Goal: Transaction & Acquisition: Purchase product/service

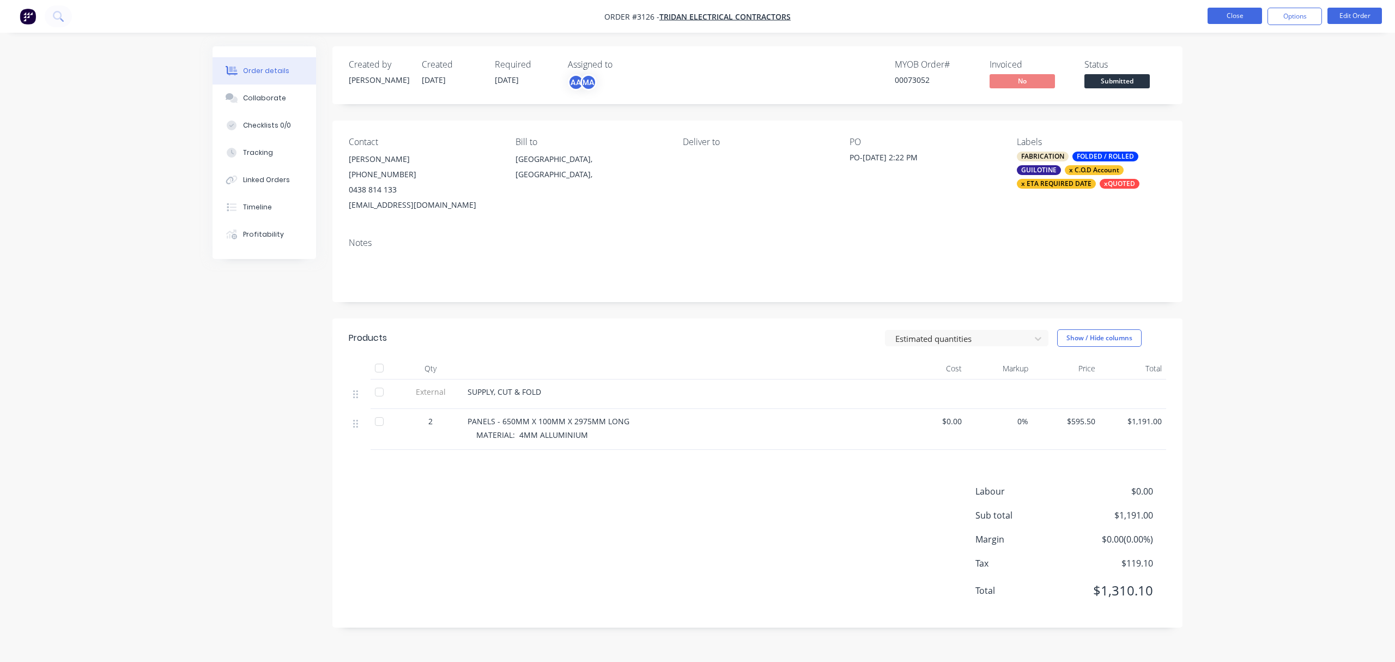
click at [1234, 14] on button "Close" at bounding box center [1235, 16] width 55 height 16
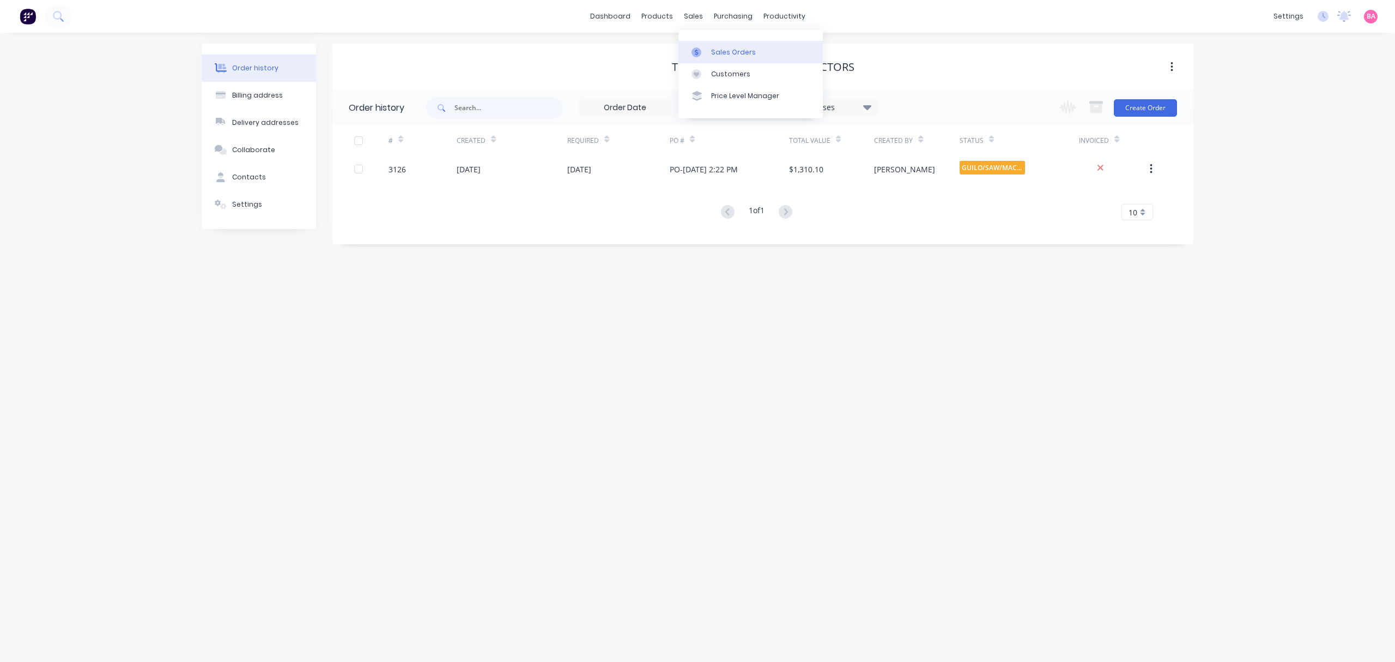
click at [734, 52] on div "Sales Orders" at bounding box center [733, 52] width 45 height 10
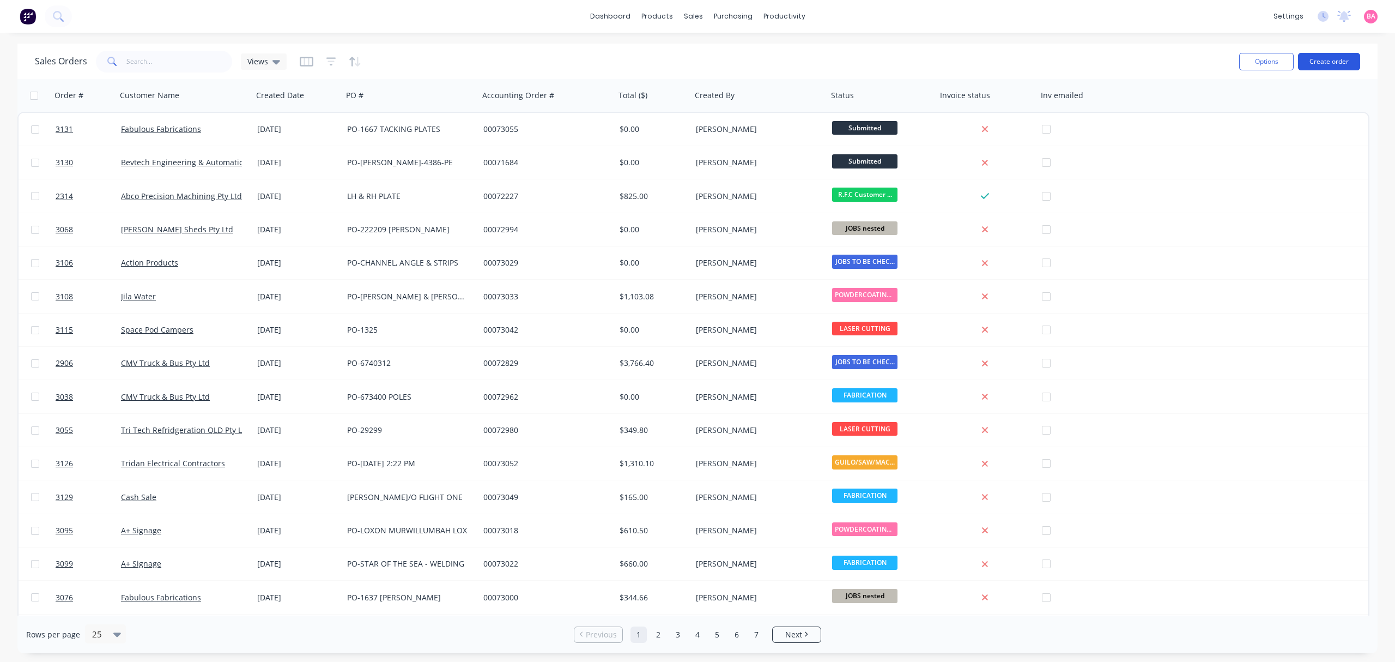
click at [1331, 57] on button "Create order" at bounding box center [1329, 61] width 62 height 17
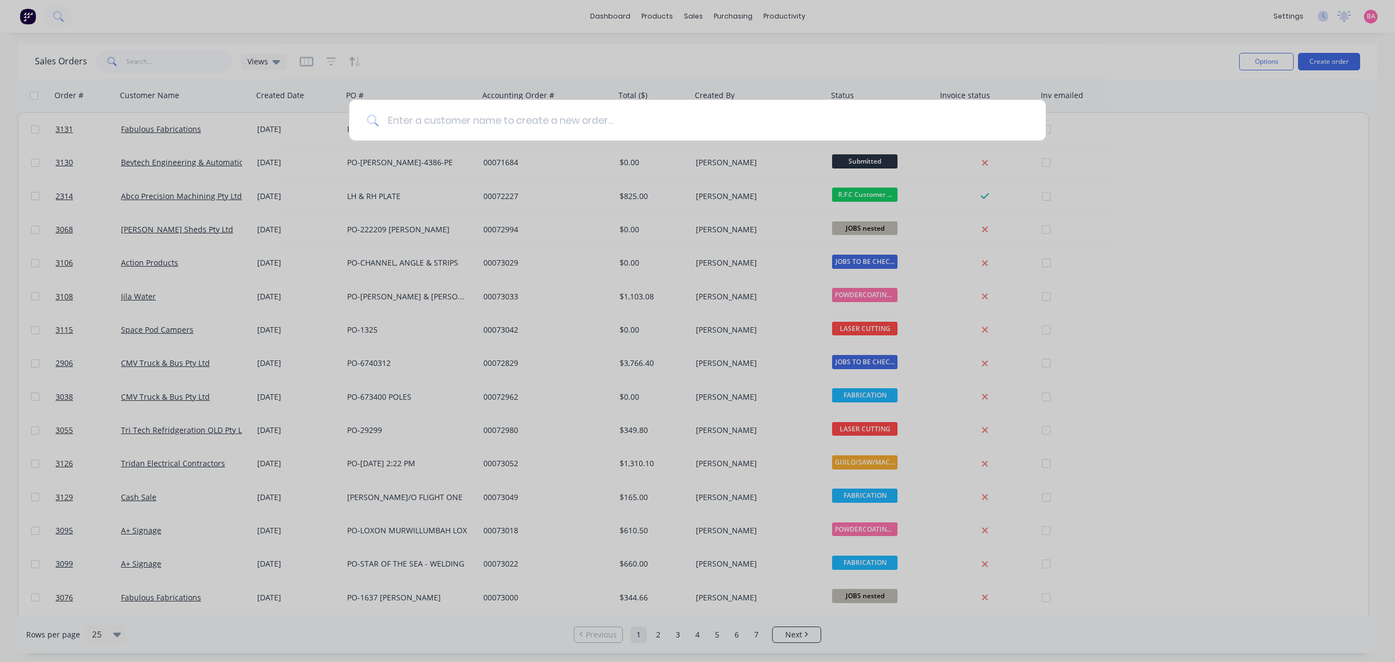
click at [445, 102] on input at bounding box center [704, 120] width 650 height 41
click at [443, 112] on input at bounding box center [704, 120] width 650 height 41
type input "rencool"
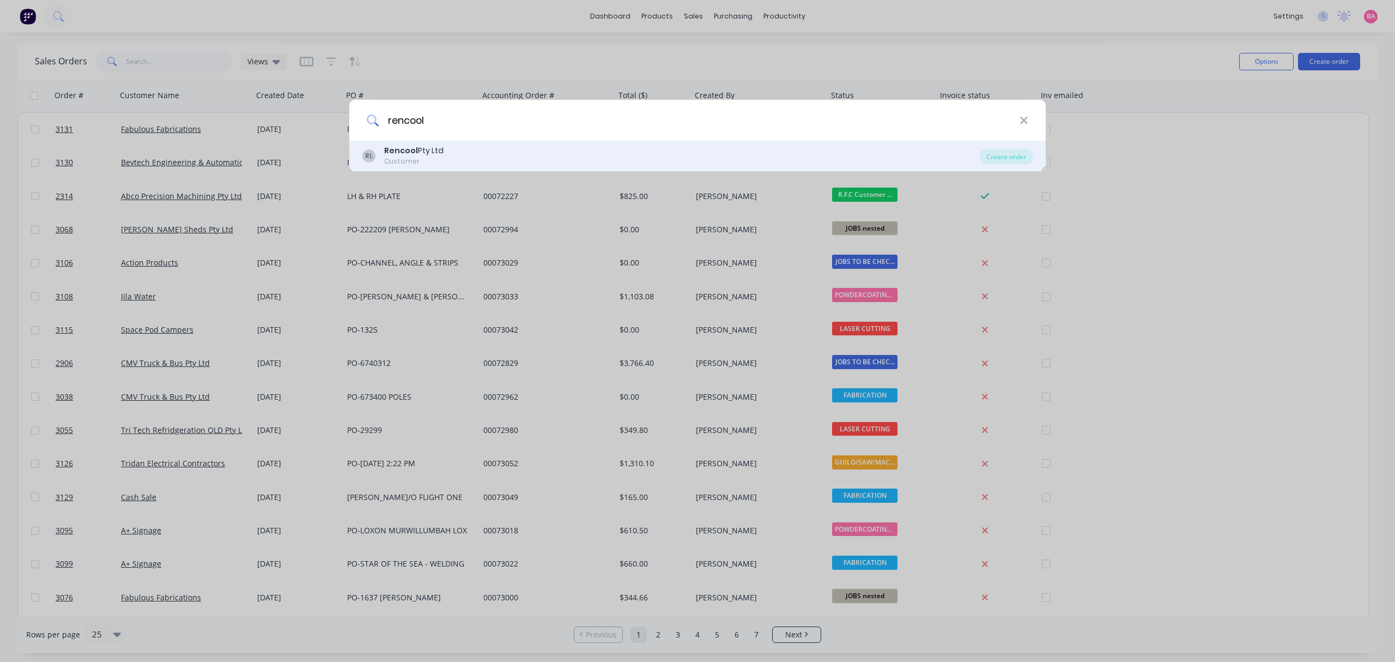
click at [424, 149] on div "Rencool Pty Ltd" at bounding box center [413, 150] width 59 height 11
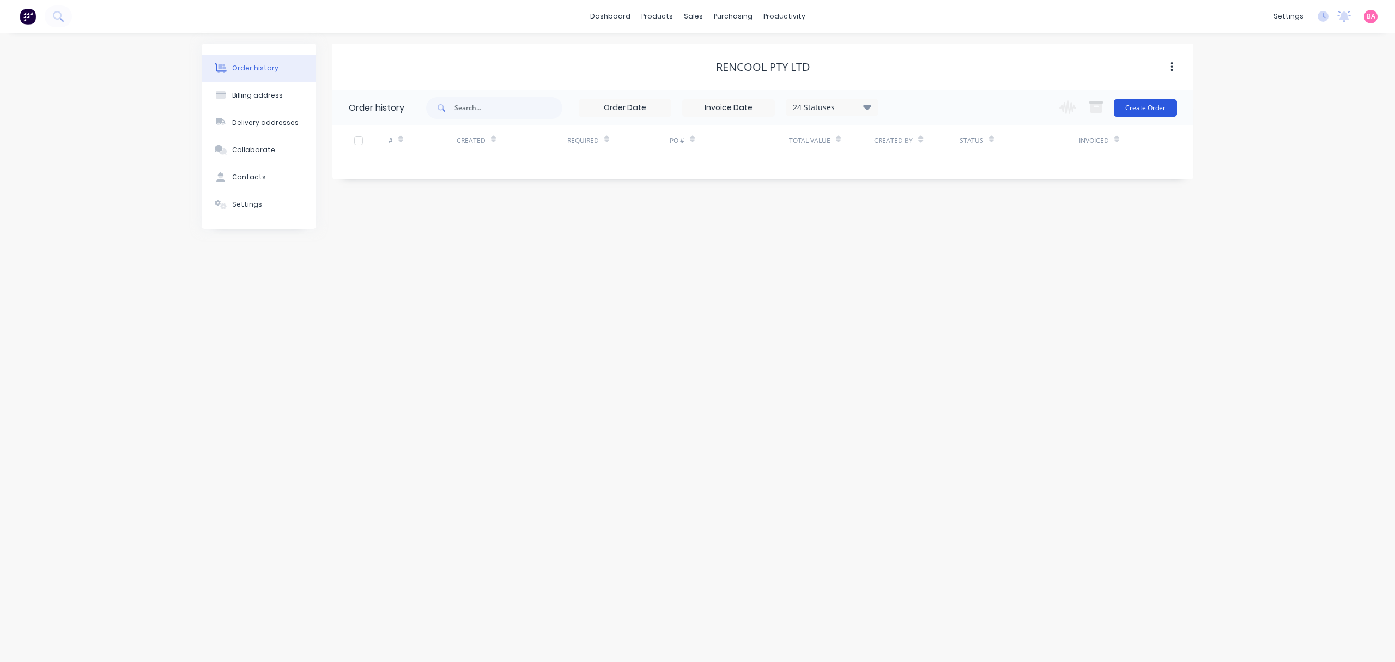
click at [1145, 101] on button "Create Order" at bounding box center [1145, 107] width 63 height 17
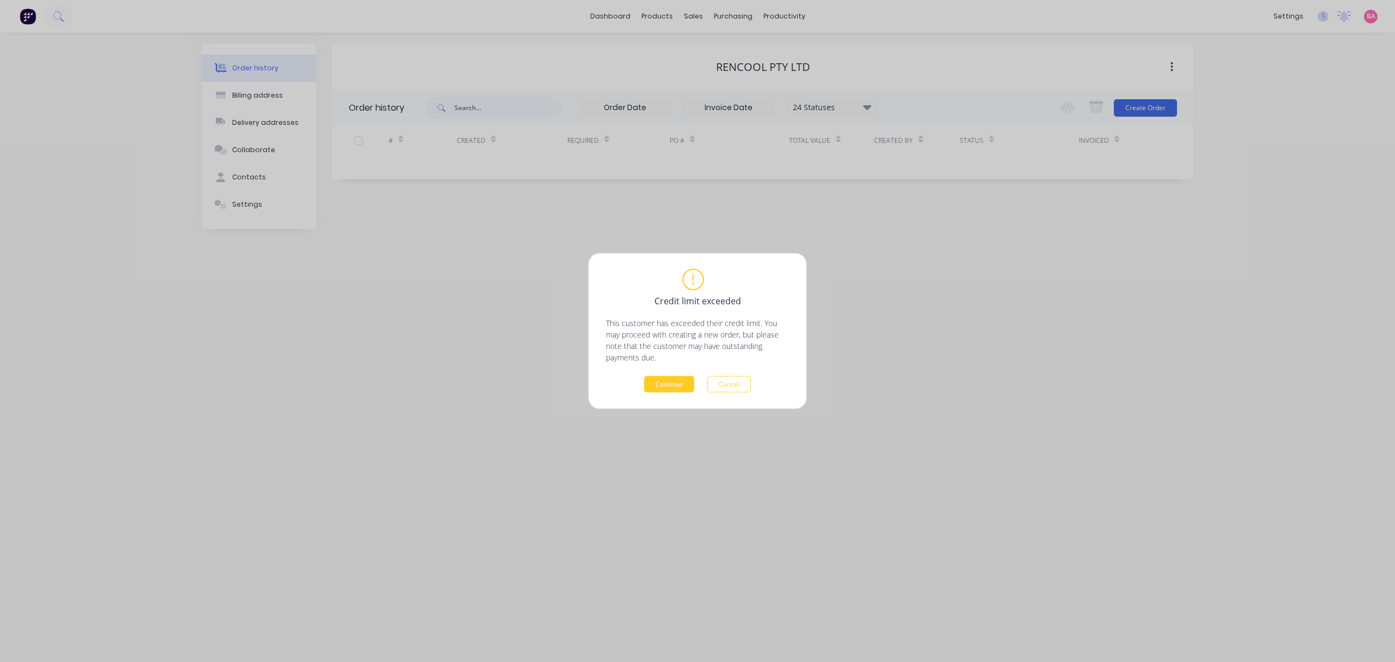
click at [661, 384] on button "Continue" at bounding box center [669, 384] width 50 height 16
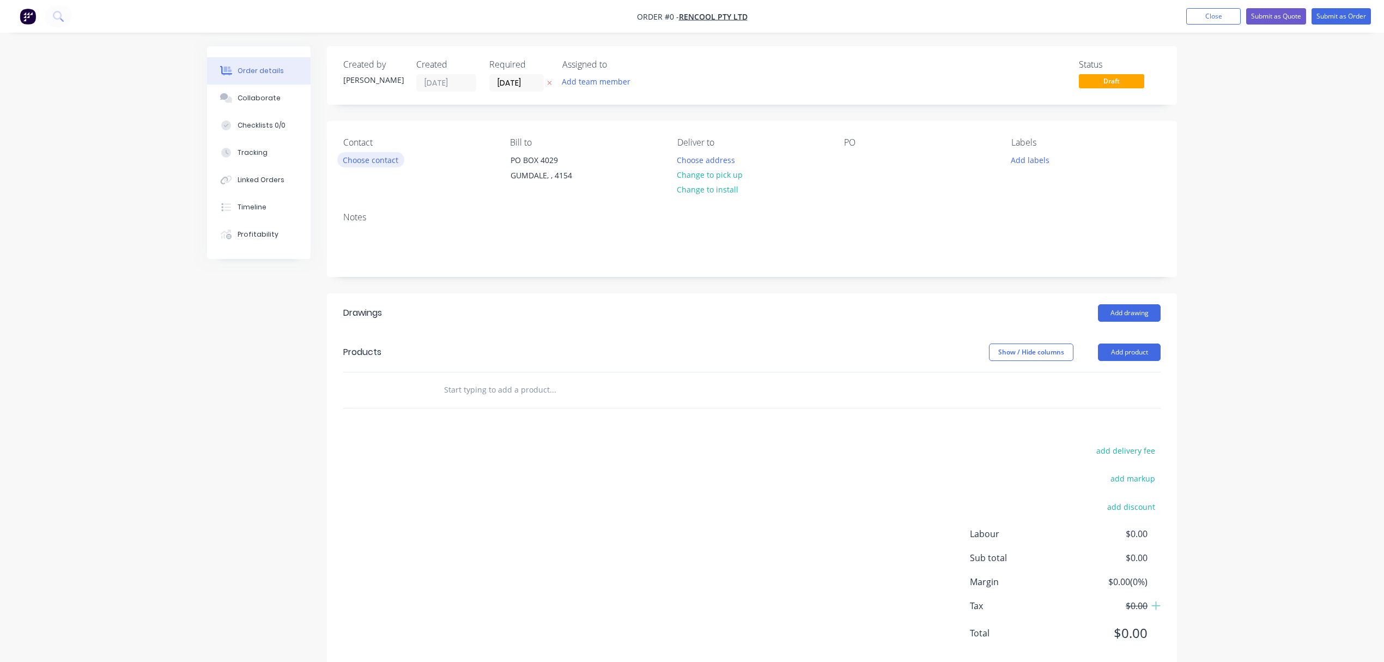
click at [380, 160] on button "Choose contact" at bounding box center [370, 159] width 67 height 15
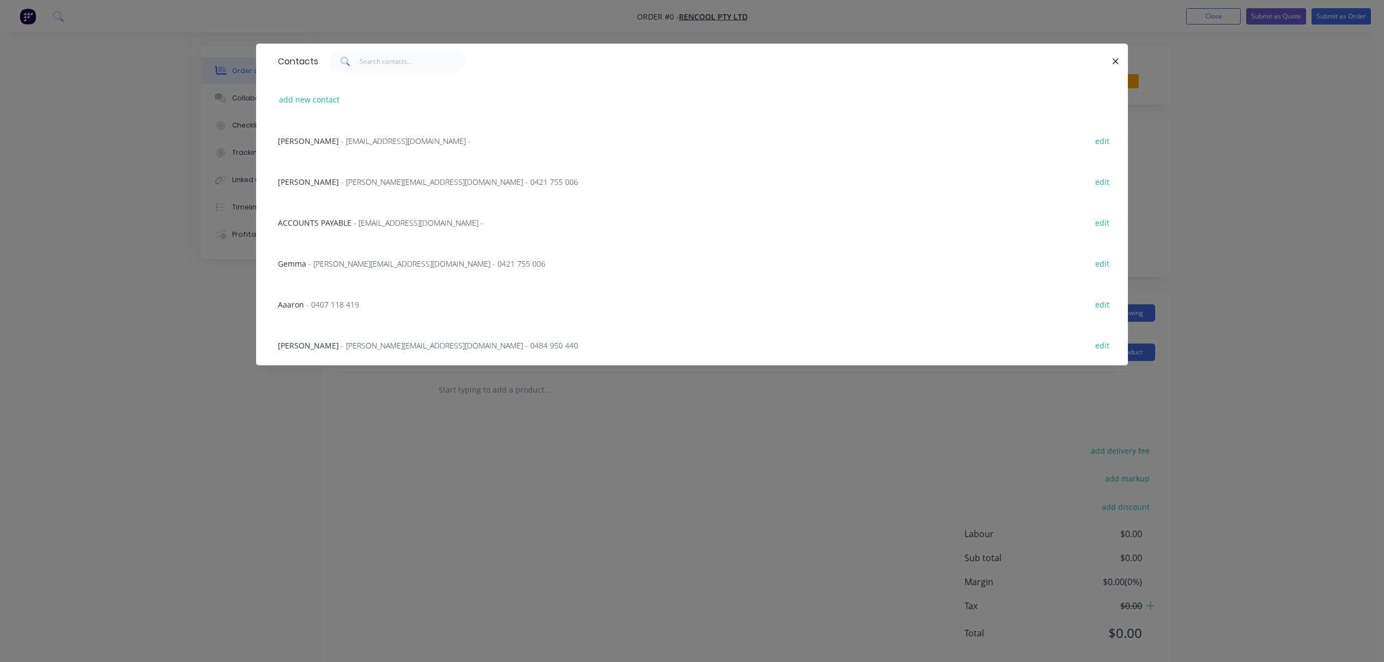
click at [314, 301] on span "- 0407 118 419" at bounding box center [332, 304] width 53 height 10
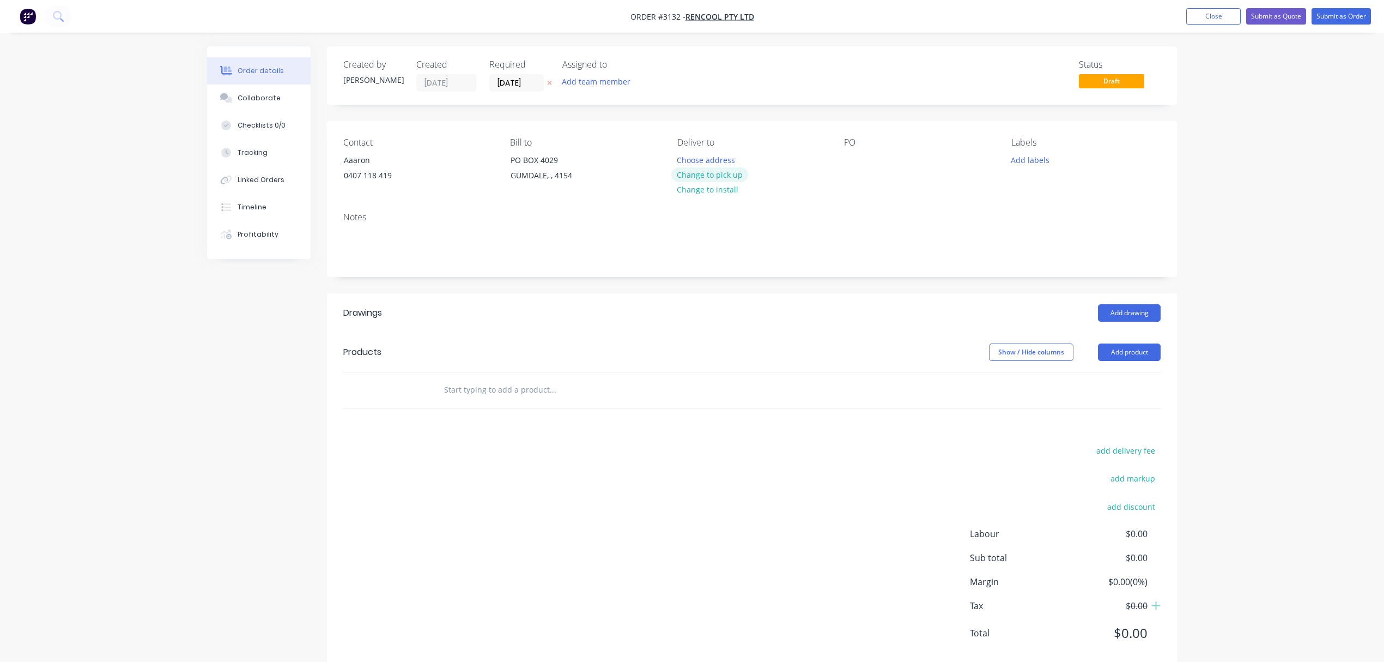
click at [725, 175] on button "Change to pick up" at bounding box center [709, 174] width 77 height 15
click at [852, 159] on div at bounding box center [852, 160] width 17 height 16
click at [1021, 155] on button "Add labels" at bounding box center [1030, 159] width 50 height 15
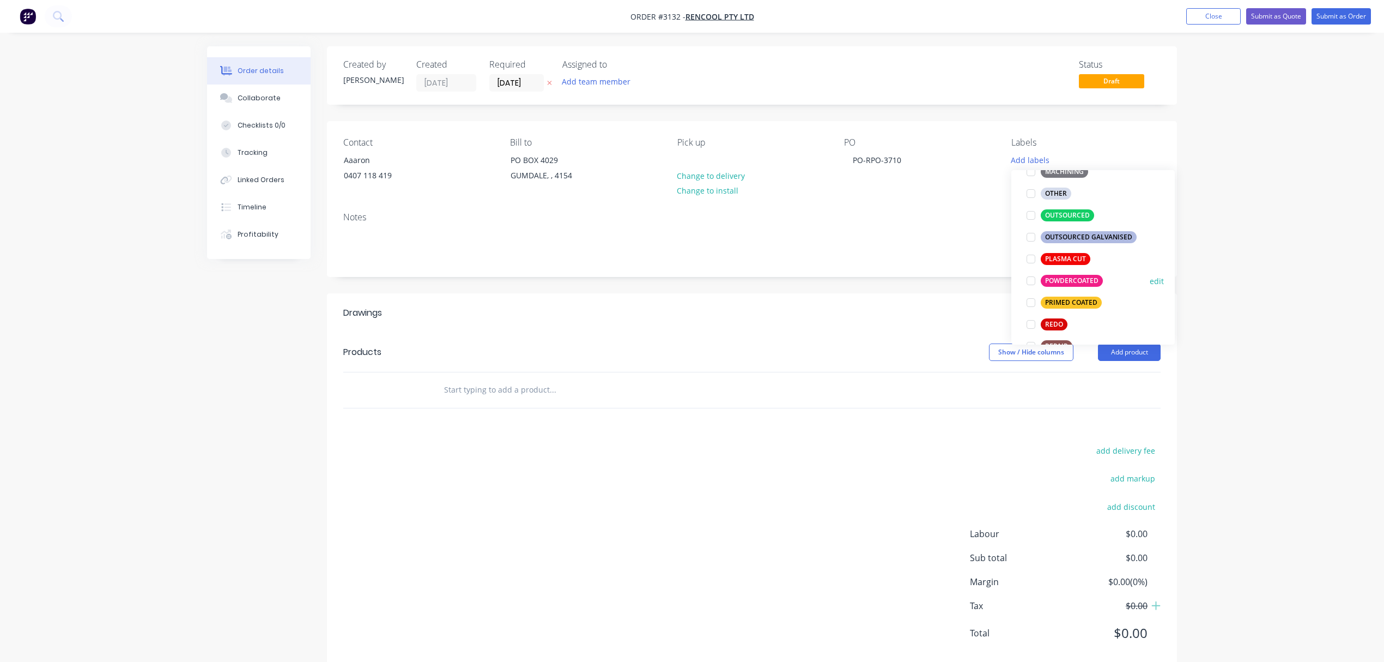
scroll to position [436, 0]
click at [1030, 281] on div at bounding box center [1031, 279] width 22 height 22
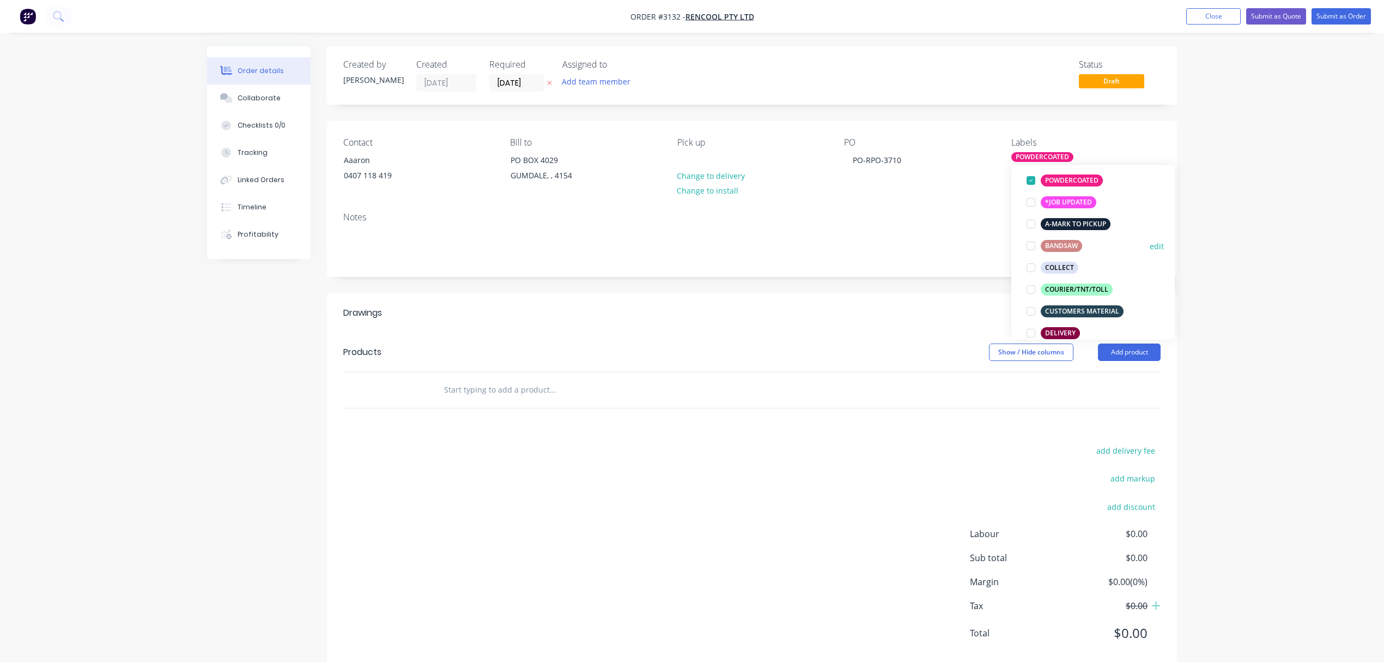
scroll to position [72, 0]
click at [1078, 312] on div "CUSTOMERS MATERIAL" at bounding box center [1082, 311] width 83 height 12
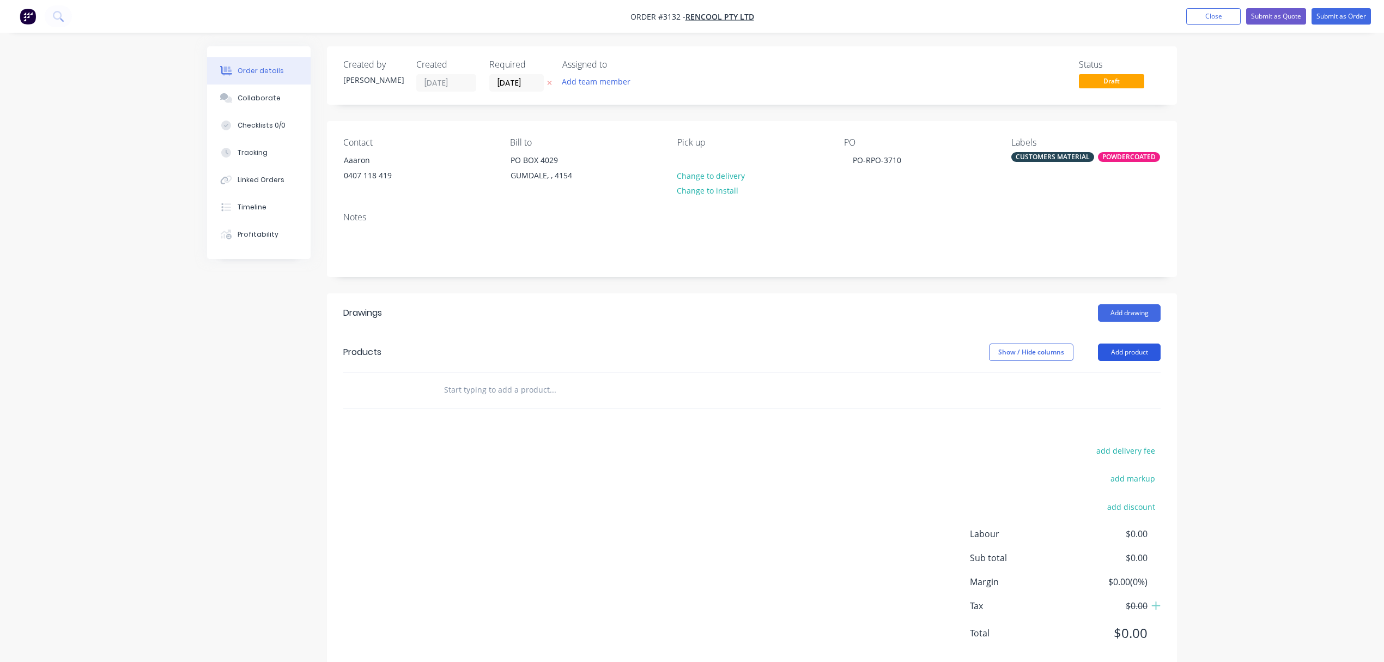
click at [1134, 356] on button "Add product" at bounding box center [1129, 351] width 63 height 17
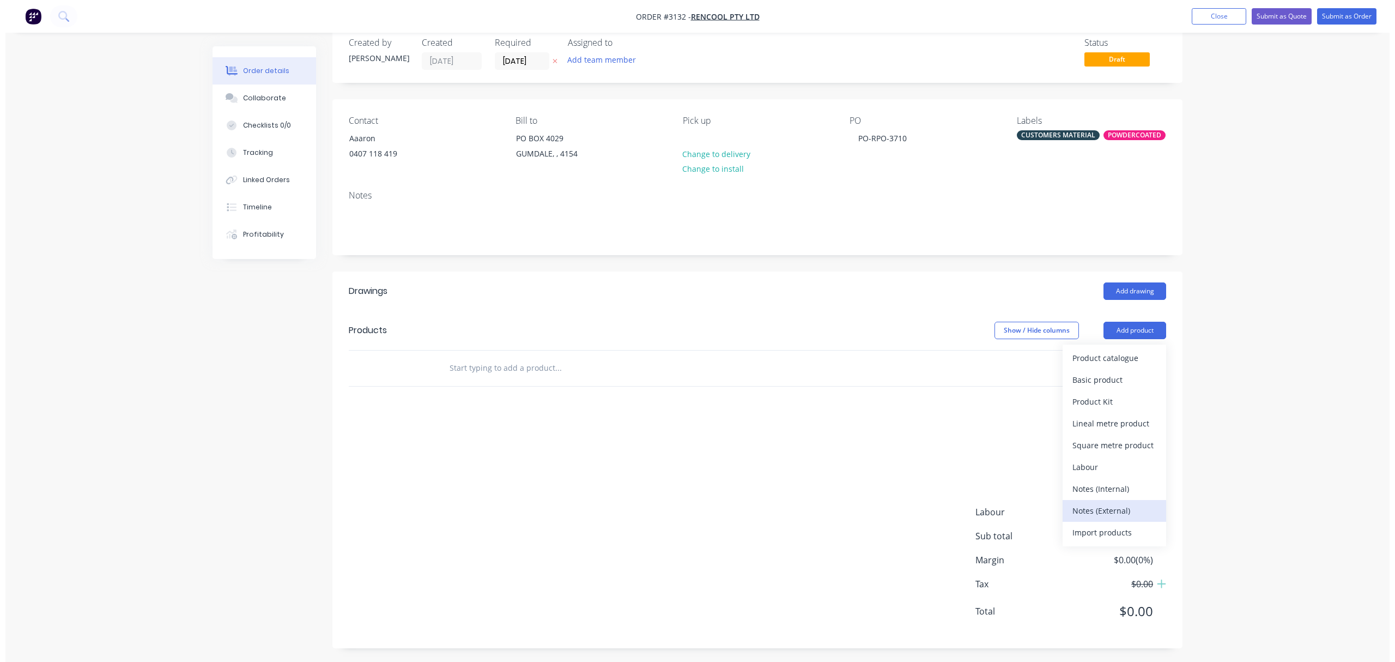
scroll to position [25, 0]
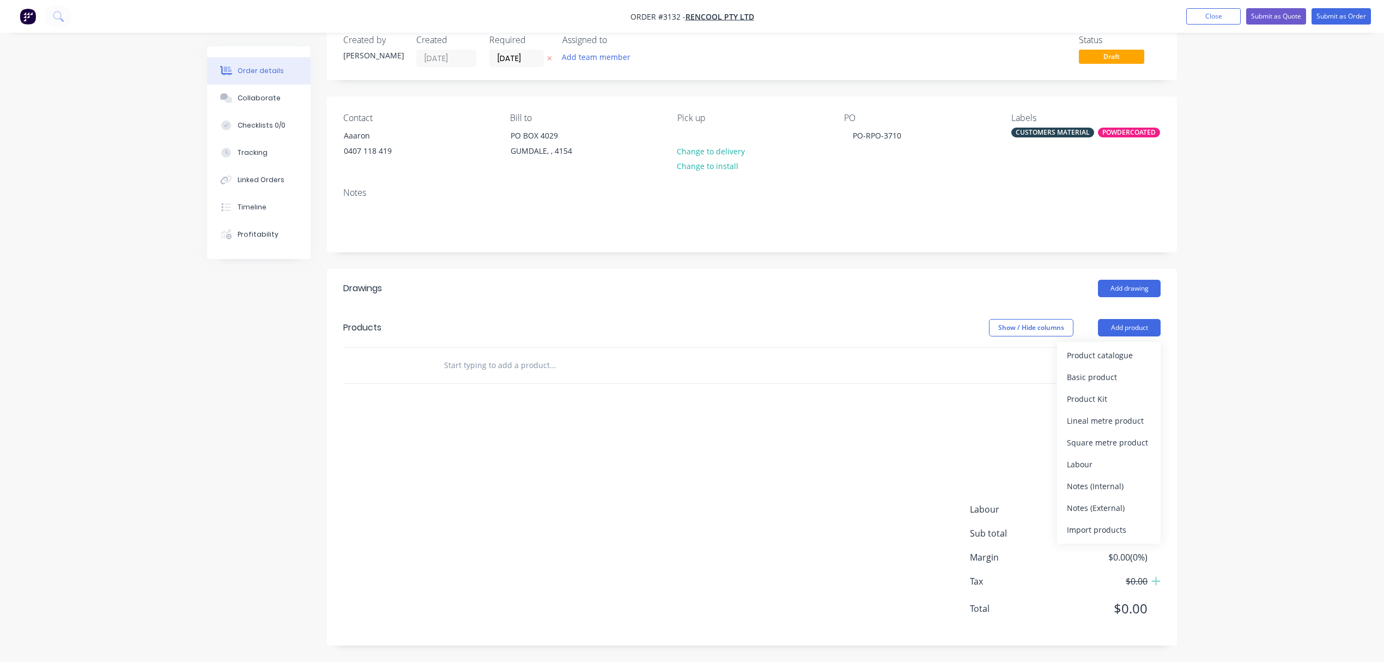
drag, startPoint x: 1108, startPoint y: 508, endPoint x: 862, endPoint y: 462, distance: 250.0
click at [1108, 507] on div "Notes (External)" at bounding box center [1109, 508] width 84 height 16
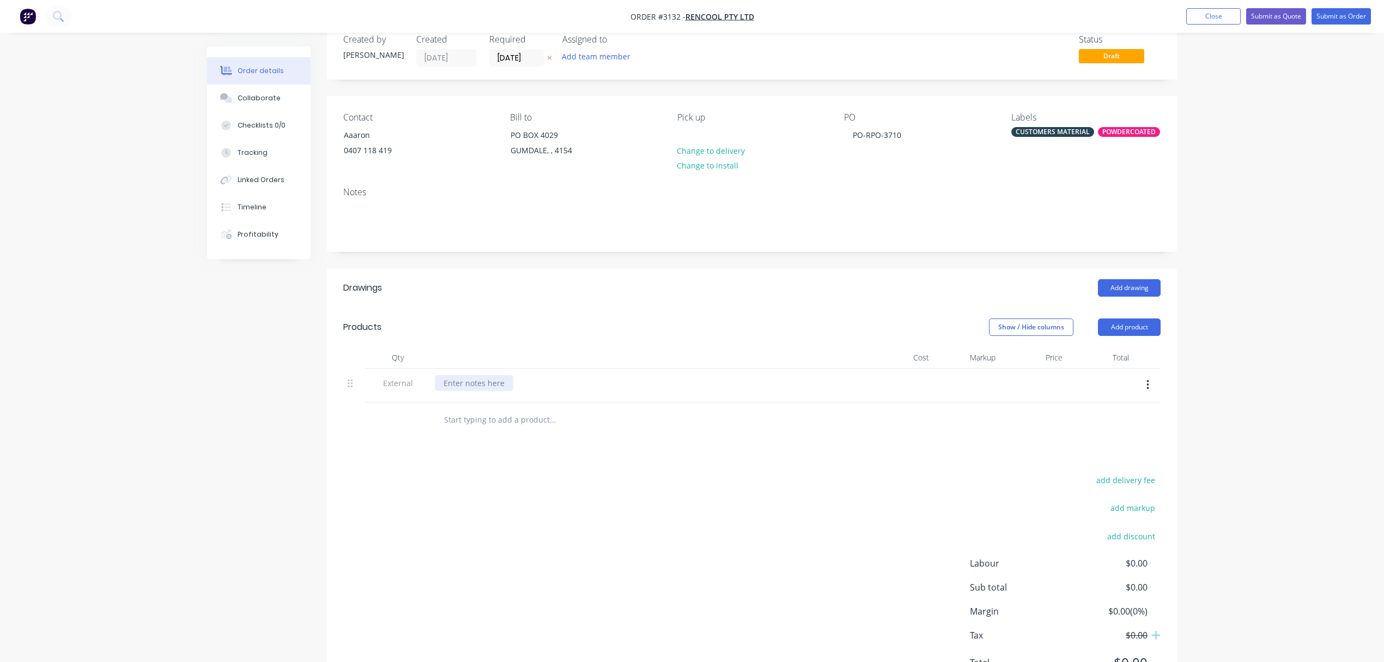
click at [489, 386] on div at bounding box center [474, 383] width 78 height 16
click at [526, 420] on input "text" at bounding box center [553, 420] width 218 height 22
type input "10"
drag, startPoint x: 458, startPoint y: 417, endPoint x: 417, endPoint y: 417, distance: 40.9
click at [417, 417] on div "10" at bounding box center [752, 419] width 818 height 35
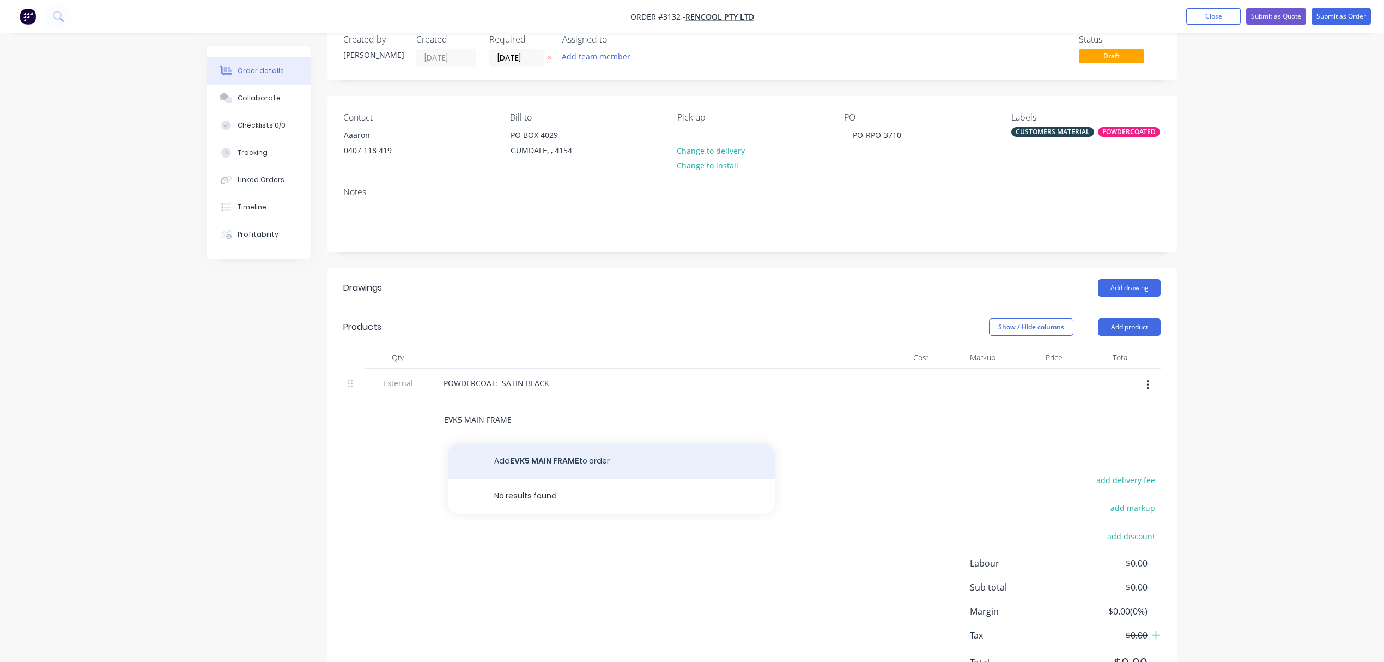
type input "EVK5 MAIN FRAME"
click at [534, 465] on button "Add EVK5 MAIN FRAME to order" at bounding box center [611, 461] width 327 height 35
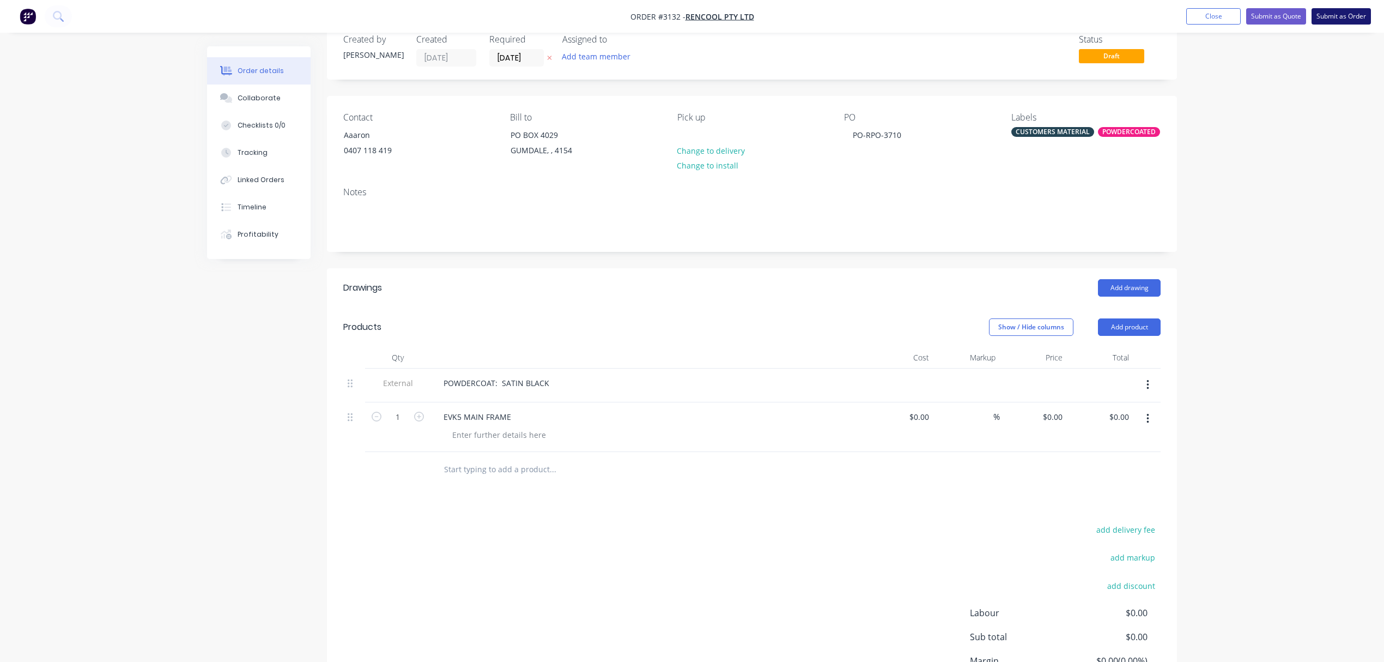
click at [1346, 11] on button "Submit as Order" at bounding box center [1341, 16] width 59 height 16
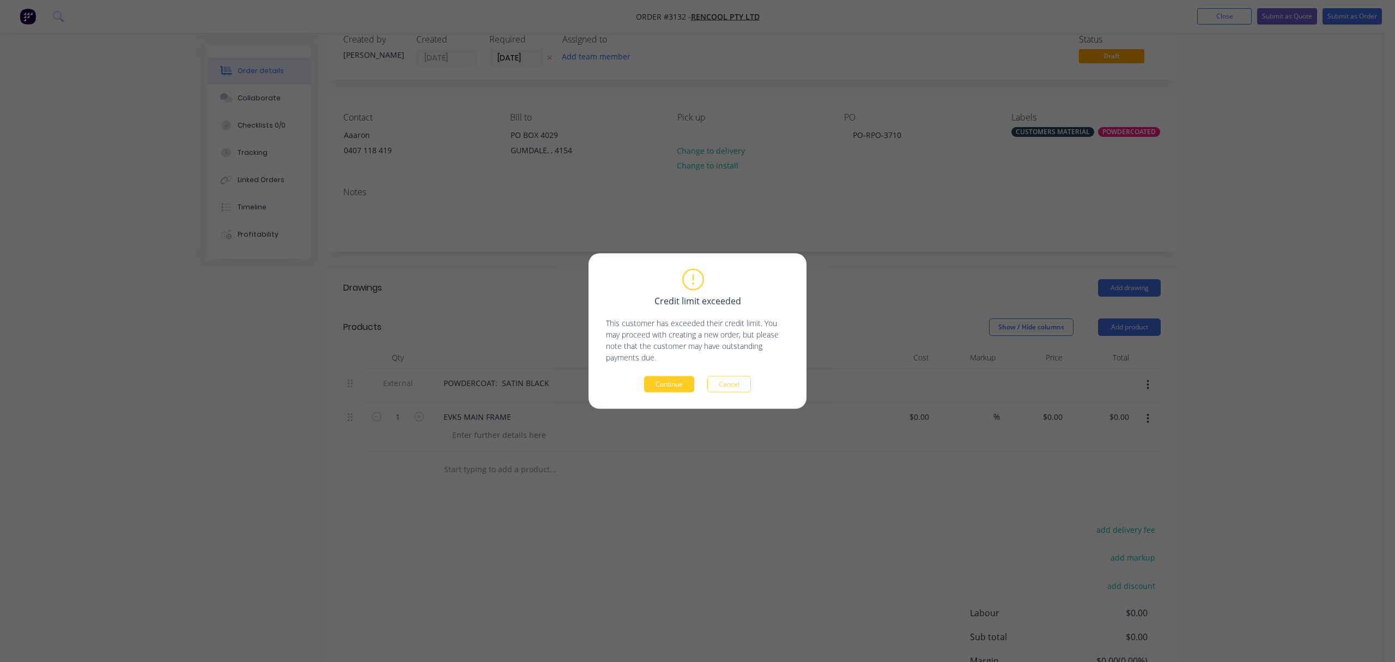
click at [685, 378] on button "Continue" at bounding box center [669, 384] width 50 height 16
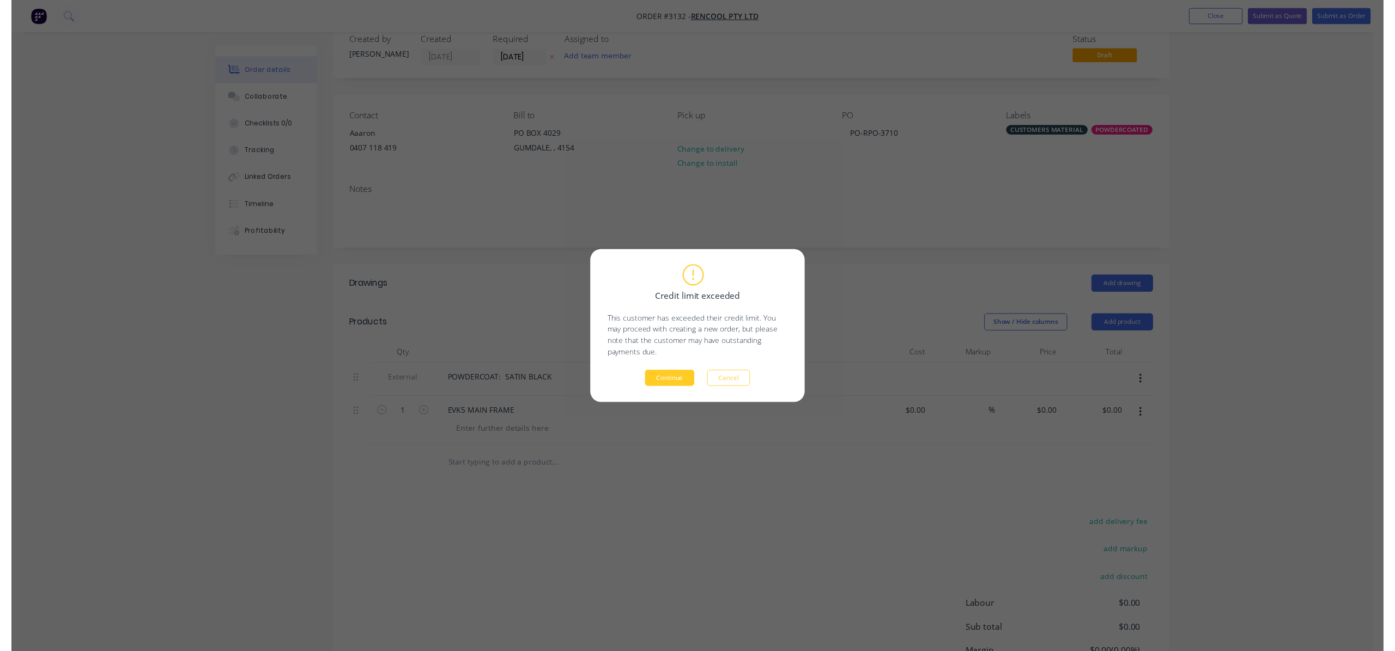
scroll to position [0, 0]
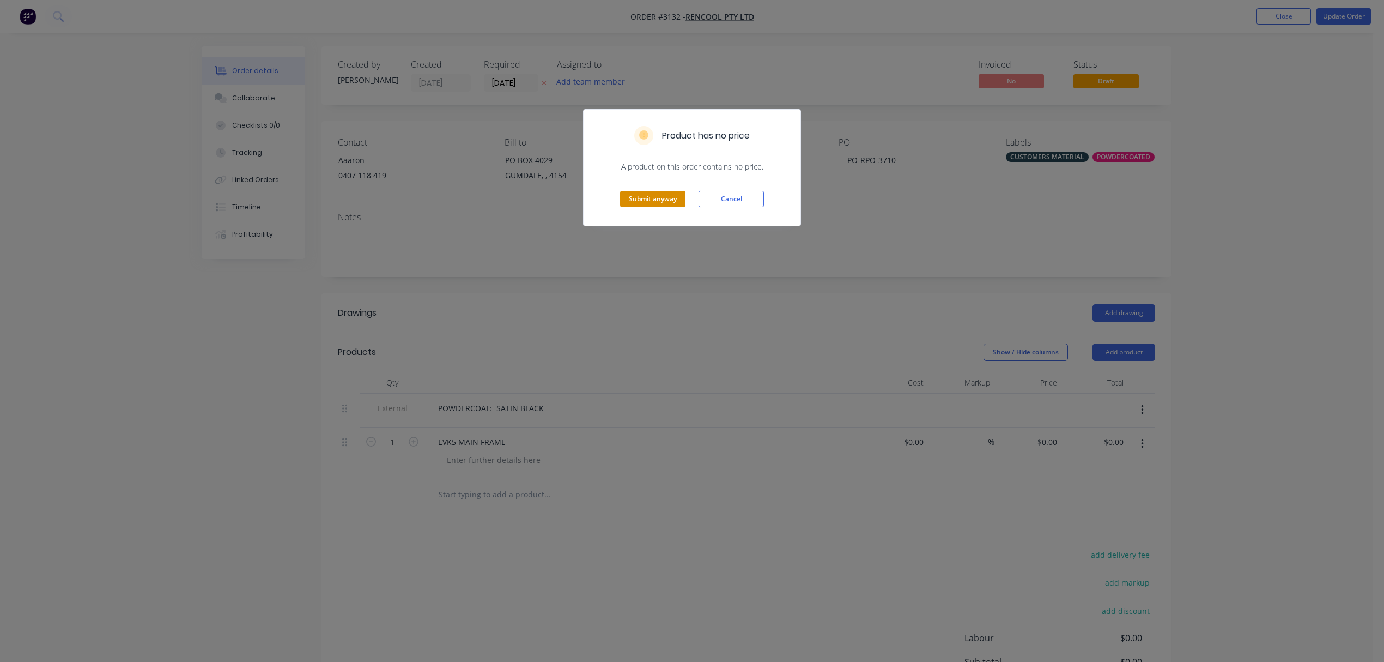
click at [644, 203] on button "Submit anyway" at bounding box center [652, 199] width 65 height 16
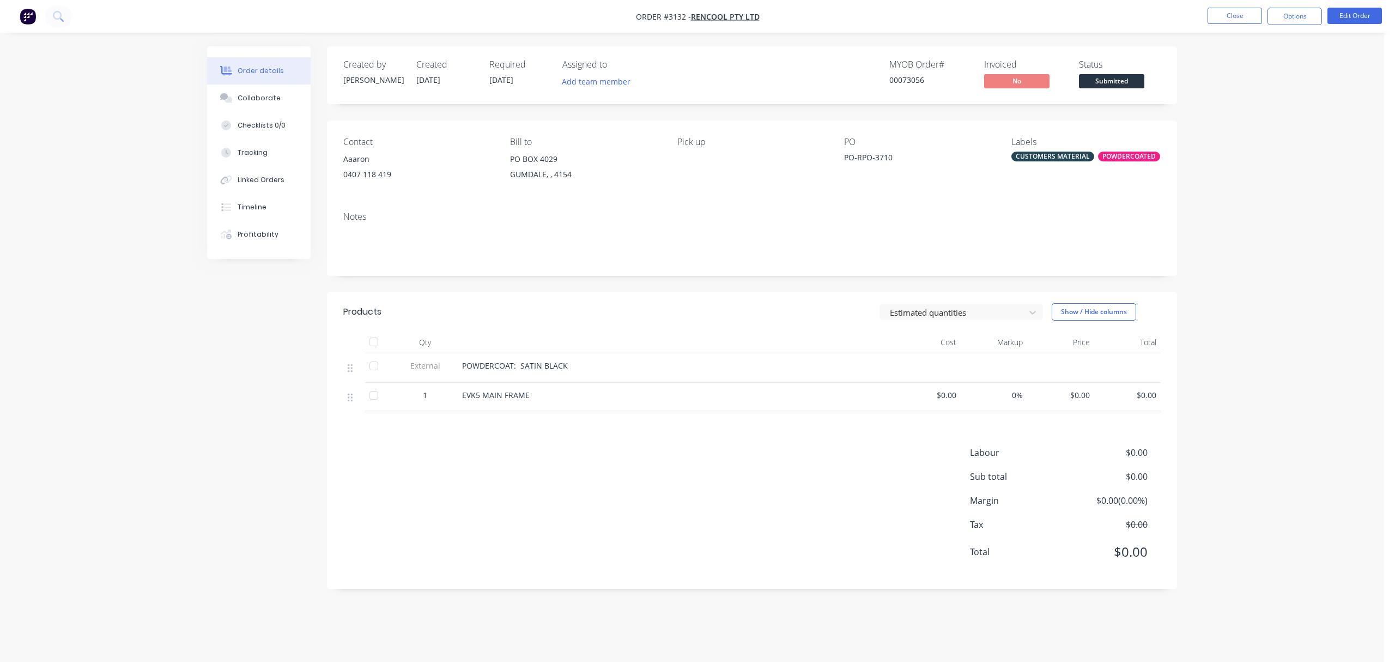
click at [1235, 14] on button "Close" at bounding box center [1235, 16] width 55 height 16
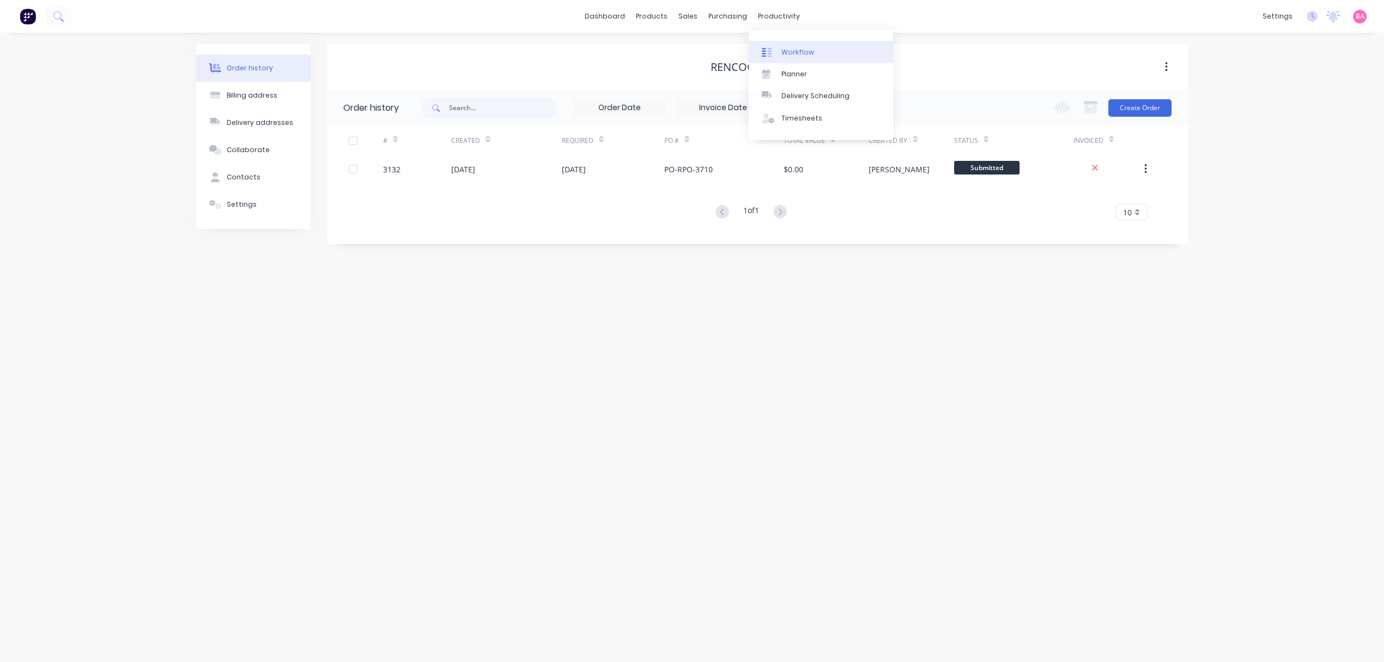
click at [783, 50] on div "Workflow" at bounding box center [798, 52] width 33 height 10
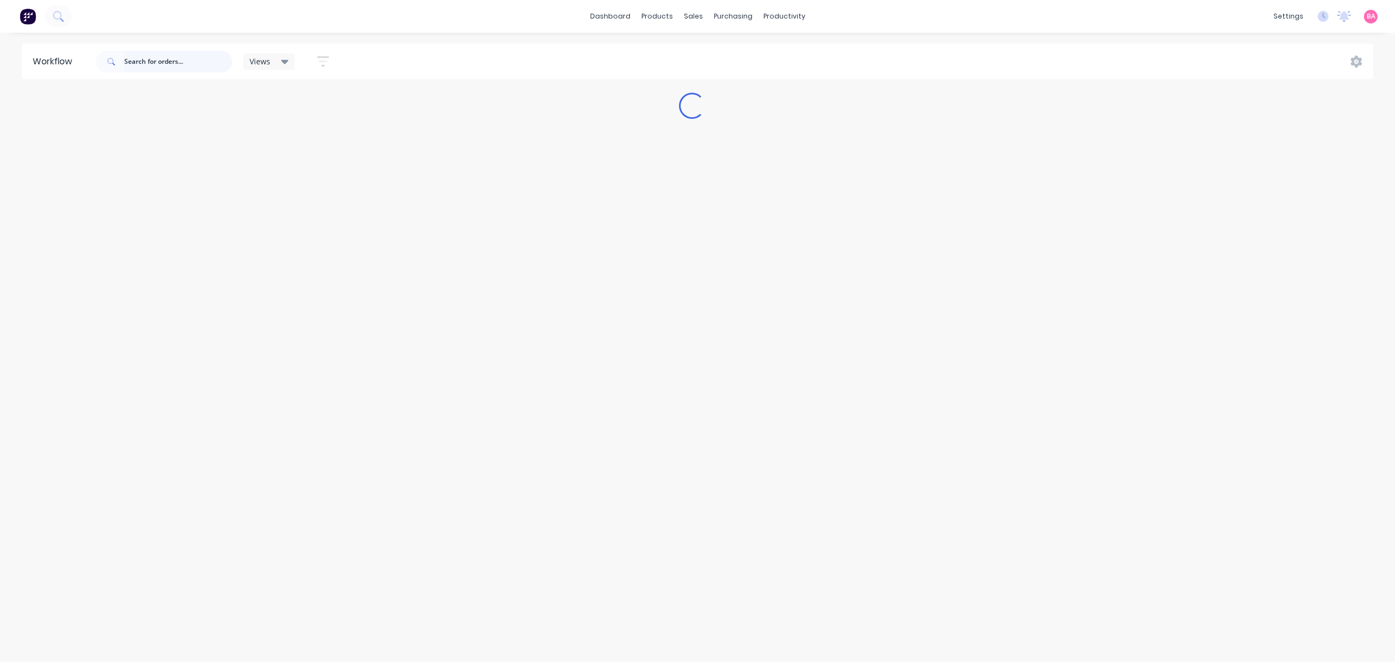
click at [160, 64] on input "text" at bounding box center [178, 62] width 108 height 22
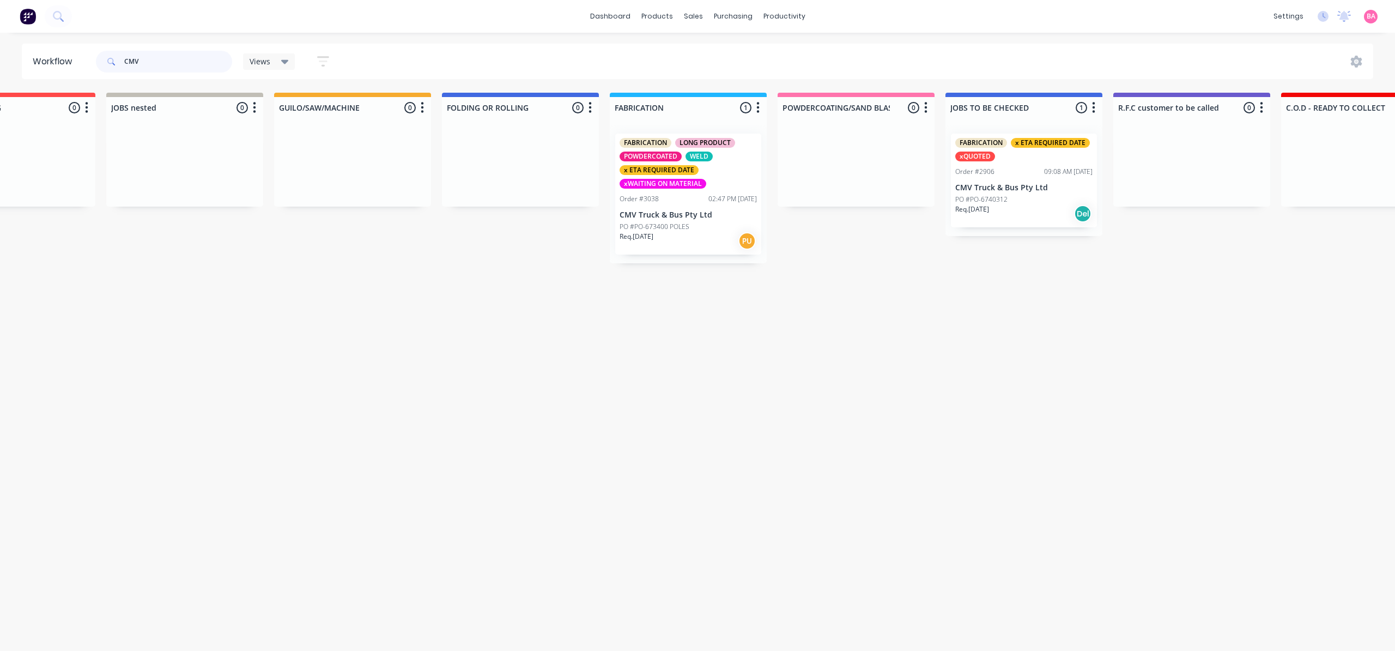
scroll to position [0, 430]
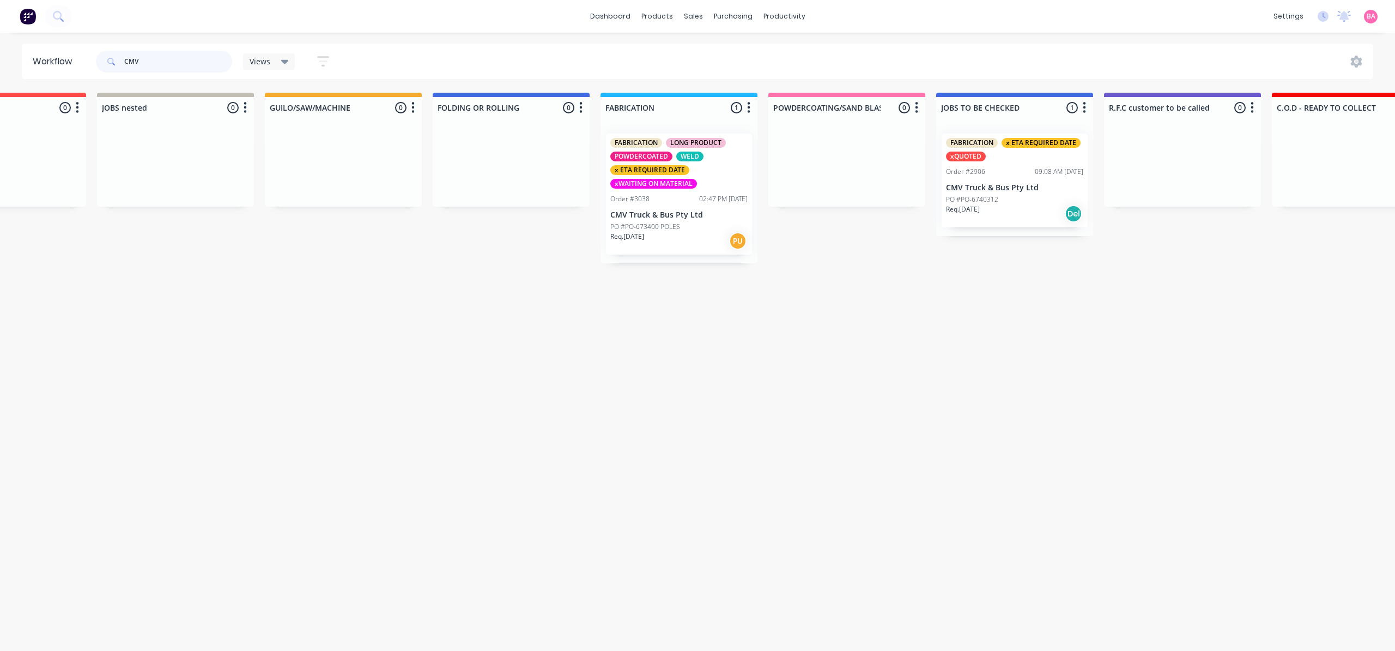
type input "CMV"
click at [1015, 184] on p "CMV Truck & Bus Pty Ltd" at bounding box center [1014, 187] width 137 height 9
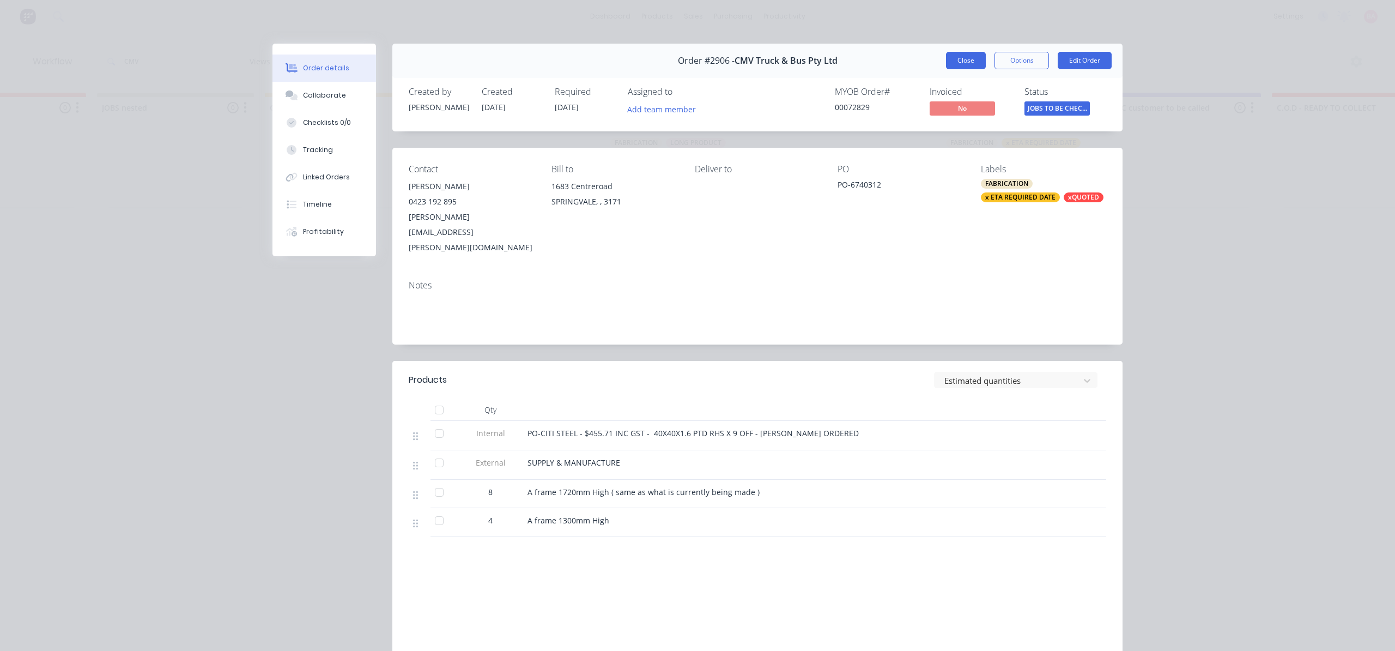
click at [963, 63] on button "Close" at bounding box center [966, 60] width 40 height 17
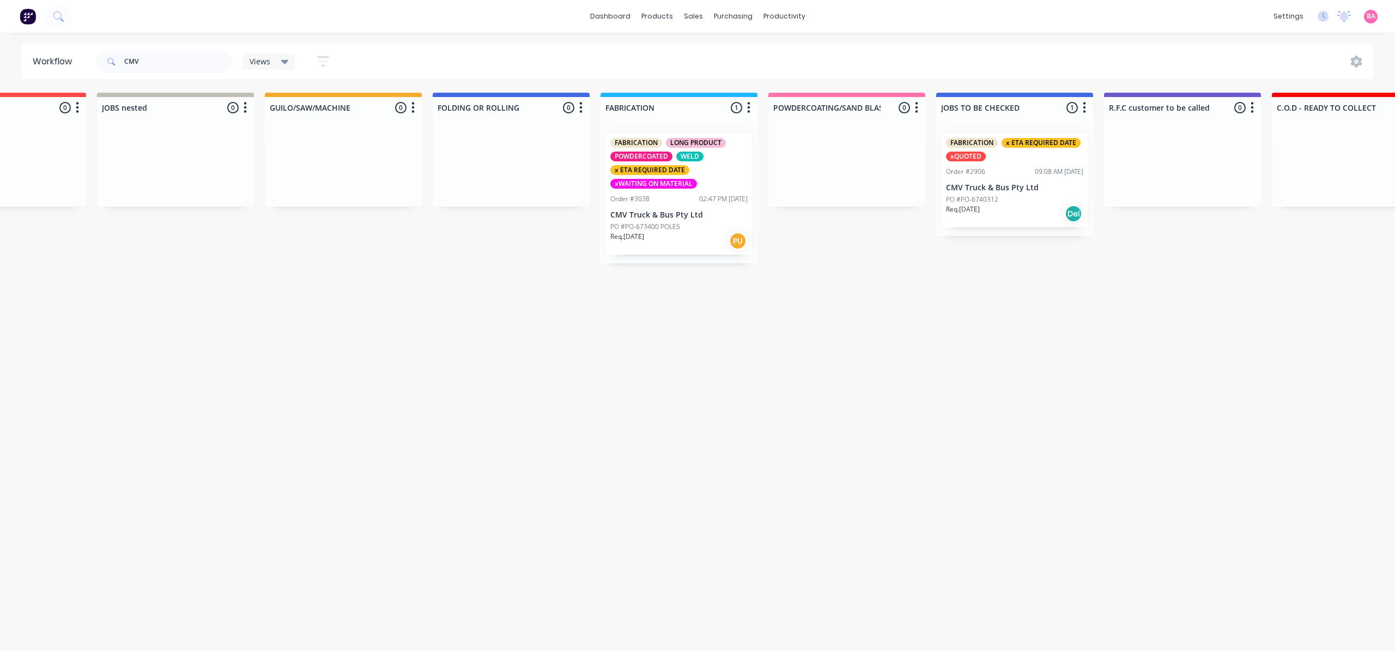
click at [665, 237] on div "Req. 13/10/25 PU" at bounding box center [678, 241] width 137 height 19
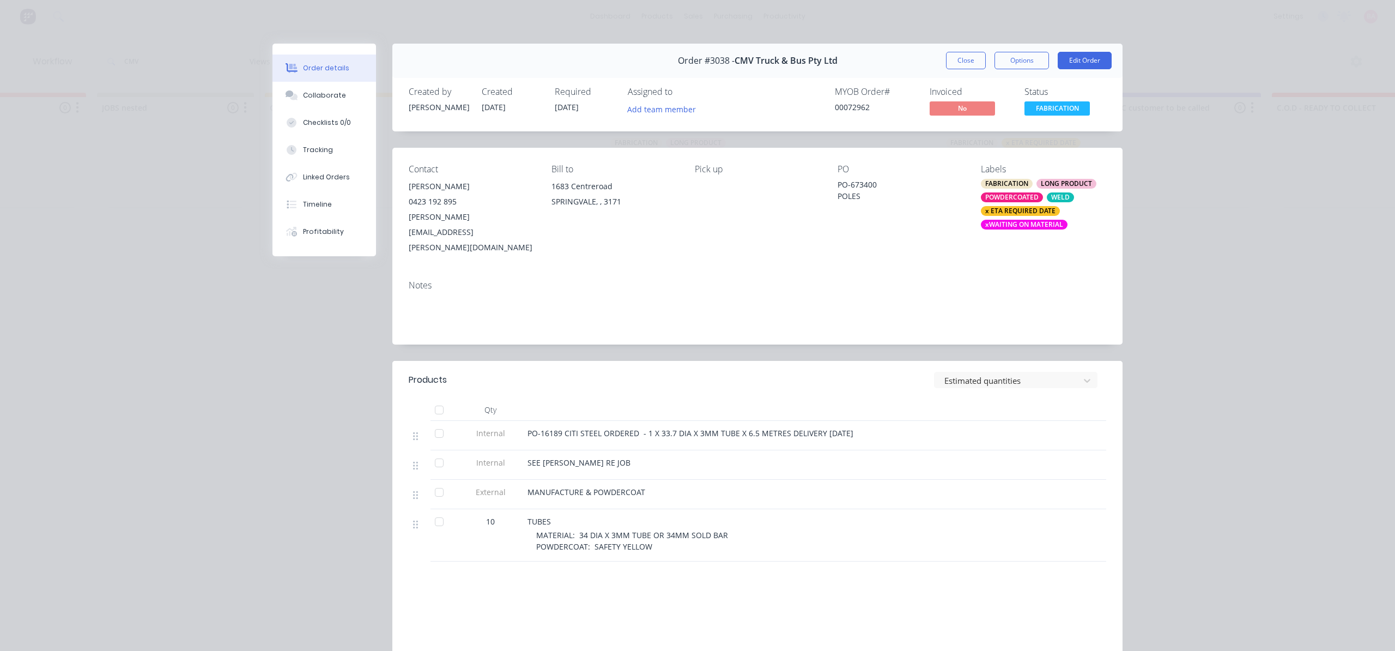
click at [649, 529] on div "MATERIAL: 34 DIA X 3MM TUBE OR 34MM SOLD BAR POWDERCOAT: SAFETY YELLOW" at bounding box center [745, 540] width 419 height 23
click at [951, 62] on button "Close" at bounding box center [966, 60] width 40 height 17
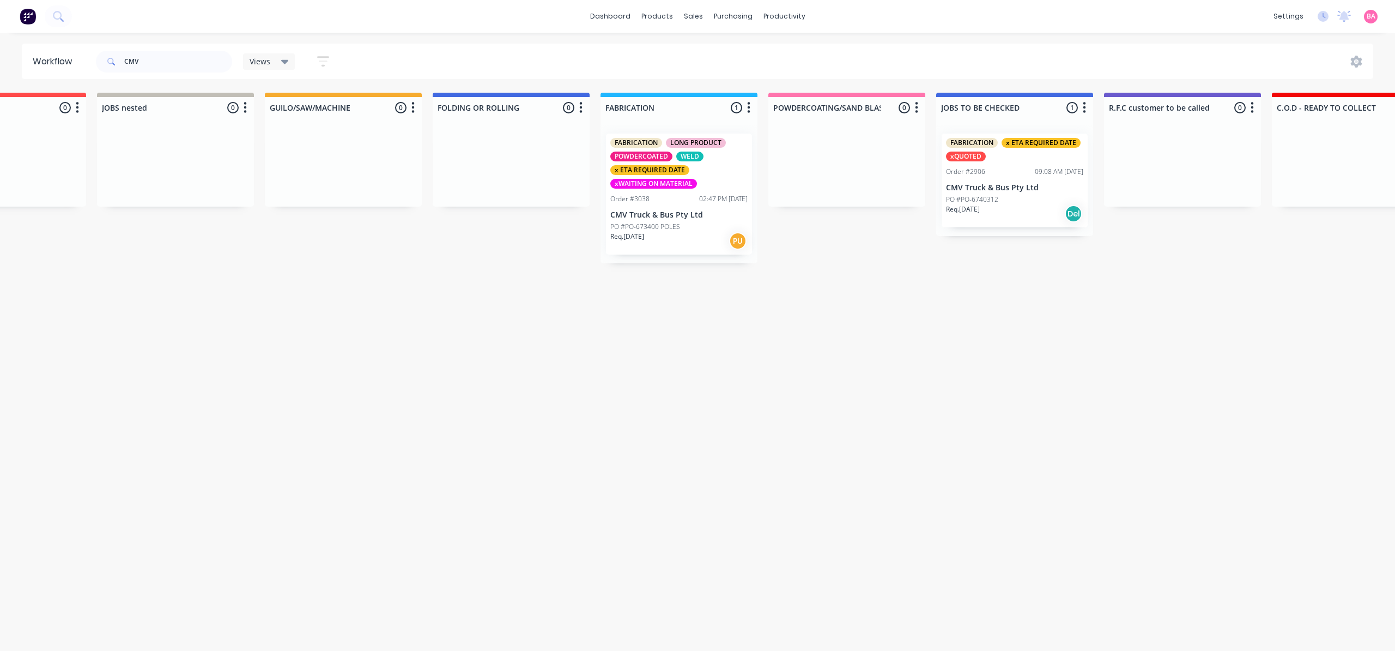
click at [997, 199] on p "PO #PO-6740312" at bounding box center [972, 200] width 52 height 10
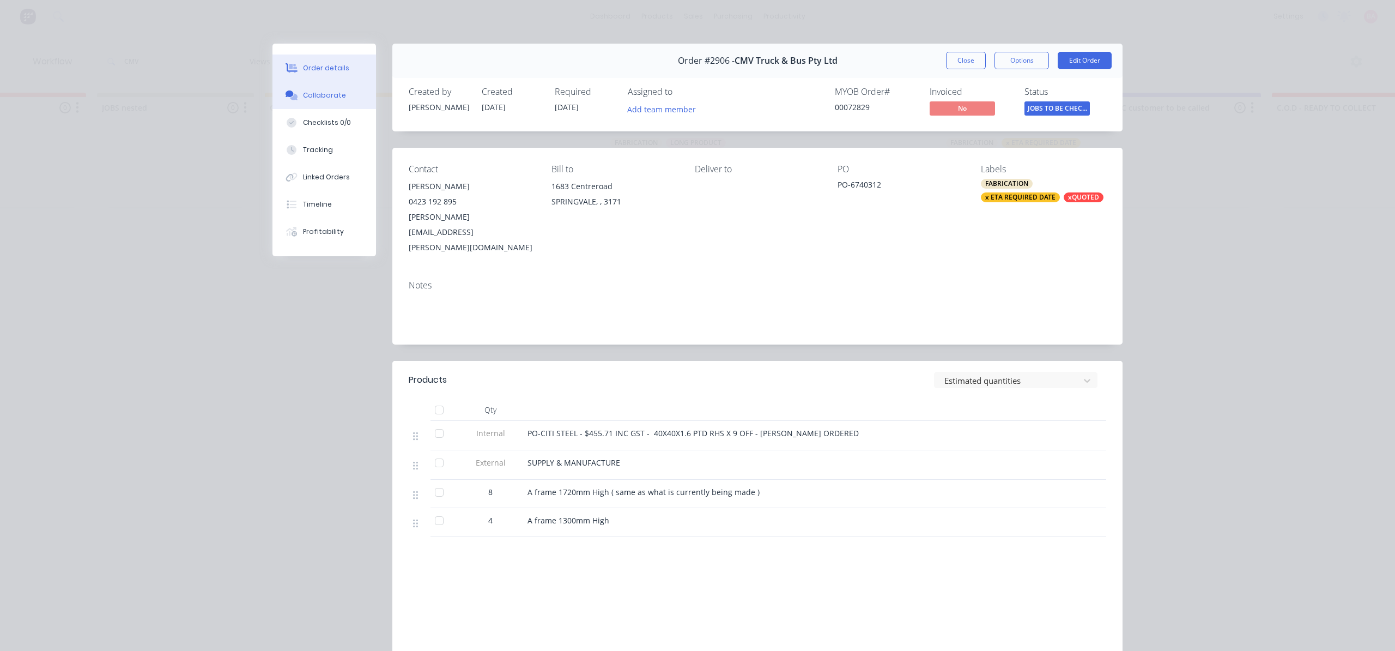
click at [314, 96] on div "Collaborate" at bounding box center [324, 95] width 43 height 10
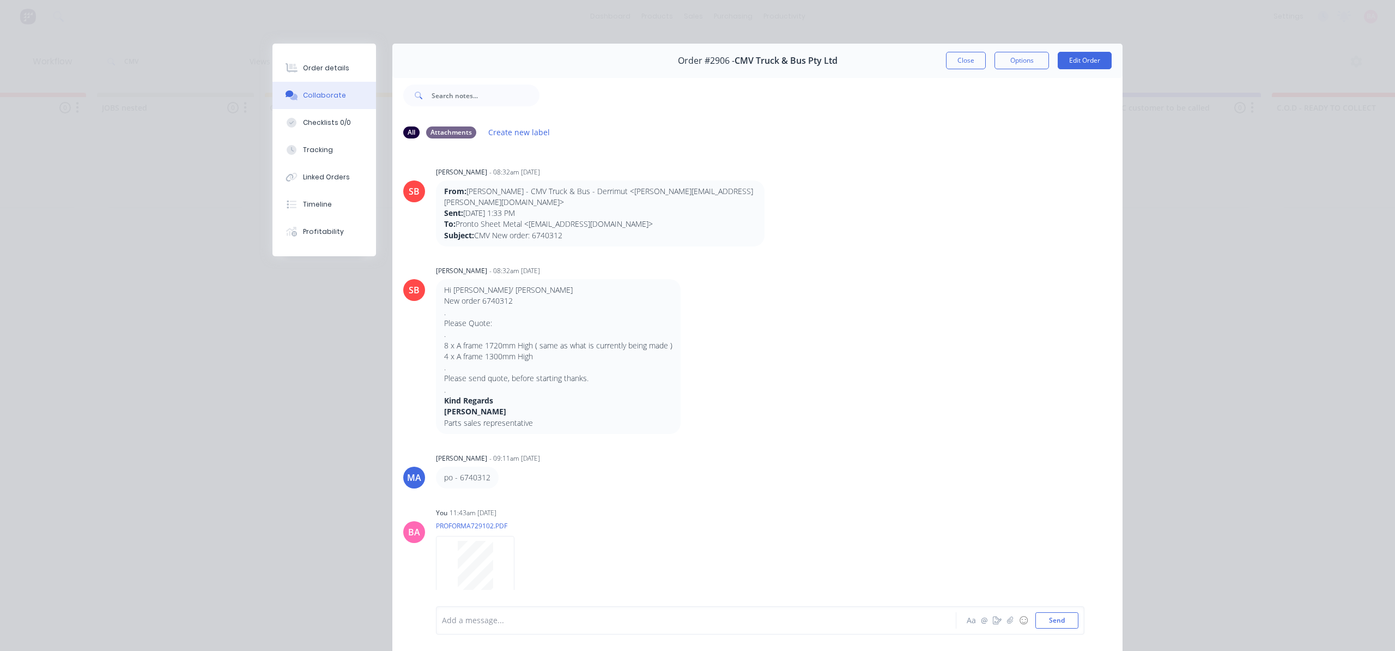
click at [471, 622] on div at bounding box center [681, 620] width 477 height 11
click at [1054, 622] on button "Send" at bounding box center [1057, 620] width 43 height 16
click at [968, 59] on button "Close" at bounding box center [966, 60] width 40 height 17
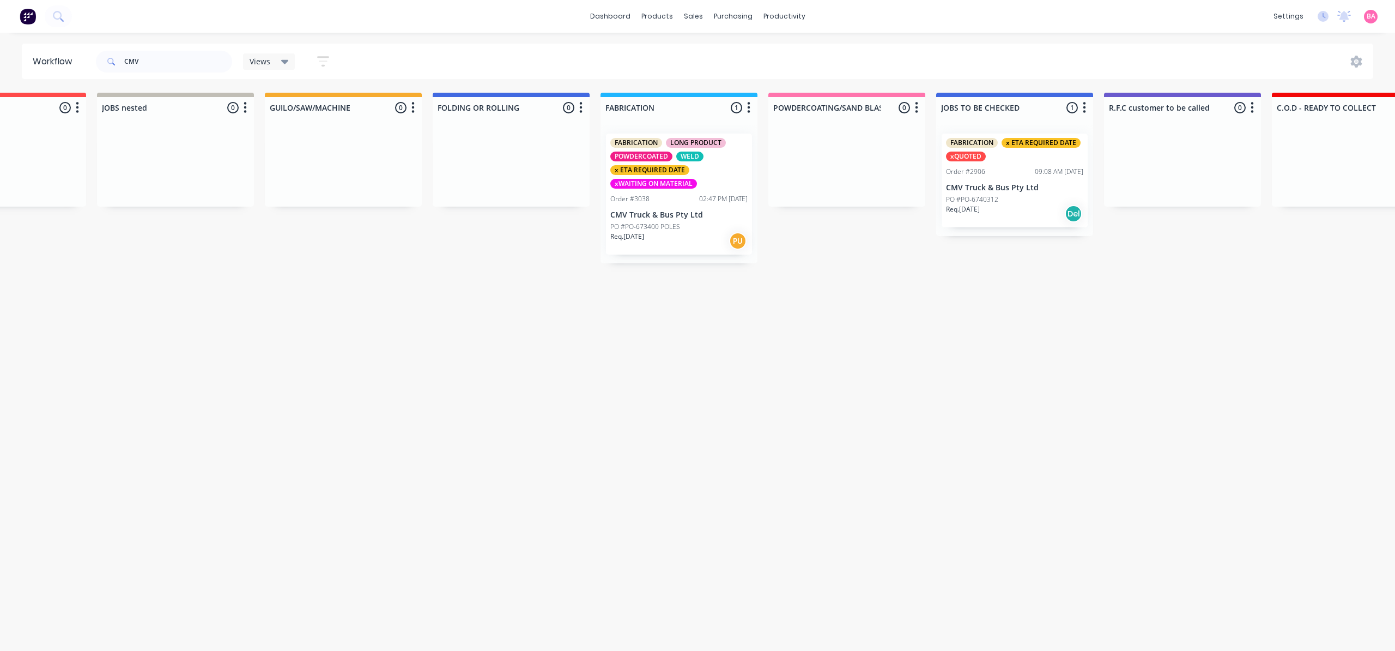
click at [983, 182] on div "FABRICATION x ETA REQUIRED DATE xQUOTED Order #2906 09:08 AM 17/09/25 CMV Truck…" at bounding box center [1015, 181] width 146 height 94
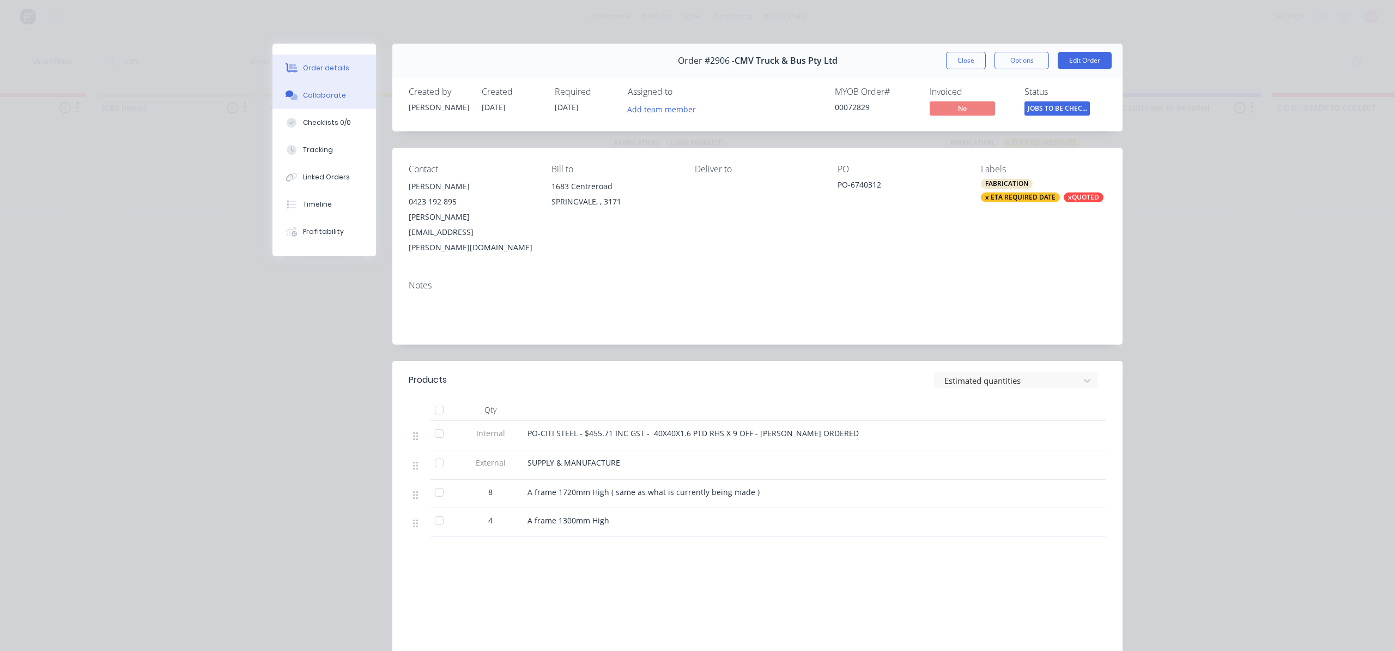
click at [319, 90] on div "Collaborate" at bounding box center [324, 95] width 43 height 10
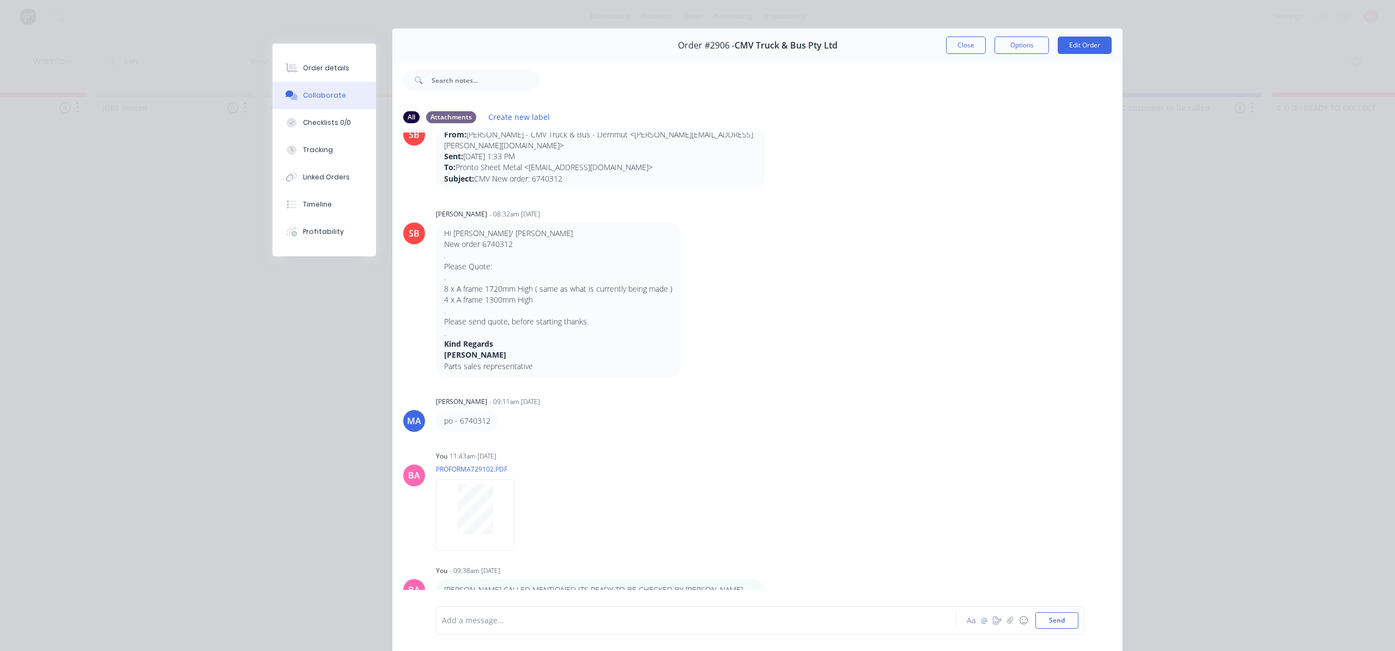
scroll to position [0, 0]
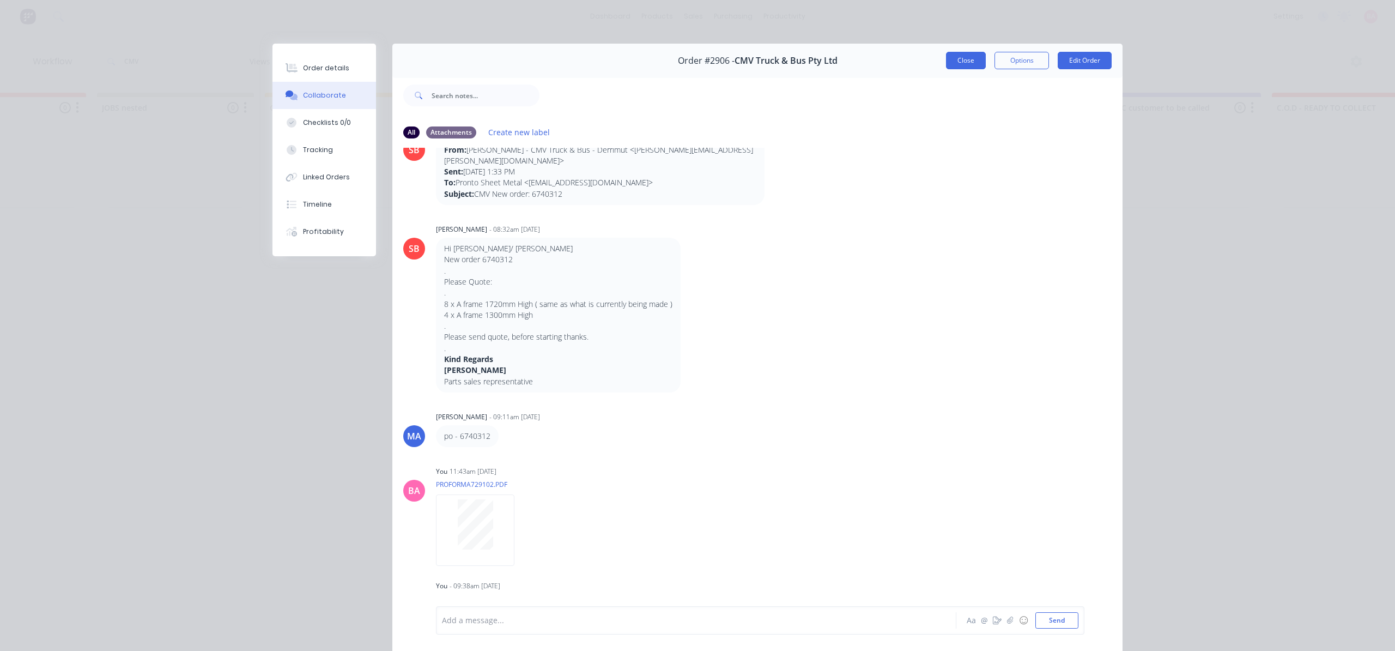
click at [957, 53] on button "Close" at bounding box center [966, 60] width 40 height 17
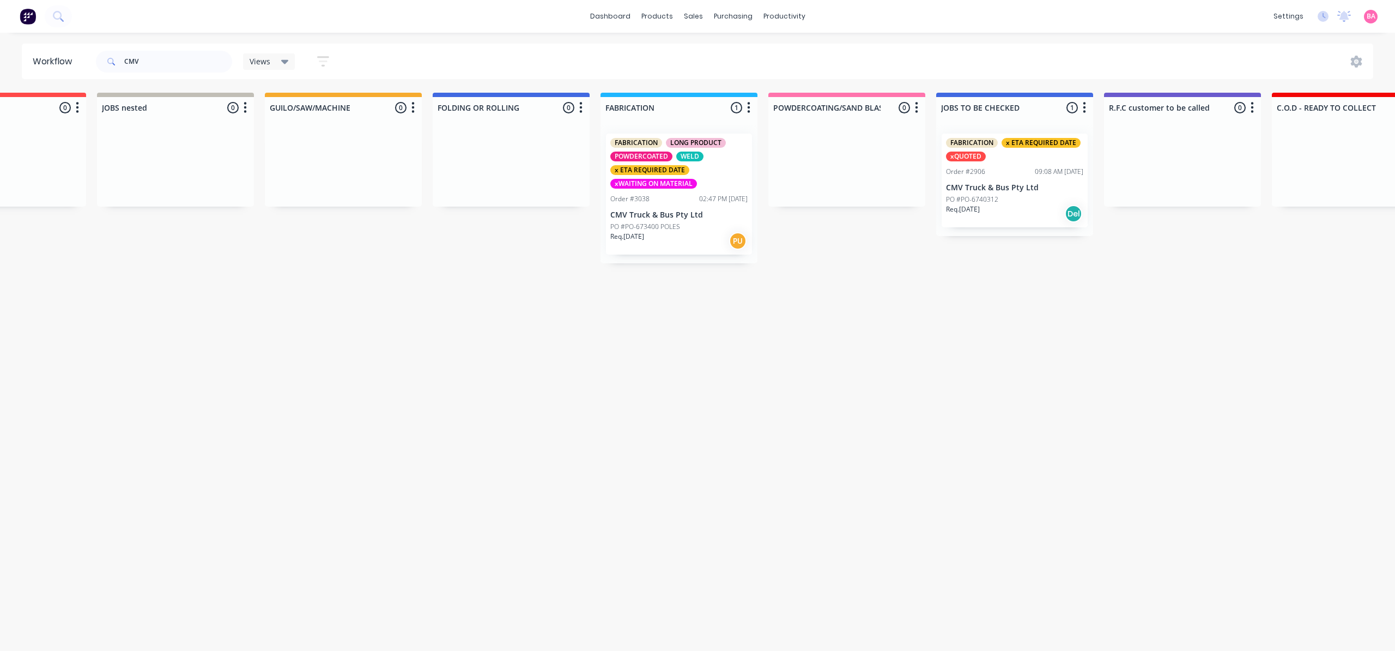
click at [662, 220] on div "FABRICATION LONG PRODUCT POWDERCOATED WELD x ETA REQUIRED DATE xWAITING ON MATE…" at bounding box center [679, 194] width 146 height 121
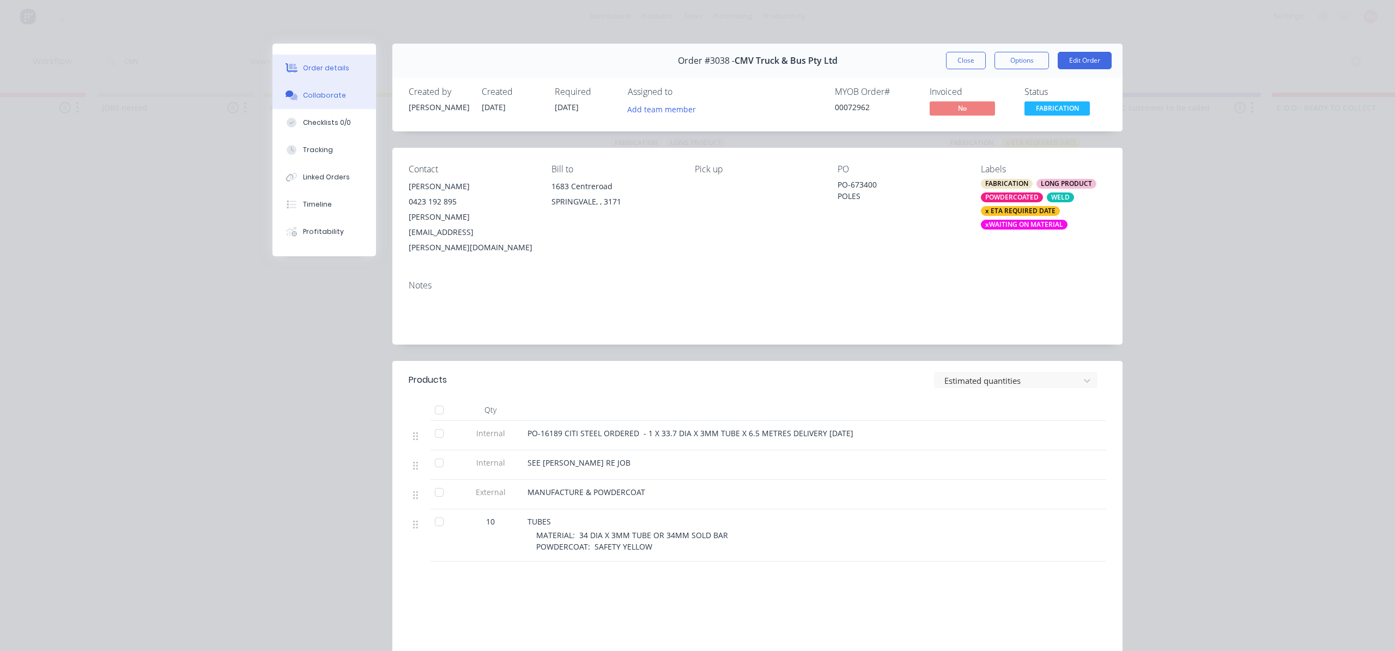
click at [312, 93] on div "Collaborate" at bounding box center [324, 95] width 43 height 10
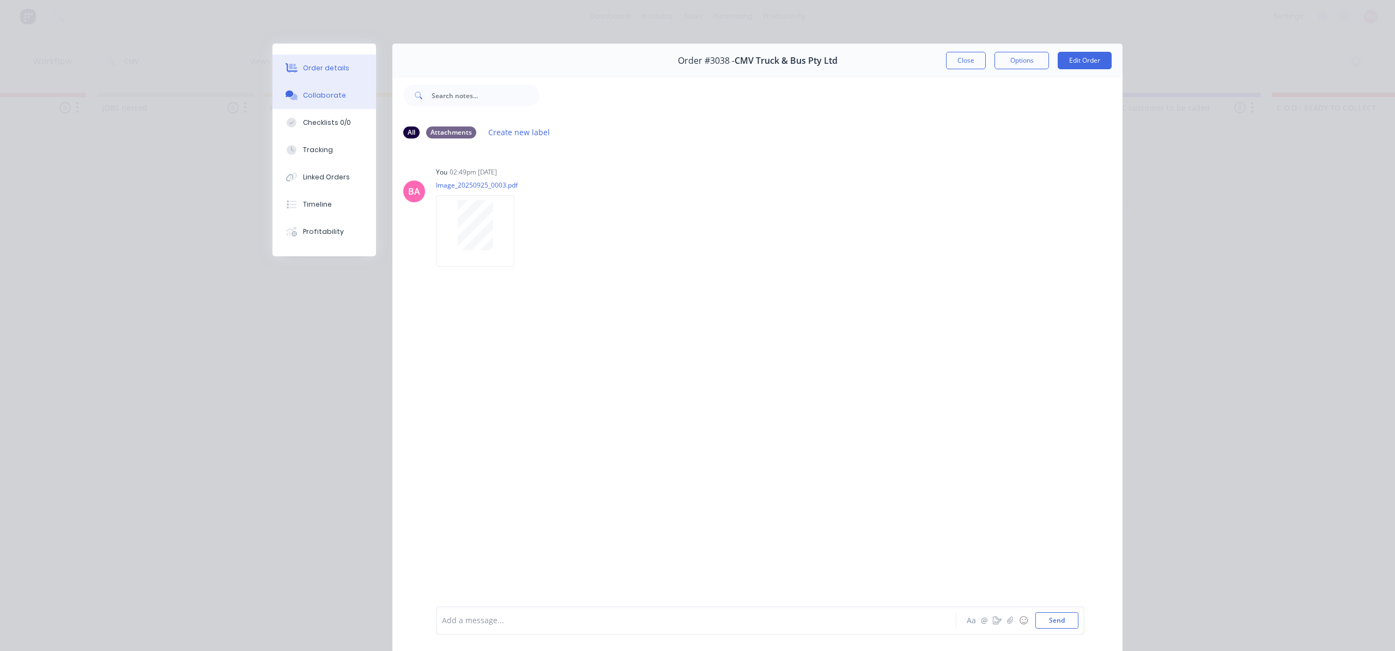
click at [314, 66] on div "Order details" at bounding box center [326, 68] width 46 height 10
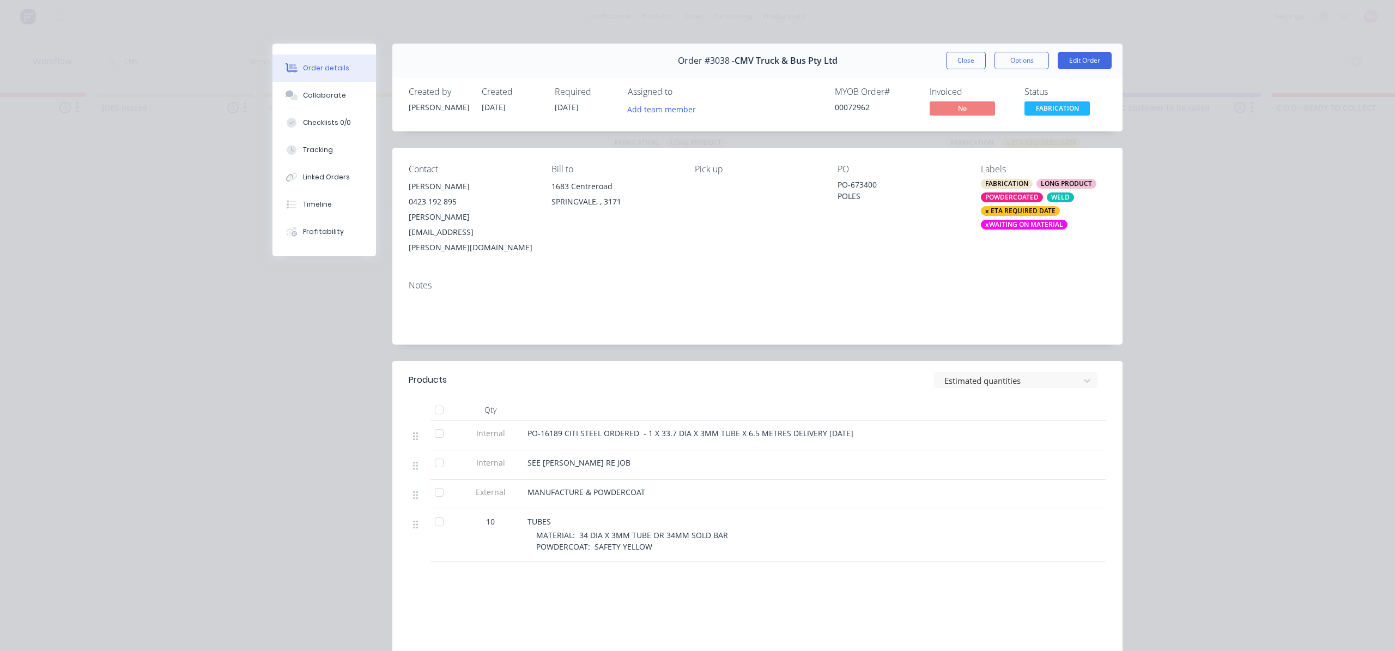
click at [571, 107] on span "13/10/25" at bounding box center [567, 107] width 24 height 10
click at [311, 94] on div "Collaborate" at bounding box center [324, 95] width 43 height 10
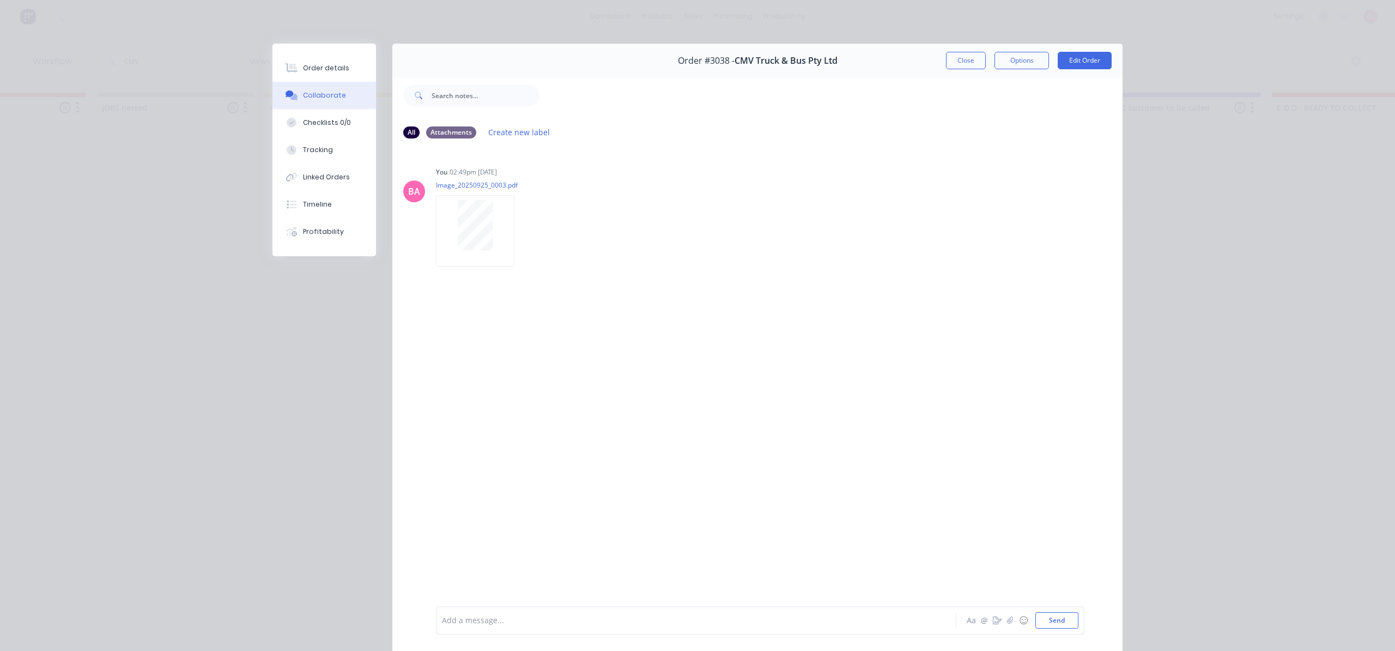
click at [549, 615] on div at bounding box center [681, 620] width 477 height 11
click at [583, 622] on div "AARON PROMISED FRIDAY" at bounding box center [681, 620] width 477 height 11
click at [1056, 620] on button "Send" at bounding box center [1057, 620] width 43 height 16
click at [325, 64] on div "Order details" at bounding box center [326, 68] width 46 height 10
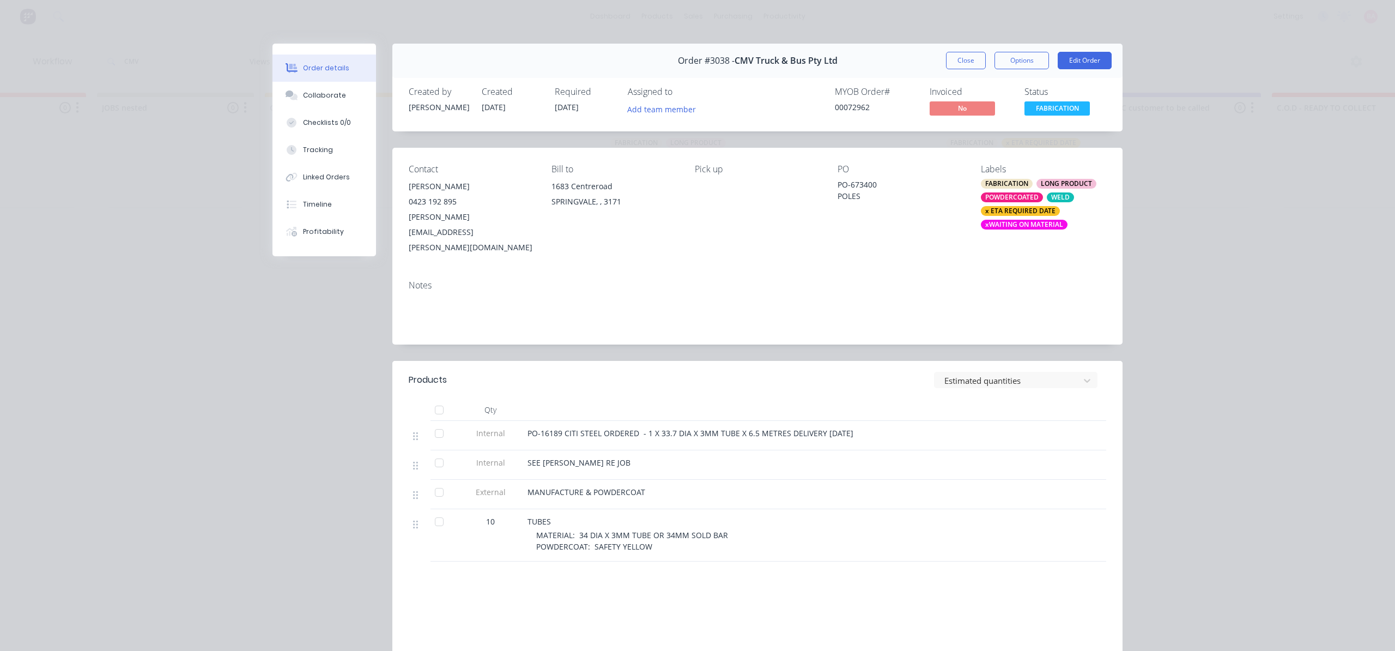
click at [583, 457] on span "SEE AARON RE JOB" at bounding box center [579, 462] width 103 height 10
click at [592, 457] on div "SEE AARON RE JOB" at bounding box center [741, 462] width 427 height 11
click at [589, 457] on span "SEE AARON RE JOB" at bounding box center [579, 462] width 103 height 10
click at [1073, 59] on button "Edit Order" at bounding box center [1085, 60] width 54 height 17
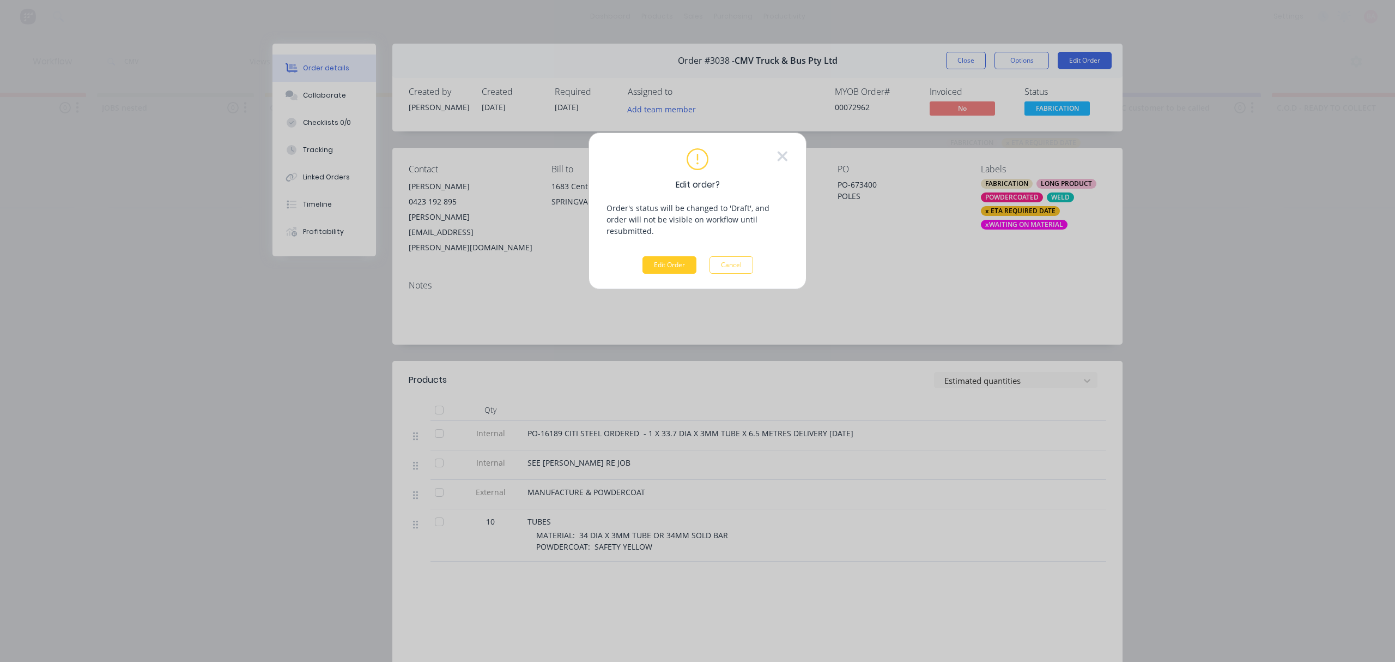
click at [675, 256] on button "Edit Order" at bounding box center [670, 264] width 54 height 17
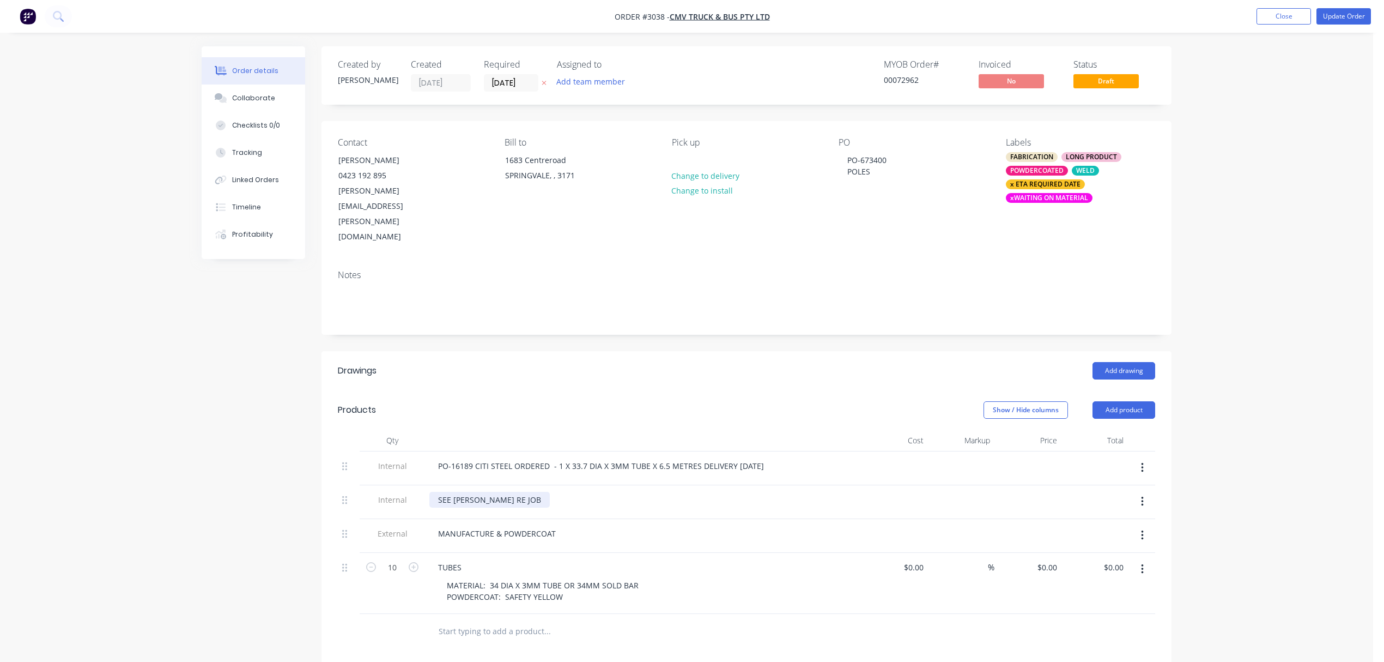
click at [508, 492] on div "SEE AARON RE JOB" at bounding box center [489, 500] width 120 height 16
click at [439, 492] on div "SEE AARON RE JOB" at bounding box center [489, 500] width 120 height 16
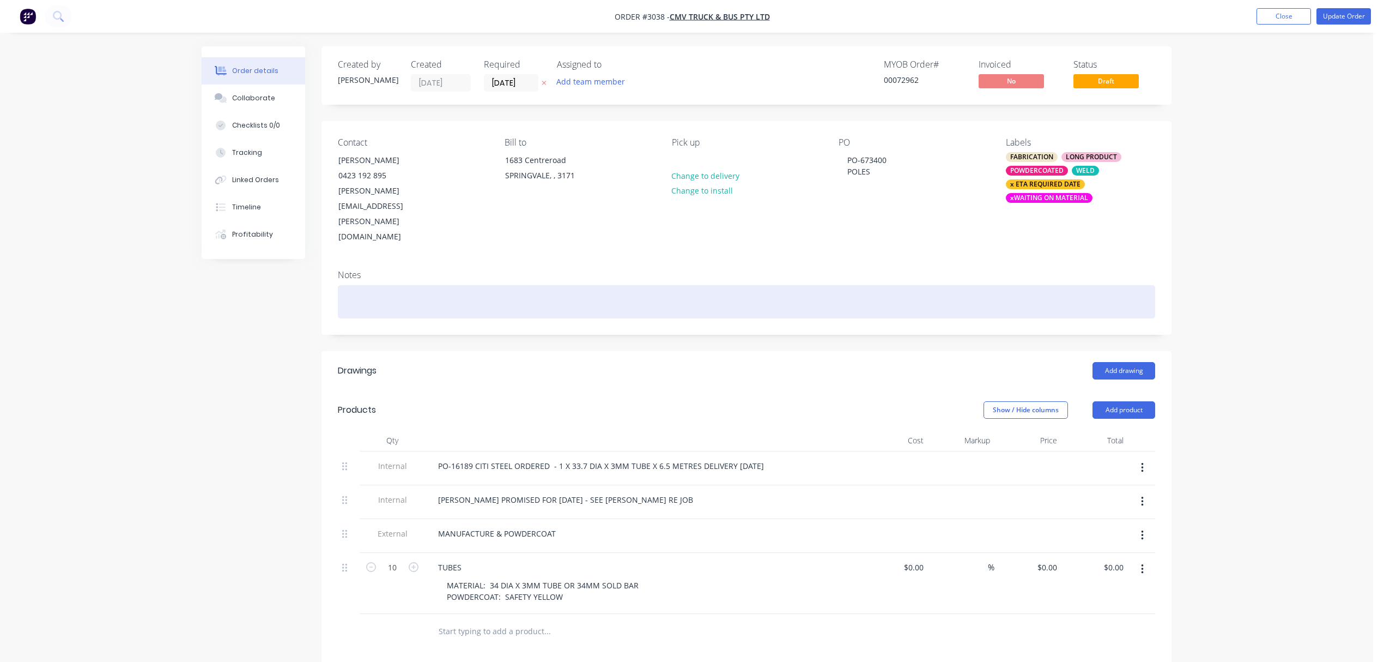
click at [360, 285] on div at bounding box center [747, 301] width 818 height 33
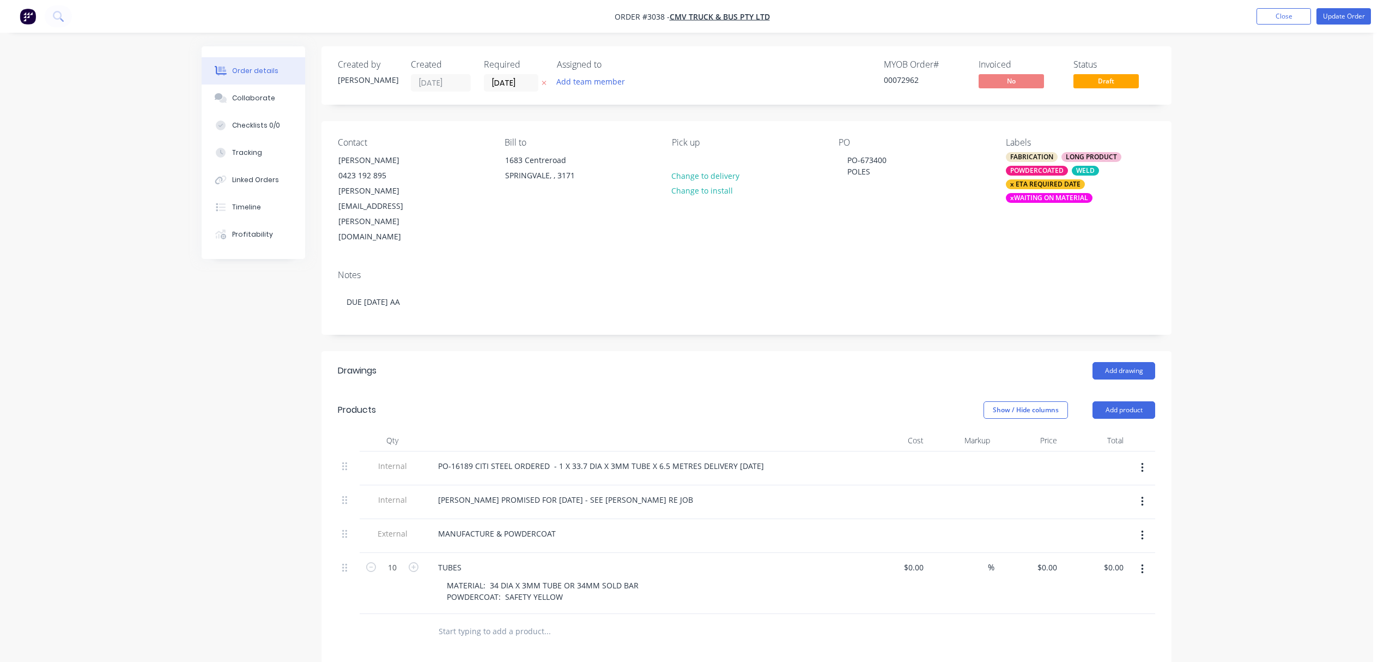
click at [1284, 7] on nav "Order #3038 - CMV Truck & Bus Pty Ltd Add product Close Update Order" at bounding box center [692, 16] width 1384 height 33
click at [1345, 10] on button "Update Order" at bounding box center [1344, 16] width 55 height 16
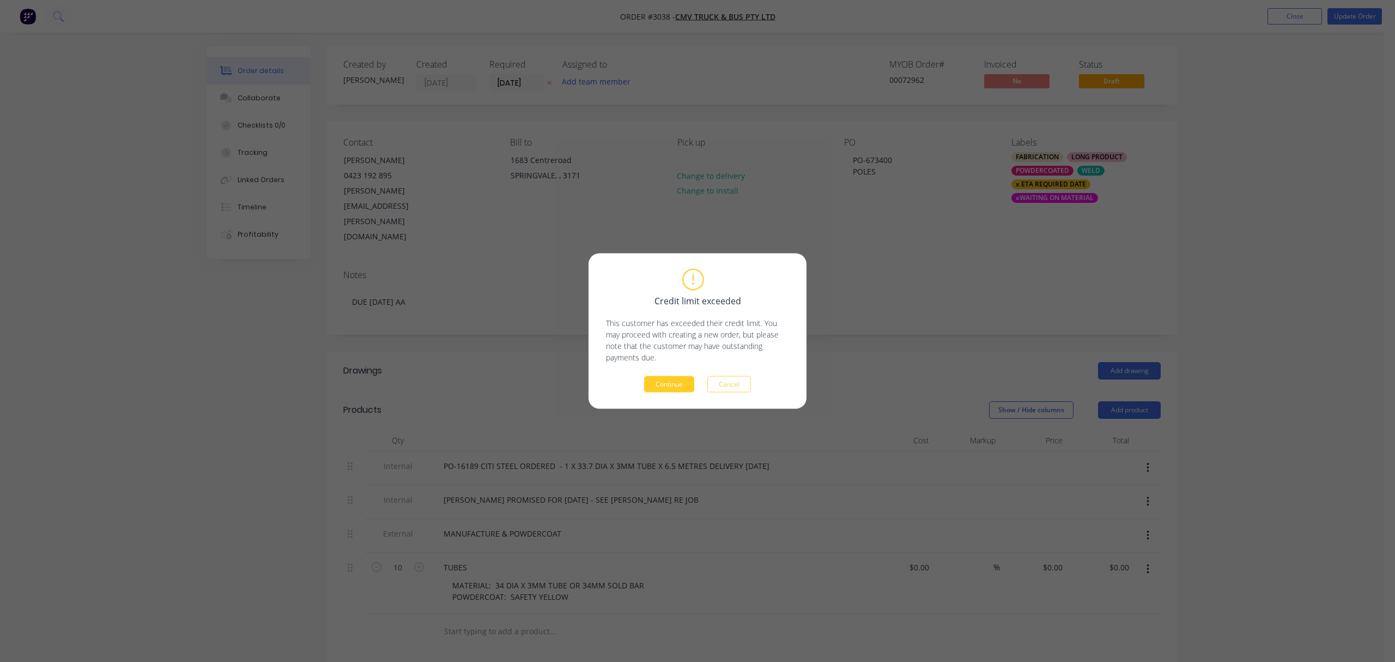
click at [683, 380] on button "Continue" at bounding box center [669, 384] width 50 height 16
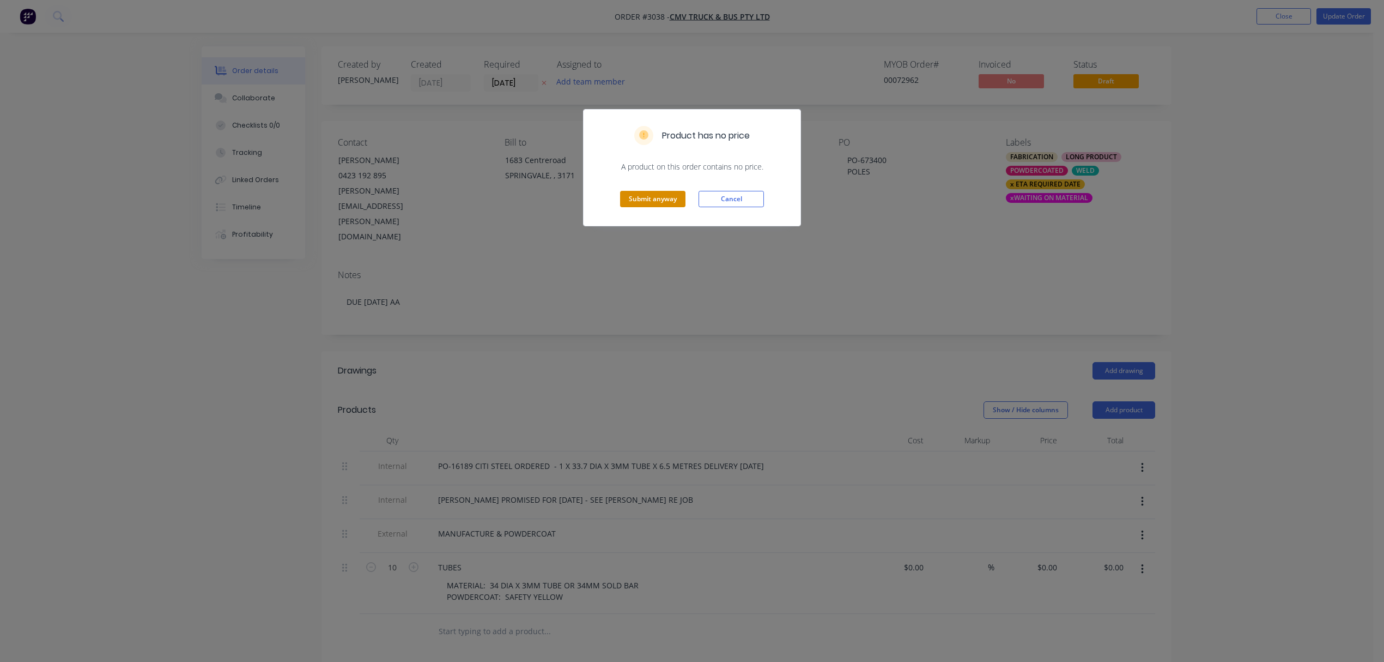
click at [659, 196] on button "Submit anyway" at bounding box center [652, 199] width 65 height 16
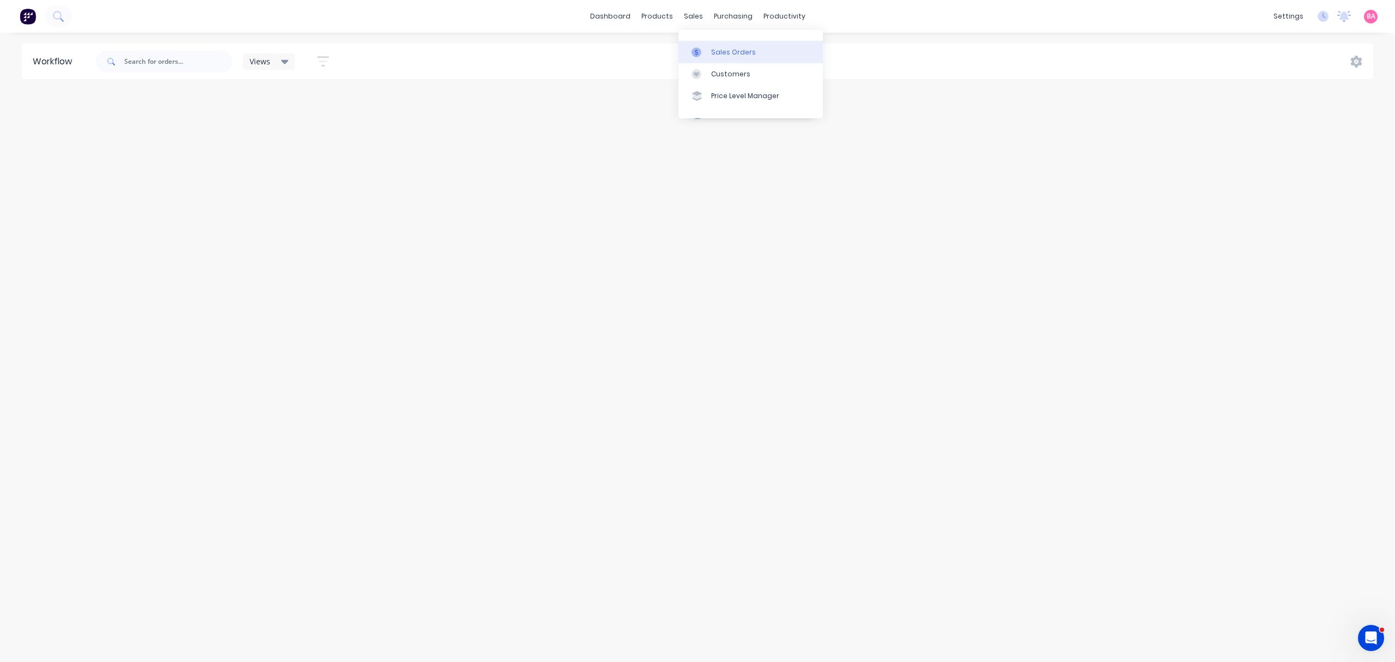
click at [712, 48] on div "Sales Orders" at bounding box center [733, 52] width 45 height 10
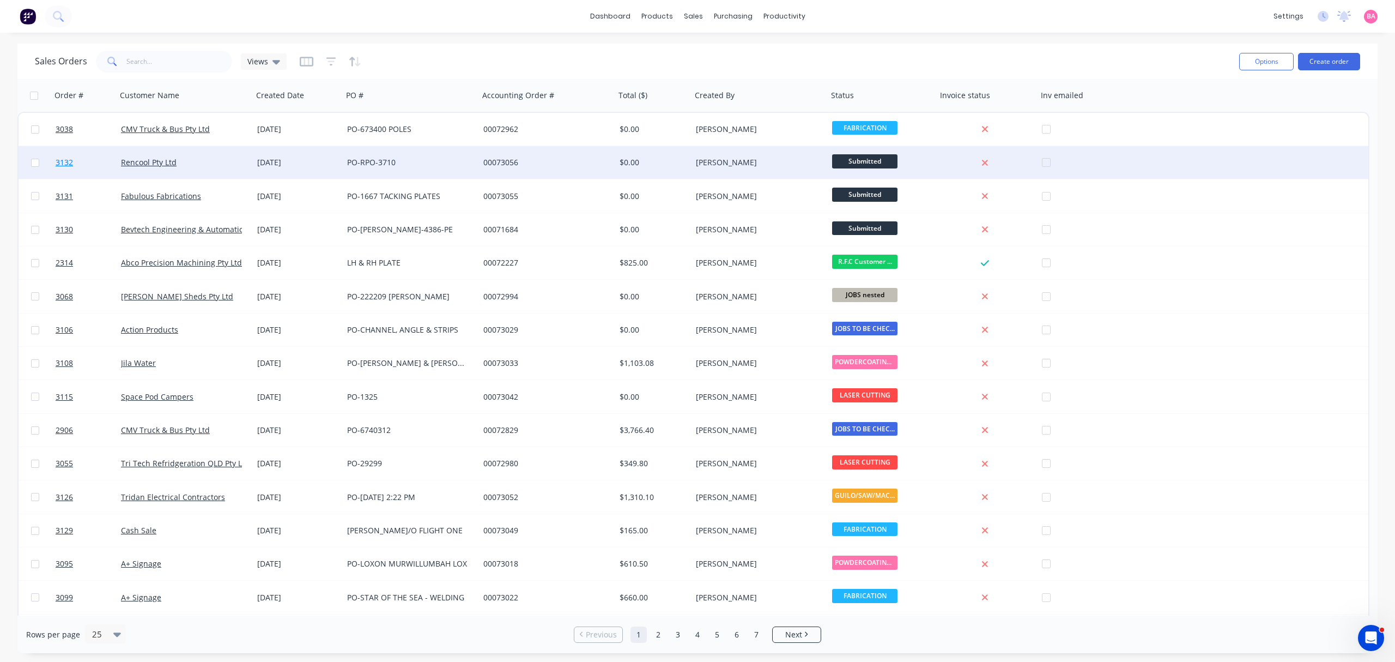
click at [62, 161] on span "3132" at bounding box center [64, 162] width 17 height 11
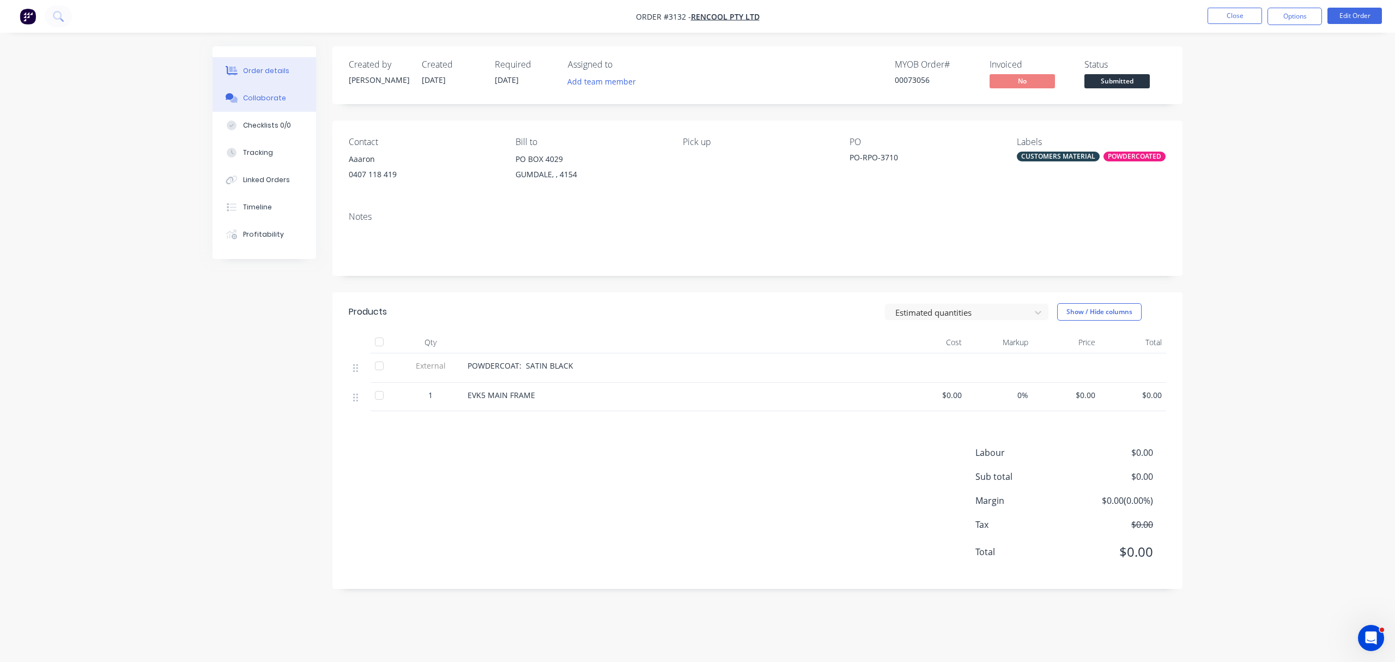
click at [277, 96] on div "Collaborate" at bounding box center [264, 98] width 43 height 10
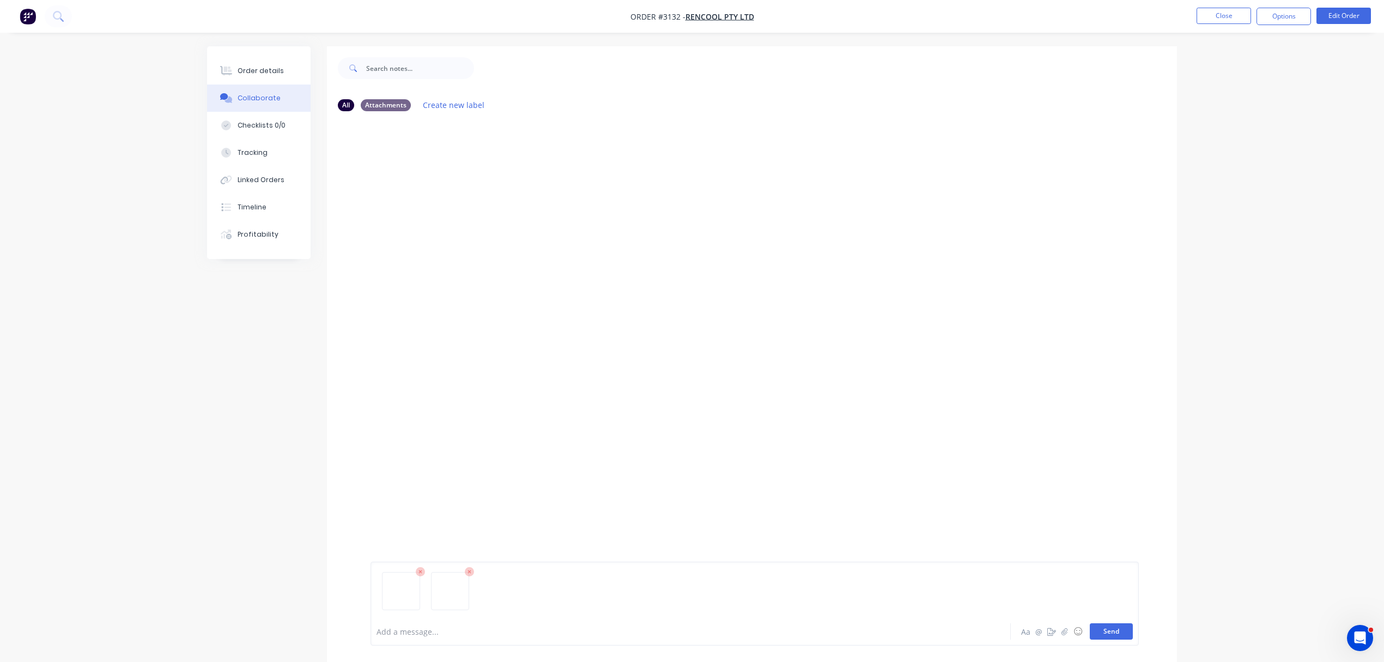
click at [1111, 632] on button "Send" at bounding box center [1111, 631] width 43 height 16
click at [267, 66] on div "Order details" at bounding box center [261, 71] width 46 height 10
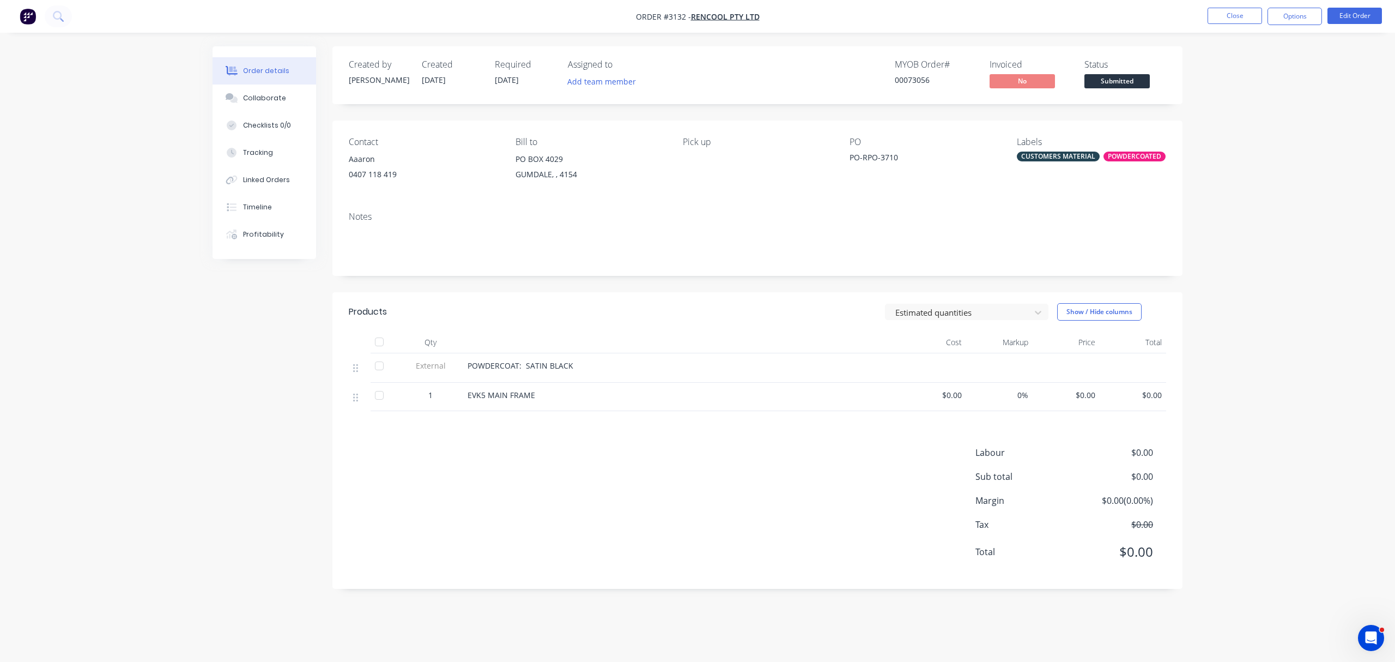
click at [539, 400] on div "EVK5 MAIN FRAME" at bounding box center [681, 394] width 427 height 11
click at [1346, 11] on button "Edit Order" at bounding box center [1355, 16] width 55 height 16
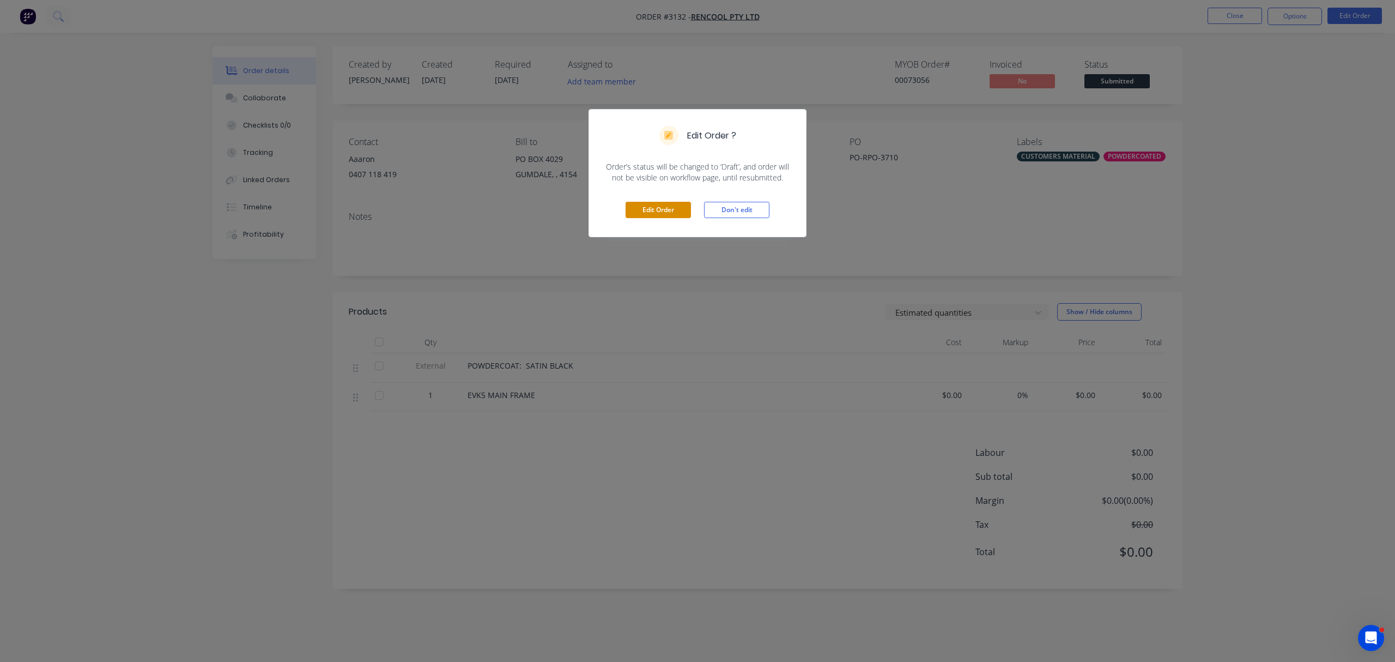
click at [667, 211] on button "Edit Order" at bounding box center [658, 210] width 65 height 16
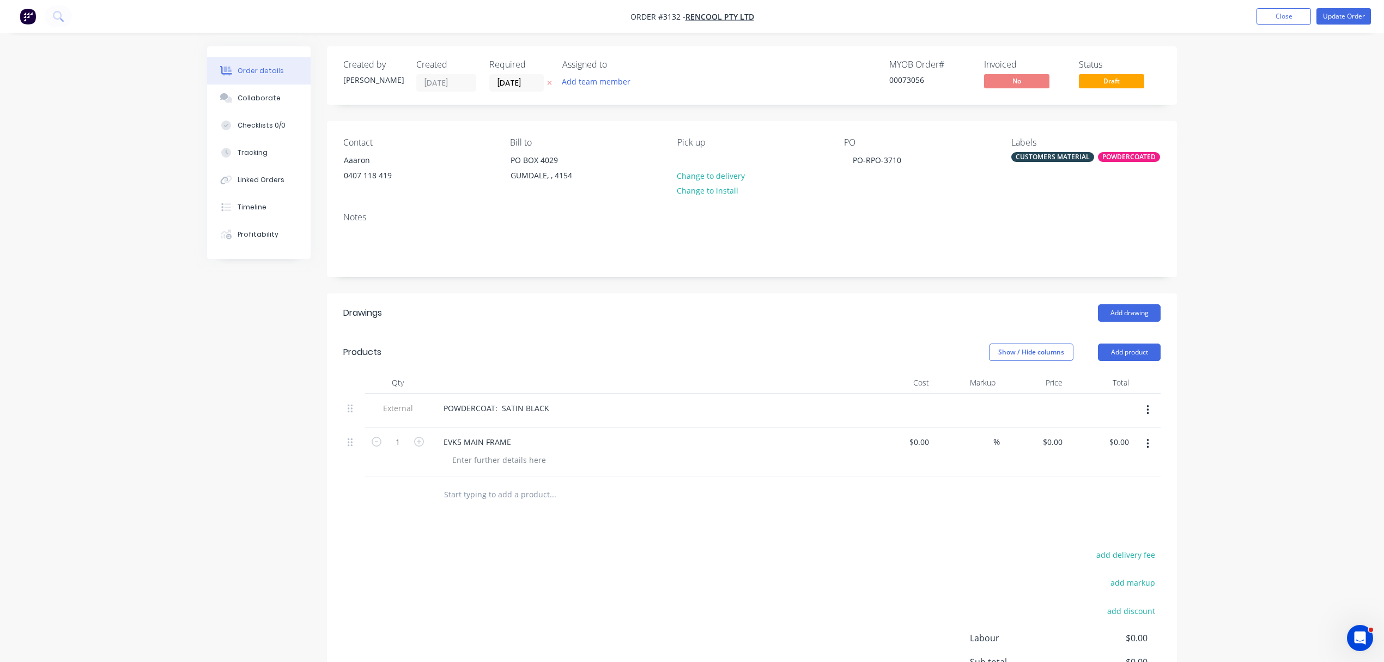
click at [485, 500] on input "text" at bounding box center [553, 494] width 218 height 22
click at [421, 443] on icon "button" at bounding box center [419, 442] width 10 height 10
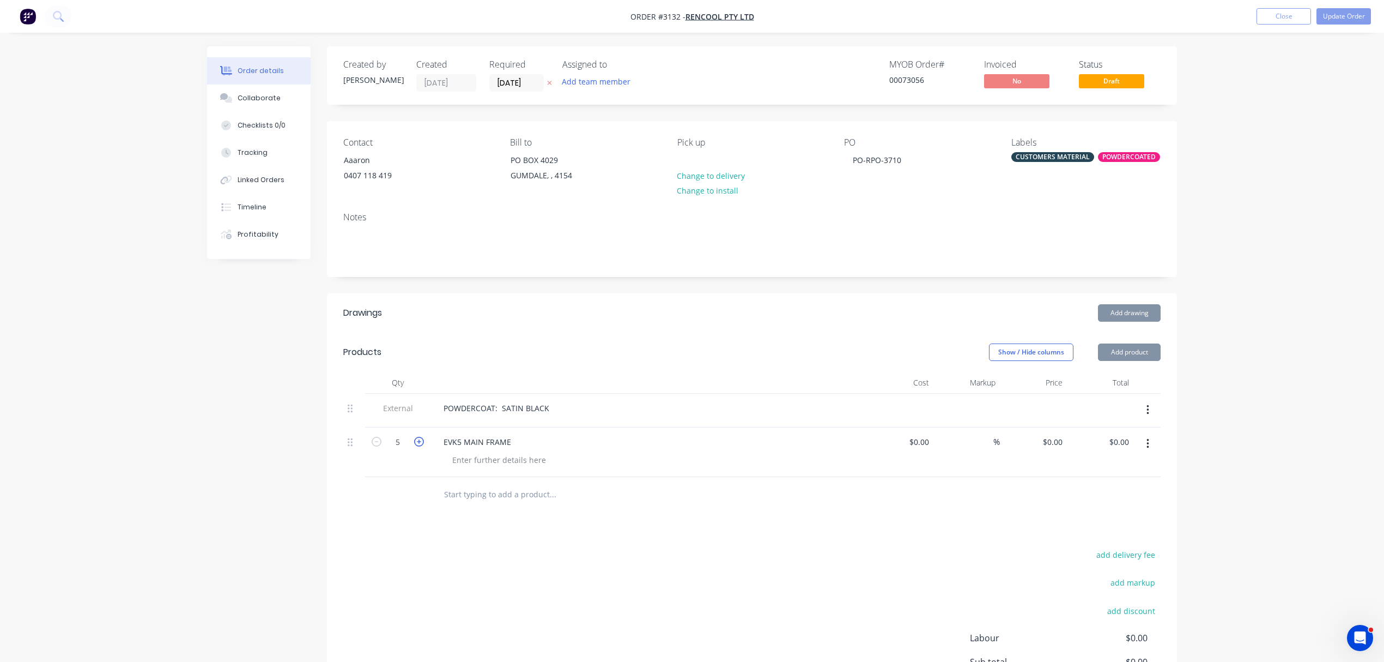
click at [421, 443] on icon "button" at bounding box center [419, 442] width 10 height 10
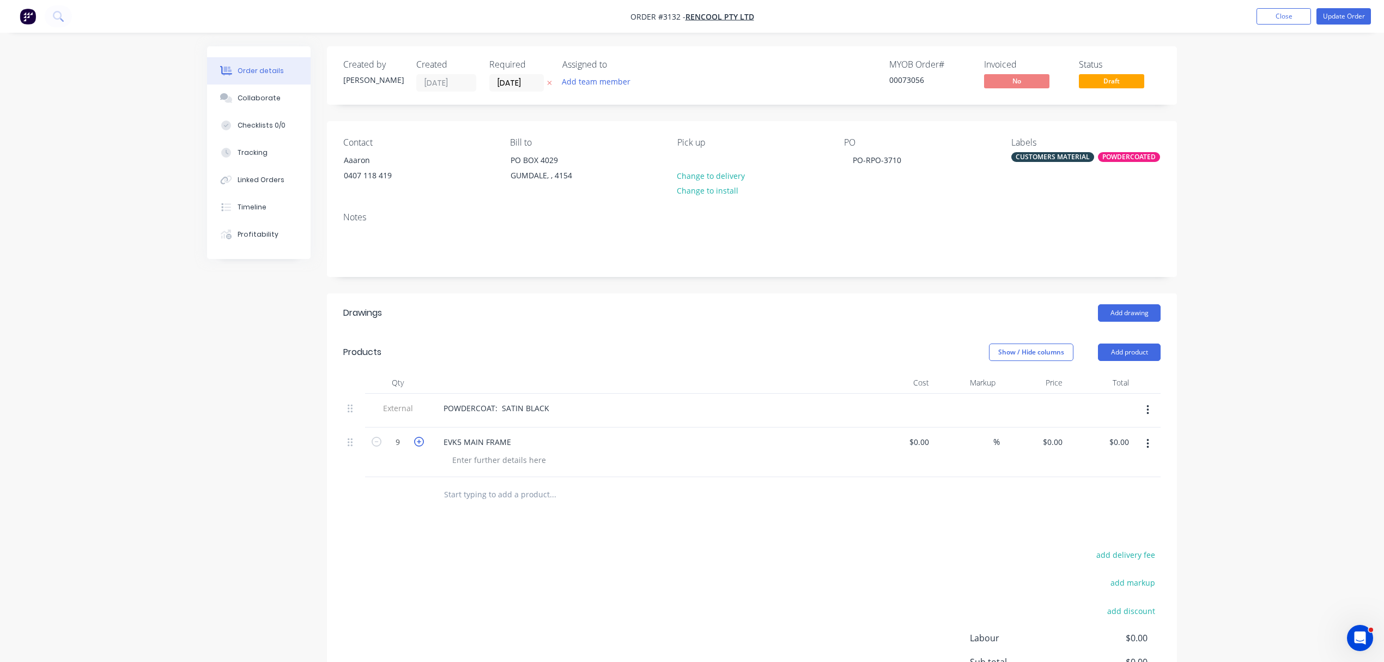
type input "10"
click at [465, 494] on input "text" at bounding box center [553, 494] width 218 height 22
click at [465, 496] on input "text" at bounding box center [553, 494] width 218 height 22
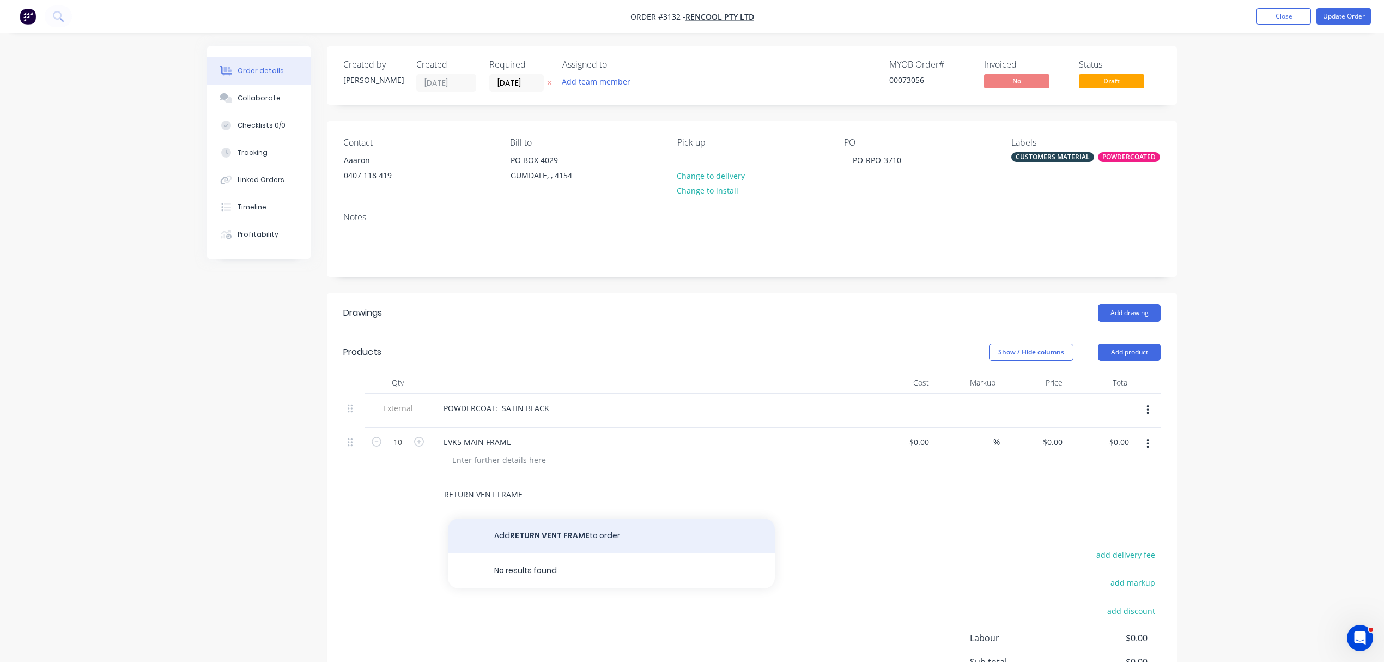
type input "RETURN VENT FRAME"
click at [570, 543] on button "Add RETURN VENT FRAME to order" at bounding box center [611, 535] width 327 height 35
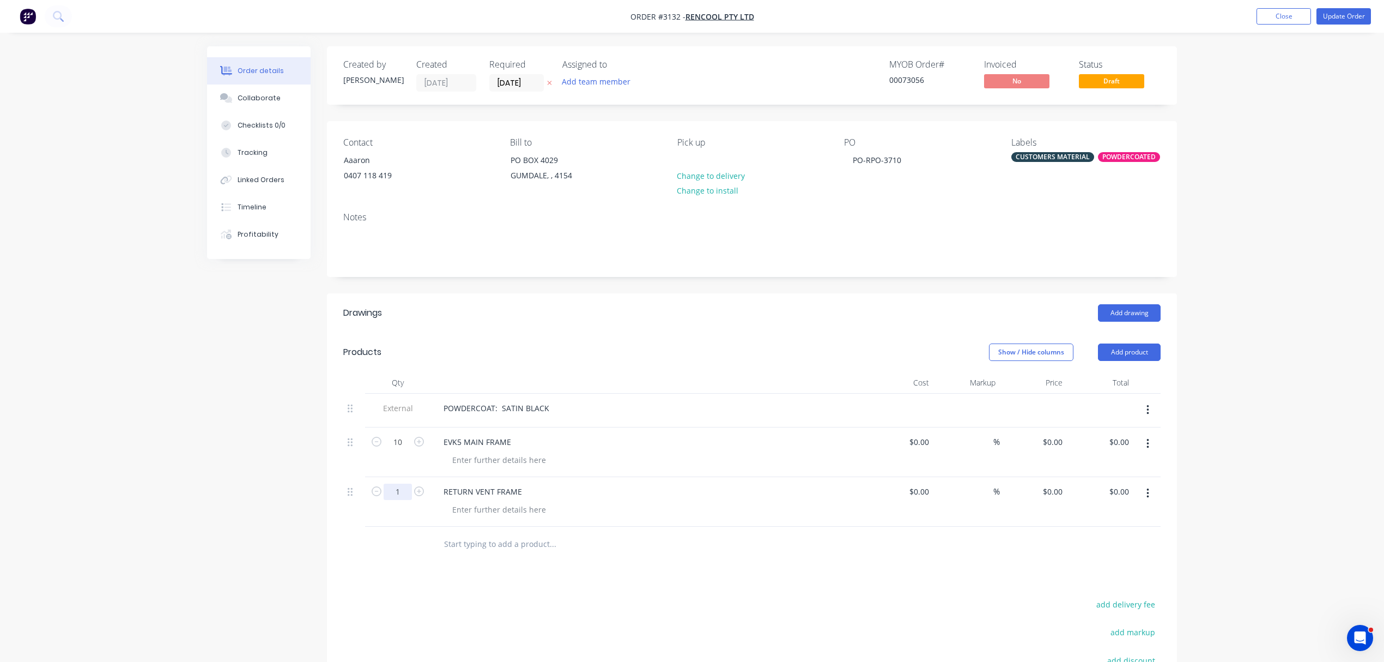
click at [401, 492] on input "1" at bounding box center [398, 491] width 28 height 16
type input "10"
click at [500, 550] on input "text" at bounding box center [553, 544] width 218 height 22
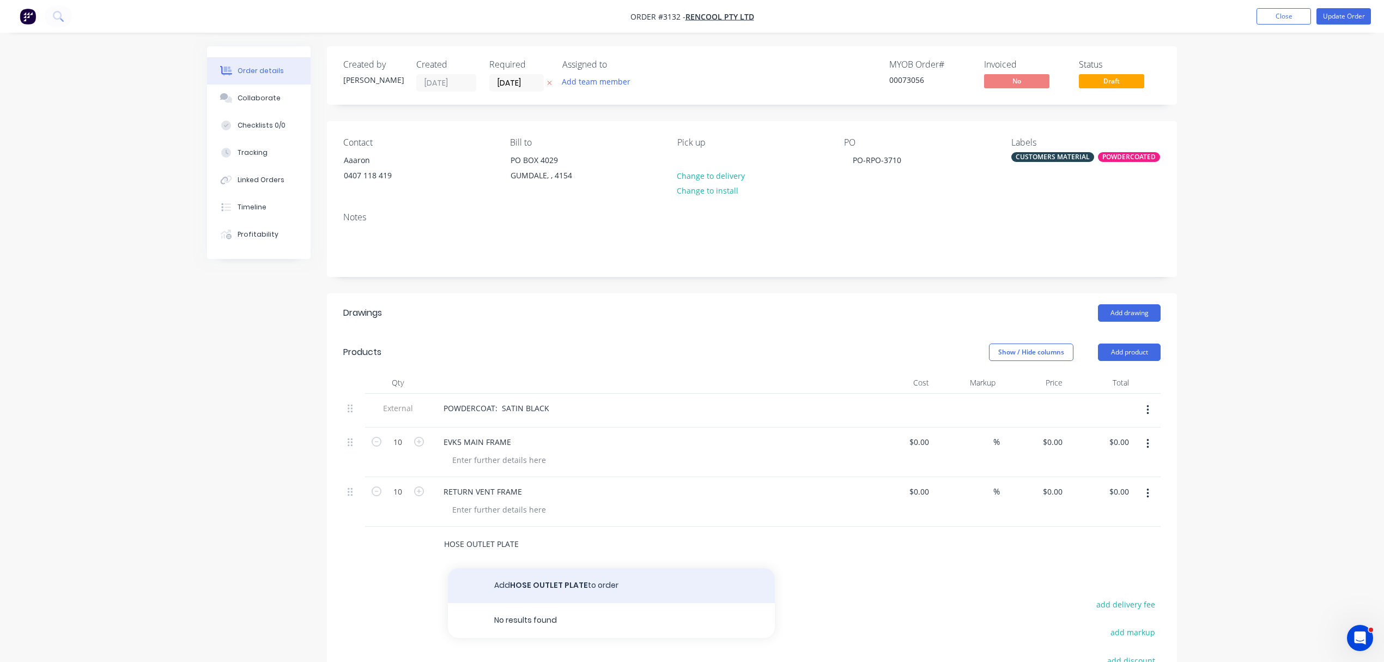
type input "HOSE OUTLET PLATE"
click at [554, 580] on button "Add HOSE OUTLET PLATE to order" at bounding box center [611, 585] width 327 height 35
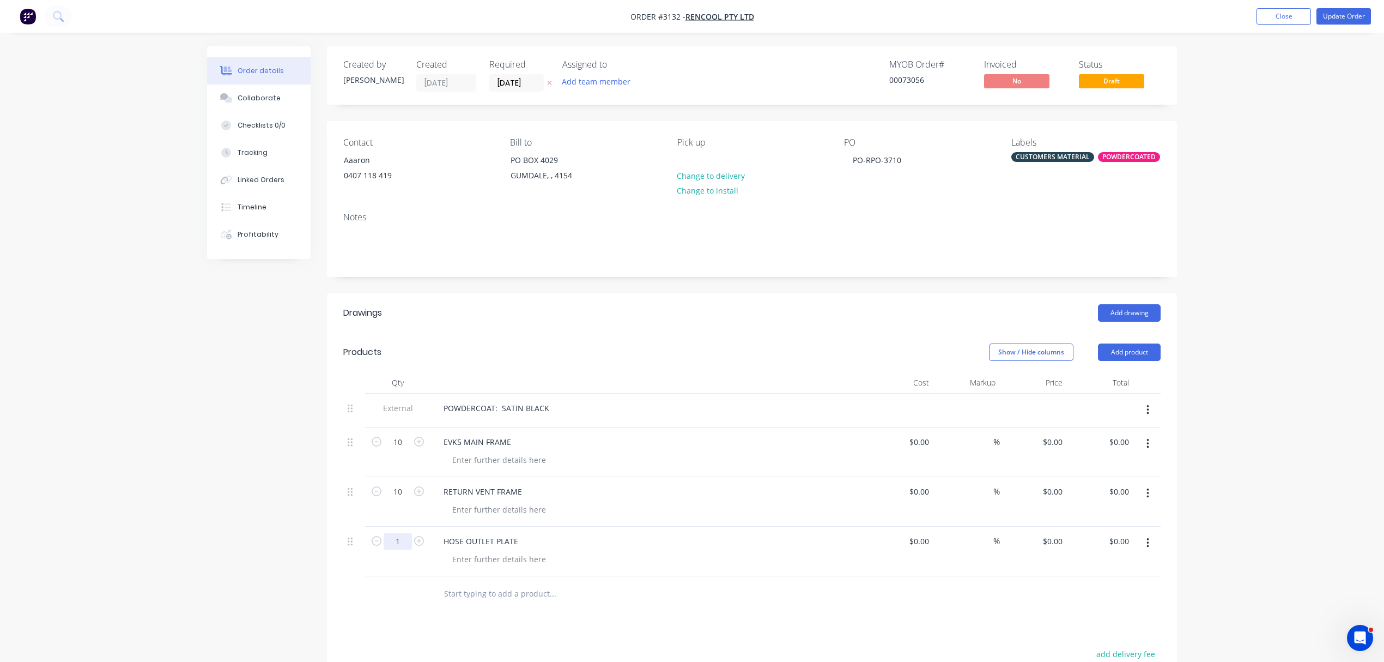
click at [400, 543] on input "1" at bounding box center [398, 541] width 28 height 16
type input "10"
click at [532, 598] on input "text" at bounding box center [553, 594] width 218 height 22
type input "HEATER BASE PLATE"
click at [563, 628] on button "Add HEATER BASE PLATE to order" at bounding box center [611, 635] width 327 height 35
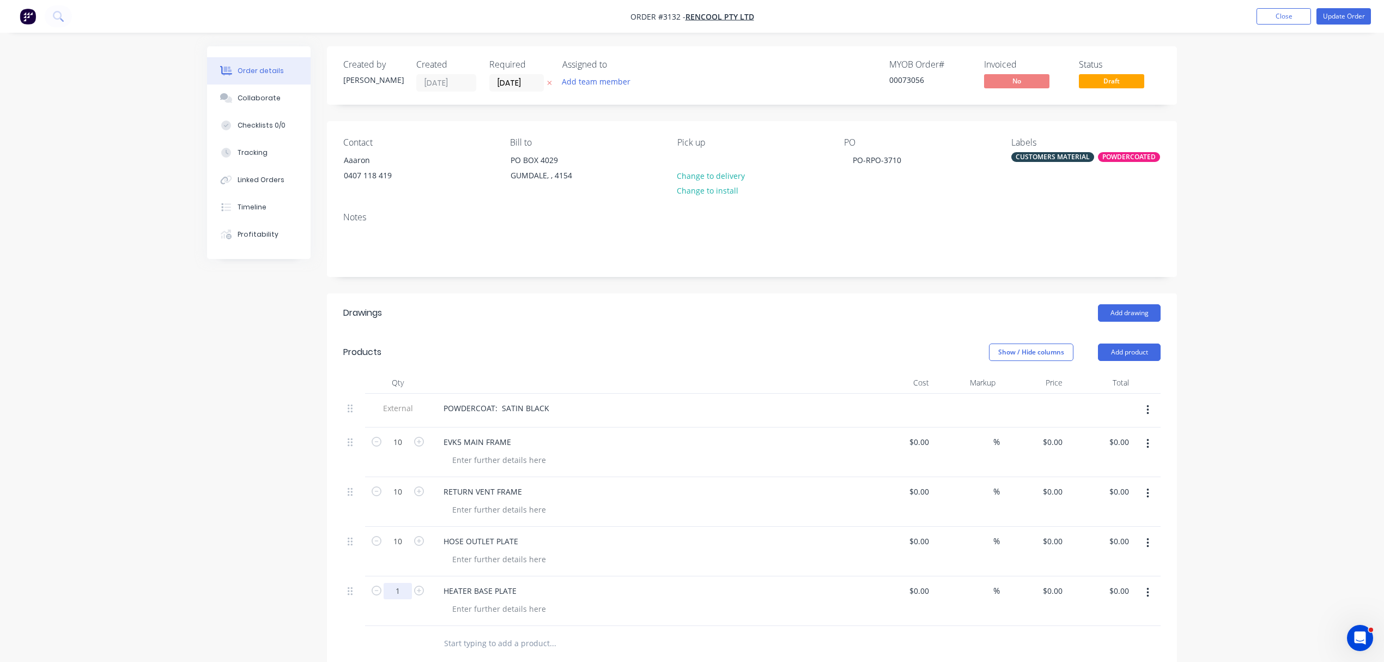
click at [396, 594] on input "1" at bounding box center [398, 591] width 28 height 16
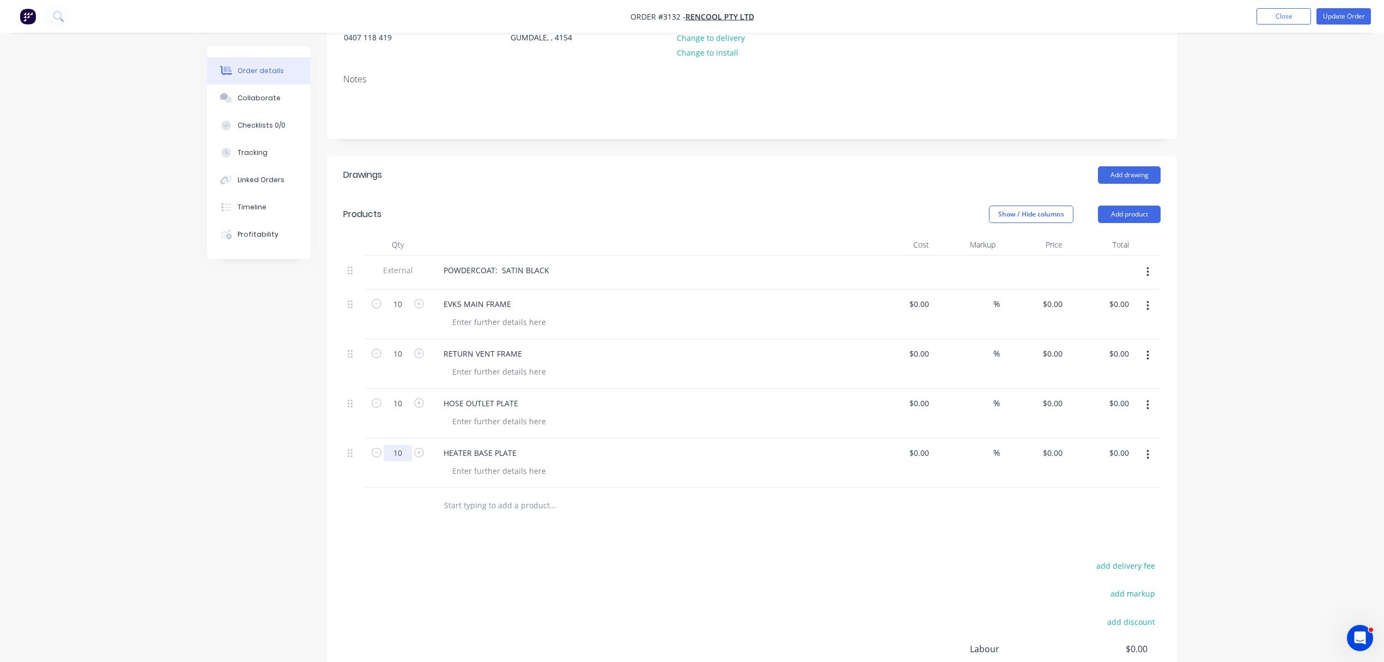
scroll to position [169, 0]
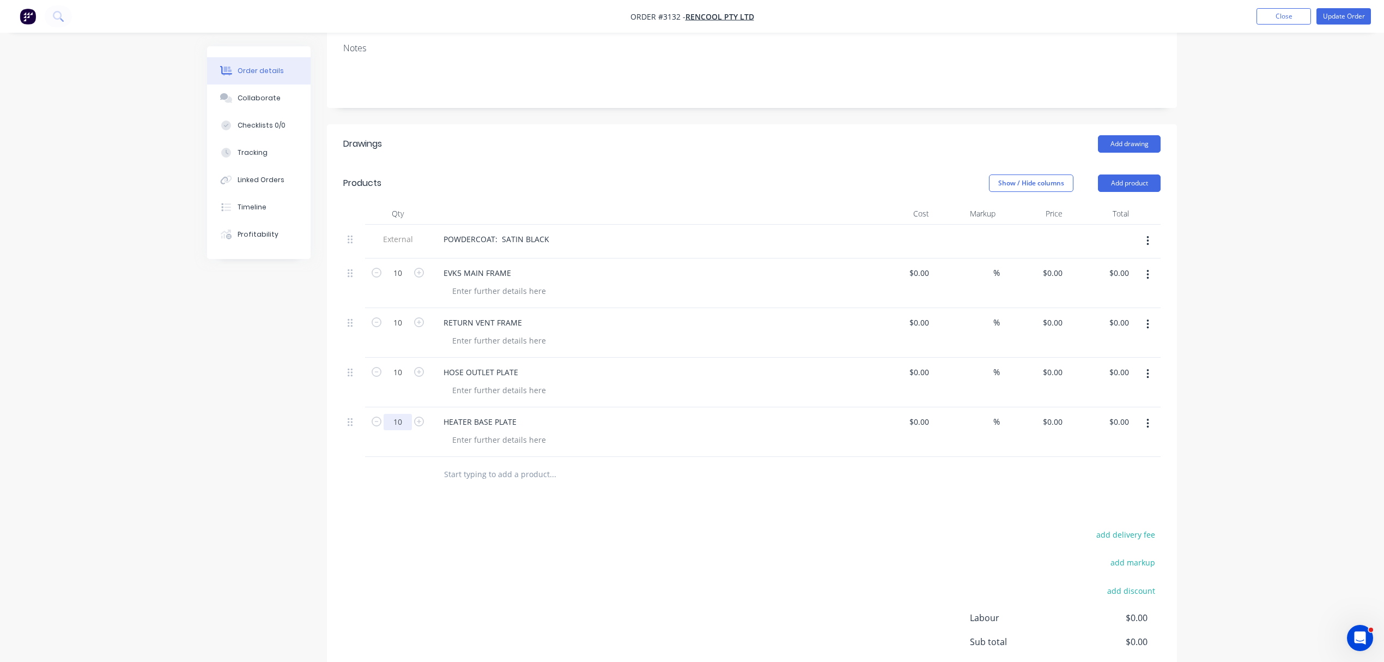
type input "10"
click at [529, 482] on input "text" at bounding box center [553, 474] width 218 height 22
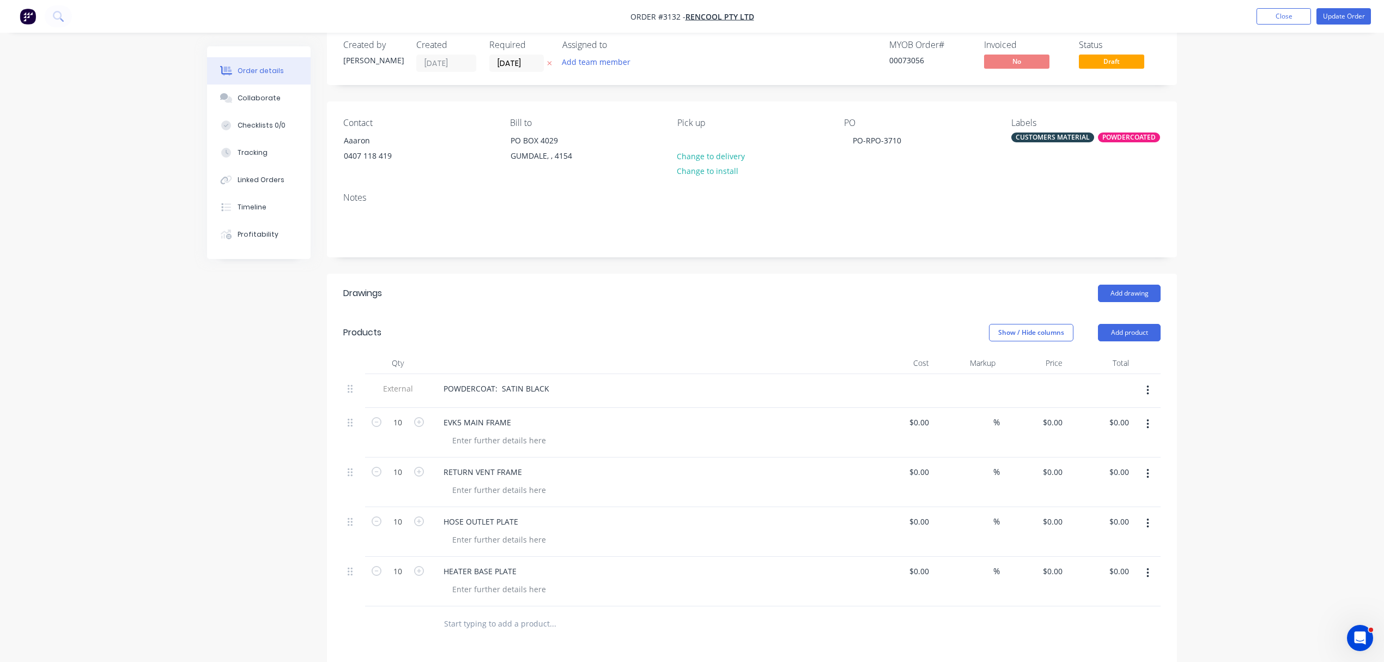
scroll to position [0, 0]
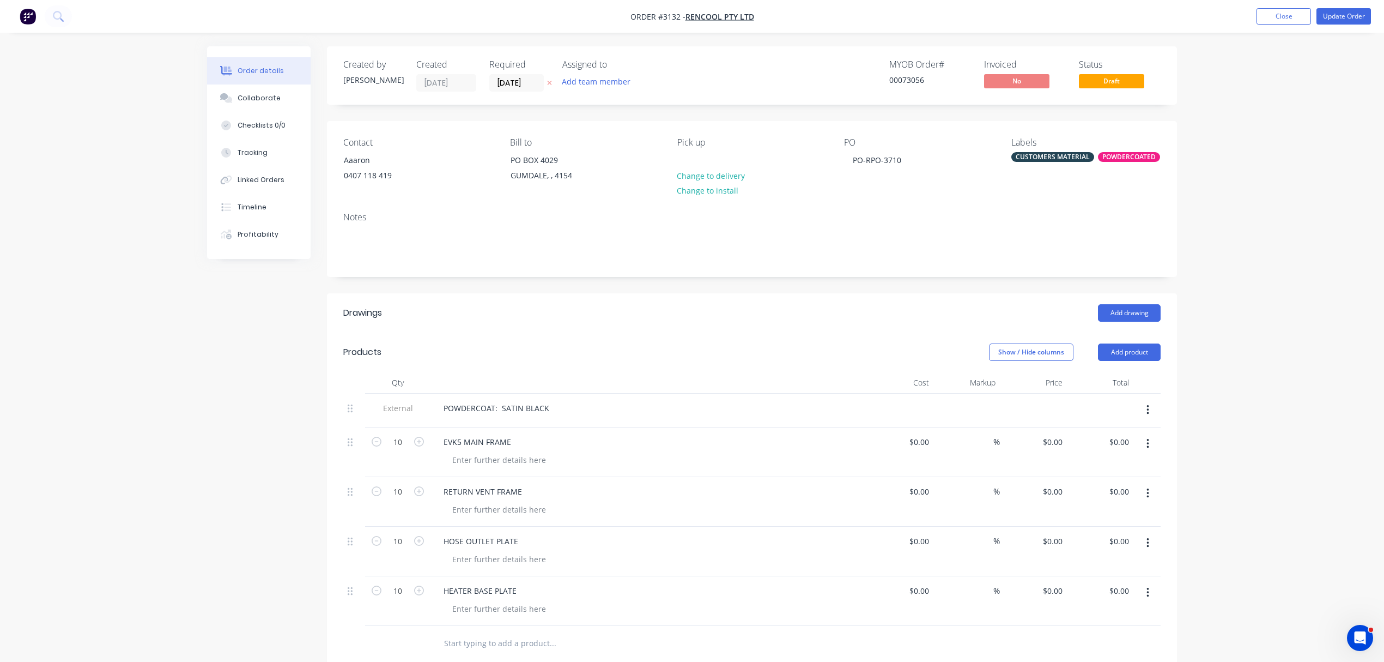
click at [548, 85] on icon "button" at bounding box center [549, 83] width 5 height 7
click at [592, 81] on button "Add team member" at bounding box center [596, 81] width 80 height 15
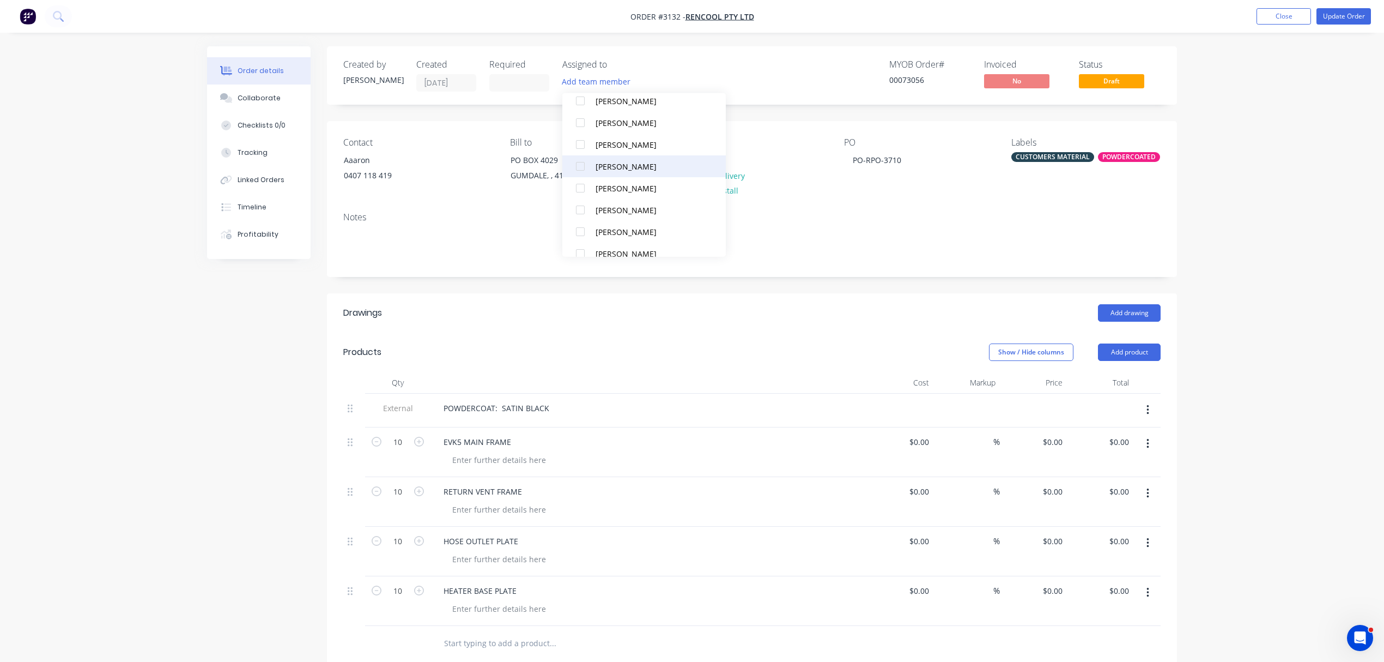
scroll to position [98, 0]
click at [579, 215] on div at bounding box center [581, 219] width 22 height 22
click at [1280, 225] on div "Order details Collaborate Checklists 0/0 Tracking Linked Orders Timeline Profit…" at bounding box center [692, 469] width 1384 height 939
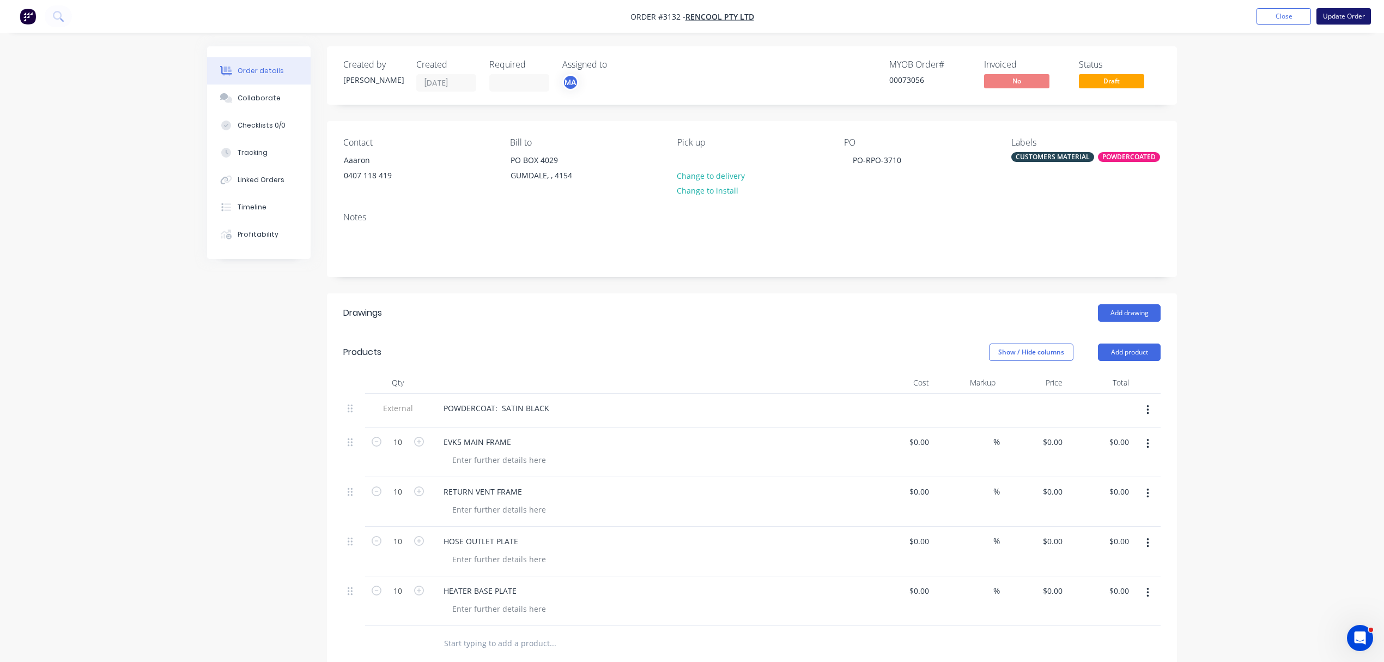
click at [1354, 14] on button "Update Order" at bounding box center [1344, 16] width 55 height 16
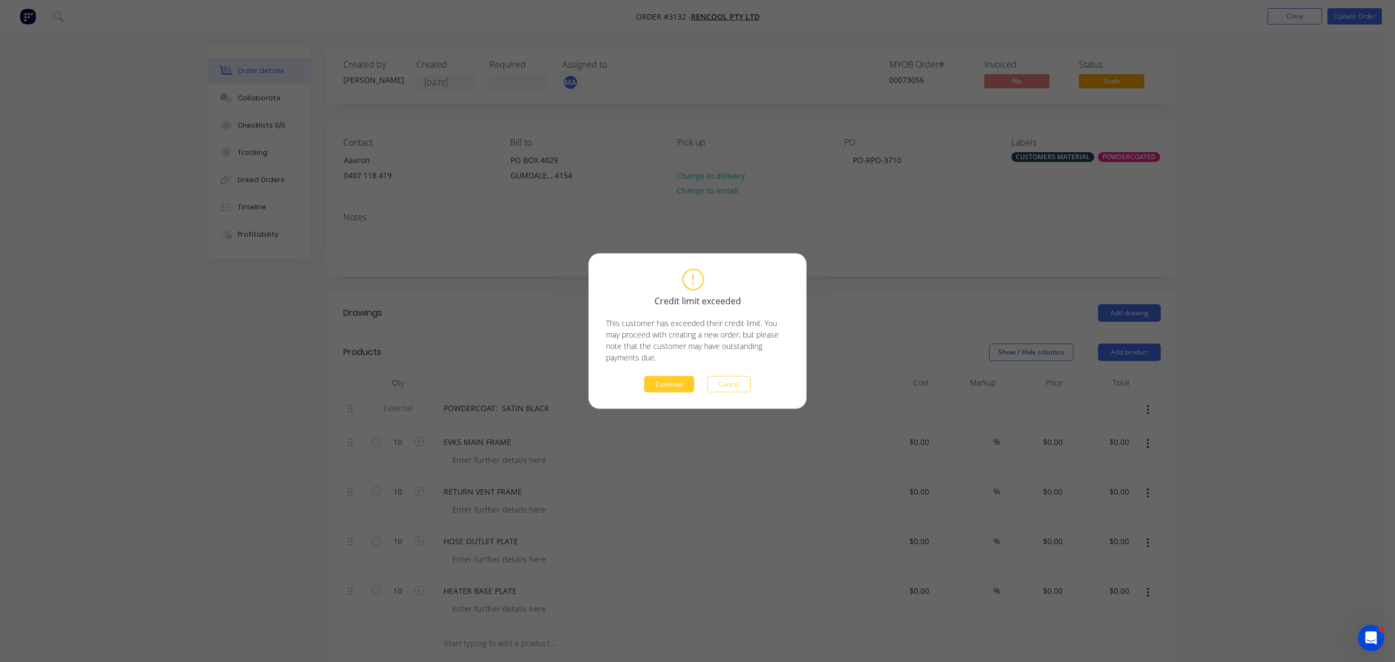
click at [665, 380] on button "Continue" at bounding box center [669, 384] width 50 height 16
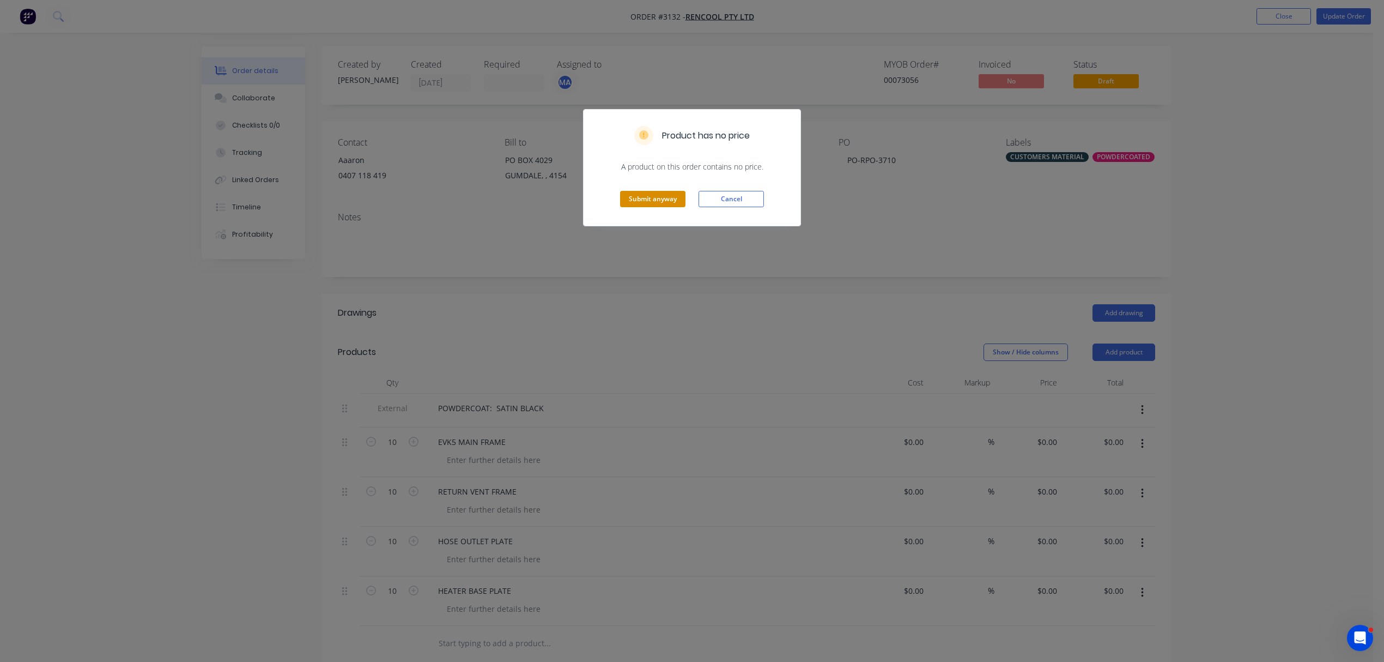
click at [650, 197] on button "Submit anyway" at bounding box center [652, 199] width 65 height 16
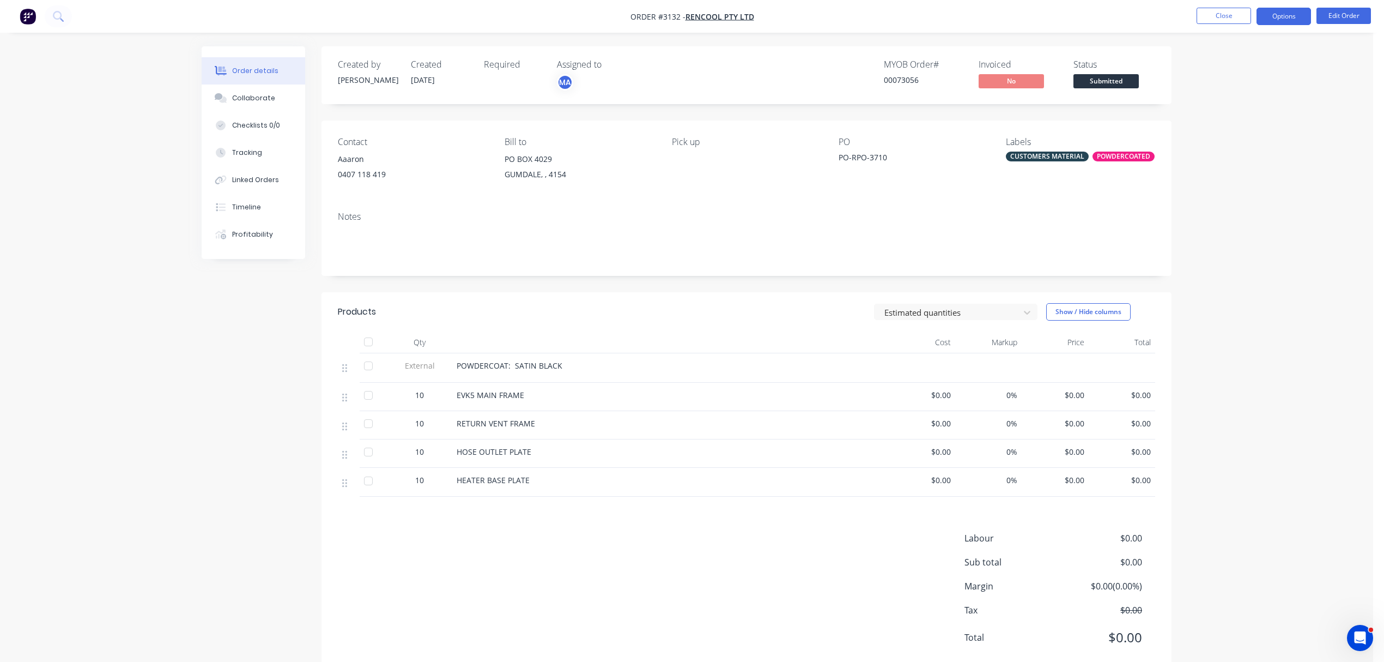
click at [1293, 16] on button "Options" at bounding box center [1284, 16] width 55 height 17
click at [1245, 107] on div "Order Confirmation" at bounding box center [1251, 110] width 100 height 16
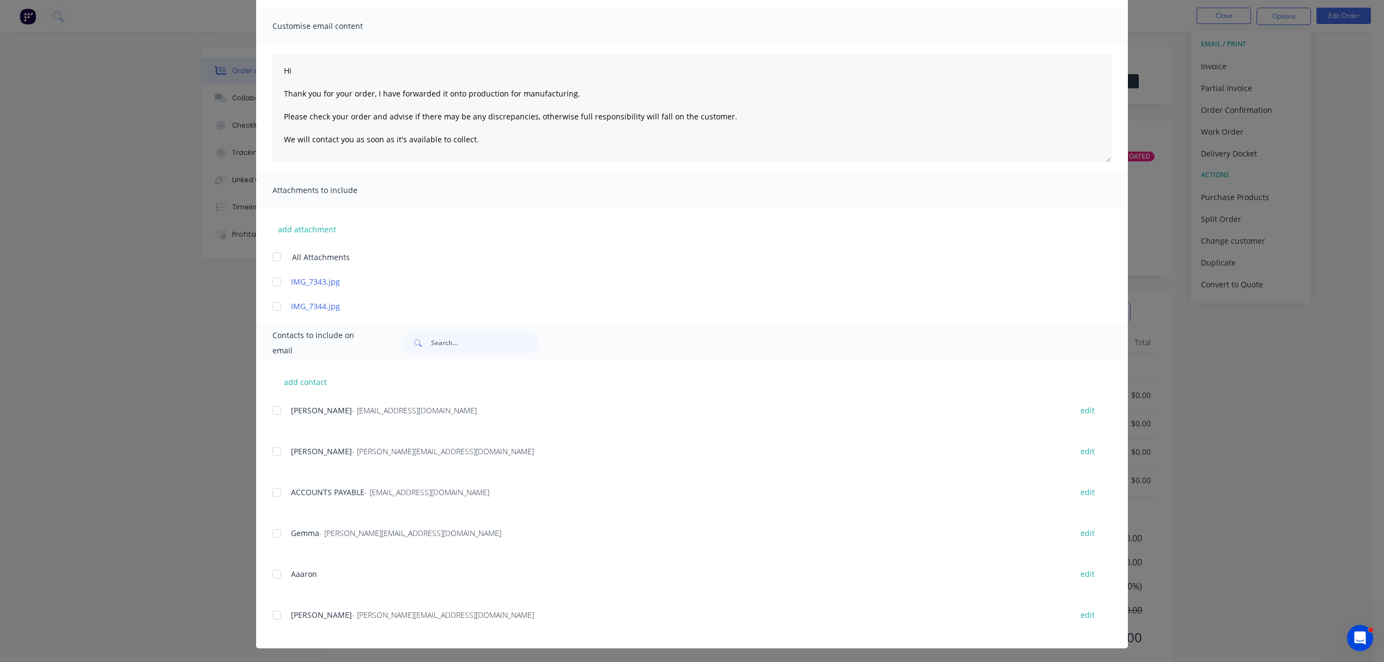
scroll to position [72, 0]
click at [271, 532] on div at bounding box center [277, 532] width 22 height 22
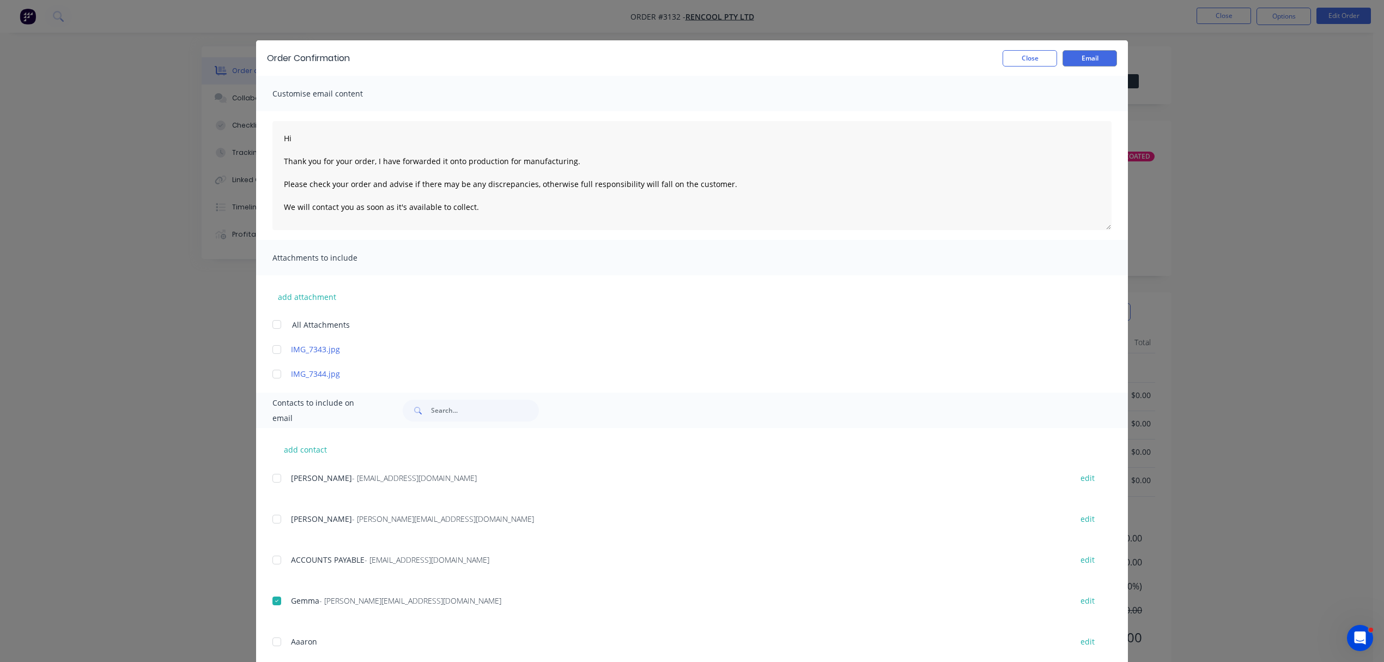
scroll to position [0, 0]
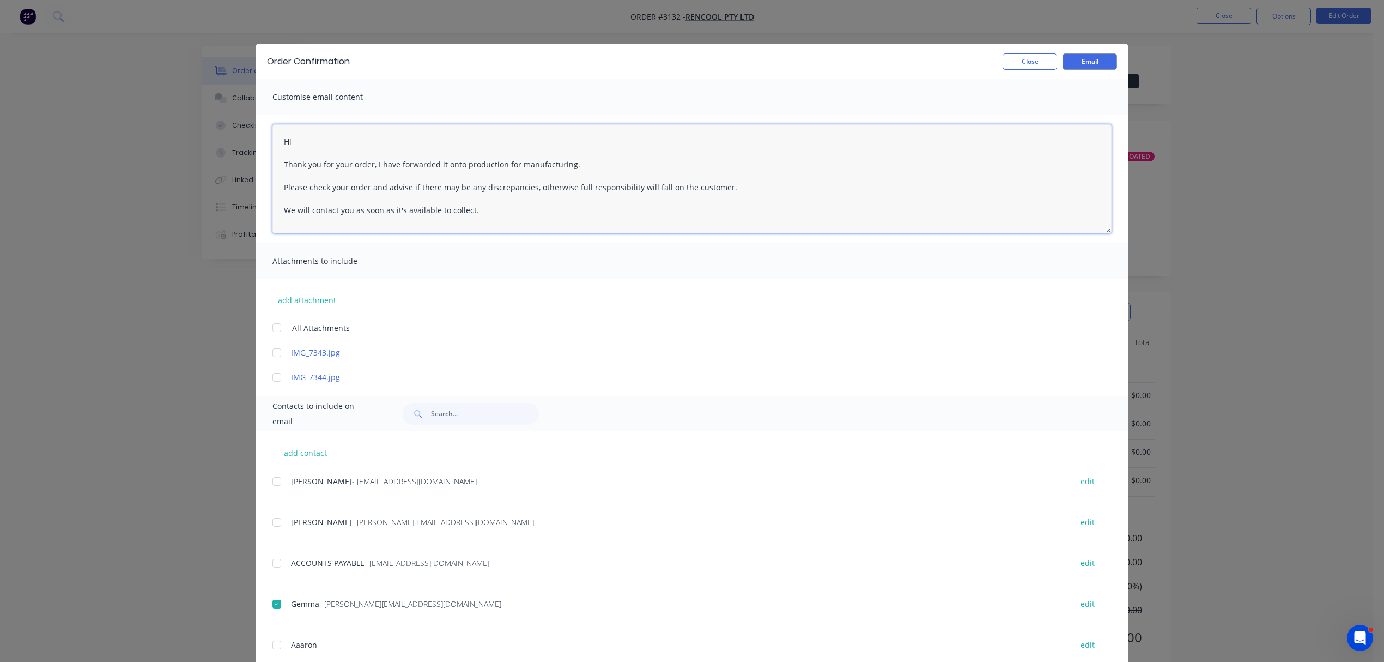
click at [338, 143] on textarea "Hi Thank you for your order, I have forwarded it onto production for manufactur…" at bounding box center [692, 178] width 839 height 109
type textarea "Hi Aaron/Gemma Thank you for your order, I have forwarded it onto production fo…"
click at [1089, 55] on button "Email" at bounding box center [1090, 61] width 55 height 16
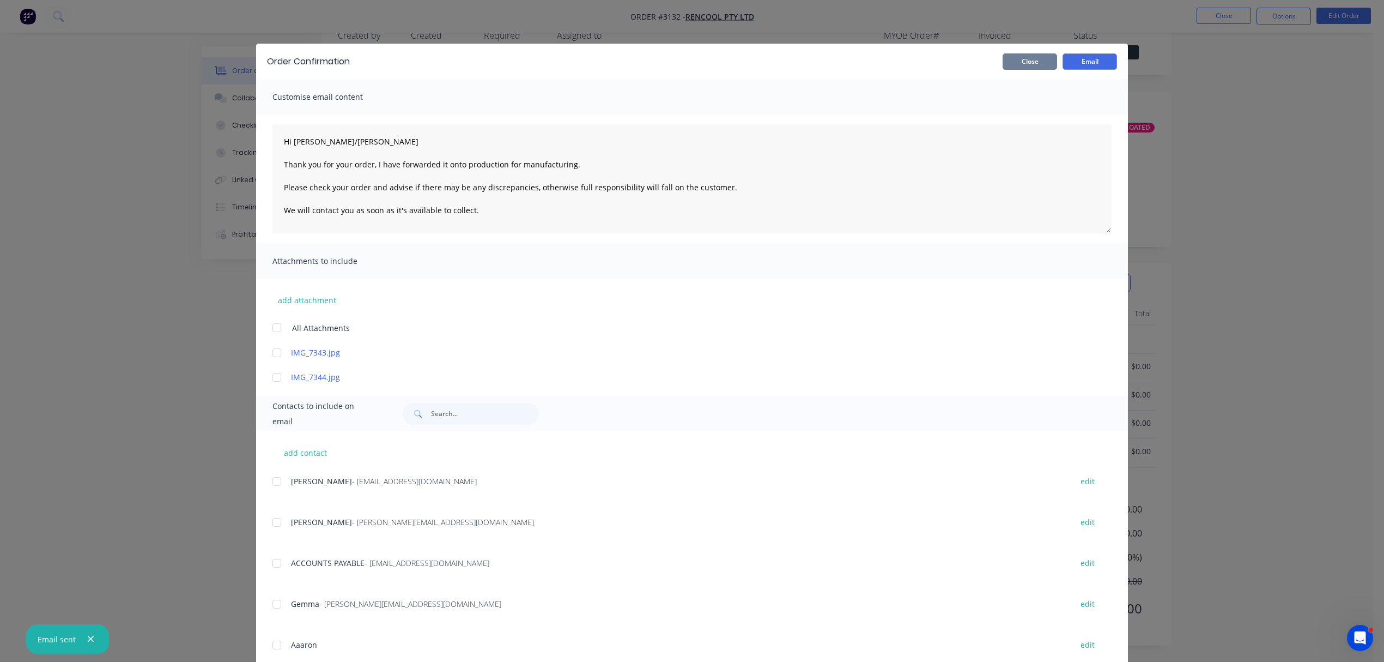
click at [1032, 56] on button "Close" at bounding box center [1030, 61] width 55 height 16
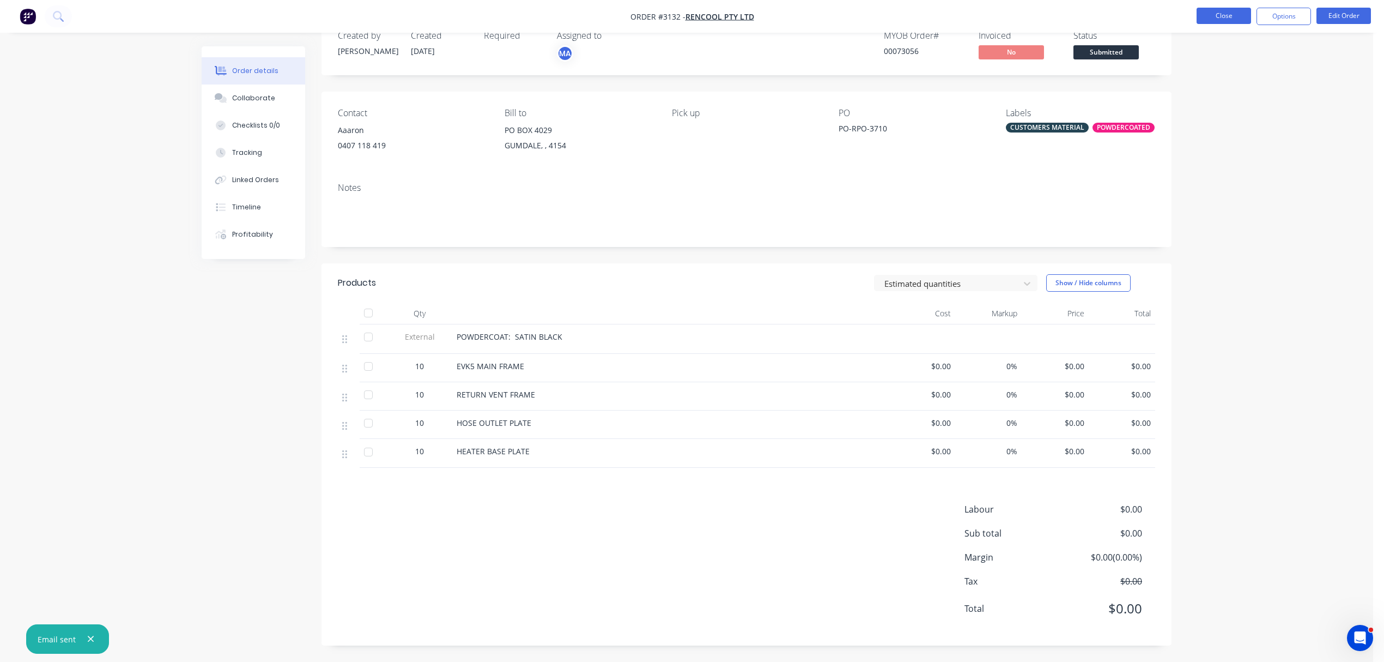
click at [1222, 9] on button "Close" at bounding box center [1224, 16] width 55 height 16
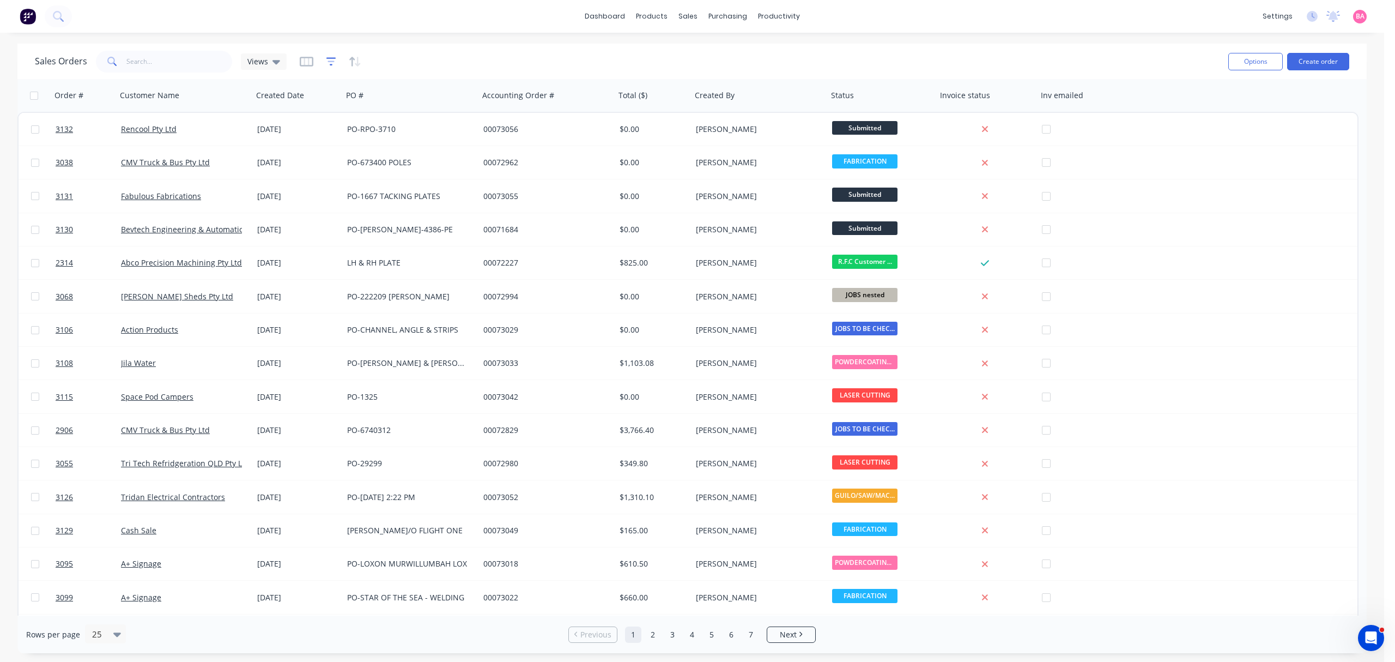
click at [334, 59] on icon "button" at bounding box center [331, 61] width 10 height 11
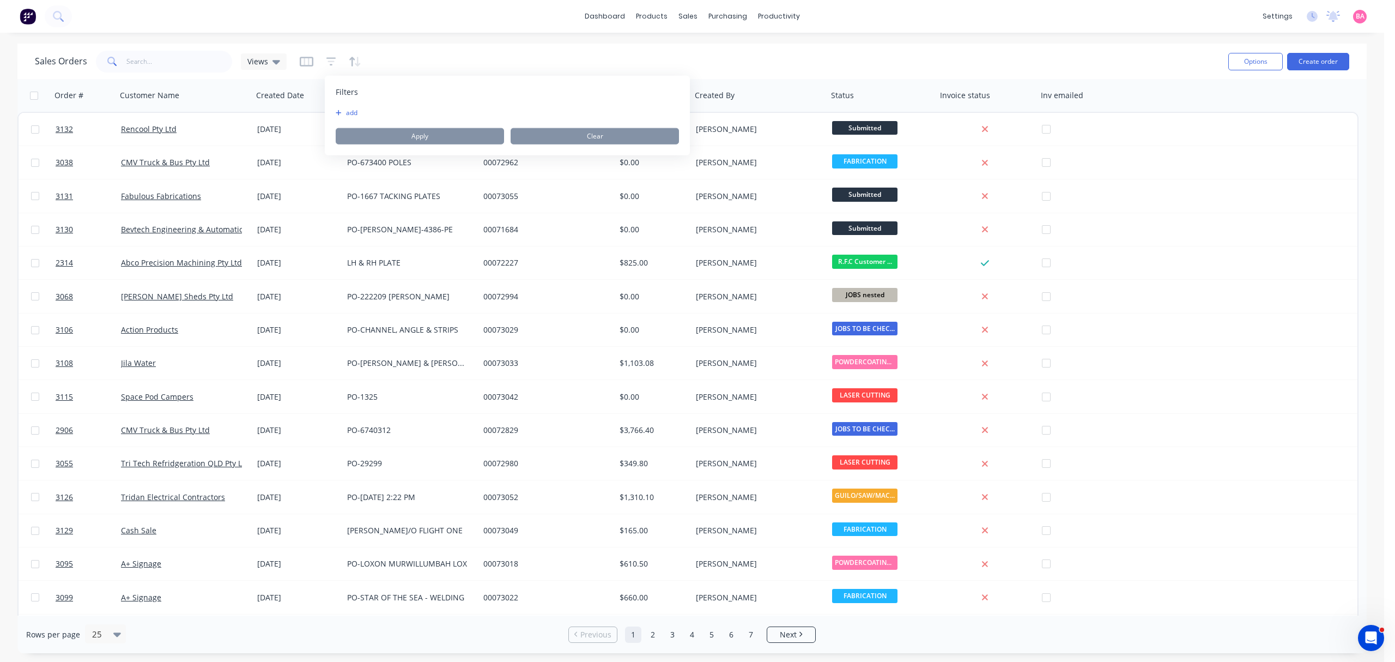
click at [352, 114] on button "add" at bounding box center [349, 112] width 27 height 9
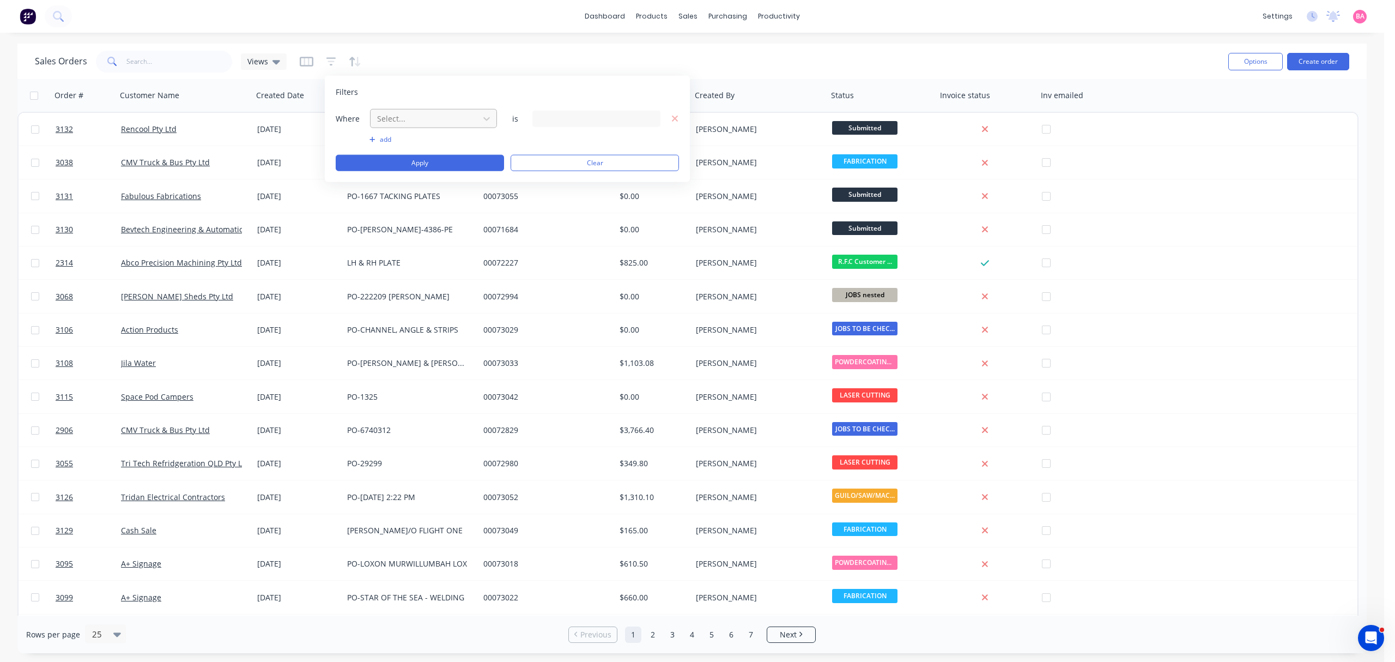
click at [421, 120] on div at bounding box center [425, 119] width 98 height 14
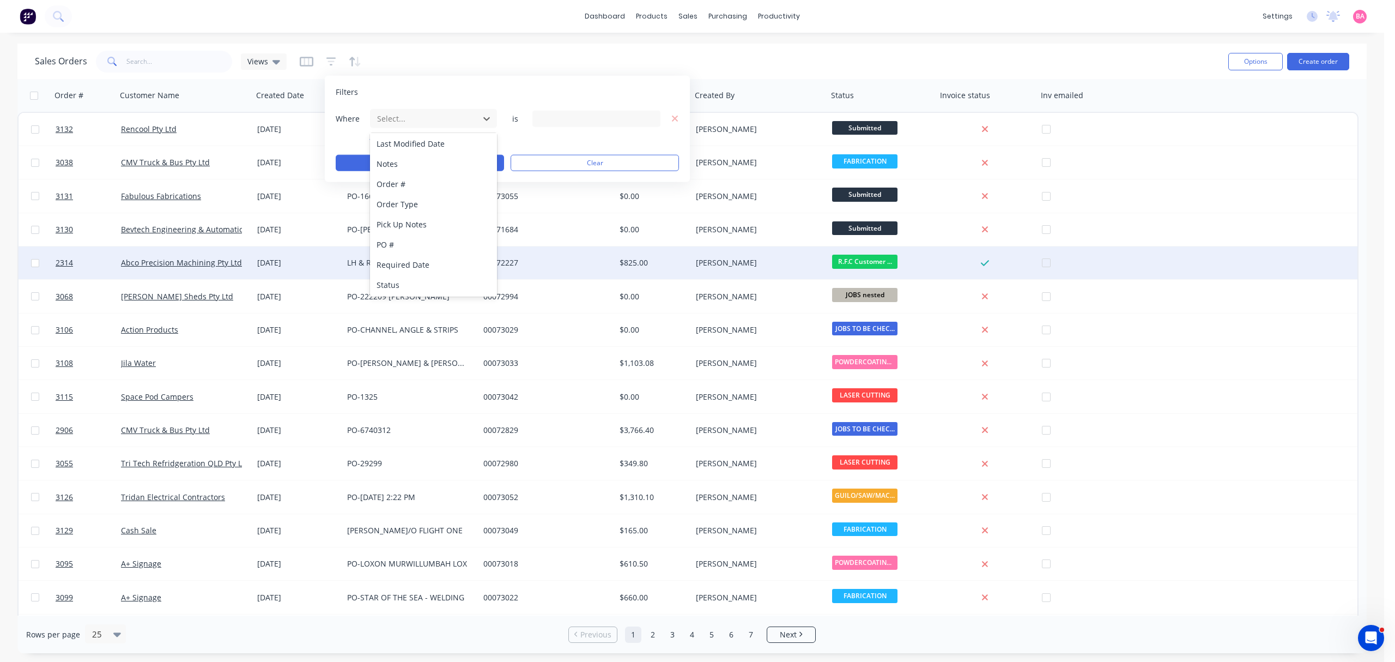
click at [395, 277] on div "Status" at bounding box center [433, 285] width 126 height 20
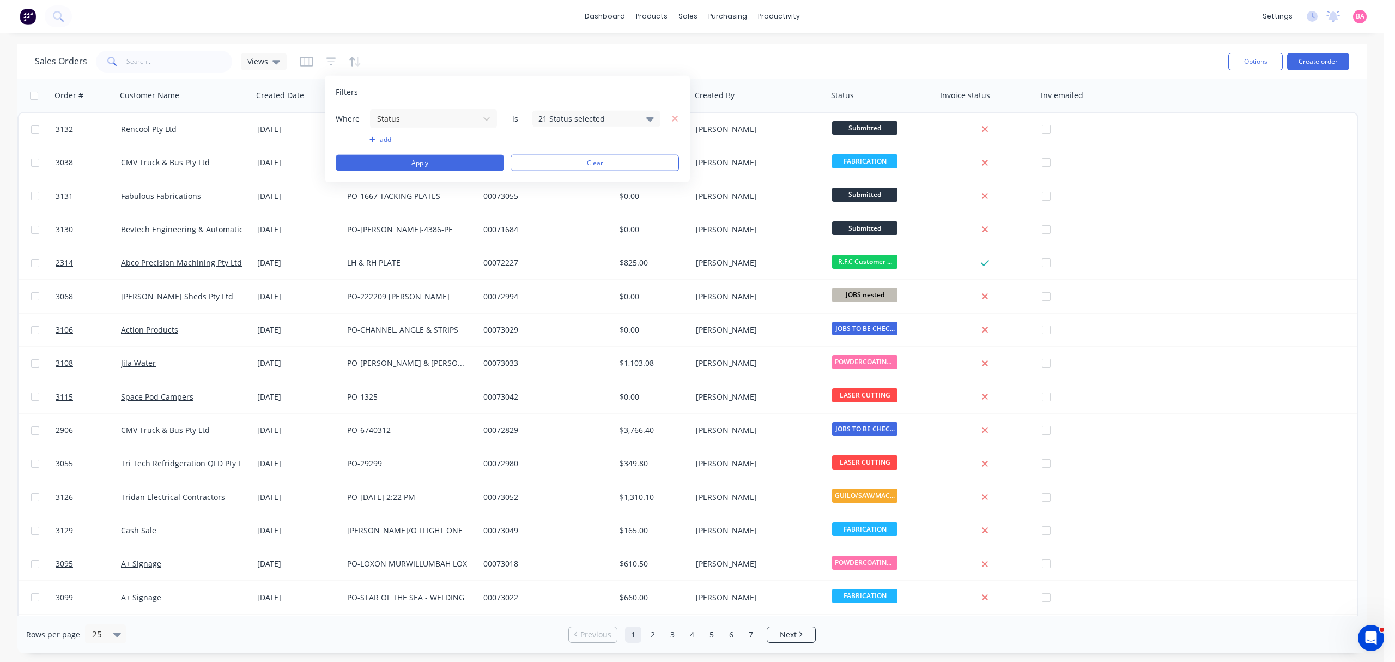
click at [648, 118] on icon at bounding box center [650, 119] width 8 height 4
click at [548, 181] on div at bounding box center [551, 178] width 22 height 22
click at [436, 162] on button "Apply" at bounding box center [420, 163] width 168 height 16
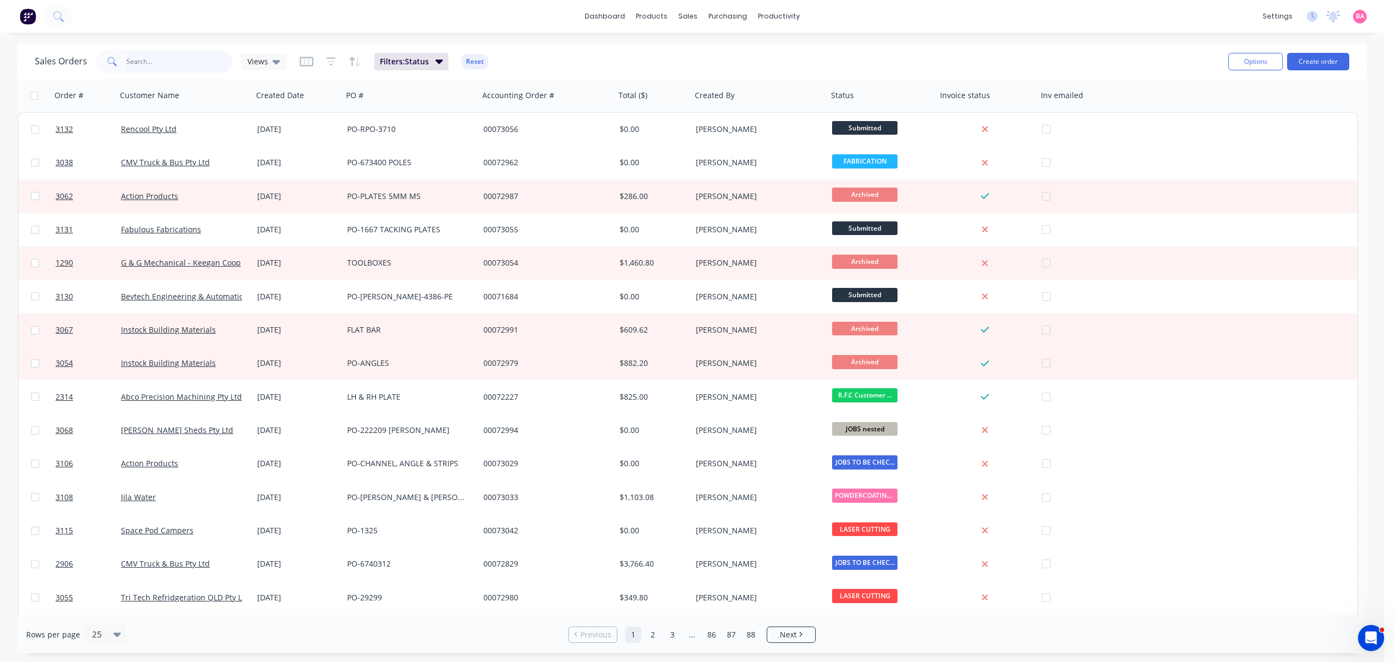
click at [158, 62] on input "text" at bounding box center [179, 62] width 106 height 22
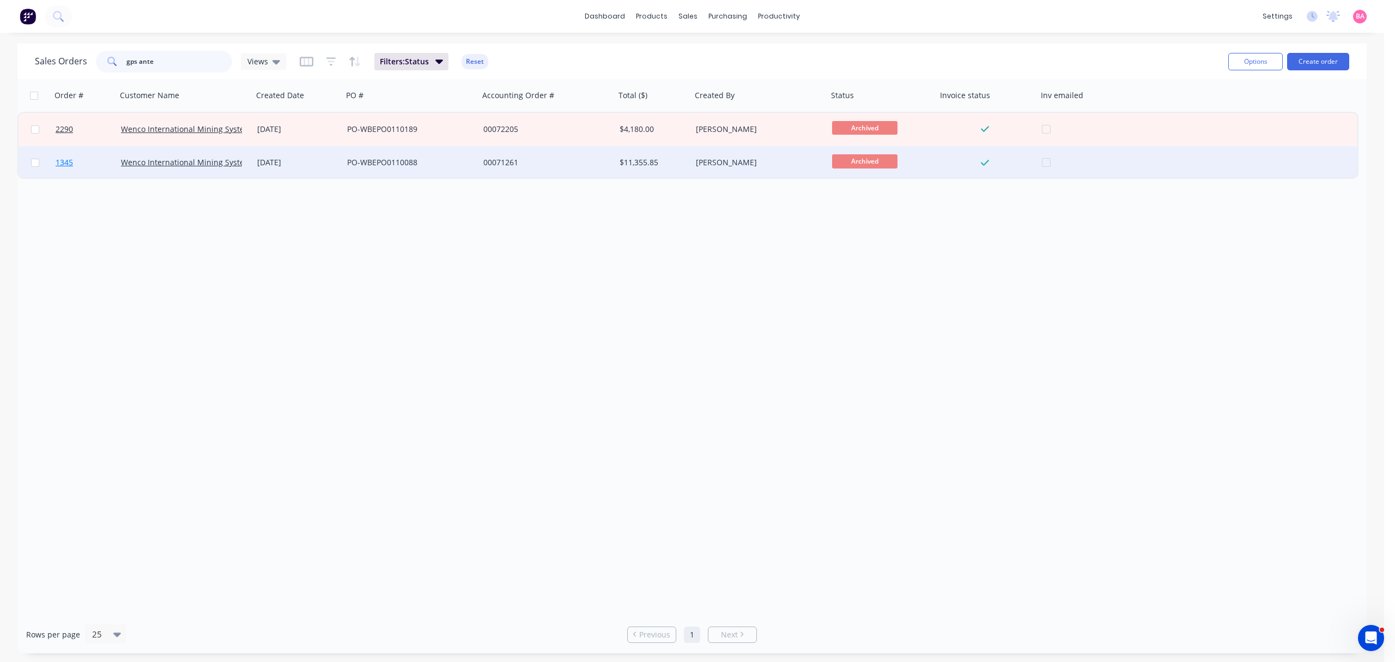
type input "gps ante"
click at [59, 159] on span "1345" at bounding box center [64, 162] width 17 height 11
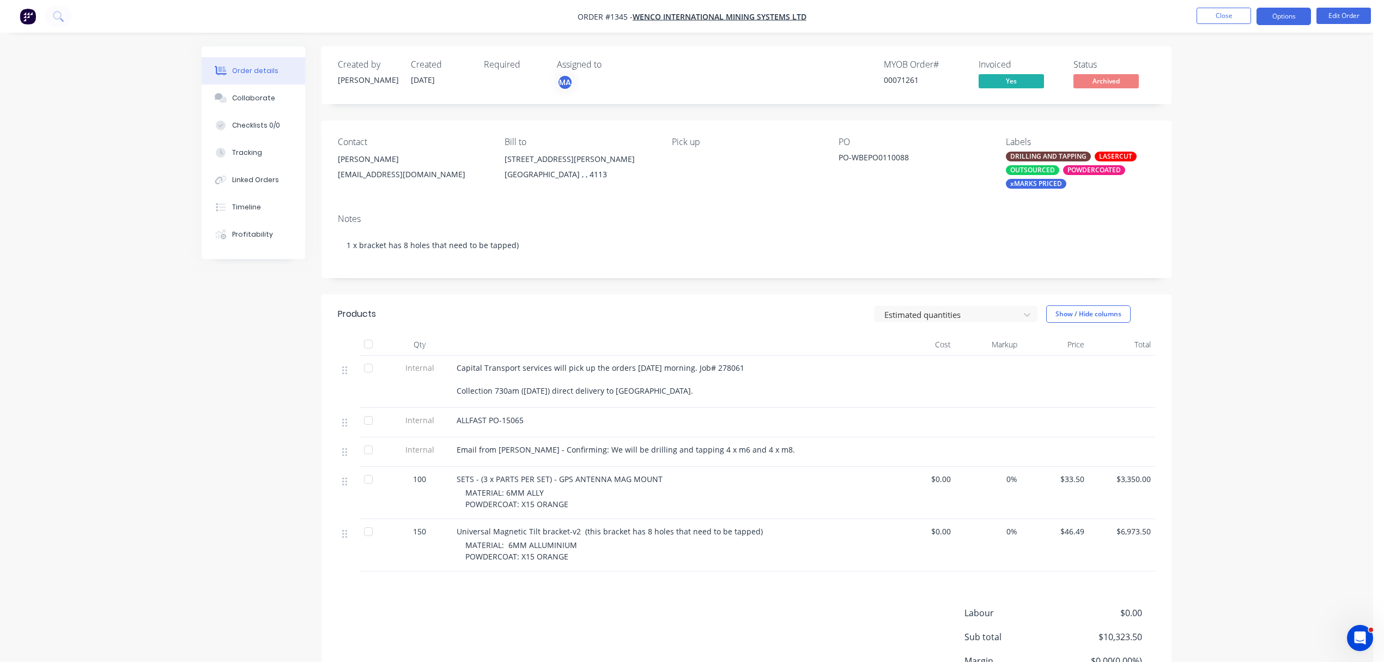
click at [1276, 16] on button "Options" at bounding box center [1284, 16] width 55 height 17
click at [1224, 60] on div "Invoice" at bounding box center [1251, 66] width 100 height 16
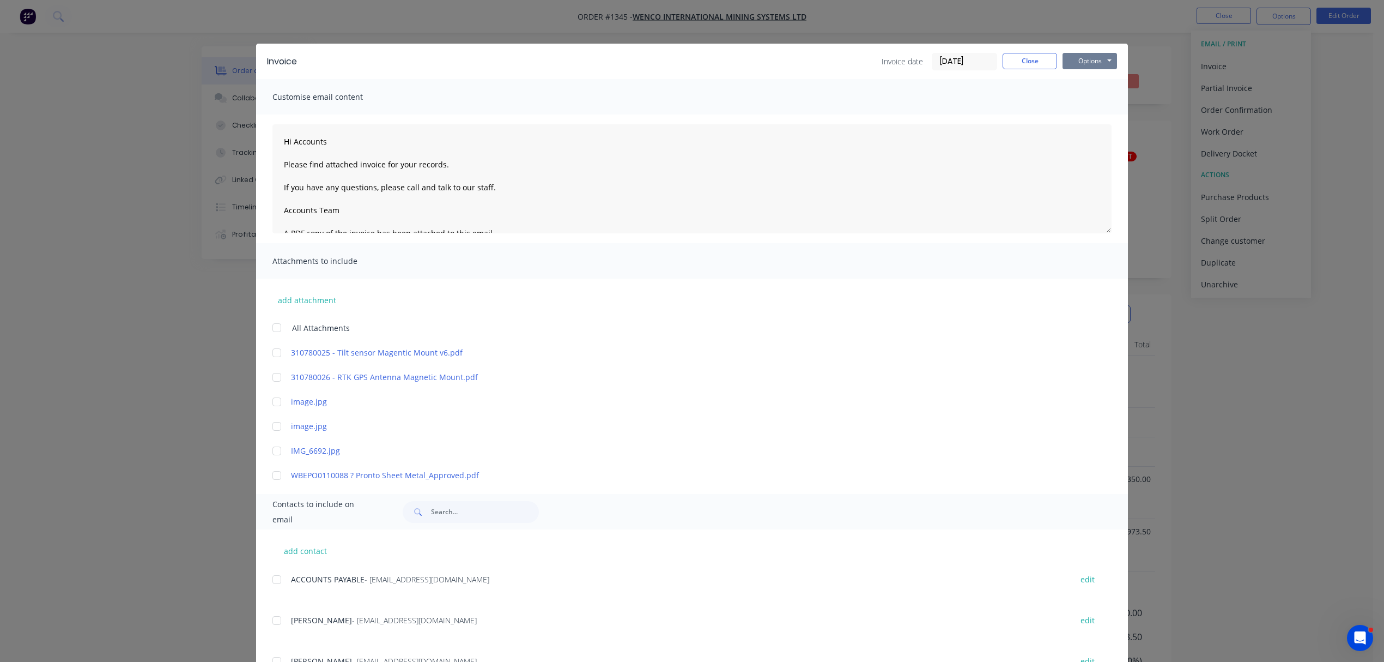
click at [1088, 58] on button "Options" at bounding box center [1090, 61] width 55 height 16
click at [1091, 99] on button "Print" at bounding box center [1098, 98] width 70 height 18
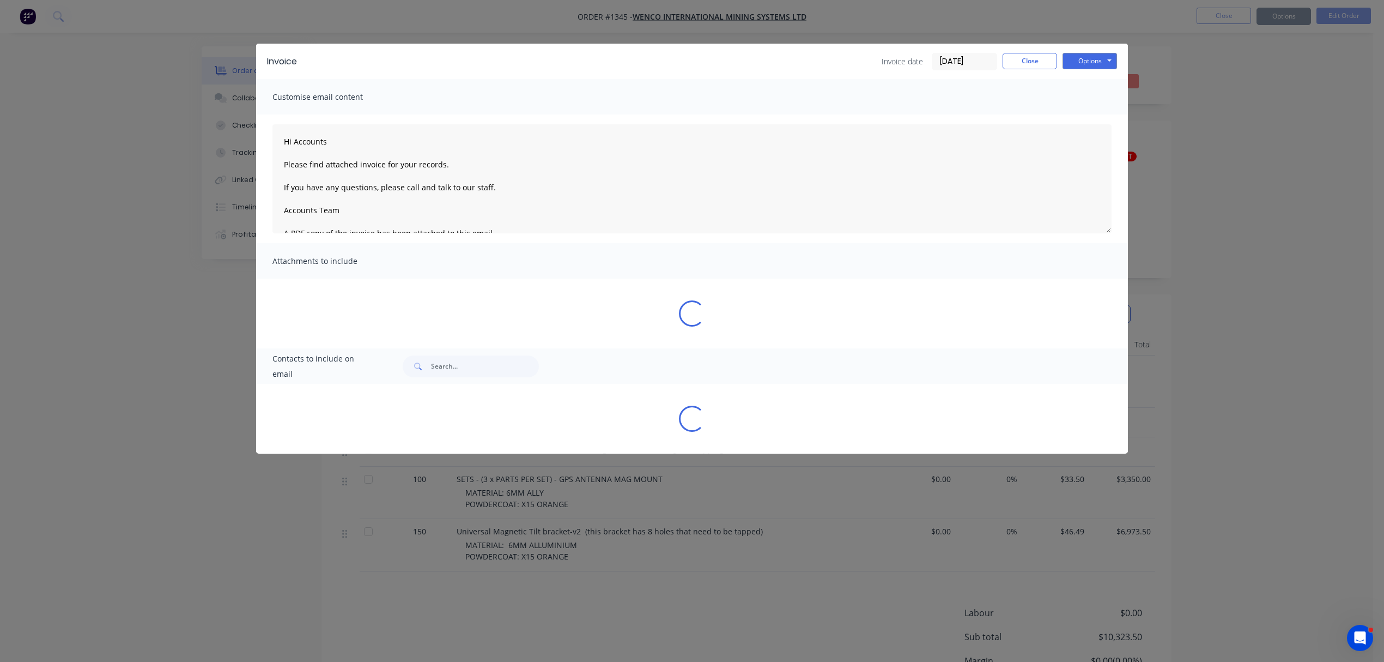
type textarea "Hi Accounts Please find attached invoice for your records. If you have any ques…"
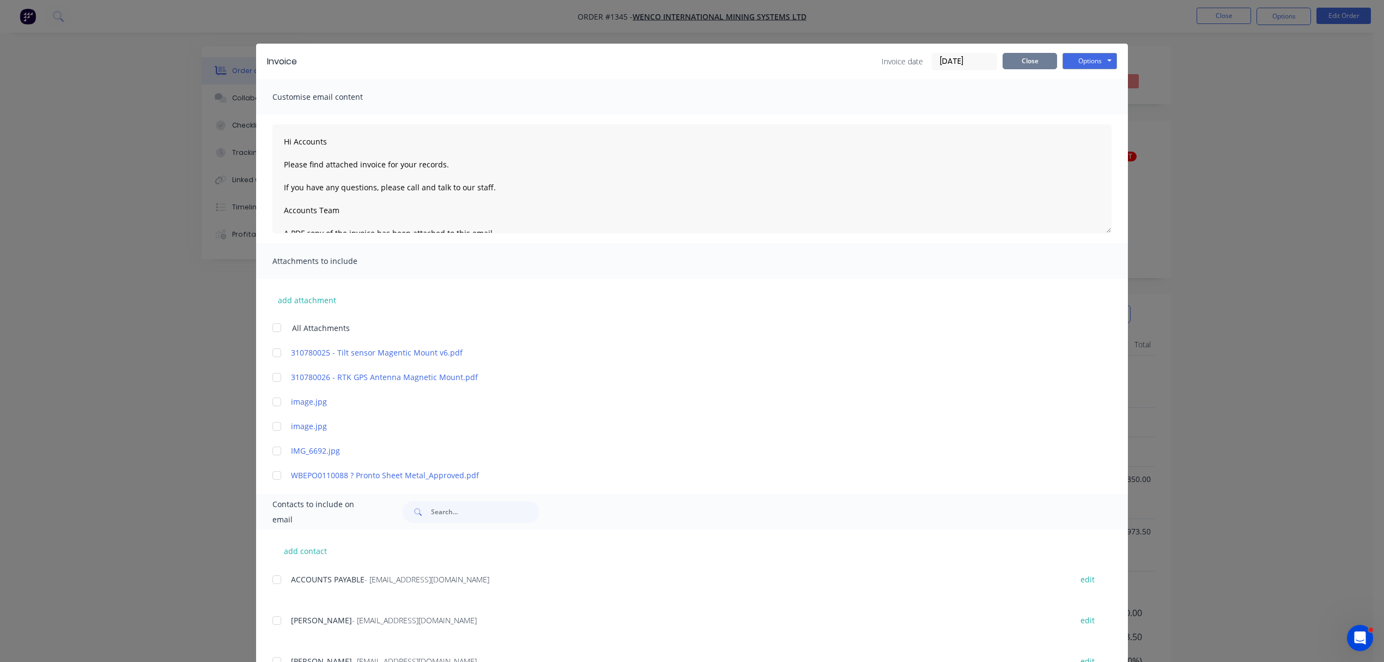
click at [1027, 63] on button "Close" at bounding box center [1030, 61] width 55 height 16
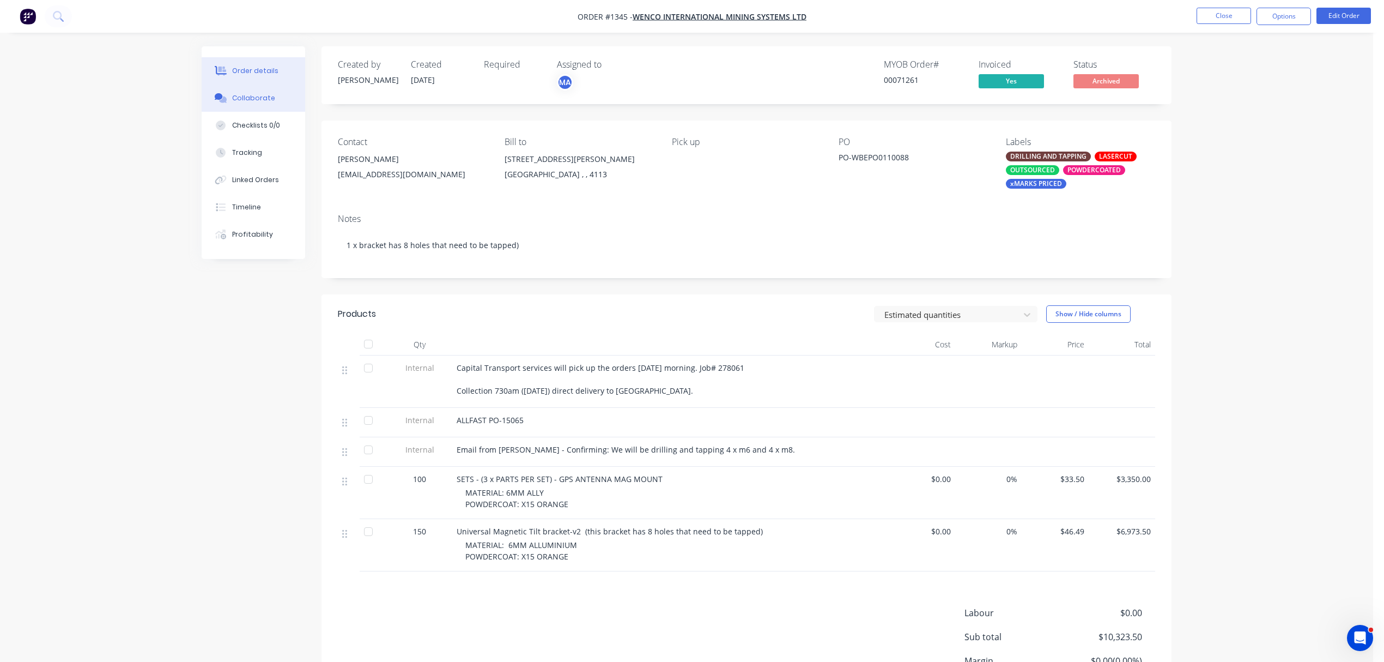
click at [253, 96] on div "Collaborate" at bounding box center [253, 98] width 43 height 10
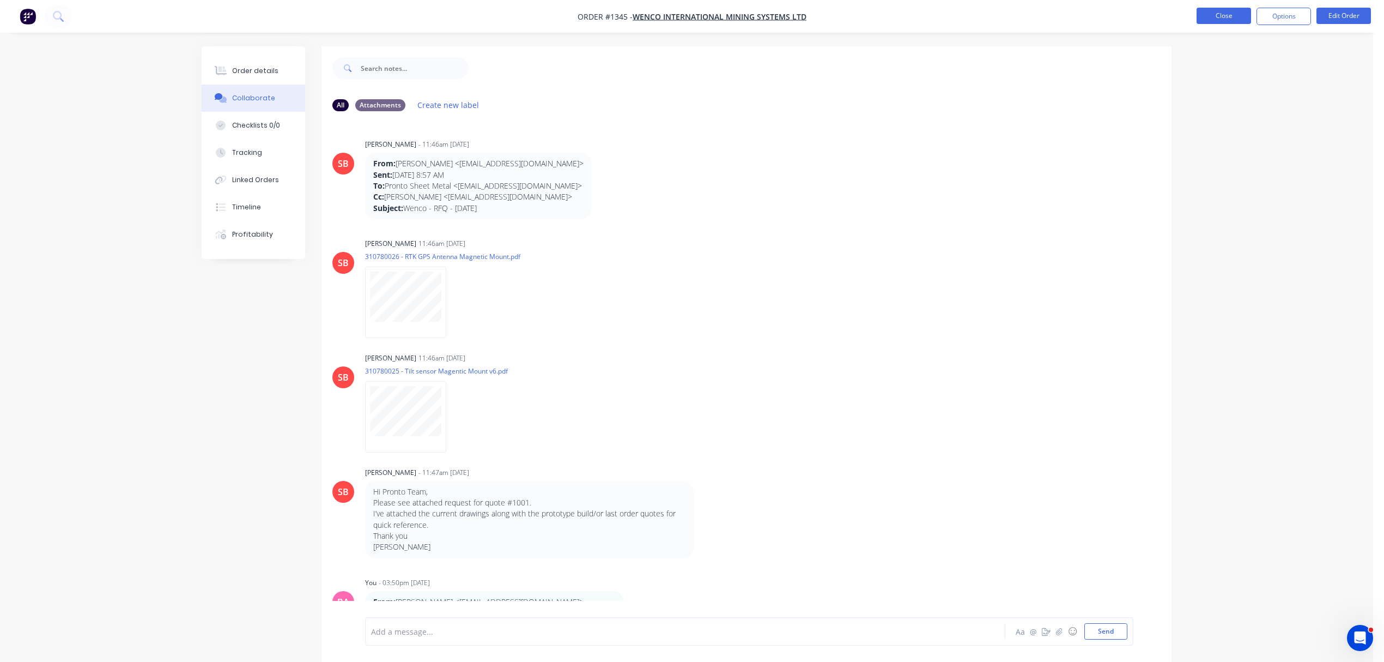
click at [1226, 18] on button "Close" at bounding box center [1224, 16] width 55 height 16
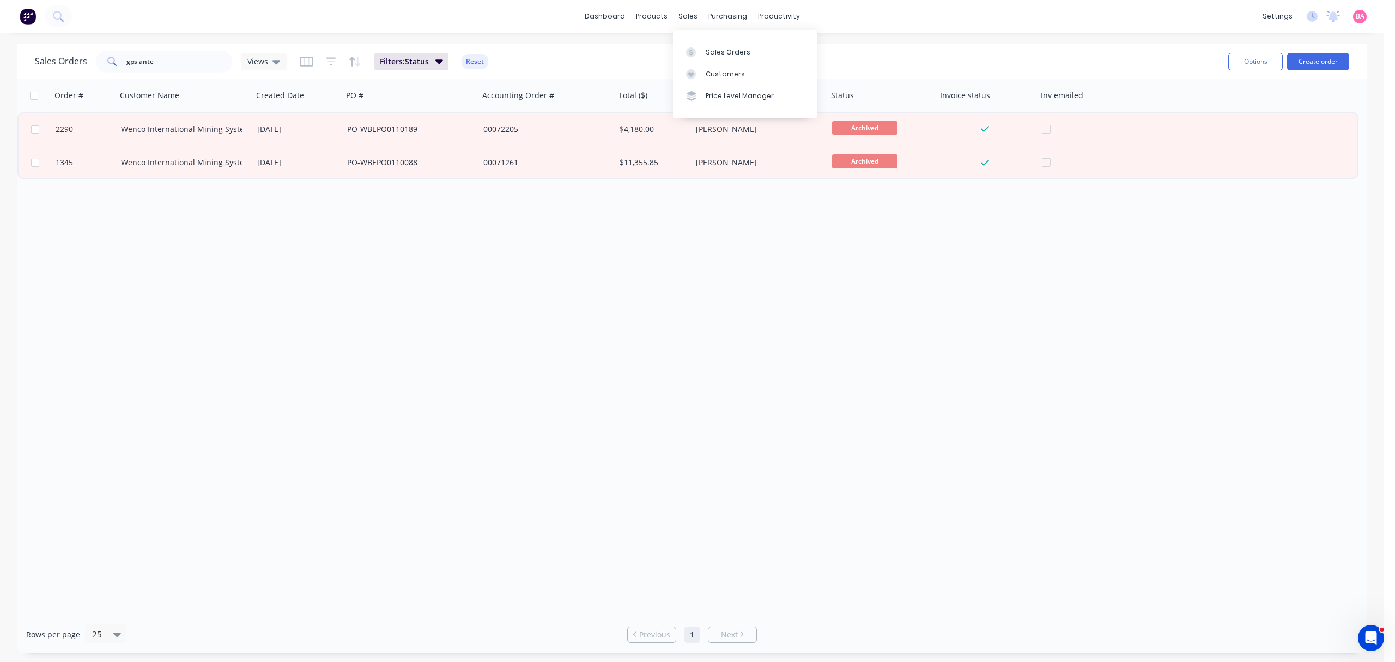
drag, startPoint x: 715, startPoint y: 57, endPoint x: 618, endPoint y: 39, distance: 98.7
click at [715, 57] on link "Sales Orders" at bounding box center [745, 52] width 144 height 22
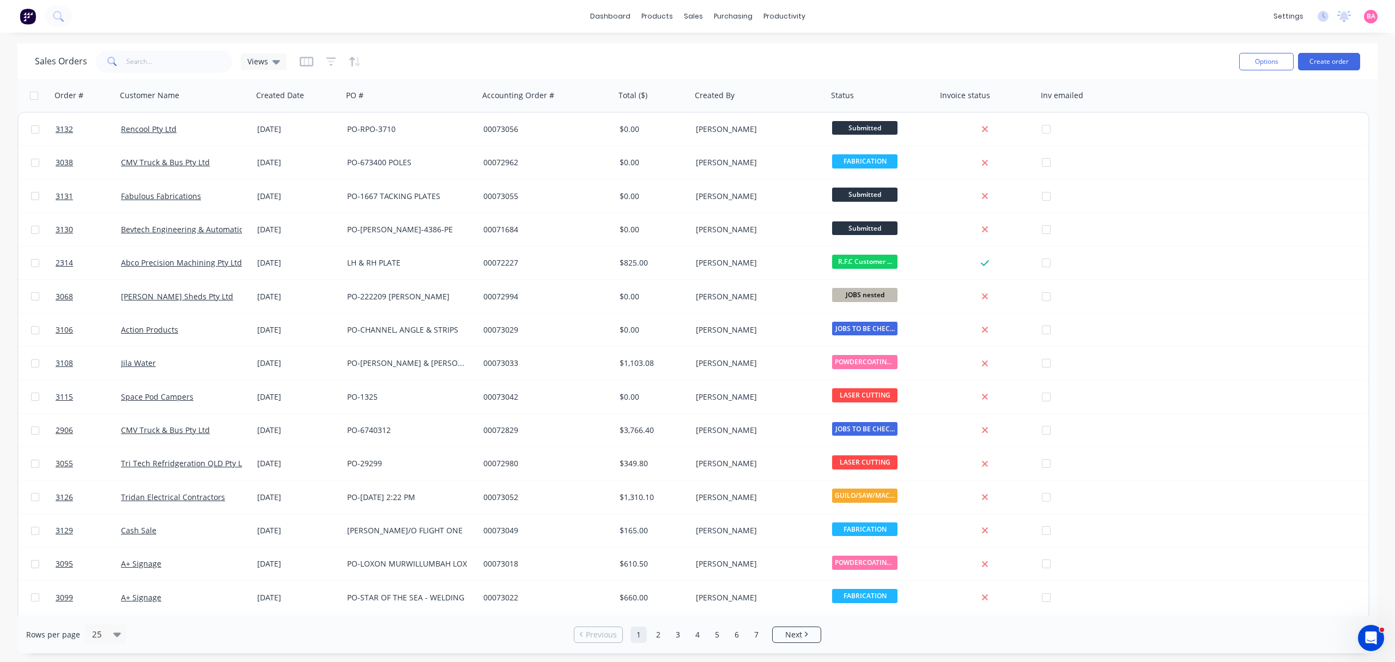
click at [1328, 51] on div "Options Create order" at bounding box center [1297, 61] width 125 height 27
click at [1331, 57] on button "Create order" at bounding box center [1329, 61] width 62 height 17
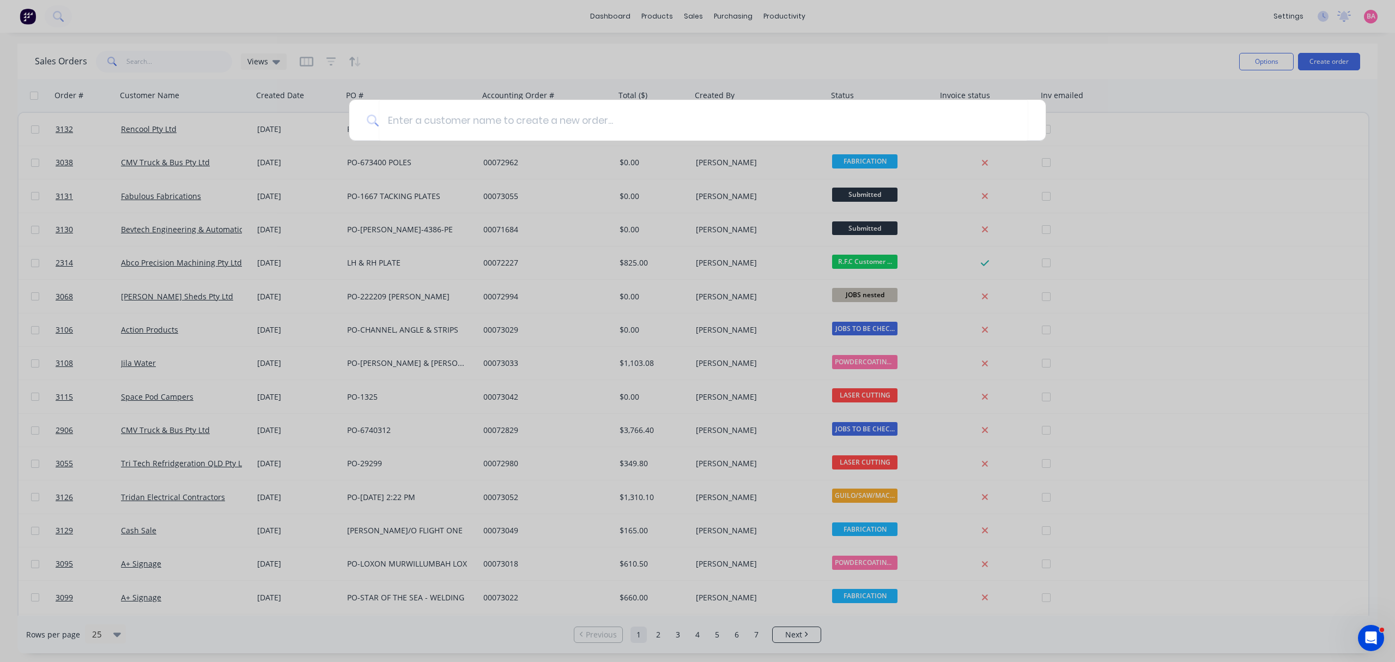
click at [833, 58] on div at bounding box center [697, 331] width 1395 height 662
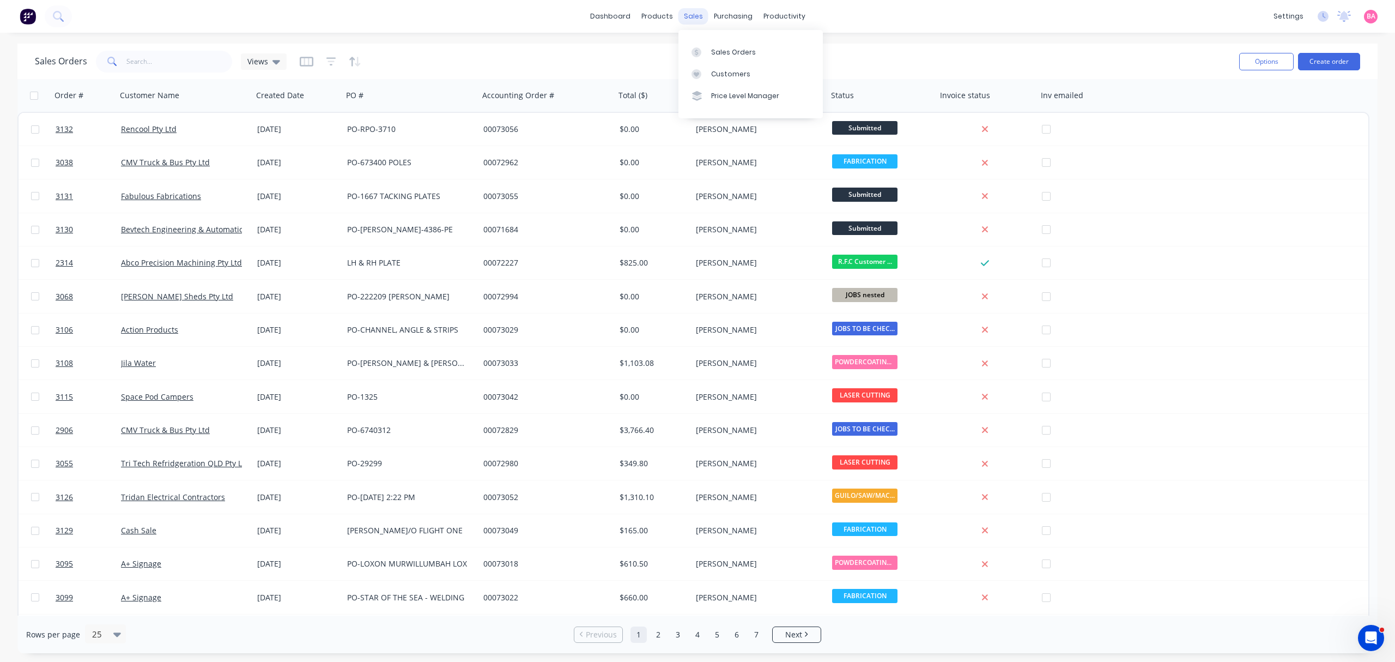
click at [692, 14] on div "sales" at bounding box center [694, 16] width 30 height 16
click at [728, 68] on link "Customers" at bounding box center [751, 74] width 144 height 22
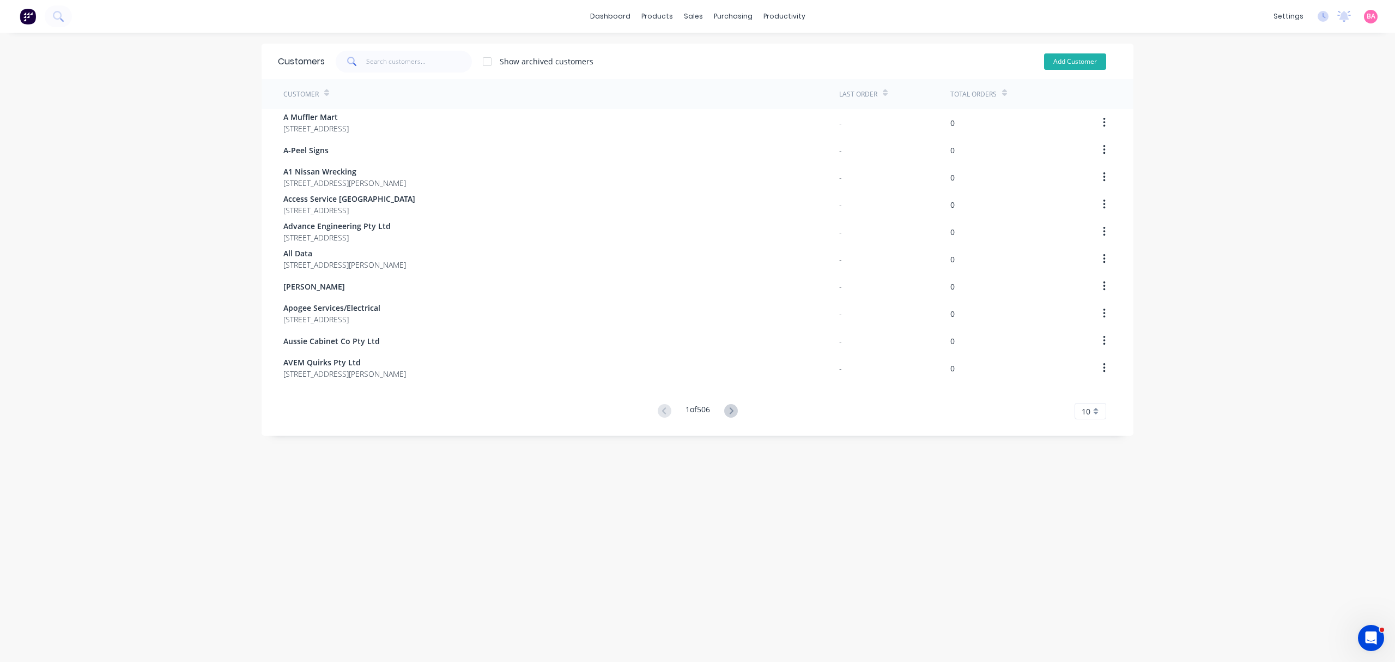
click at [1075, 57] on button "Add Customer" at bounding box center [1075, 61] width 62 height 16
select select "AU"
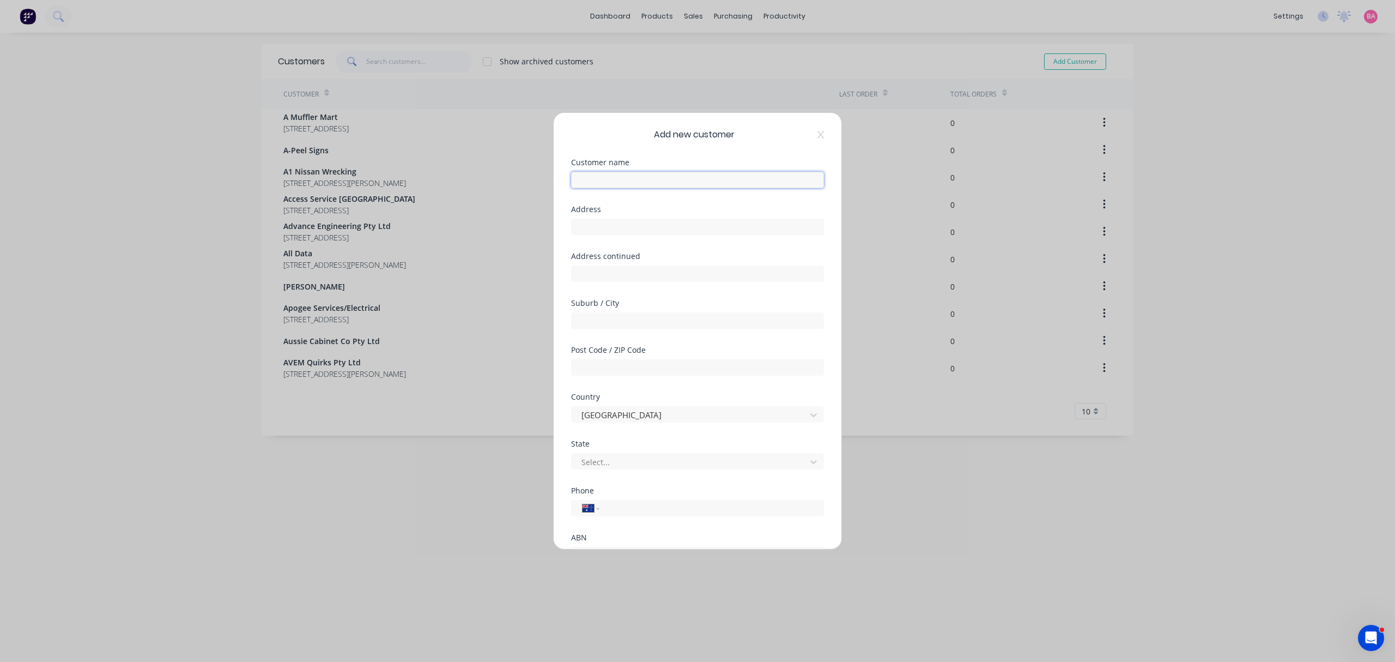
click at [625, 173] on input "text" at bounding box center [697, 180] width 253 height 16
drag, startPoint x: 629, startPoint y: 184, endPoint x: 462, endPoint y: 177, distance: 166.9
click at [462, 177] on div "Add new customer Customer name Cash Sale Address Address continued Suburb / Cit…" at bounding box center [697, 331] width 1395 height 662
type input "r"
type input "Relick"
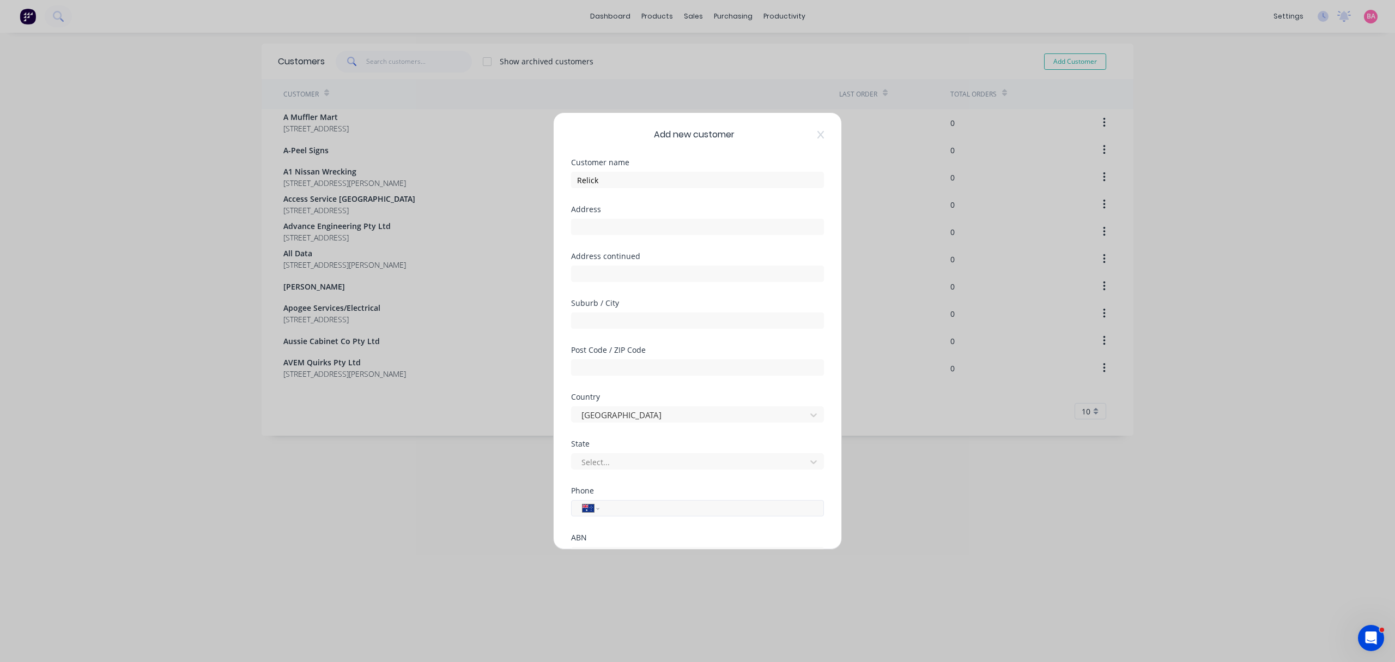
click at [633, 509] on input "tel" at bounding box center [709, 508] width 205 height 13
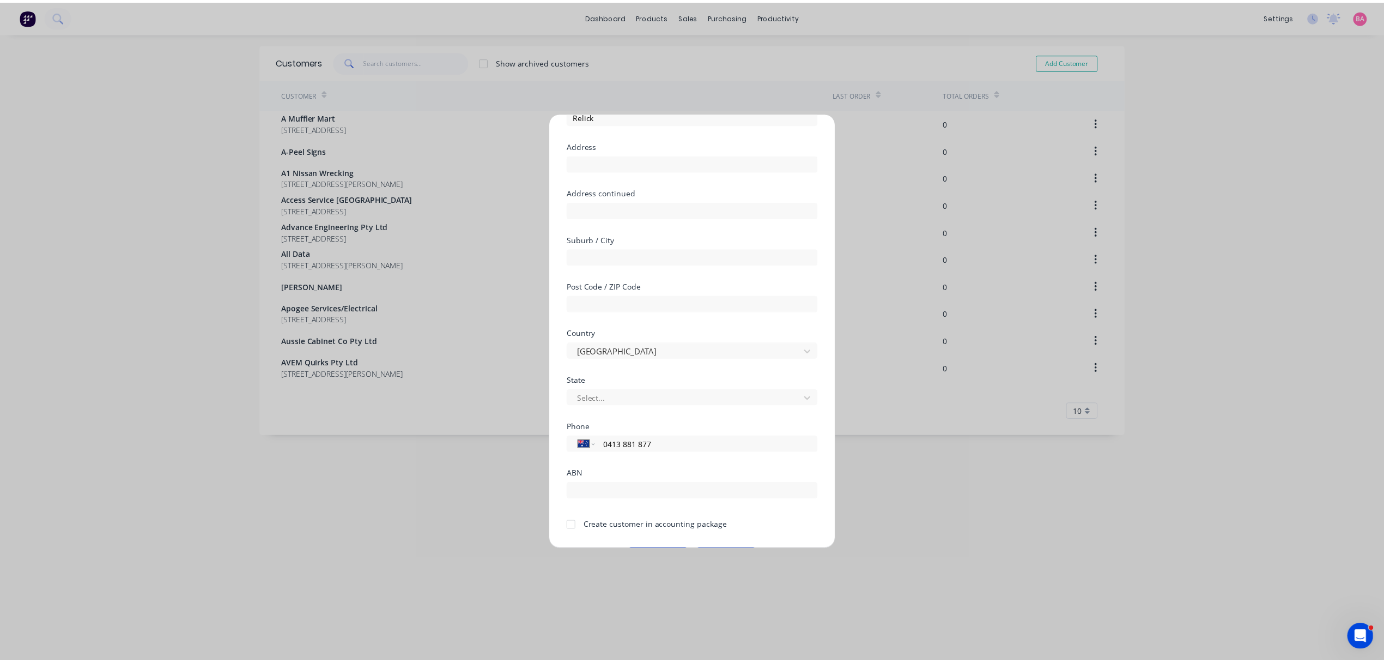
scroll to position [96, 0]
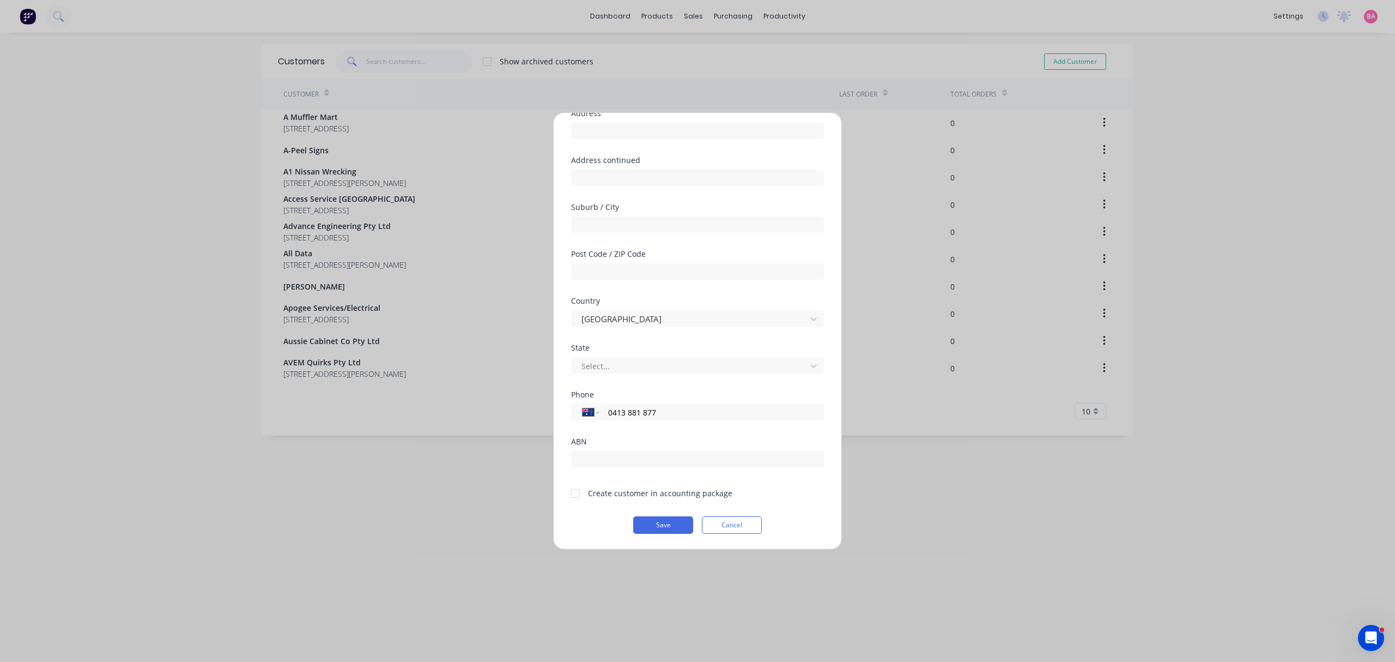
type input "0413 881 877"
click at [578, 493] on div at bounding box center [576, 493] width 22 height 22
click at [653, 522] on button "Save" at bounding box center [663, 524] width 60 height 17
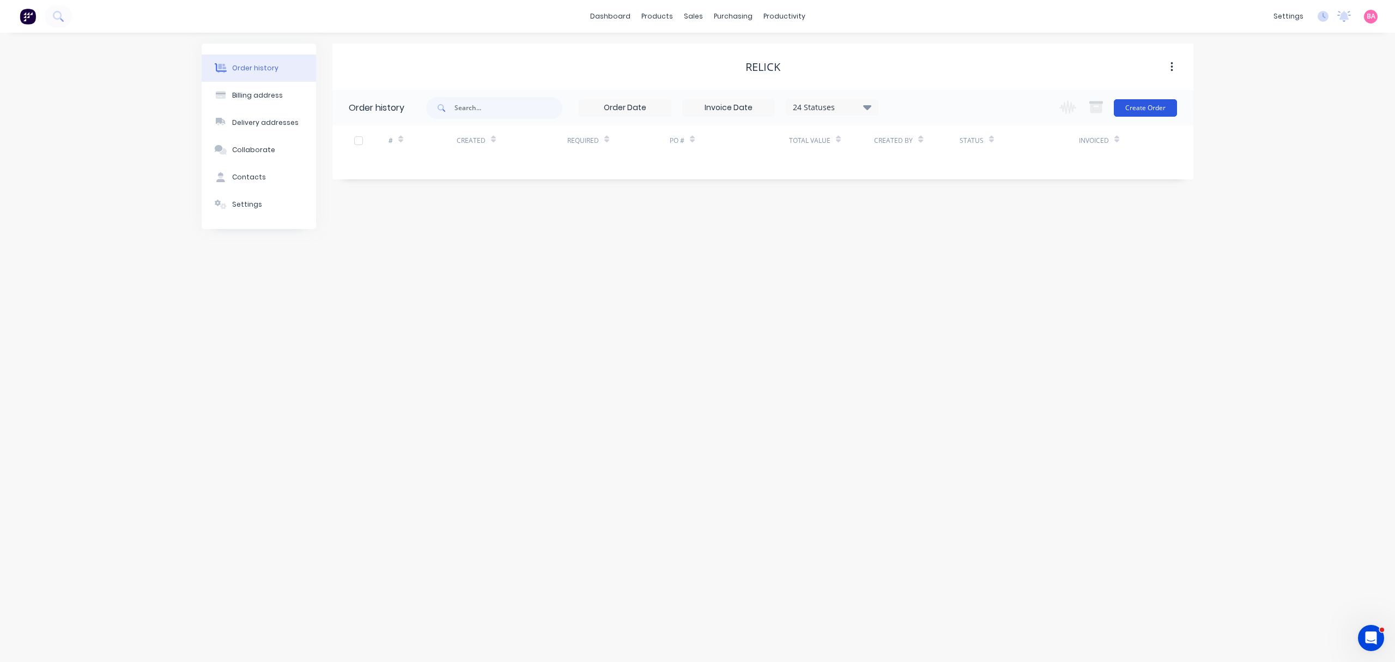
click at [1143, 101] on button "Create Order" at bounding box center [1145, 107] width 63 height 17
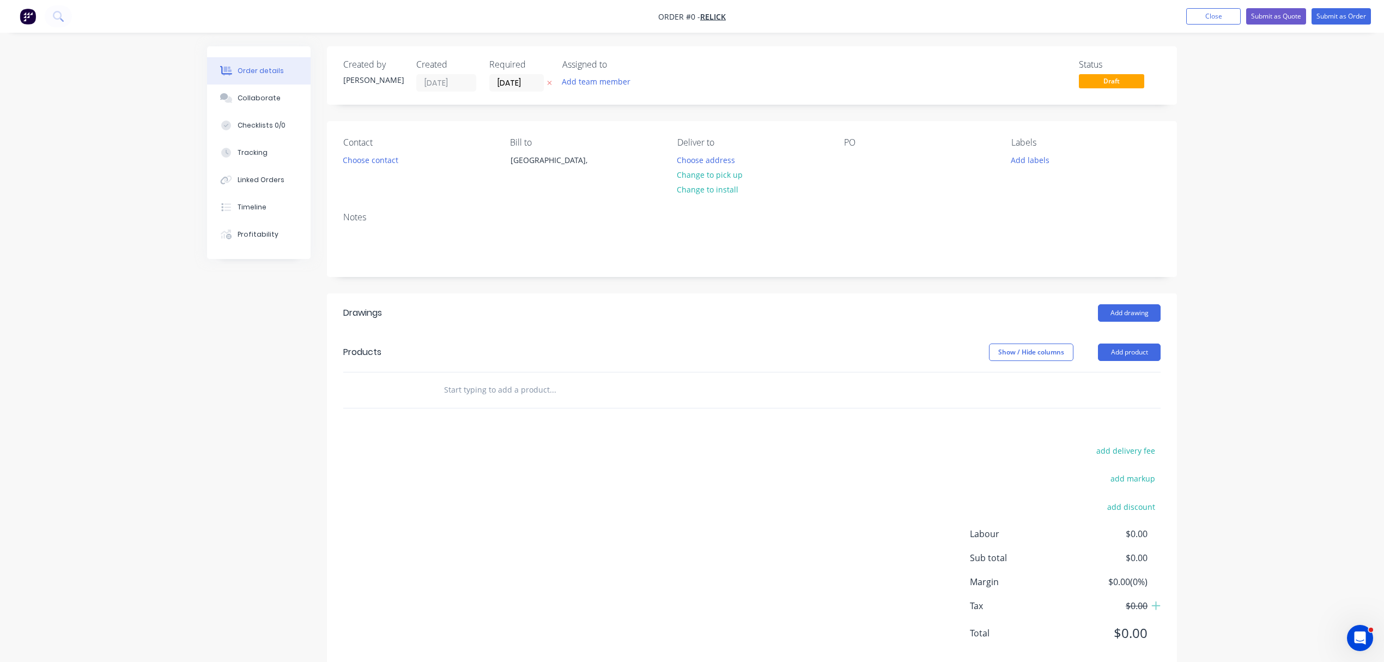
click at [550, 82] on icon "button" at bounding box center [550, 83] width 4 height 4
click at [613, 78] on button "Add team member" at bounding box center [596, 81] width 80 height 15
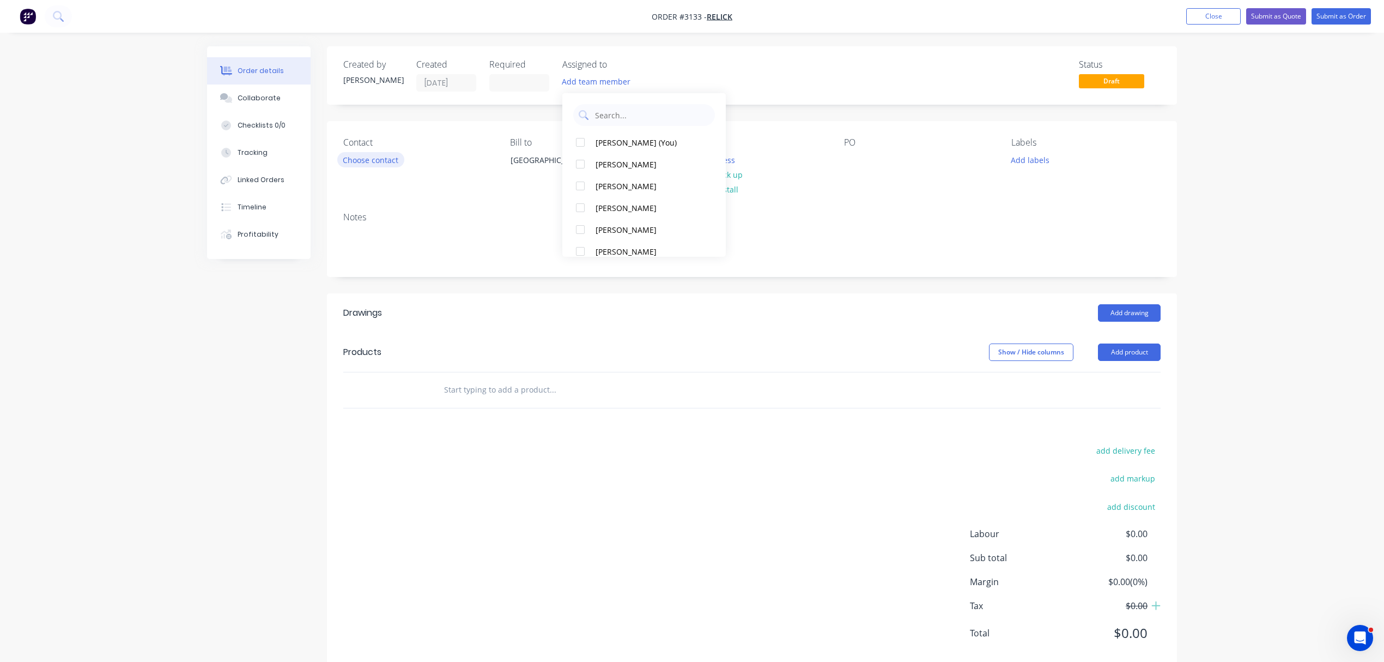
click at [378, 156] on button "Choose contact" at bounding box center [370, 159] width 67 height 15
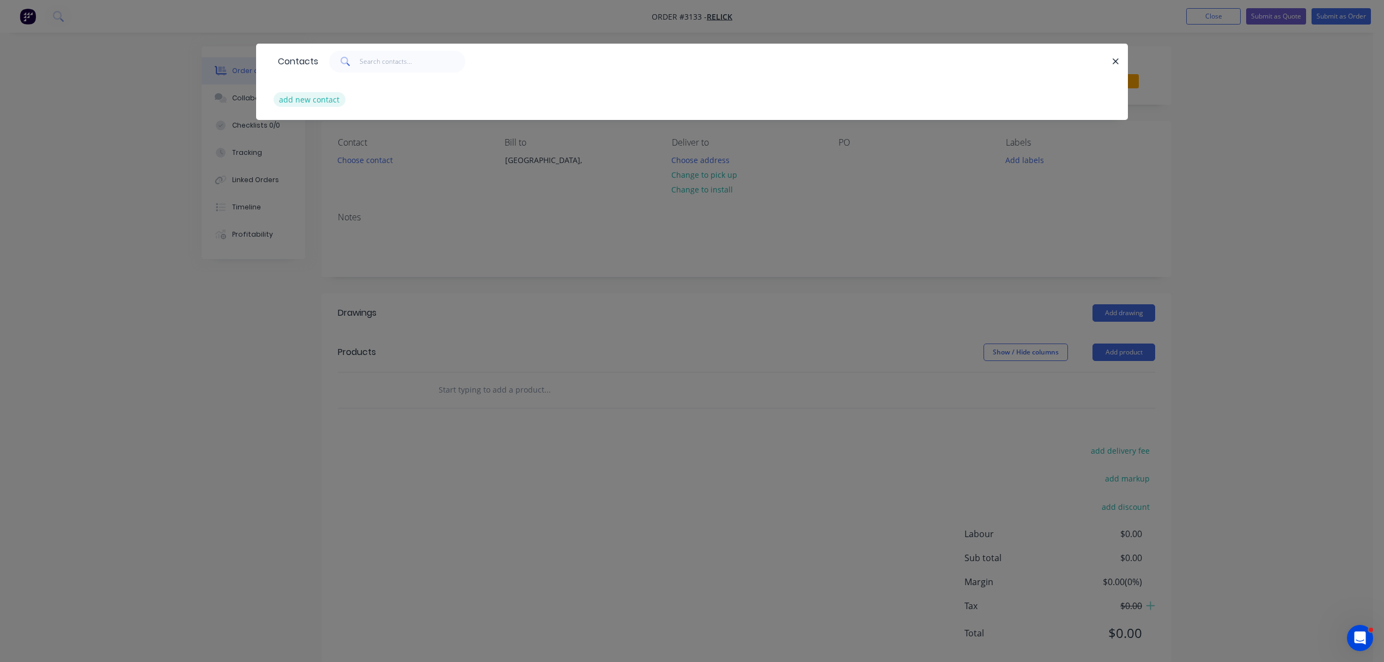
click at [312, 97] on button "add new contact" at bounding box center [310, 99] width 72 height 15
select select "AU"
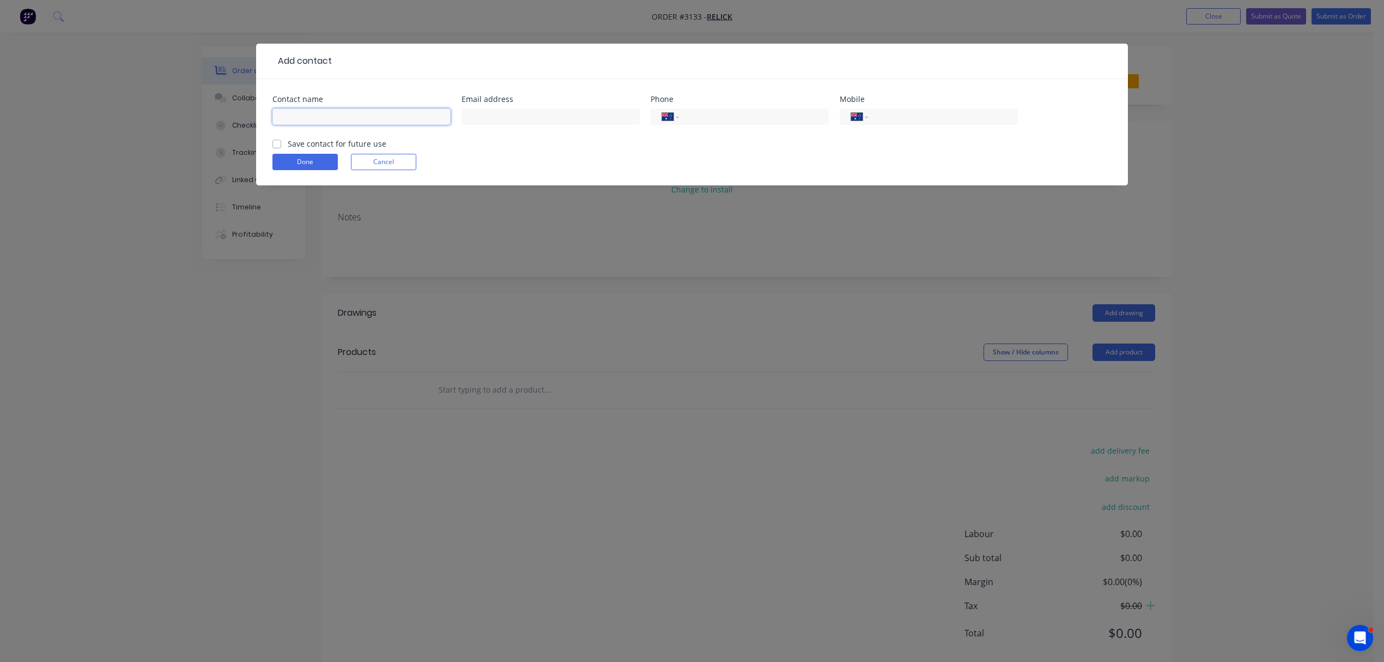
click at [314, 118] on input "text" at bounding box center [362, 116] width 178 height 16
type input "Relick"
click at [519, 120] on input "text" at bounding box center [551, 116] width 178 height 16
click at [907, 116] on input "tel" at bounding box center [941, 117] width 131 height 13
type input "0413 881 877"
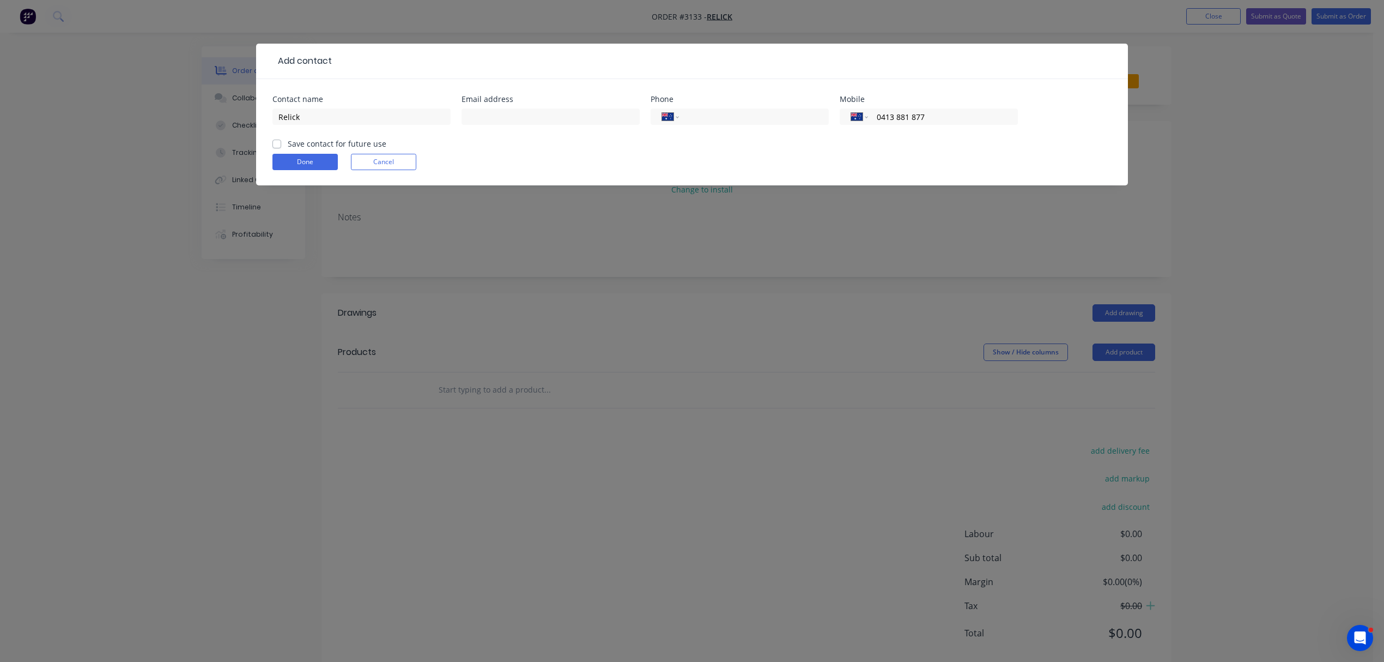
click at [288, 143] on label "Save contact for future use" at bounding box center [337, 143] width 99 height 11
click at [279, 143] on input "Save contact for future use" at bounding box center [277, 143] width 9 height 10
checkbox input "true"
click at [298, 162] on button "Done" at bounding box center [305, 162] width 65 height 16
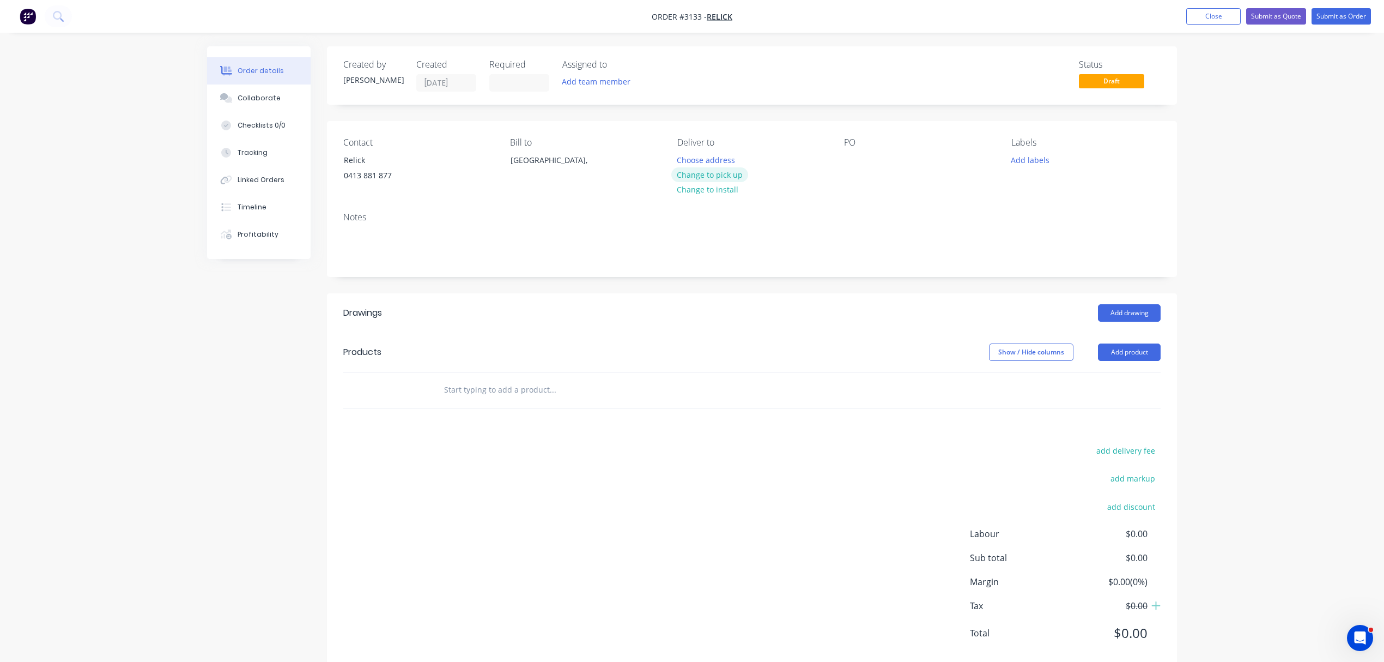
click at [704, 171] on button "Change to pick up" at bounding box center [709, 174] width 77 height 15
click at [1030, 162] on button "Add labels" at bounding box center [1030, 159] width 50 height 15
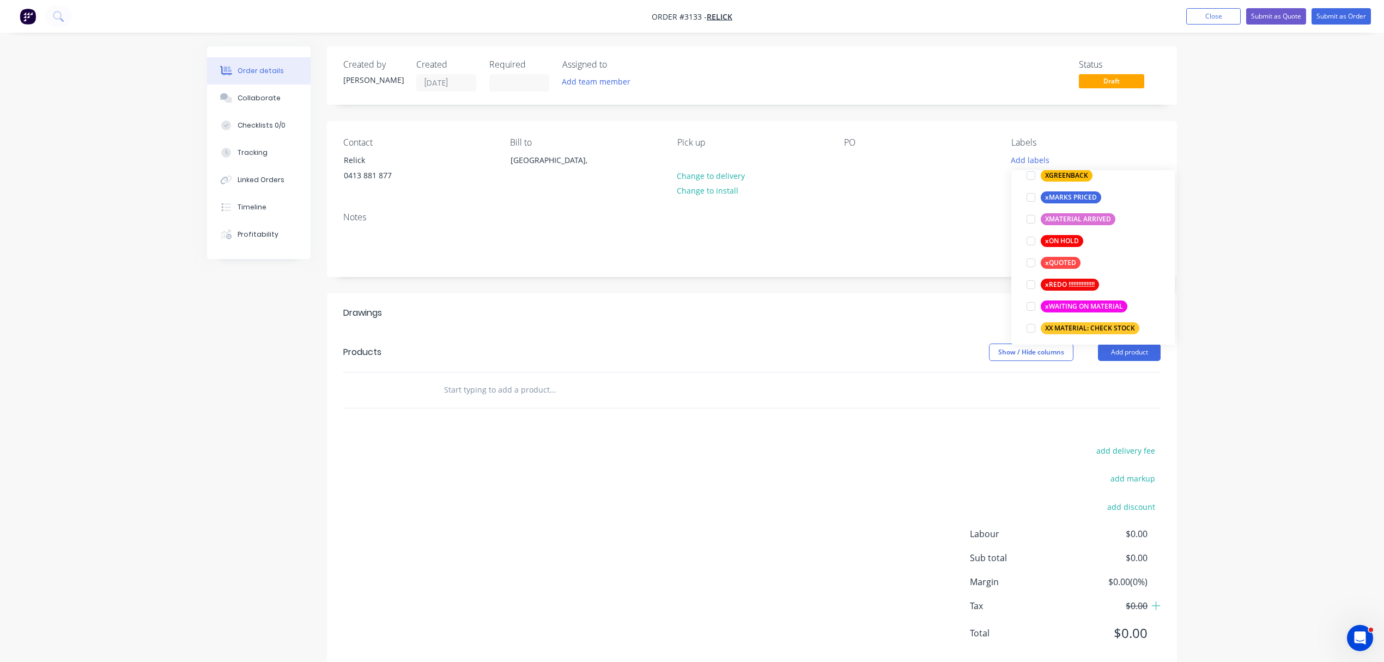
scroll to position [982, 0]
click at [1027, 258] on div at bounding box center [1031, 257] width 22 height 22
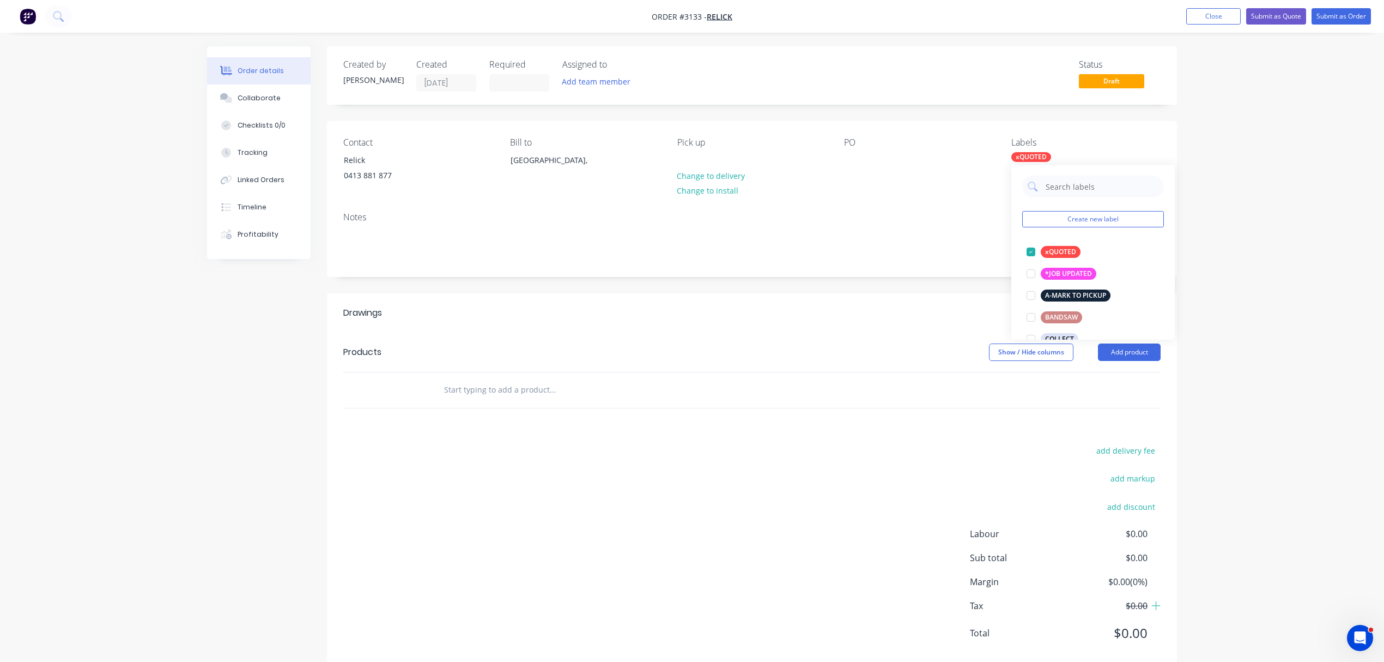
click at [888, 220] on div "Notes" at bounding box center [752, 217] width 818 height 10
click at [1037, 158] on div "xQUOTED" at bounding box center [1032, 157] width 40 height 10
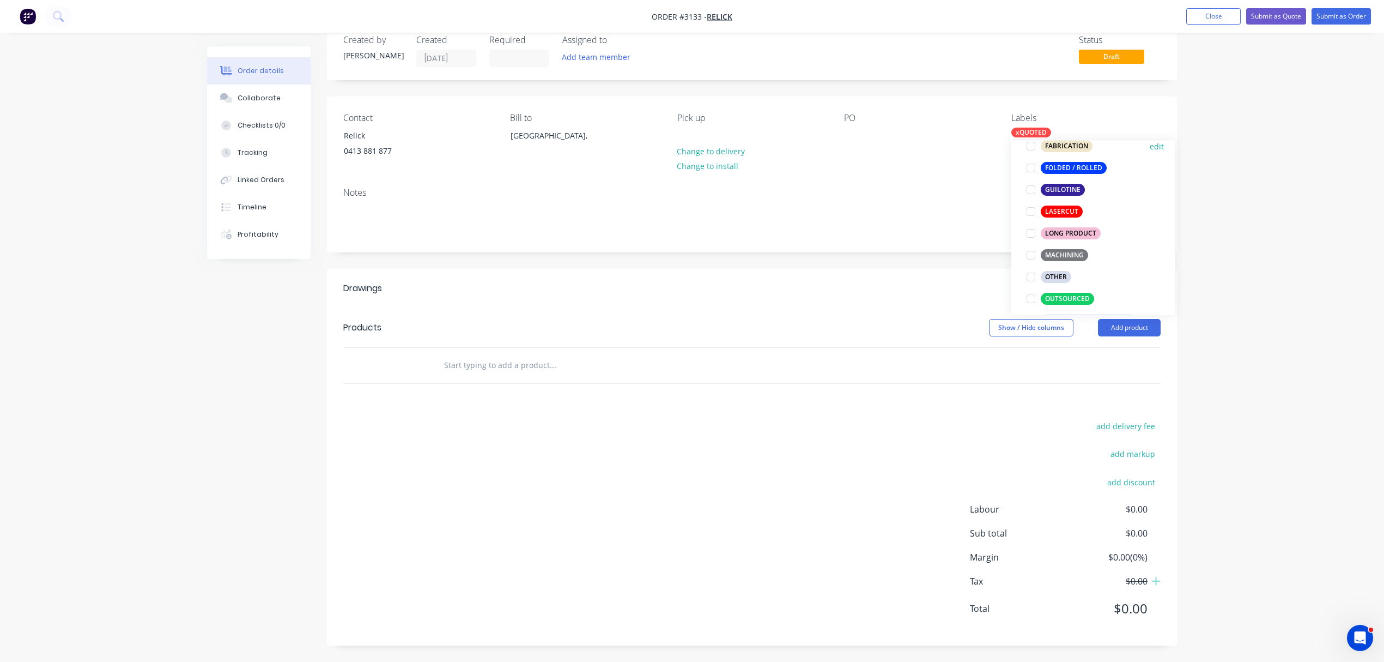
scroll to position [363, 0]
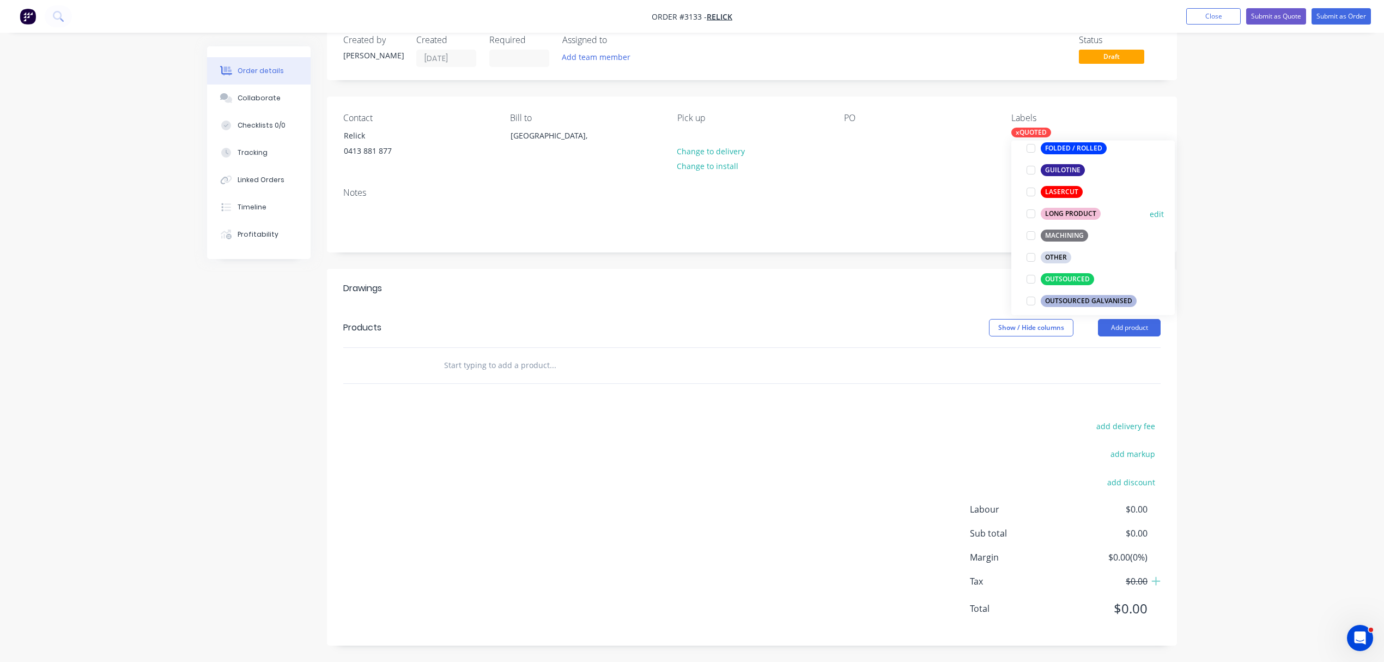
click at [1031, 213] on div at bounding box center [1031, 214] width 22 height 22
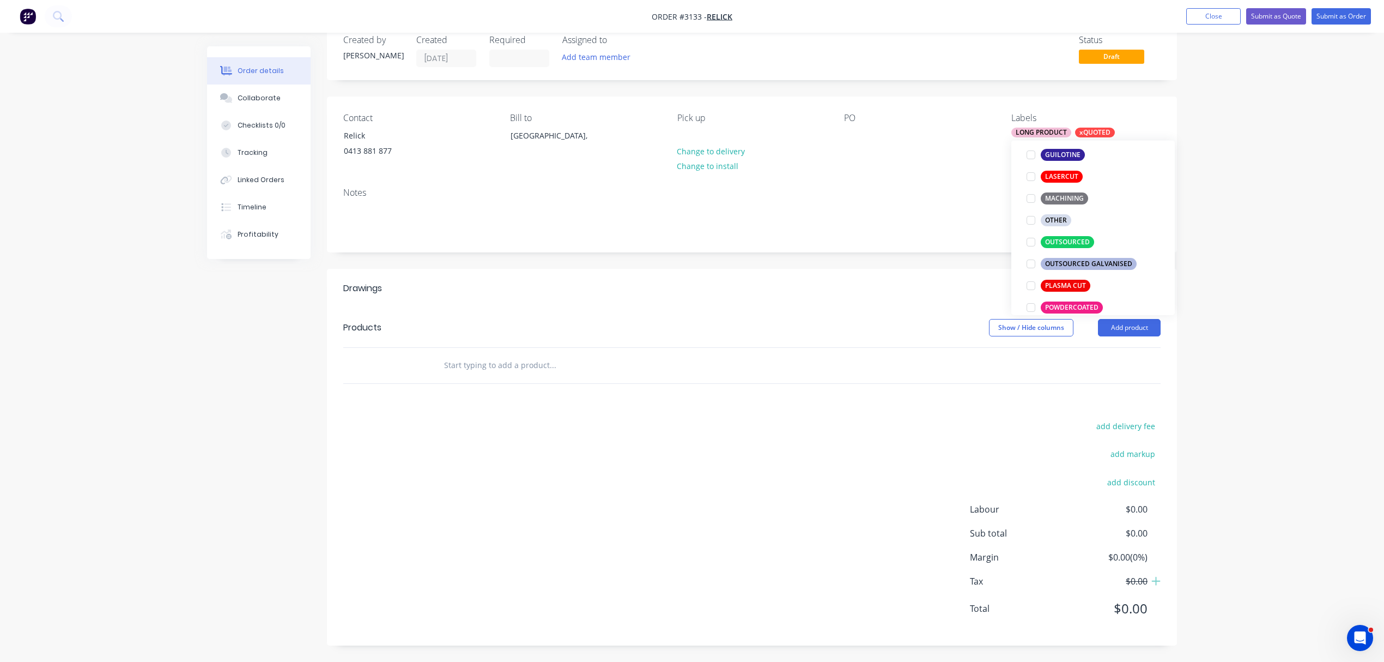
scroll to position [402, 0]
click at [1032, 240] on div at bounding box center [1031, 240] width 22 height 22
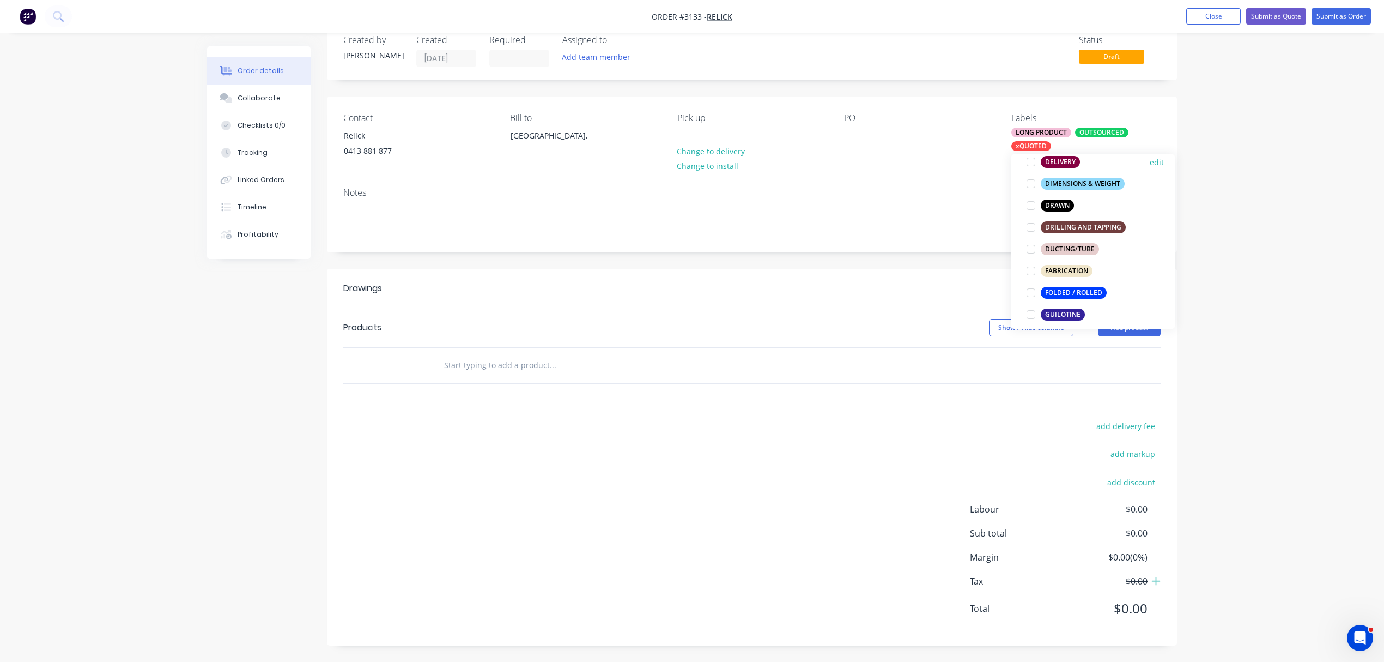
click at [1030, 162] on div at bounding box center [1031, 162] width 22 height 22
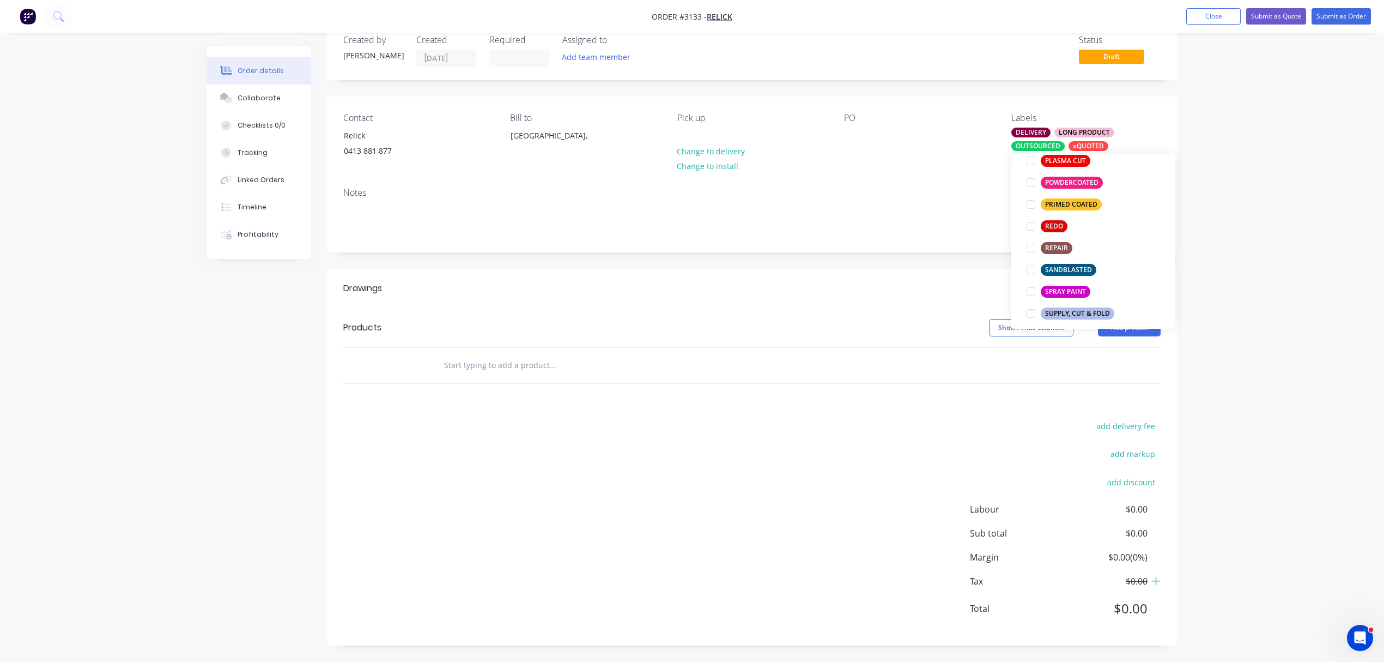
scroll to position [540, 0]
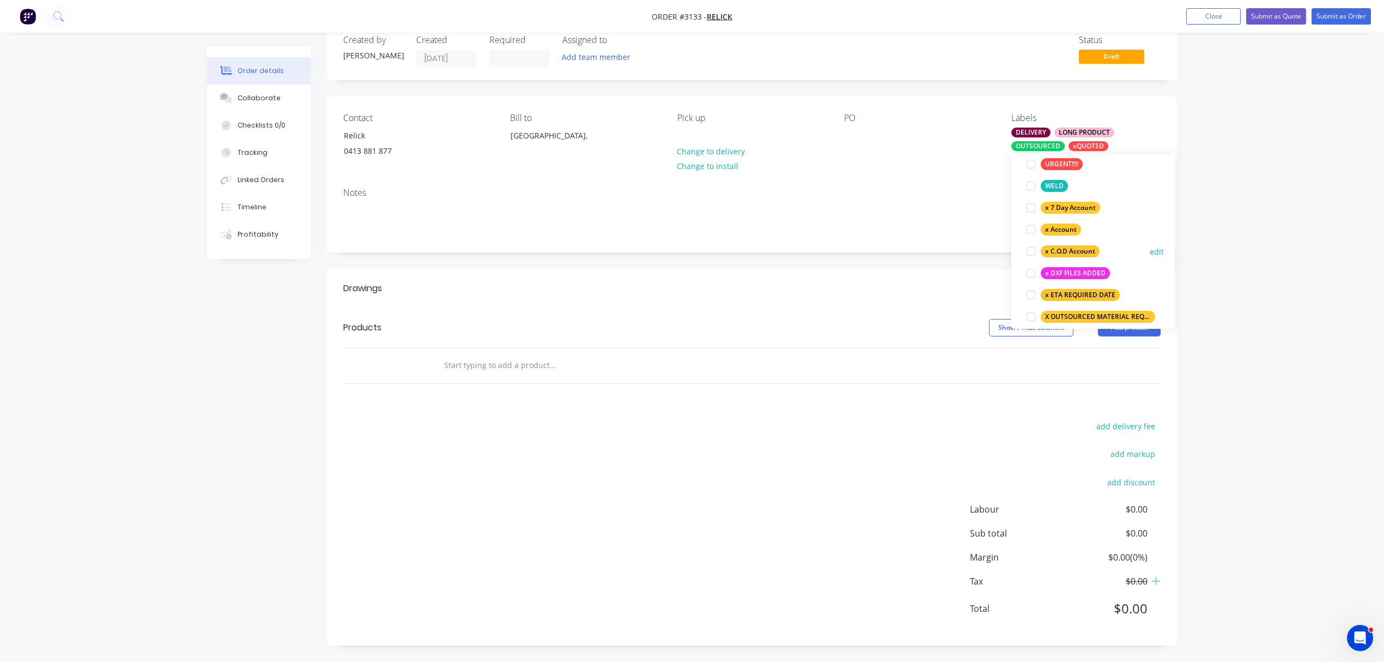
click at [1030, 250] on div at bounding box center [1031, 251] width 22 height 22
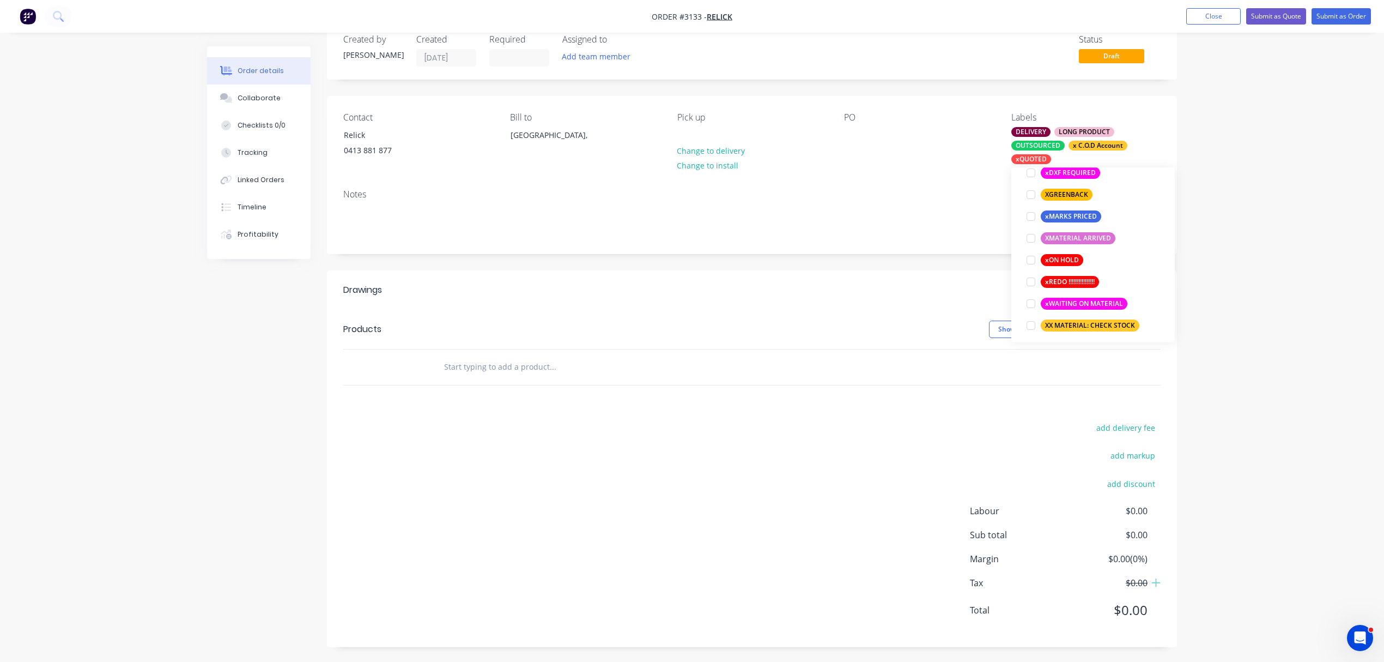
scroll to position [982, 0]
click at [1029, 319] on div at bounding box center [1031, 320] width 22 height 22
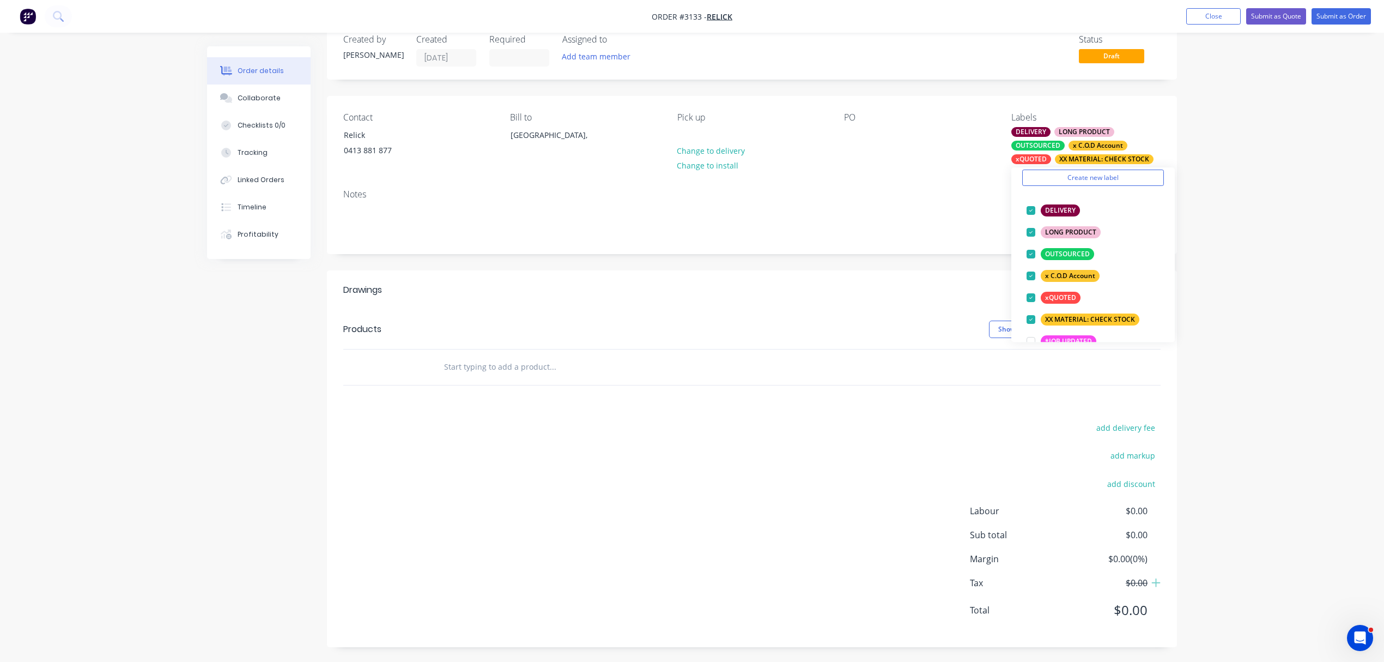
scroll to position [27, 0]
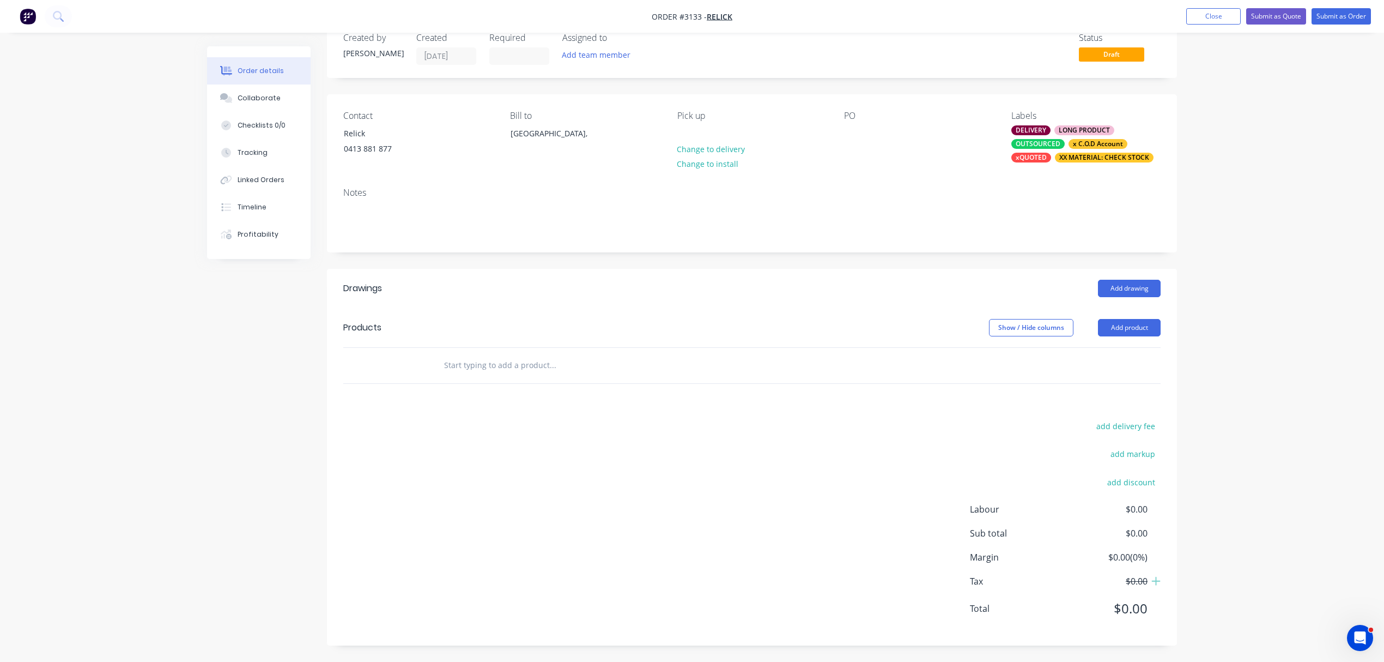
click at [515, 371] on input "text" at bounding box center [553, 365] width 218 height 22
click at [1135, 325] on button "Add product" at bounding box center [1129, 327] width 63 height 17
click at [1106, 504] on div "Notes (External)" at bounding box center [1109, 508] width 84 height 16
click at [472, 382] on div at bounding box center [474, 383] width 78 height 16
click at [487, 420] on input "text" at bounding box center [553, 420] width 218 height 22
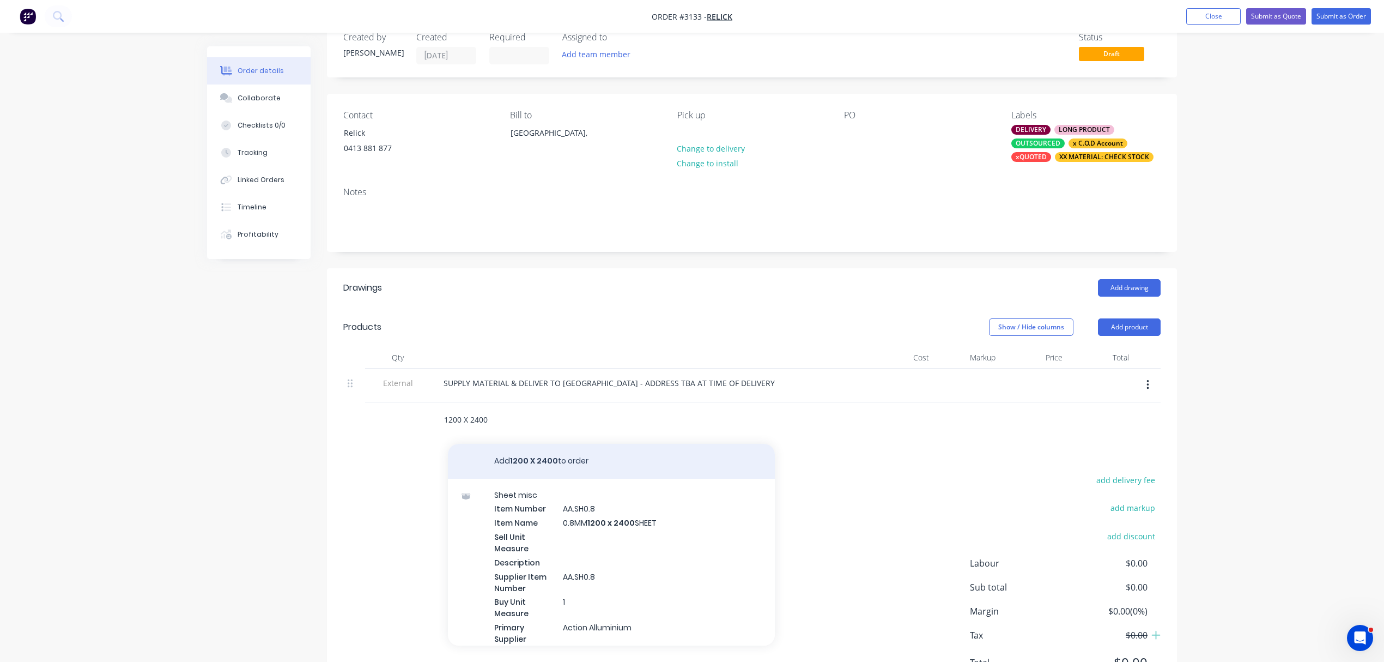
type input "1200 X 2400"
click at [558, 457] on button "Add 1200 X 2400 to order" at bounding box center [611, 461] width 327 height 35
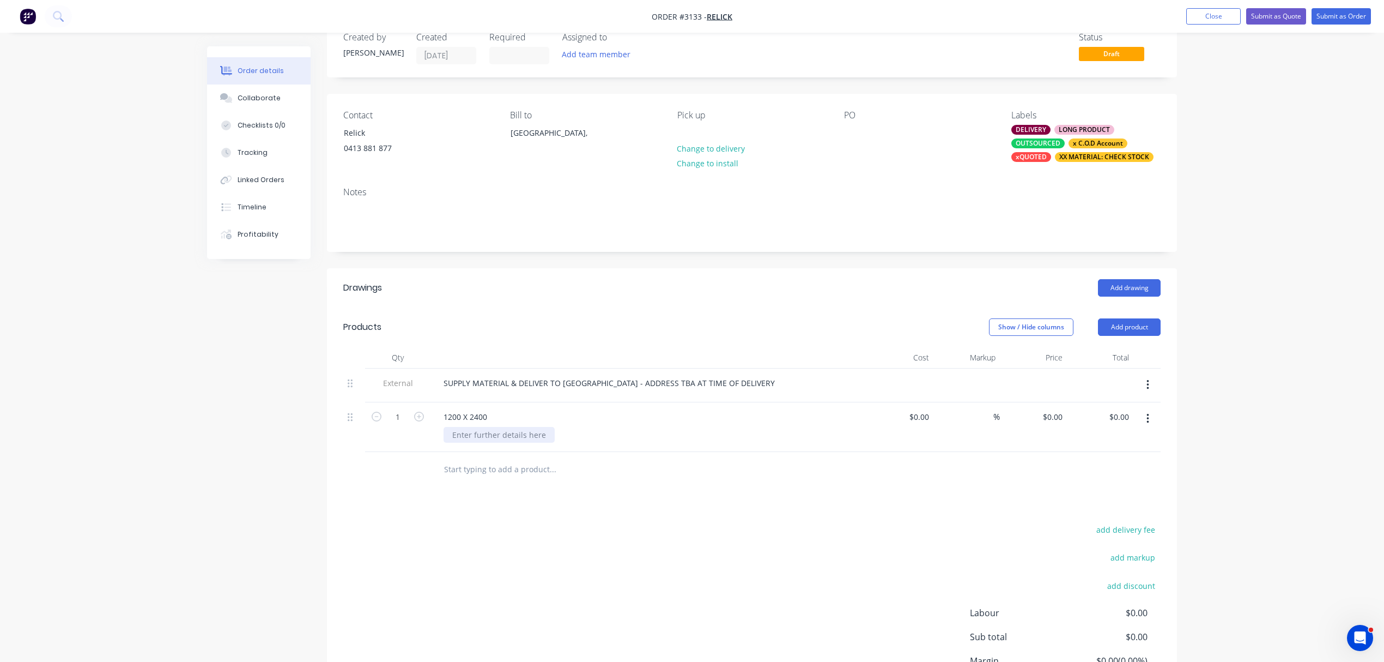
click at [508, 439] on div at bounding box center [499, 435] width 111 height 16
click at [417, 417] on icon "button" at bounding box center [419, 416] width 10 height 10
type input "2"
click at [485, 471] on input "text" at bounding box center [553, 469] width 218 height 22
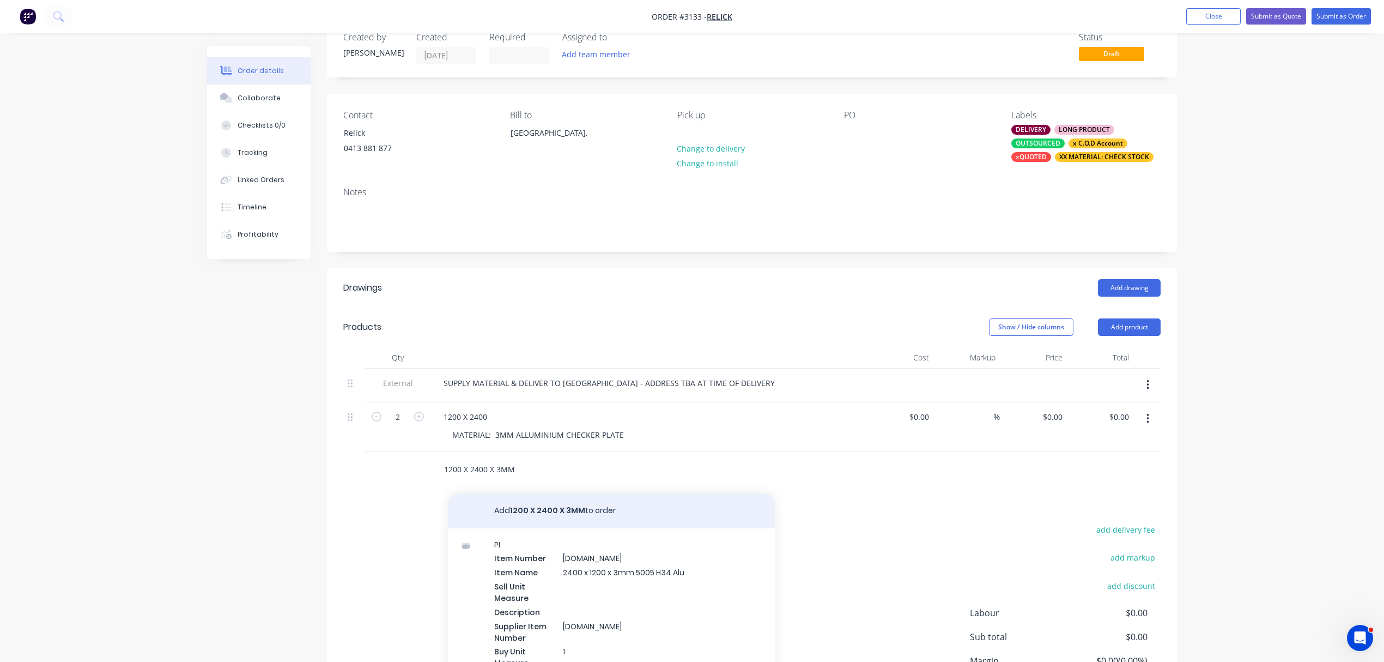
type input "1200 X 2400 X 3MM"
click at [525, 515] on button "Add 1200 X 2400 X 3MM to order" at bounding box center [611, 510] width 327 height 35
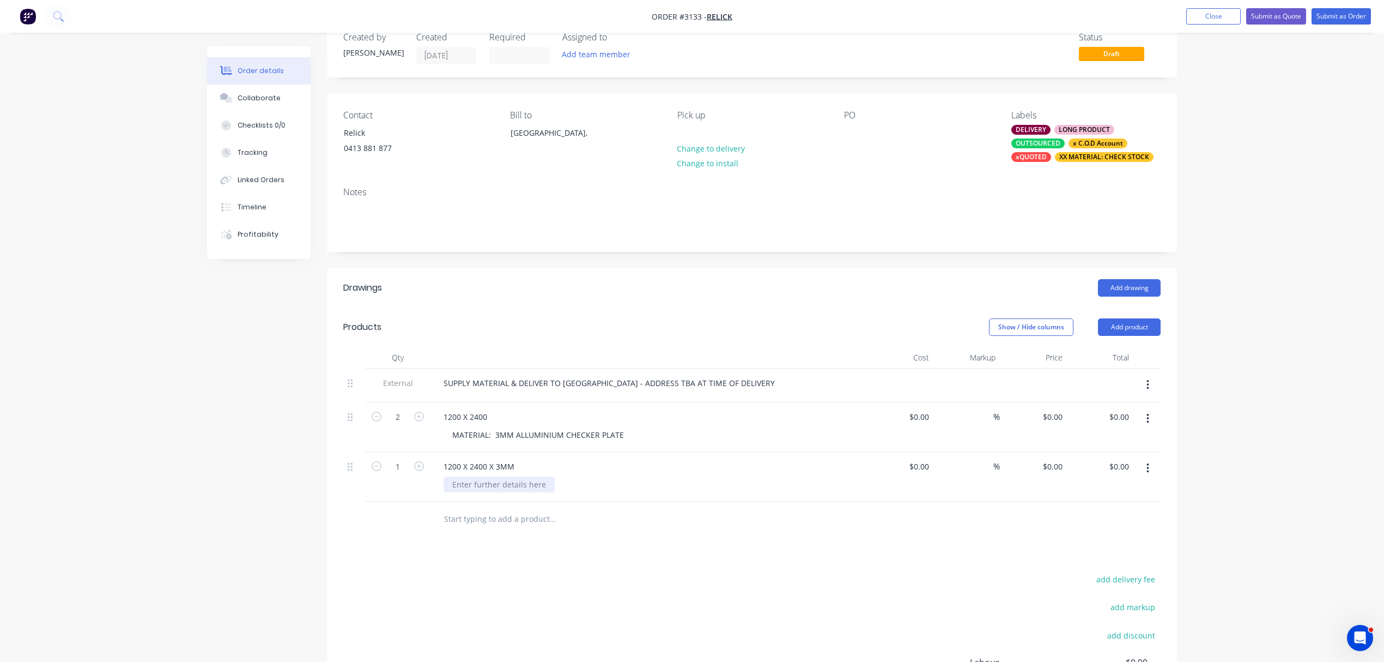
click at [480, 478] on div at bounding box center [499, 484] width 111 height 16
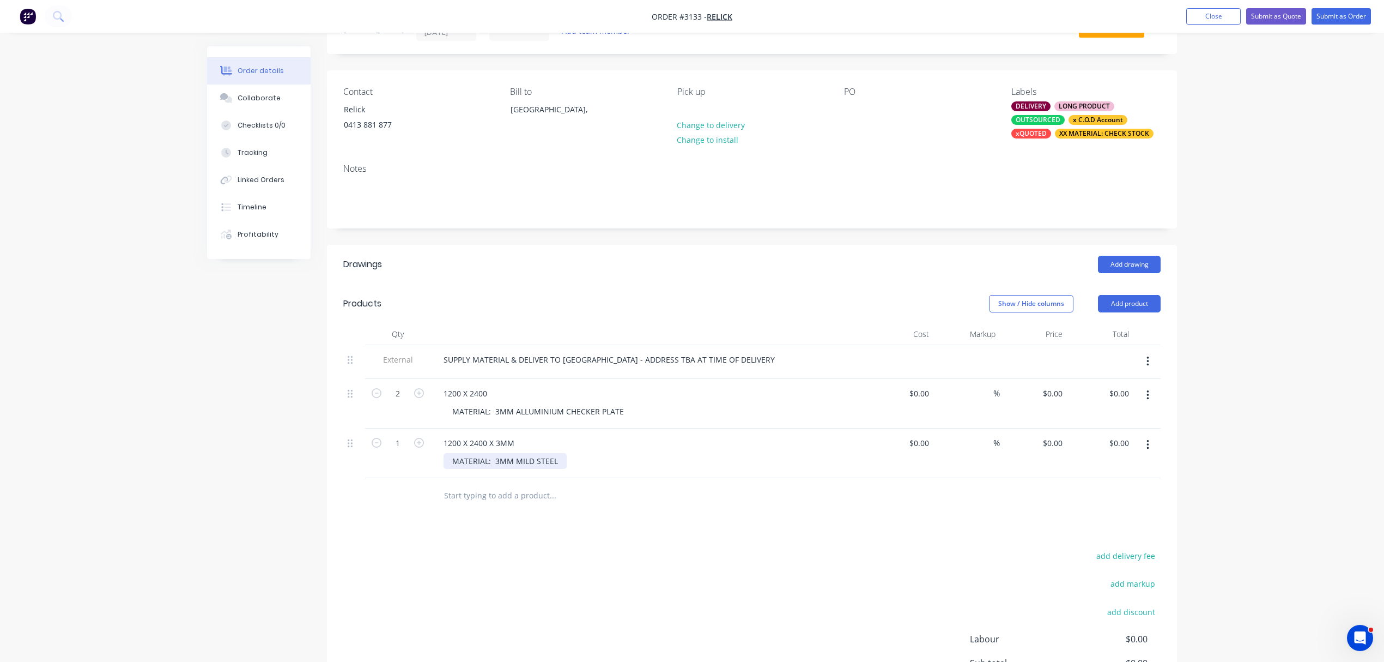
scroll to position [51, 0]
click at [420, 439] on icon "button" at bounding box center [419, 442] width 10 height 10
type input "2"
click at [470, 494] on input "text" at bounding box center [553, 495] width 218 height 22
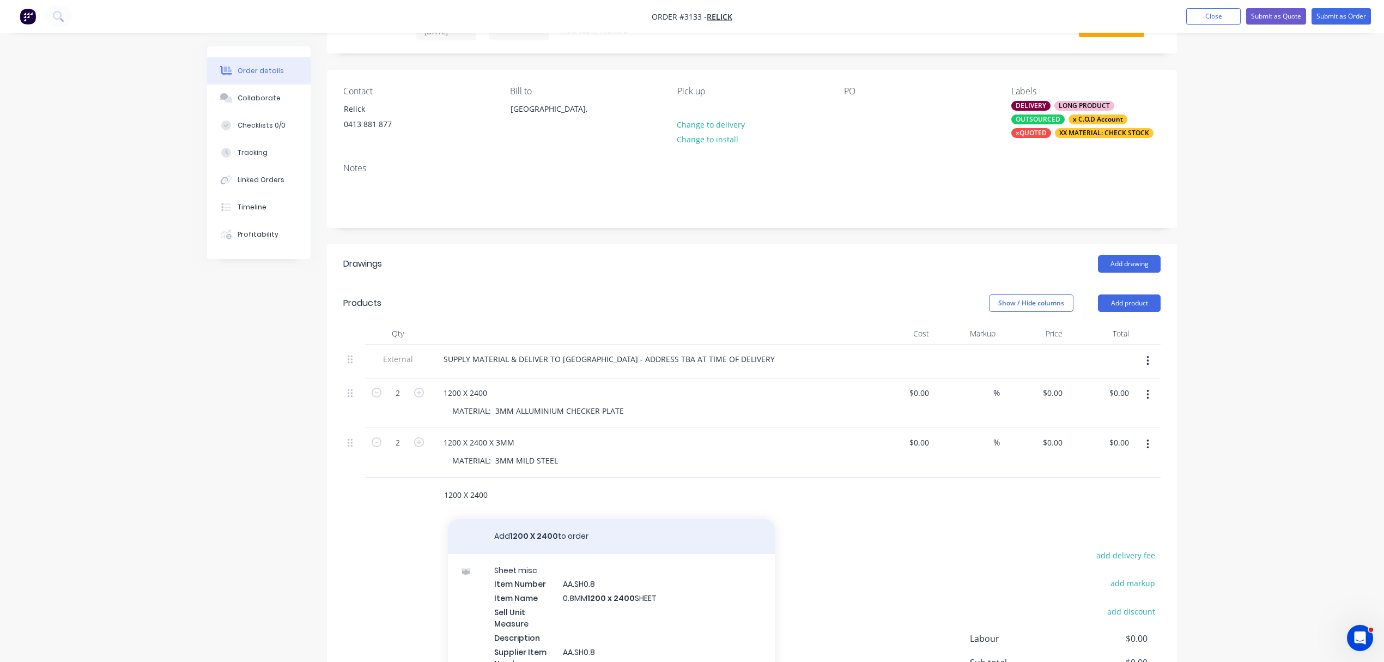
type input "1200 X 2400"
click at [558, 537] on button "Add 1200 X 2400 to order" at bounding box center [611, 536] width 327 height 35
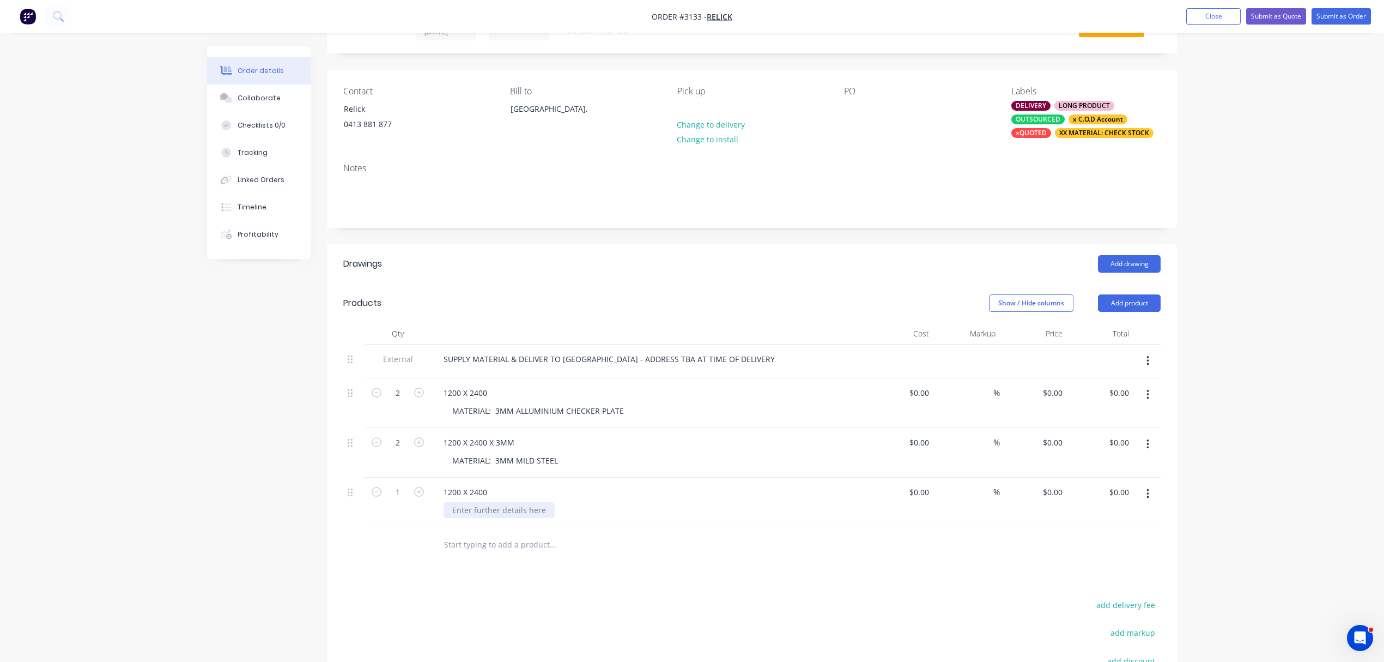
click at [485, 506] on div at bounding box center [499, 510] width 111 height 16
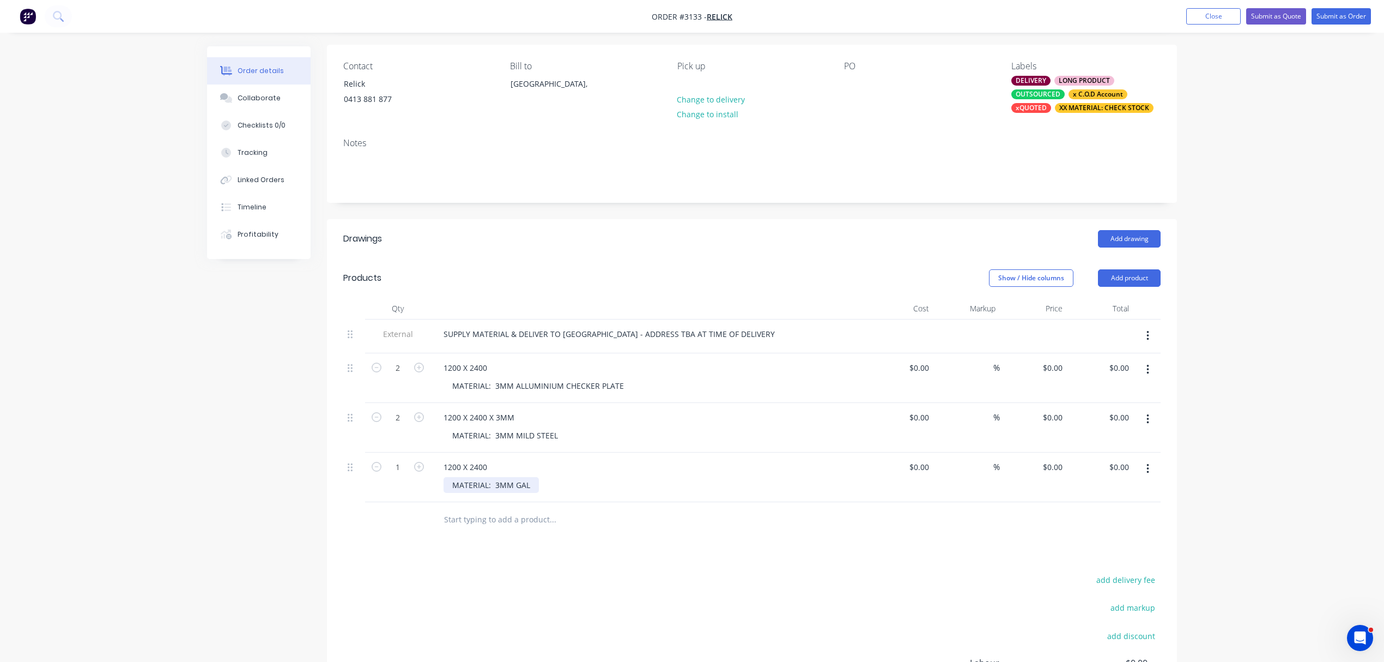
scroll to position [100, 0]
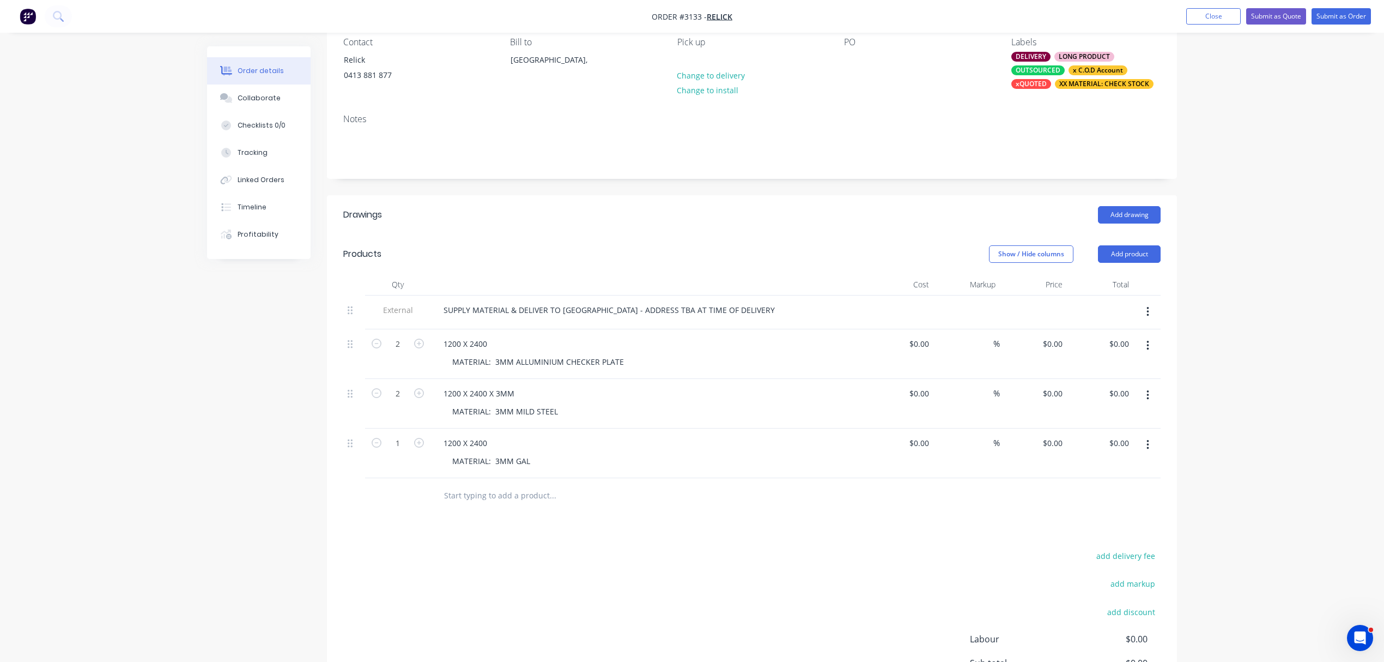
click at [515, 500] on input "text" at bounding box center [553, 496] width 218 height 22
click at [422, 445] on icon "button" at bounding box center [419, 443] width 10 height 10
type input "2"
click at [489, 500] on input "text" at bounding box center [553, 496] width 218 height 22
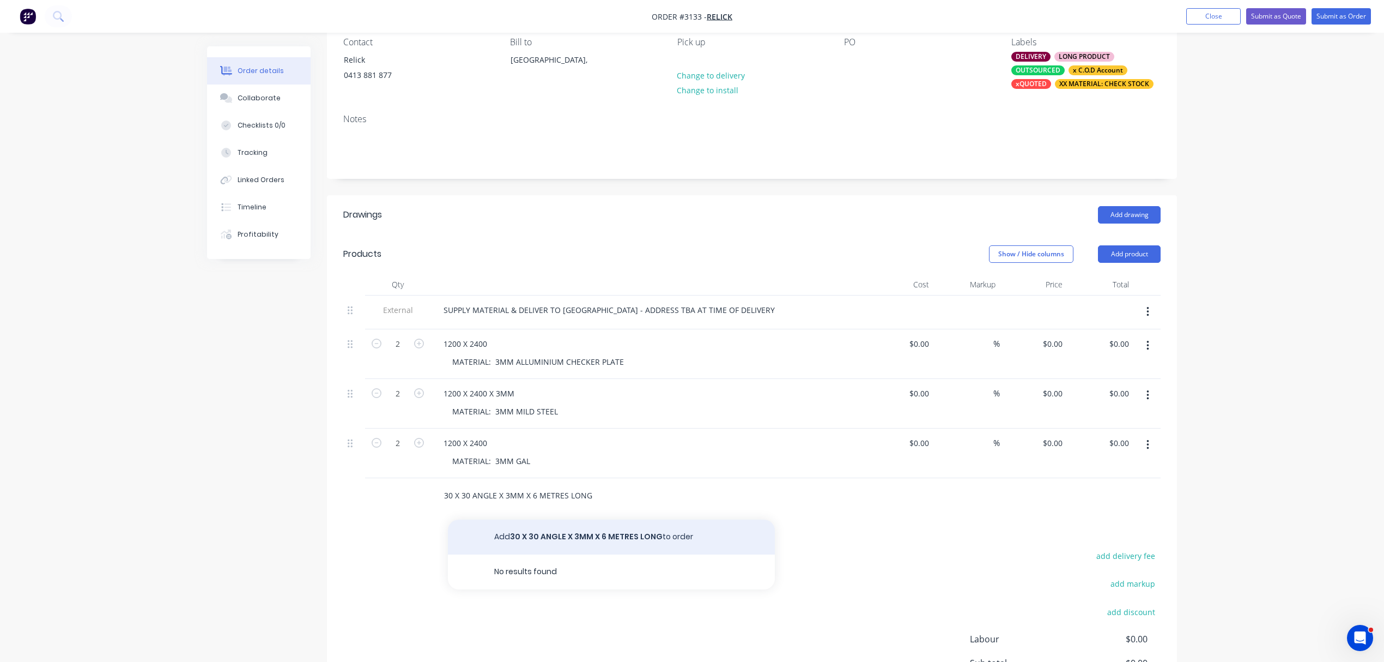
type input "30 X 30 ANGLE X 3MM X 6 METRES LONG"
click at [570, 535] on button "Add 30 X 30 ANGLE X 3MM X 6 METRES LONG to order" at bounding box center [611, 536] width 327 height 35
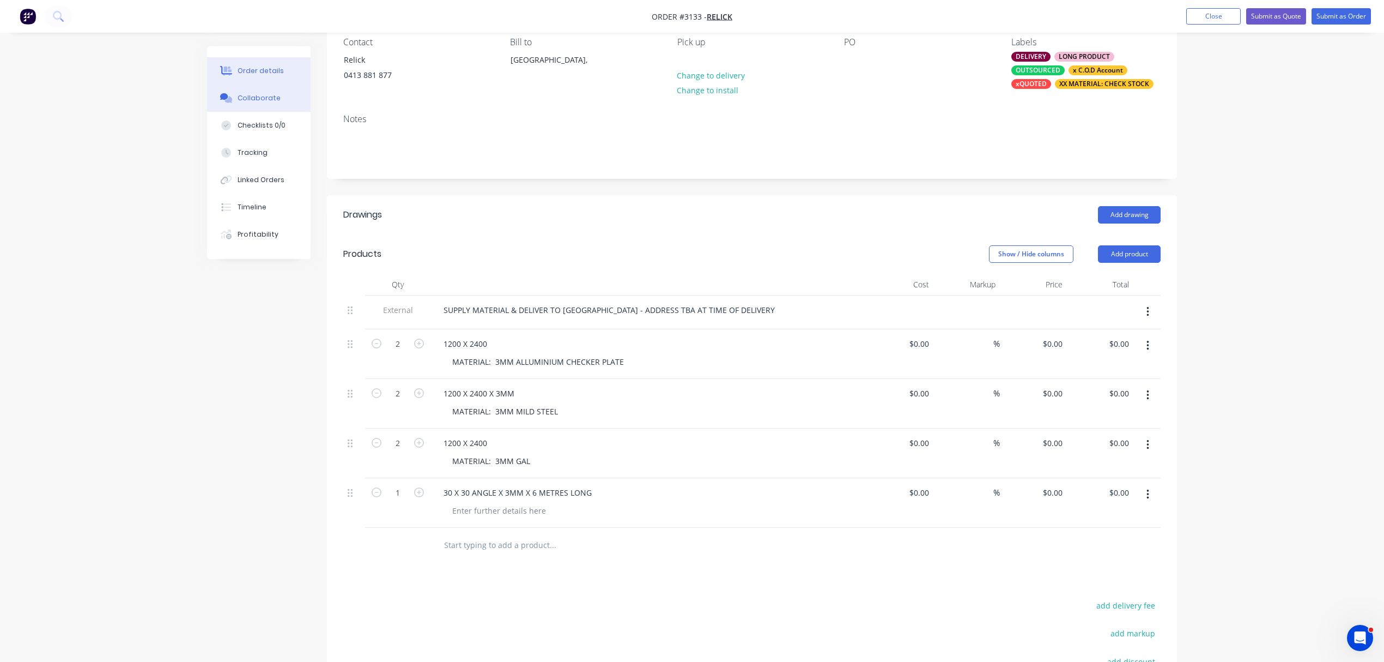
click at [256, 94] on div "Collaborate" at bounding box center [259, 98] width 43 height 10
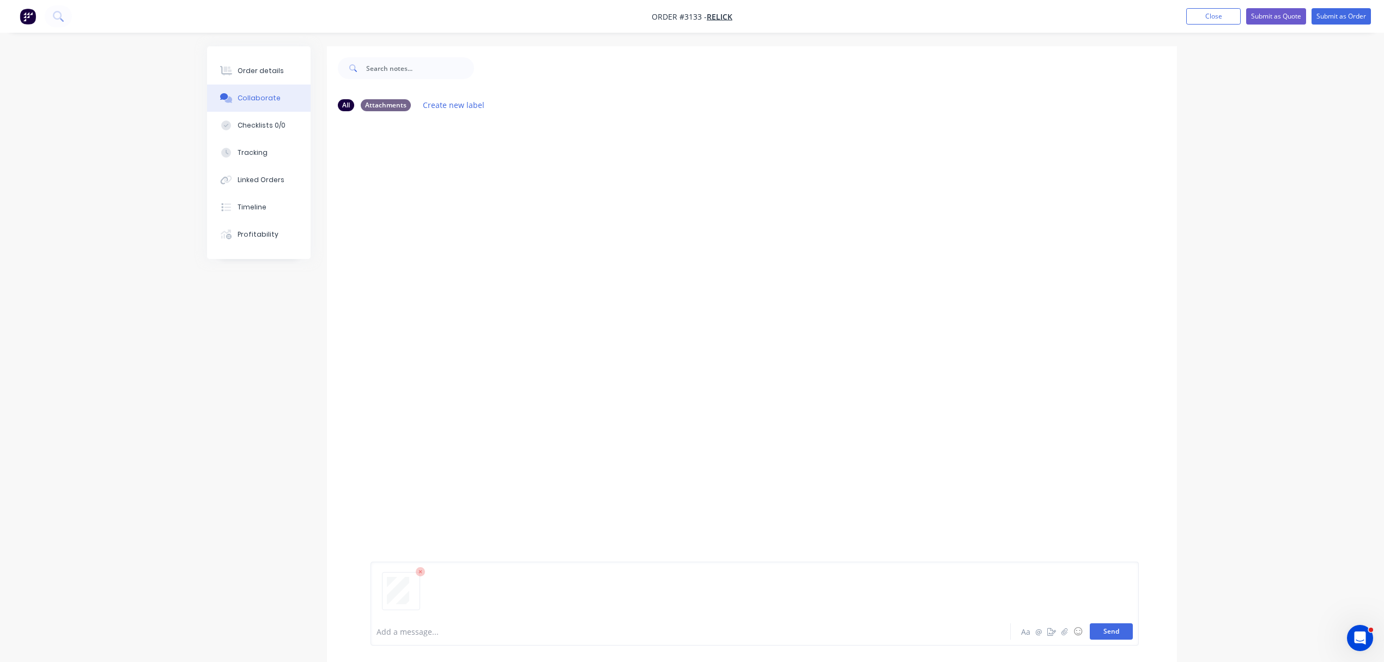
click at [1115, 630] on button "Send" at bounding box center [1111, 631] width 43 height 16
click at [255, 70] on div "Order details" at bounding box center [261, 71] width 46 height 10
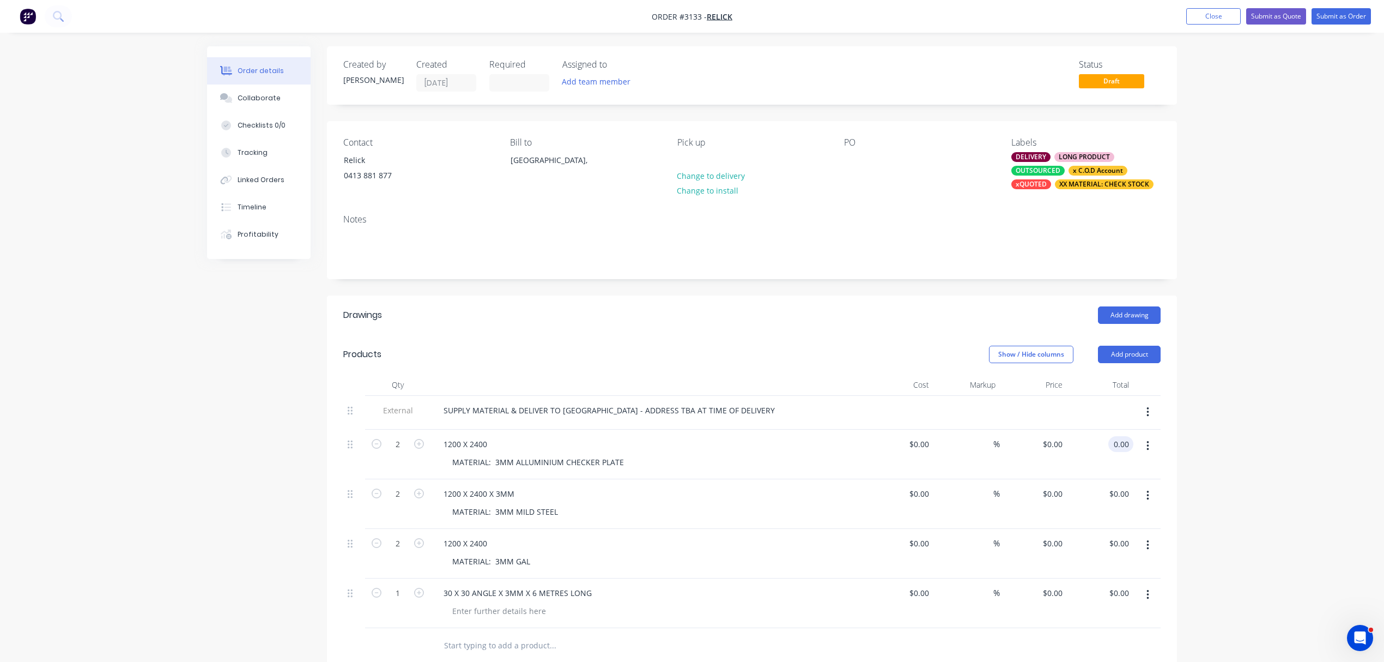
click at [1119, 444] on input "0.00" at bounding box center [1123, 444] width 21 height 16
type input "510.00"
type input "$255.00"
type input "$510.00"
click at [1122, 495] on input "0.00" at bounding box center [1123, 494] width 21 height 16
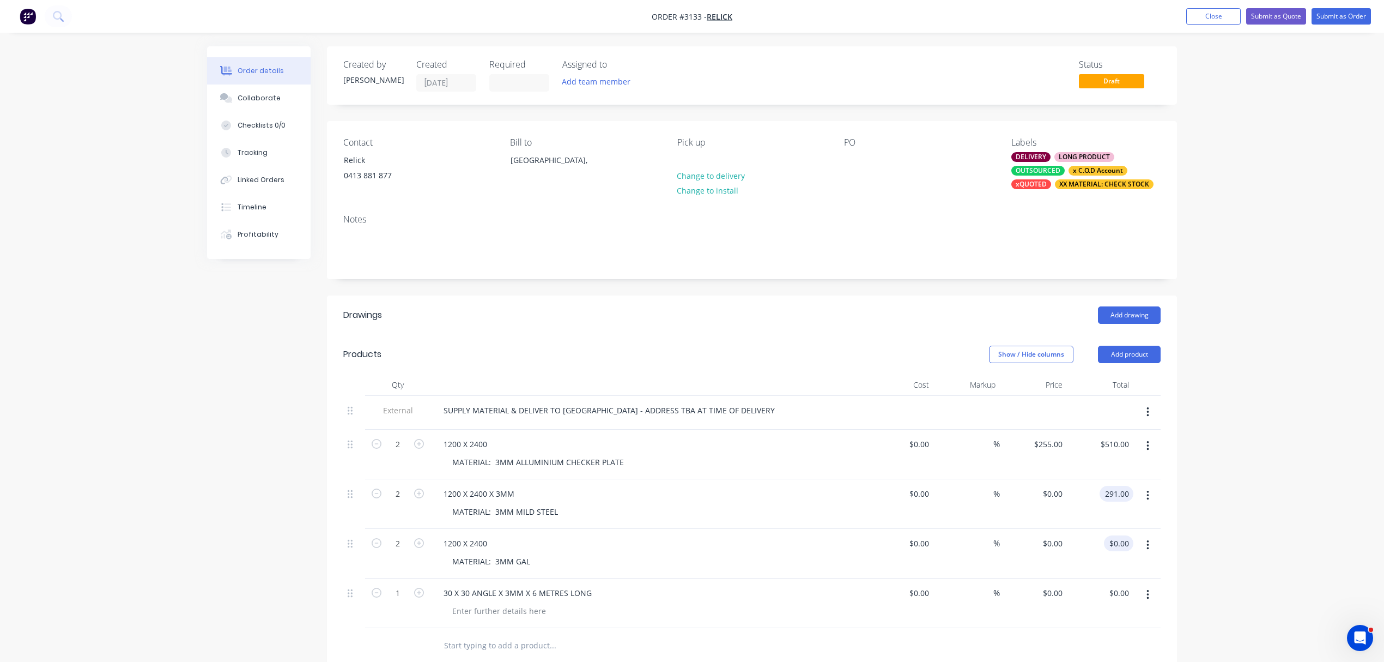
type input "291.00"
type input "$145.50"
type input "$291.00"
click at [1128, 541] on input "0.00" at bounding box center [1121, 543] width 25 height 16
type input "354.00"
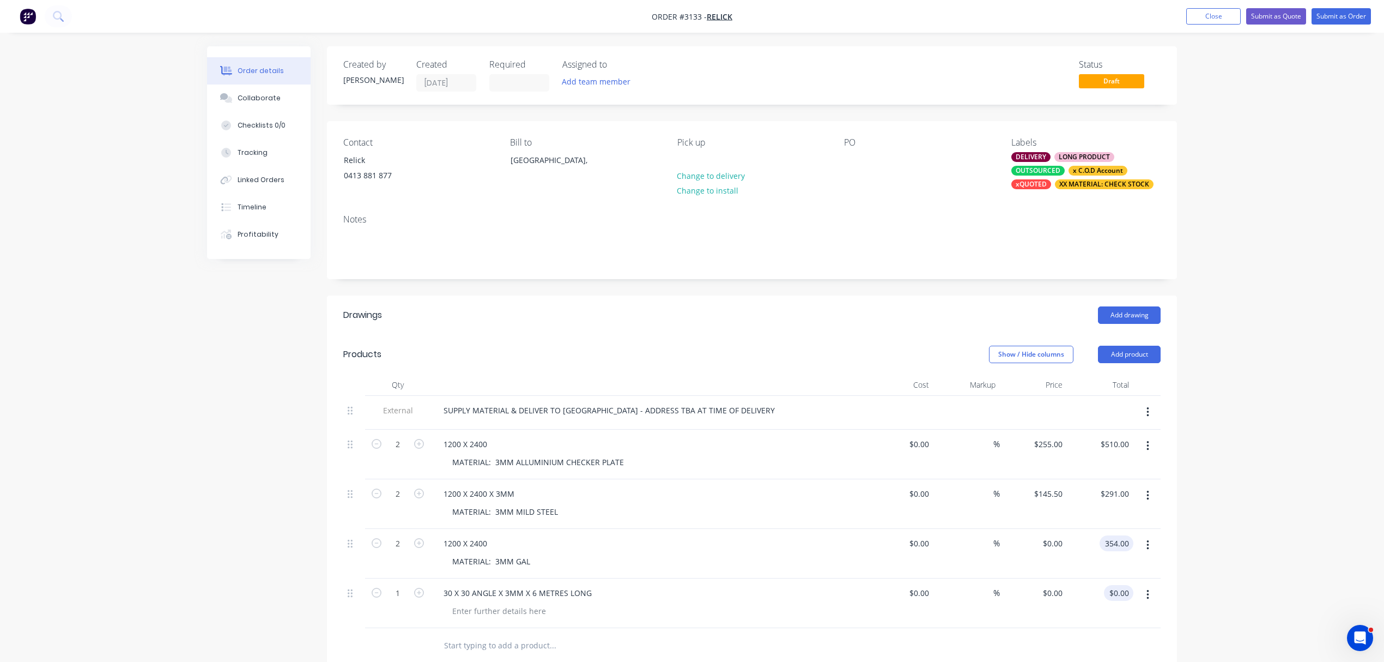
type input "$177.00"
type input "$354.00"
click at [1125, 596] on input "0.00" at bounding box center [1123, 593] width 21 height 16
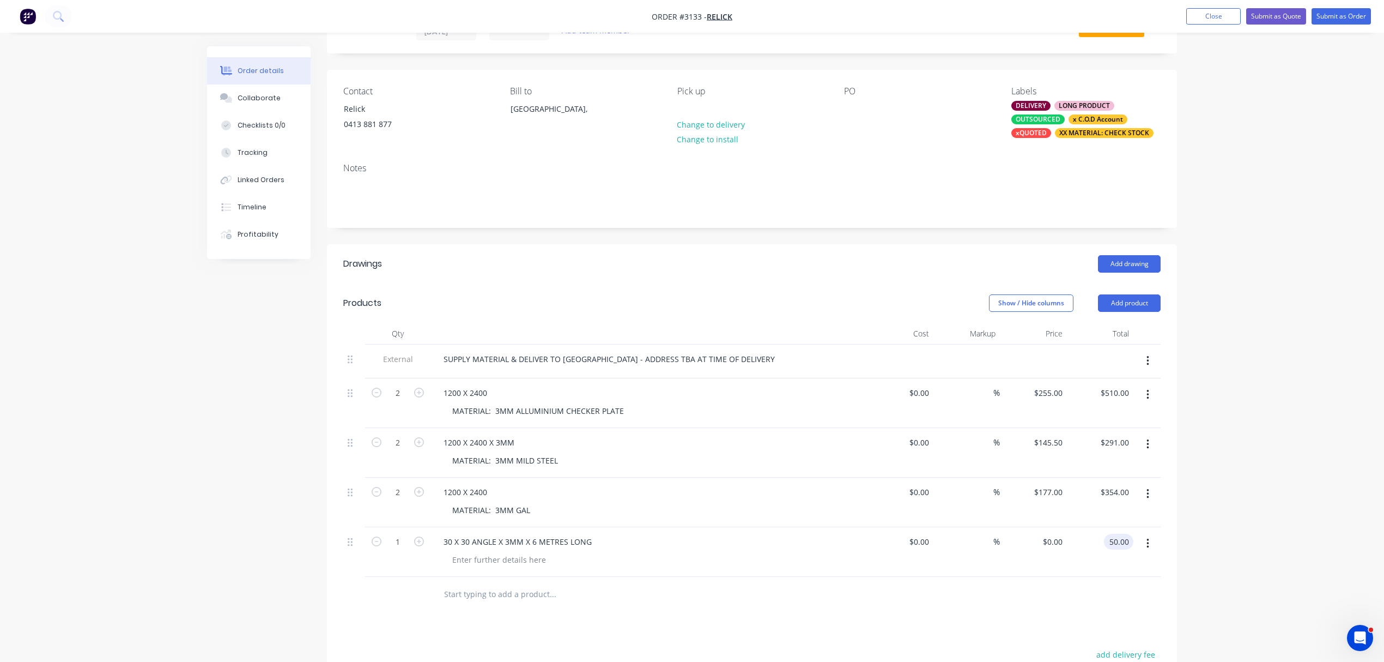
scroll to position [96, 0]
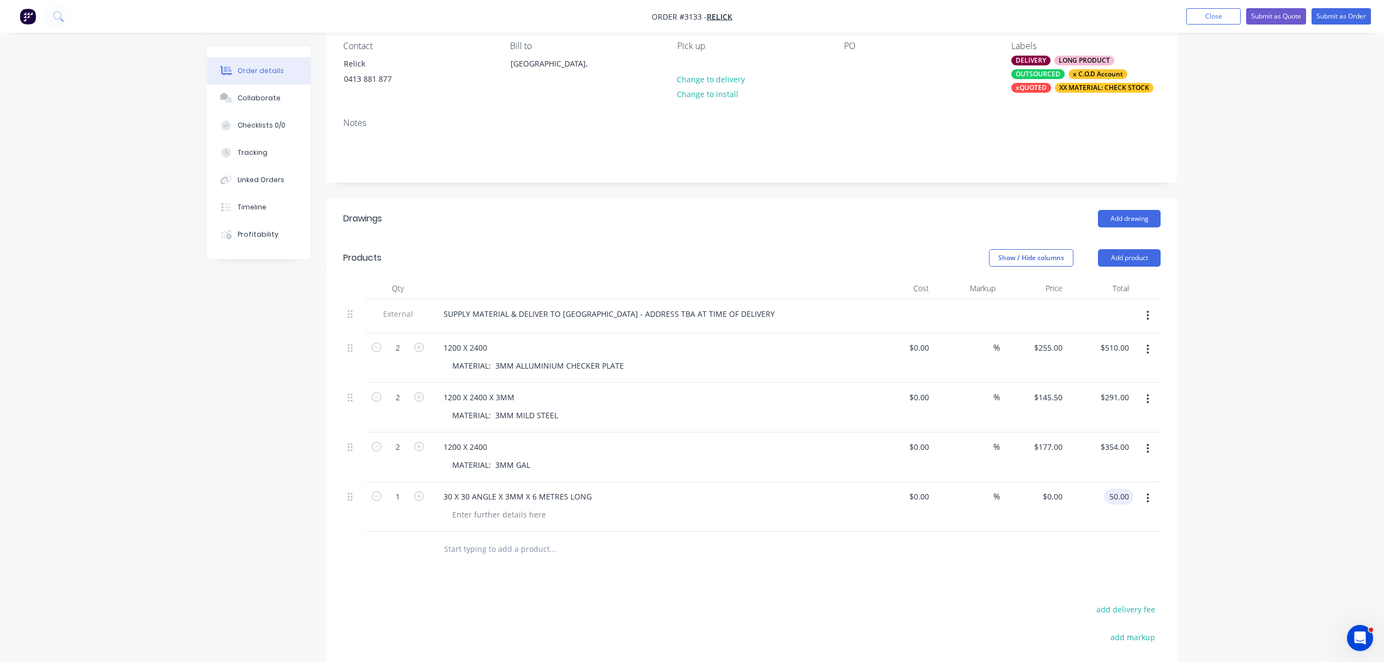
type input "50.00"
type input "$50.00"
click at [501, 549] on input "text" at bounding box center [553, 549] width 218 height 22
type input "DELIVERY"
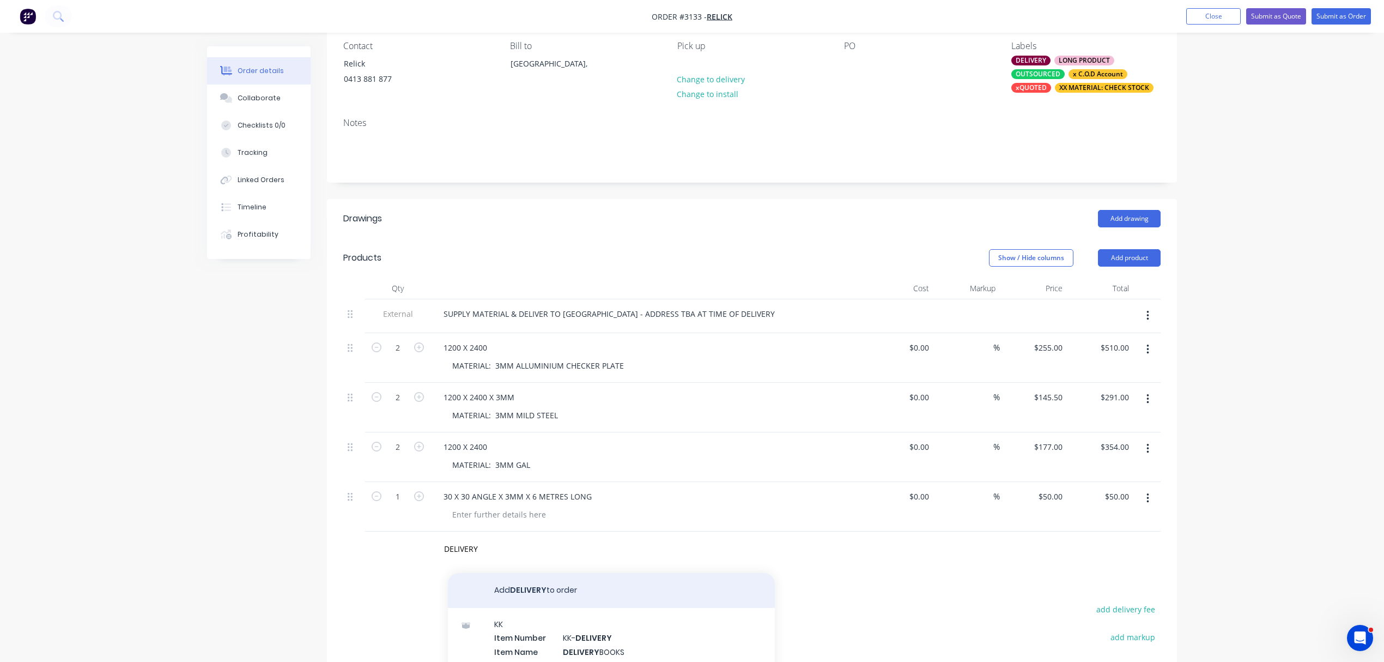
click at [563, 594] on button "Add DELIVERY to order" at bounding box center [611, 590] width 327 height 35
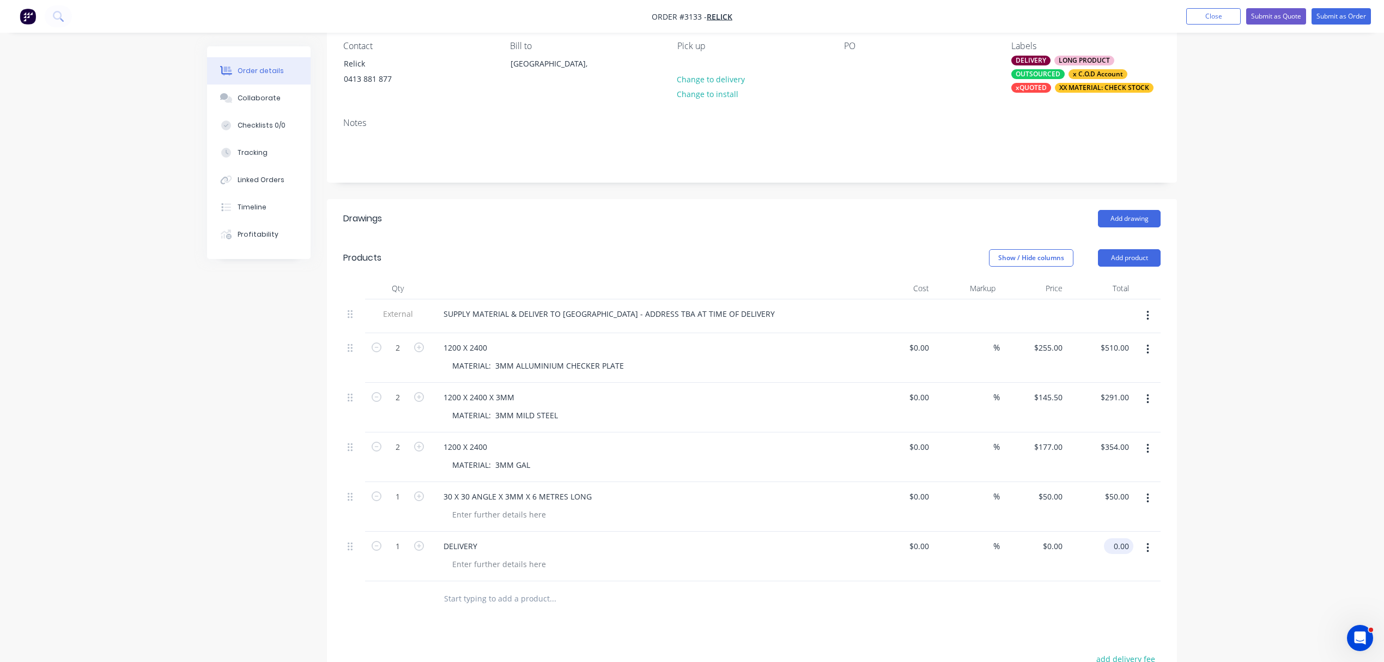
click at [1117, 546] on input "0.00" at bounding box center [1121, 546] width 25 height 16
type input "150.00"
type input "$150.00"
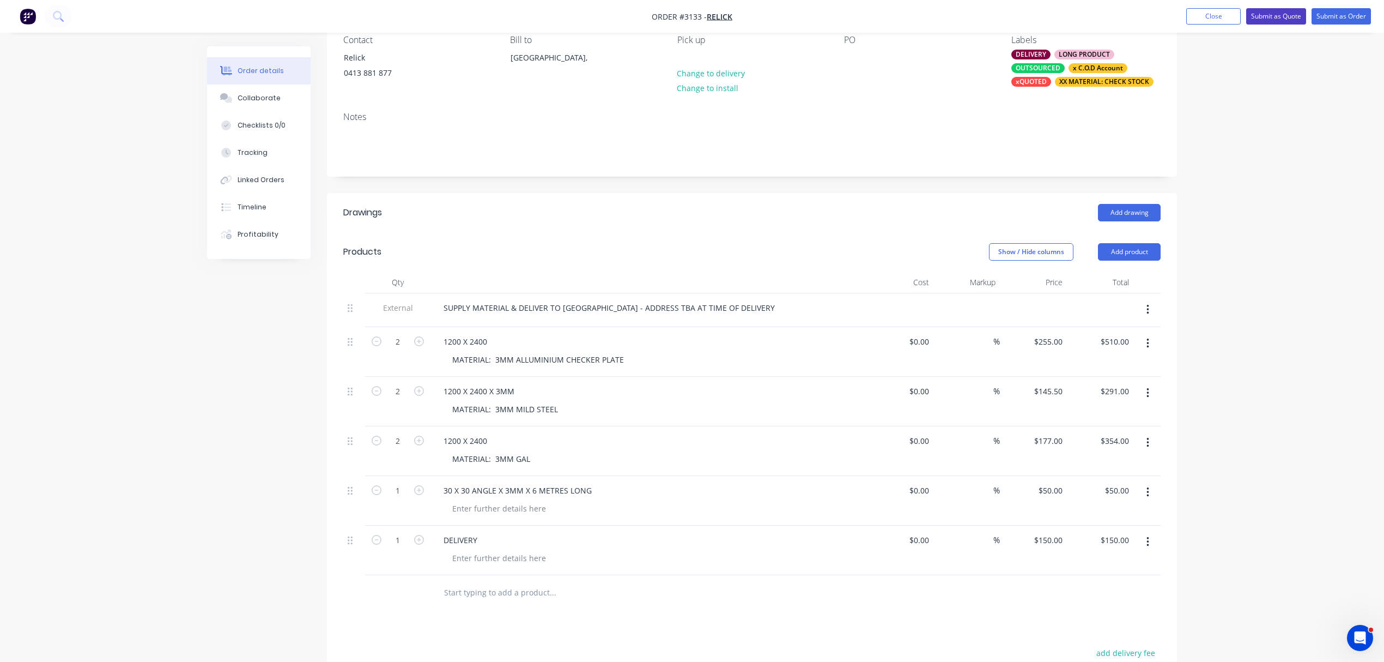
click at [1295, 15] on button "Submit as Quote" at bounding box center [1276, 16] width 60 height 16
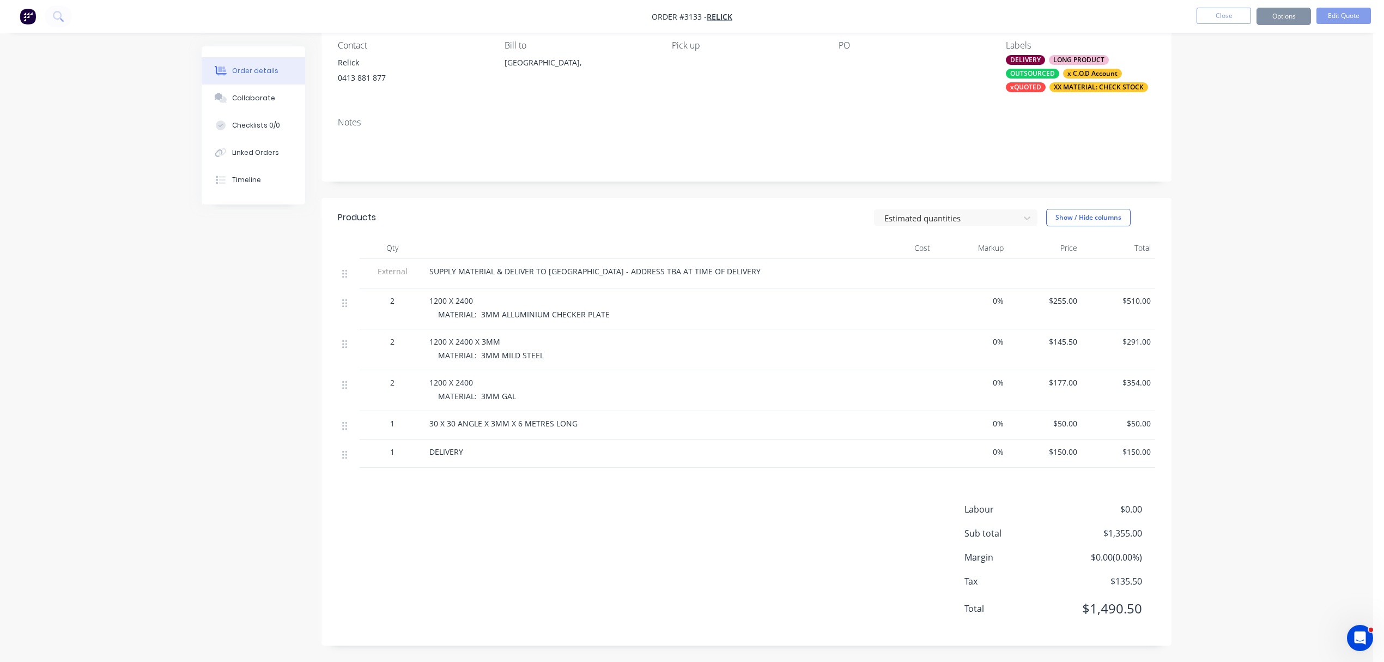
scroll to position [0, 0]
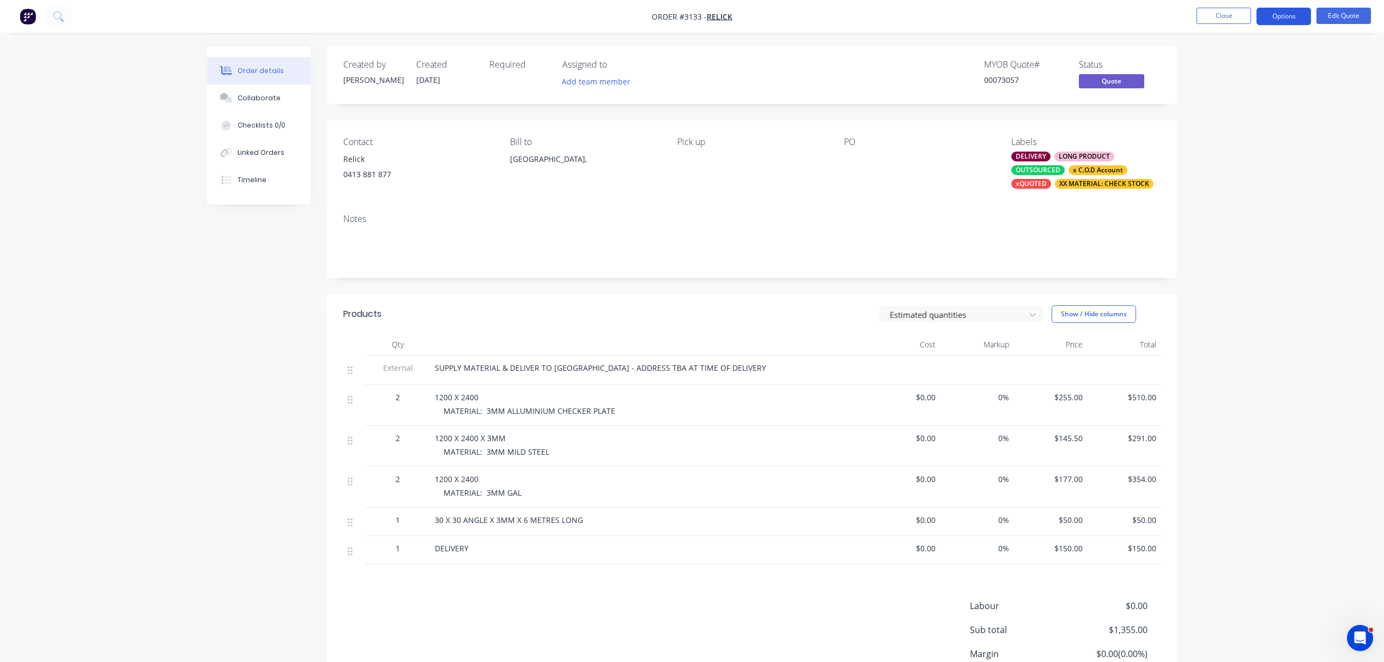
click at [1295, 19] on button "Options" at bounding box center [1284, 16] width 55 height 17
click at [1223, 64] on div "Quote" at bounding box center [1251, 66] width 100 height 16
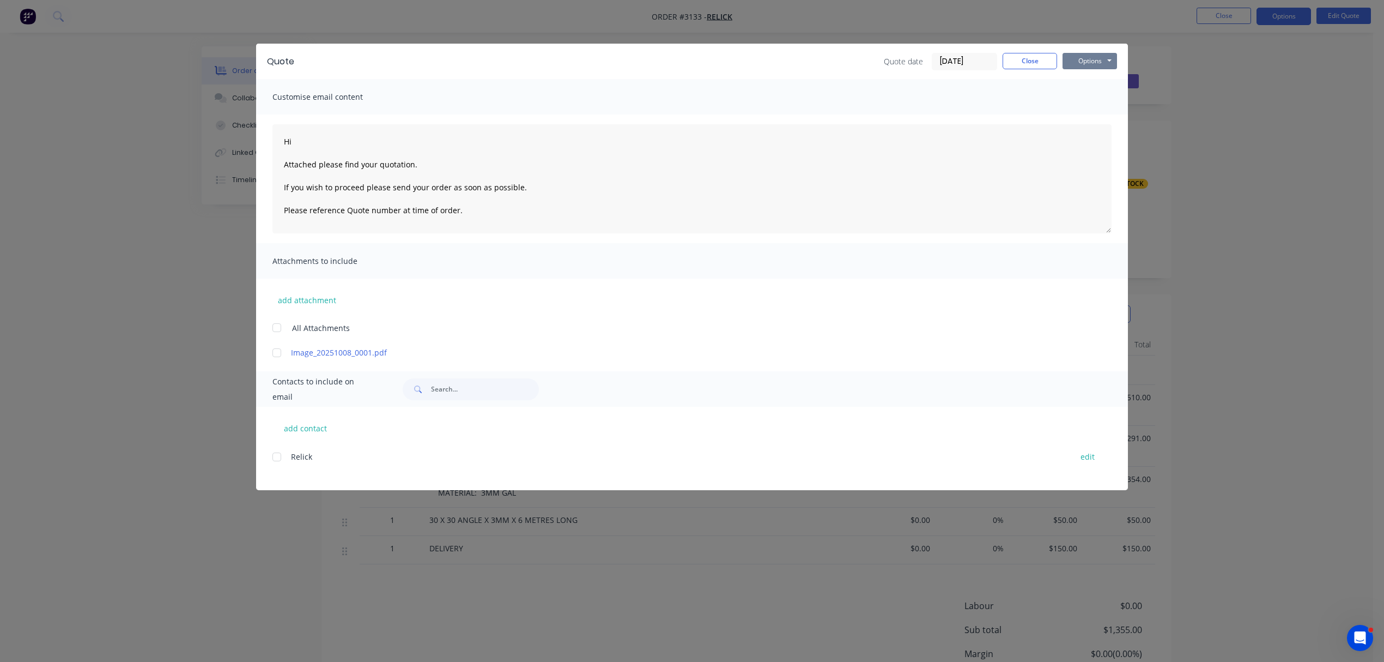
click at [1093, 65] on button "Options" at bounding box center [1090, 61] width 55 height 16
click at [1090, 99] on button "Print" at bounding box center [1098, 98] width 70 height 18
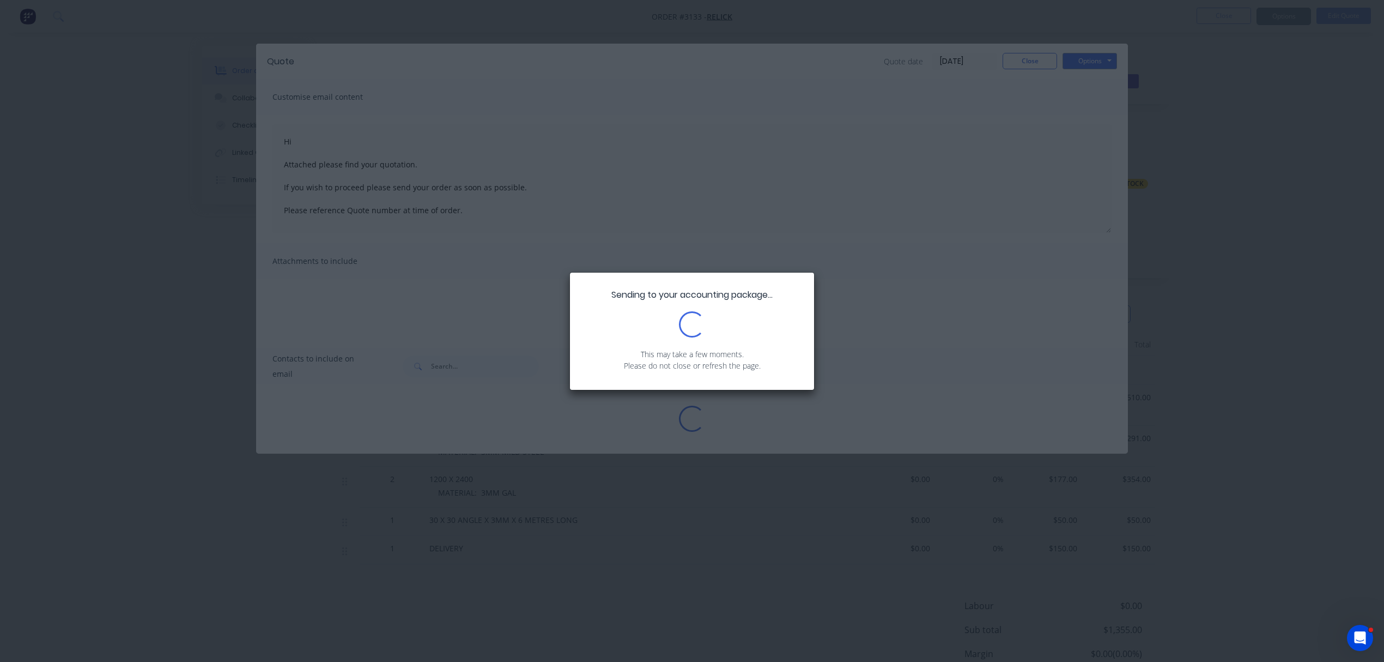
type textarea "Hi Attached please find your quotation. If you wish to proceed please send your…"
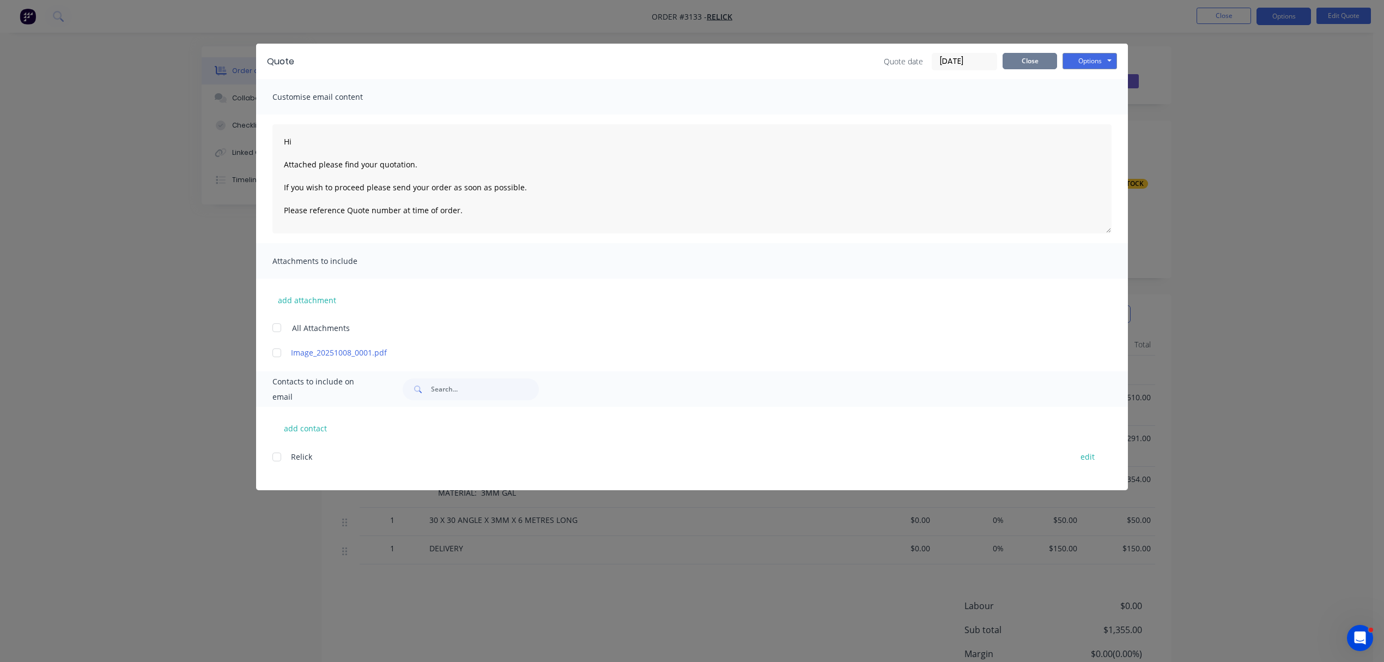
click at [1045, 57] on button "Close" at bounding box center [1030, 61] width 55 height 16
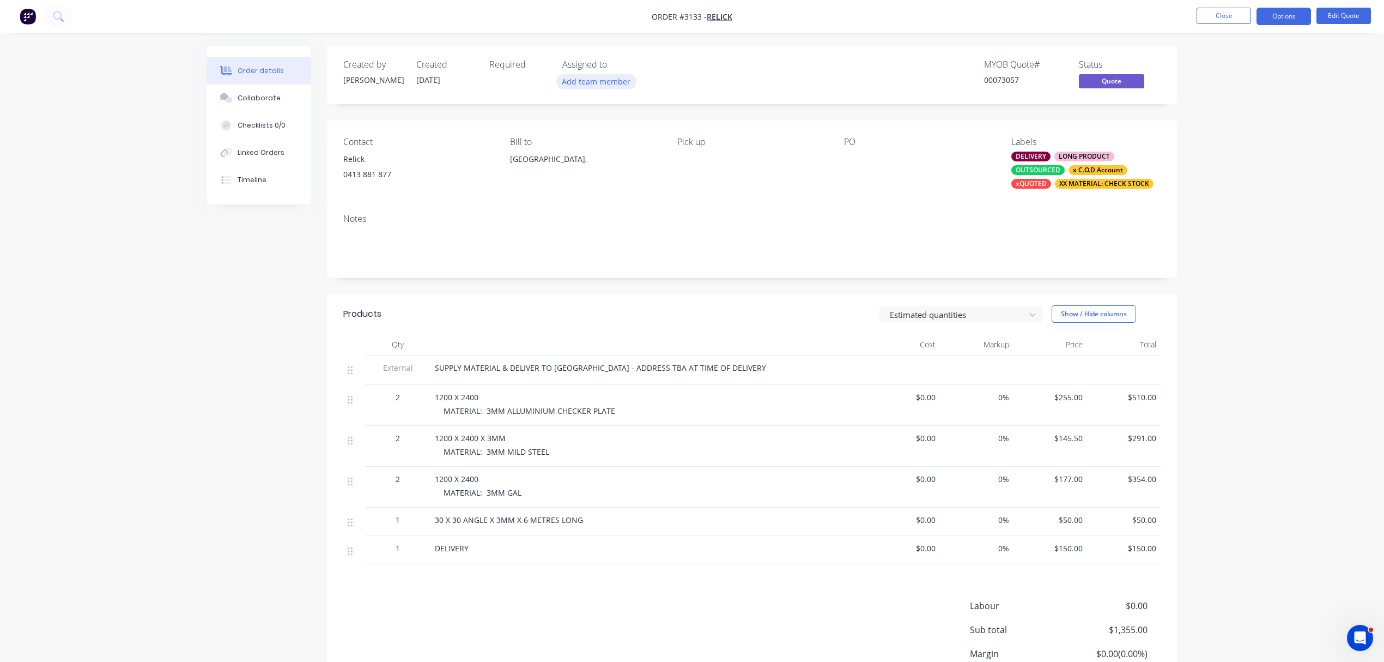
click at [594, 81] on button "Add team member" at bounding box center [596, 81] width 80 height 15
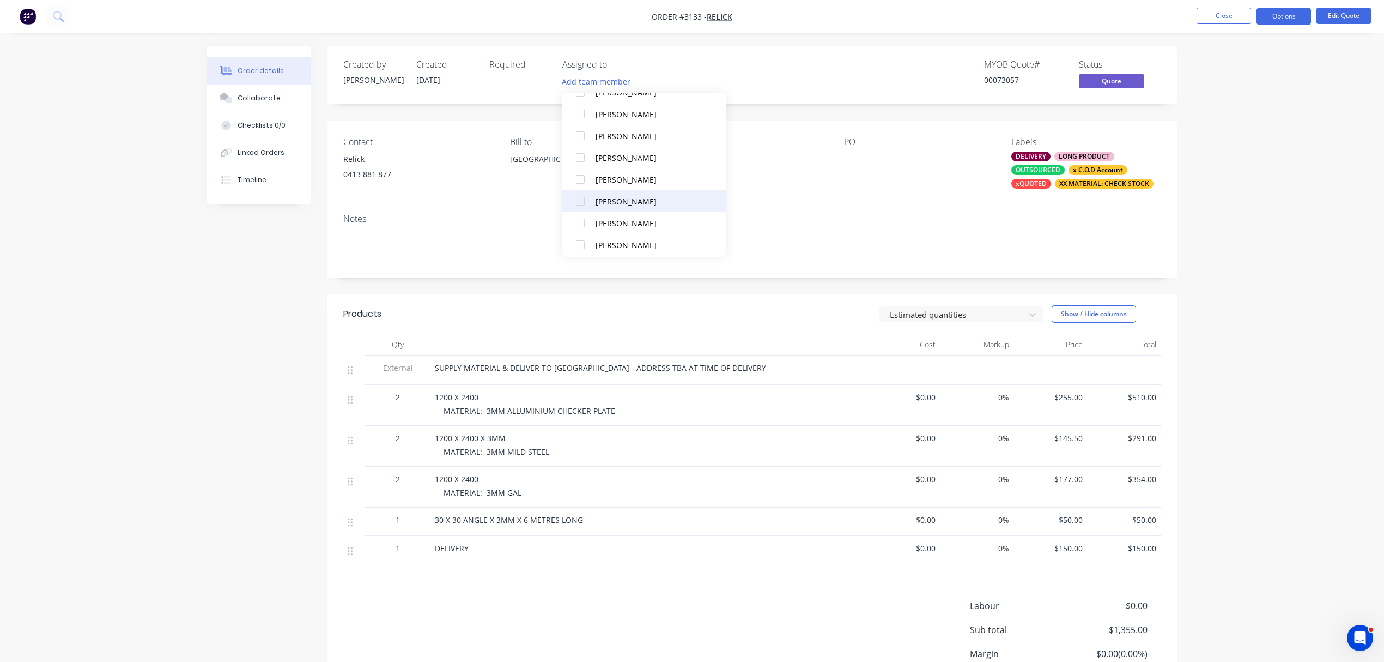
scroll to position [98, 0]
click at [579, 175] on div at bounding box center [581, 175] width 22 height 22
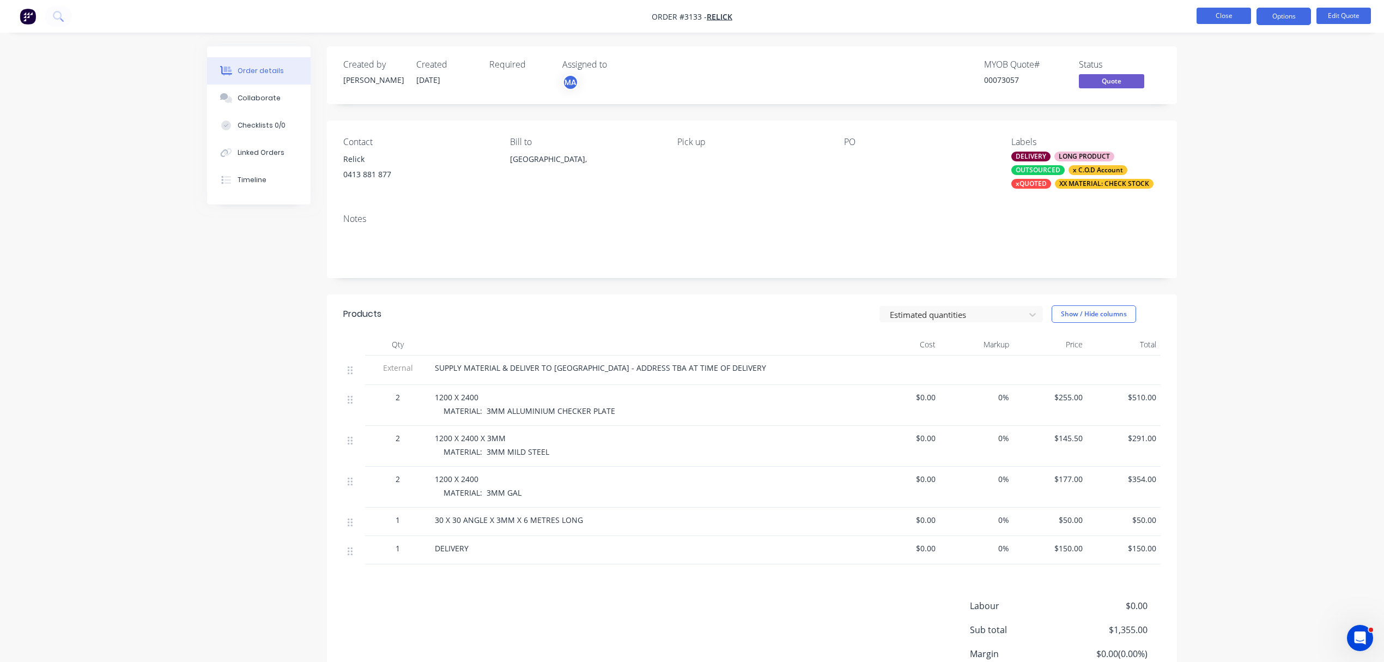
click at [1226, 12] on button "Close" at bounding box center [1224, 16] width 55 height 16
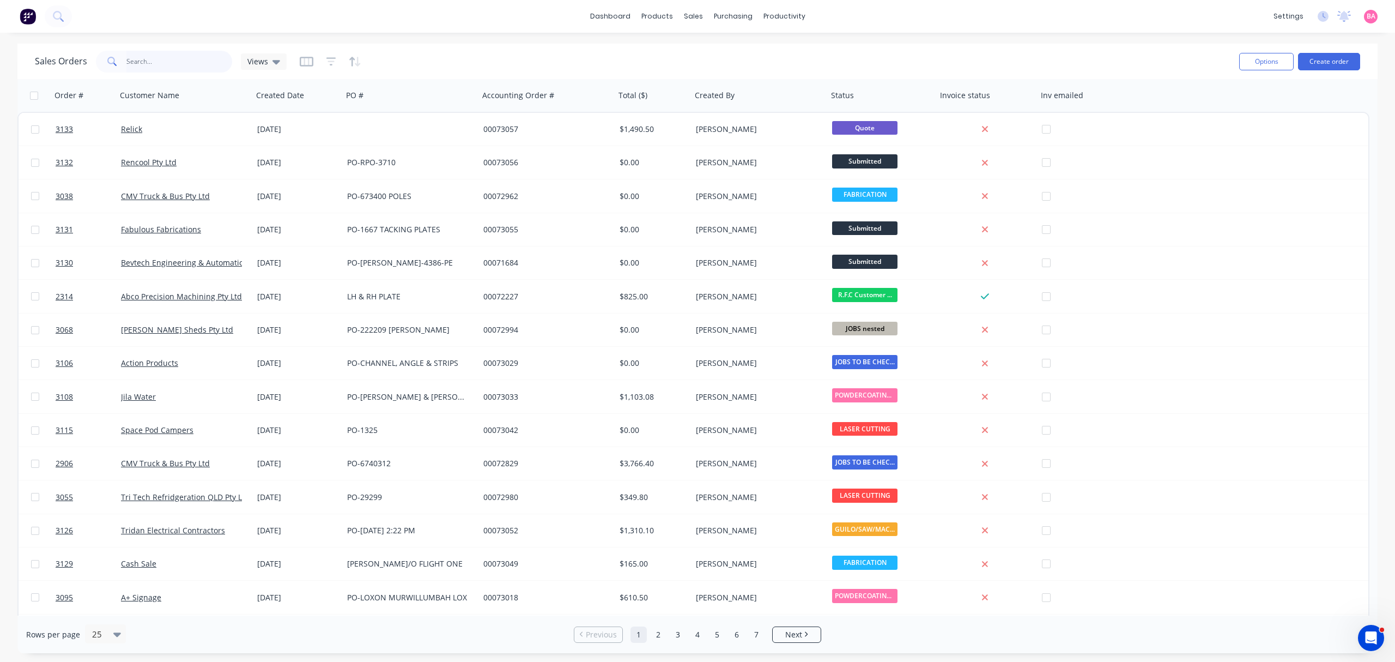
click at [171, 62] on input "text" at bounding box center [179, 62] width 106 height 22
click at [160, 60] on input "text" at bounding box center [179, 62] width 106 height 22
type input "UNIQUE"
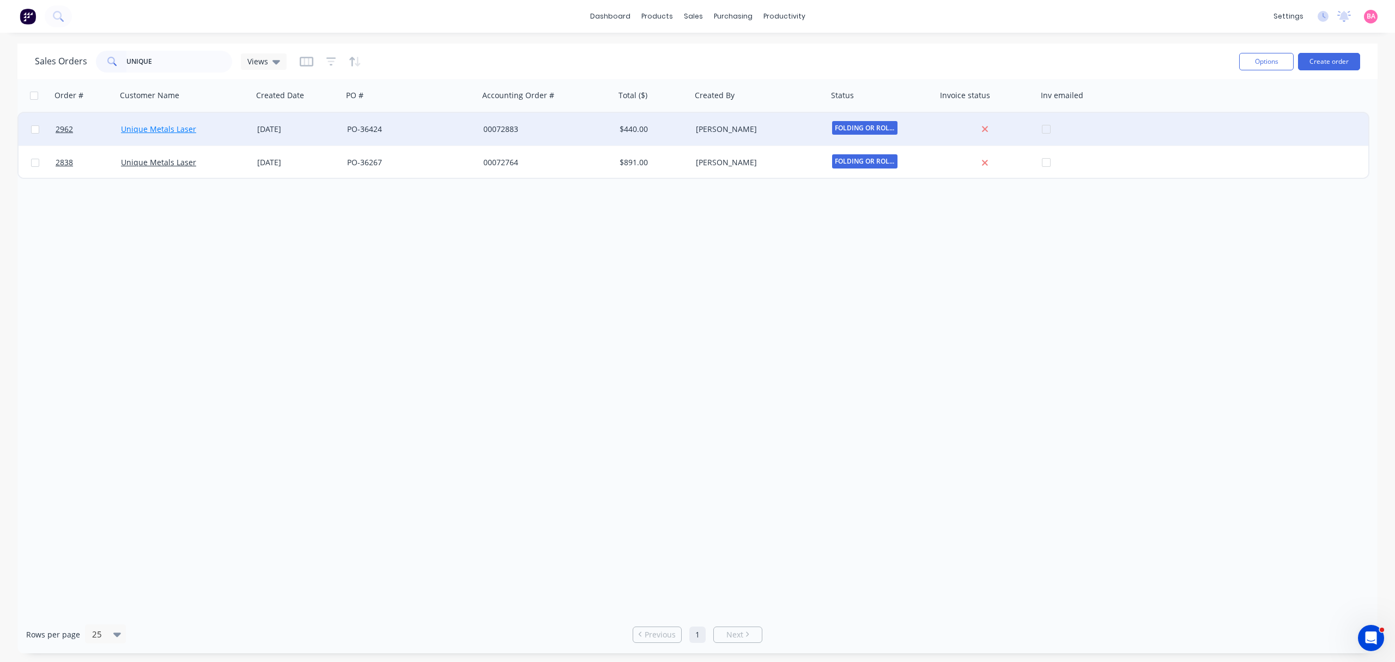
click at [141, 128] on link "Unique Metals Laser" at bounding box center [158, 129] width 75 height 10
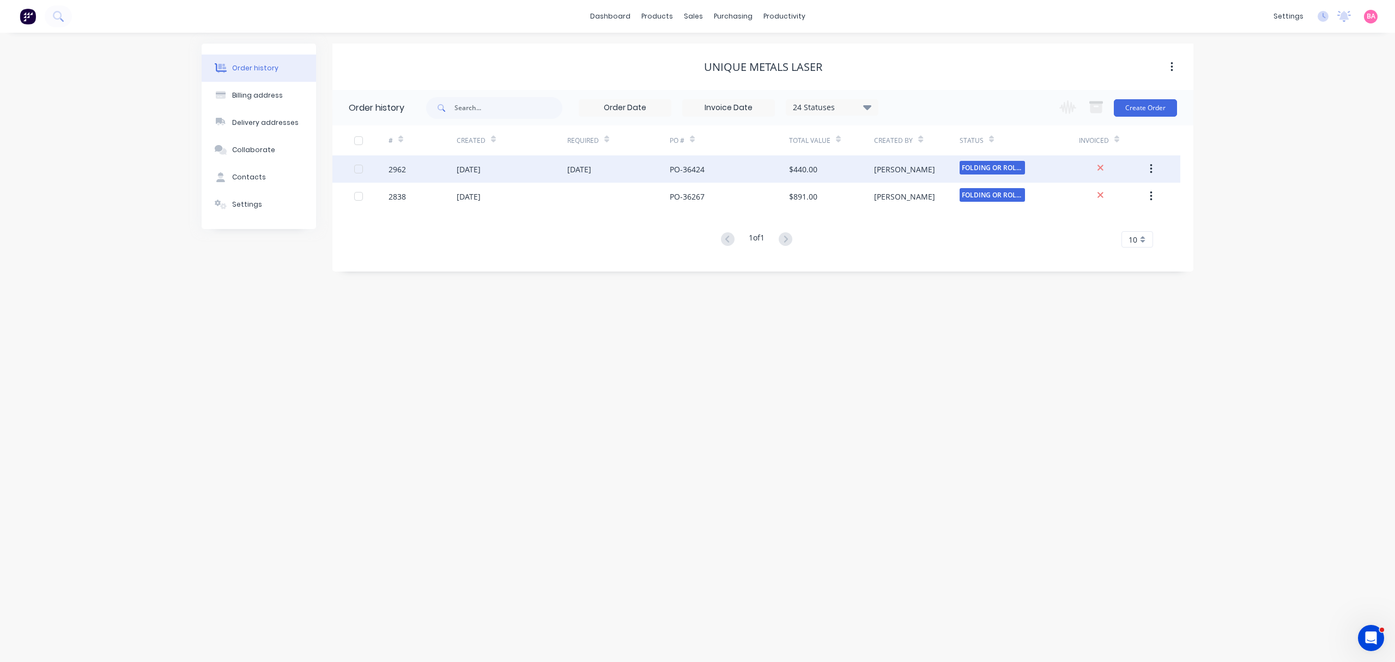
click at [400, 166] on div "2962" at bounding box center [397, 169] width 17 height 11
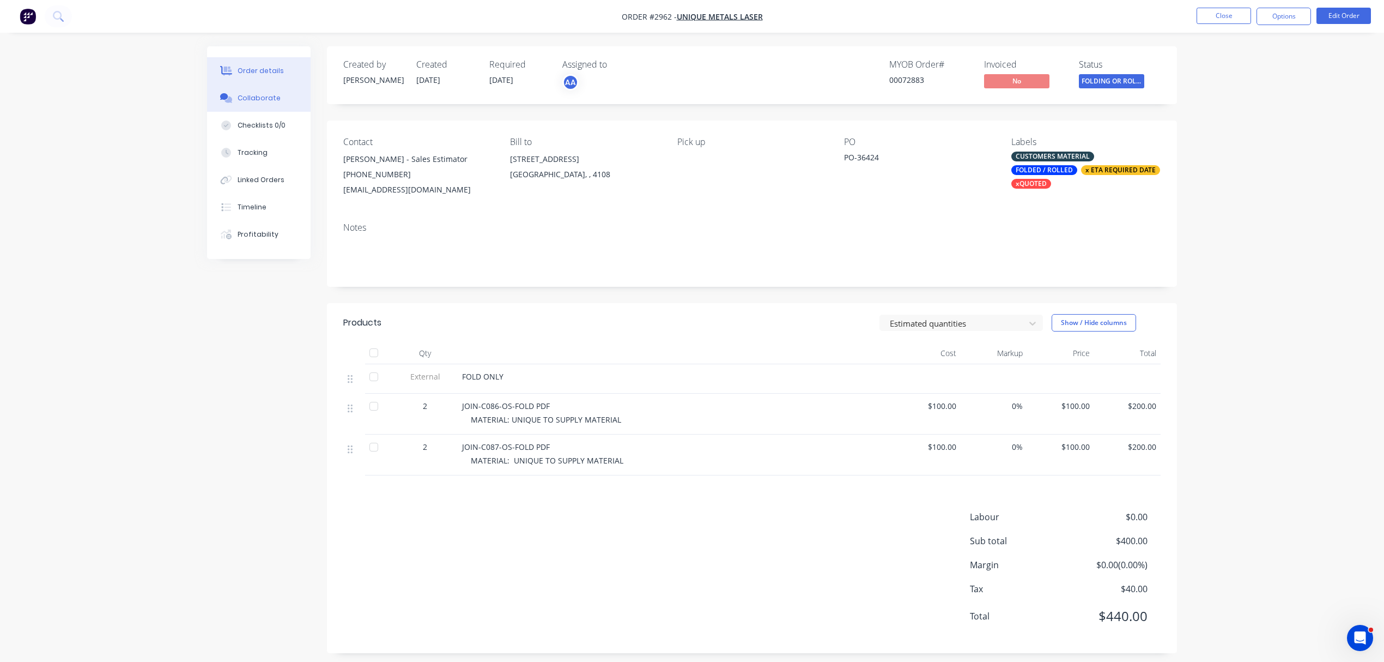
click at [263, 99] on div "Collaborate" at bounding box center [259, 98] width 43 height 10
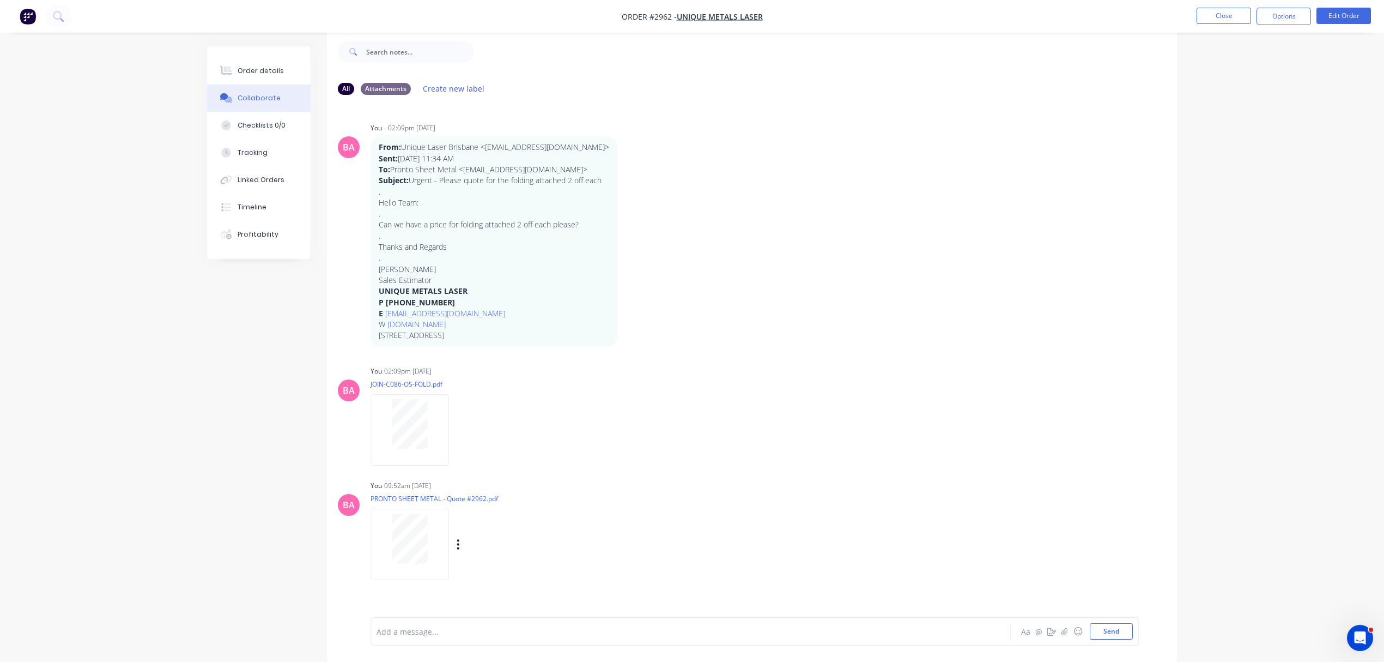
scroll to position [17, 0]
click at [264, 66] on div "Order details" at bounding box center [261, 71] width 46 height 10
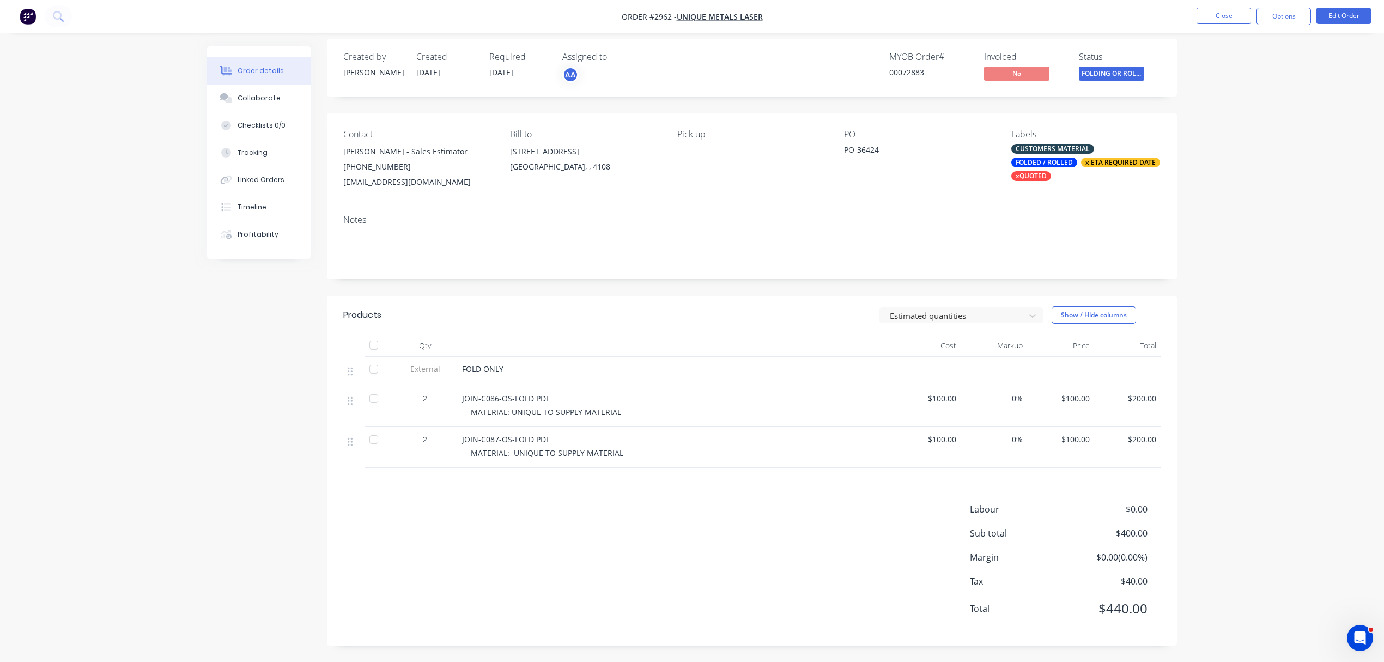
scroll to position [9, 0]
click at [251, 94] on div "Collaborate" at bounding box center [259, 98] width 43 height 10
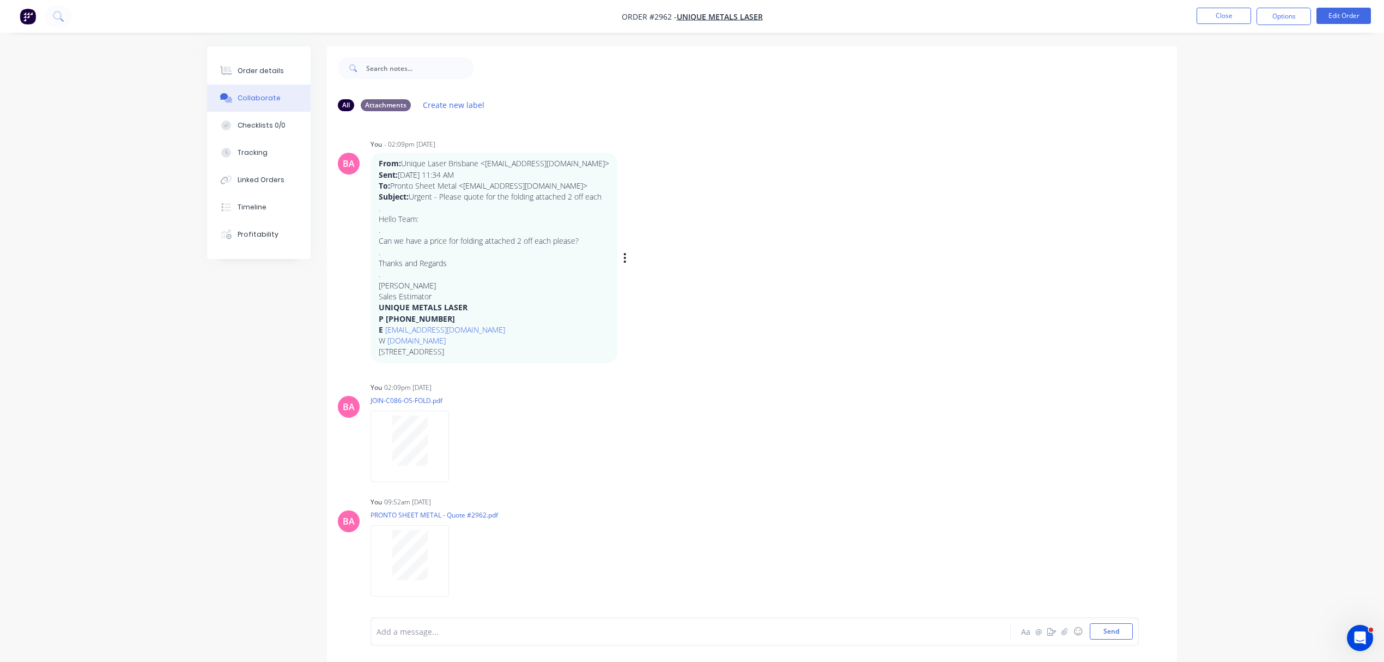
click at [455, 262] on p "Thanks and Regards" at bounding box center [494, 263] width 231 height 11
click at [476, 634] on div at bounding box center [660, 631] width 567 height 11
click at [1121, 631] on button "Send" at bounding box center [1111, 631] width 43 height 16
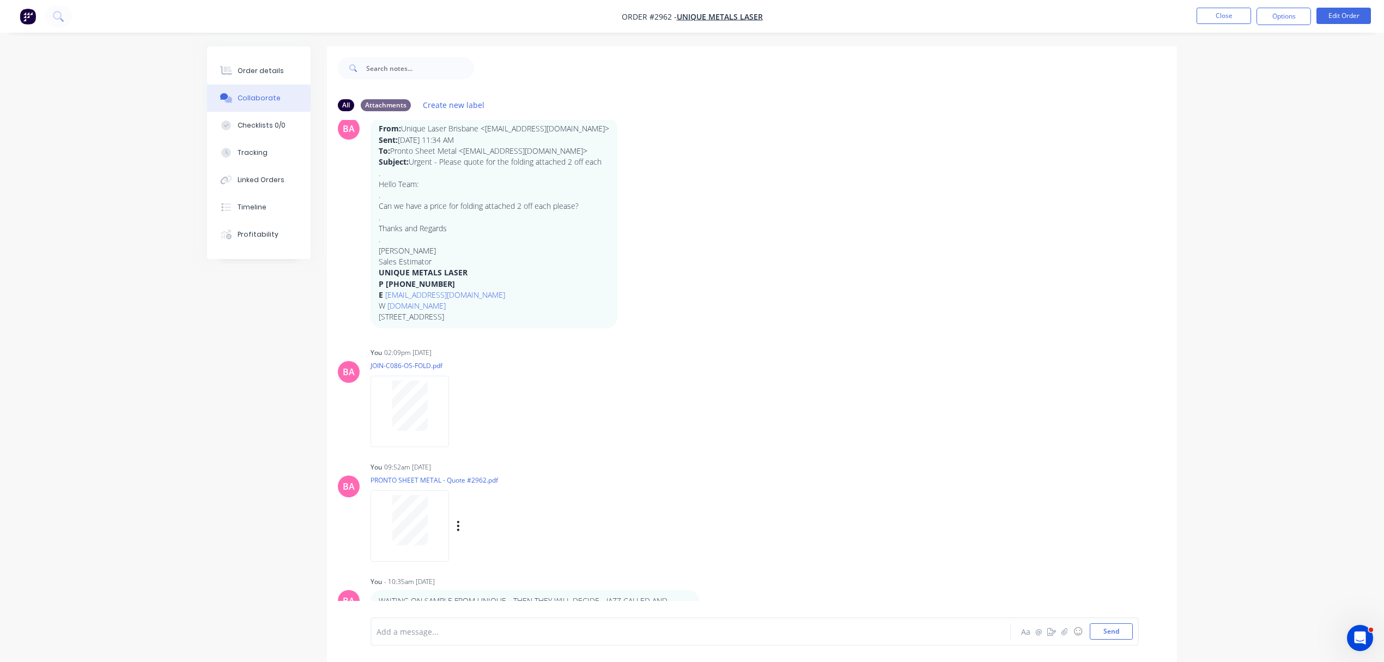
scroll to position [39, 0]
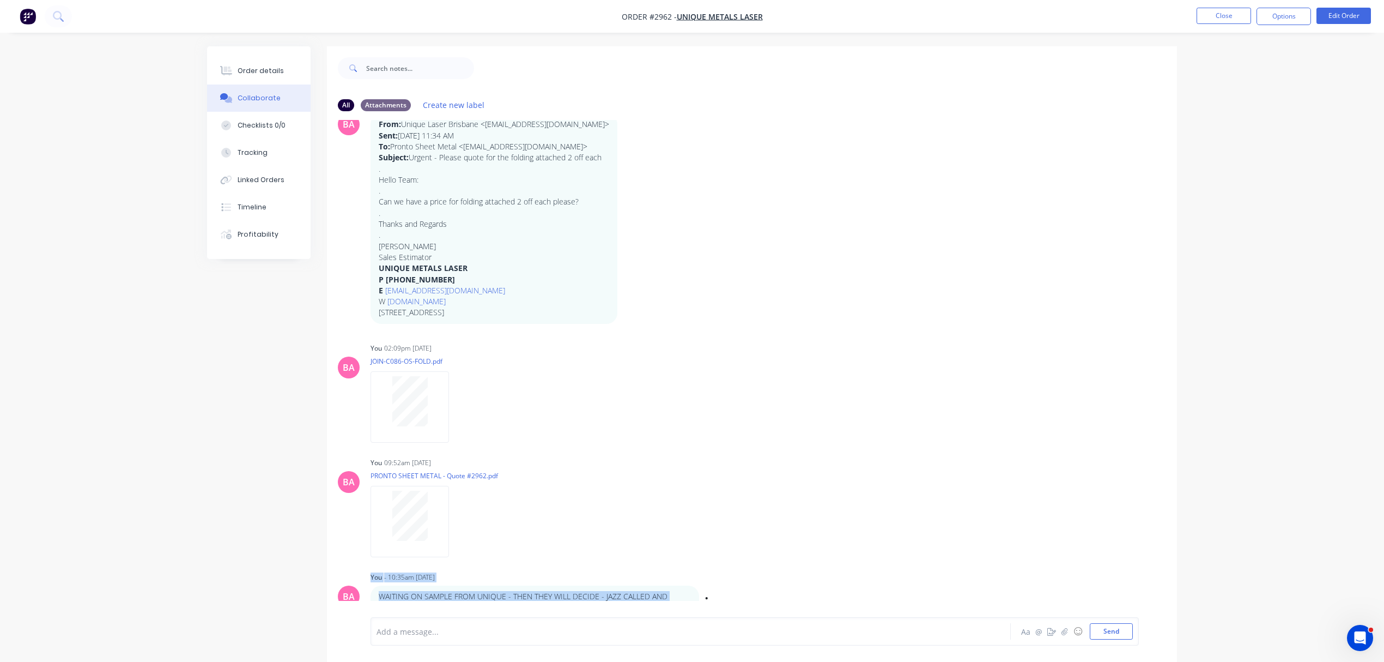
drag, startPoint x: 691, startPoint y: 592, endPoint x: 372, endPoint y: 594, distance: 319.4
click at [361, 592] on div "BA You - 10:35am 08/10/25 WAITING ON SAMPLE FROM UNIQUE - THEN THEY WILL DECIDE…" at bounding box center [752, 594] width 850 height 50
click at [472, 595] on p "WAITING ON SAMPLE FROM UNIQUE - THEN THEY WILL DECIDE - JAZZ CALLED AND SPOKE T…" at bounding box center [535, 602] width 312 height 22
click at [690, 594] on p "WAITING ON SAMPLE FROM UNIQUE - THEN THEY WILL DECIDE - JAZZ CALLED AND SPOKE T…" at bounding box center [535, 602] width 312 height 22
drag, startPoint x: 691, startPoint y: 595, endPoint x: 406, endPoint y: 593, distance: 285.6
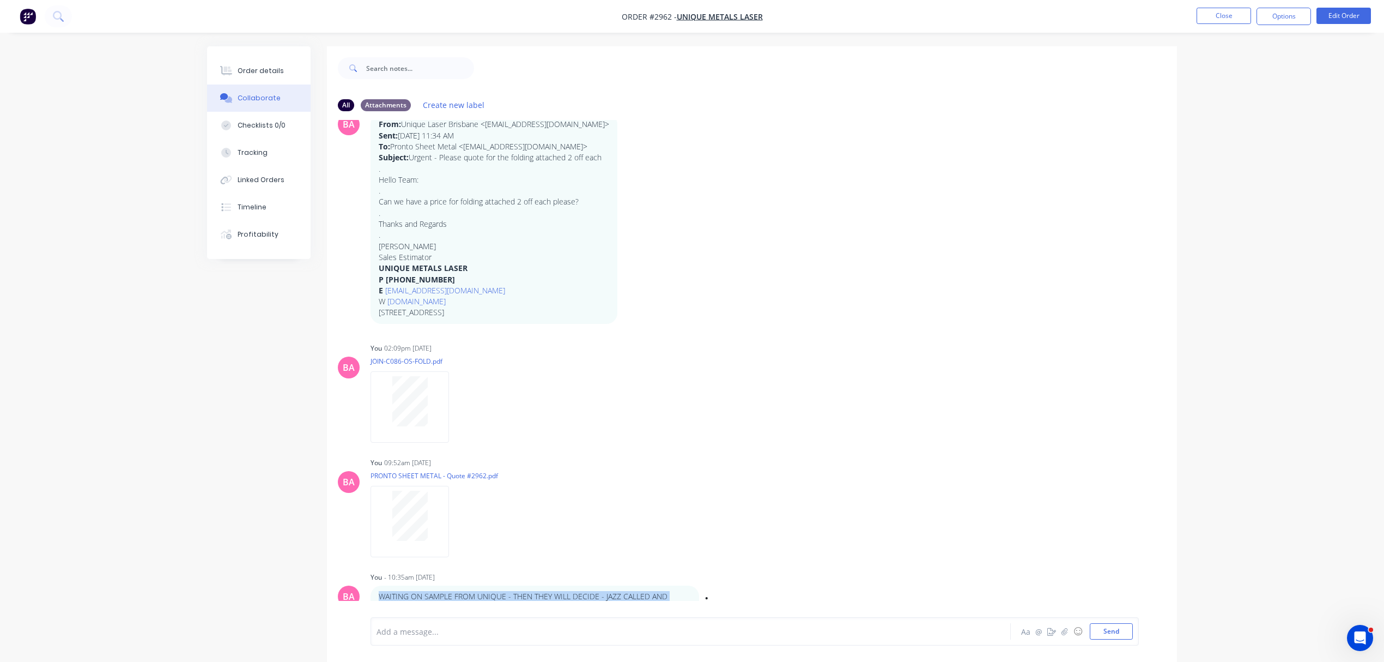
click at [370, 594] on div "BA You - 10:35am 08/10/25 WAITING ON SAMPLE FROM UNIQUE - THEN THEY WILL DECIDE…" at bounding box center [752, 594] width 850 height 50
copy p "WAITING ON SAMPLE FROM UNIQUE - THEN THEY WILL DECIDE - JAZZ CALLED AND SPOKE"
click at [254, 66] on div "Order details" at bounding box center [261, 71] width 46 height 10
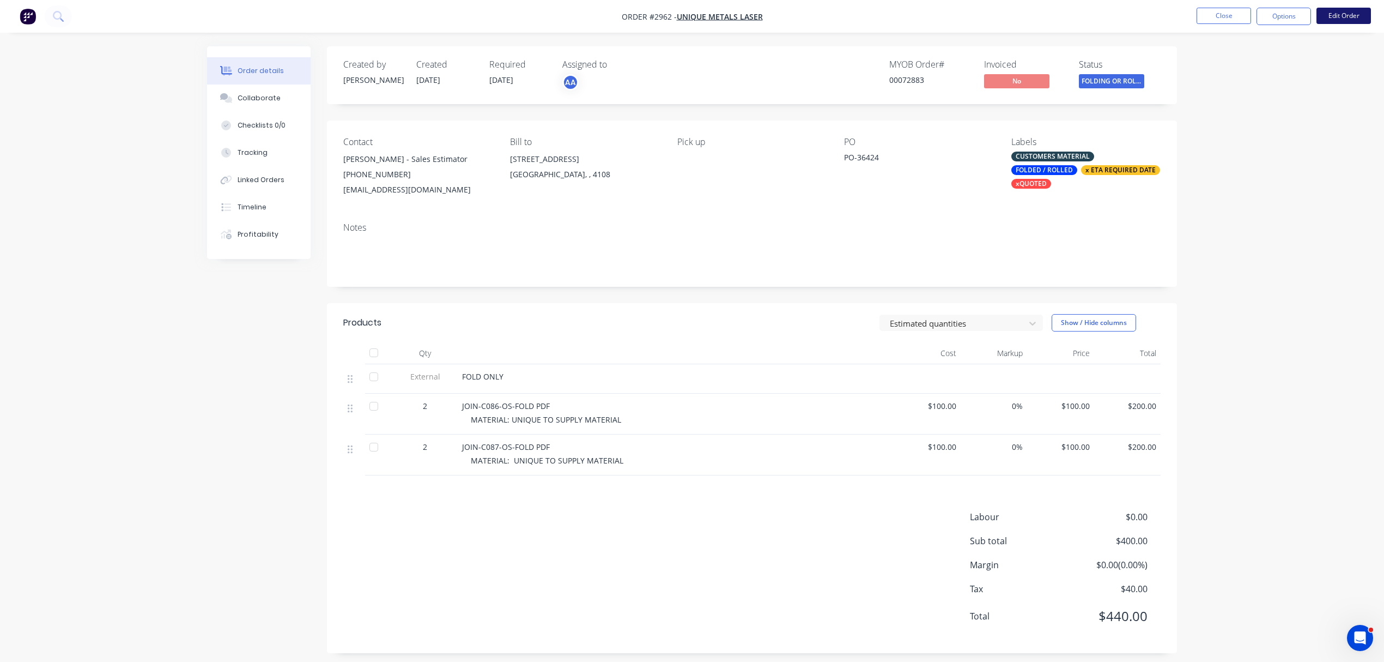
click at [1347, 14] on button "Edit Order" at bounding box center [1344, 16] width 55 height 16
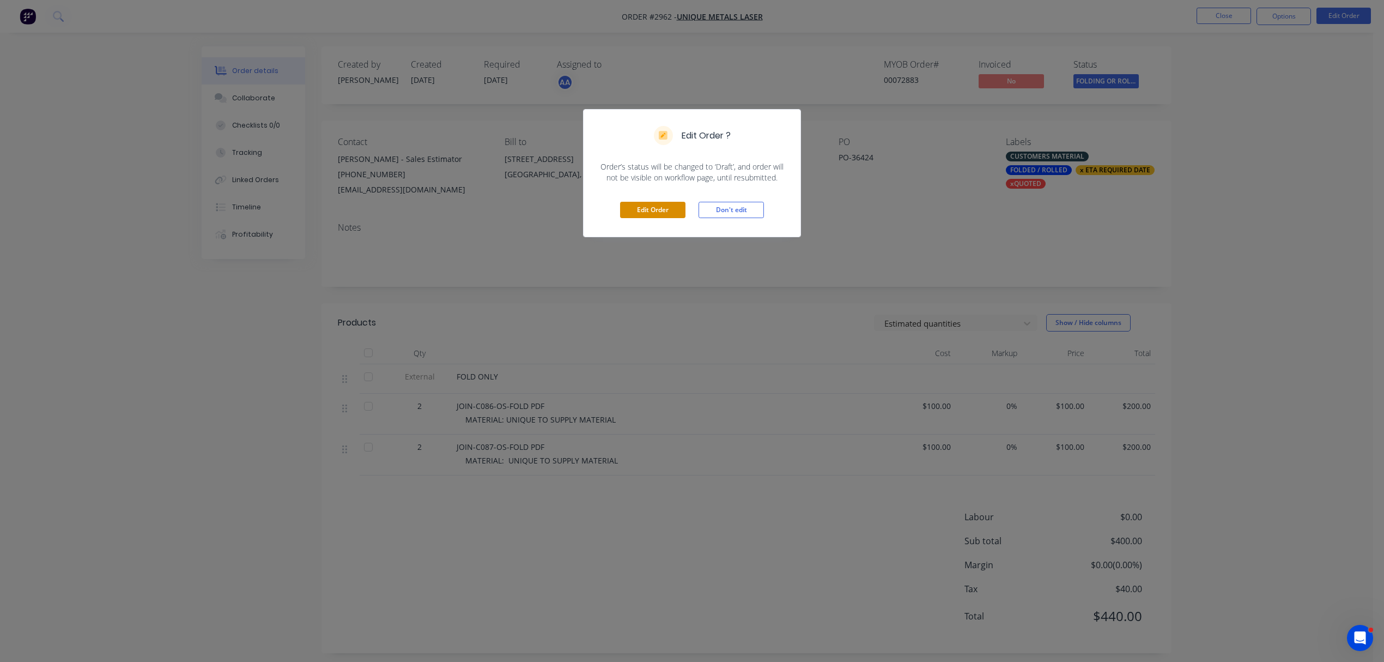
click at [647, 208] on button "Edit Order" at bounding box center [652, 210] width 65 height 16
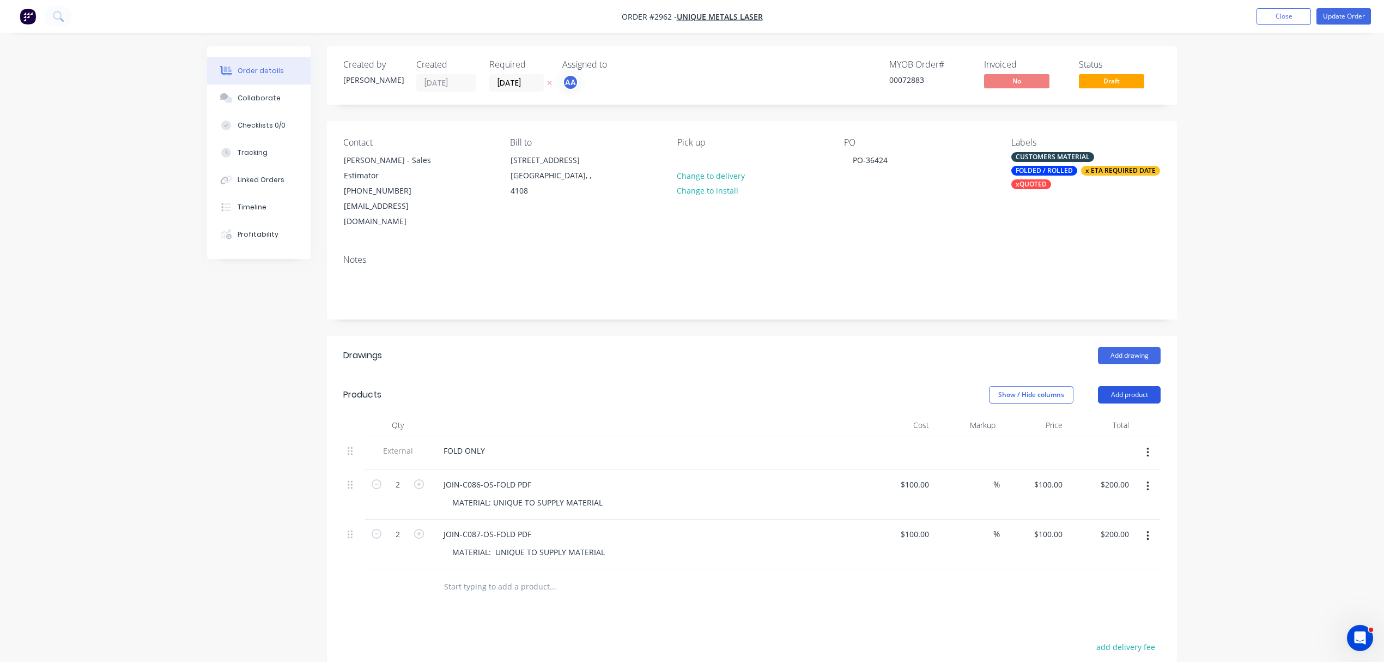
click at [1130, 386] on button "Add product" at bounding box center [1129, 394] width 63 height 17
click at [1111, 545] on div "Notes (Internal)" at bounding box center [1109, 553] width 84 height 16
click at [472, 576] on div at bounding box center [474, 584] width 78 height 16
paste div
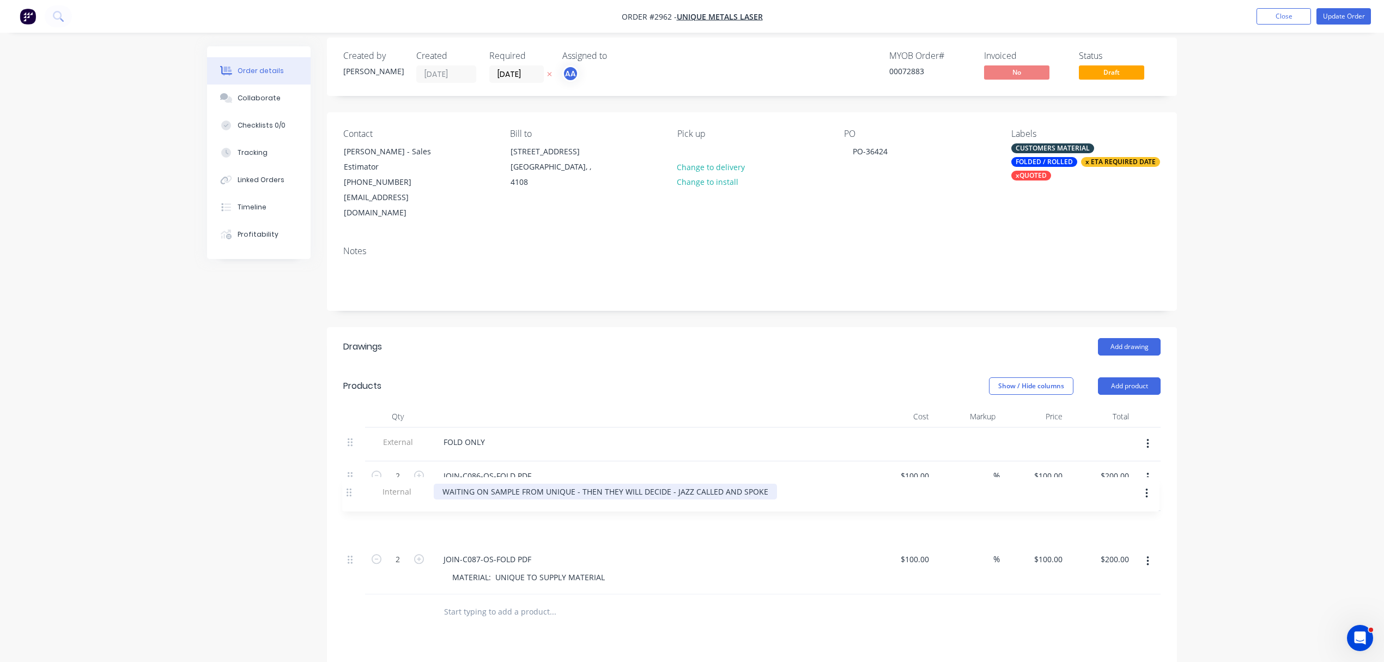
scroll to position [12, 0]
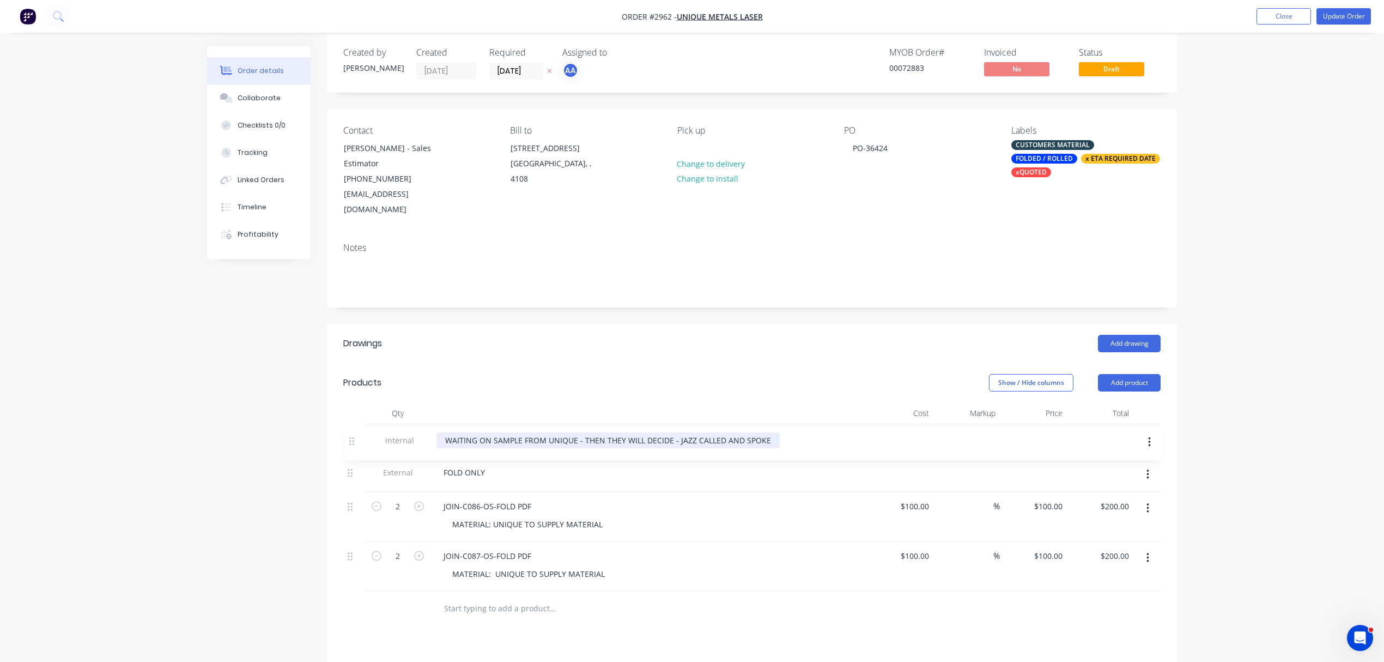
drag, startPoint x: 352, startPoint y: 572, endPoint x: 352, endPoint y: 419, distance: 153.2
click at [352, 424] on div "External FOLD ONLY 2 JOIN-C086-OS-FOLD PDF MATERIAL: UNIQUE TO SUPPLY MATERIAL …" at bounding box center [752, 507] width 818 height 167
click at [1081, 157] on div "x ETA REQUIRED DATE" at bounding box center [1120, 159] width 79 height 10
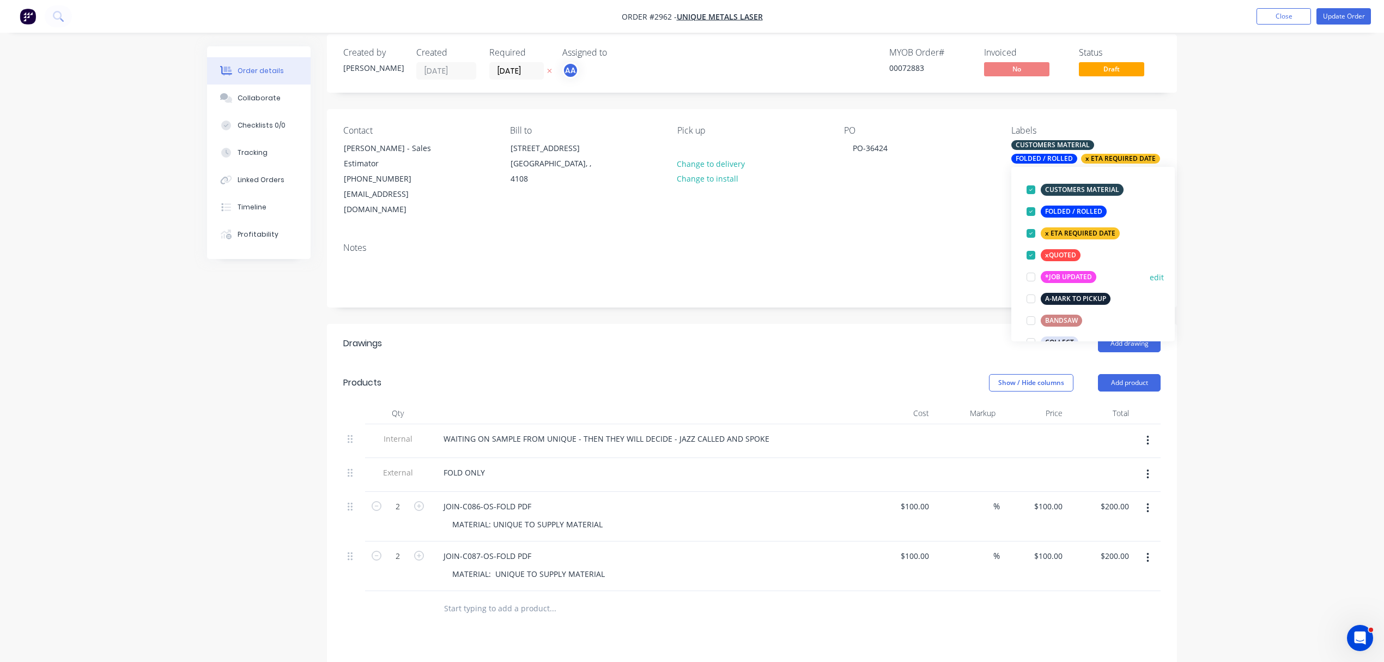
scroll to position [72, 0]
click at [1030, 268] on div at bounding box center [1031, 269] width 22 height 22
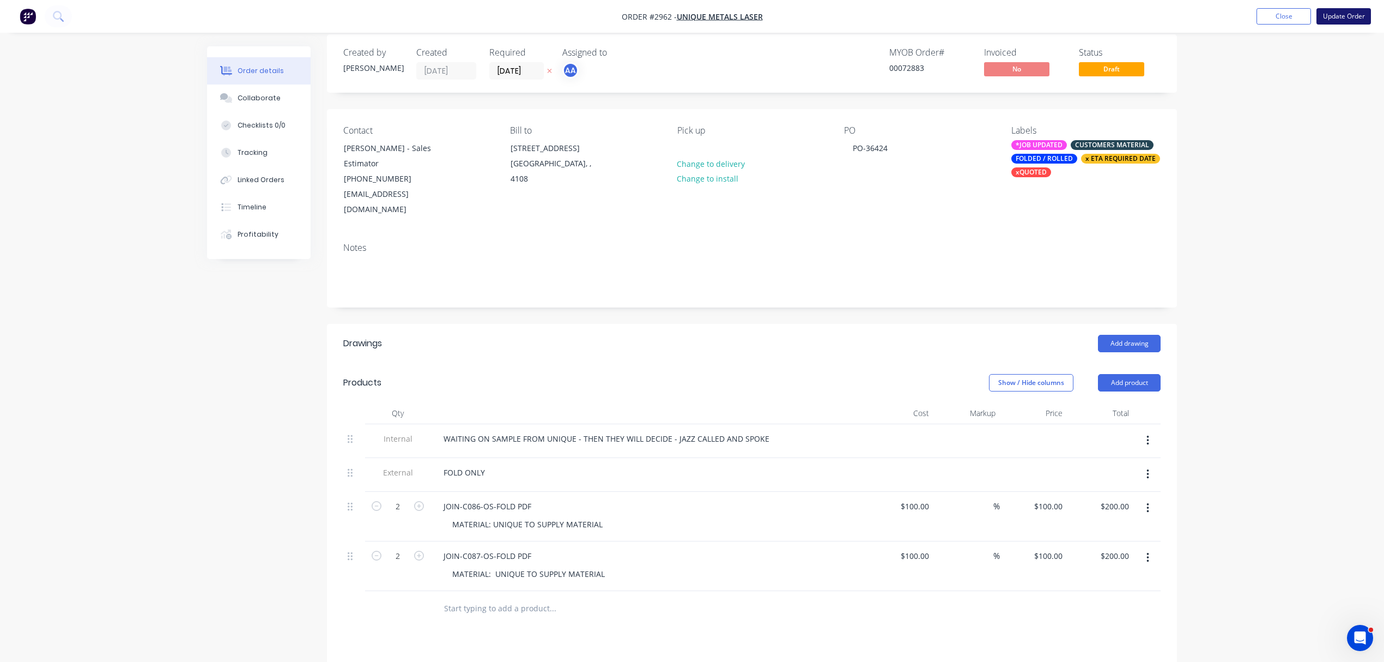
click at [1334, 14] on button "Update Order" at bounding box center [1344, 16] width 55 height 16
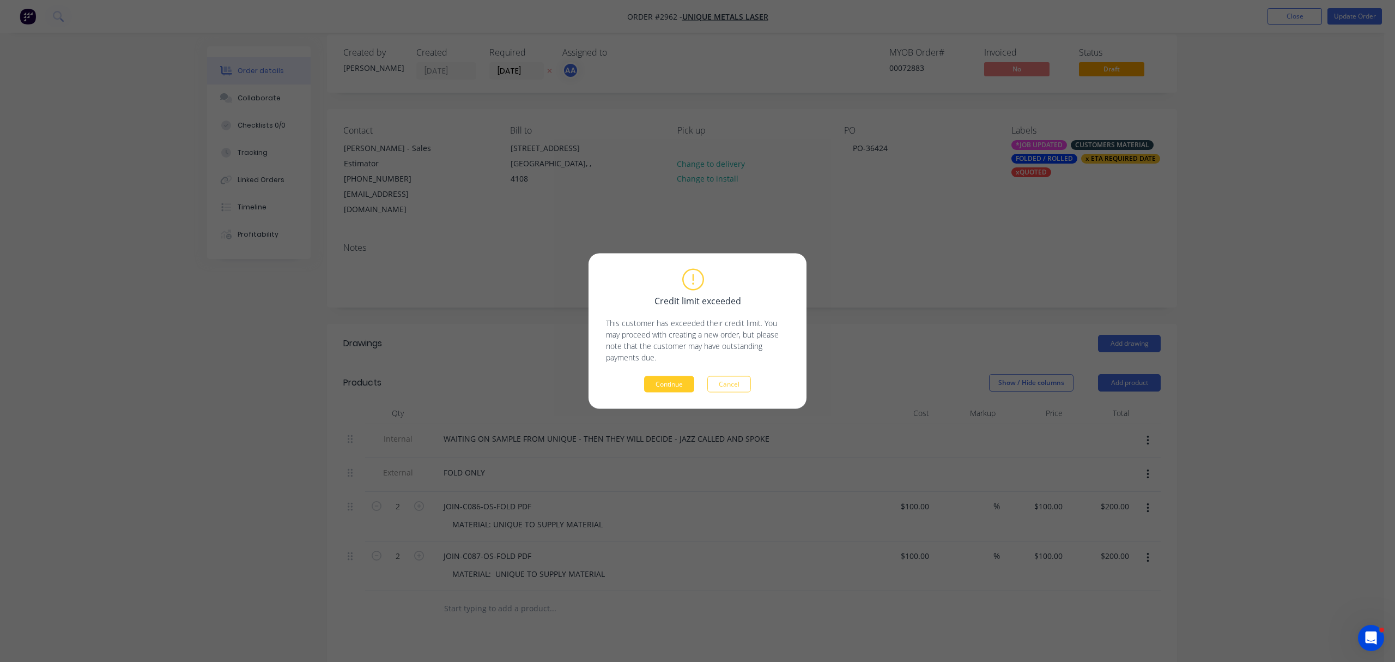
click at [664, 380] on button "Continue" at bounding box center [669, 384] width 50 height 16
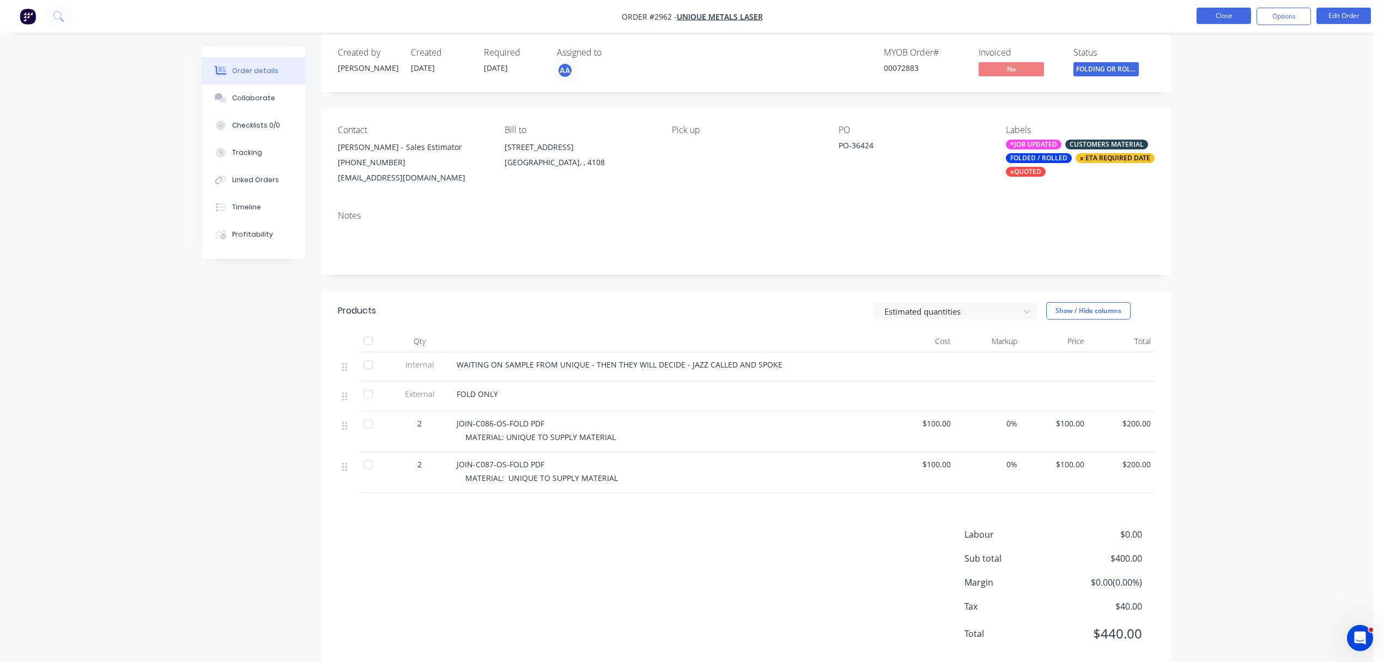
click at [1223, 16] on button "Close" at bounding box center [1224, 16] width 55 height 16
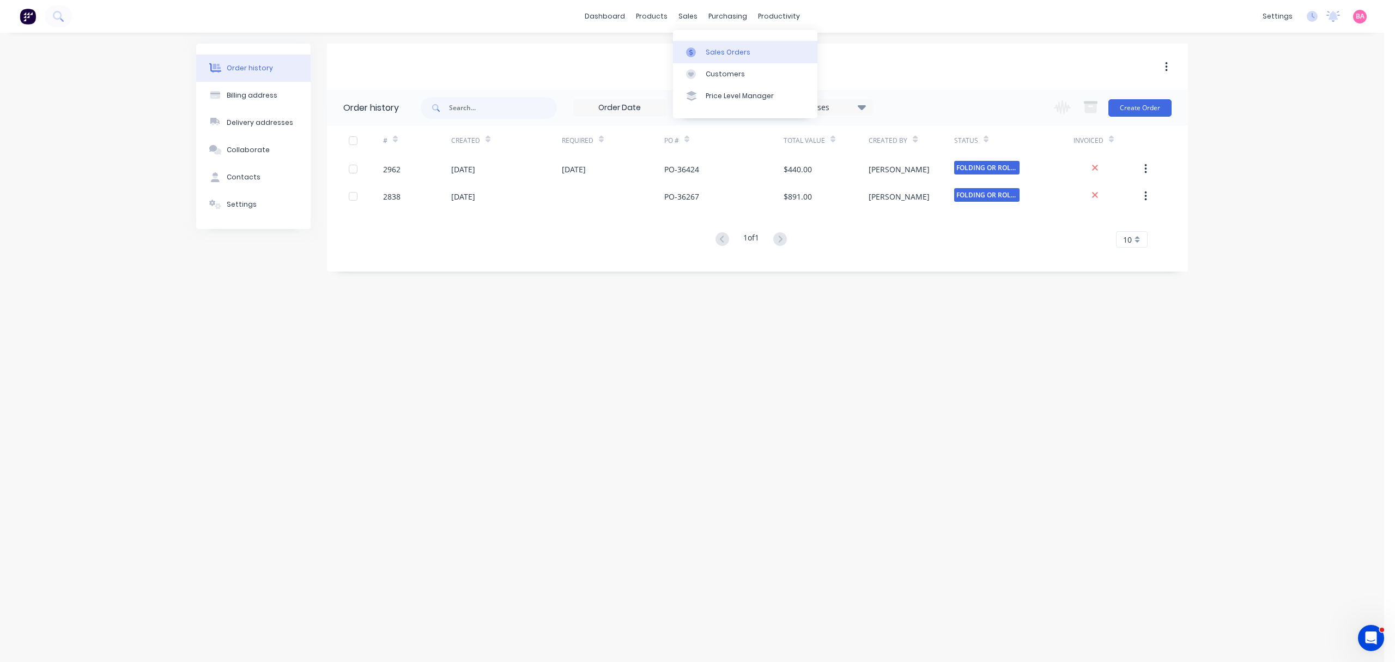
click at [726, 47] on div "Sales Orders" at bounding box center [728, 52] width 45 height 10
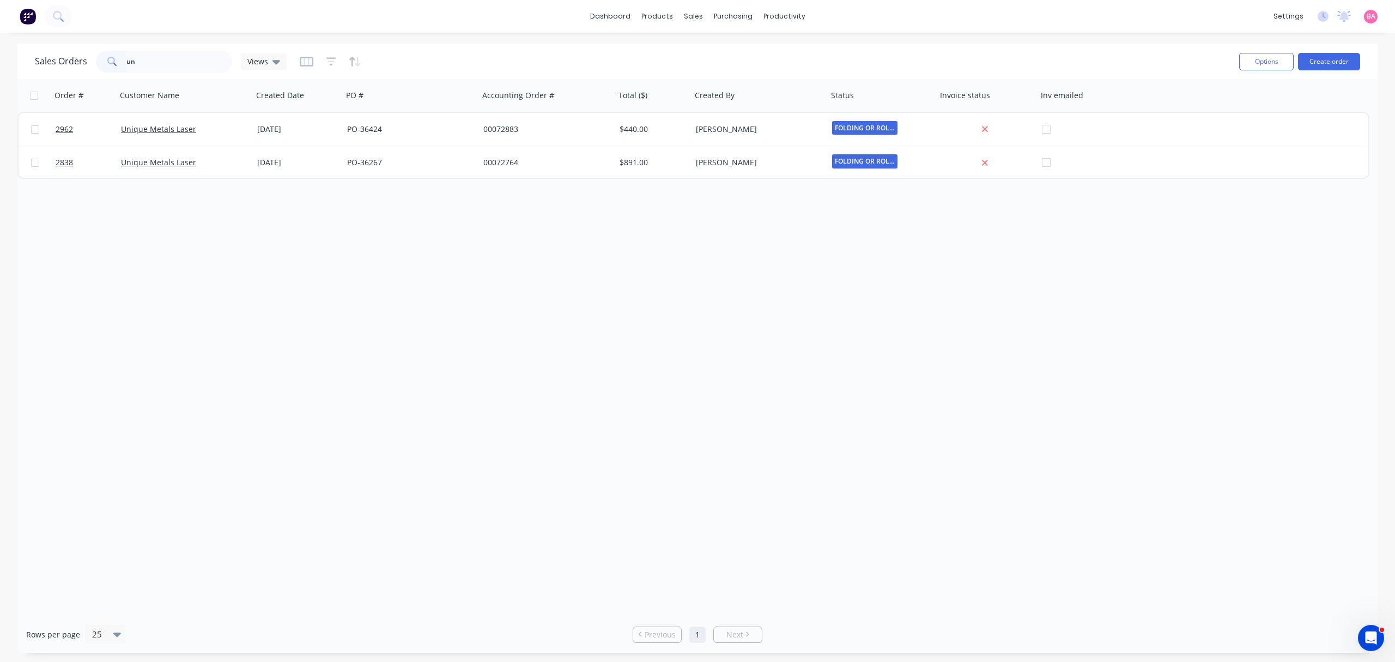
type input "u"
type input "unison"
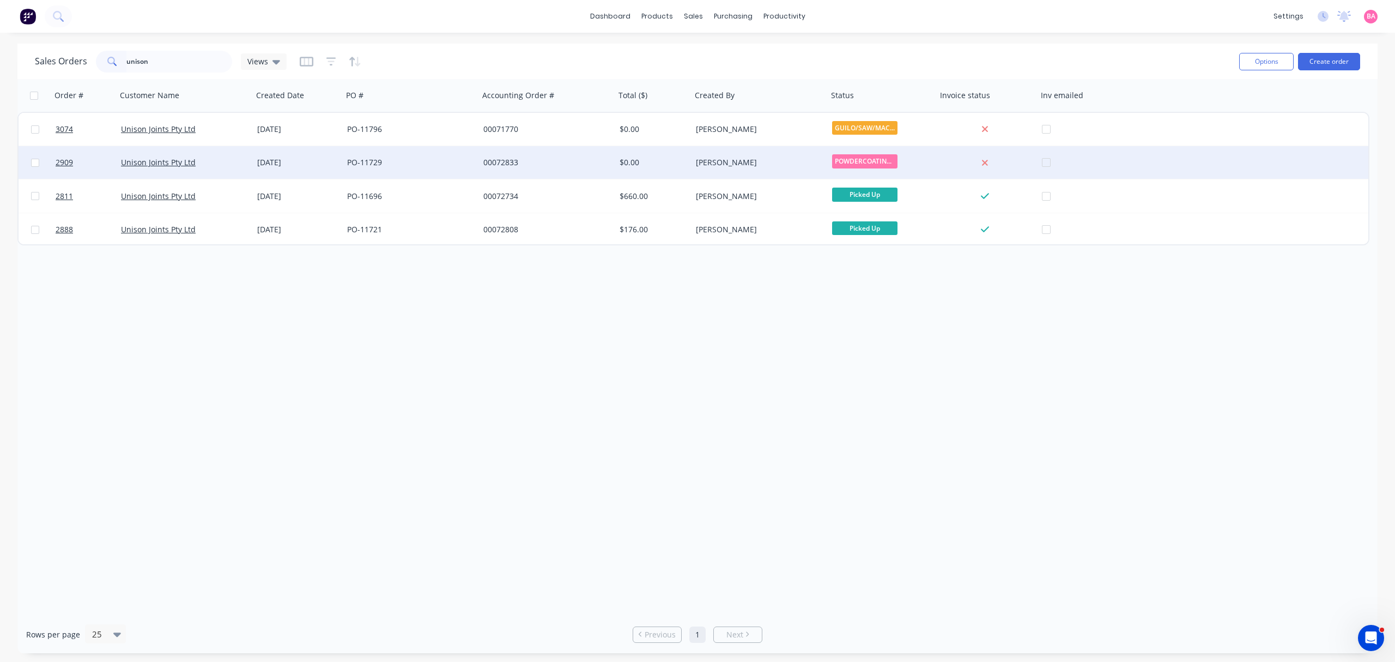
click at [379, 159] on div "PO-11729" at bounding box center [407, 162] width 121 height 11
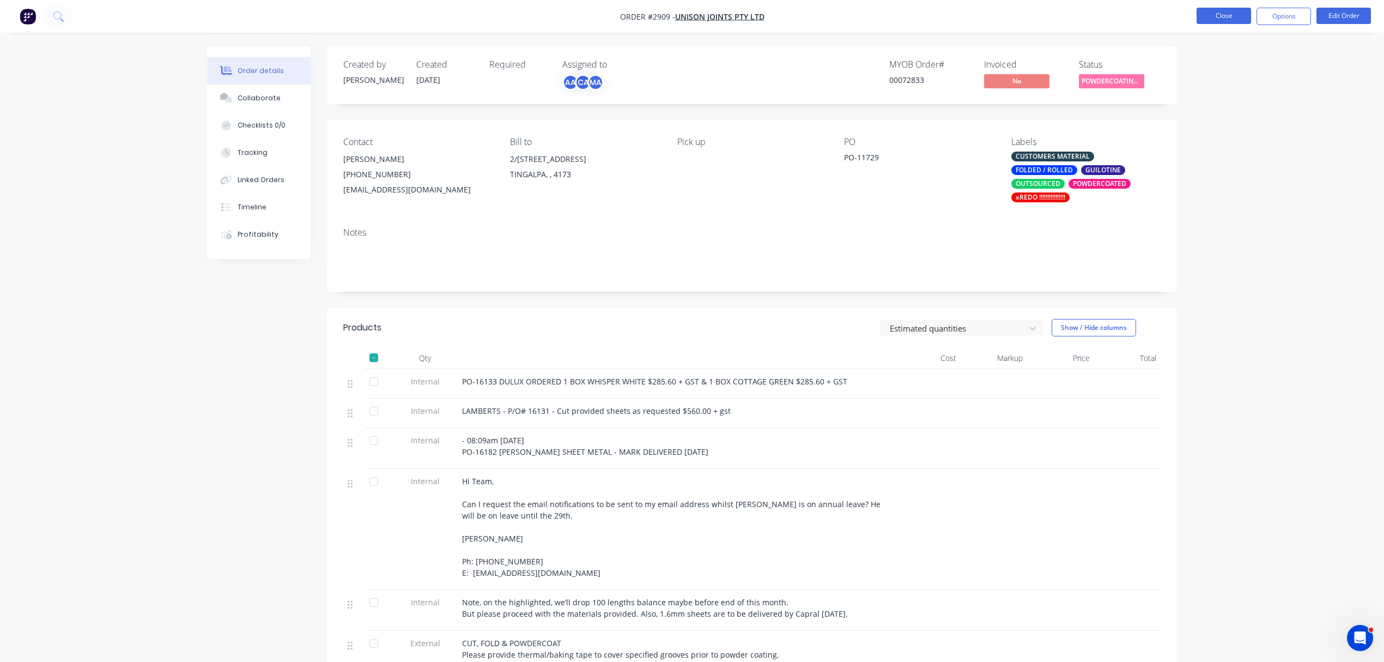
click at [1223, 11] on button "Close" at bounding box center [1224, 16] width 55 height 16
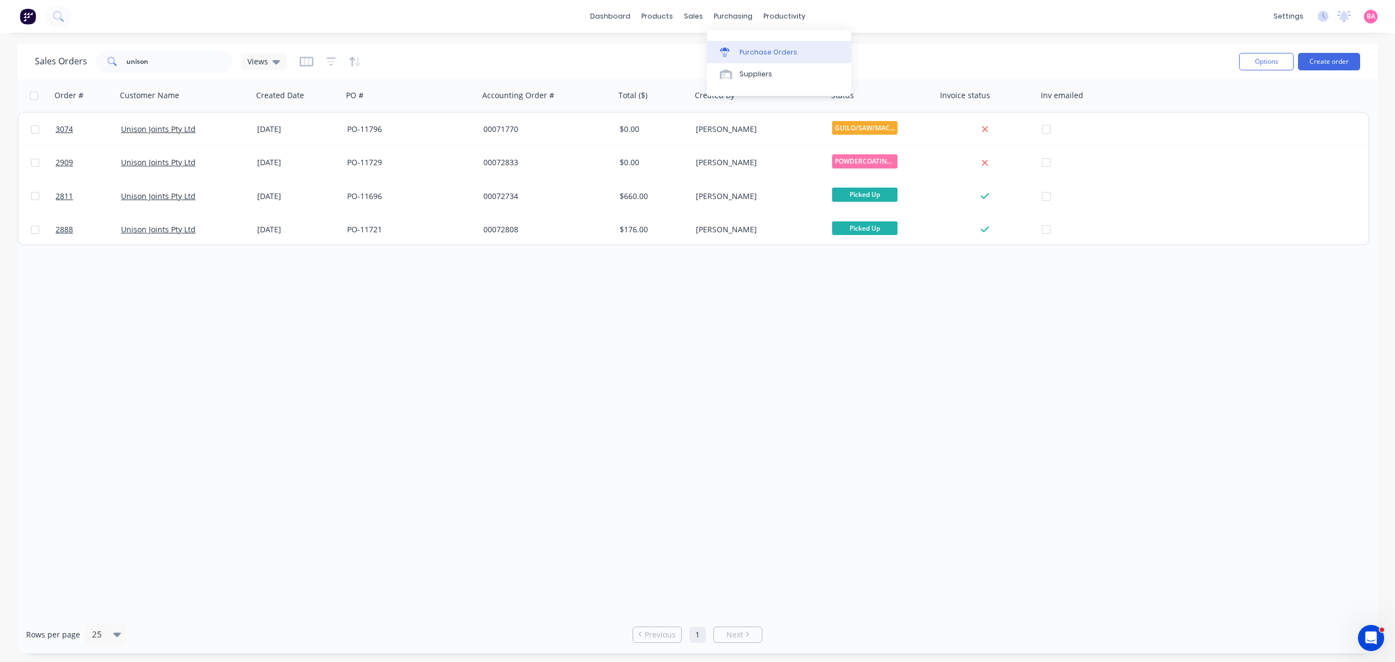
click at [743, 47] on div "Purchase Orders" at bounding box center [769, 52] width 58 height 10
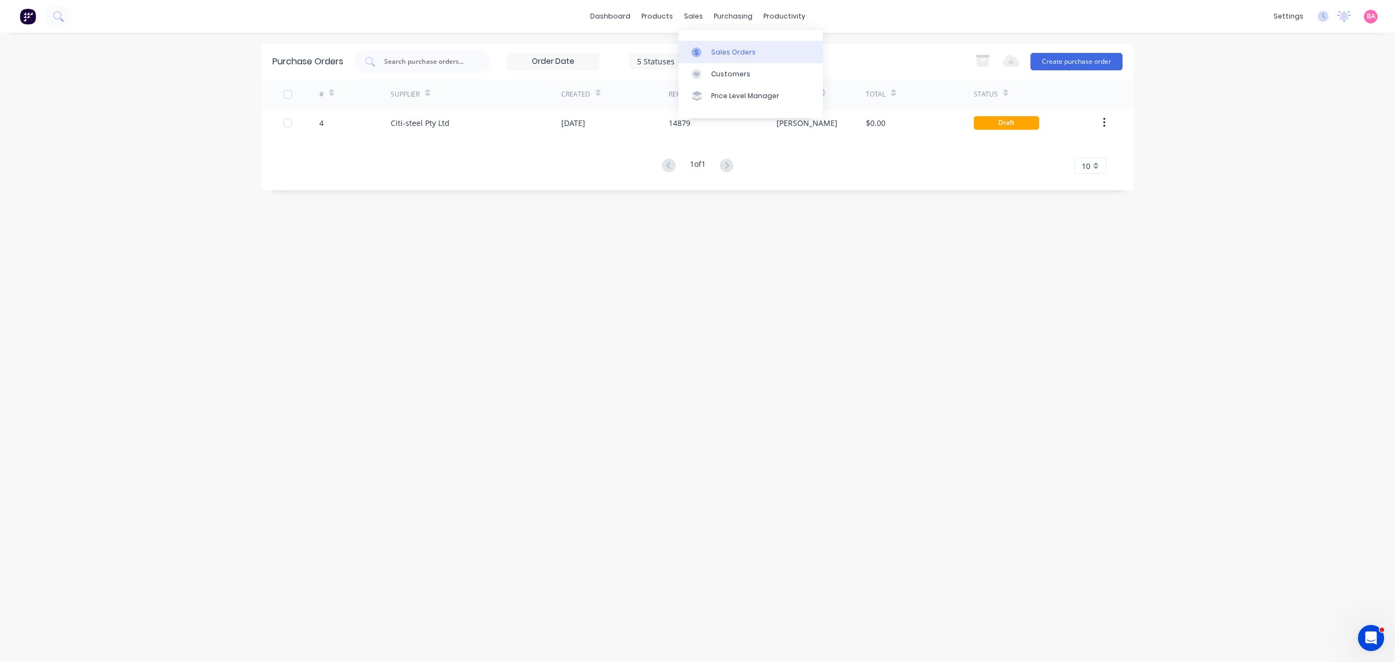
click at [740, 56] on div "Sales Orders" at bounding box center [733, 52] width 45 height 10
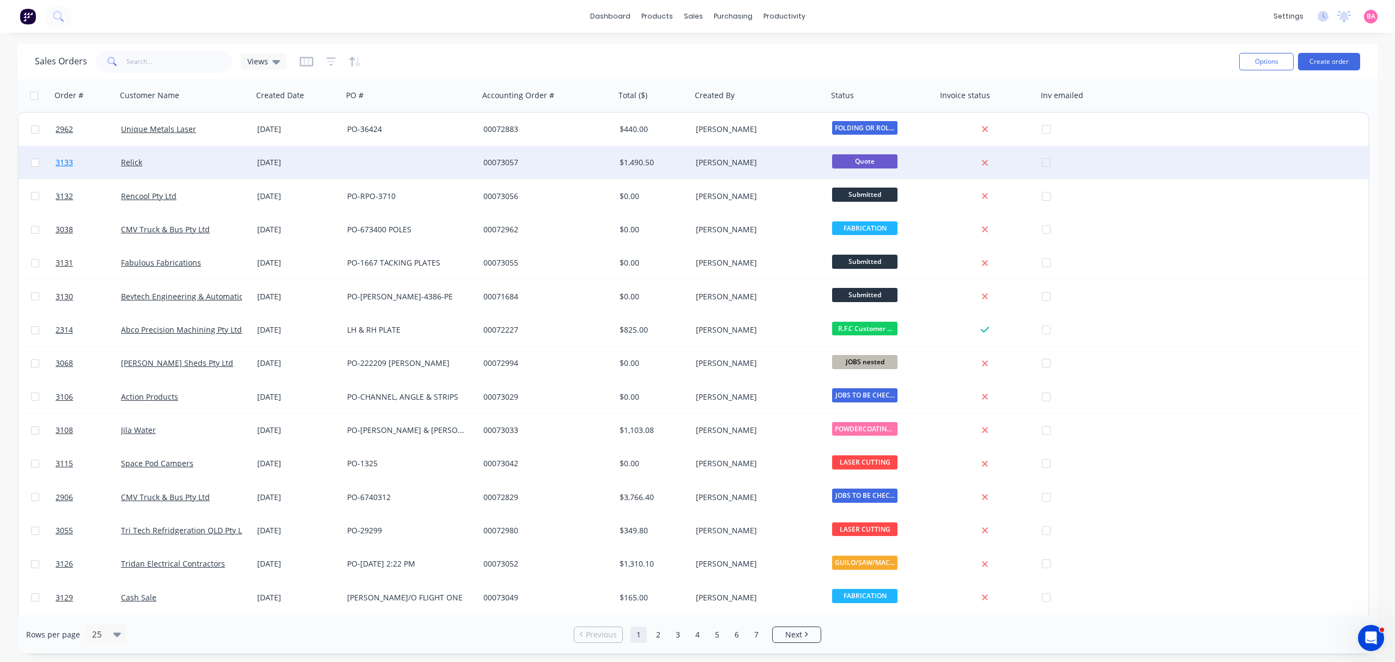
click at [64, 162] on span "3133" at bounding box center [64, 162] width 17 height 11
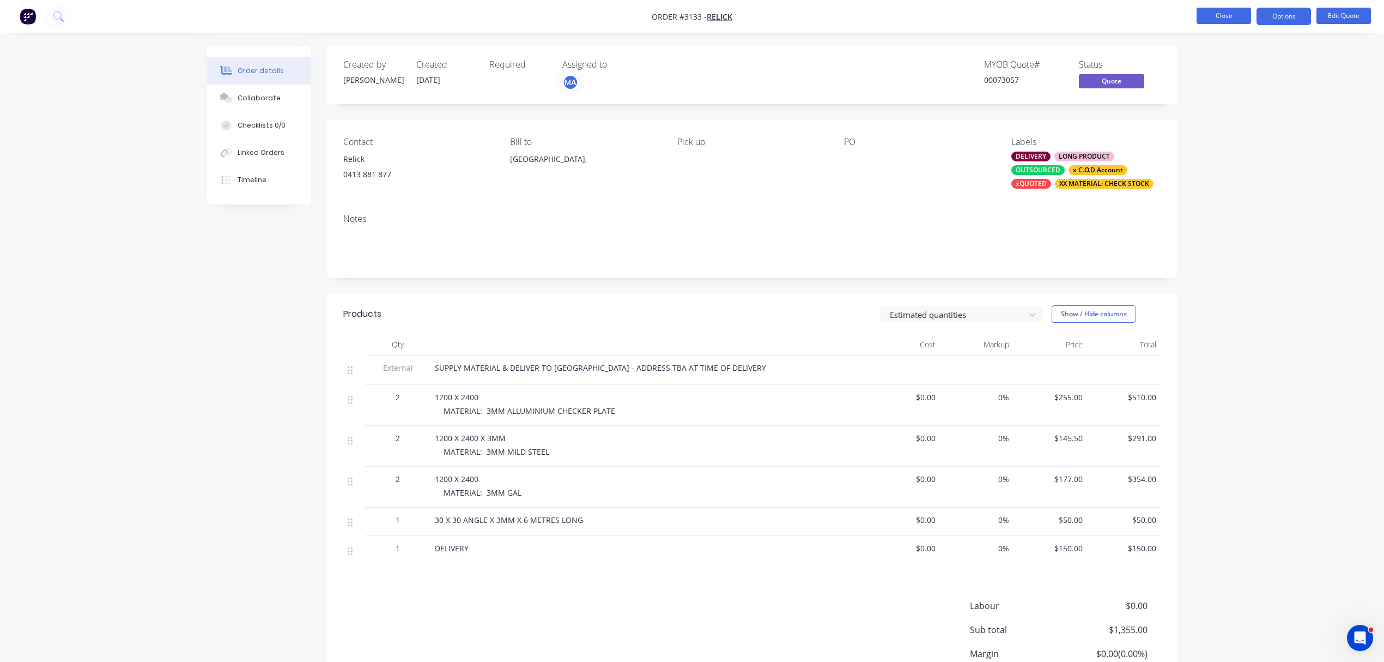
click at [1238, 16] on button "Close" at bounding box center [1224, 16] width 55 height 16
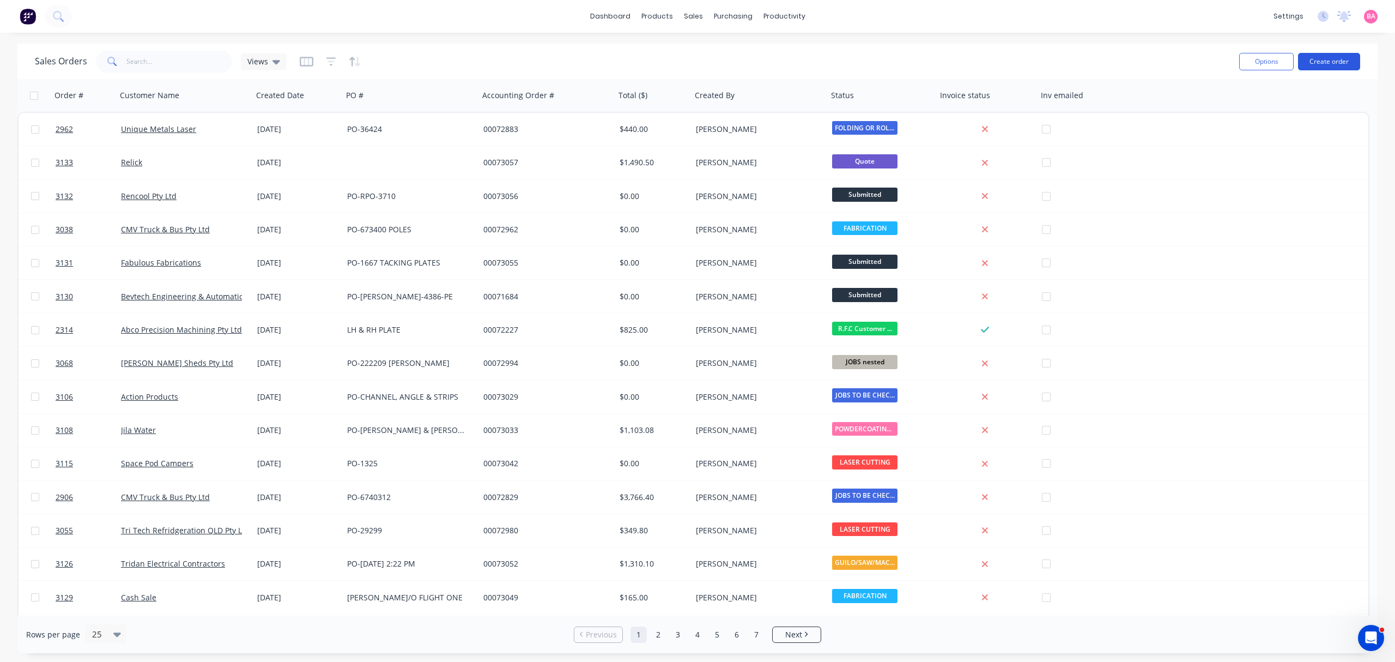
click at [1350, 57] on button "Create order" at bounding box center [1329, 61] width 62 height 17
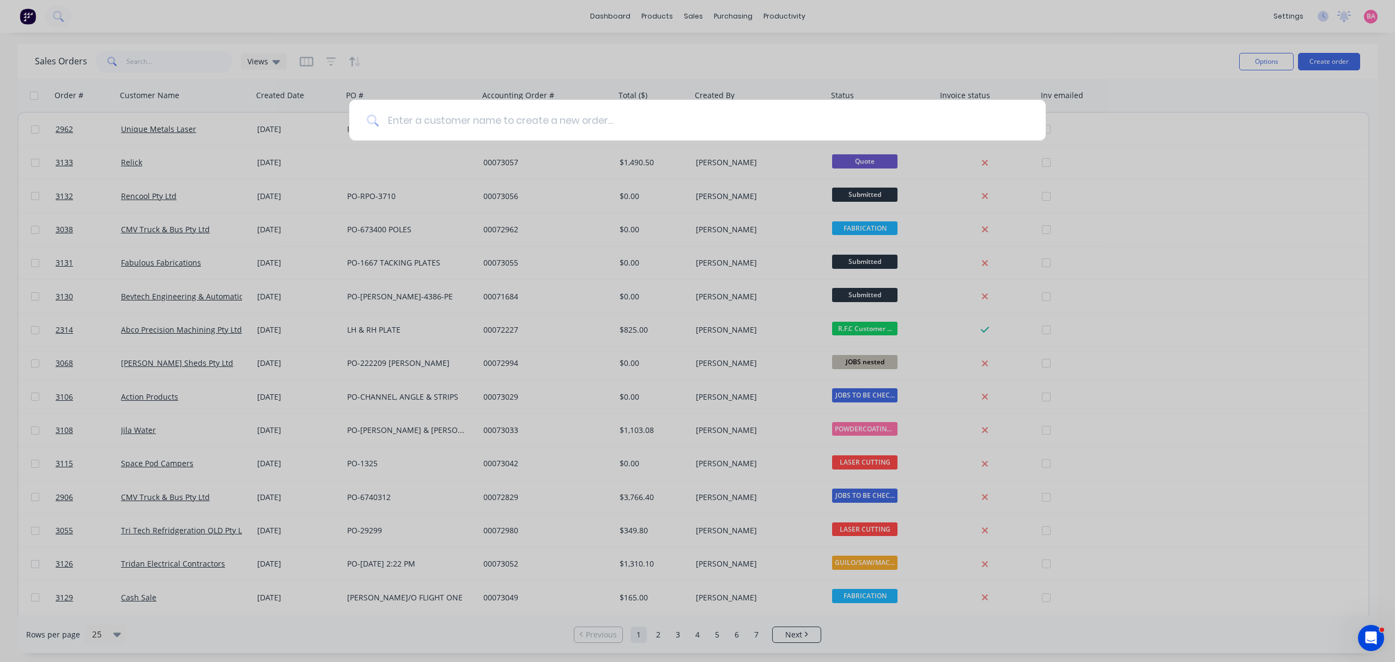
click at [611, 122] on input at bounding box center [704, 120] width 650 height 41
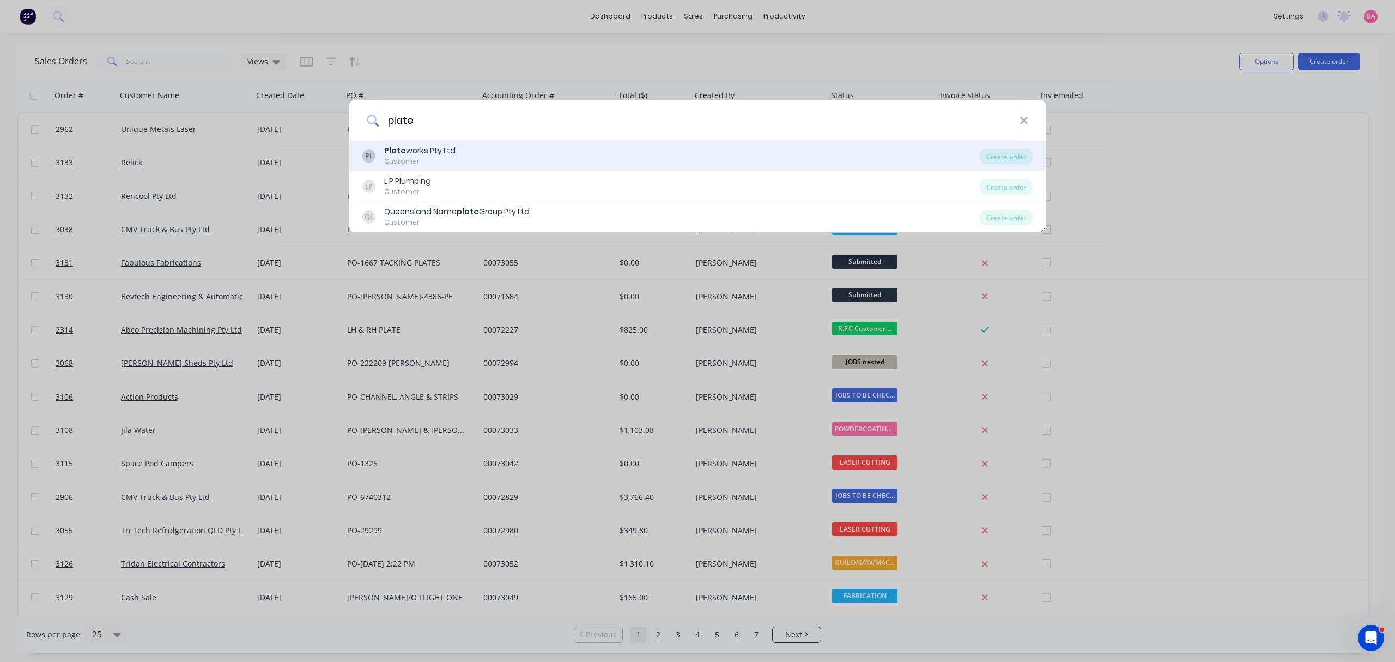
type input "plate"
click at [444, 150] on div "Plate works Pty Ltd" at bounding box center [419, 150] width 71 height 11
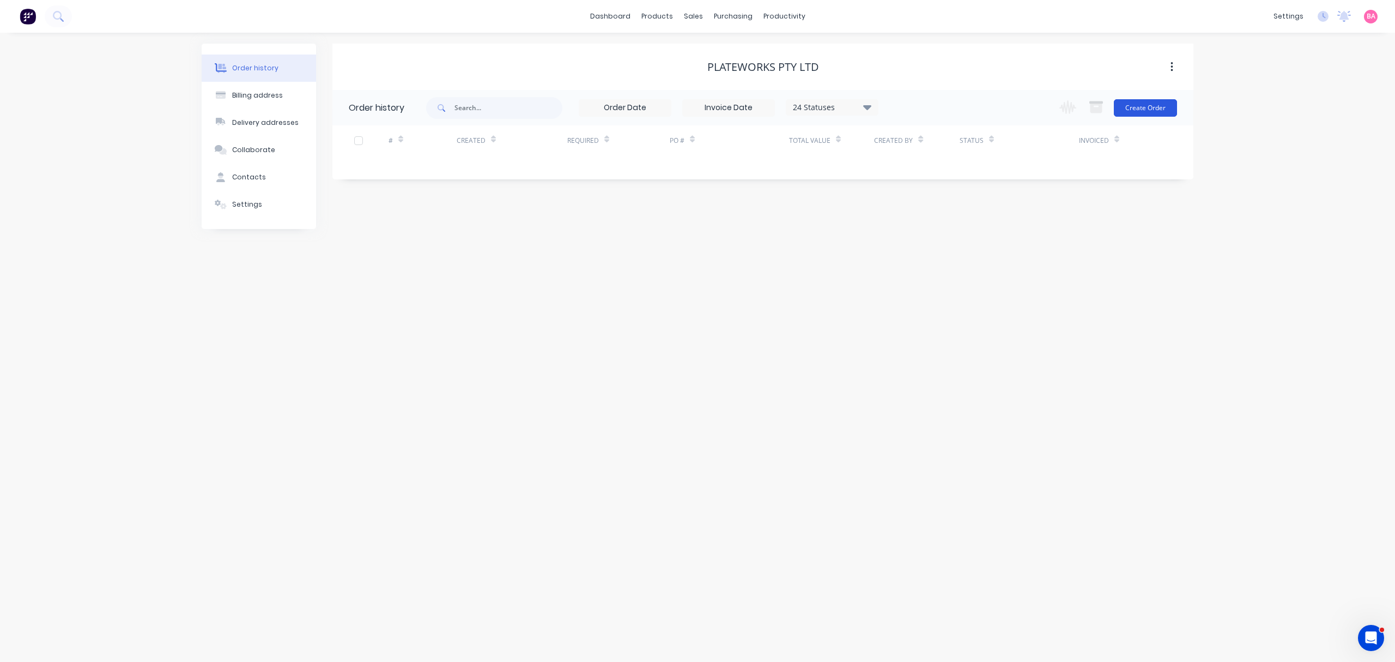
click at [1160, 110] on button "Create Order" at bounding box center [1145, 107] width 63 height 17
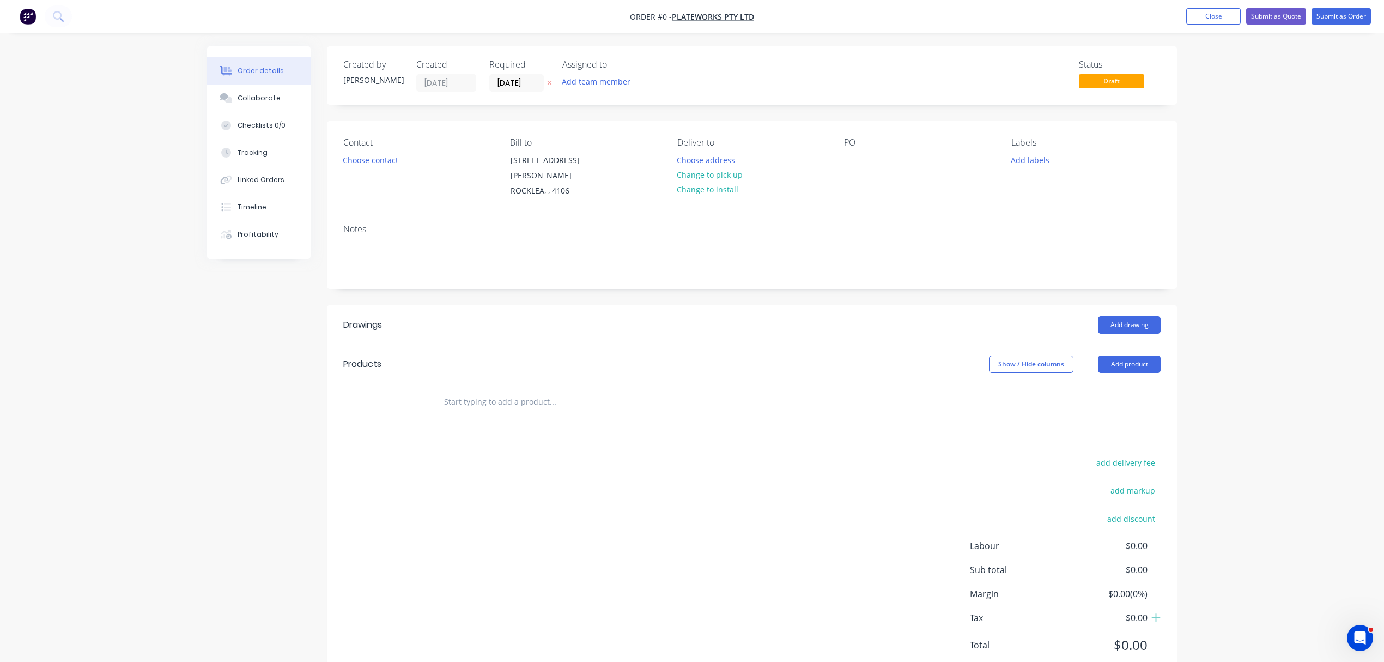
click at [549, 81] on icon "button" at bounding box center [549, 83] width 5 height 7
click at [544, 83] on input at bounding box center [519, 83] width 59 height 16
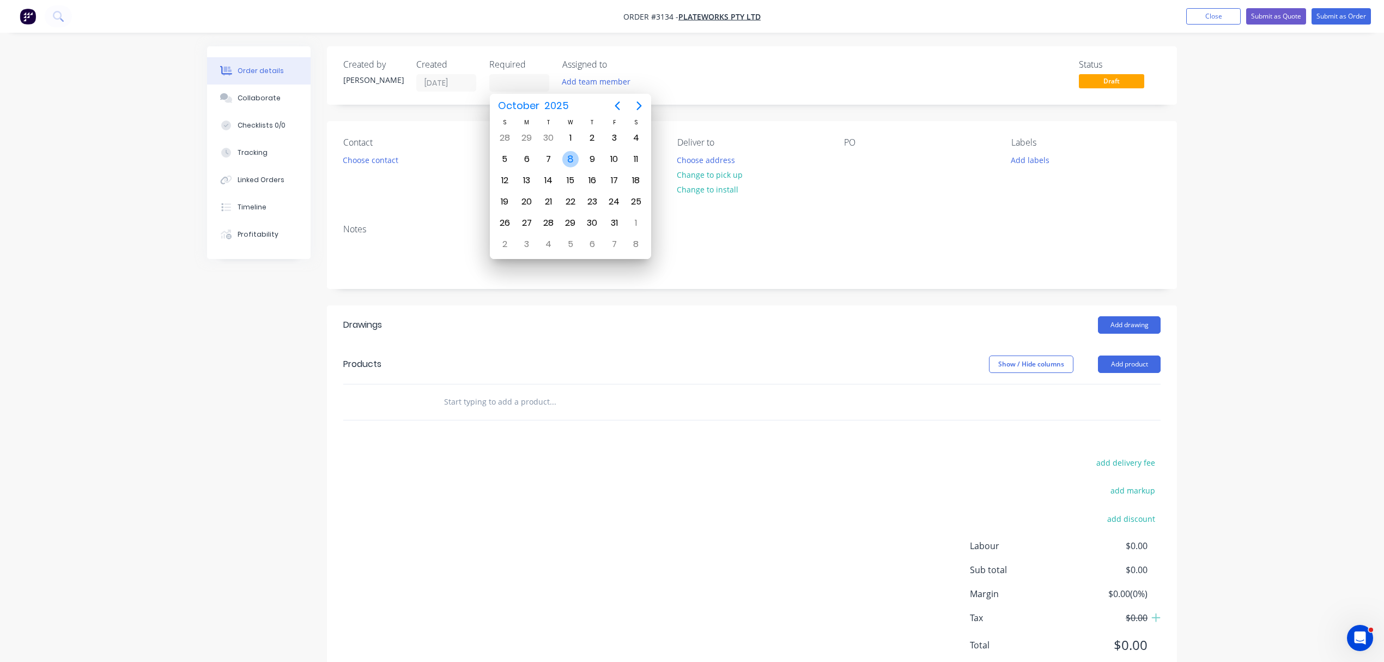
click at [570, 155] on div "8" at bounding box center [570, 159] width 16 height 16
type input "[DATE]"
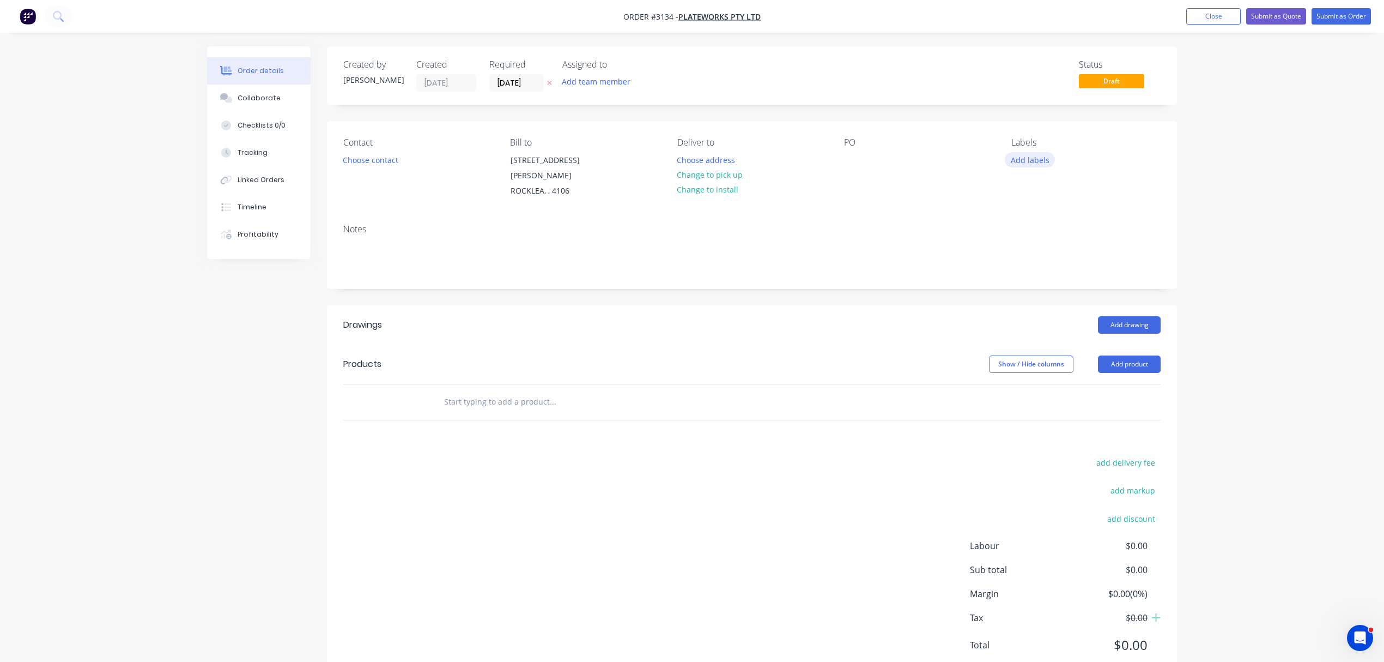
click at [1028, 161] on button "Add labels" at bounding box center [1030, 159] width 50 height 15
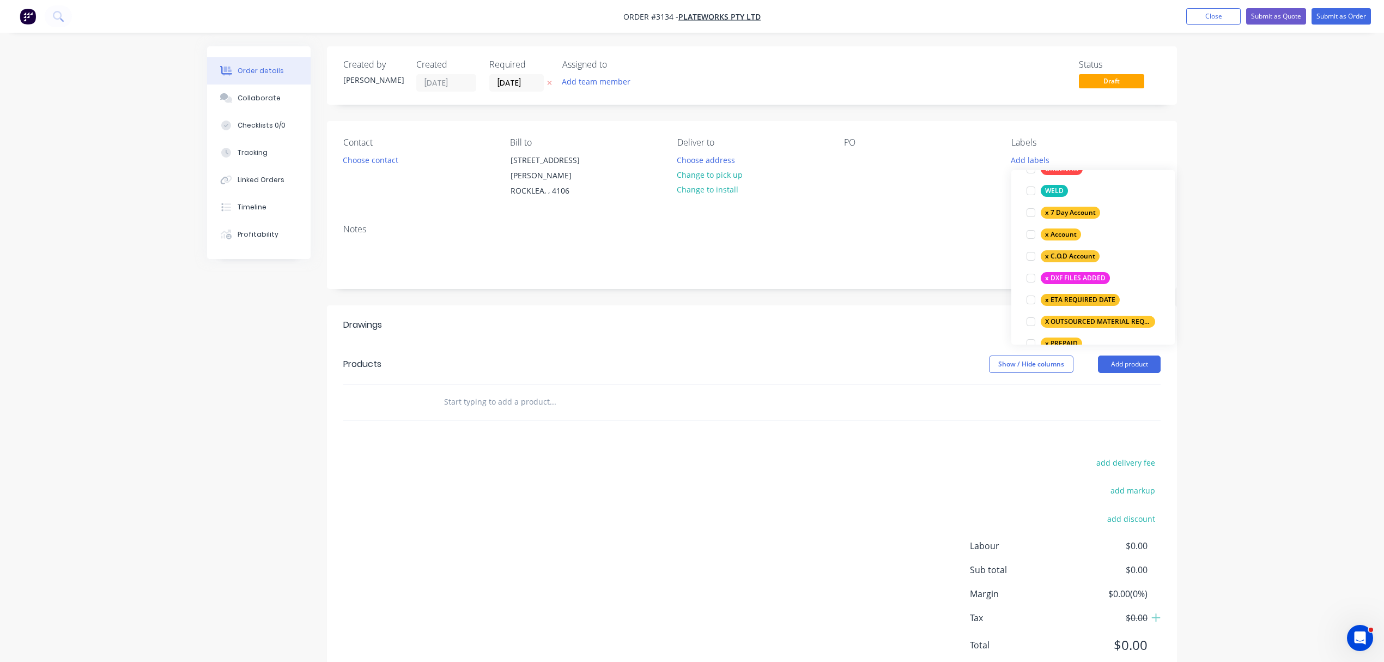
scroll to position [727, 0]
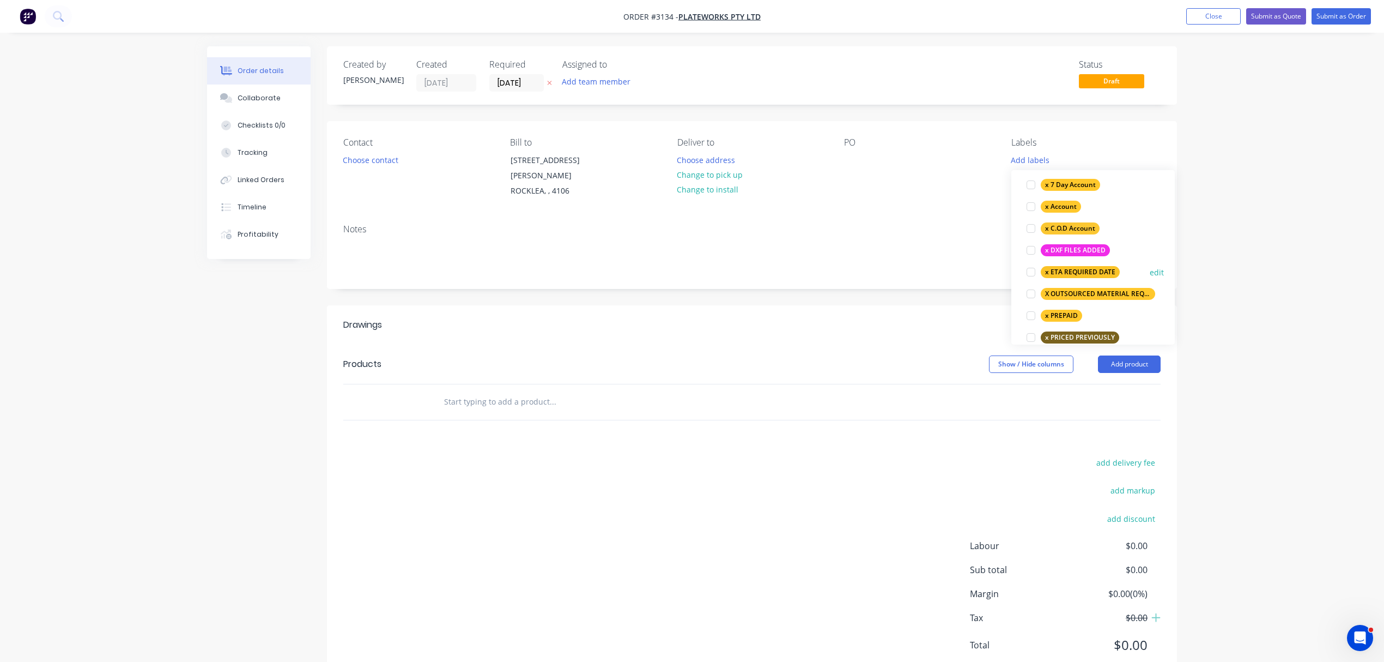
click at [1030, 273] on div at bounding box center [1031, 272] width 22 height 22
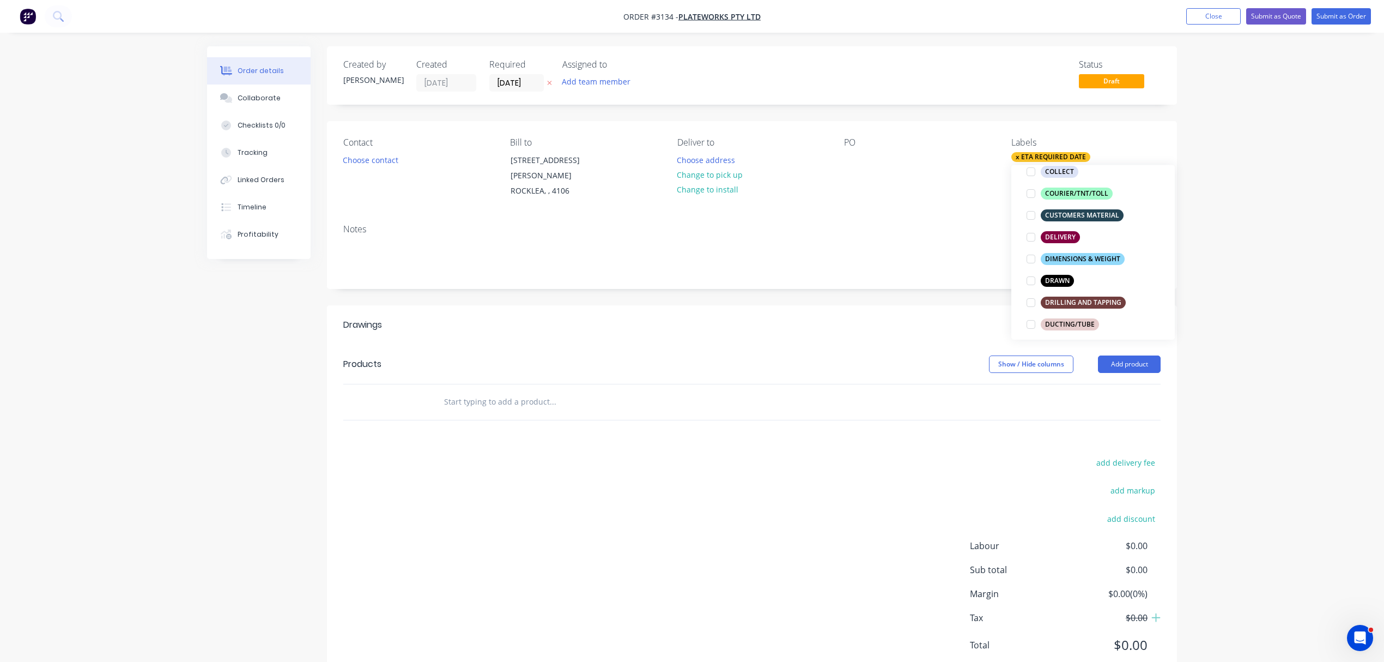
scroll to position [169, 0]
click at [1092, 210] on div "CUSTOMERS MATERIAL" at bounding box center [1082, 214] width 83 height 12
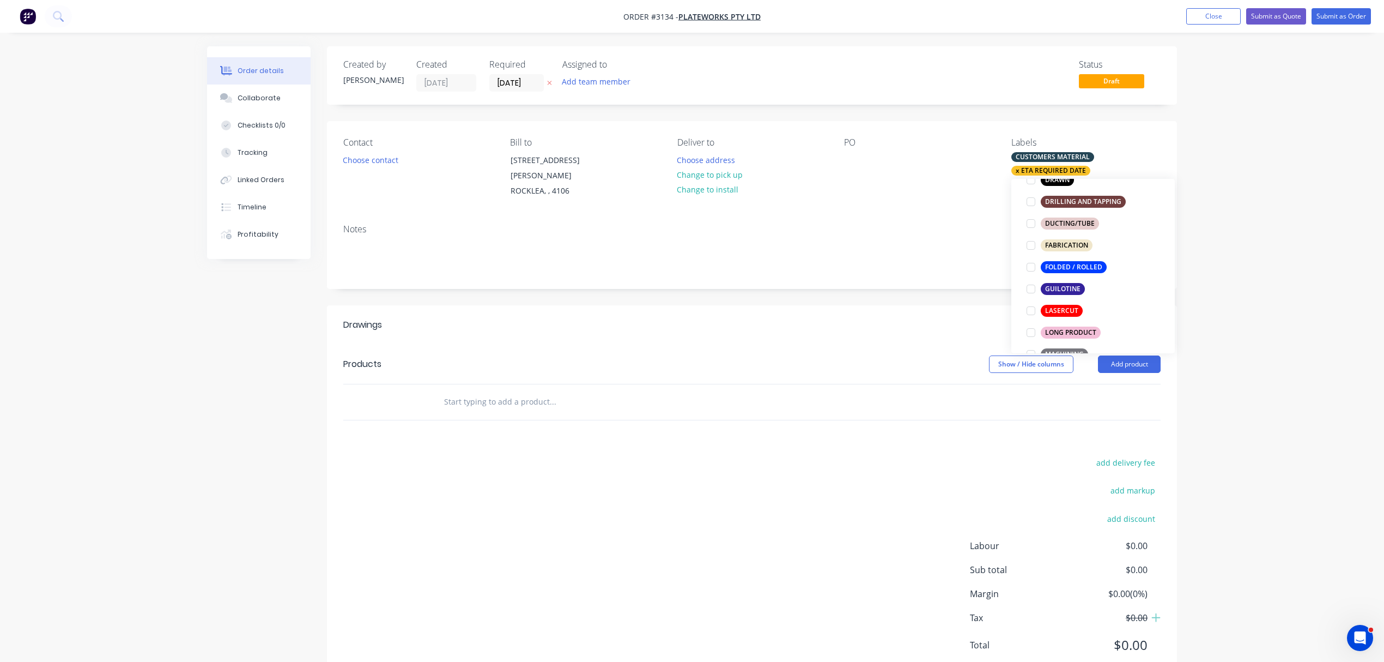
scroll to position [281, 0]
click at [1033, 268] on div at bounding box center [1031, 268] width 22 height 22
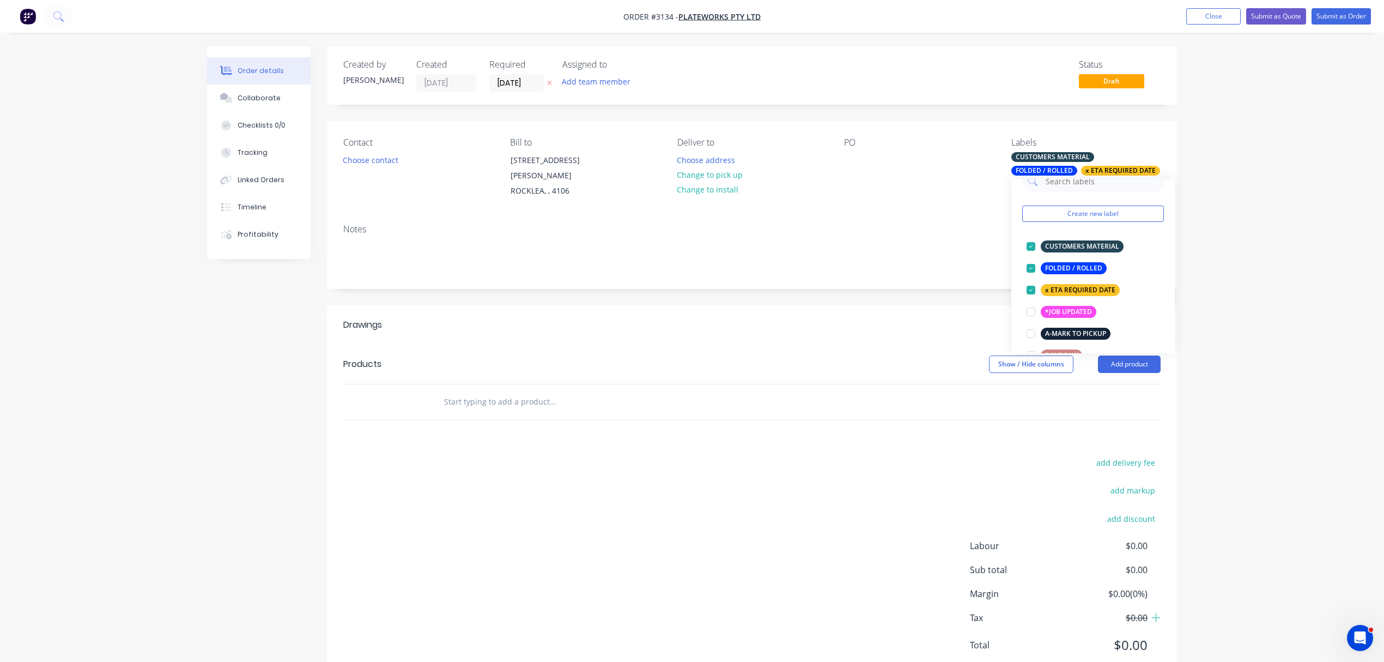
click at [1104, 411] on div "Drawings Add drawing Products Show / Hide columns Add product add delivery fee …" at bounding box center [752, 493] width 850 height 377
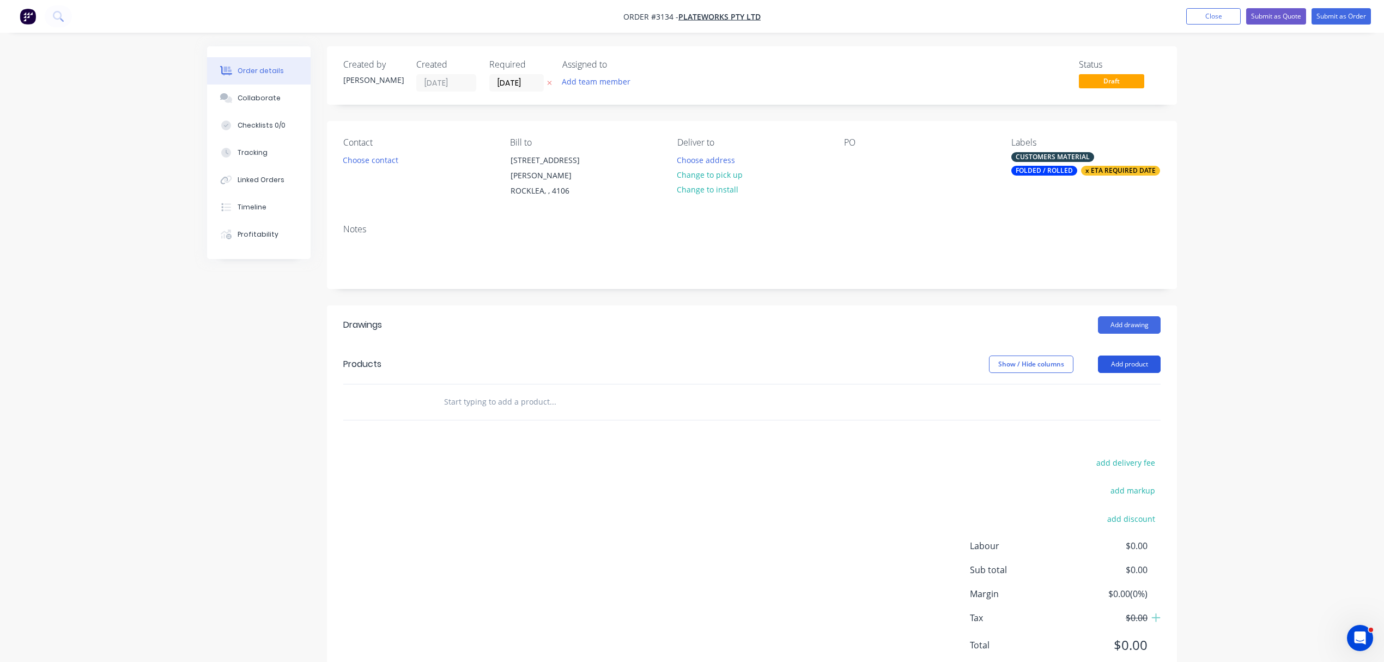
click at [1132, 355] on button "Add product" at bounding box center [1129, 363] width 63 height 17
click at [1108, 536] on div "Notes (External)" at bounding box center [1109, 544] width 84 height 16
click at [483, 412] on div at bounding box center [474, 420] width 78 height 16
click at [482, 449] on input "text" at bounding box center [553, 457] width 218 height 22
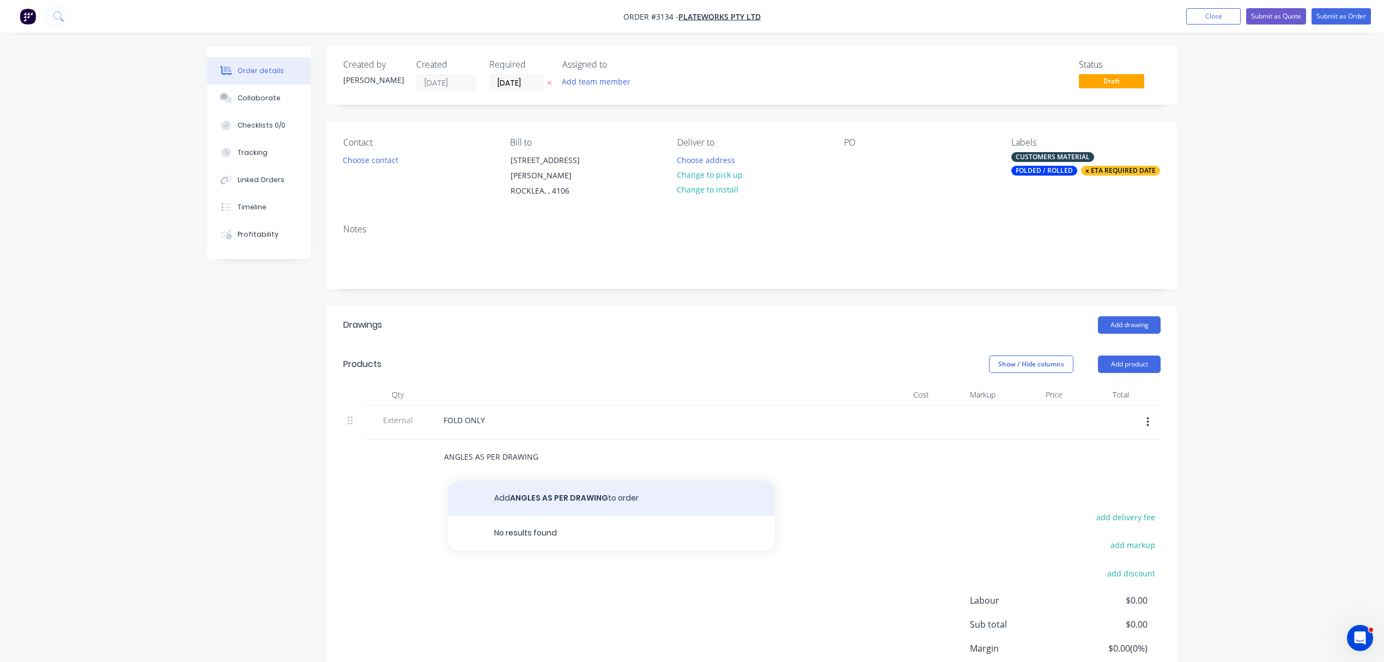
type input "ANGLES AS PER DRAWING"
click at [556, 481] on button "Add ANGLES AS PER DRAWING to order" at bounding box center [611, 498] width 327 height 35
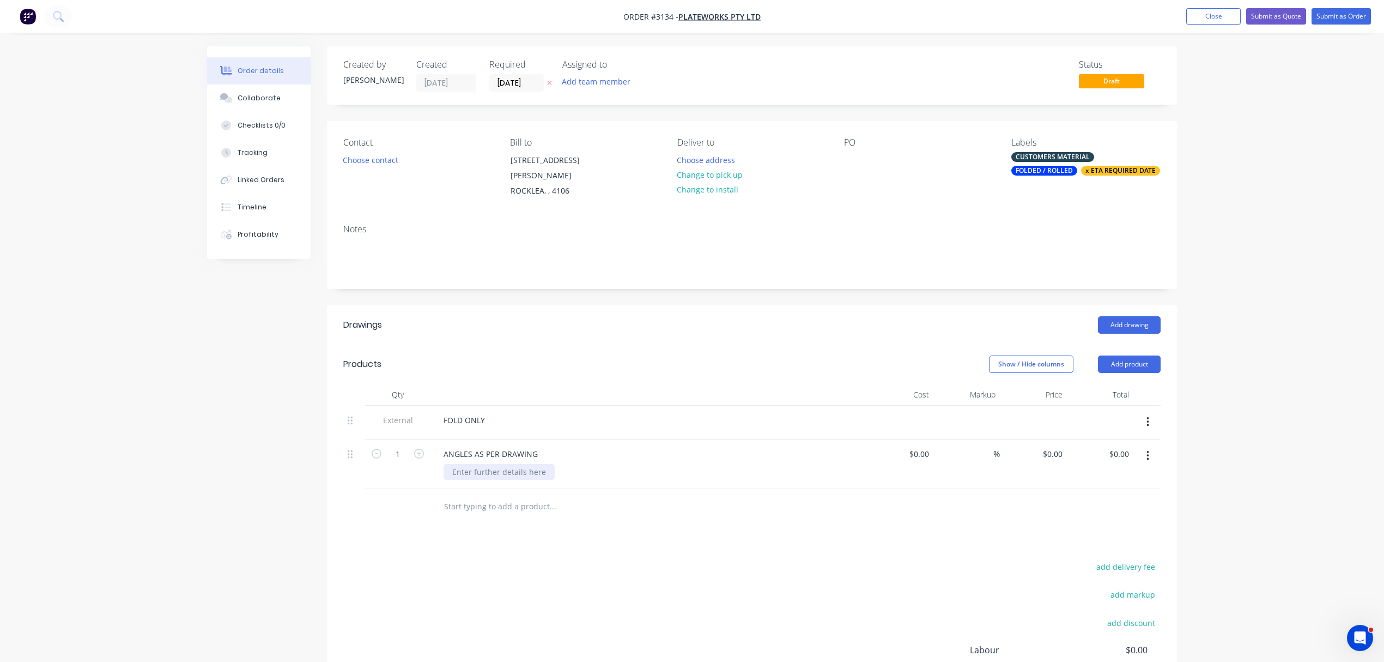
click at [498, 464] on div at bounding box center [499, 472] width 111 height 16
click at [603, 464] on div "MATERIAL: SIPPLIED" at bounding box center [653, 472] width 419 height 16
click at [499, 464] on div "MATERIAL: SIPPLIED" at bounding box center [490, 472] width 92 height 16
click at [266, 92] on button "Collaborate" at bounding box center [259, 97] width 104 height 27
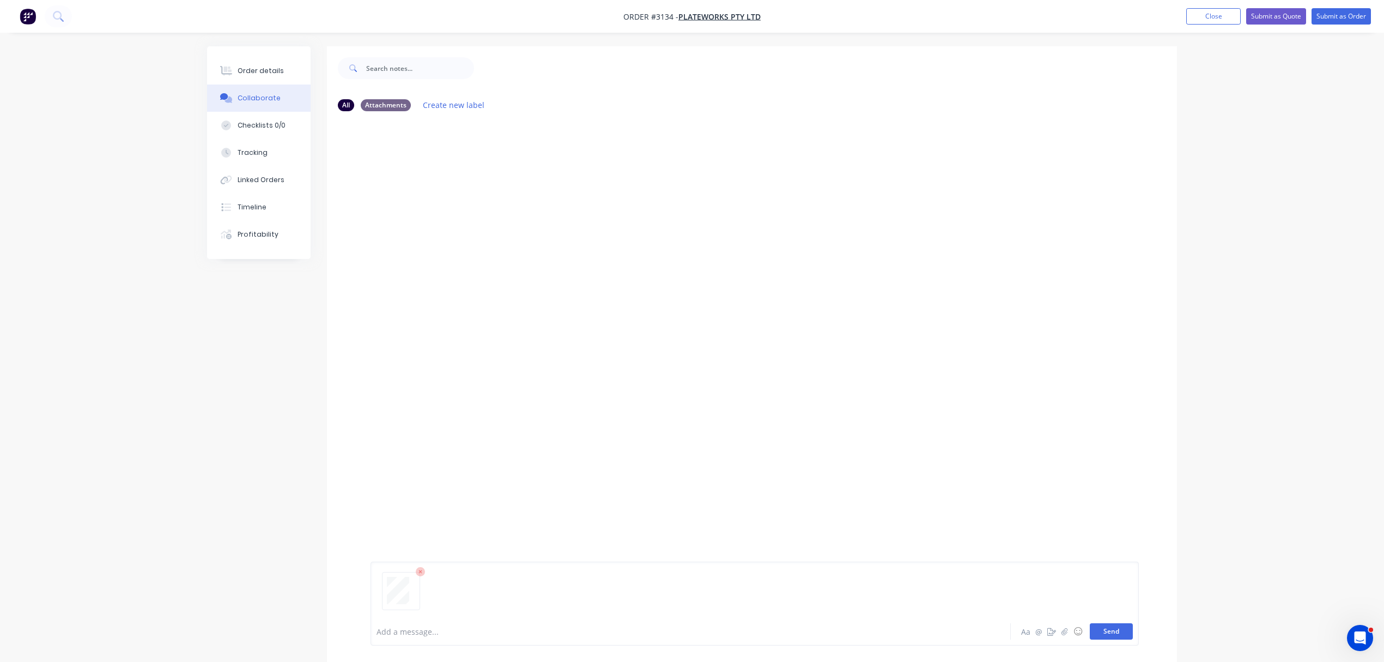
click at [1110, 627] on button "Send" at bounding box center [1111, 631] width 43 height 16
click at [431, 632] on div at bounding box center [660, 631] width 567 height 11
click at [1126, 625] on button "Send" at bounding box center [1111, 631] width 43 height 16
click at [268, 68] on div "Order details" at bounding box center [261, 71] width 46 height 10
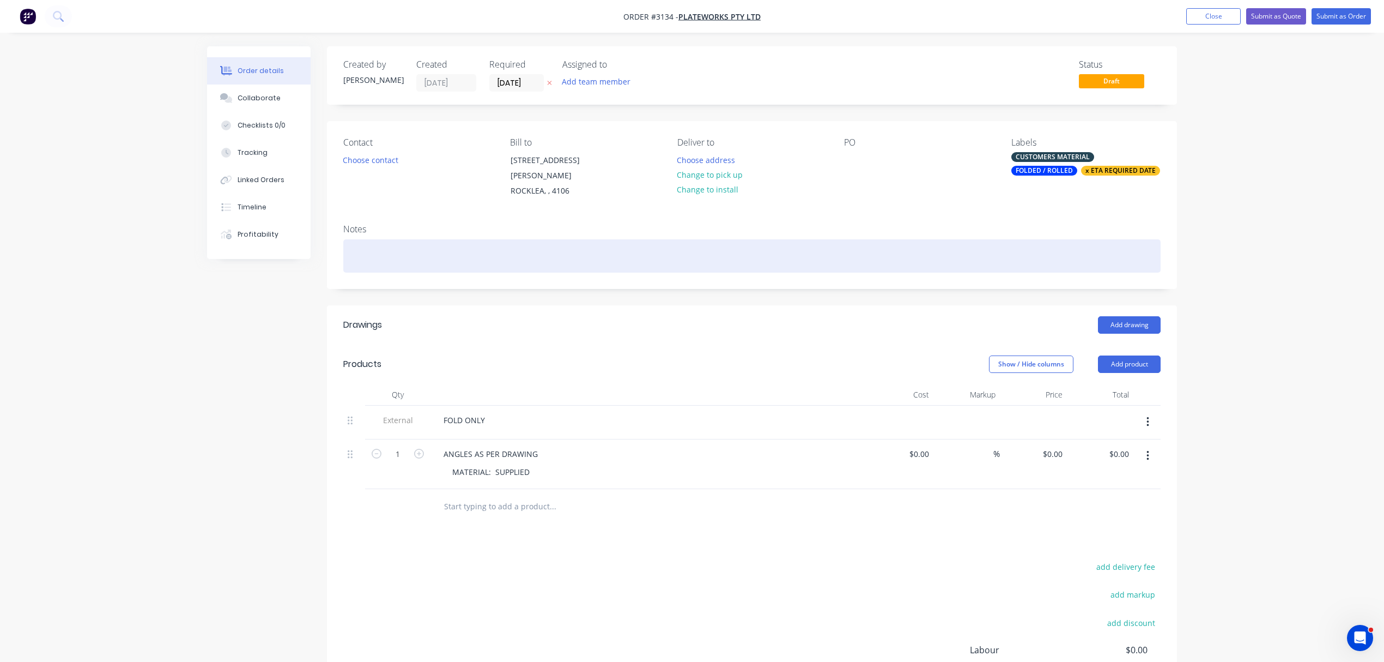
click at [358, 239] on div at bounding box center [752, 255] width 818 height 33
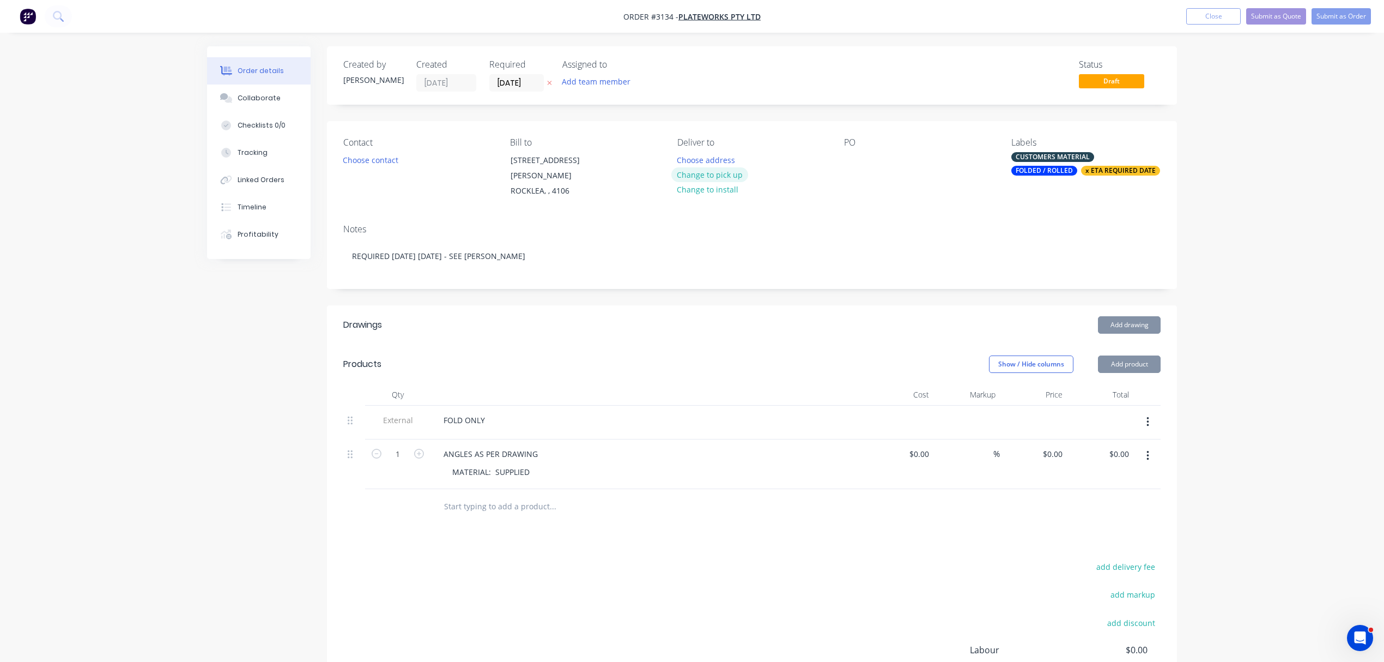
click at [713, 173] on button "Change to pick up" at bounding box center [709, 174] width 77 height 15
click at [855, 160] on div at bounding box center [852, 160] width 17 height 16
click at [866, 160] on div "PO-2299" at bounding box center [868, 160] width 48 height 16
click at [1330, 16] on button "Submit as Order" at bounding box center [1341, 16] width 59 height 16
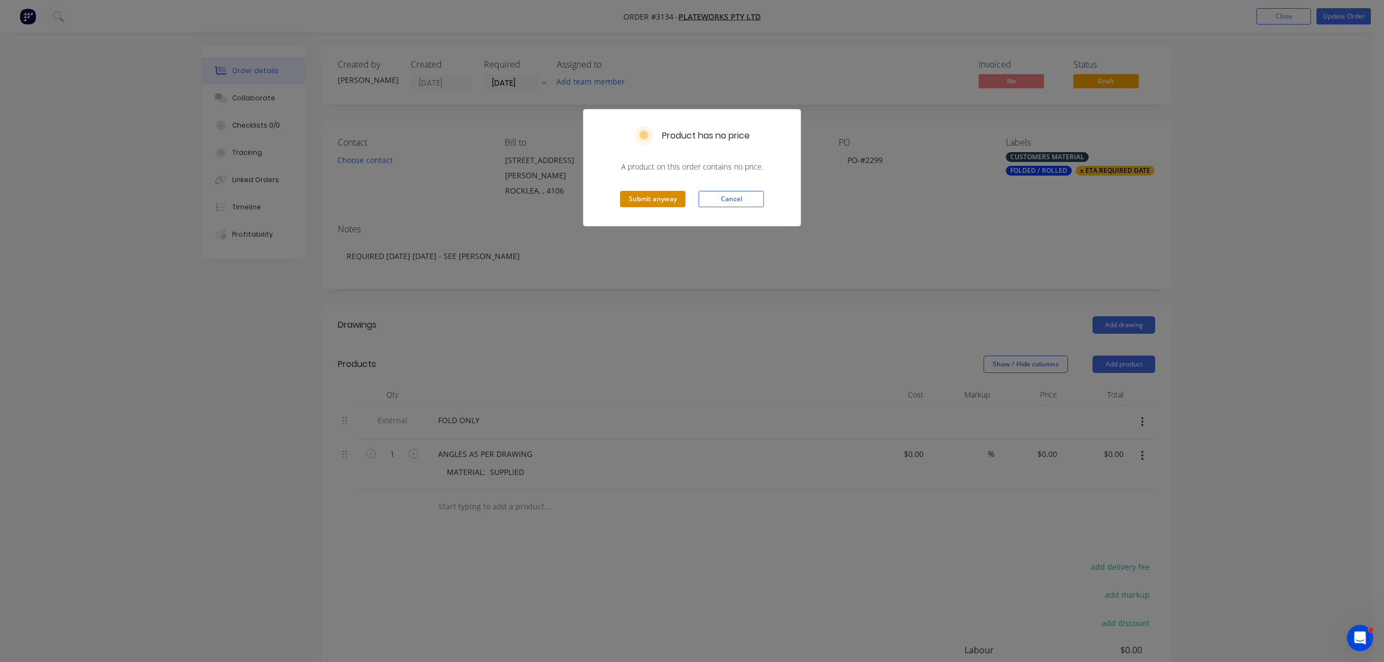
click at [649, 195] on button "Submit anyway" at bounding box center [652, 199] width 65 height 16
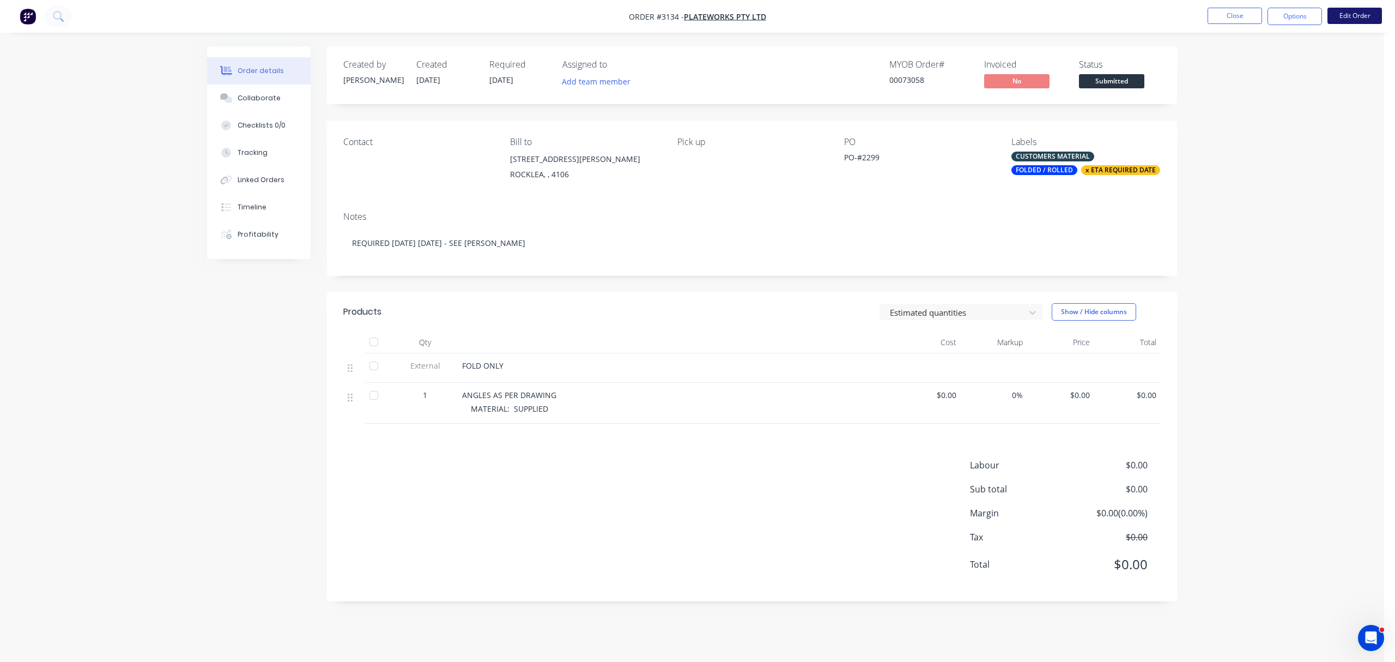
click at [1357, 13] on button "Edit Order" at bounding box center [1355, 16] width 55 height 16
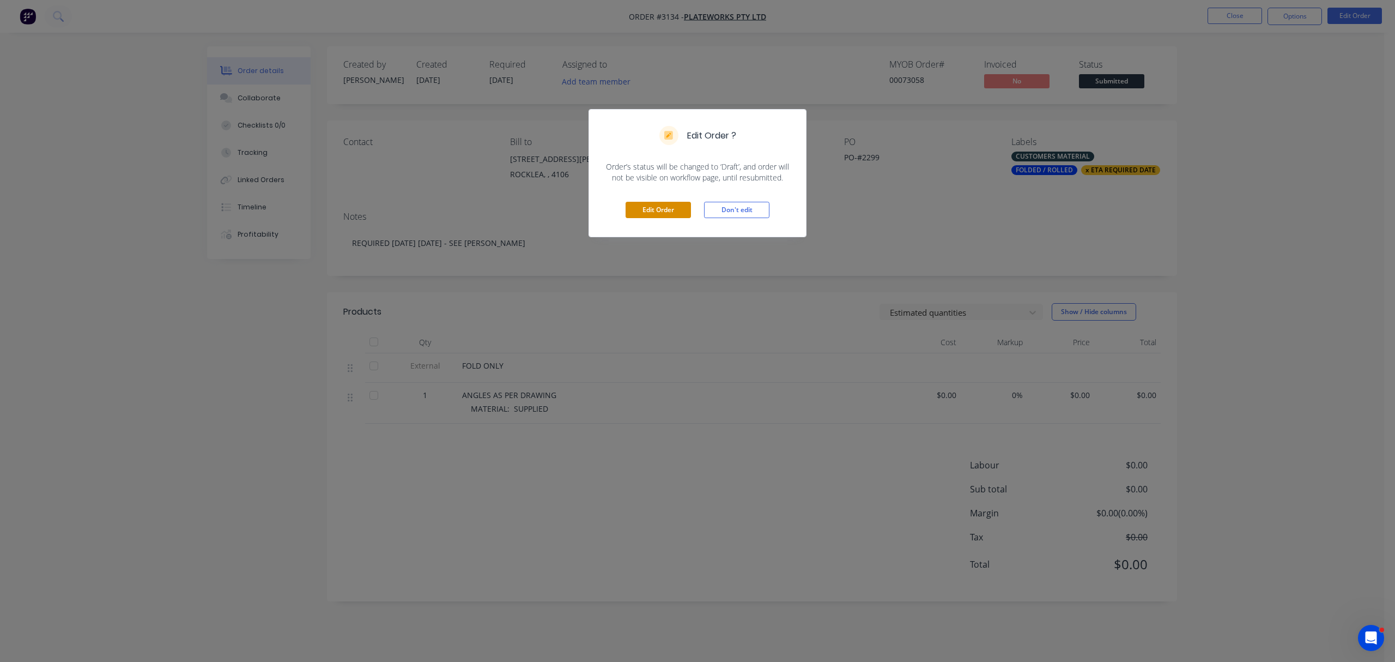
click at [659, 207] on button "Edit Order" at bounding box center [658, 210] width 65 height 16
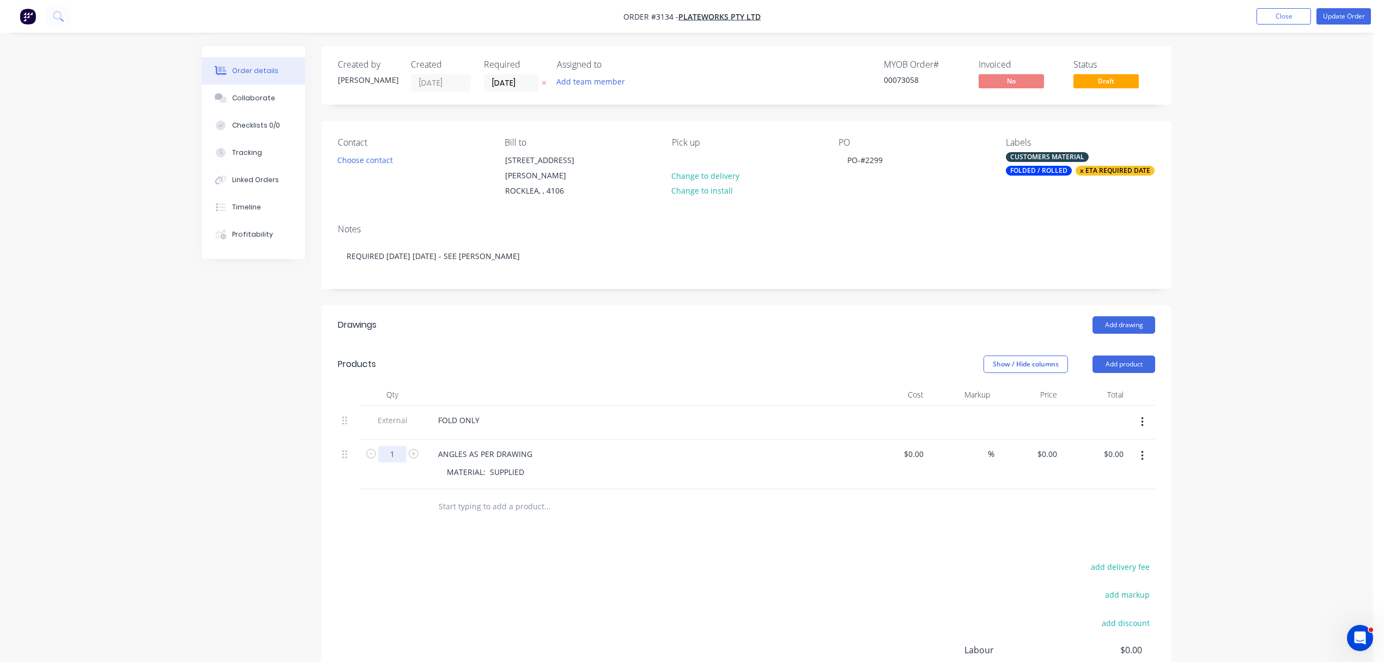
click at [402, 446] on input "1" at bounding box center [392, 454] width 28 height 16
type input "6"
click at [1346, 16] on button "Update Order" at bounding box center [1344, 16] width 55 height 16
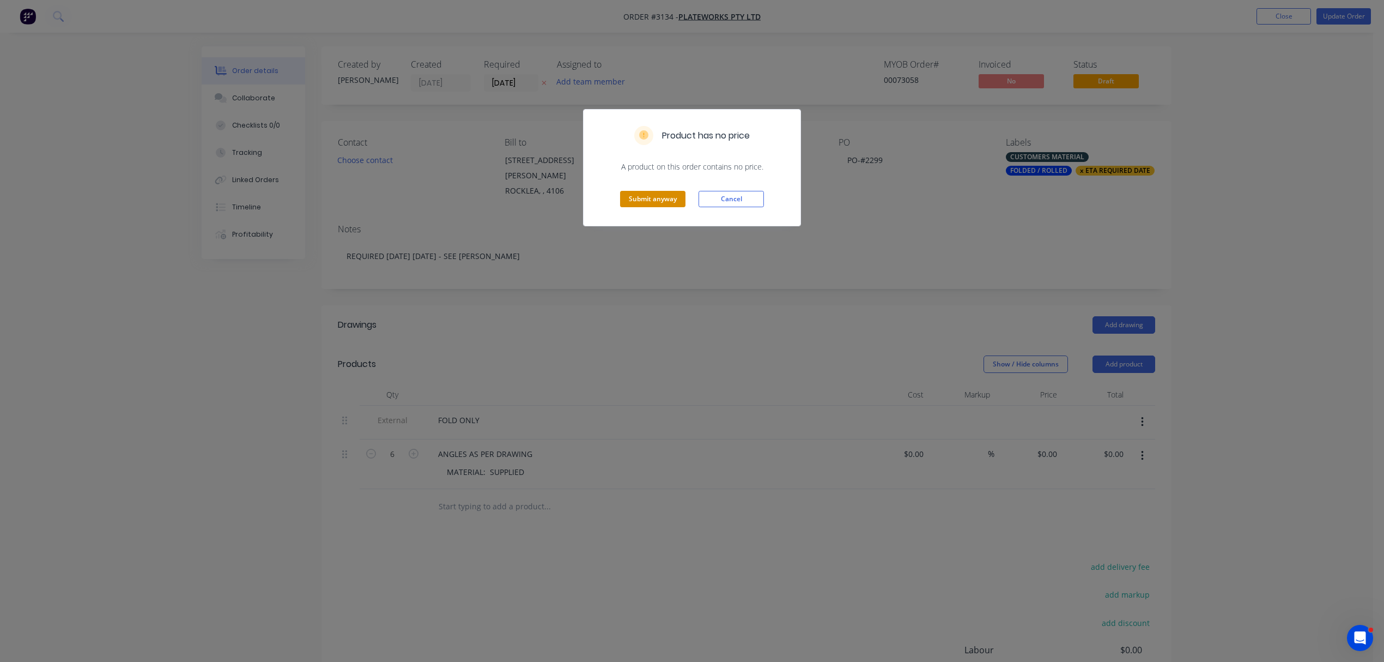
click at [659, 194] on button "Submit anyway" at bounding box center [652, 199] width 65 height 16
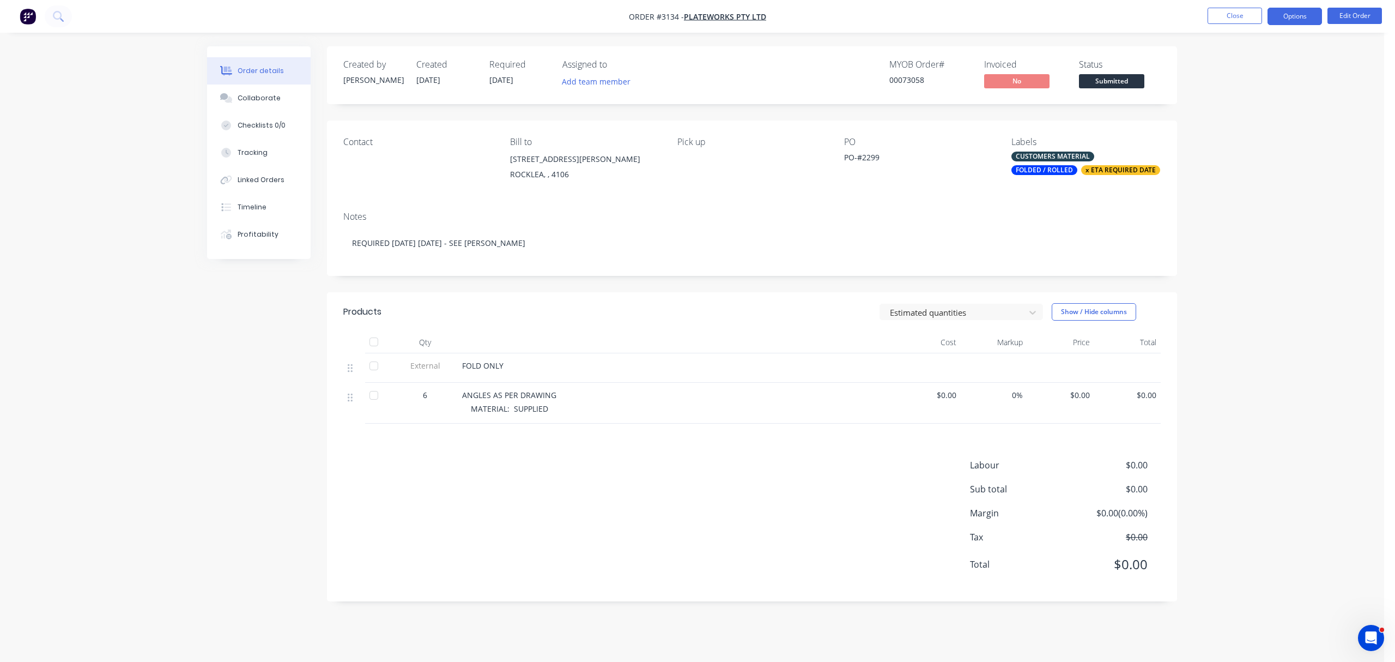
click at [1300, 16] on button "Options" at bounding box center [1295, 16] width 55 height 17
click at [1250, 105] on div "Order Confirmation" at bounding box center [1262, 110] width 100 height 16
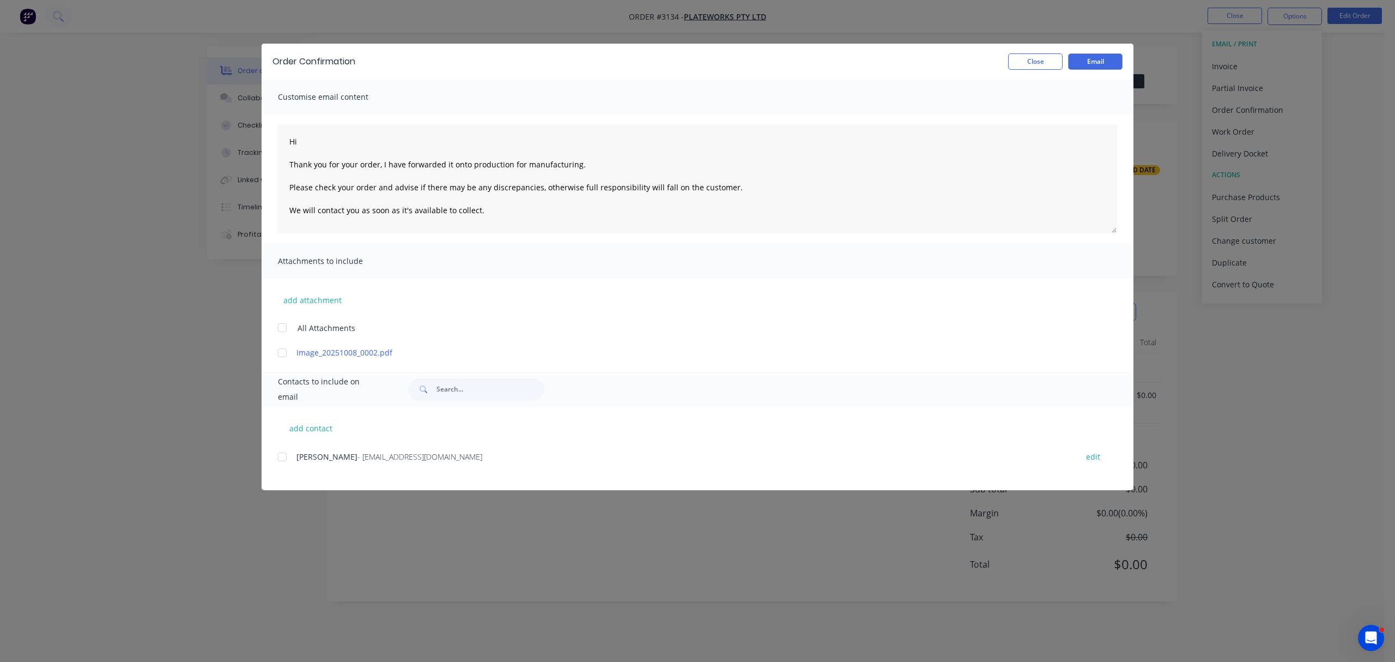
drag, startPoint x: 284, startPoint y: 453, endPoint x: 300, endPoint y: 395, distance: 60.4
click at [284, 454] on div at bounding box center [282, 457] width 22 height 22
click at [325, 133] on textarea "Hi Thank you for your order, I have forwarded it onto production for manufactur…" at bounding box center [697, 178] width 839 height 109
type textarea "Hi [PERSON_NAME] Thank you for your order, I have forwarded it onto production …"
click at [1088, 51] on div "Order Confirmation Close Email" at bounding box center [698, 61] width 872 height 35
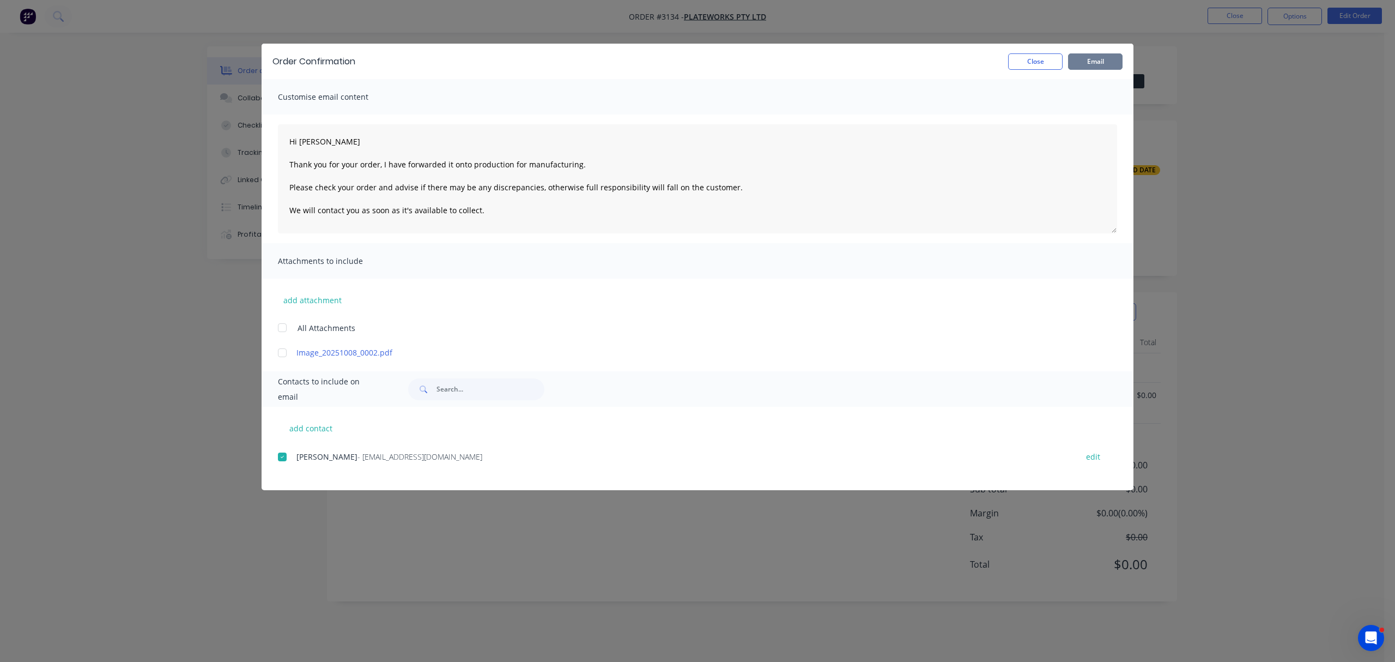
click at [1096, 63] on button "Email" at bounding box center [1095, 61] width 55 height 16
click at [1036, 50] on div "Order Confirmation Close Email" at bounding box center [698, 61] width 872 height 35
click at [1036, 55] on button "Close" at bounding box center [1035, 61] width 55 height 16
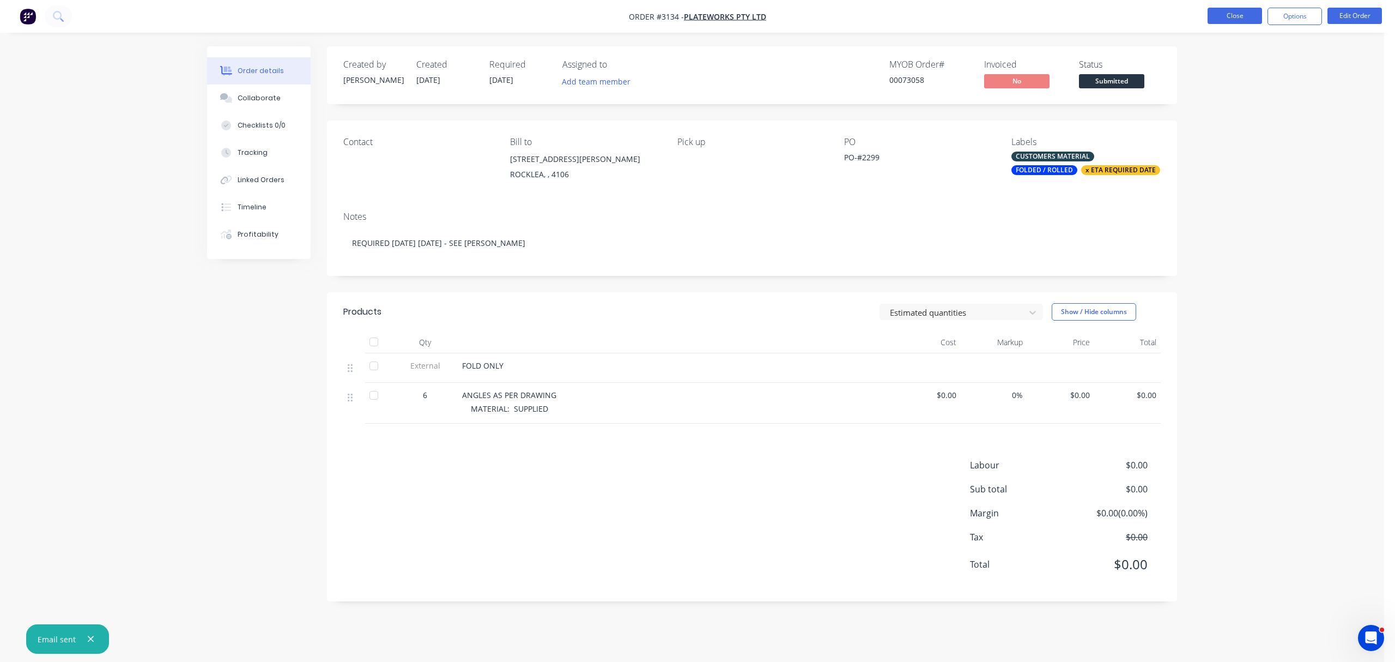
click at [1245, 14] on button "Close" at bounding box center [1235, 16] width 55 height 16
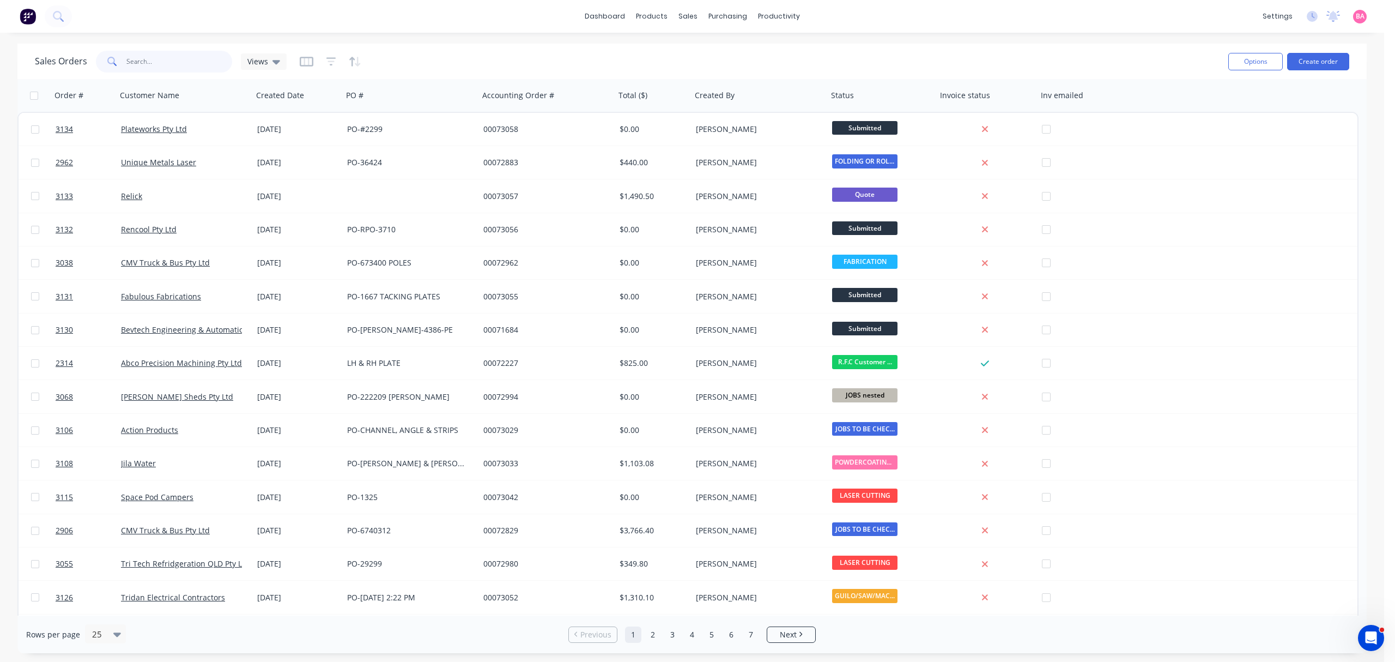
click at [162, 66] on input "text" at bounding box center [179, 62] width 106 height 22
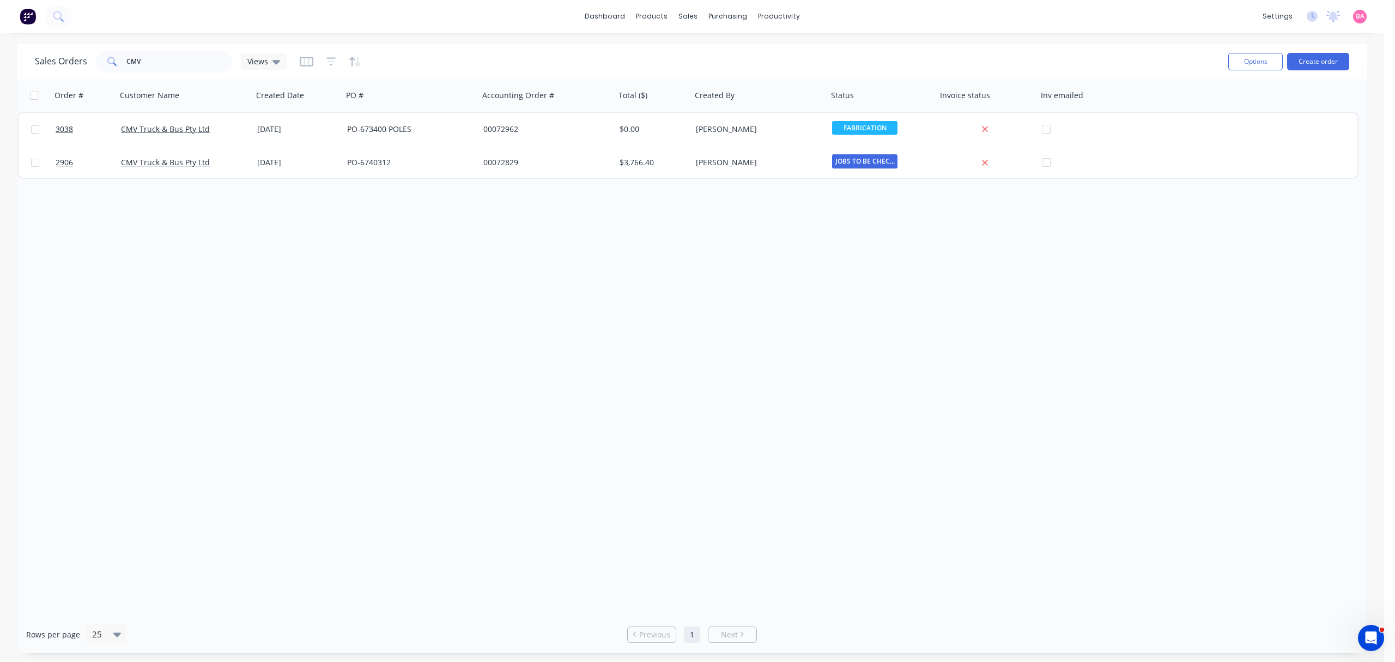
click at [167, 72] on div "Sales Orders CMV Views" at bounding box center [627, 61] width 1185 height 27
drag, startPoint x: 160, startPoint y: 57, endPoint x: 59, endPoint y: 52, distance: 100.4
click at [59, 52] on div "Sales Orders CMV Views" at bounding box center [161, 62] width 252 height 22
type input "unison"
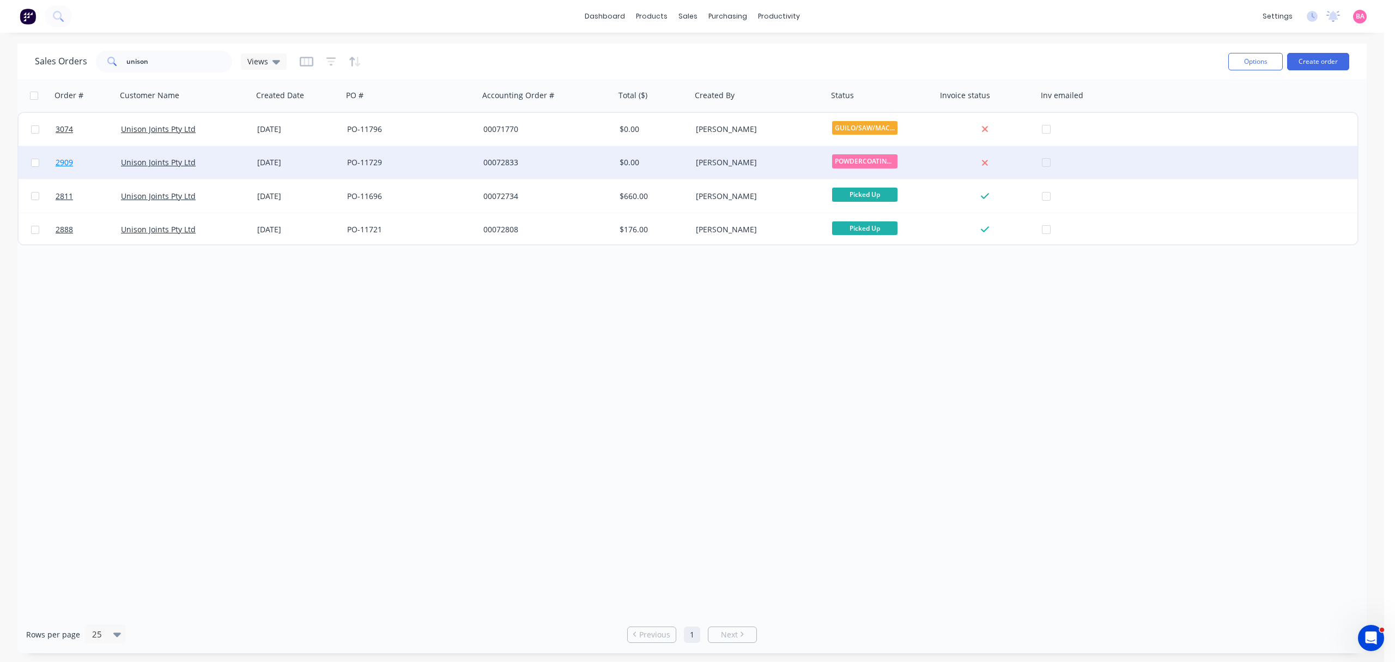
click at [68, 162] on span "2909" at bounding box center [64, 162] width 17 height 11
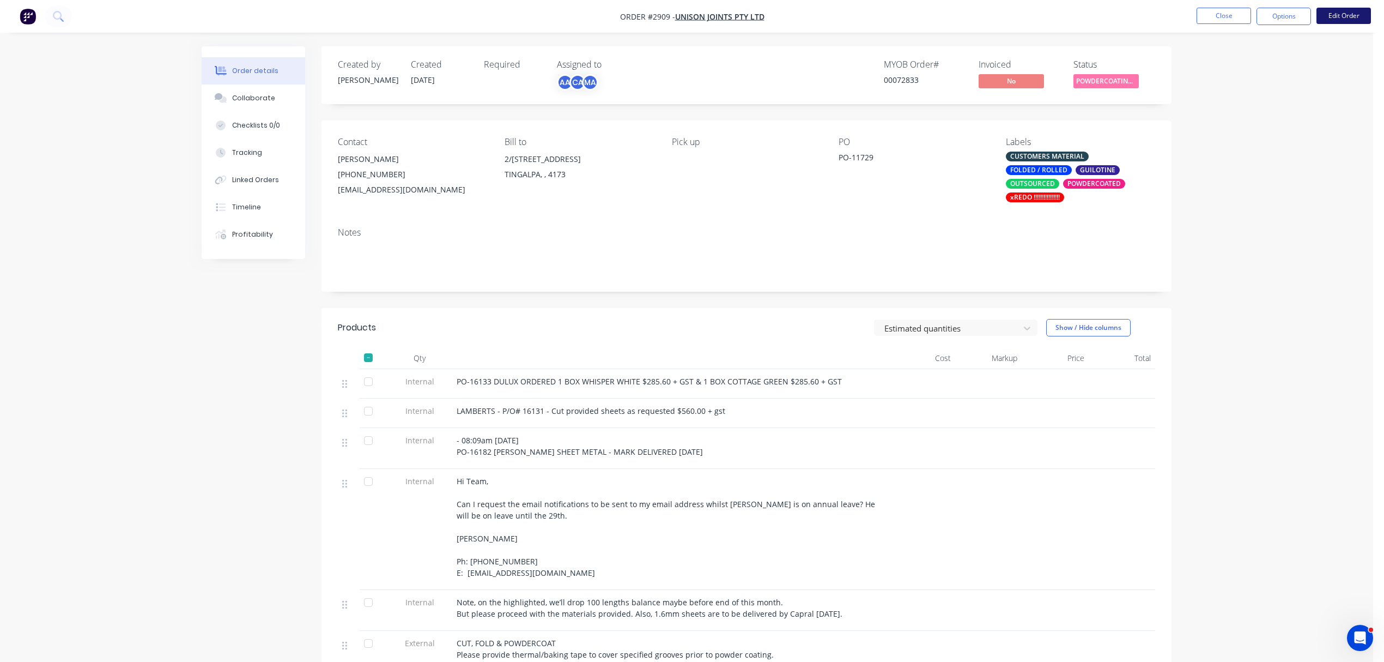
click at [1347, 13] on button "Edit Order" at bounding box center [1344, 16] width 55 height 16
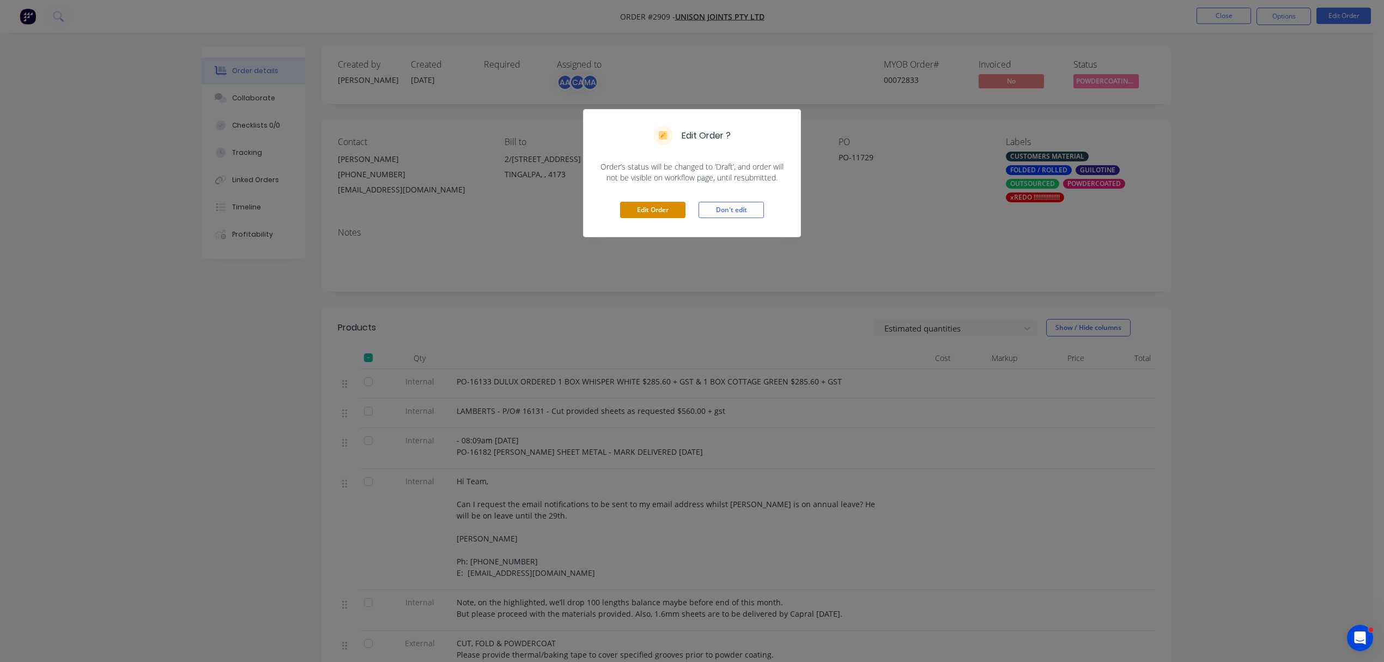
click at [659, 209] on button "Edit Order" at bounding box center [652, 210] width 65 height 16
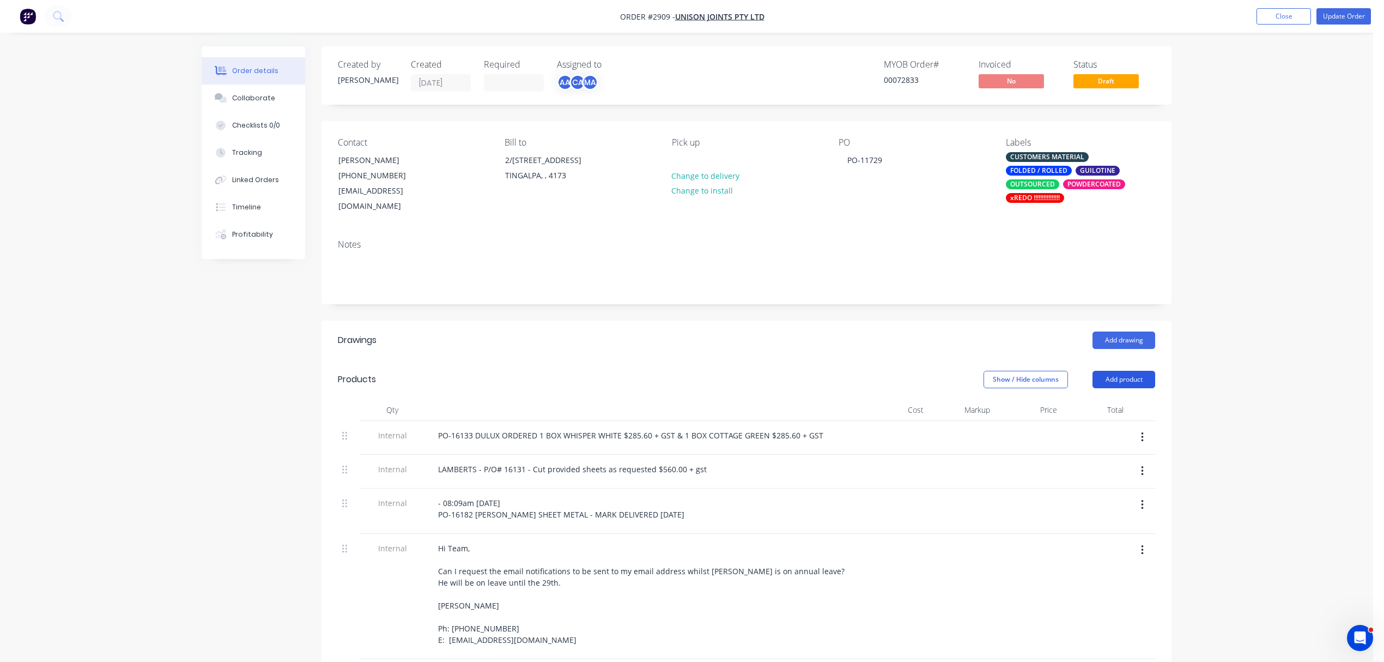
click at [1135, 371] on button "Add product" at bounding box center [1124, 379] width 63 height 17
click at [1102, 552] on div "Notes (External)" at bounding box center [1104, 560] width 84 height 16
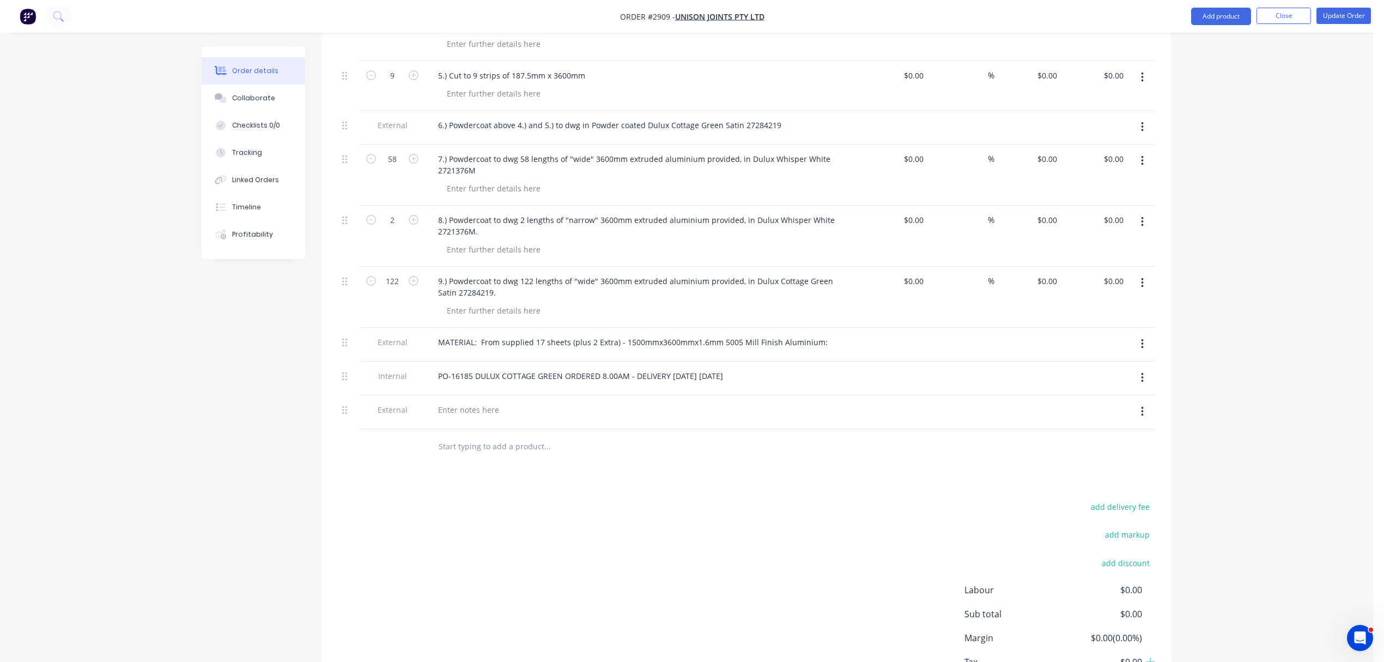
scroll to position [872, 0]
click at [476, 401] on div at bounding box center [468, 409] width 78 height 16
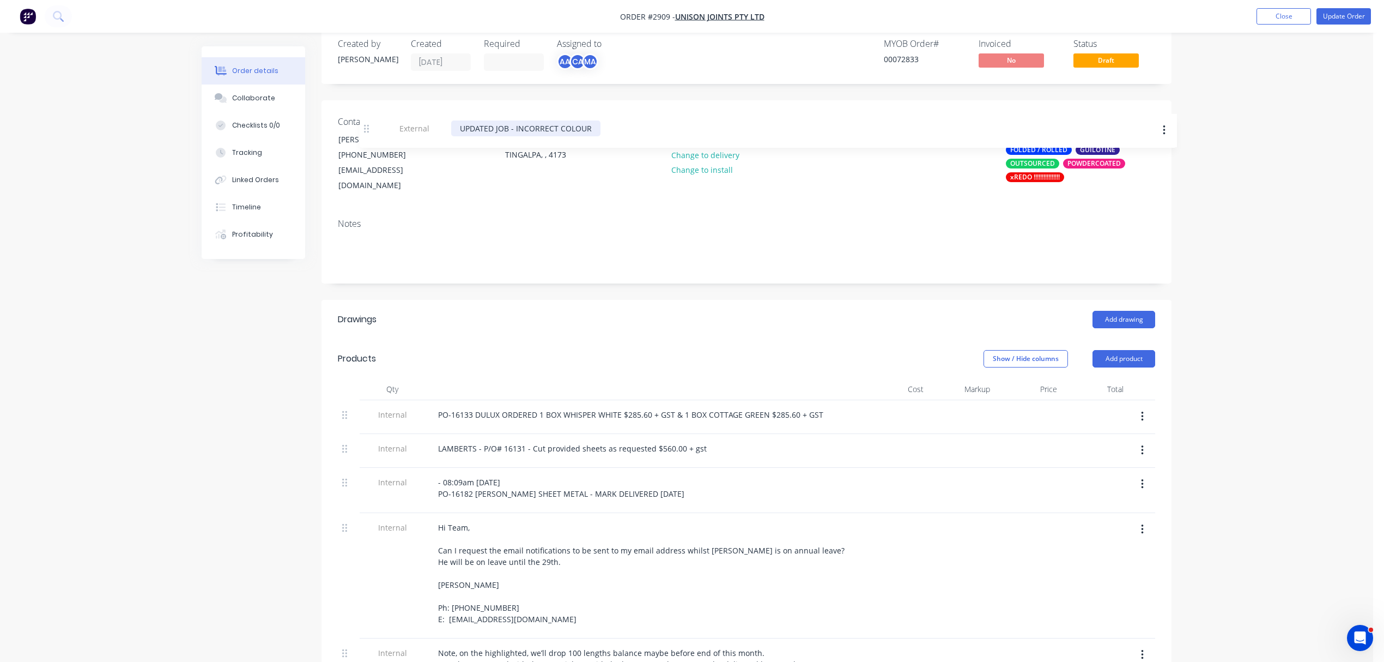
scroll to position [20, 0]
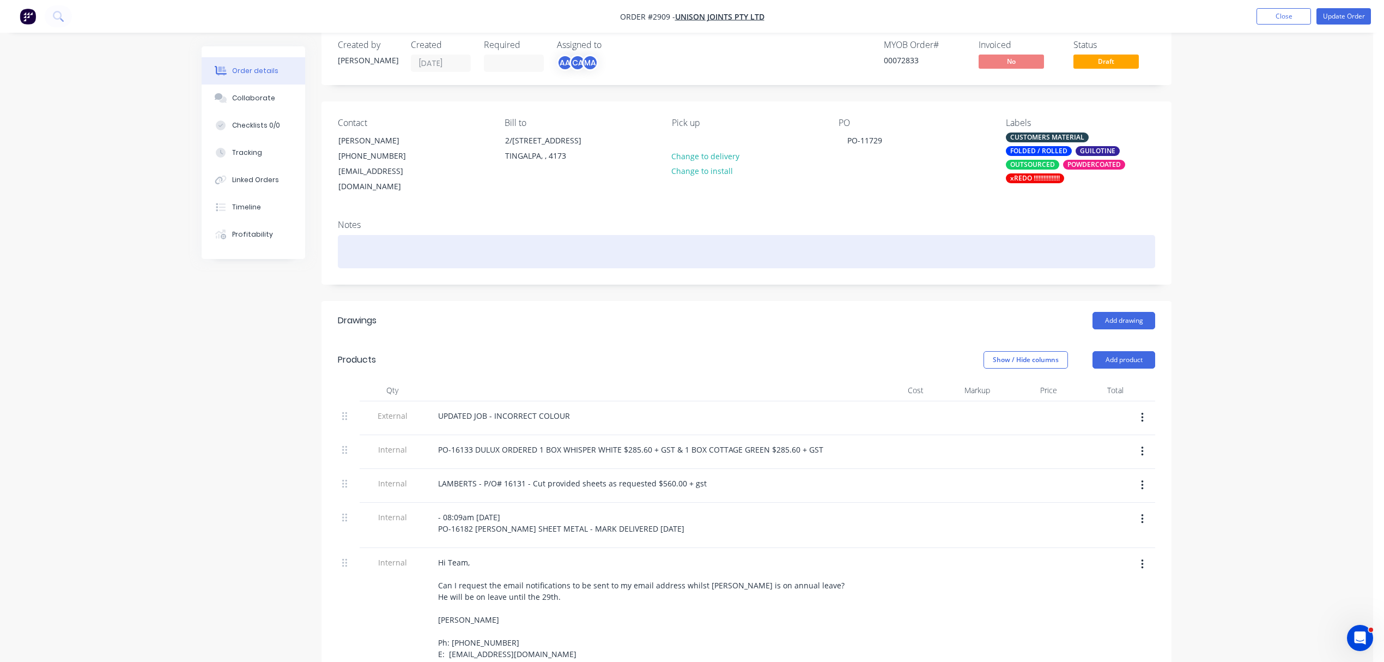
click at [364, 235] on div at bounding box center [747, 251] width 818 height 33
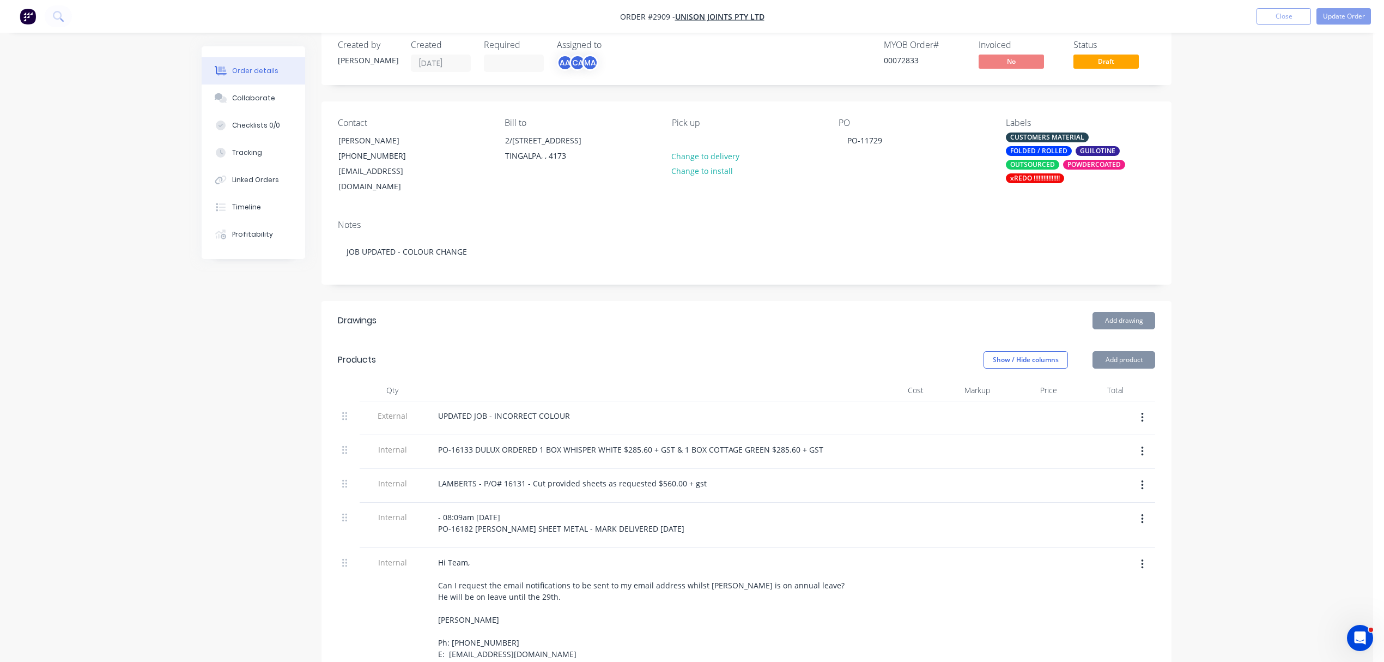
click at [1036, 132] on div "Labels CUSTOMERS MATERIAL FOLDED / ROLLED GUILOTINE OUTSOURCED POWDERCOATED xRE…" at bounding box center [1080, 156] width 149 height 77
click at [1038, 137] on div "CUSTOMERS MATERIAL" at bounding box center [1047, 137] width 83 height 10
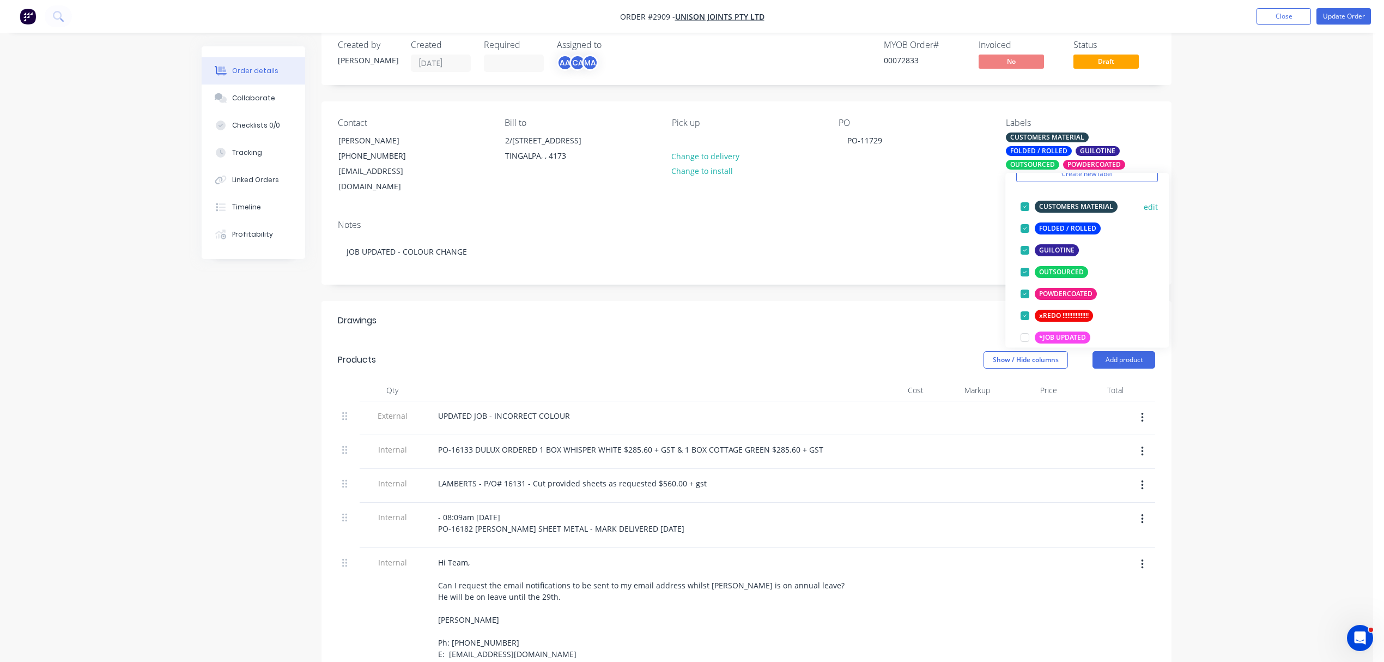
scroll to position [96, 0]
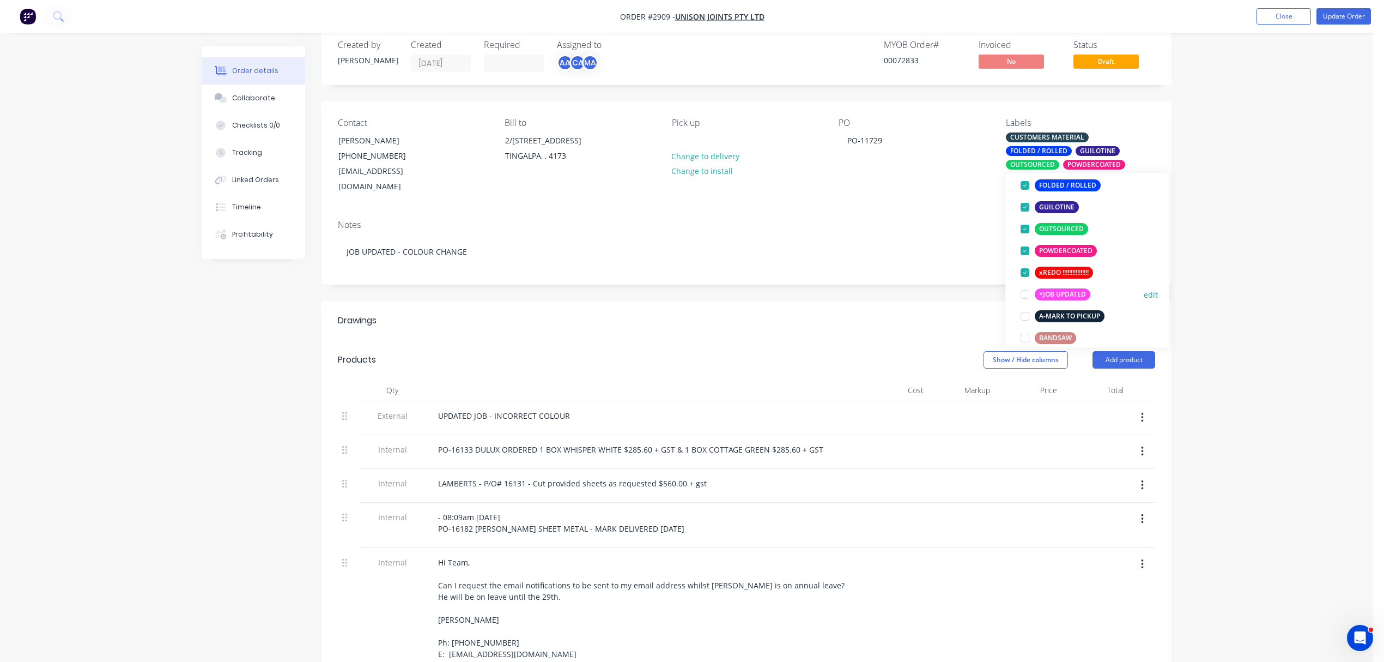
click at [1021, 296] on div at bounding box center [1025, 294] width 22 height 22
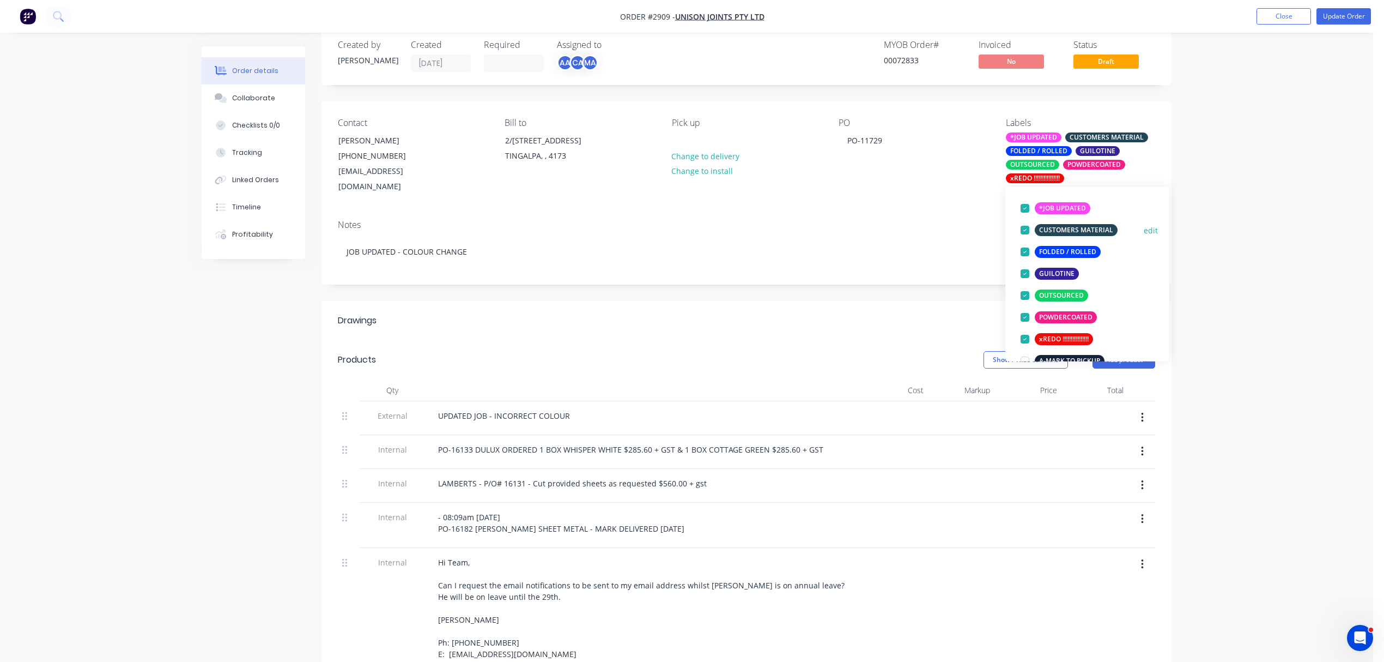
scroll to position [72, 0]
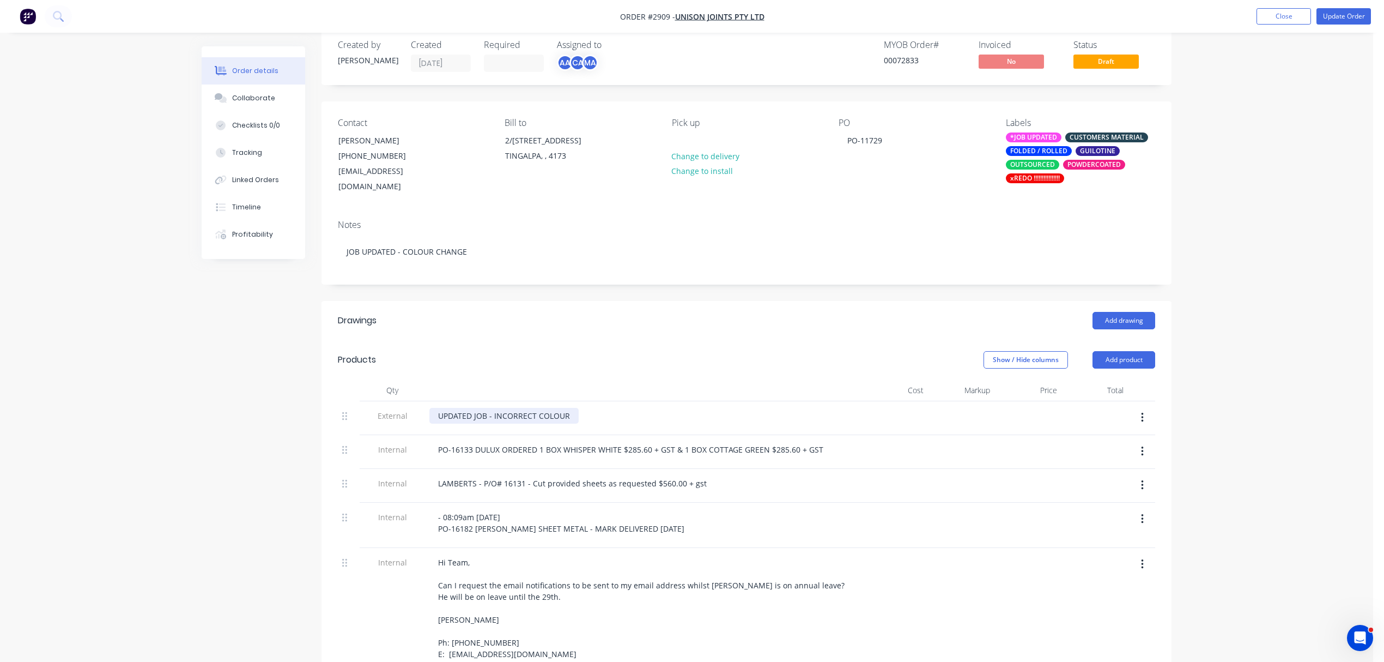
click at [559, 408] on div "UPDATED JOB - INCORRECT COLOUR" at bounding box center [503, 416] width 149 height 16
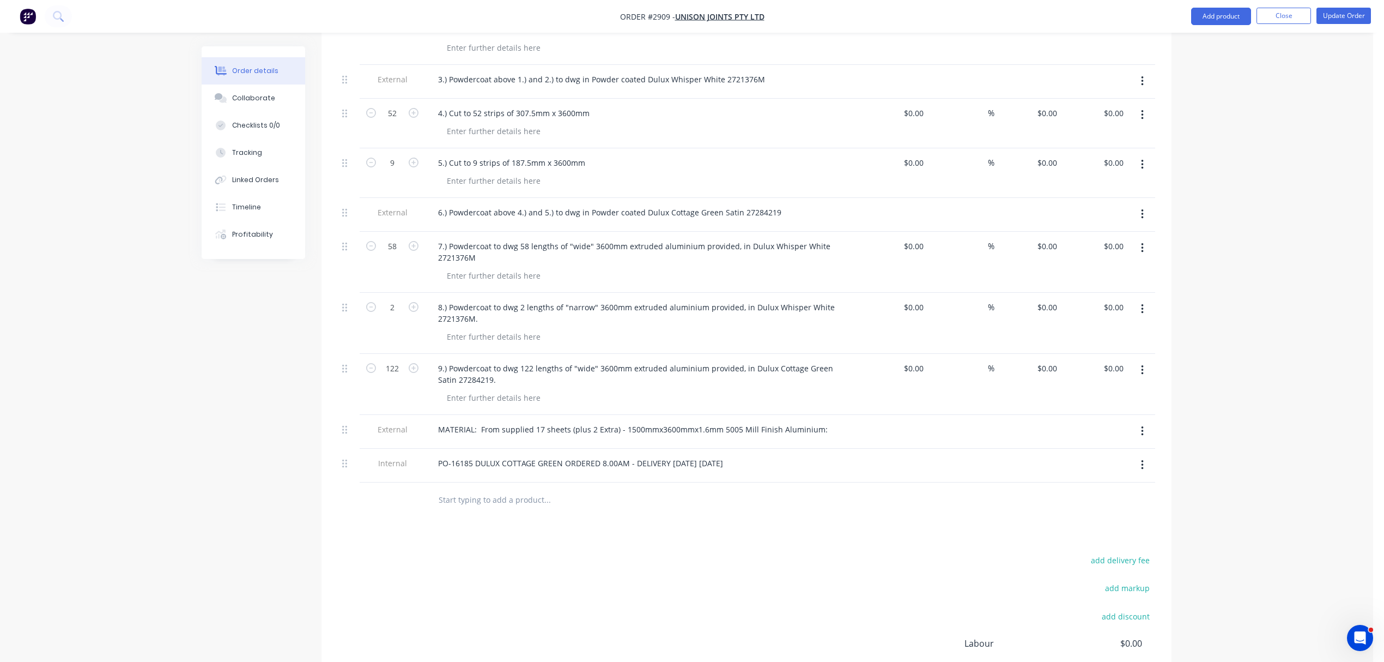
scroll to position [819, 0]
click at [493, 495] on input "text" at bounding box center [547, 499] width 218 height 22
click at [203, 349] on div "Created by Brenda Created 12/09/25 Required Assigned to AA CA MA MYOB Order # 0…" at bounding box center [687, 11] width 970 height 1567
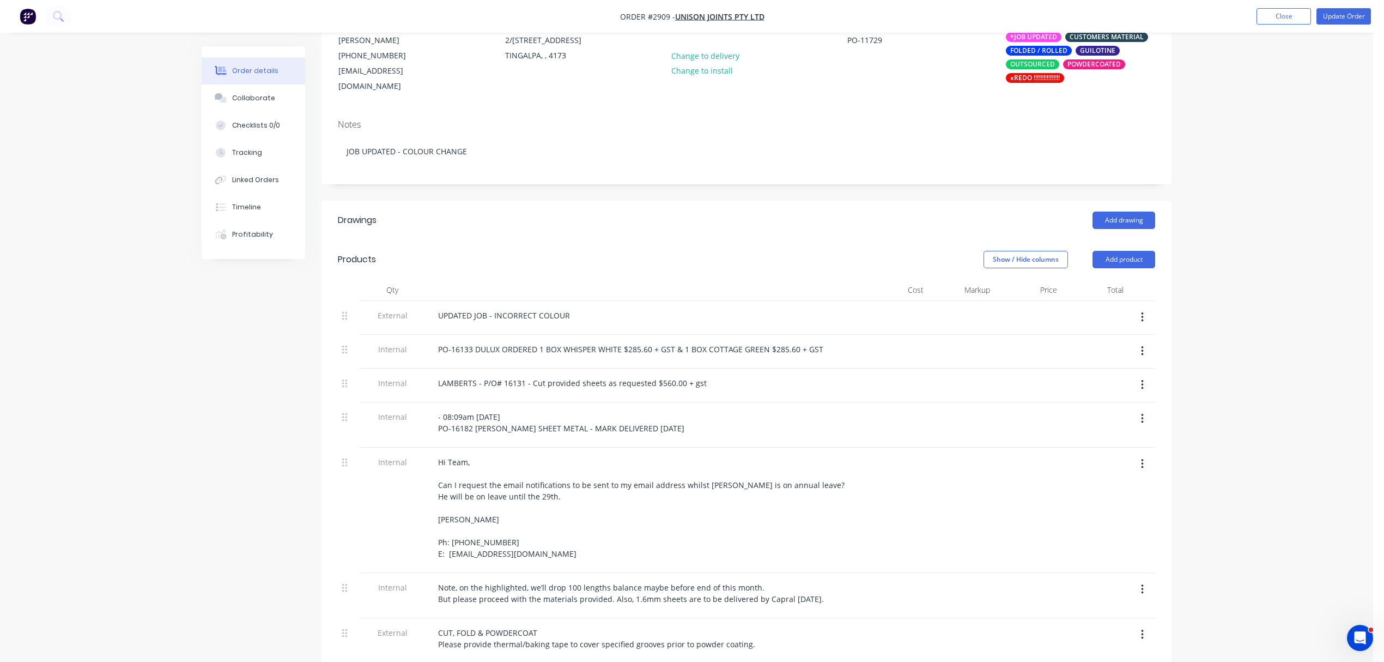
scroll to position [116, 0]
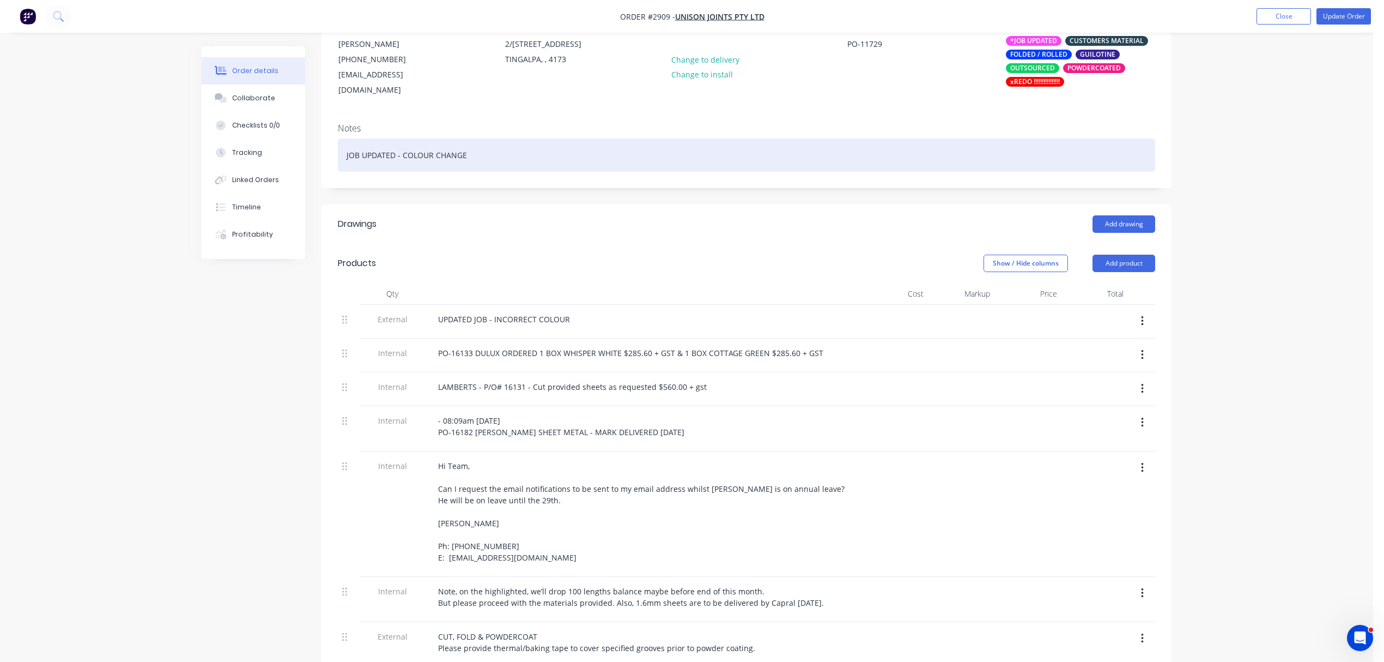
click at [417, 141] on div "JOB UPDATED - COLOUR CHANGE" at bounding box center [747, 154] width 818 height 33
drag, startPoint x: 403, startPoint y: 138, endPoint x: 467, endPoint y: 144, distance: 64.0
click at [467, 144] on div "JOB UPDATED - COLOUR CHANGE" at bounding box center [747, 154] width 818 height 33
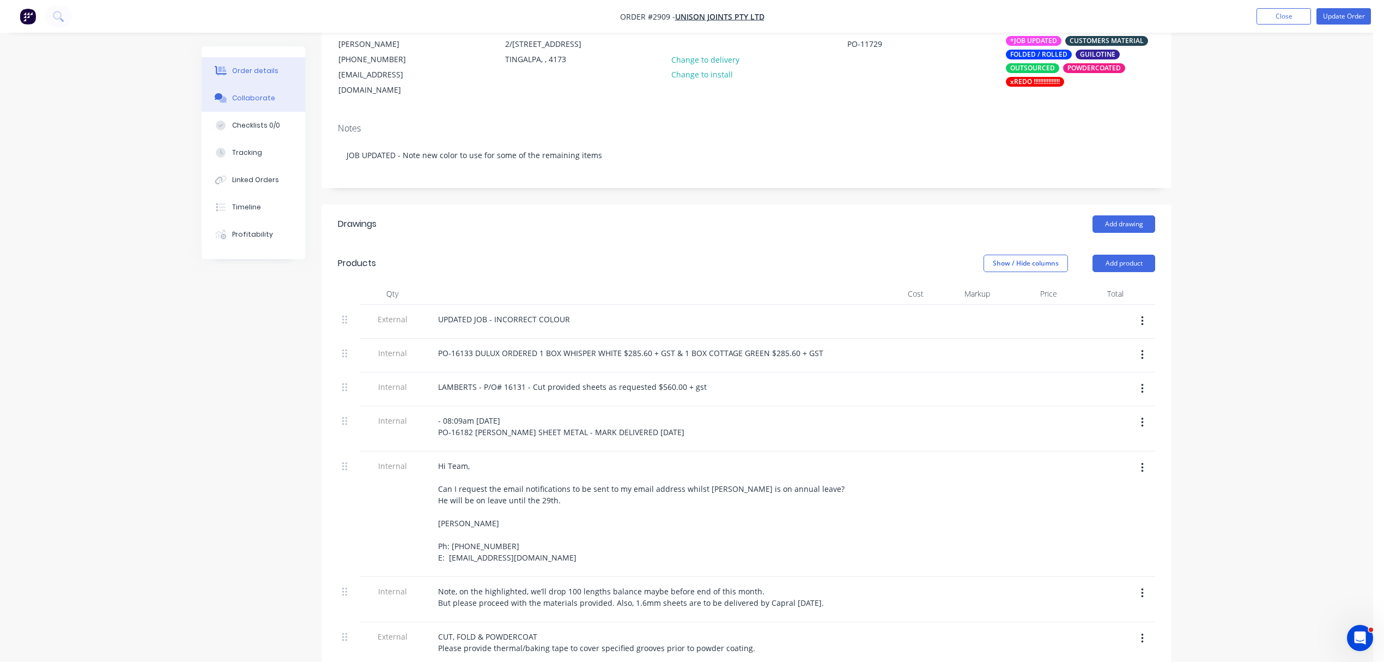
click at [273, 93] on button "Collaborate" at bounding box center [254, 97] width 104 height 27
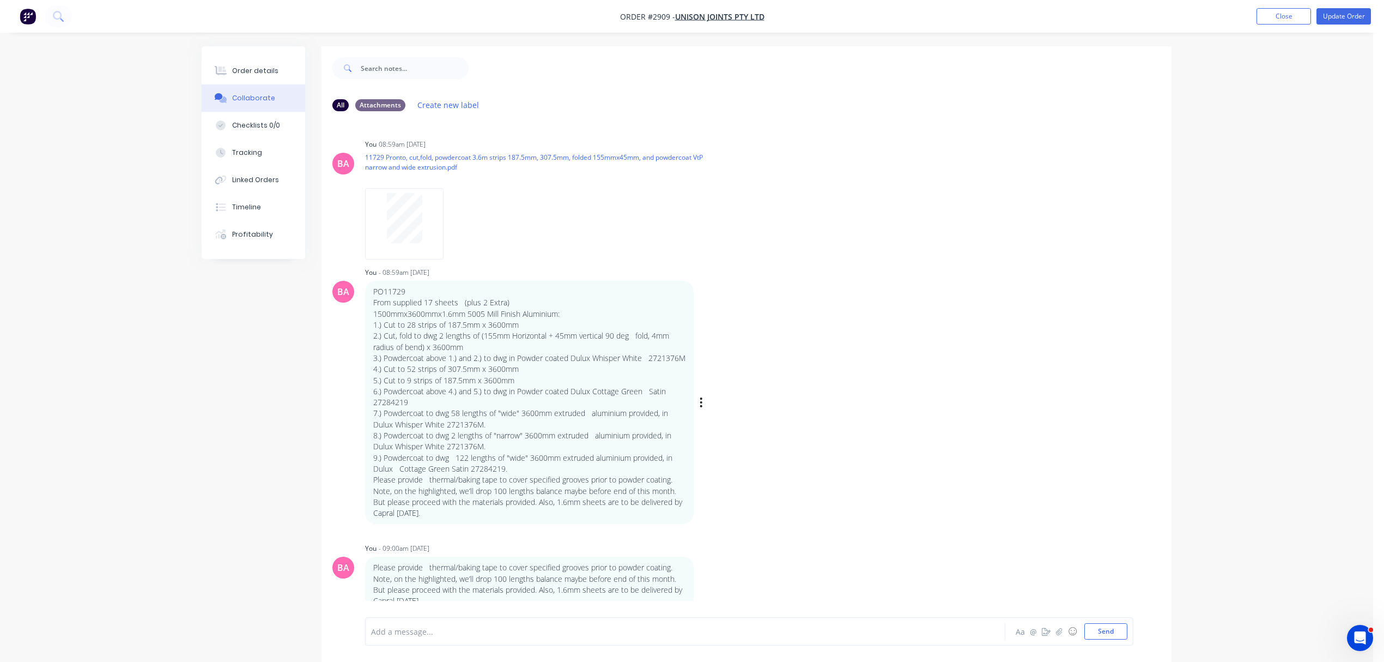
click at [772, 426] on div "BA You - 08:59am 12/09/25 PO11729 From supplied 17 sheets (plus 2 Extra) 1500mm…" at bounding box center [747, 393] width 850 height 259
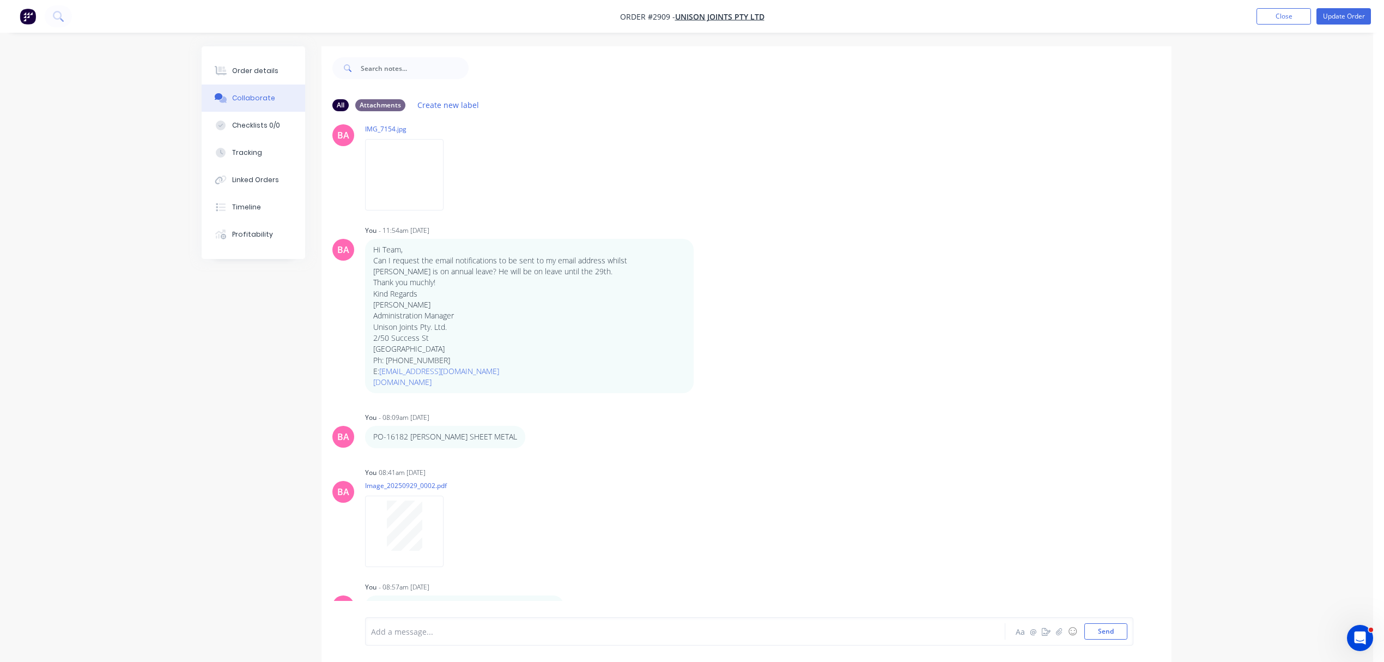
scroll to position [645, 0]
click at [435, 626] on div at bounding box center [655, 631] width 567 height 11
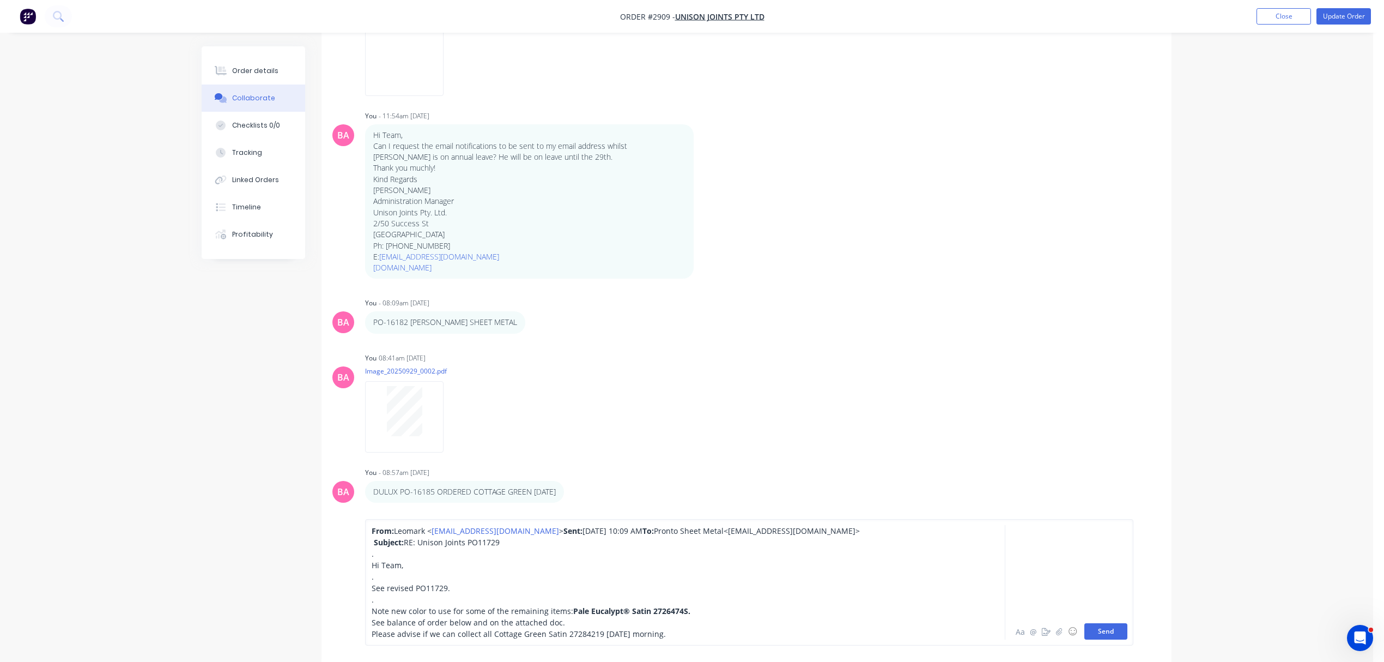
click at [1115, 633] on button "Send" at bounding box center [1106, 631] width 43 height 16
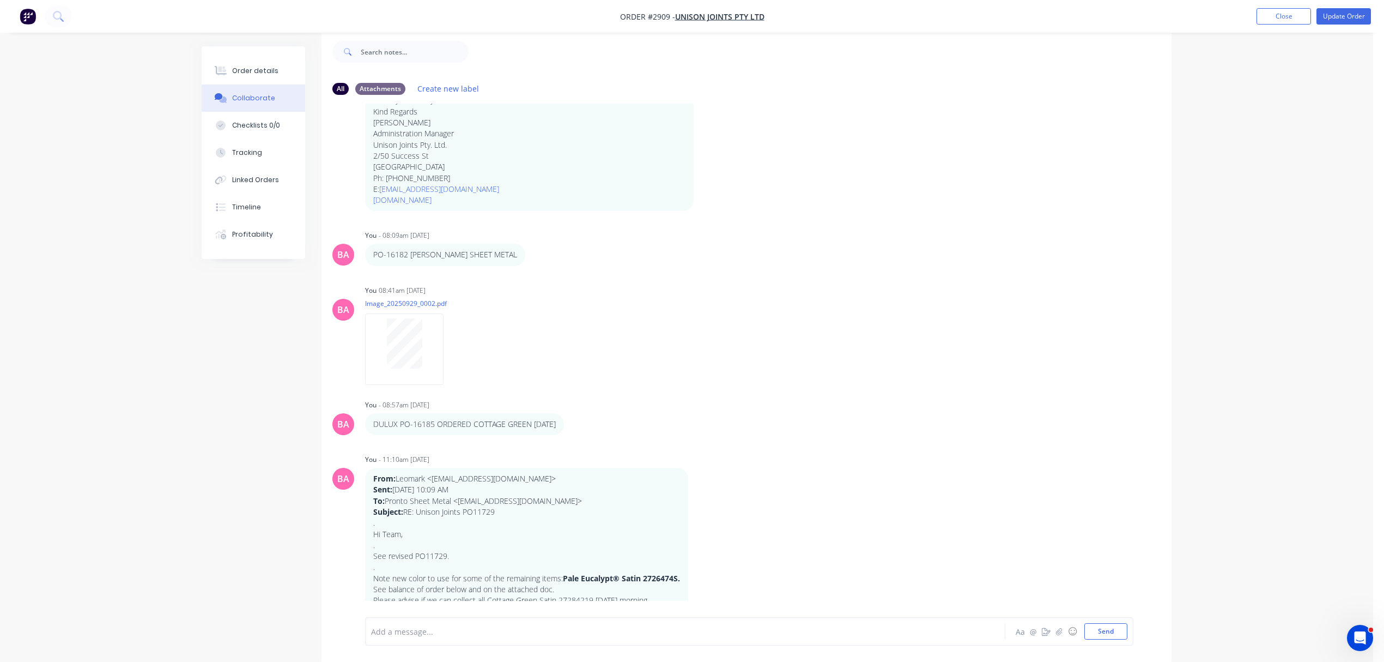
scroll to position [821, 0]
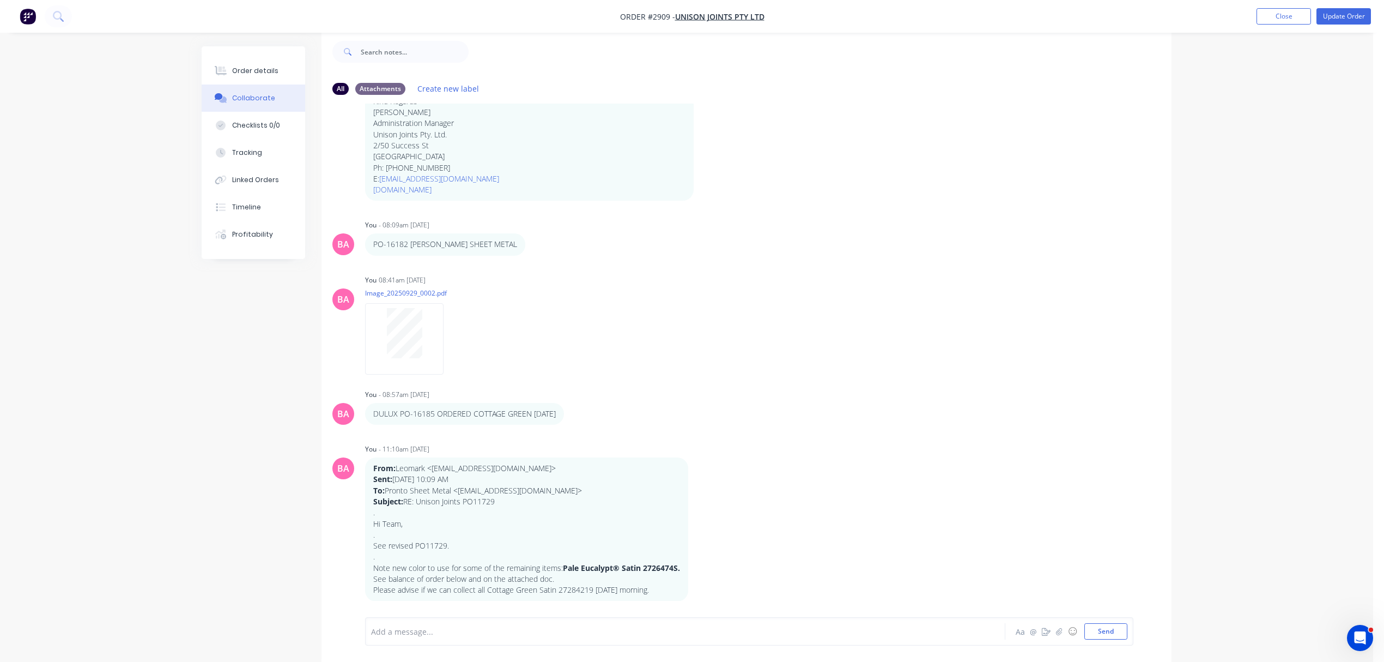
click at [395, 628] on div at bounding box center [655, 631] width 567 height 11
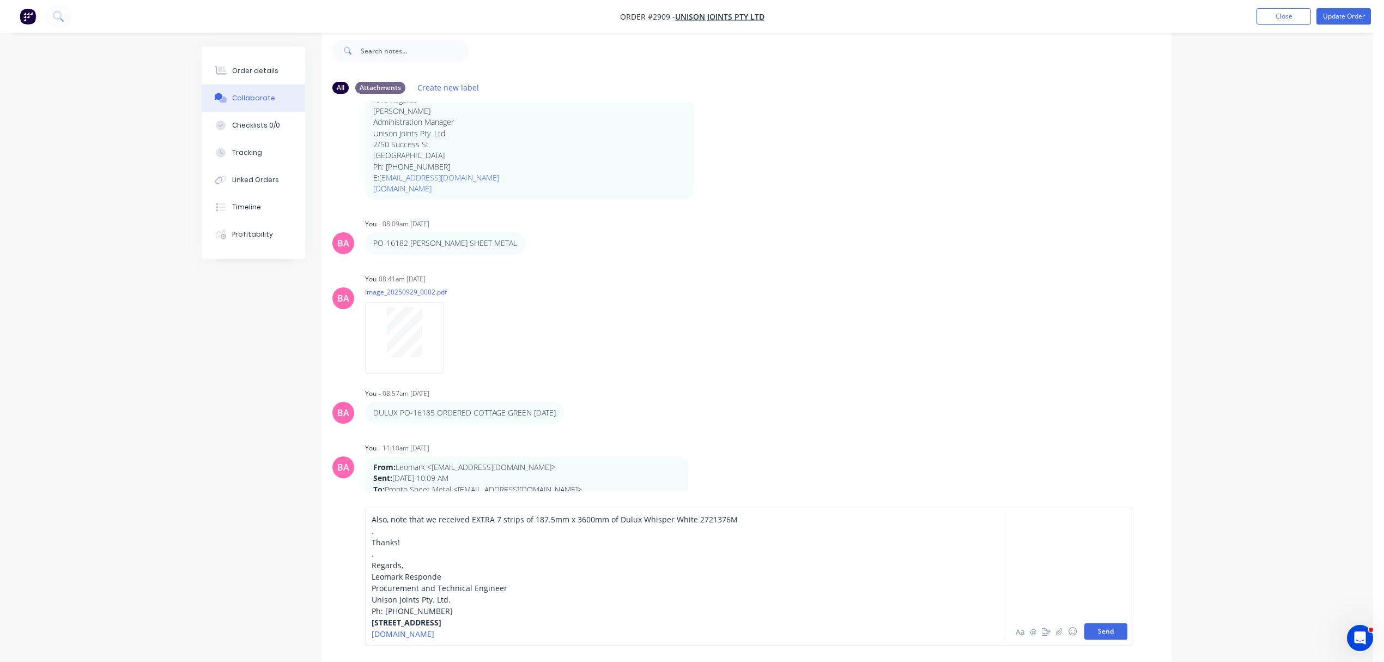
click at [1112, 626] on button "Send" at bounding box center [1106, 631] width 43 height 16
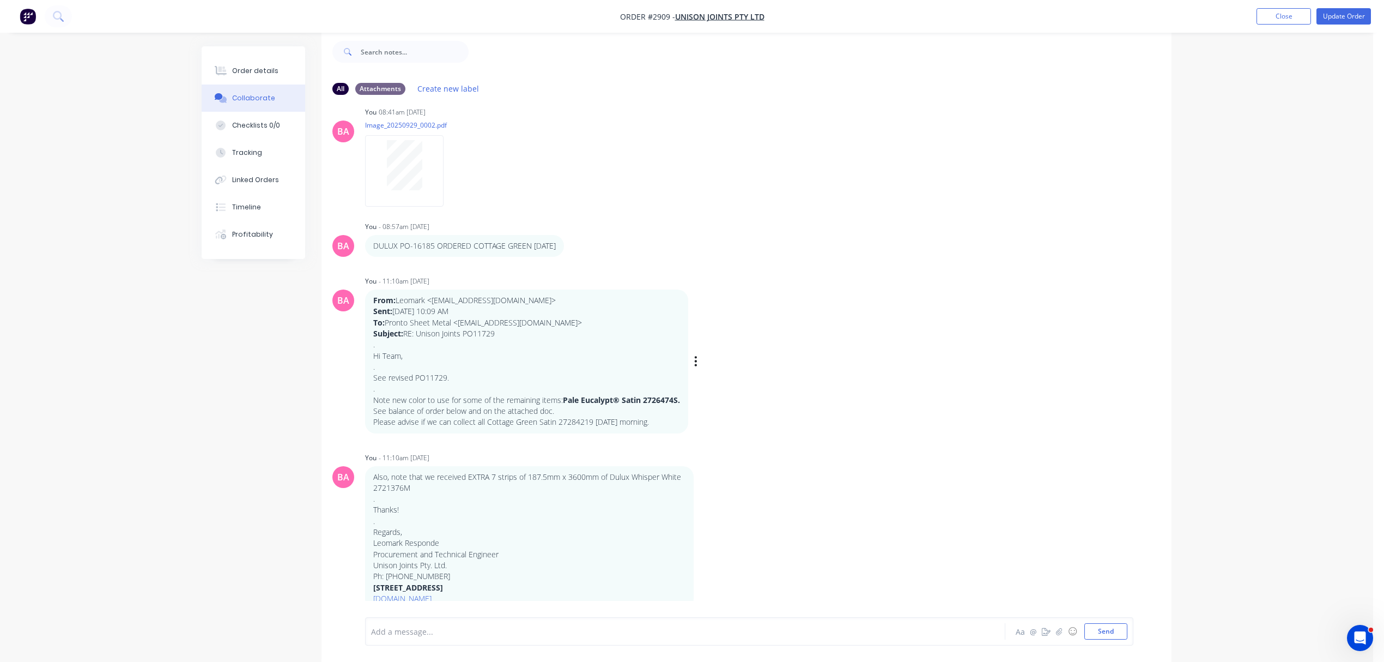
scroll to position [997, 0]
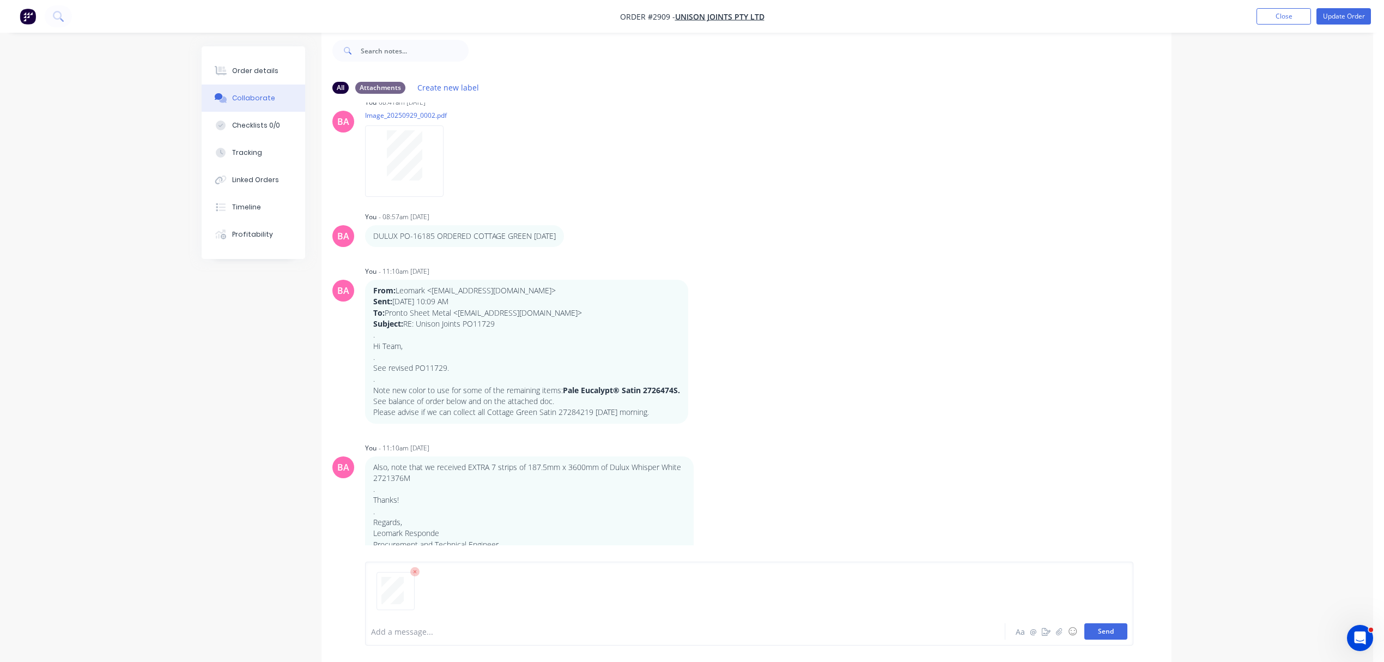
click at [1108, 628] on button "Send" at bounding box center [1106, 631] width 43 height 16
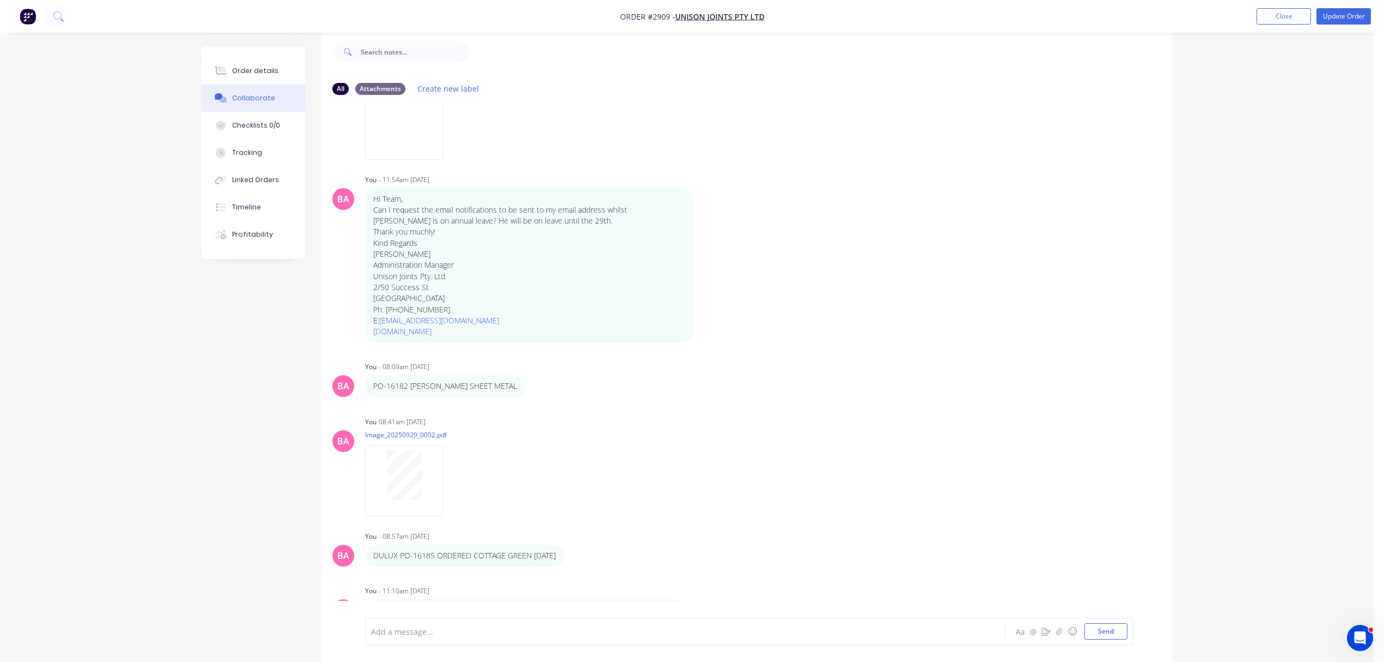
scroll to position [658, 0]
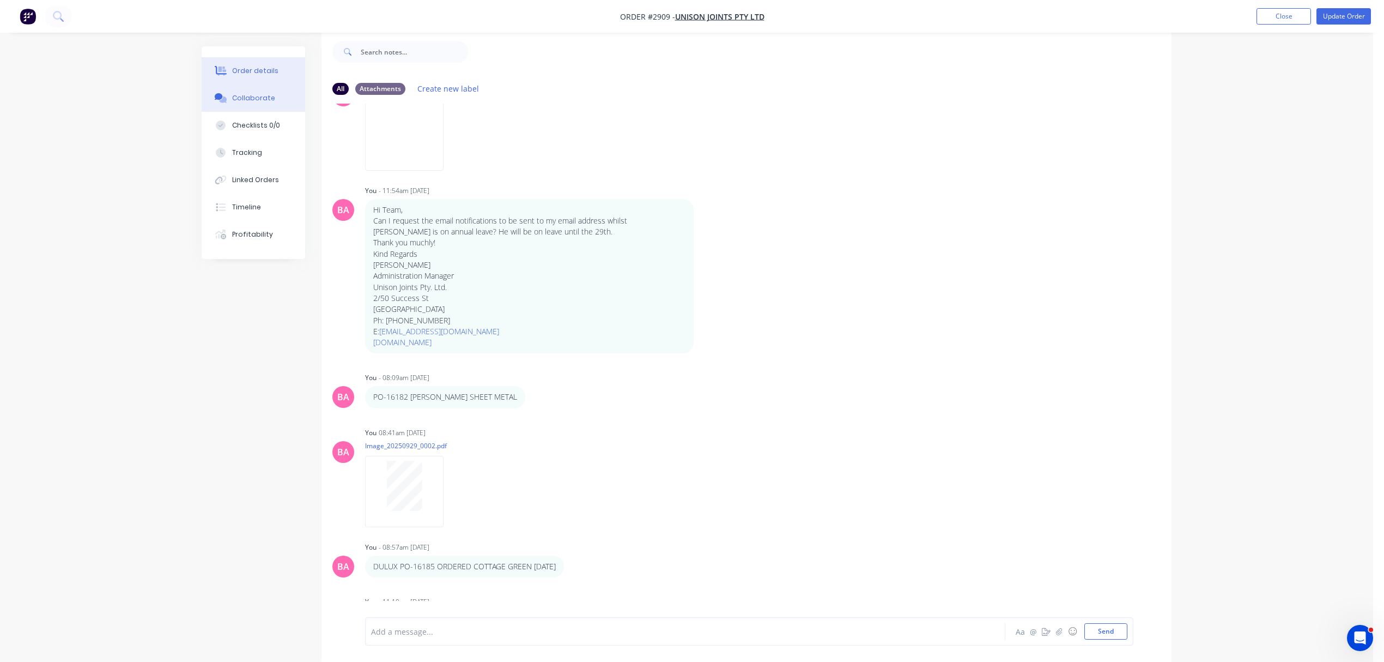
click at [246, 63] on button "Order details" at bounding box center [254, 70] width 104 height 27
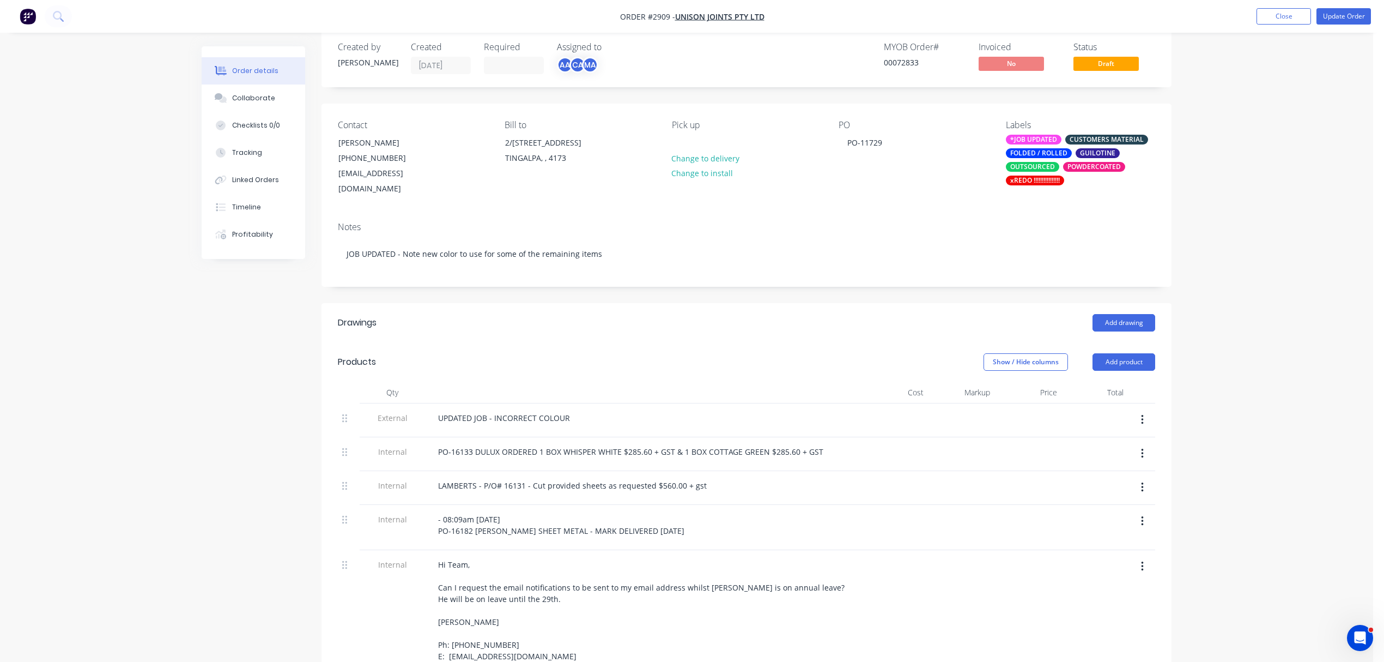
click at [1050, 513] on div at bounding box center [1028, 527] width 67 height 45
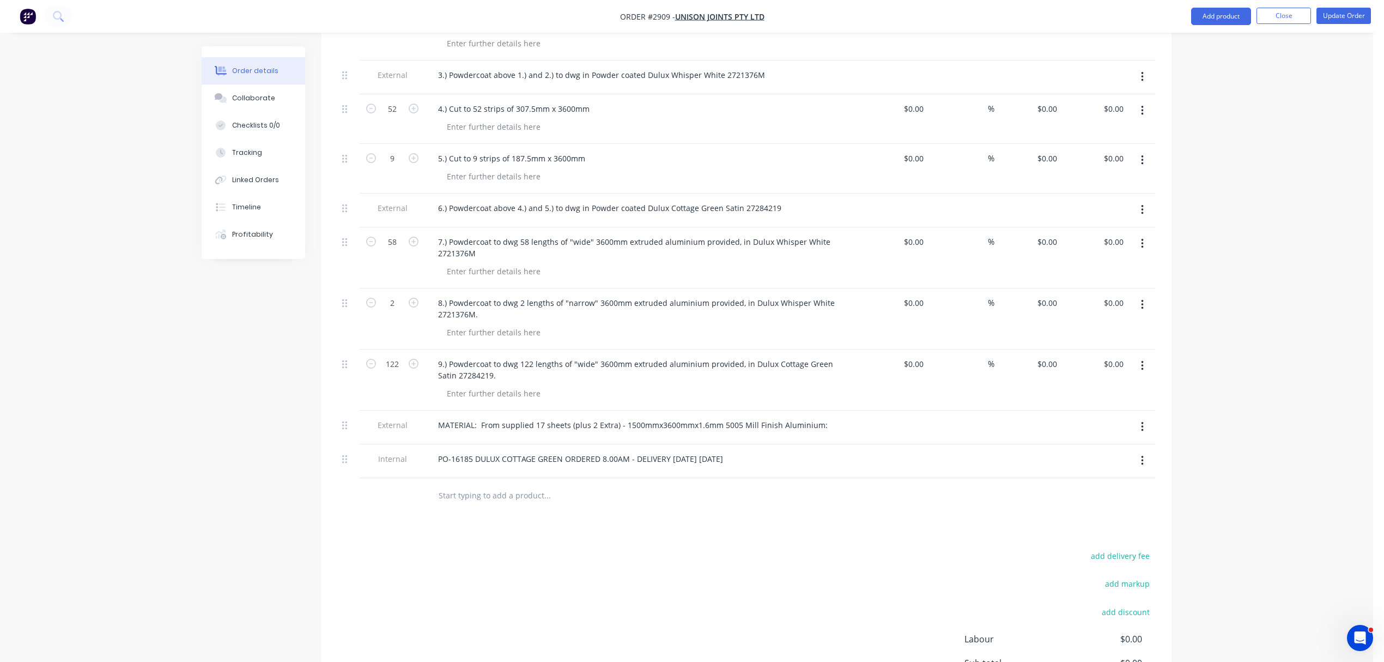
scroll to position [913, 0]
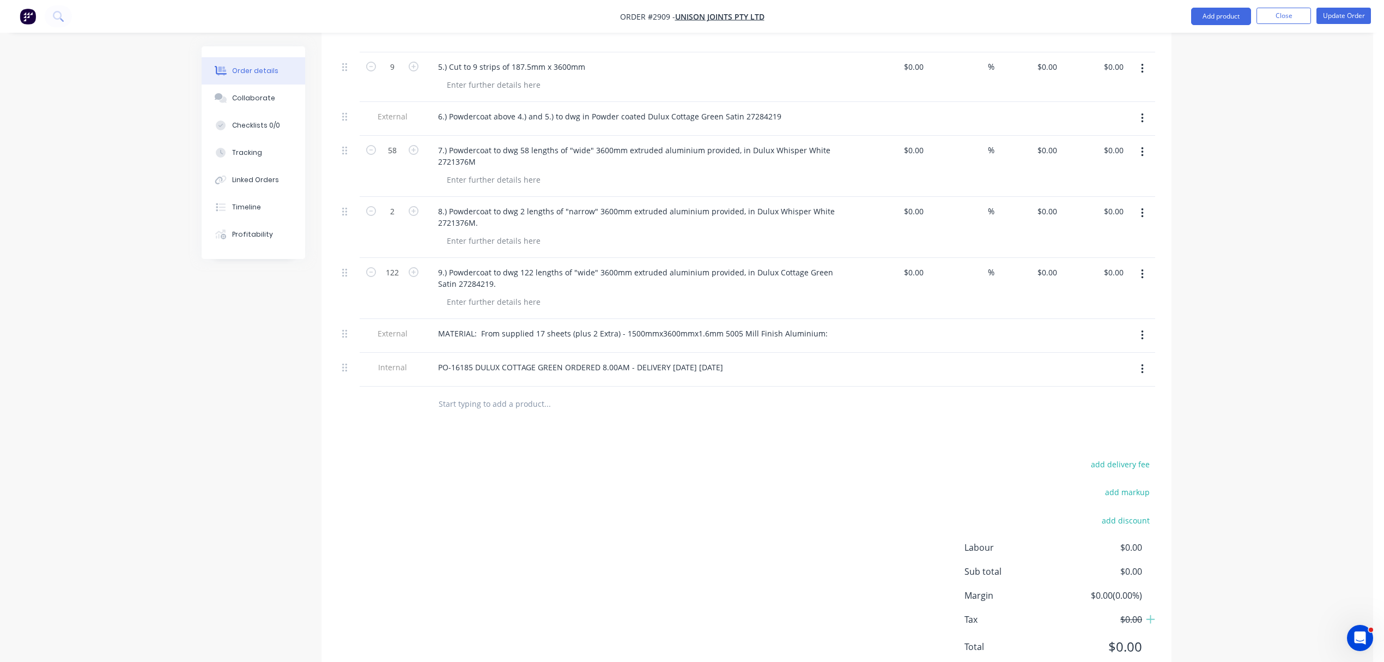
click at [493, 398] on input "text" at bounding box center [547, 404] width 218 height 22
paste input "From supplied 17 sheets (plus 2 Extra) 1500mmx3600mmx1.6mm 5005 Mill Finish Alu…"
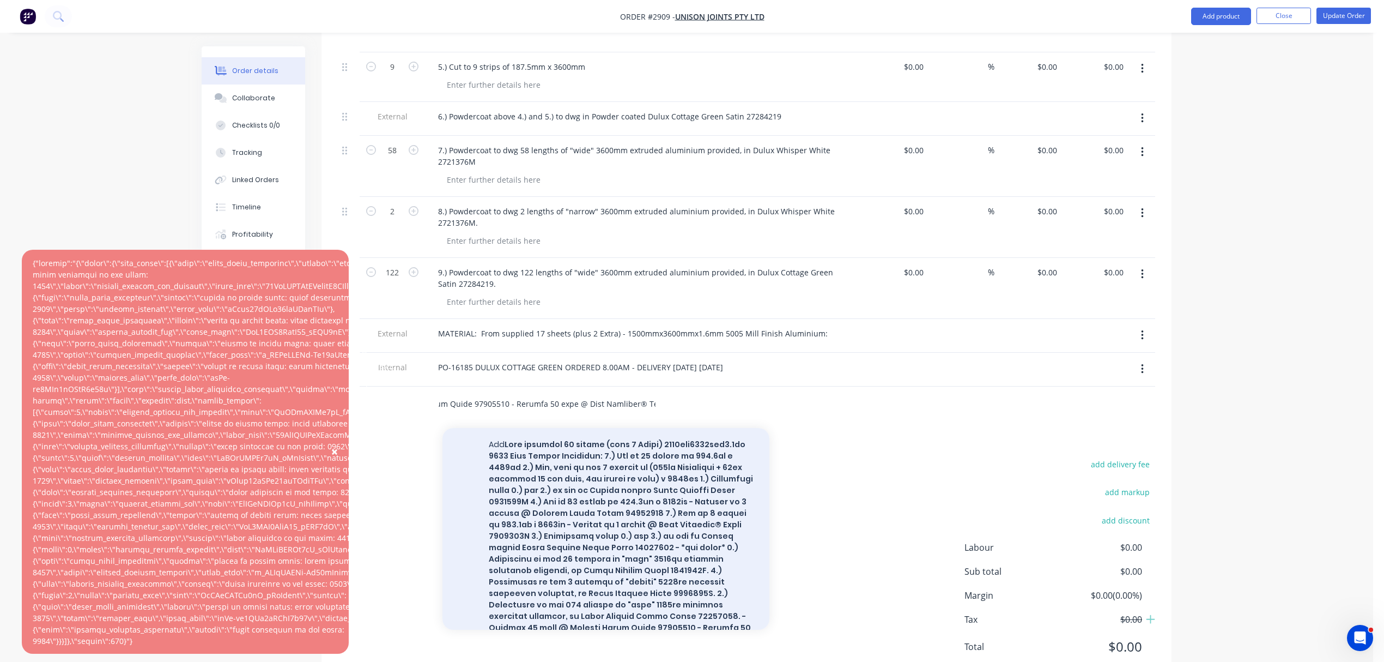
type input "From supplied 17 sheets (plus 2 Extra) 1500mmx3600mmx1.6mm 5005 Mill Finish Alu…"
click at [590, 526] on button "Add to order" at bounding box center [606, 542] width 327 height 228
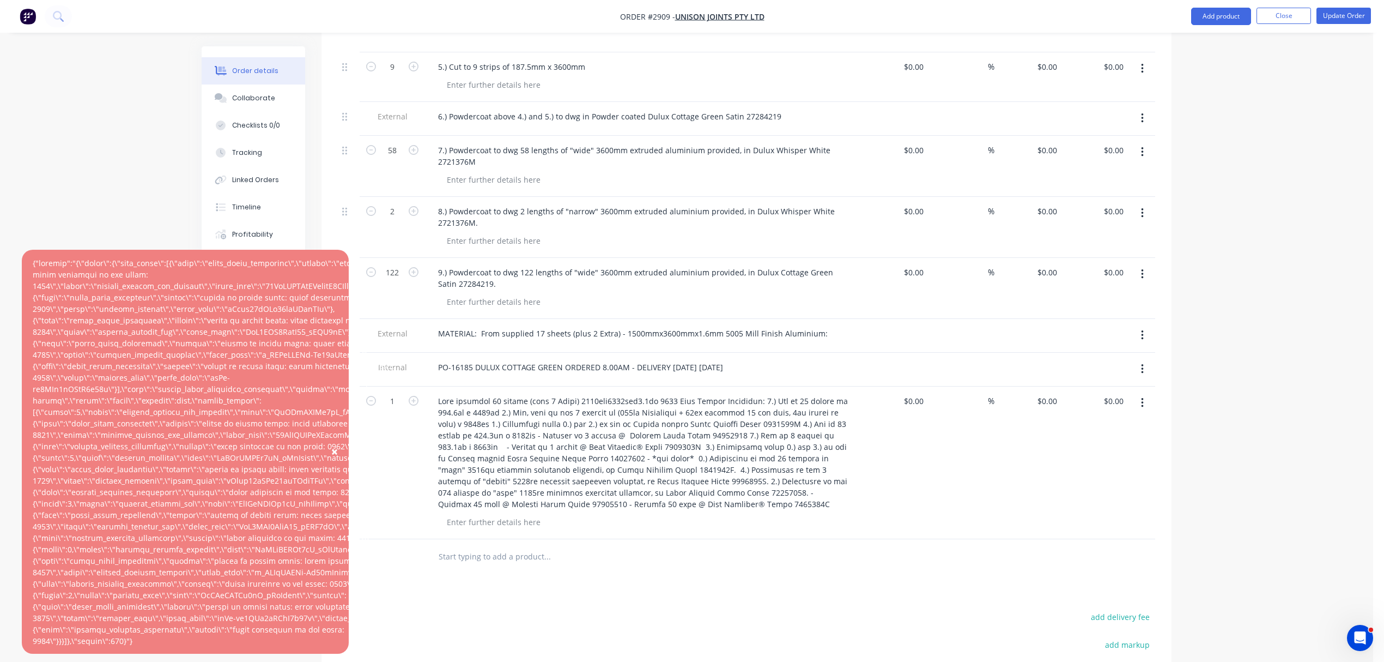
click at [931, 495] on div "%" at bounding box center [961, 462] width 67 height 153
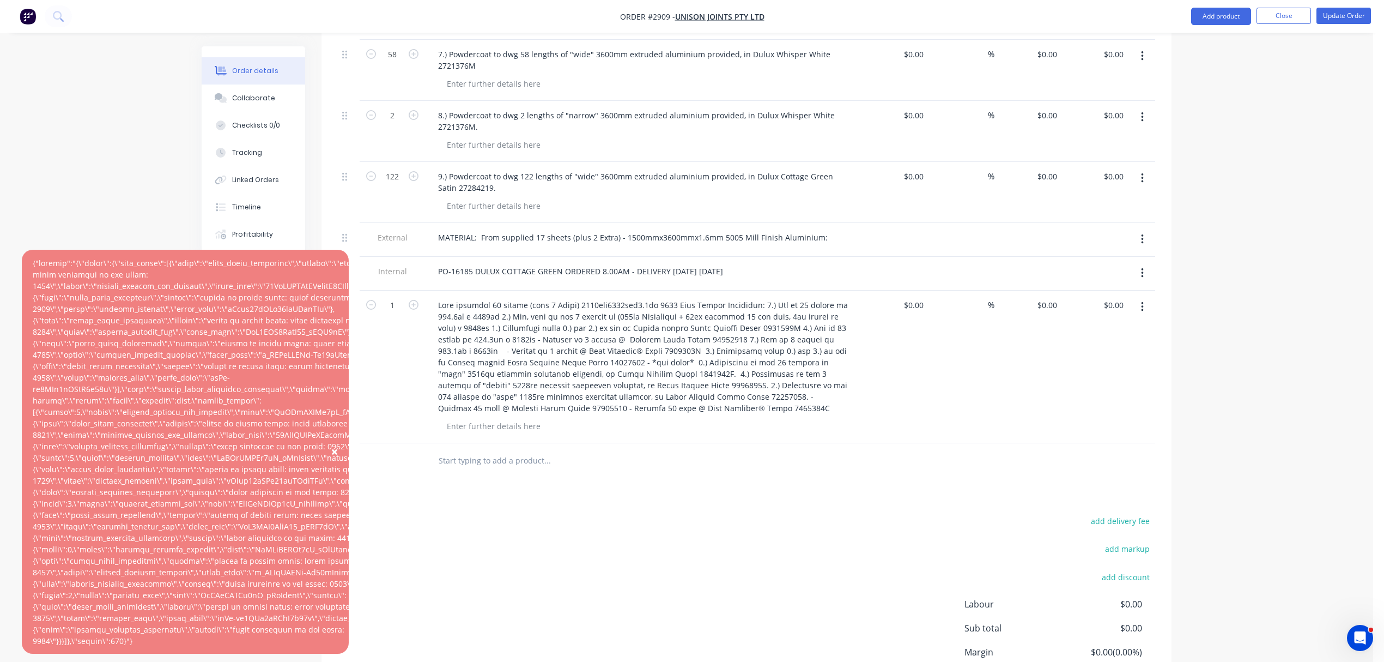
scroll to position [1010, 0]
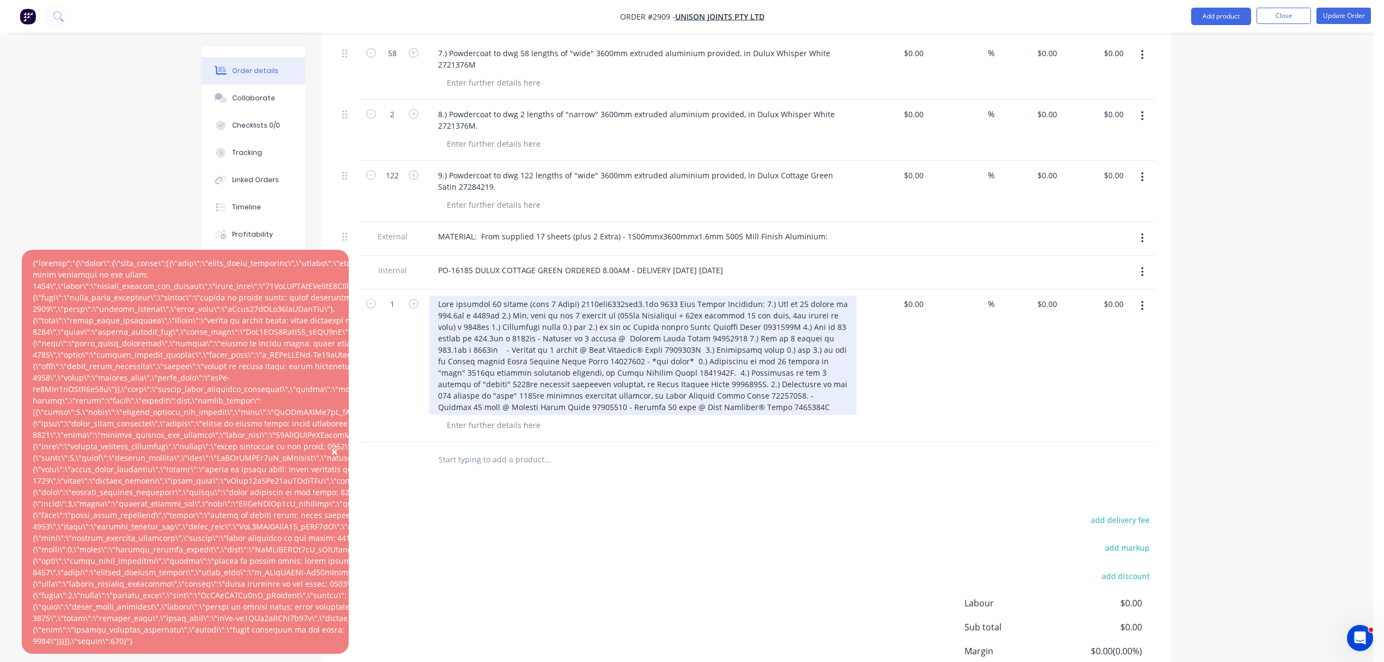
click at [561, 386] on div at bounding box center [642, 355] width 427 height 119
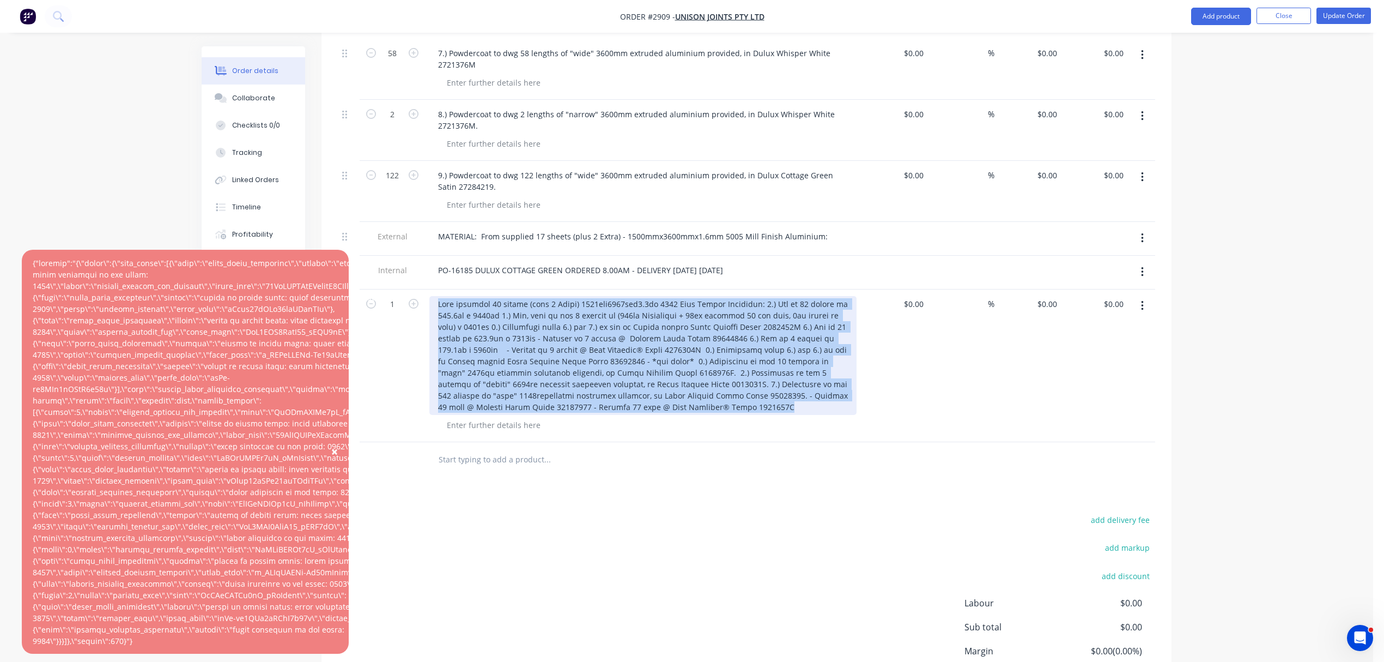
drag, startPoint x: 803, startPoint y: 397, endPoint x: 369, endPoint y: 293, distance: 446.7
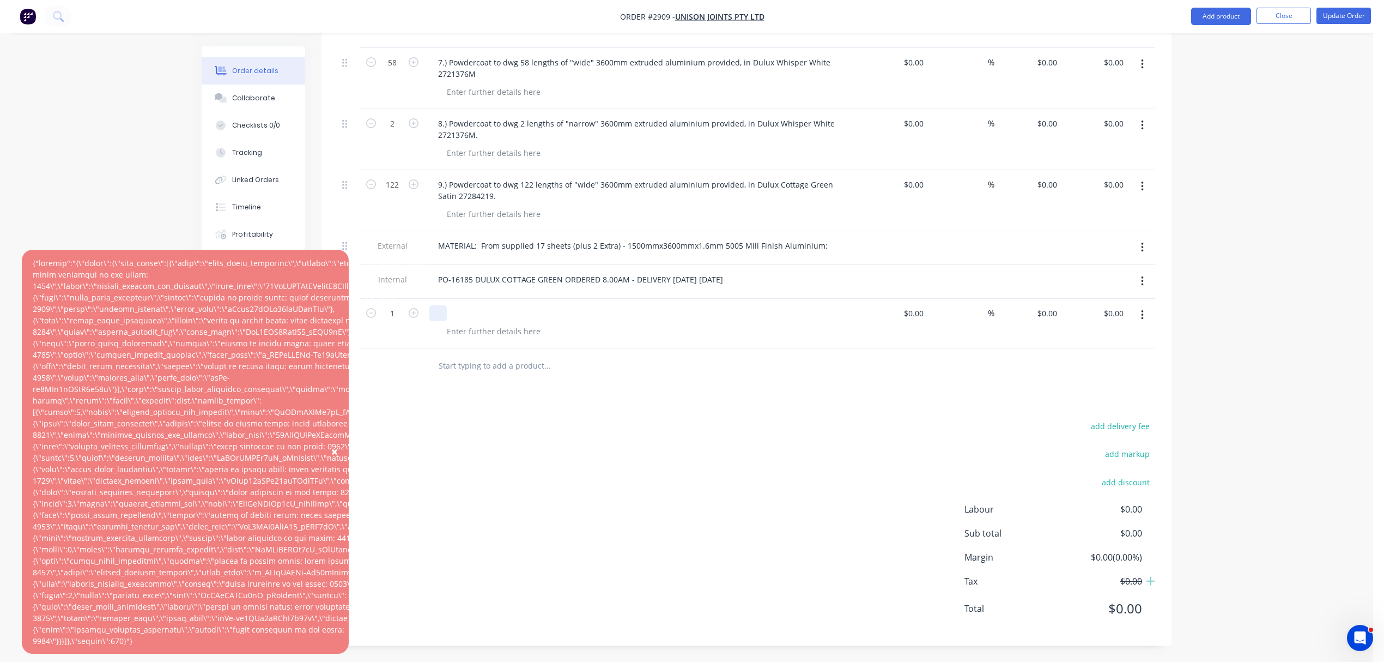
scroll to position [994, 0]
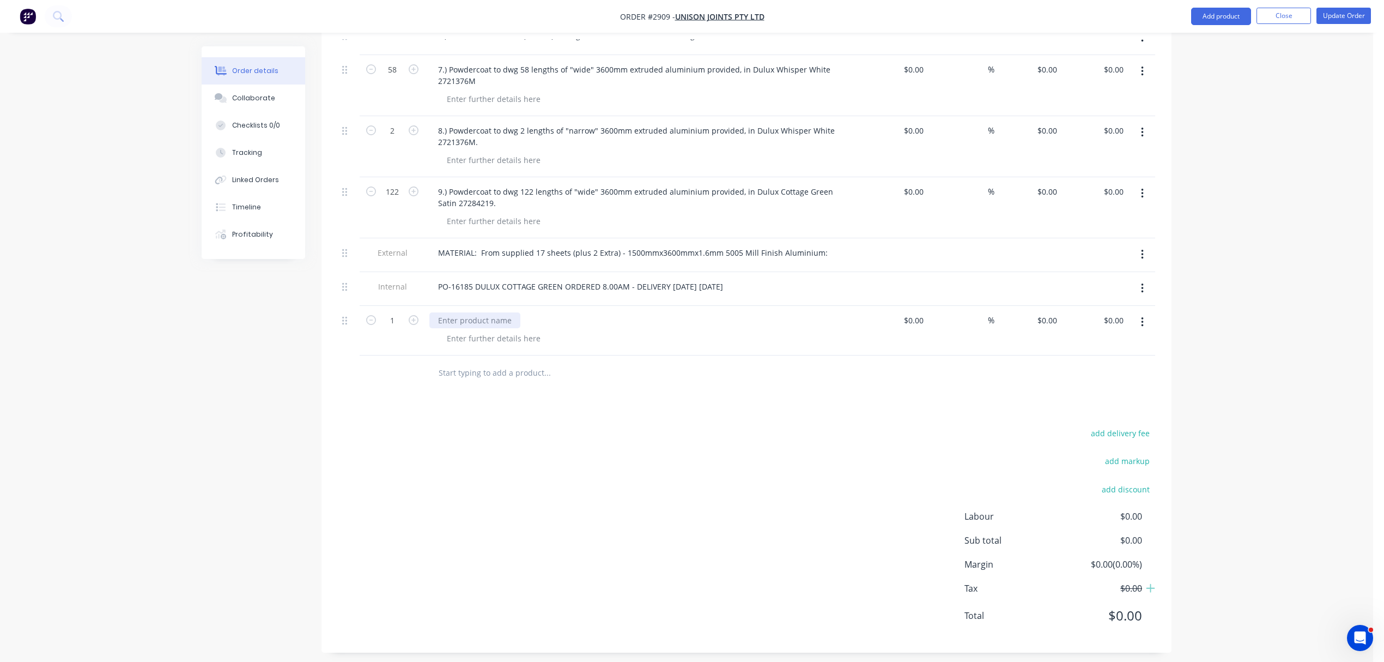
click at [487, 312] on div at bounding box center [474, 320] width 91 height 16
click at [396, 312] on input "1" at bounding box center [392, 320] width 28 height 16
type input "52"
click at [515, 373] on input "text" at bounding box center [547, 373] width 218 height 22
click at [467, 363] on input "text" at bounding box center [547, 373] width 218 height 22
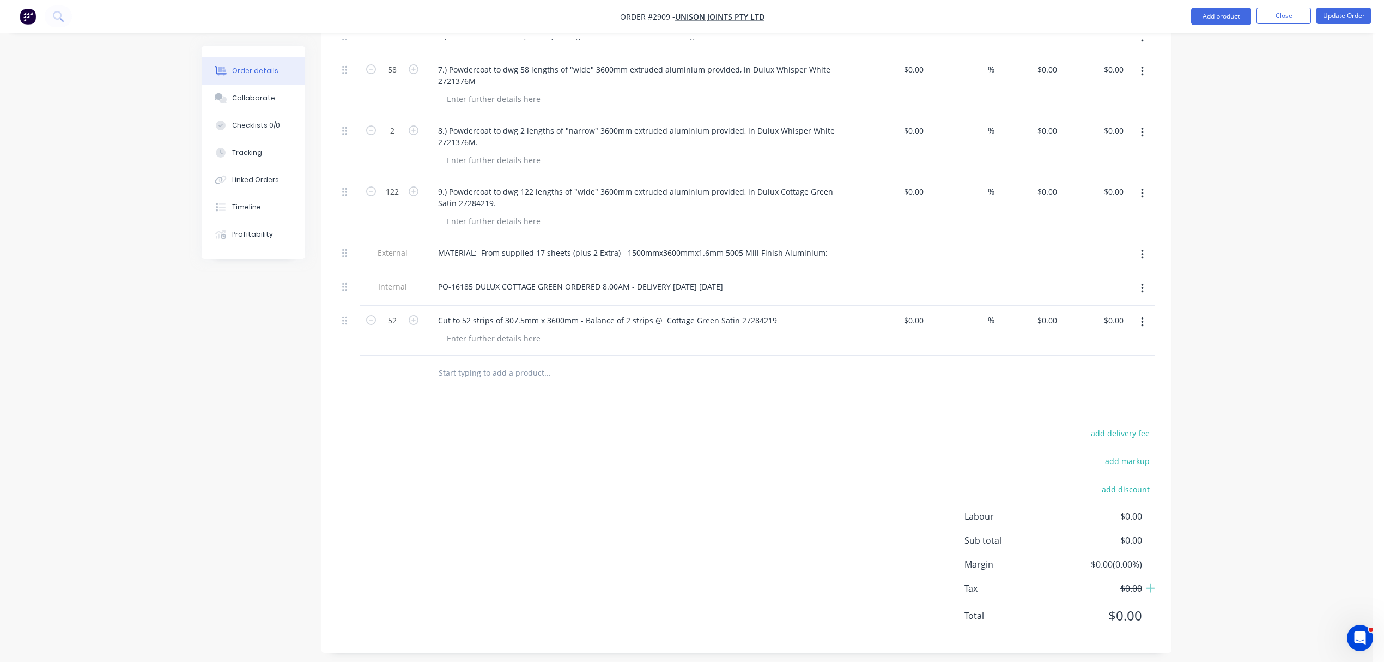
paste input "5.) Cut to 9 strips of 187.5mm x 3600mm - Balance of 9 strips @ Pale Eucalypt® …"
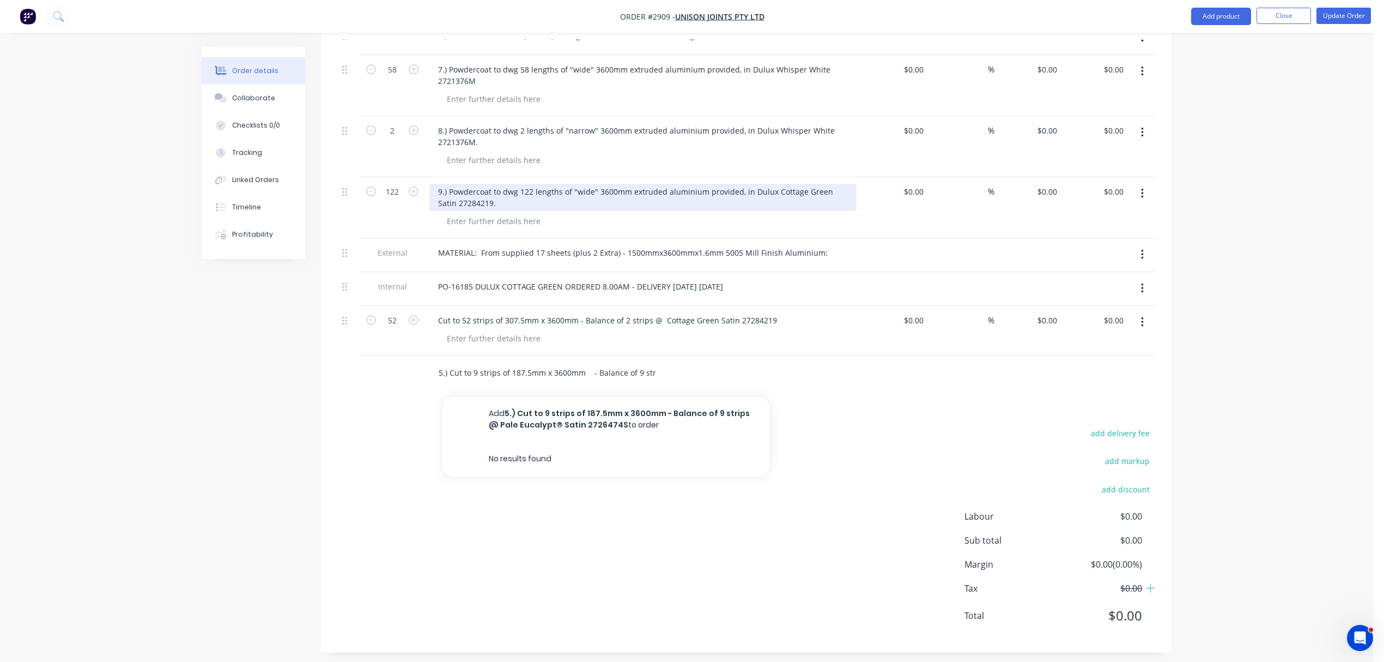
scroll to position [0, 128]
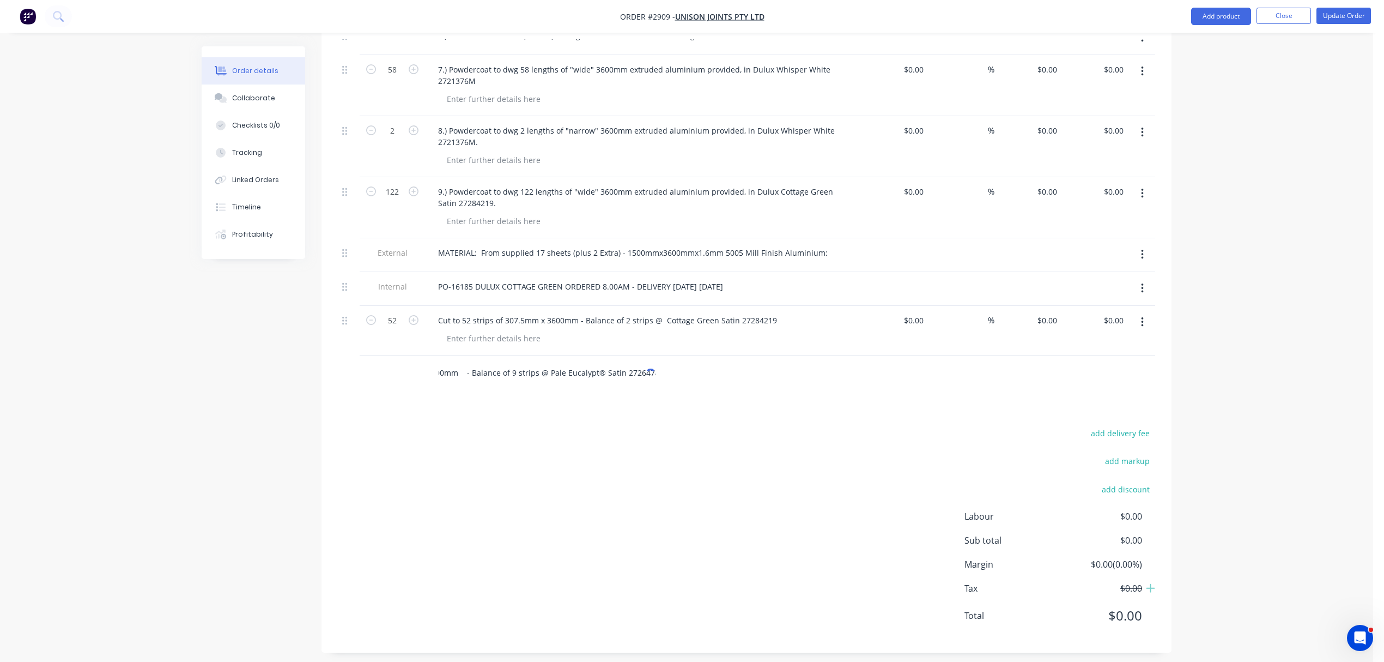
type input "5.) Cut to 9 strips of 187.5mm x 3600mm - Balance of 9 strips @ Pale Eucalypt® …"
click at [512, 363] on input "5.) Cut to 9 strips of 187.5mm x 3600mm - Balance of 9 strips @ Pale Eucalypt® …" at bounding box center [547, 373] width 218 height 22
click at [438, 312] on div "Cut to 52 strips of 307.5mm x 3600mm - Balance of 2 strips @ Cottage Green Sati…" at bounding box center [607, 320] width 356 height 16
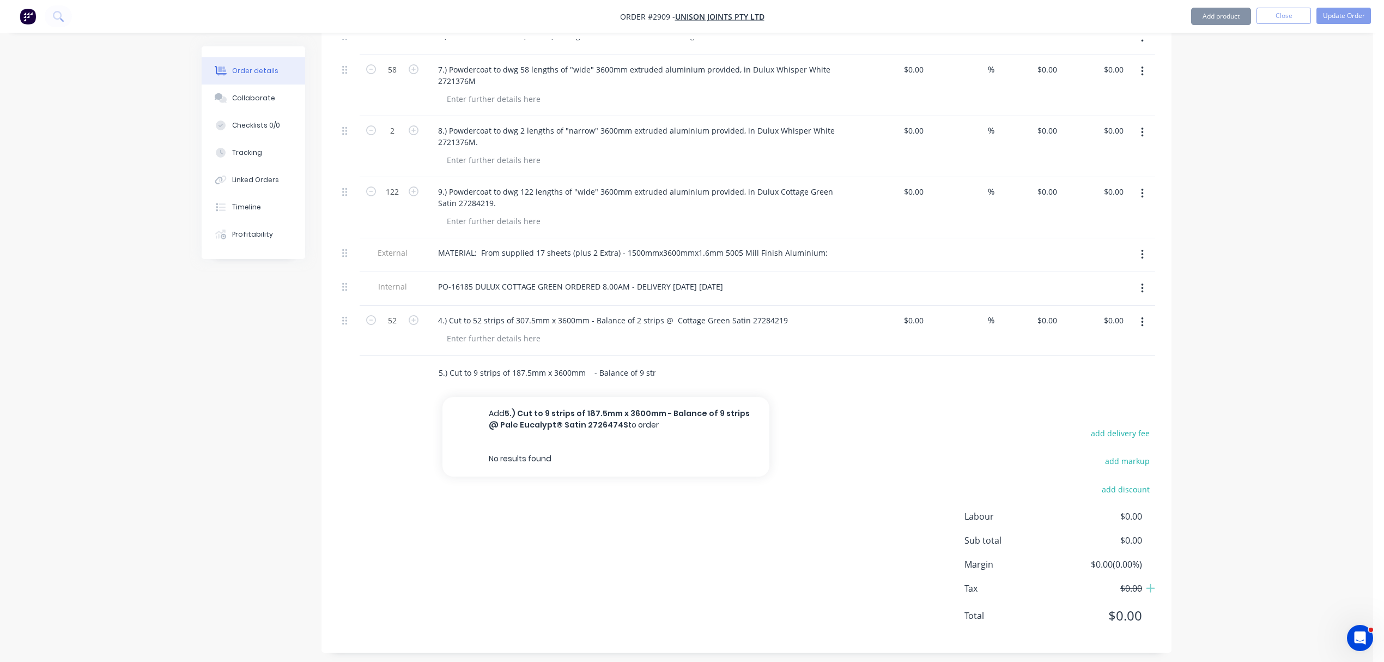
click at [630, 365] on input "5.) Cut to 9 strips of 187.5mm x 3600mm - Balance of 9 strips @ Pale Eucalypt® …" at bounding box center [547, 373] width 218 height 22
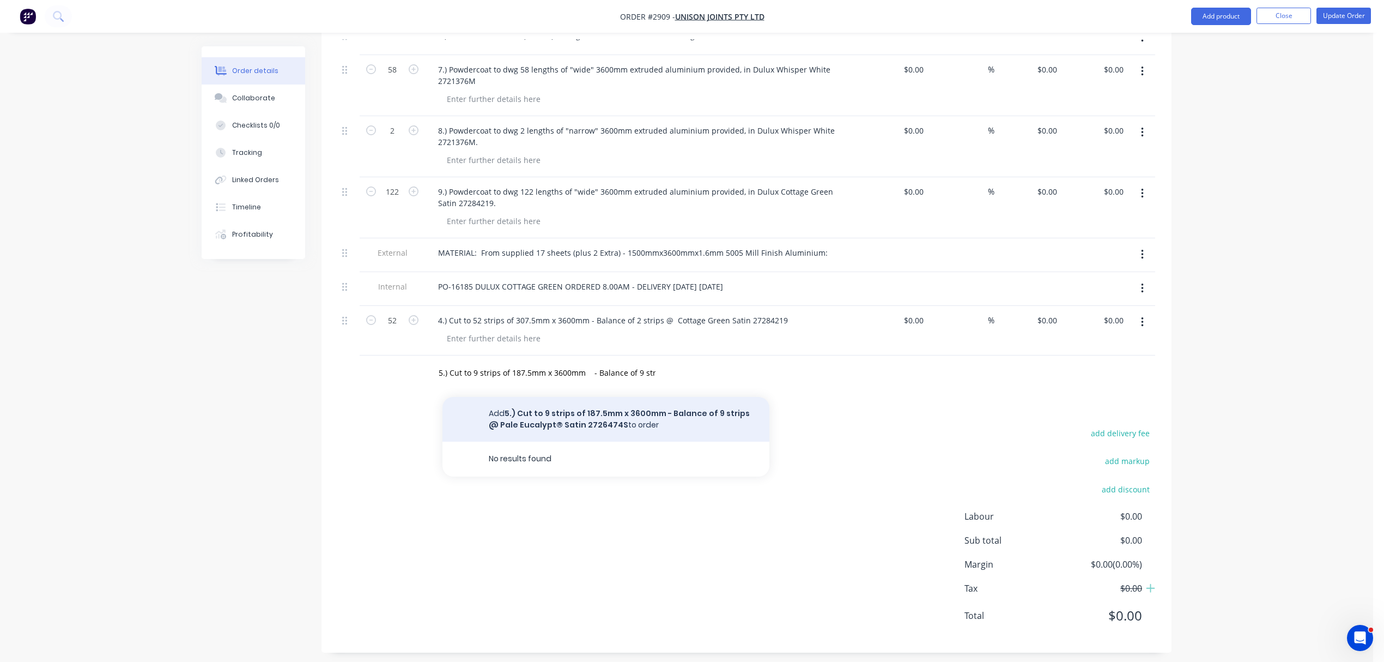
click at [626, 417] on button "Add 5.) Cut to 9 strips of 187.5mm x 3600mm - Balance of 9 strips @ Pale Eucaly…" at bounding box center [606, 419] width 327 height 45
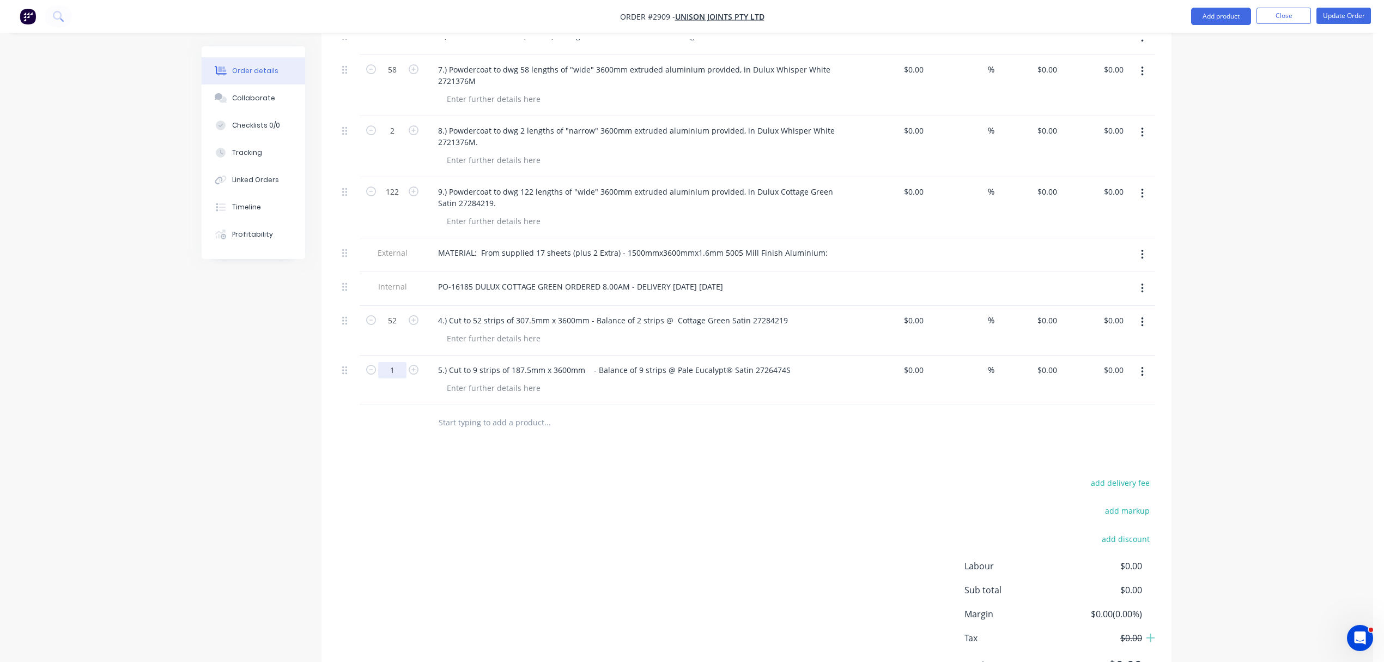
click at [395, 362] on input "1" at bounding box center [392, 370] width 28 height 16
type input "9"
click at [567, 384] on div at bounding box center [647, 388] width 419 height 16
click at [492, 417] on input "text" at bounding box center [547, 422] width 218 height 22
paste input "6.) Powdercoat above 4.) and 5.) to dwg in Powder coated Dulux Cottage Green Sa…"
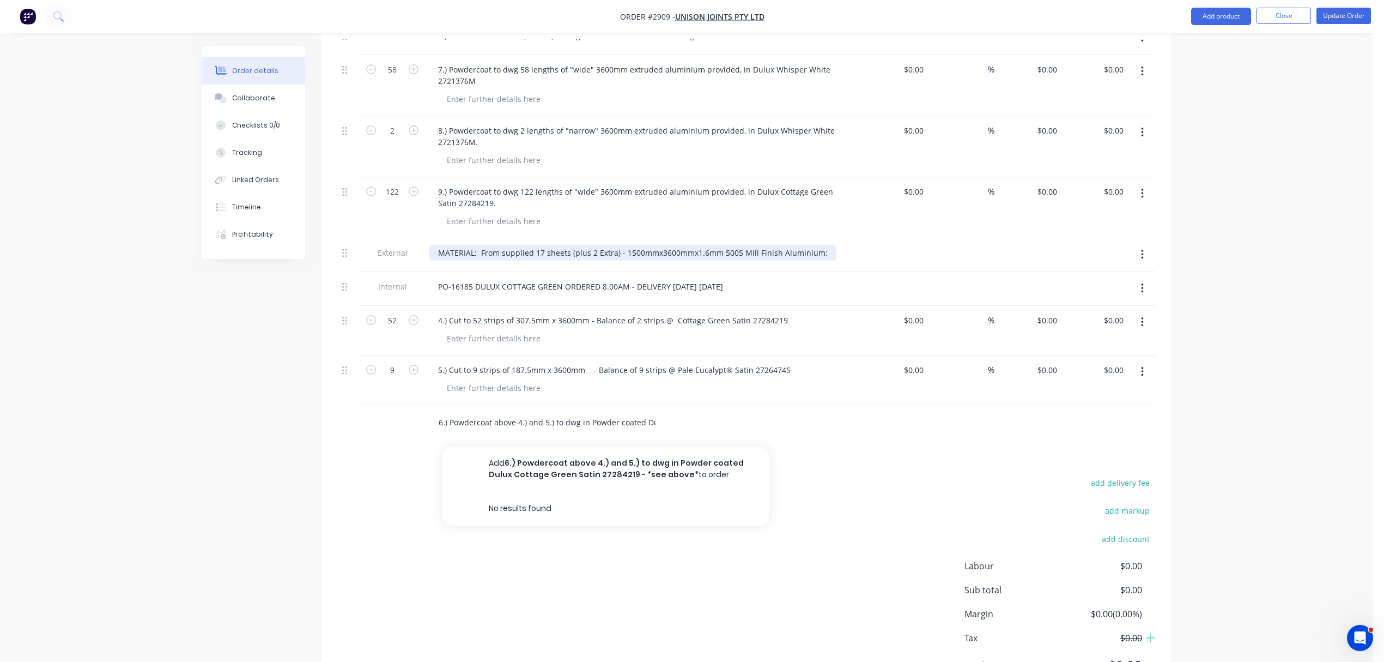
scroll to position [0, 171]
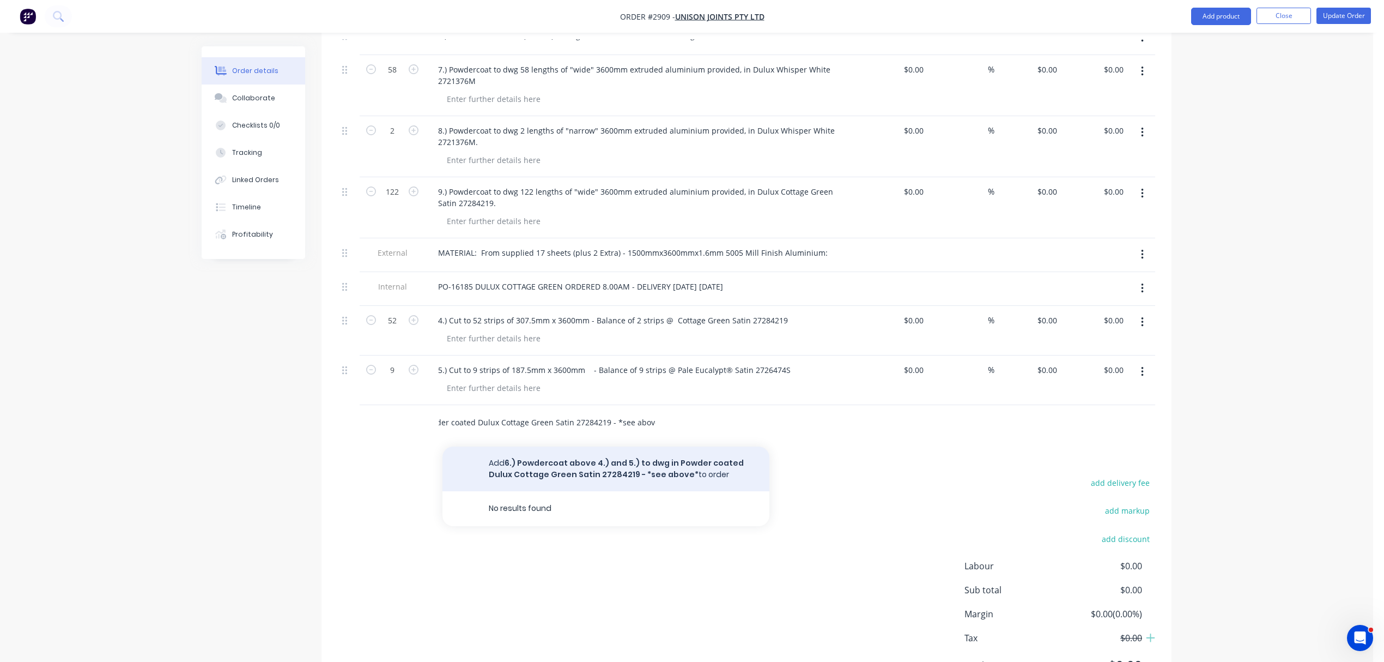
type input "6.) Powdercoat above 4.) and 5.) to dwg in Powder coated Dulux Cottage Green Sa…"
click at [617, 465] on button "Add 6.) Powdercoat above 4.) and 5.) to dwg in Powder coated Dulux Cottage Gree…" at bounding box center [606, 468] width 327 height 45
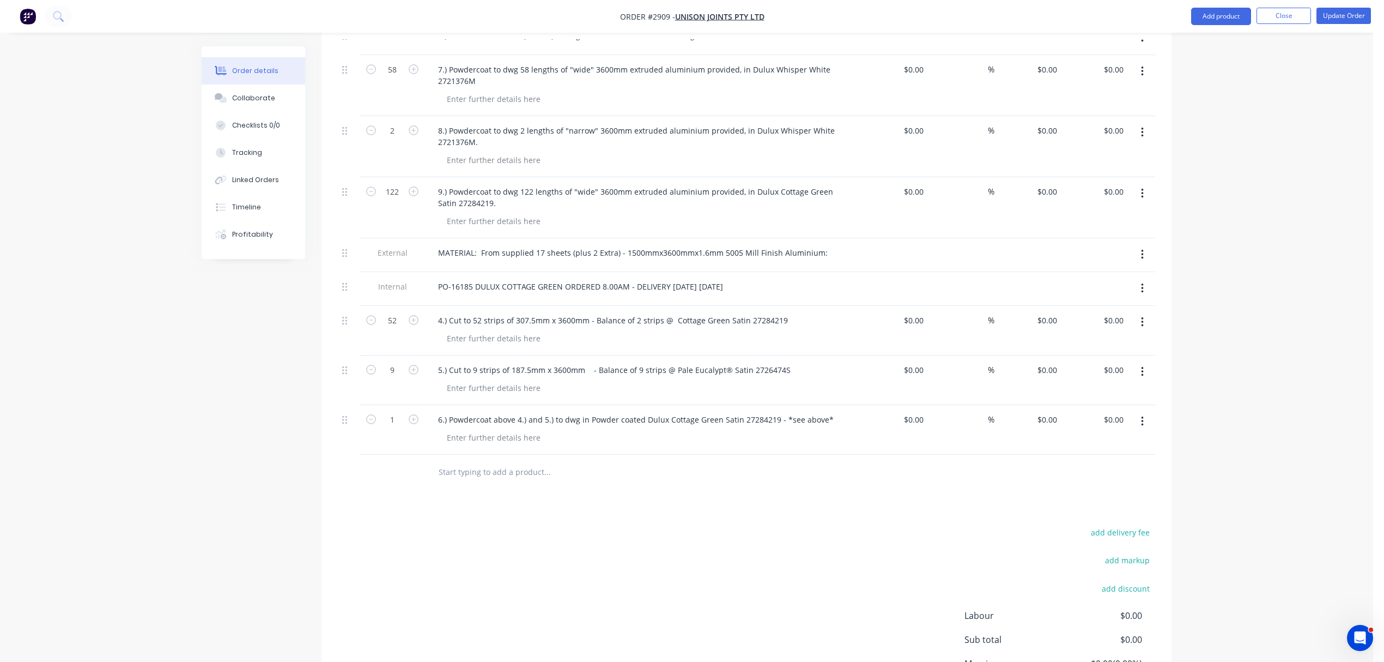
click at [498, 470] on input "text" at bounding box center [547, 472] width 218 height 22
paste input "9.) Powdercoat to dwg 122 lengths of "wide" 3600mm extruded aluminium provided,…"
type input "9.) Powdercoat to dwg 122 lengths of "wide" 3600mm extruded aluminium provided,…"
click at [395, 414] on input "1" at bounding box center [392, 419] width 28 height 16
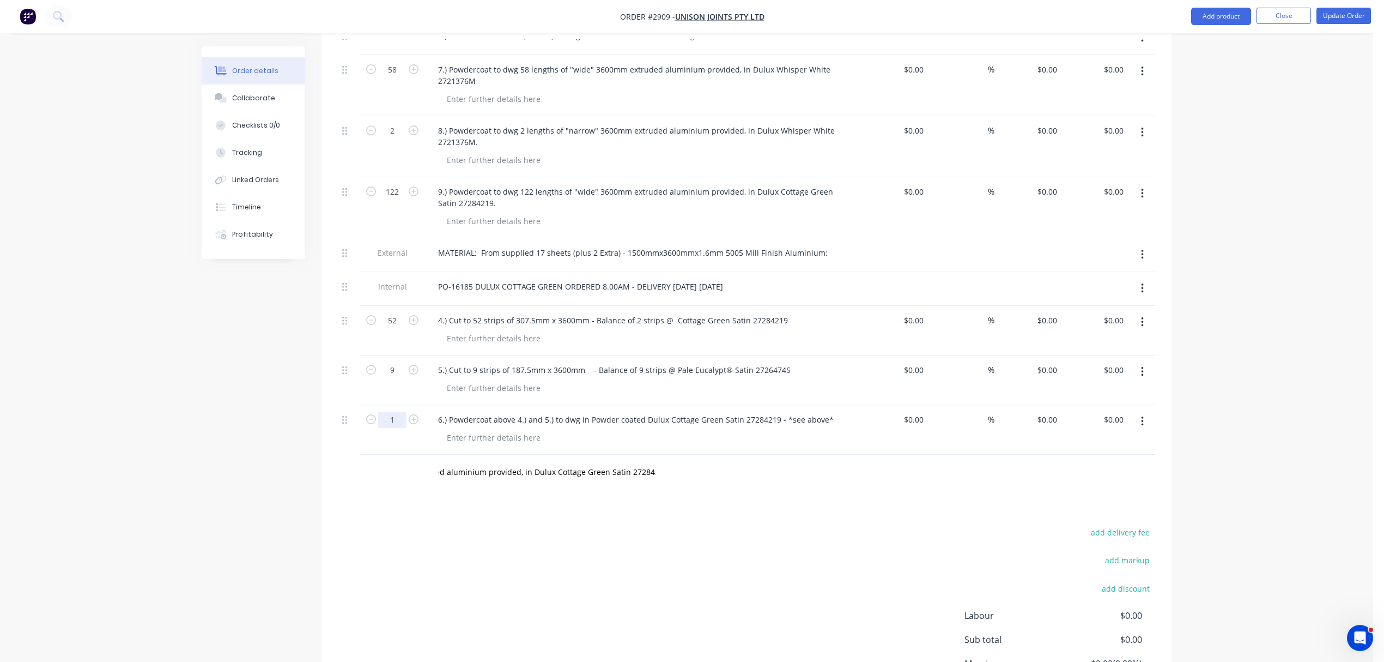
scroll to position [0, 0]
click at [601, 467] on input "9.) Powdercoat to dwg 122 lengths of "wide" 3600mm extruded aluminium provided,…" at bounding box center [547, 472] width 218 height 22
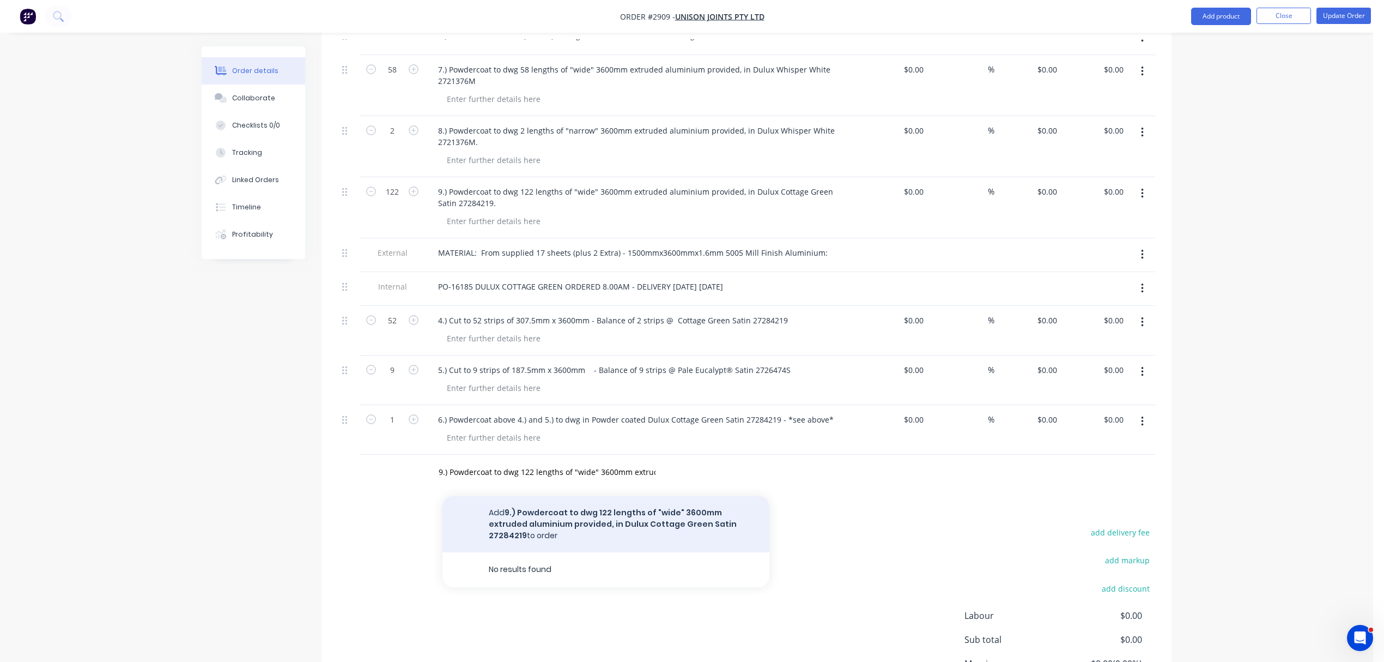
click at [516, 504] on button "Add 9.) Powdercoat to dwg 122 lengths of "wide" 3600mm extruded aluminium provi…" at bounding box center [606, 524] width 327 height 56
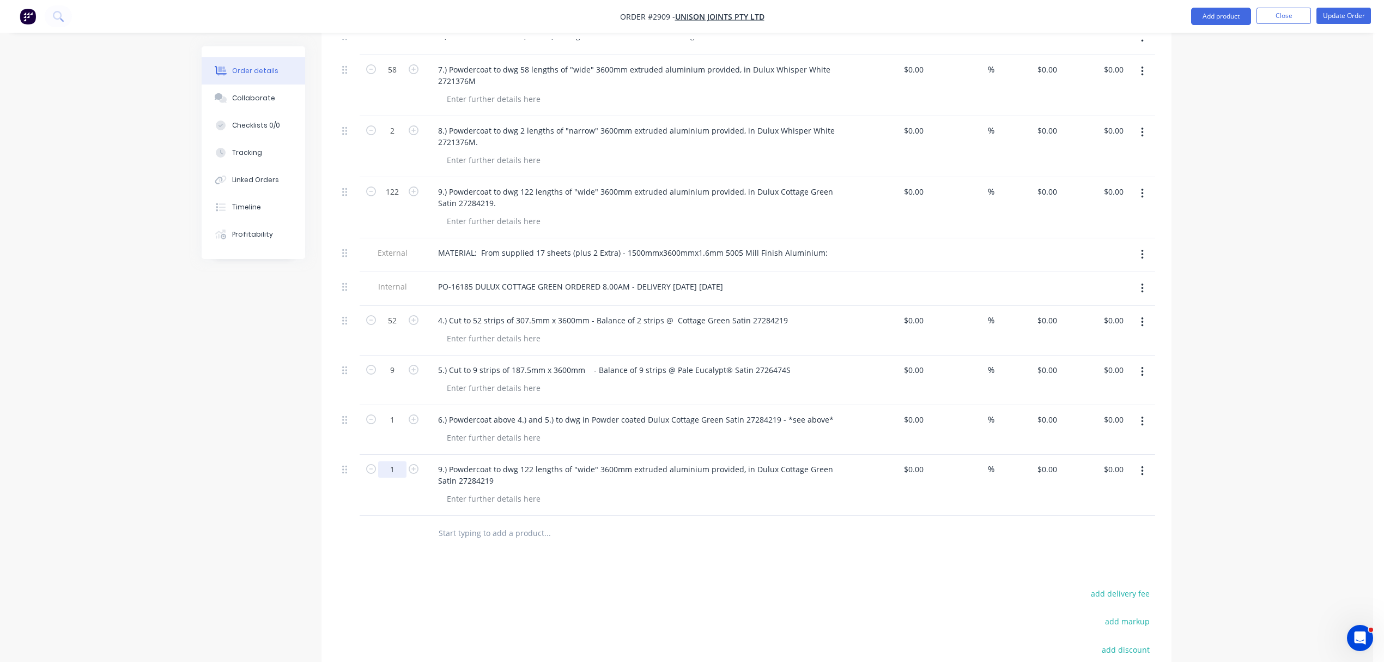
click at [402, 463] on input "1" at bounding box center [392, 469] width 28 height 16
type input "122"
click at [506, 492] on div at bounding box center [493, 499] width 111 height 16
click at [491, 494] on div at bounding box center [493, 499] width 111 height 16
paste div
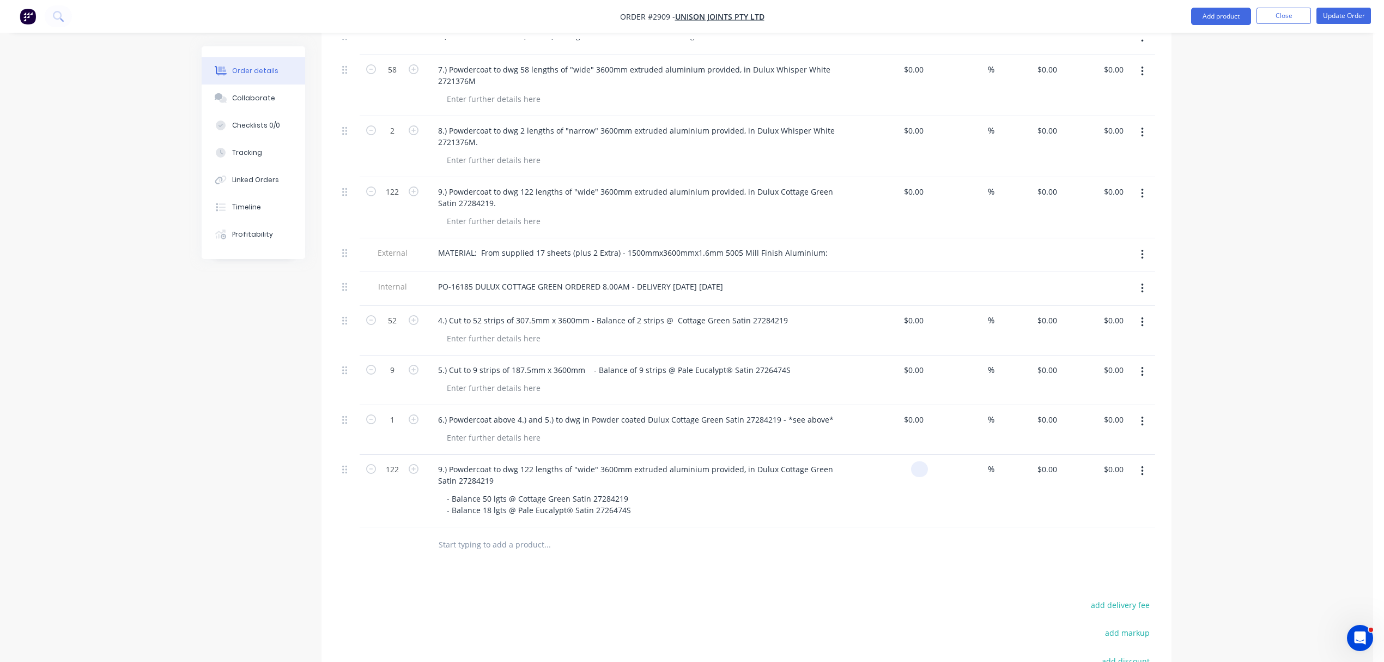
type input "$0.00"
click at [506, 584] on div "Drawings Add drawing Products Show / Hide columns Add product Qty Cost Markup P…" at bounding box center [747, 75] width 850 height 1498
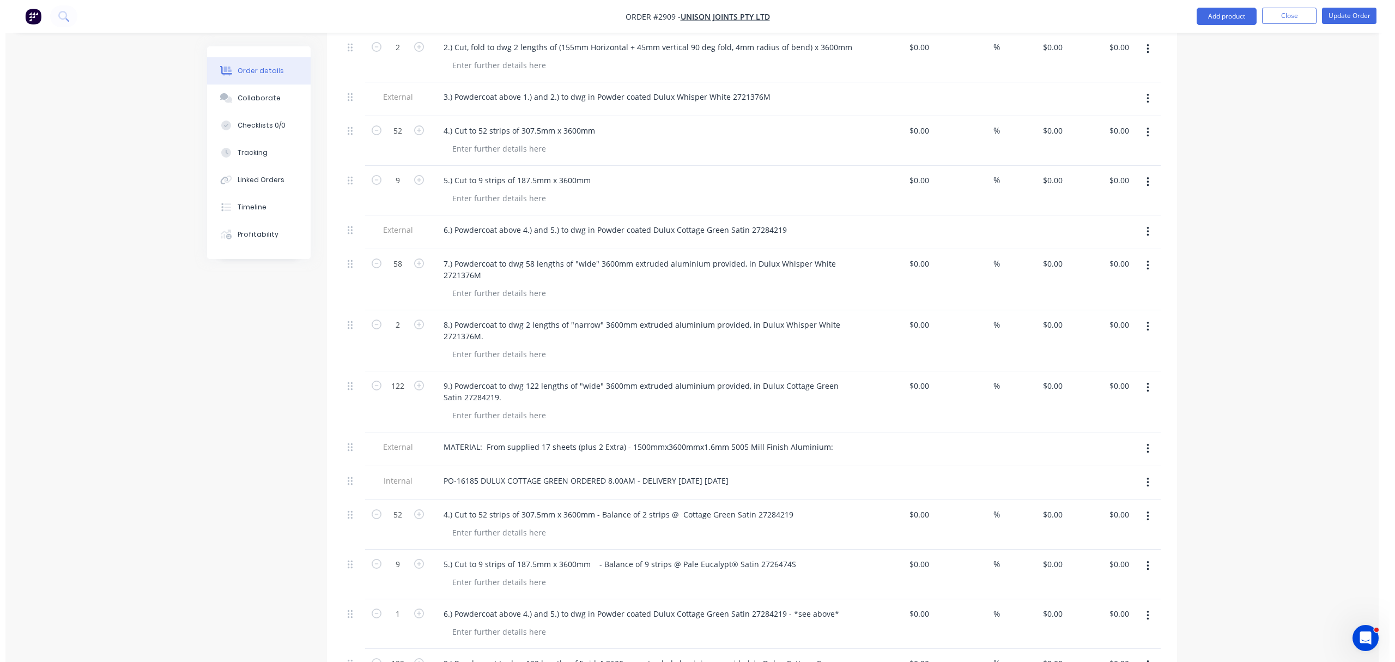
scroll to position [776, 0]
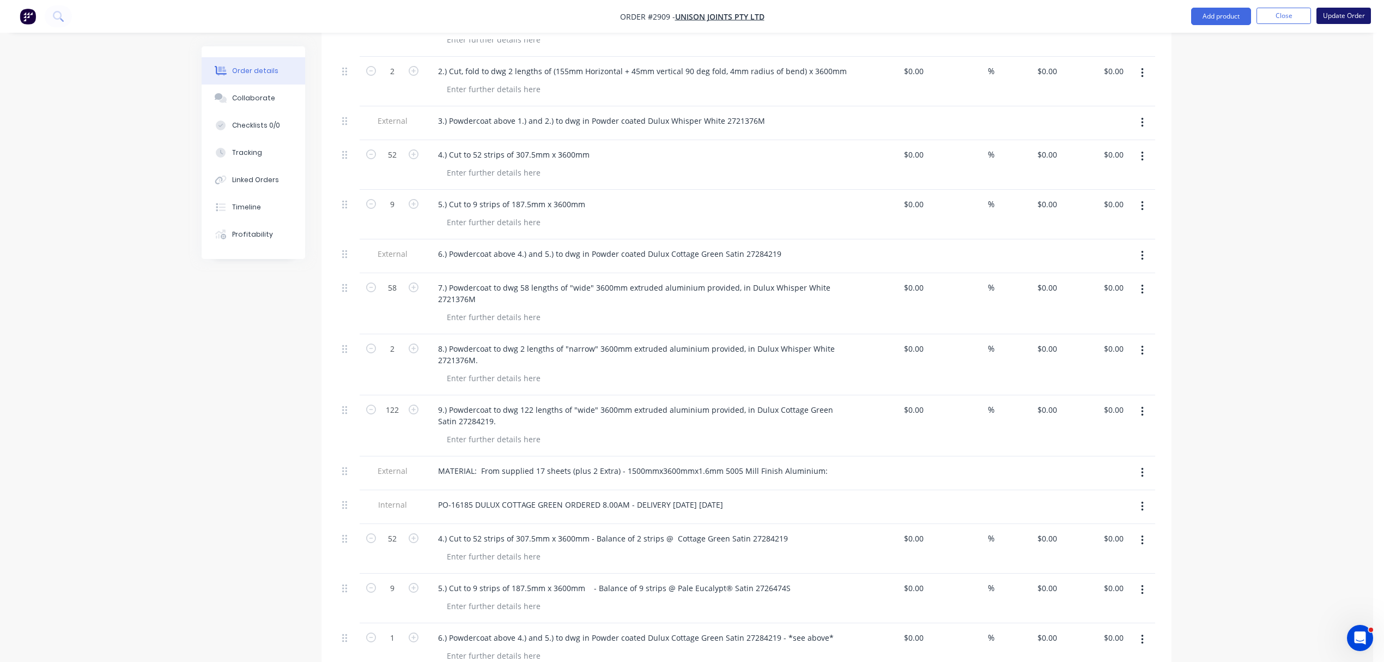
click at [1343, 13] on button "Update Order" at bounding box center [1344, 16] width 55 height 16
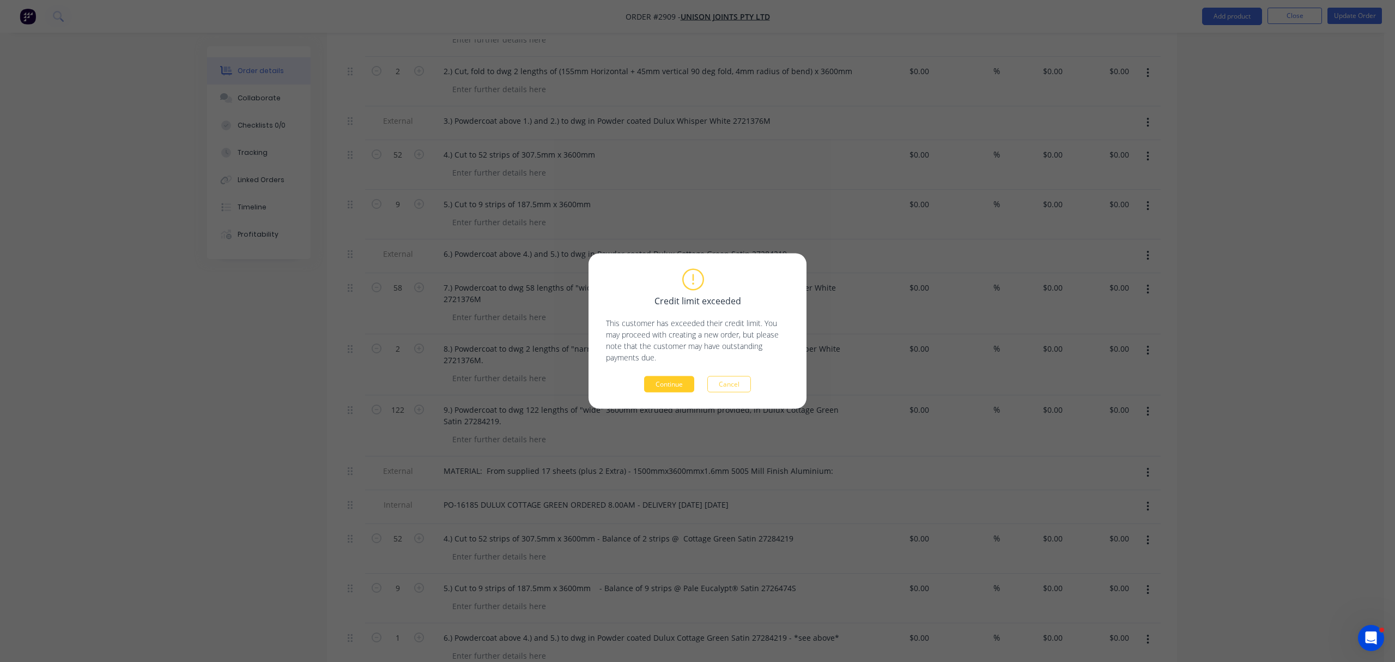
click at [672, 379] on button "Continue" at bounding box center [669, 384] width 50 height 16
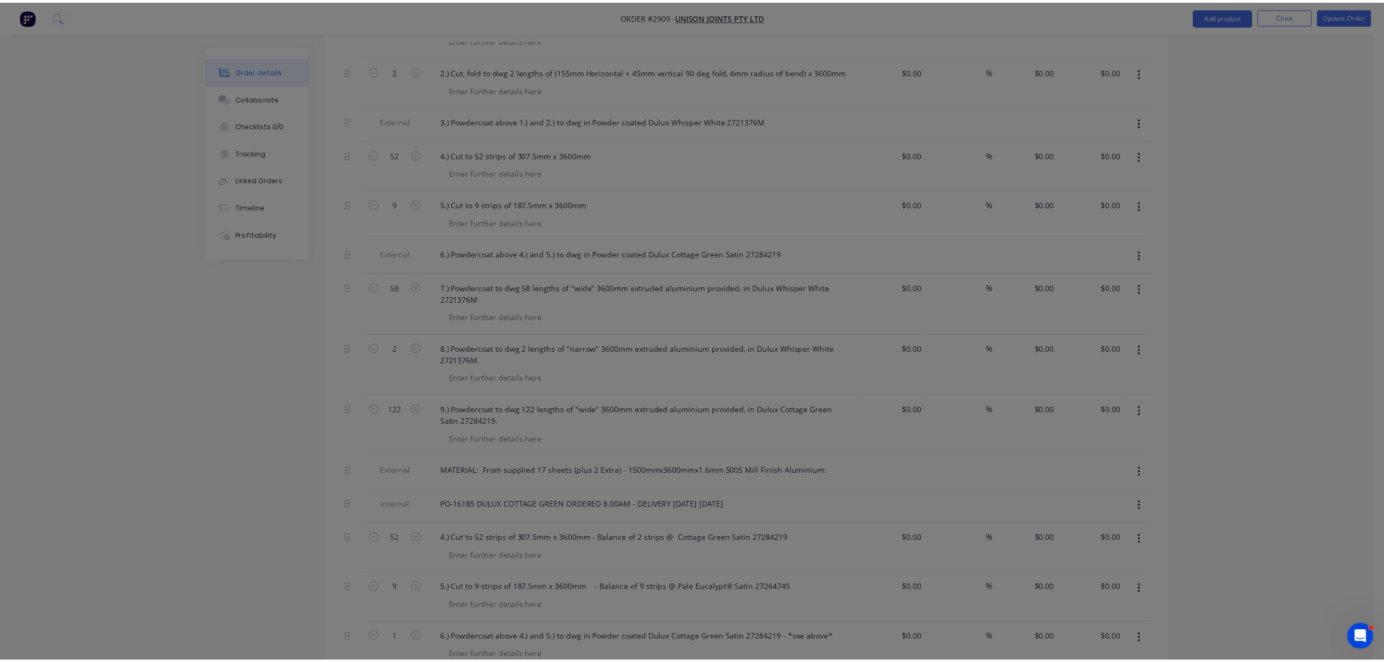
scroll to position [760, 0]
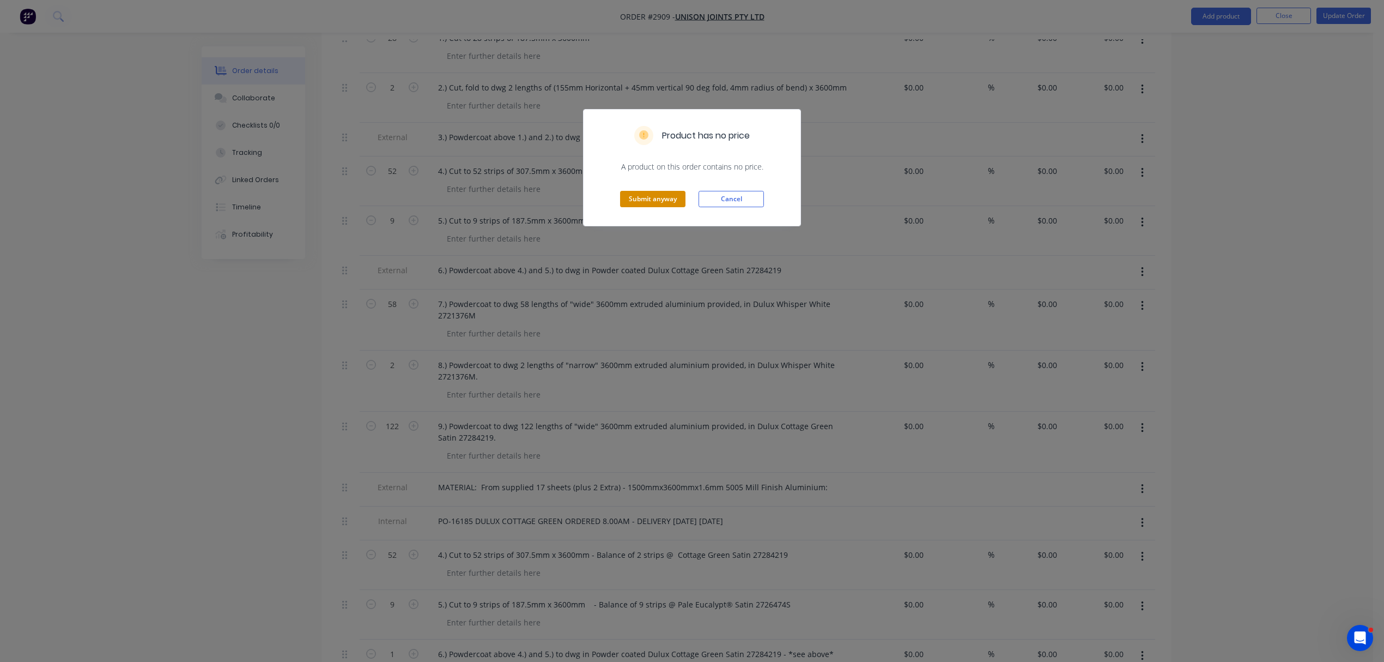
click at [642, 199] on button "Submit anyway" at bounding box center [652, 199] width 65 height 16
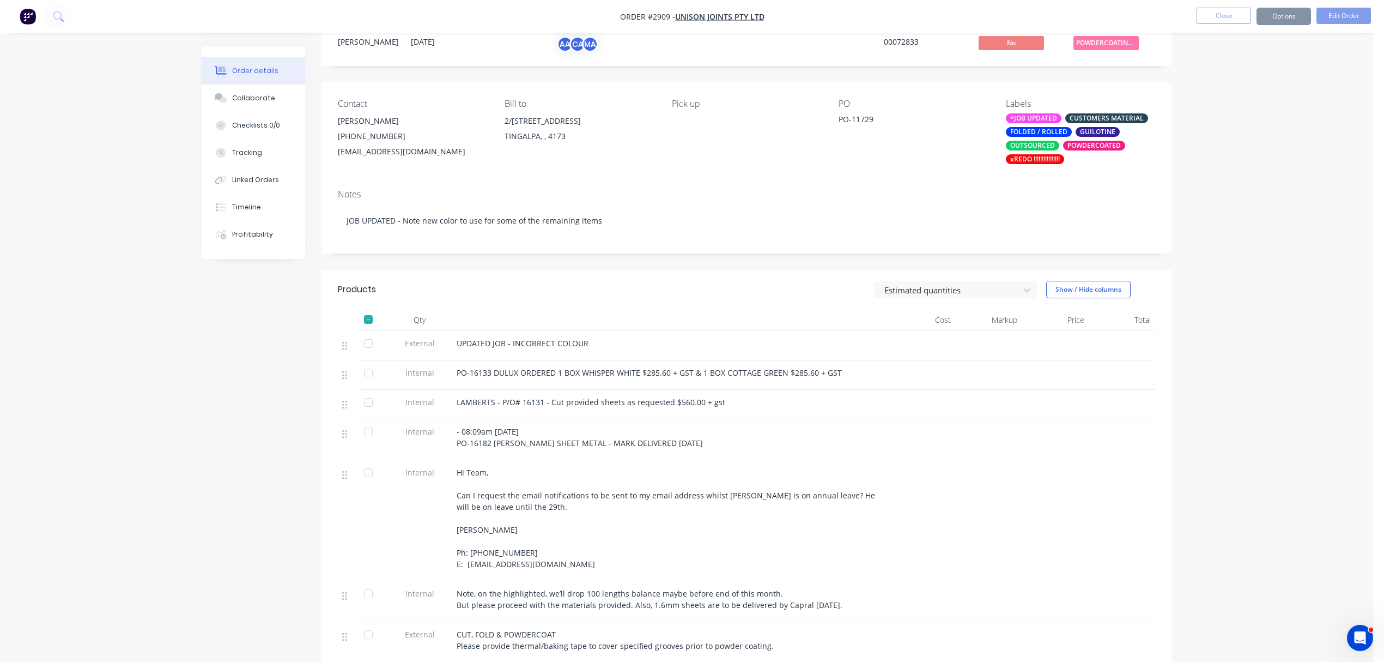
scroll to position [0, 0]
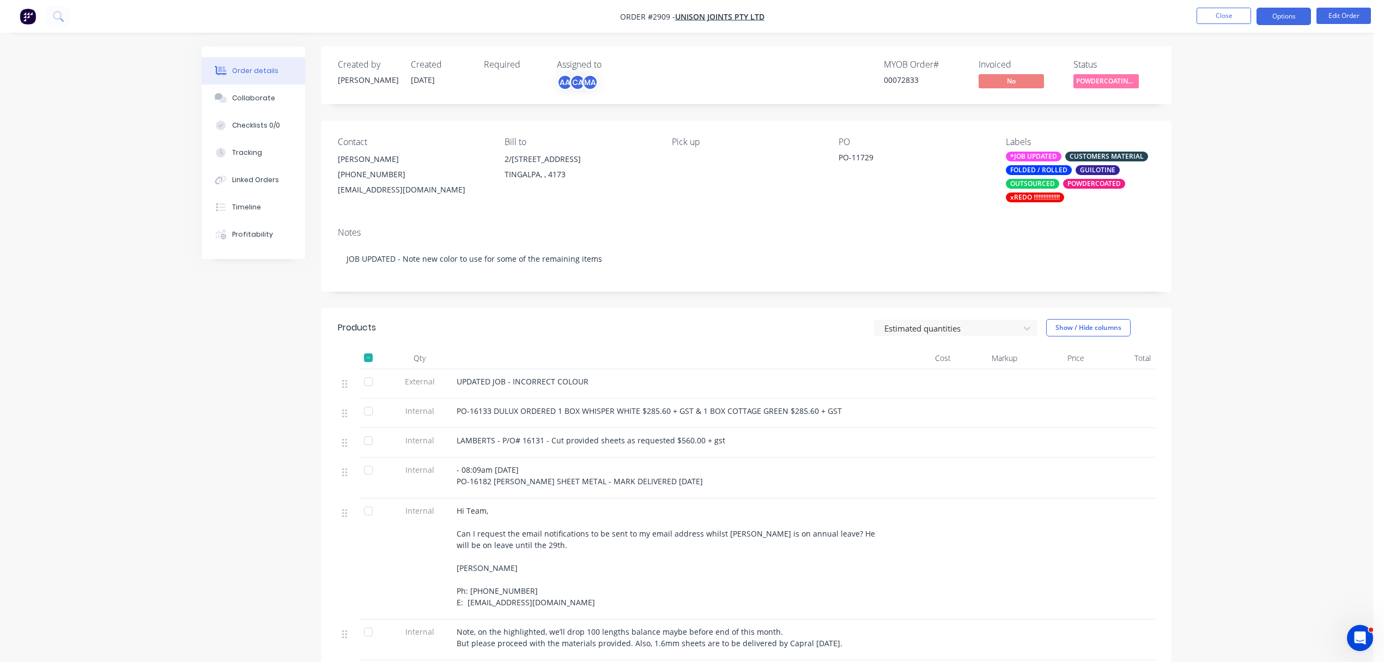
click at [1285, 12] on button "Options" at bounding box center [1284, 16] width 55 height 17
drag, startPoint x: 1350, startPoint y: 269, endPoint x: 1349, endPoint y: 280, distance: 10.9
click at [1354, 13] on button "Edit Order" at bounding box center [1344, 16] width 55 height 16
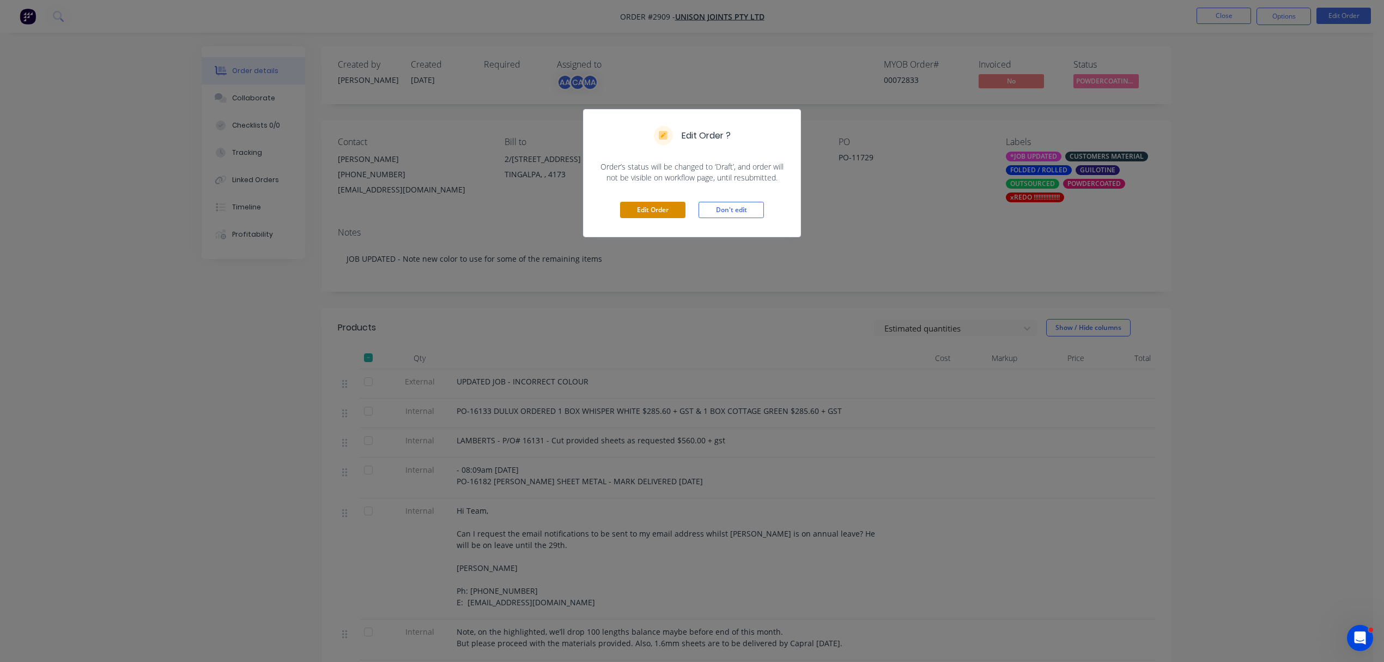
click at [663, 210] on button "Edit Order" at bounding box center [652, 210] width 65 height 16
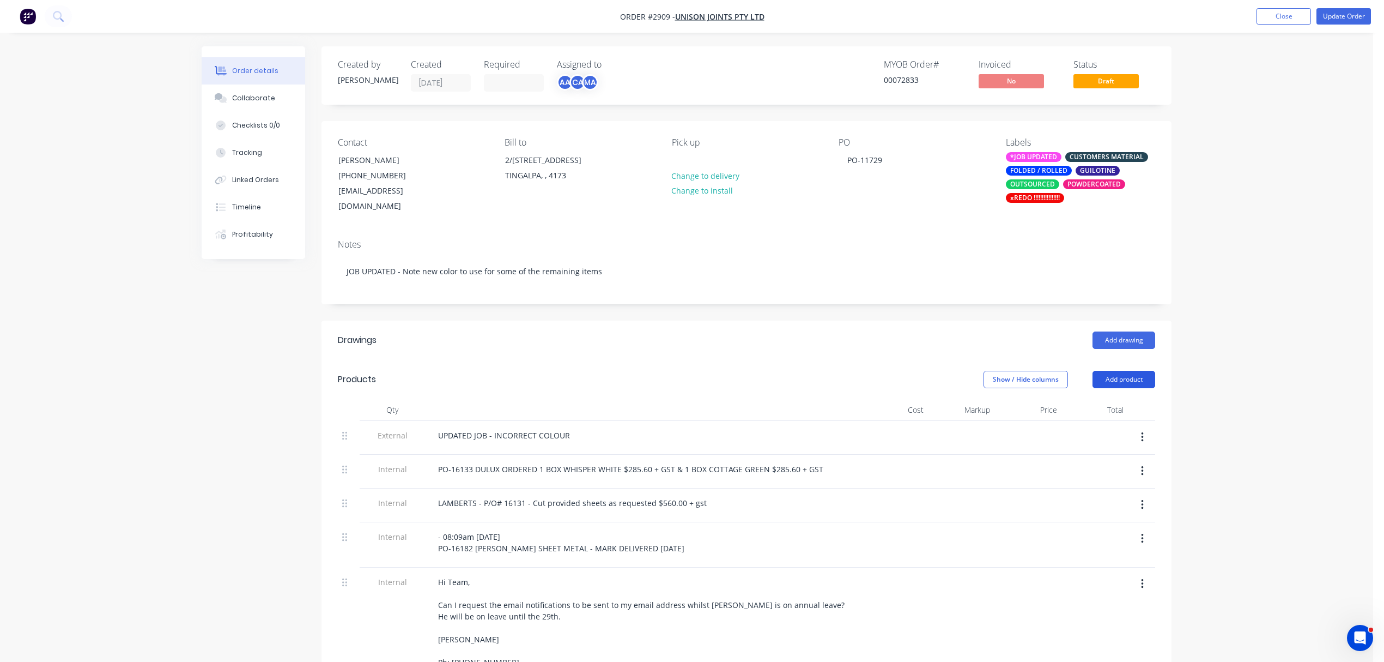
click at [1121, 371] on button "Add product" at bounding box center [1124, 379] width 63 height 17
click at [1106, 552] on div "Notes (External)" at bounding box center [1104, 560] width 84 height 16
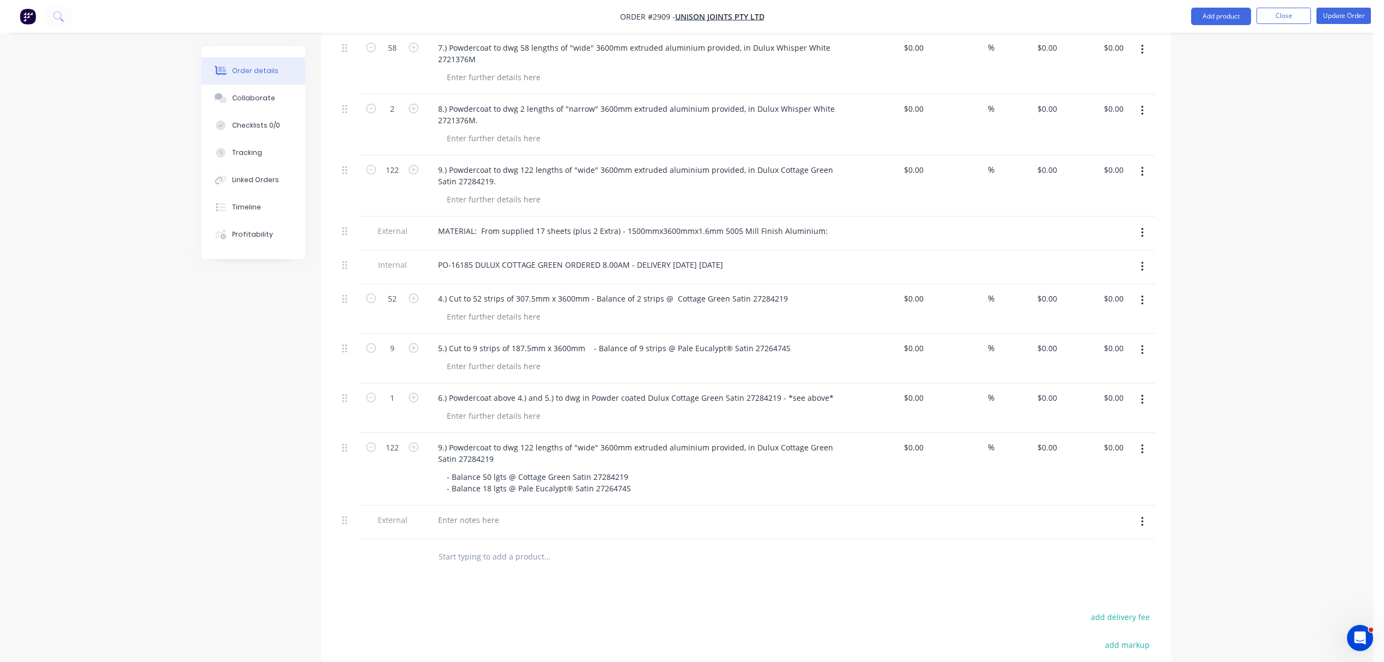
scroll to position [1017, 0]
drag, startPoint x: 827, startPoint y: 387, endPoint x: 436, endPoint y: 389, distance: 390.8
click at [436, 389] on div "6.) Powdercoat above 4.) and 5.) to dwg in Powder coated Dulux Cottage Green Sa…" at bounding box center [635, 397] width 413 height 16
copy div "6.) Powdercoat above 4.) and 5.) to dwg in Powder coated Dulux Cottage Green Sa…"
click at [476, 511] on div at bounding box center [468, 519] width 78 height 16
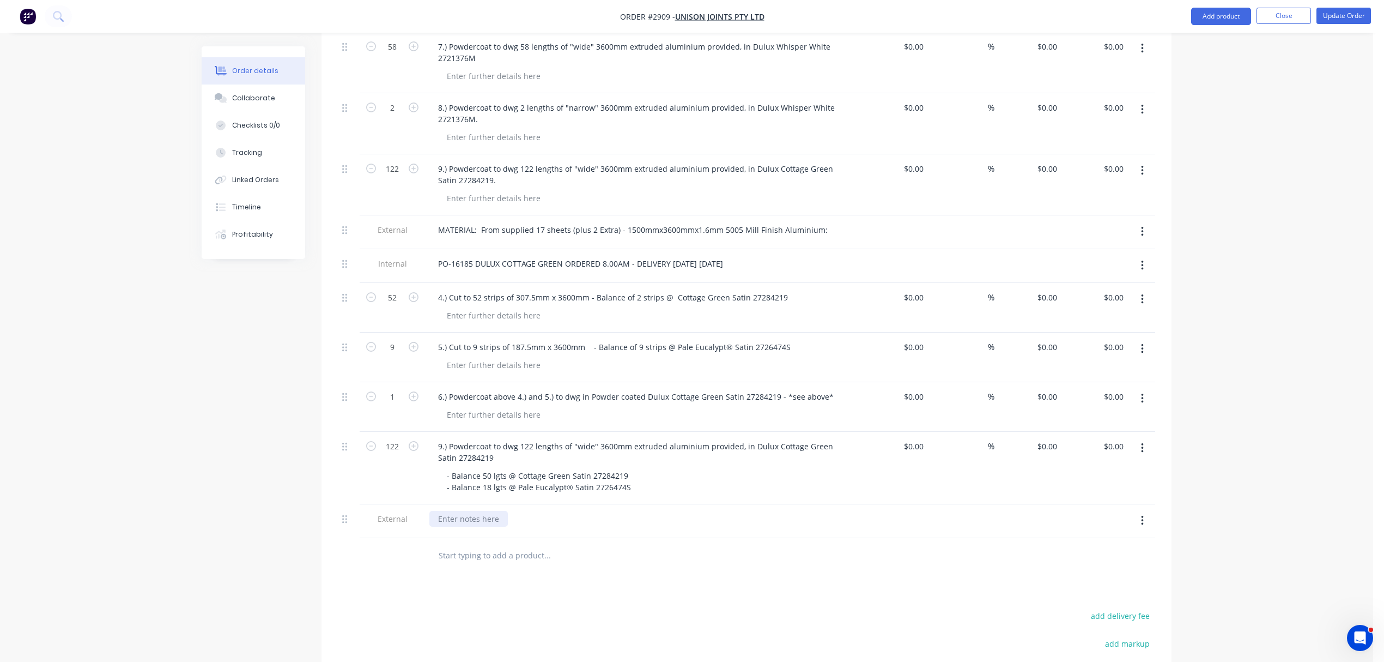
paste div
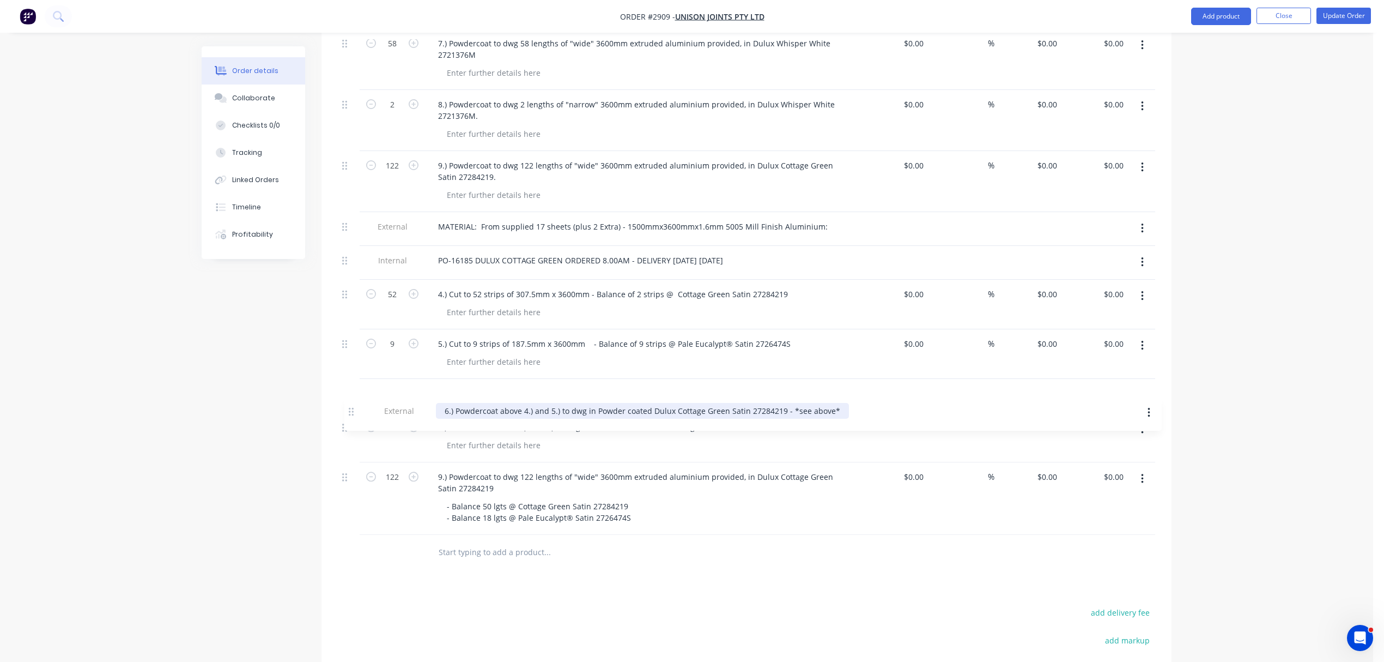
drag, startPoint x: 347, startPoint y: 513, endPoint x: 356, endPoint y: 413, distance: 101.3
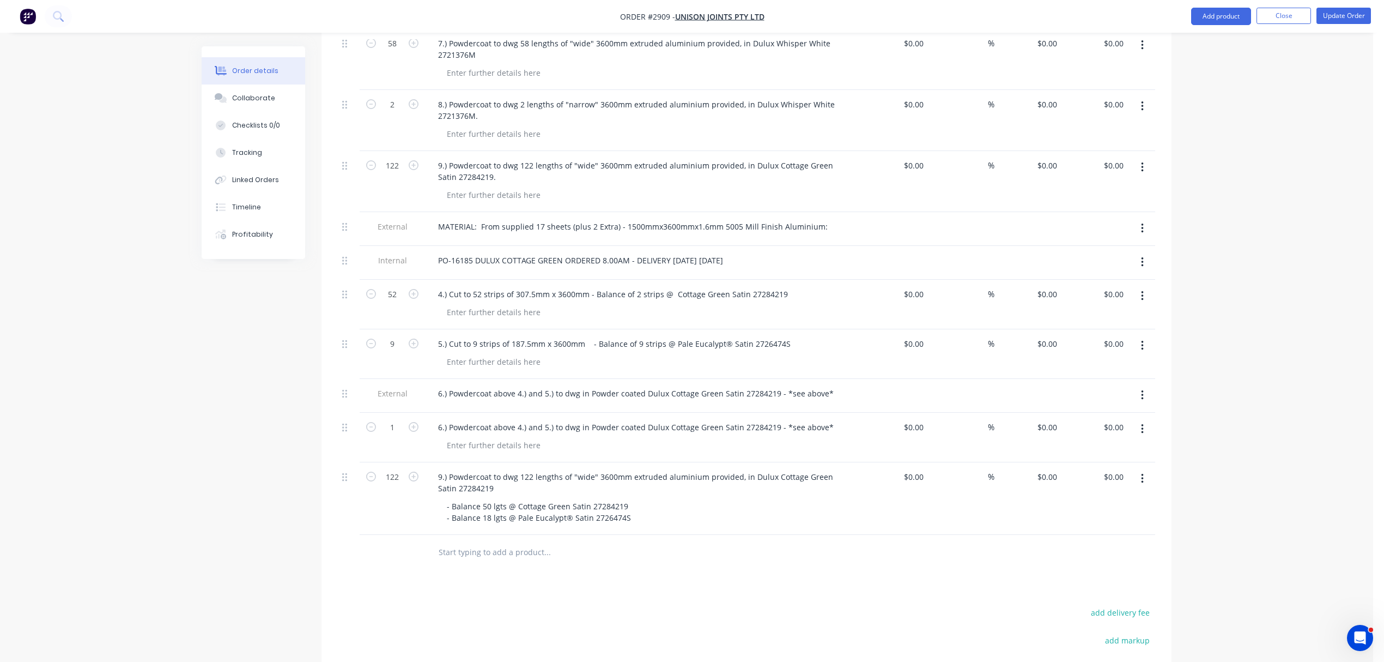
click at [1139, 421] on button "button" at bounding box center [1143, 429] width 26 height 20
click at [1076, 518] on div "Delete" at bounding box center [1104, 523] width 84 height 16
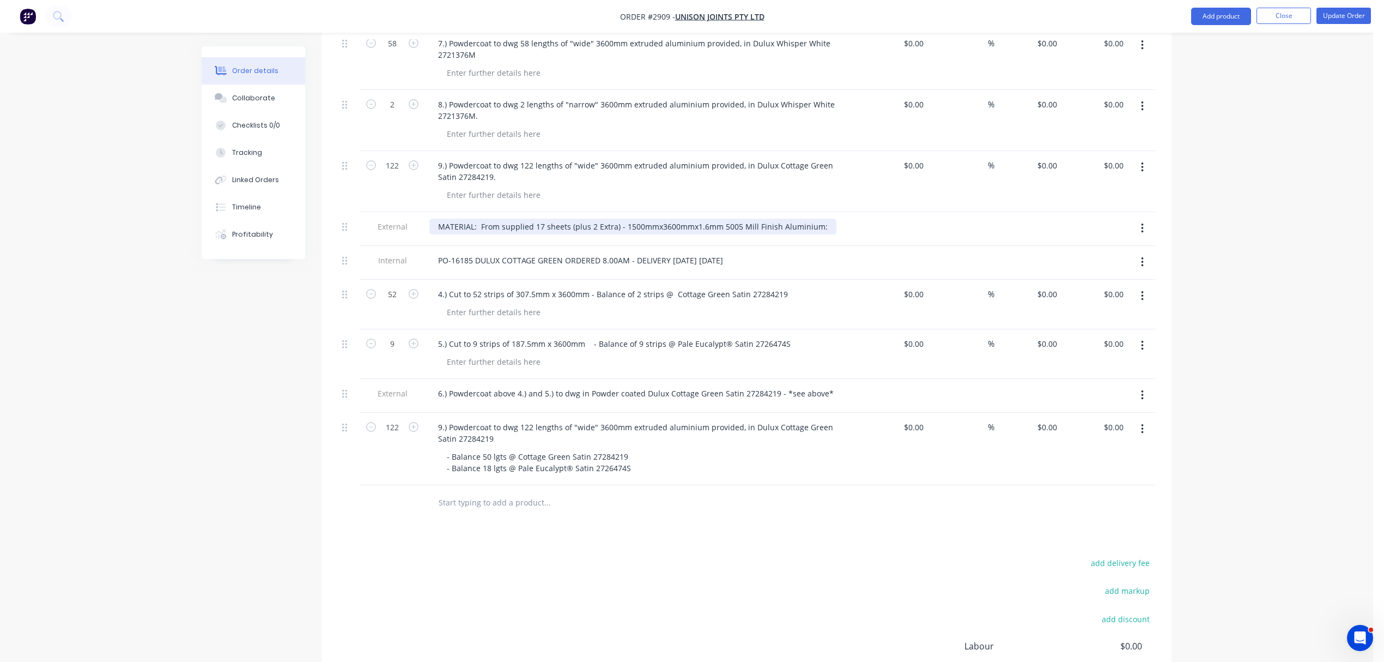
click at [671, 221] on div "MATERIAL: From supplied 17 sheets (plus 2 Extra) - 1500mmx3600mmx1.6mm 5005 Mil…" at bounding box center [632, 227] width 407 height 16
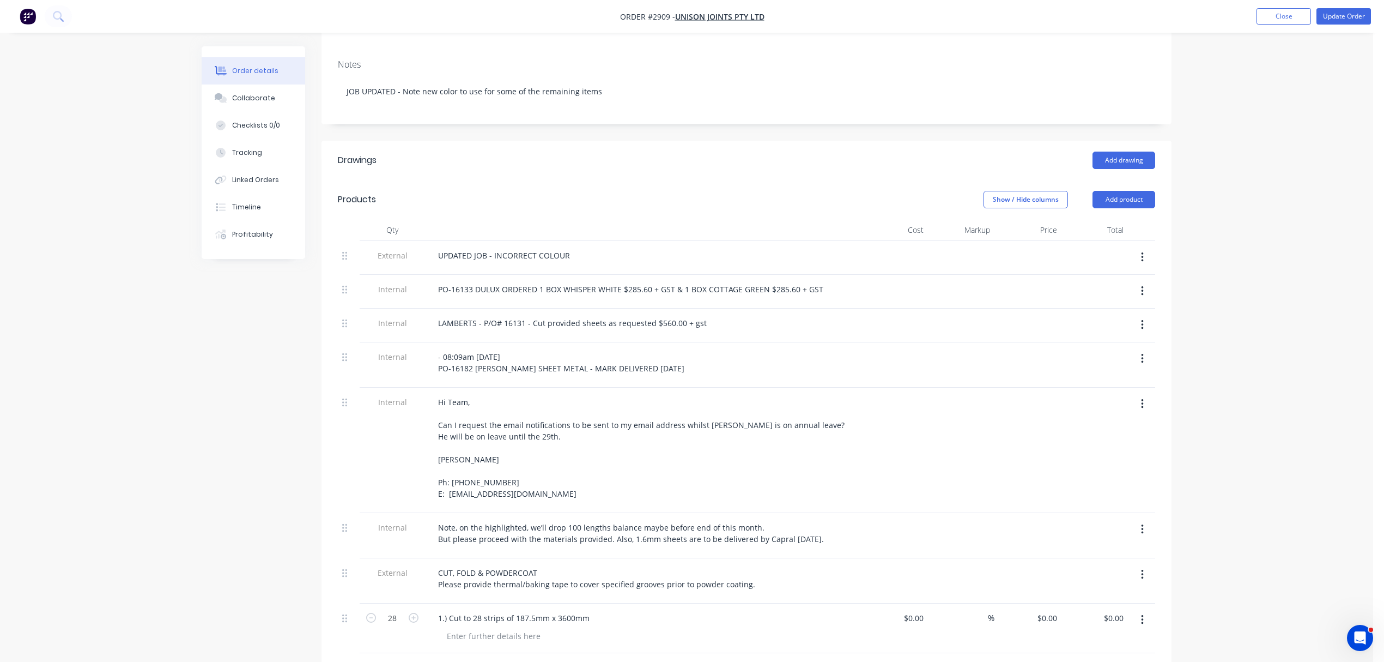
scroll to position [172, 0]
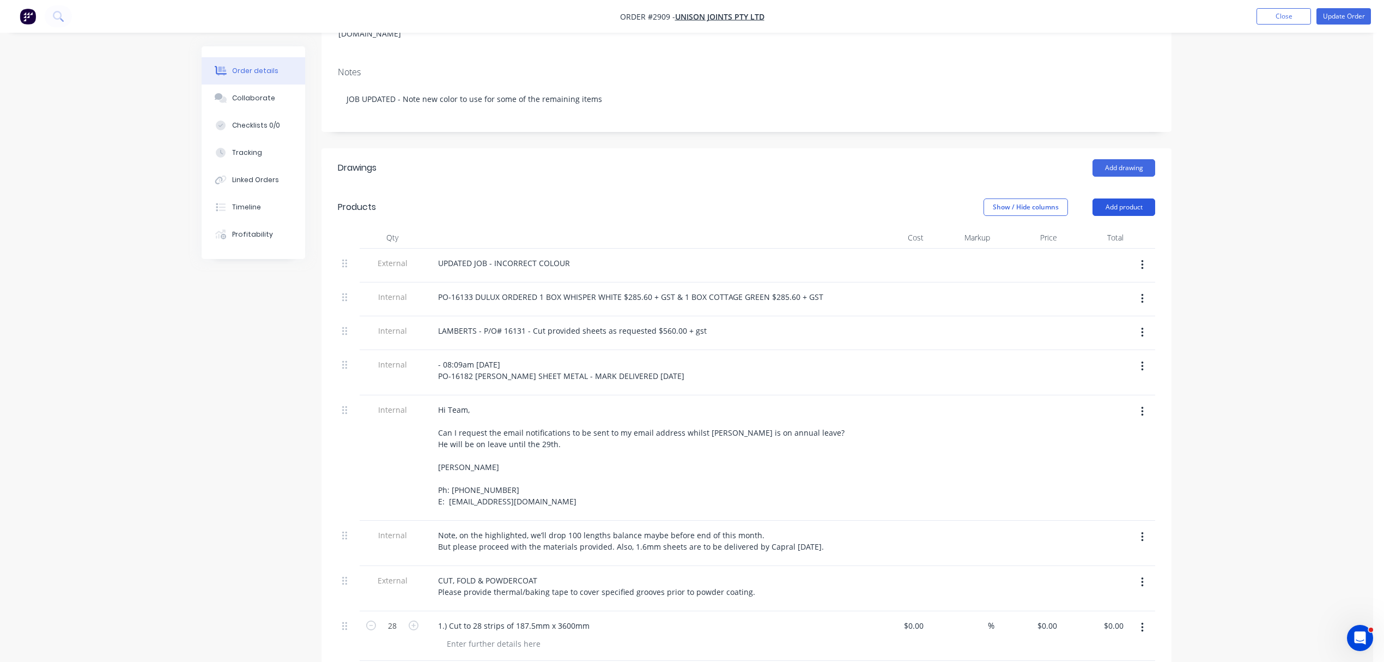
click at [1133, 198] on button "Add product" at bounding box center [1124, 206] width 63 height 17
click at [1105, 379] on div "Notes (External)" at bounding box center [1104, 387] width 84 height 16
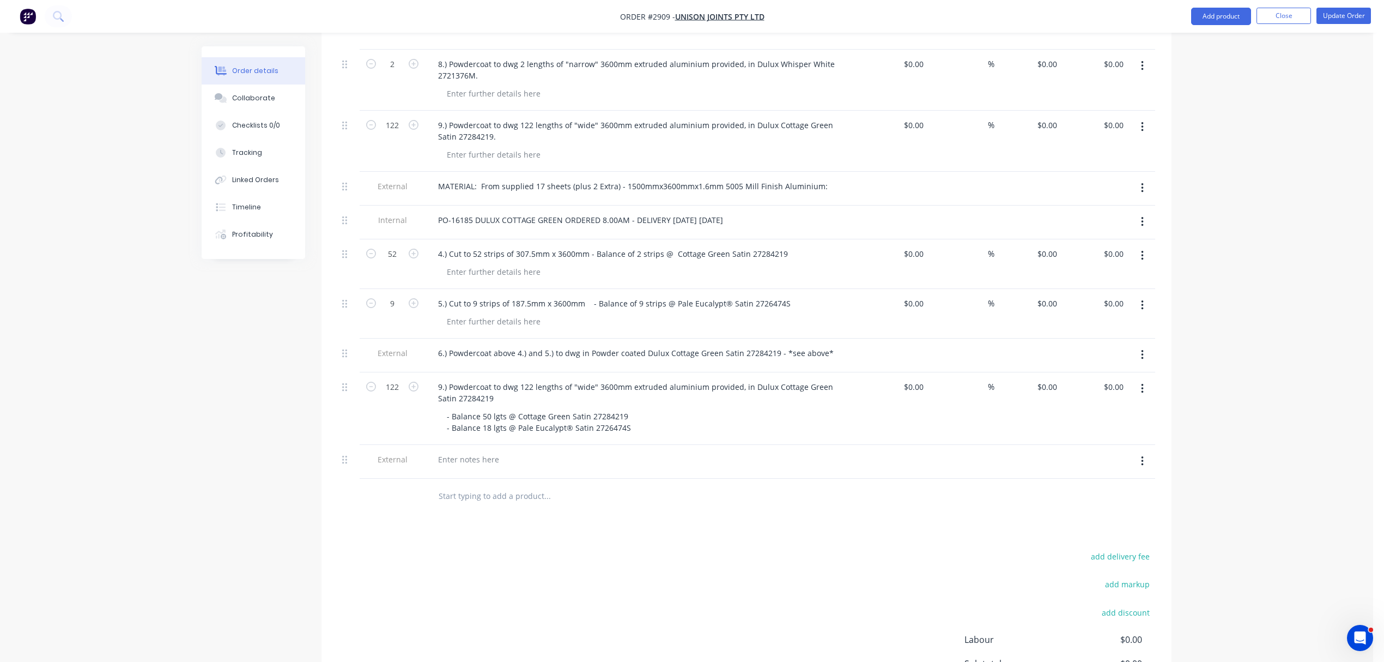
scroll to position [1141, 0]
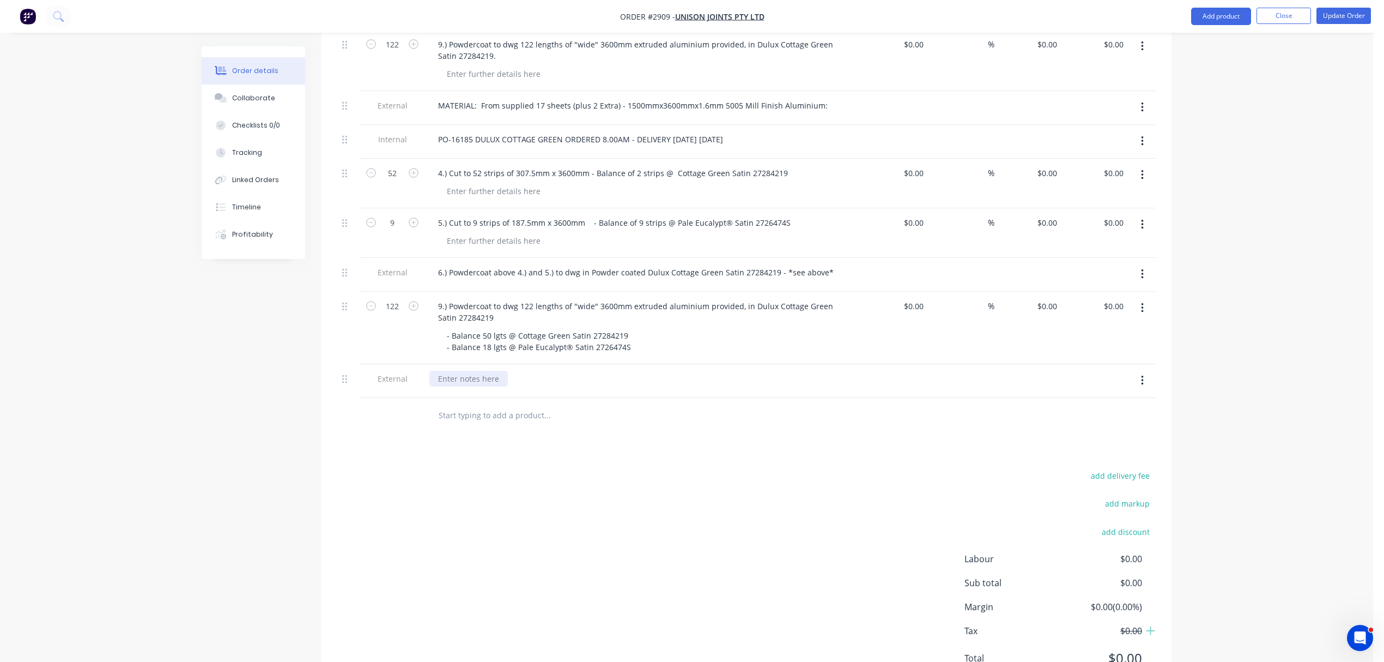
click at [471, 372] on div at bounding box center [468, 379] width 78 height 16
paste div
click at [657, 424] on div at bounding box center [621, 415] width 392 height 35
click at [751, 371] on div "Please provide thermal/baking tape to cover specified grooves prior to powder c…" at bounding box center [596, 379] width 335 height 16
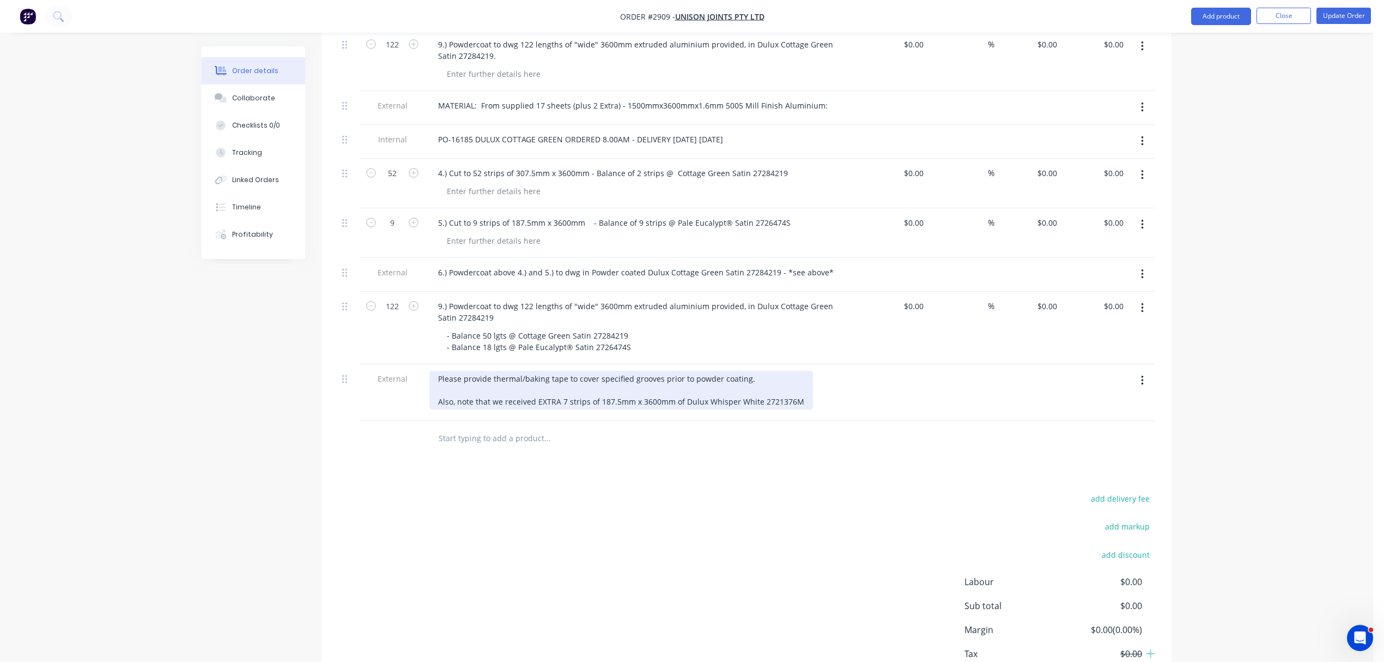
click at [438, 393] on div "Please provide thermal/baking tape to cover specified grooves prior to powder c…" at bounding box center [621, 390] width 384 height 39
click at [824, 394] on div "Please provide thermal/baking tape to cover specified grooves prior to powder c…" at bounding box center [633, 390] width 408 height 39
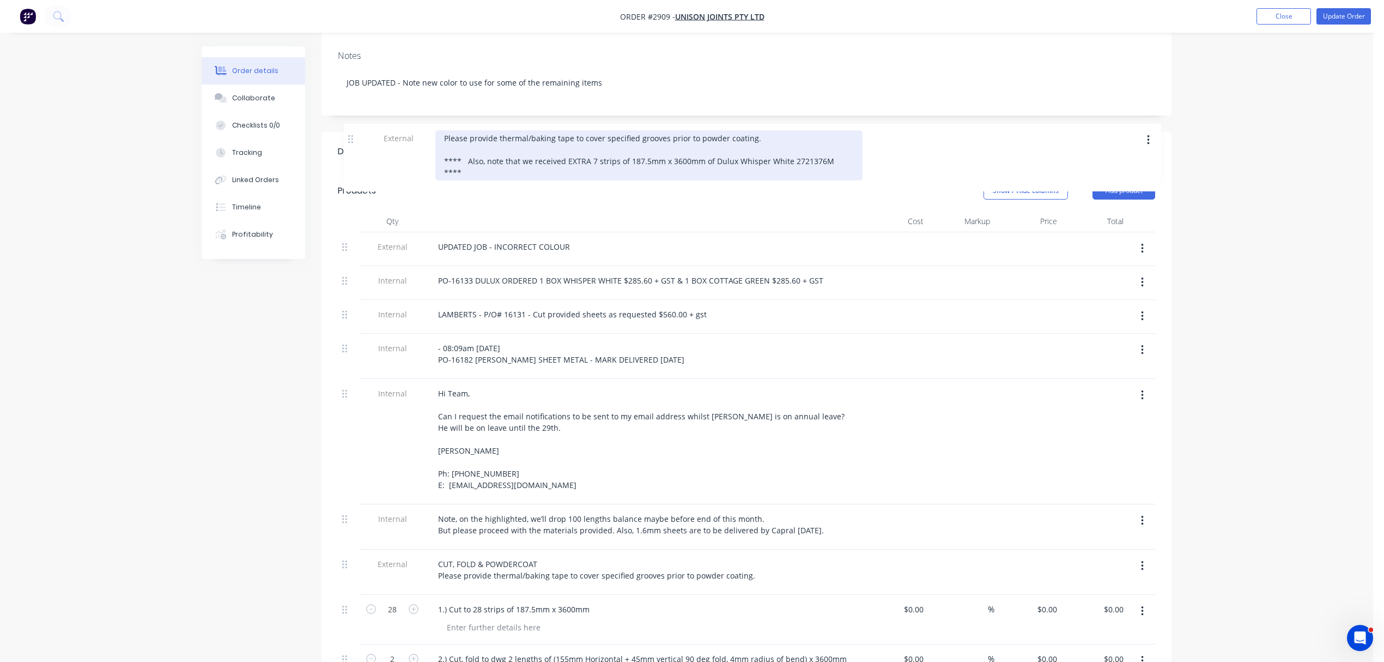
scroll to position [179, 0]
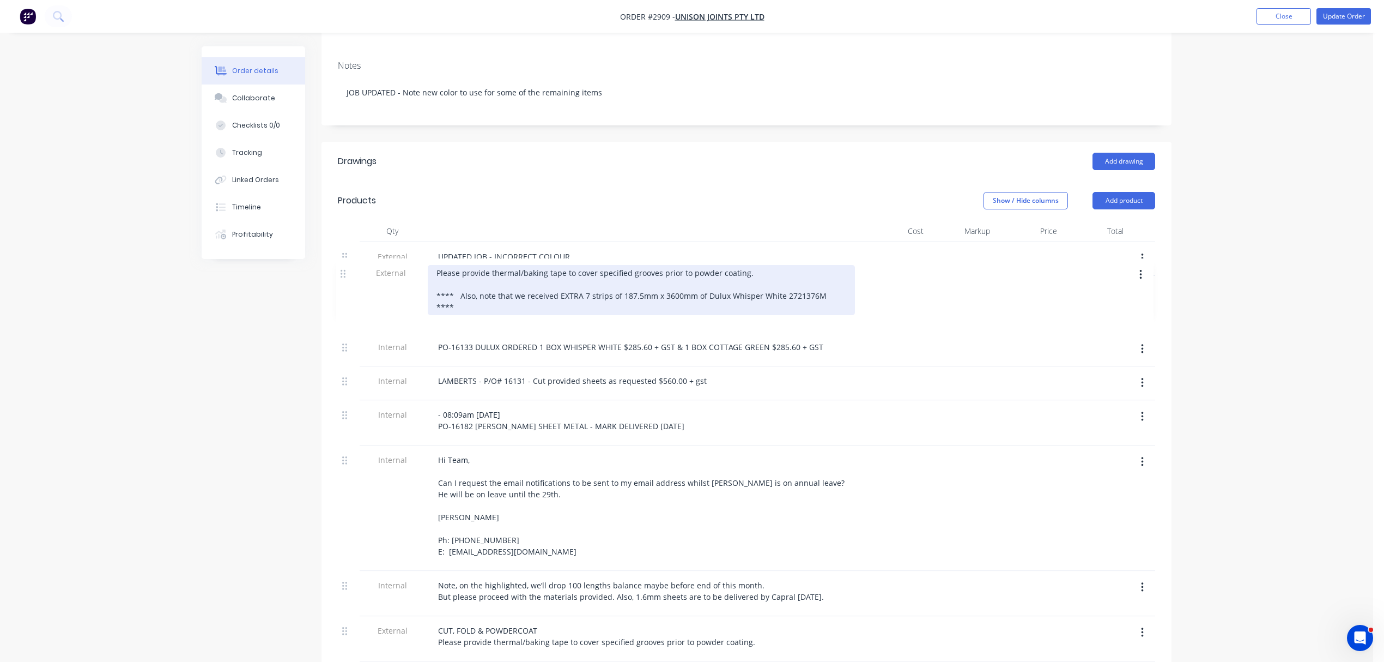
drag, startPoint x: 346, startPoint y: 374, endPoint x: 349, endPoint y: 271, distance: 103.1
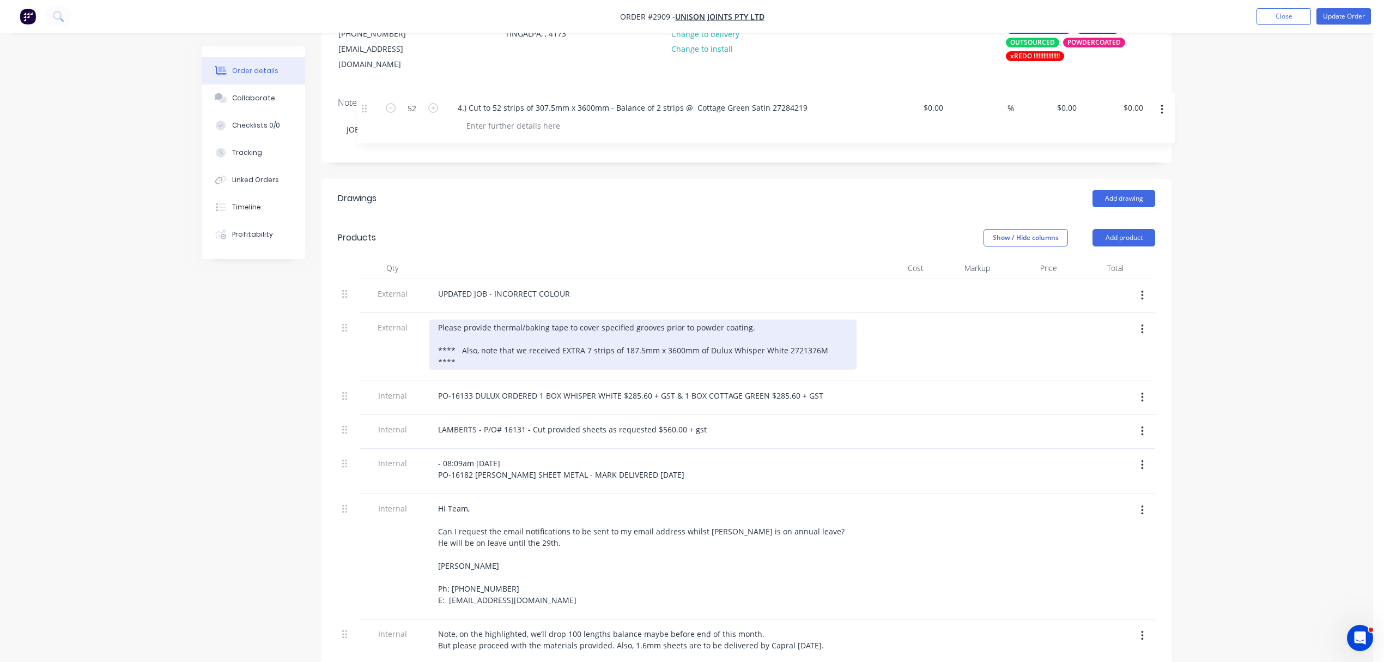
scroll to position [120, 0]
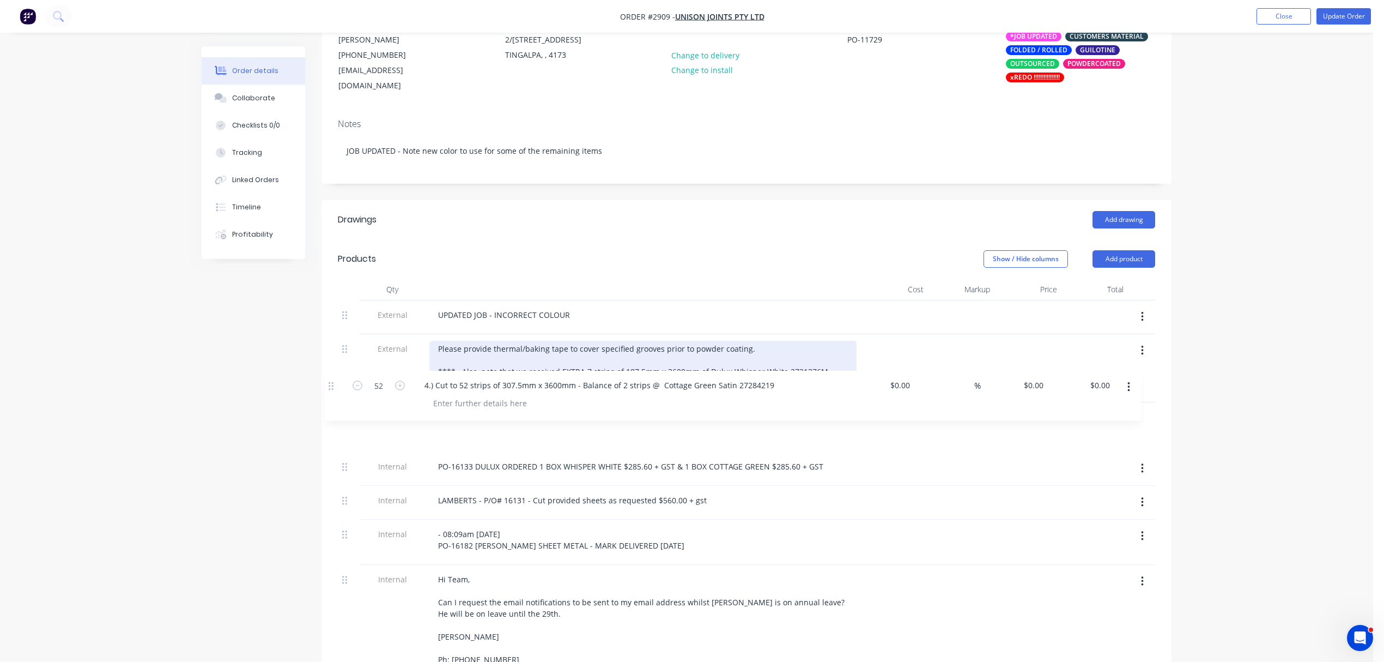
drag, startPoint x: 345, startPoint y: 339, endPoint x: 334, endPoint y: 386, distance: 48.7
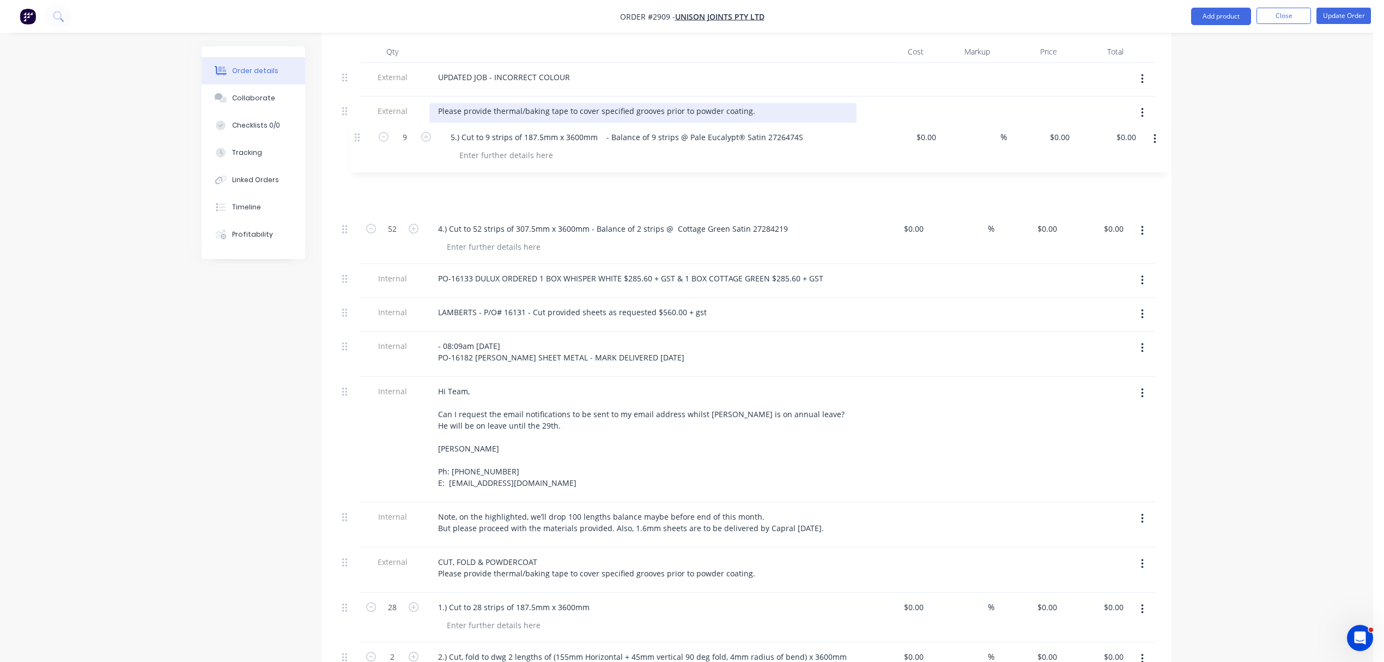
scroll to position [344, 0]
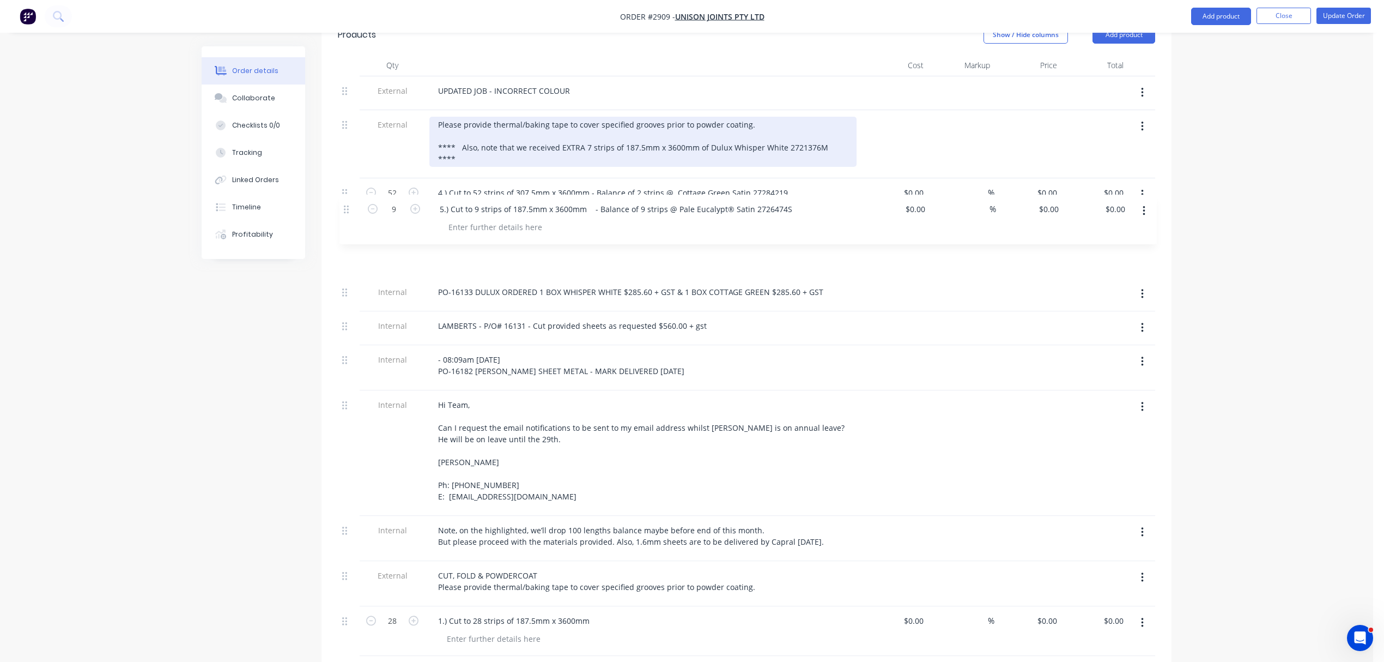
drag, startPoint x: 347, startPoint y: 350, endPoint x: 351, endPoint y: 210, distance: 139.6
click at [351, 210] on div "External UPDATED JOB - INCORRECT COLOUR External Please provide thermal/baking …" at bounding box center [747, 652] width 818 height 1153
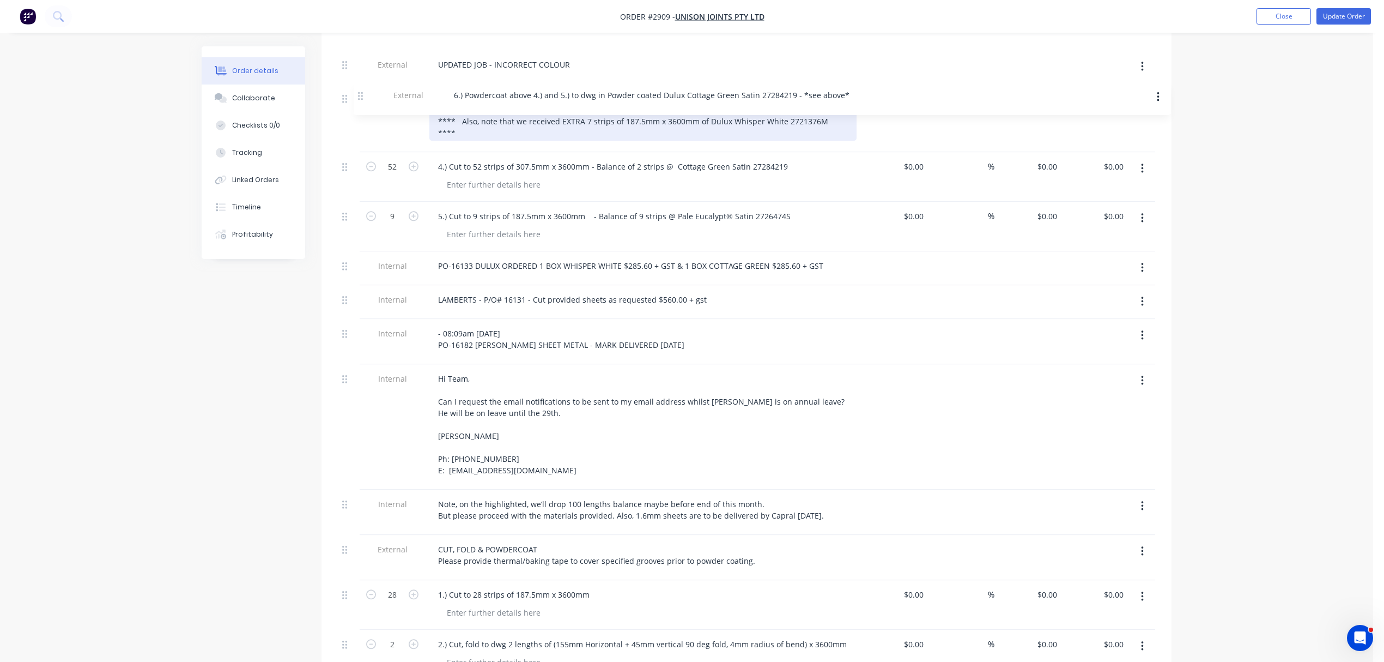
scroll to position [308, 0]
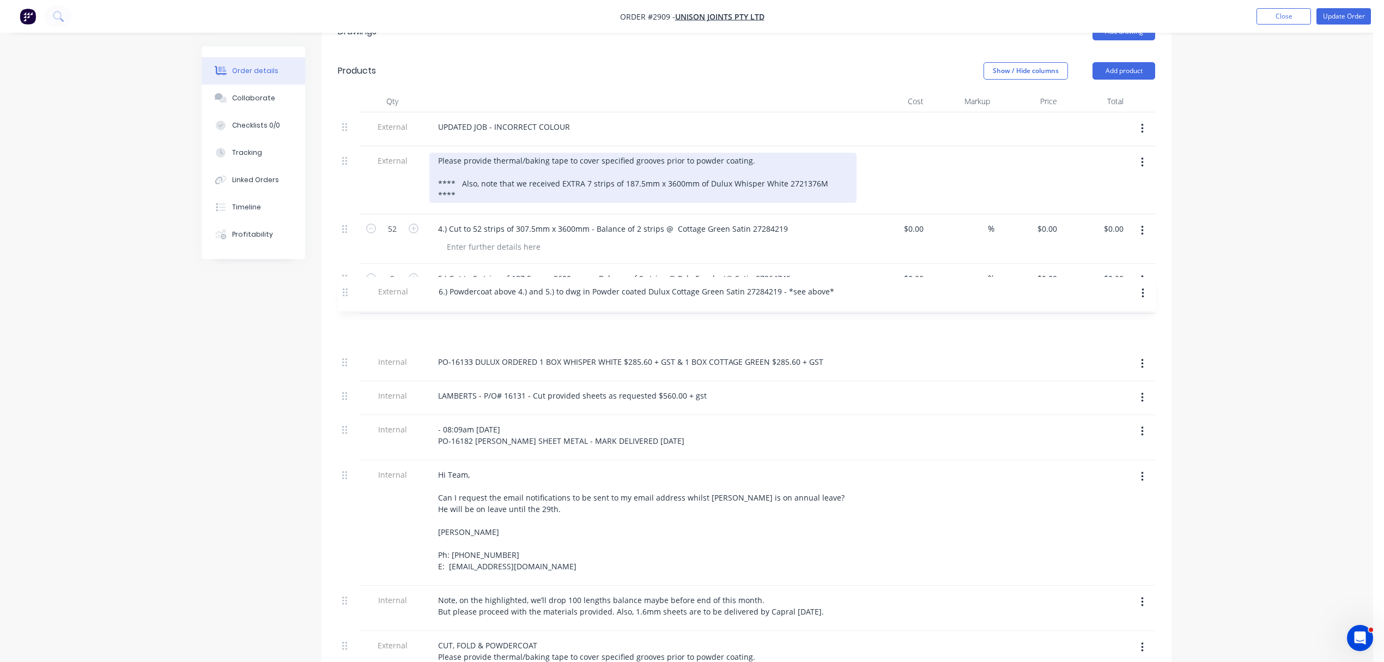
drag, startPoint x: 347, startPoint y: 445, endPoint x: 350, endPoint y: 293, distance: 152.6
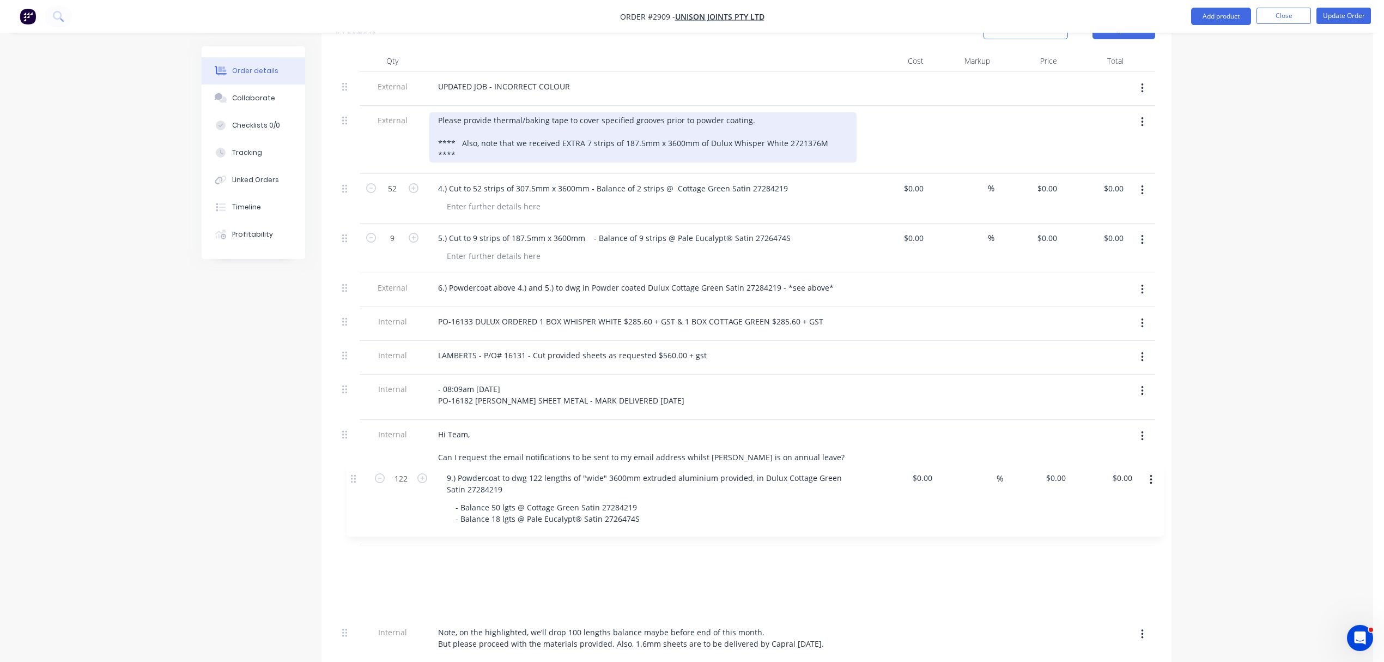
scroll to position [351, 0]
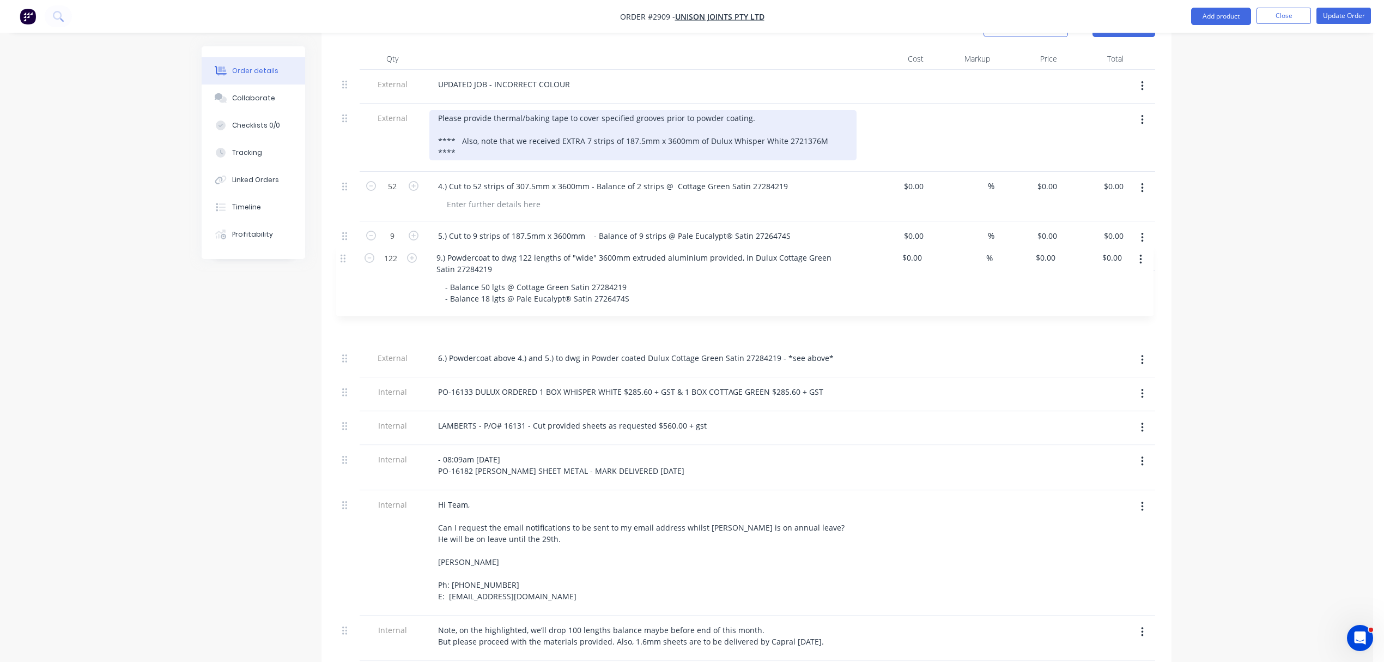
drag, startPoint x: 346, startPoint y: 492, endPoint x: 346, endPoint y: 259, distance: 232.2
click at [346, 259] on div "External UPDATED JOB - INCORRECT COLOUR External Please provide thermal/baking …" at bounding box center [747, 646] width 818 height 1153
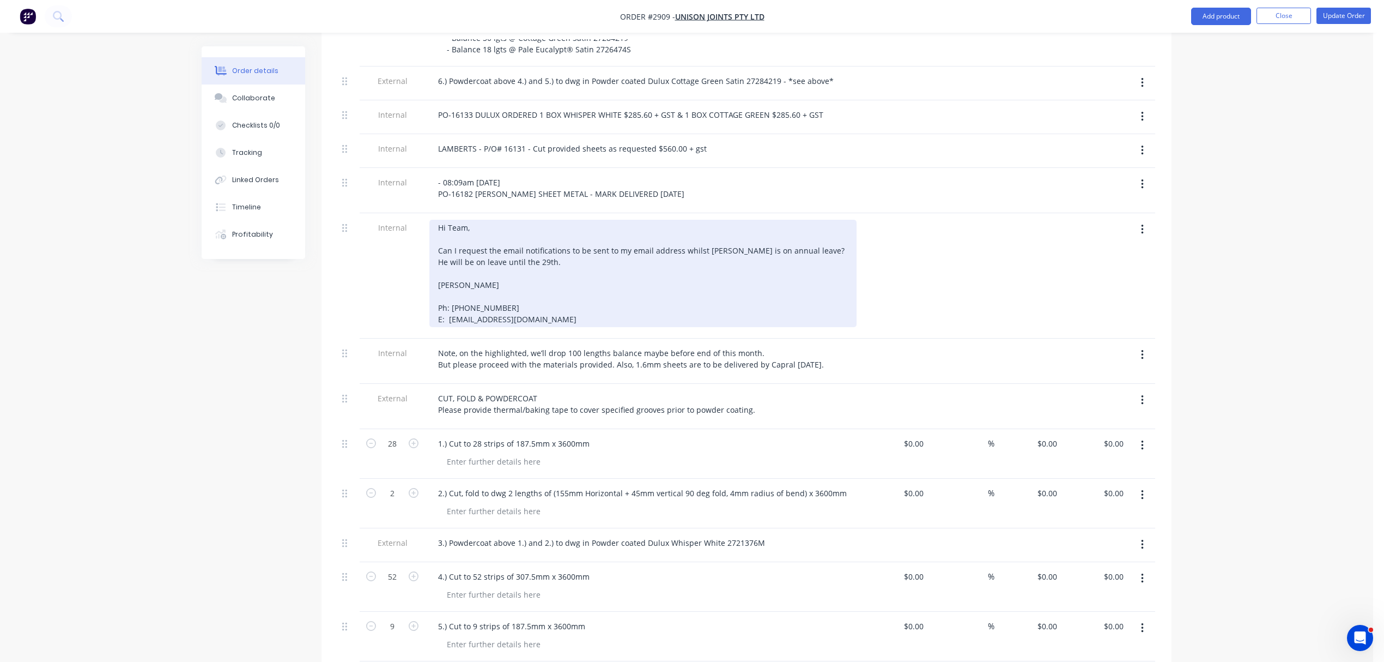
scroll to position [618, 0]
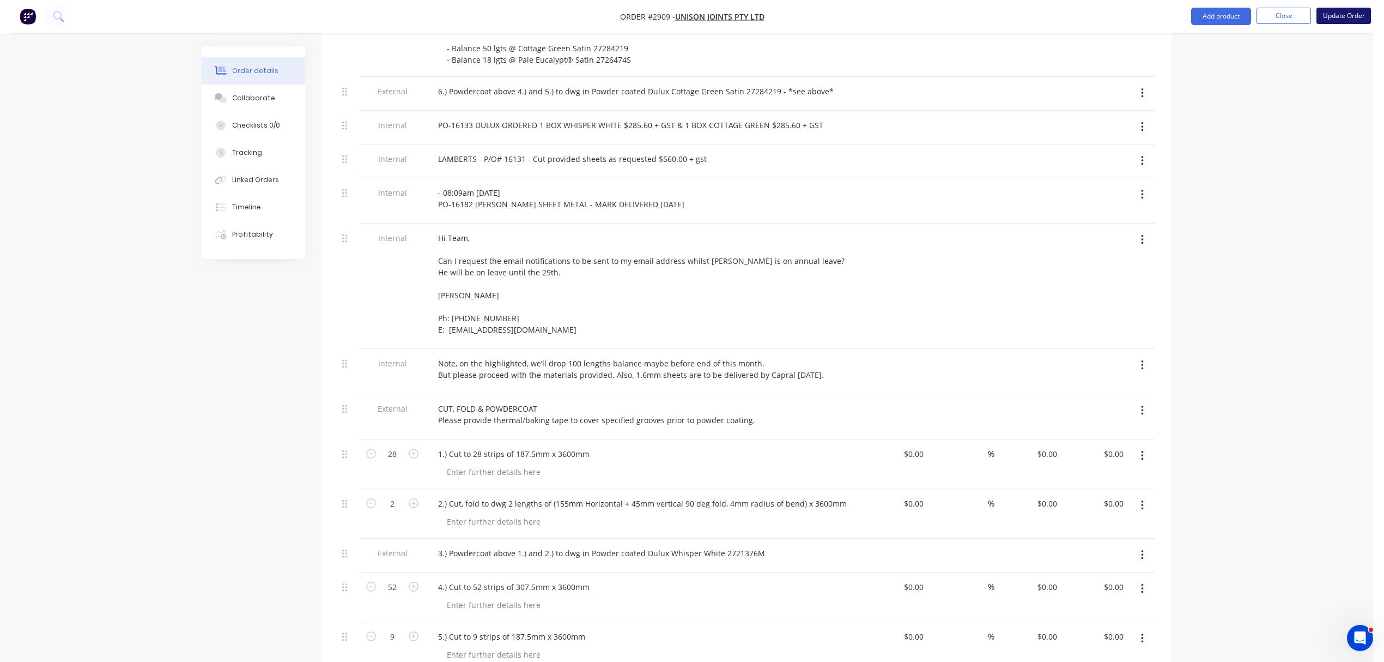
click at [1342, 14] on button "Update Order" at bounding box center [1344, 16] width 55 height 16
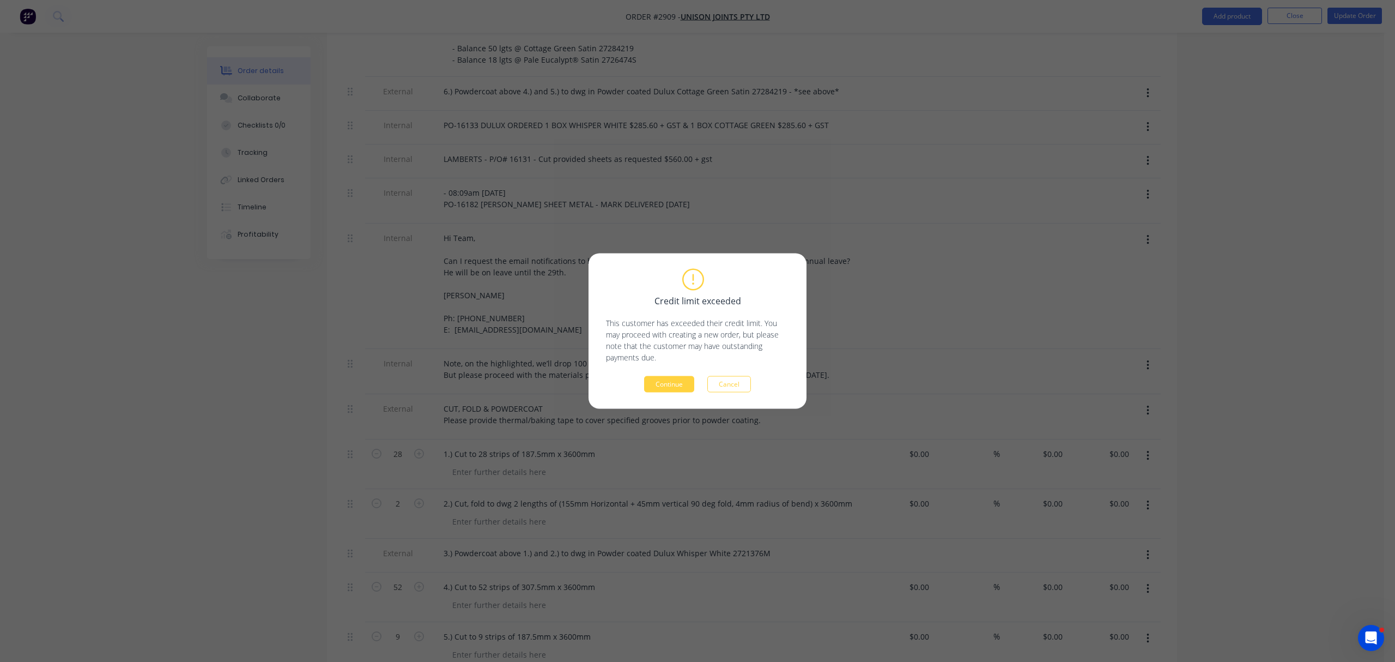
click at [1291, 14] on div "Credit limit exceeded This customer has exceeded their credit limit. You may pr…" at bounding box center [697, 331] width 1395 height 662
click at [674, 386] on button "Continue" at bounding box center [669, 384] width 50 height 16
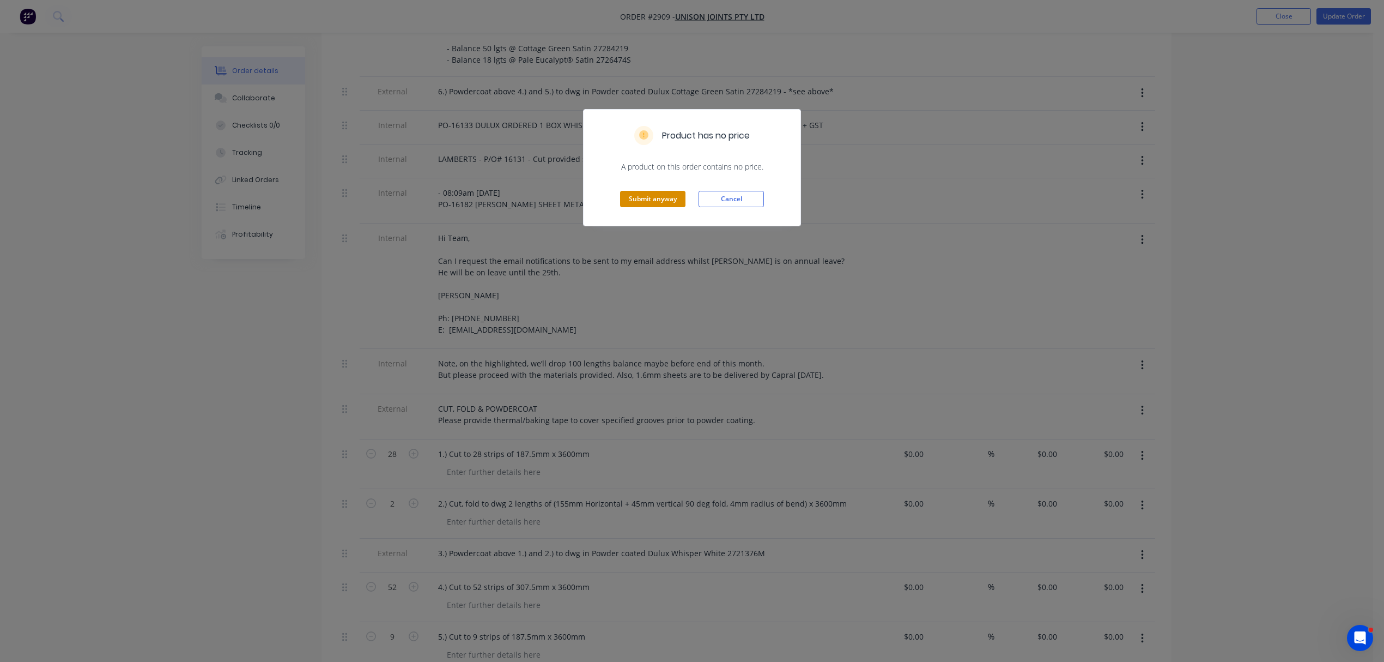
click at [648, 198] on button "Submit anyway" at bounding box center [652, 199] width 65 height 16
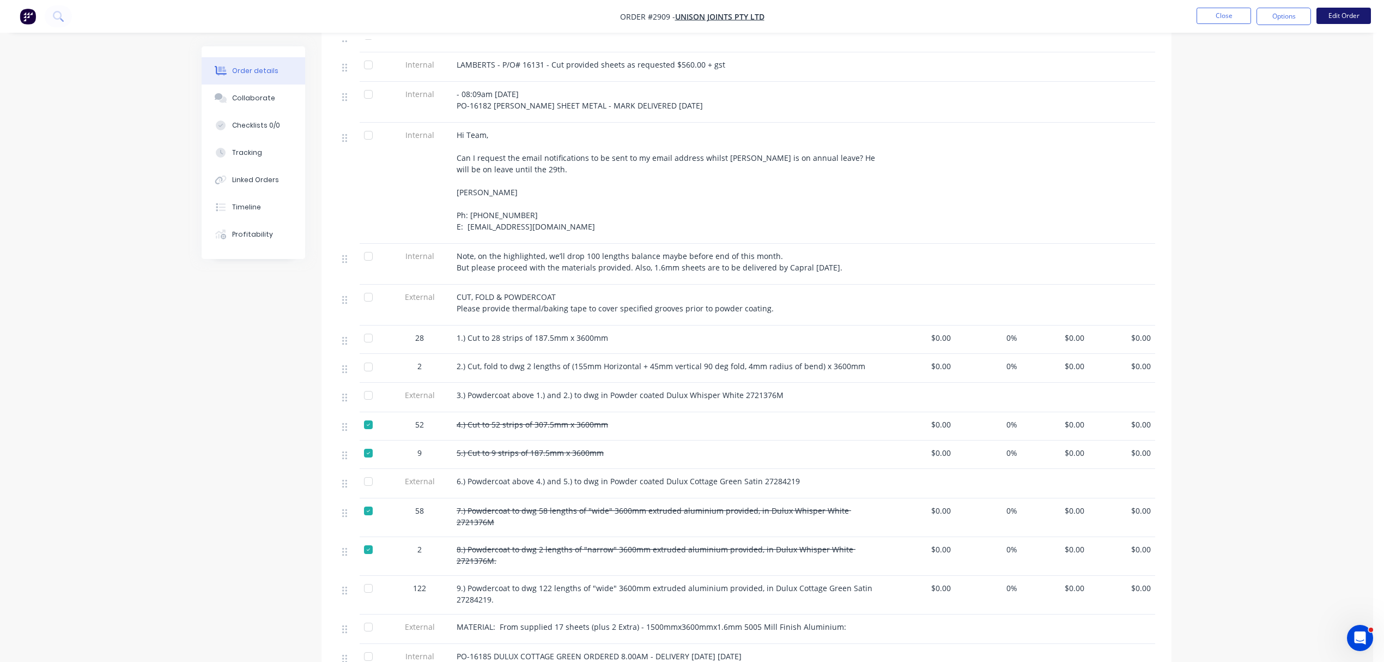
click at [1345, 11] on button "Edit Order" at bounding box center [1344, 16] width 55 height 16
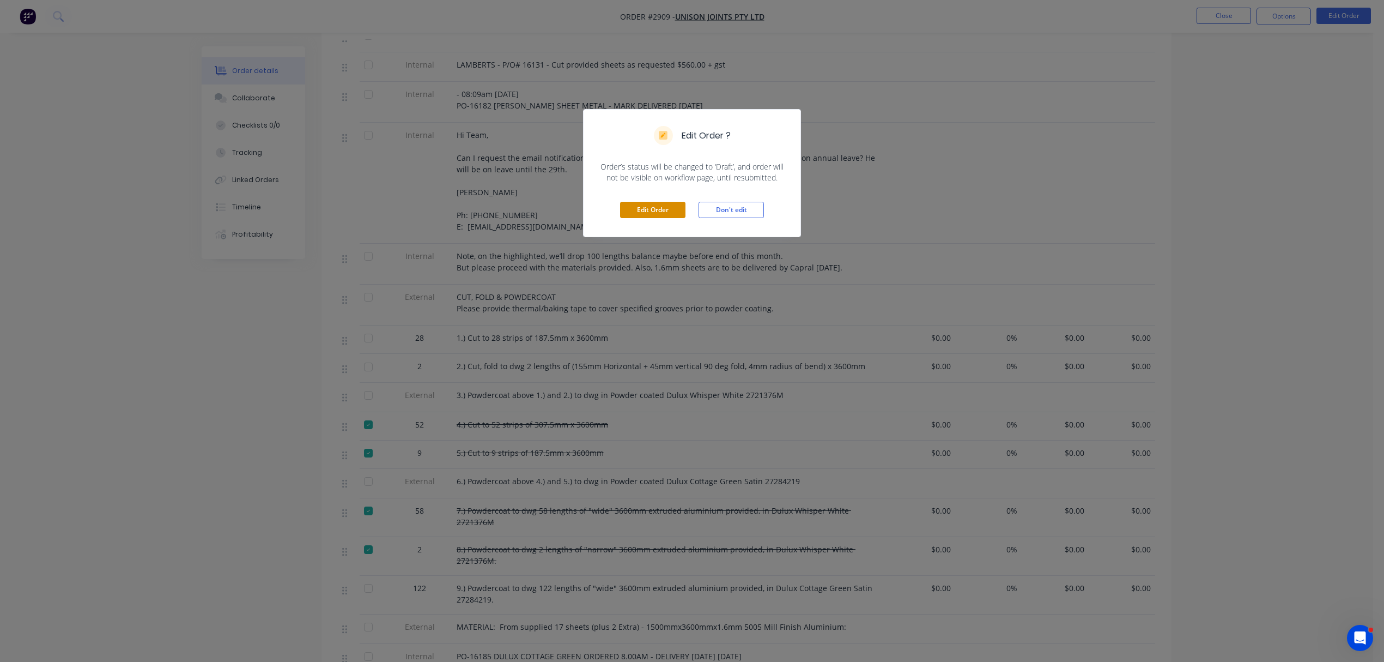
click at [645, 210] on button "Edit Order" at bounding box center [652, 210] width 65 height 16
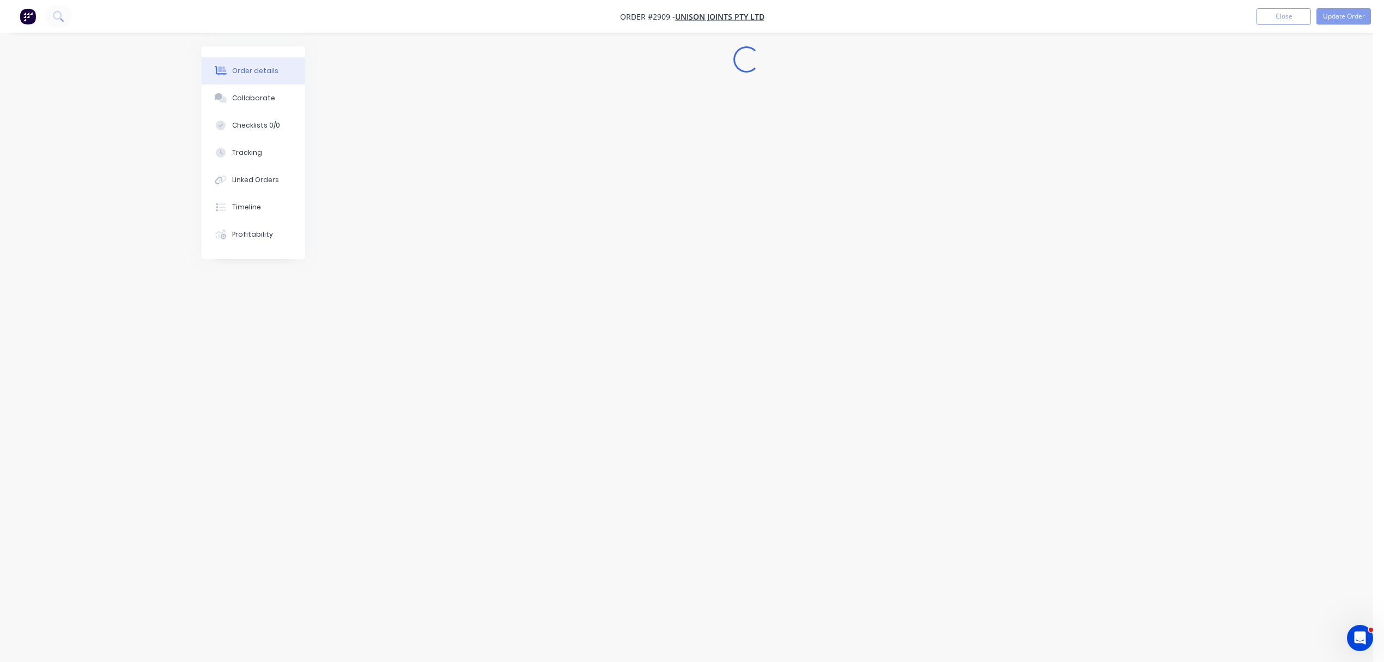
scroll to position [0, 0]
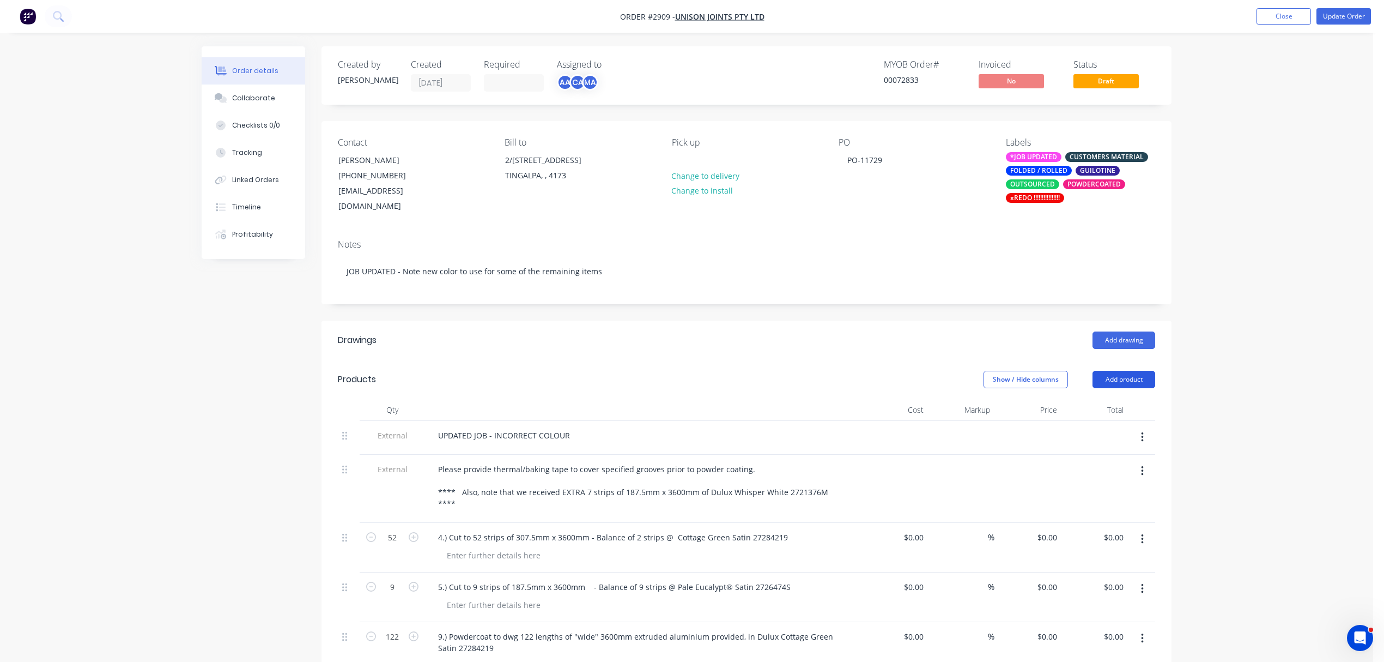
click at [1125, 371] on button "Add product" at bounding box center [1124, 379] width 63 height 17
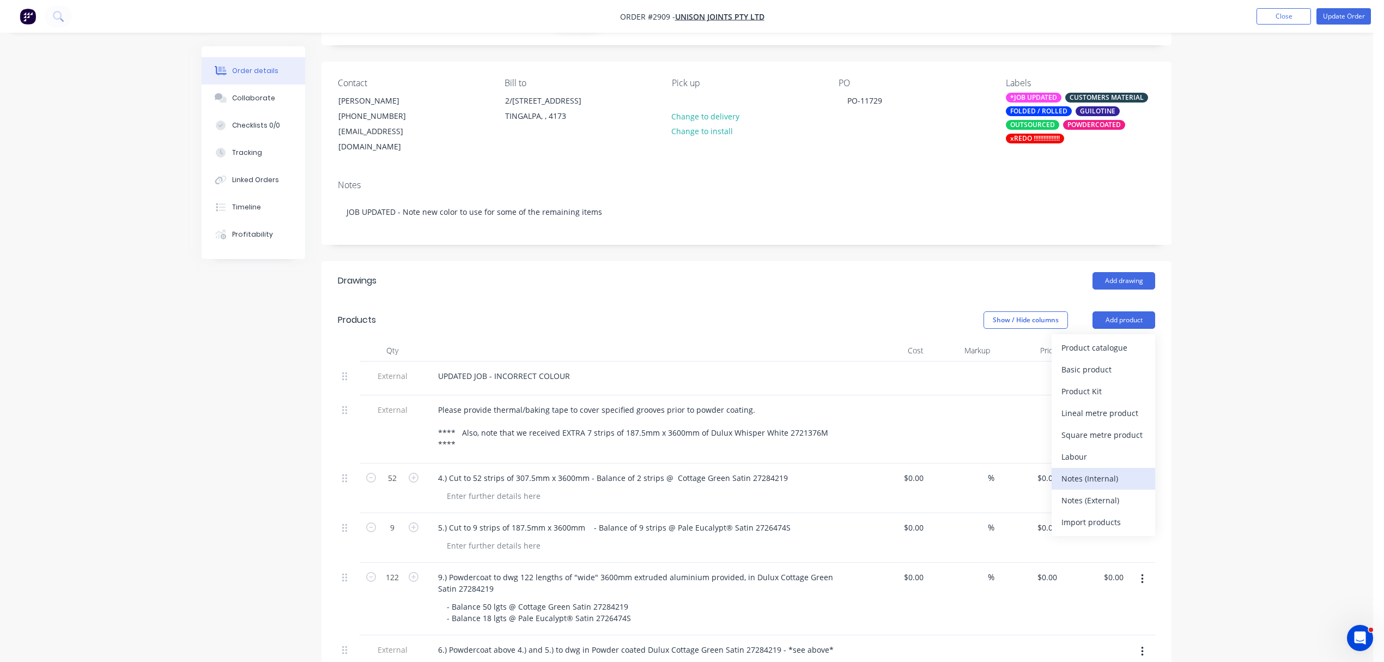
scroll to position [72, 0]
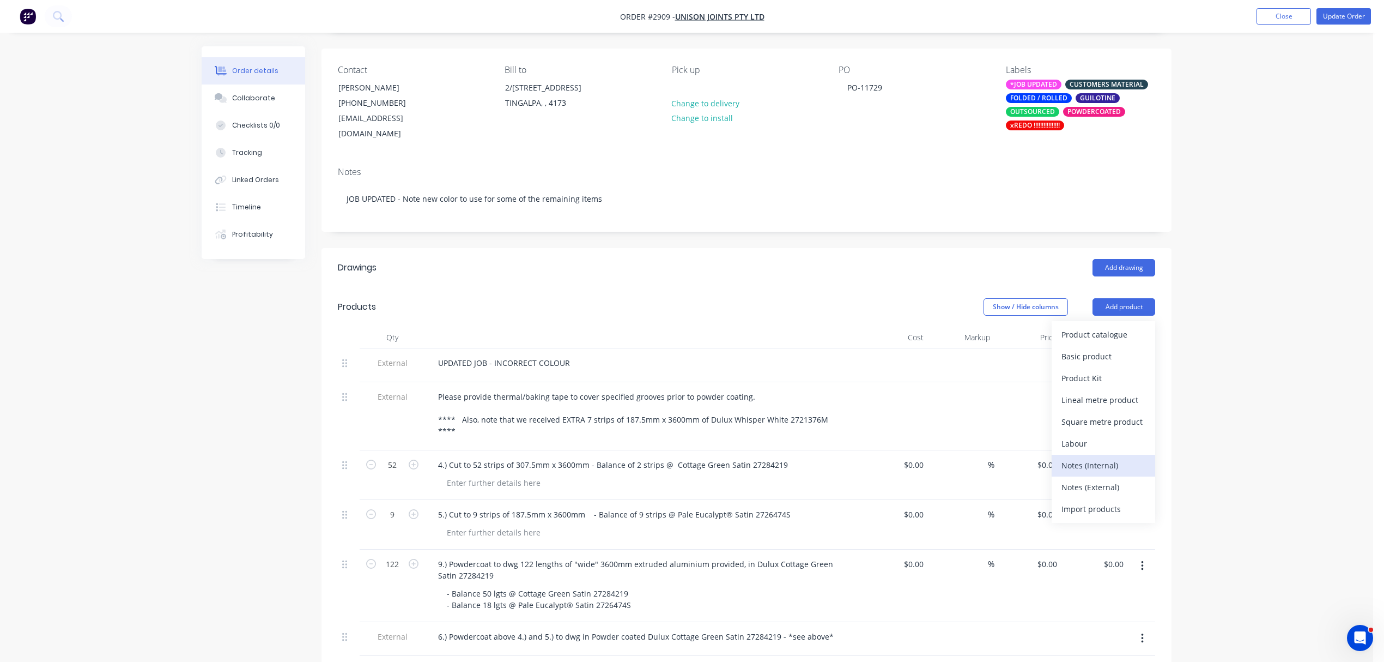
click at [1104, 457] on div "Notes (Internal)" at bounding box center [1104, 465] width 84 height 16
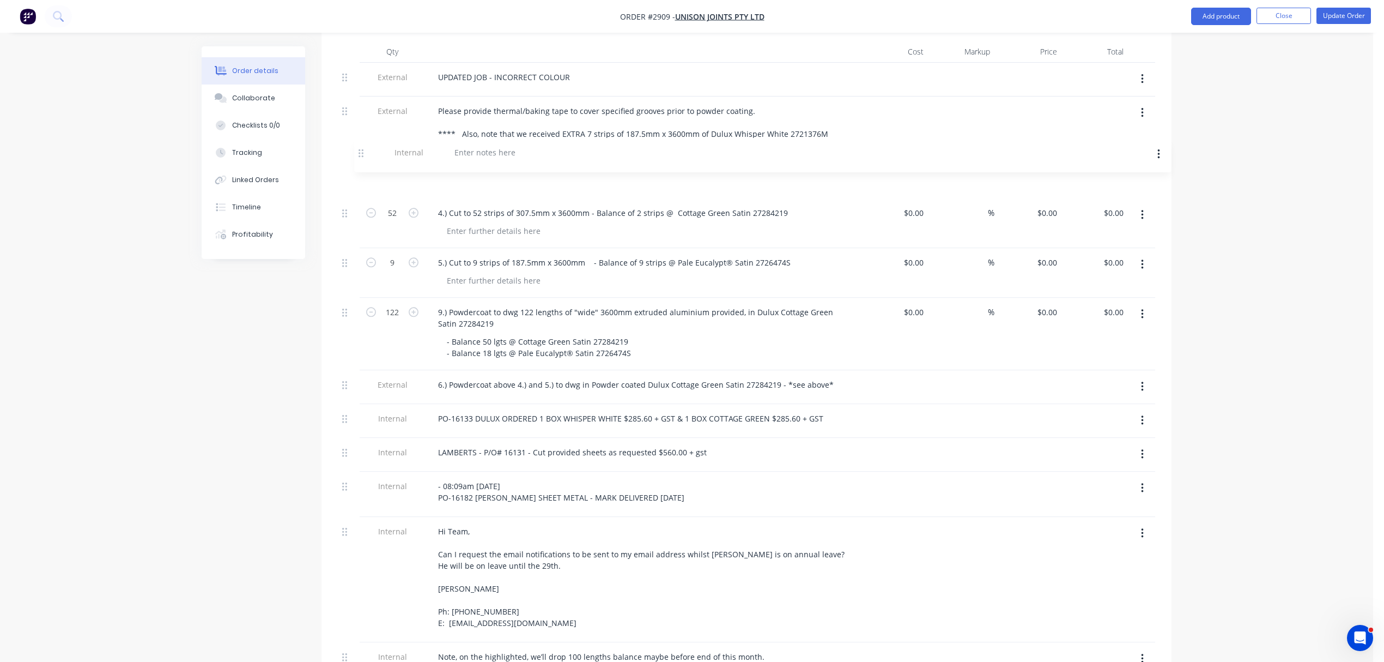
scroll to position [336, 0]
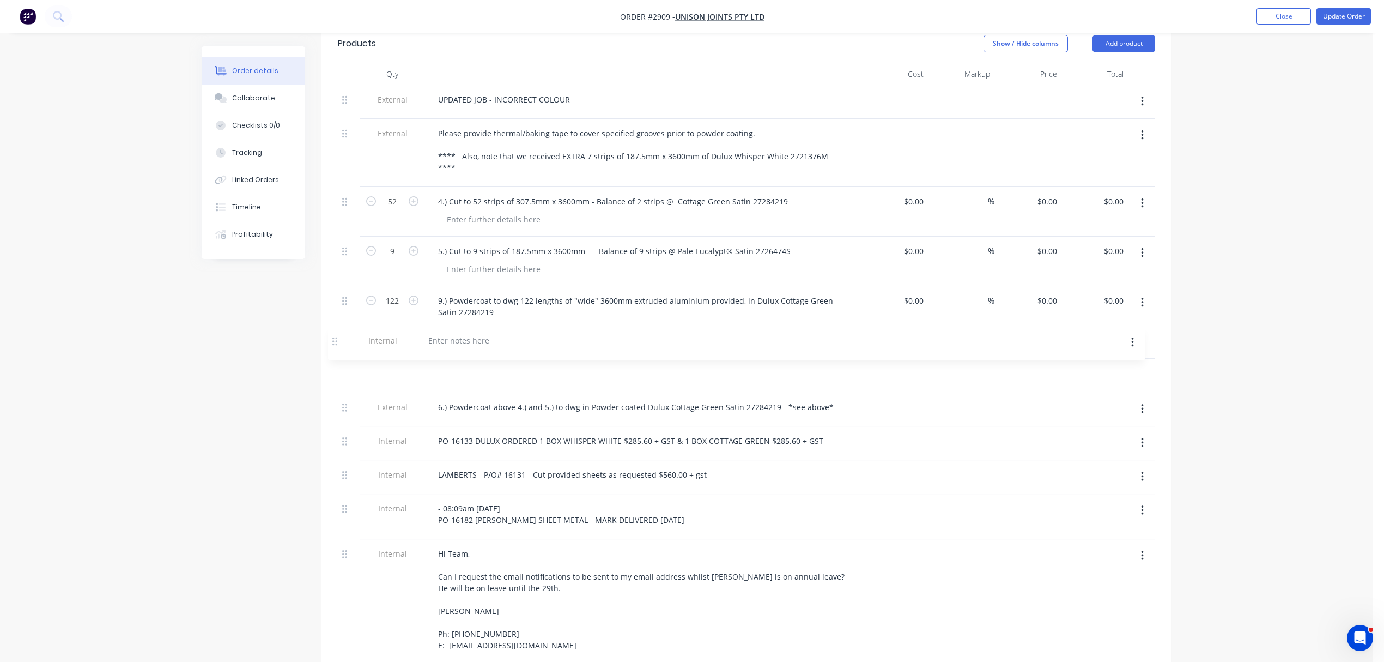
drag, startPoint x: 344, startPoint y: 483, endPoint x: 338, endPoint y: 343, distance: 139.7
click at [480, 365] on div at bounding box center [468, 373] width 78 height 16
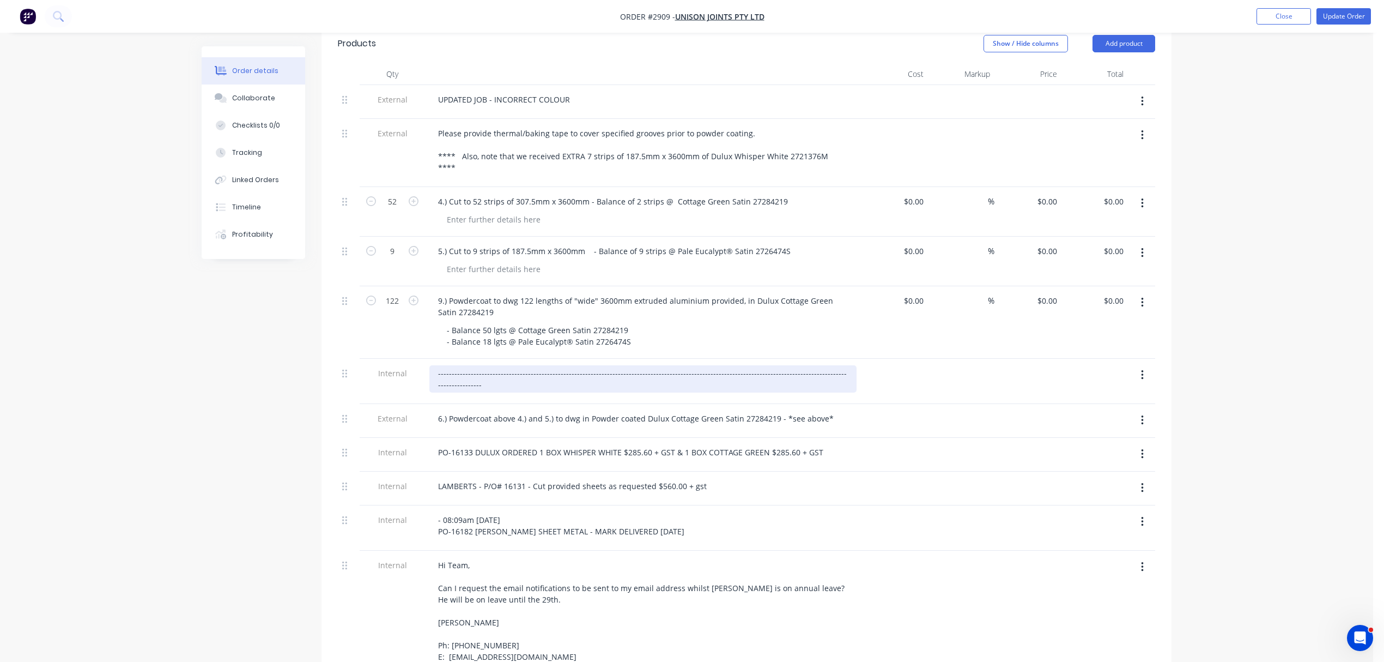
click at [470, 365] on div "-------------------------------------------------------------------------------…" at bounding box center [642, 378] width 427 height 27
click at [860, 359] on div "-------------------------------------------------------------------------------…" at bounding box center [643, 381] width 436 height 45
click at [847, 365] on div "-------------------------------------------------------------------------------…" at bounding box center [642, 378] width 427 height 27
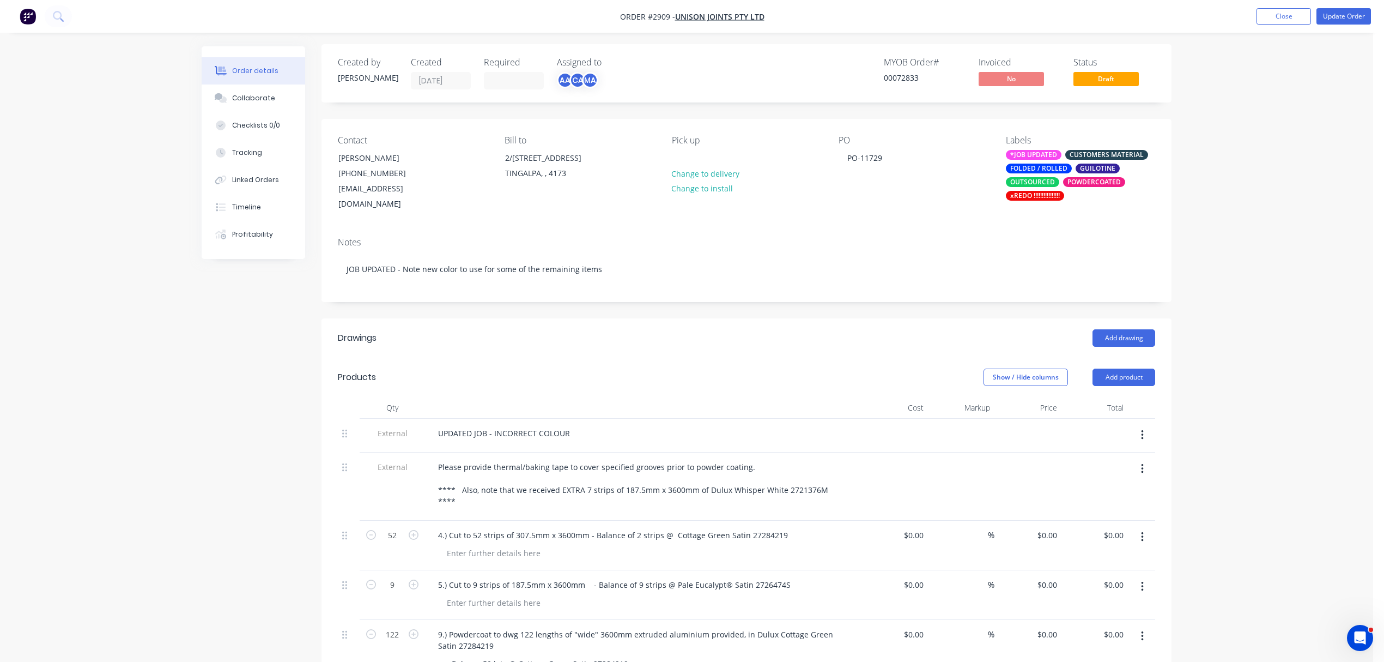
scroll to position [0, 0]
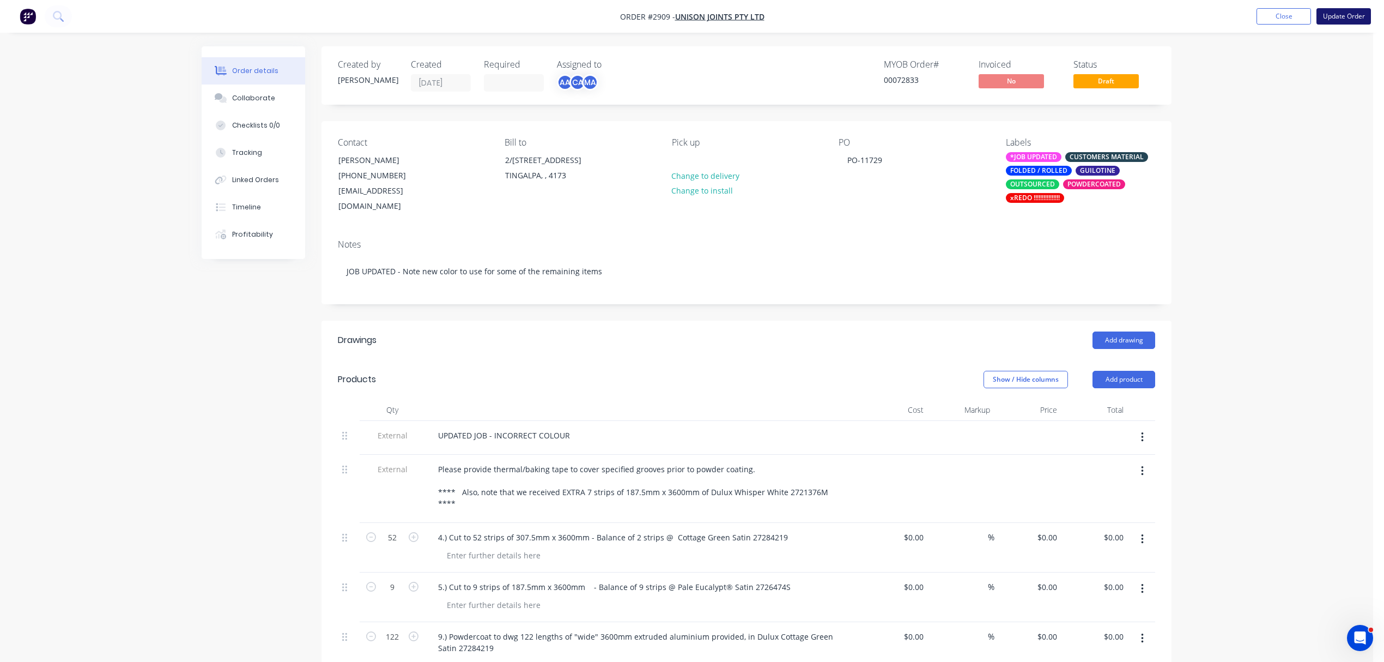
click at [1344, 14] on button "Update Order" at bounding box center [1344, 16] width 55 height 16
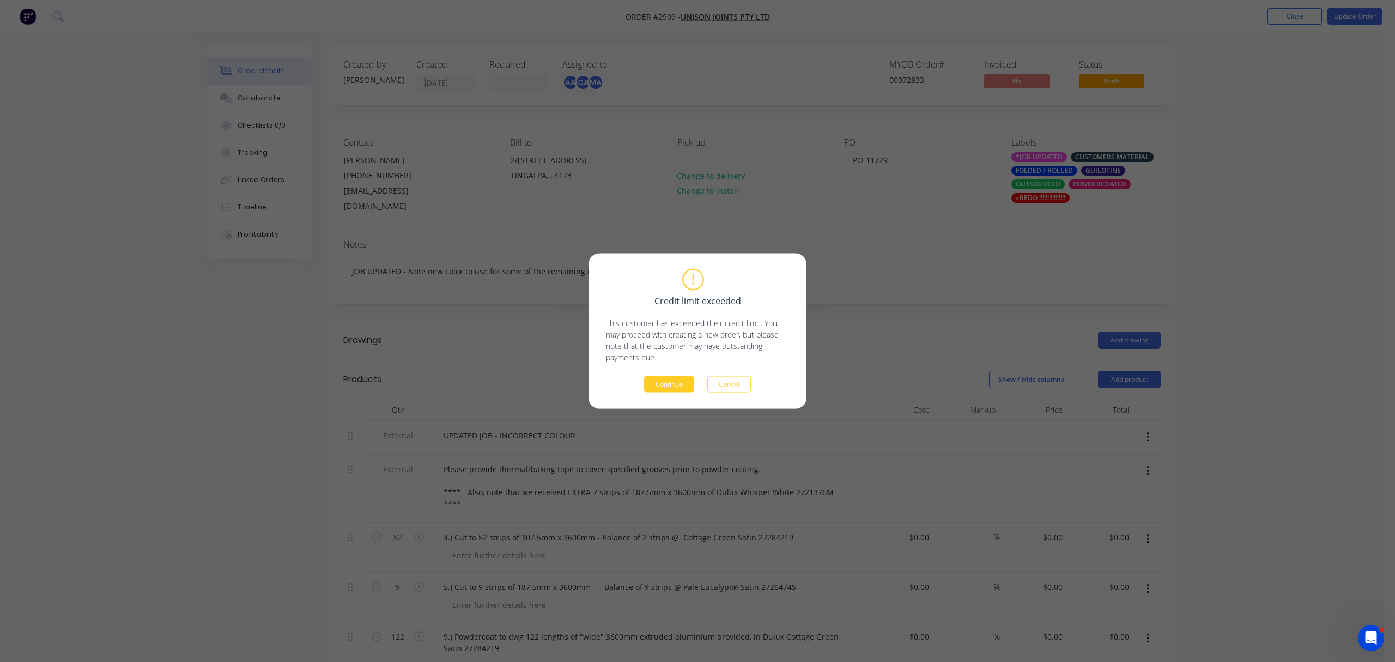
click at [669, 385] on button "Continue" at bounding box center [669, 384] width 50 height 16
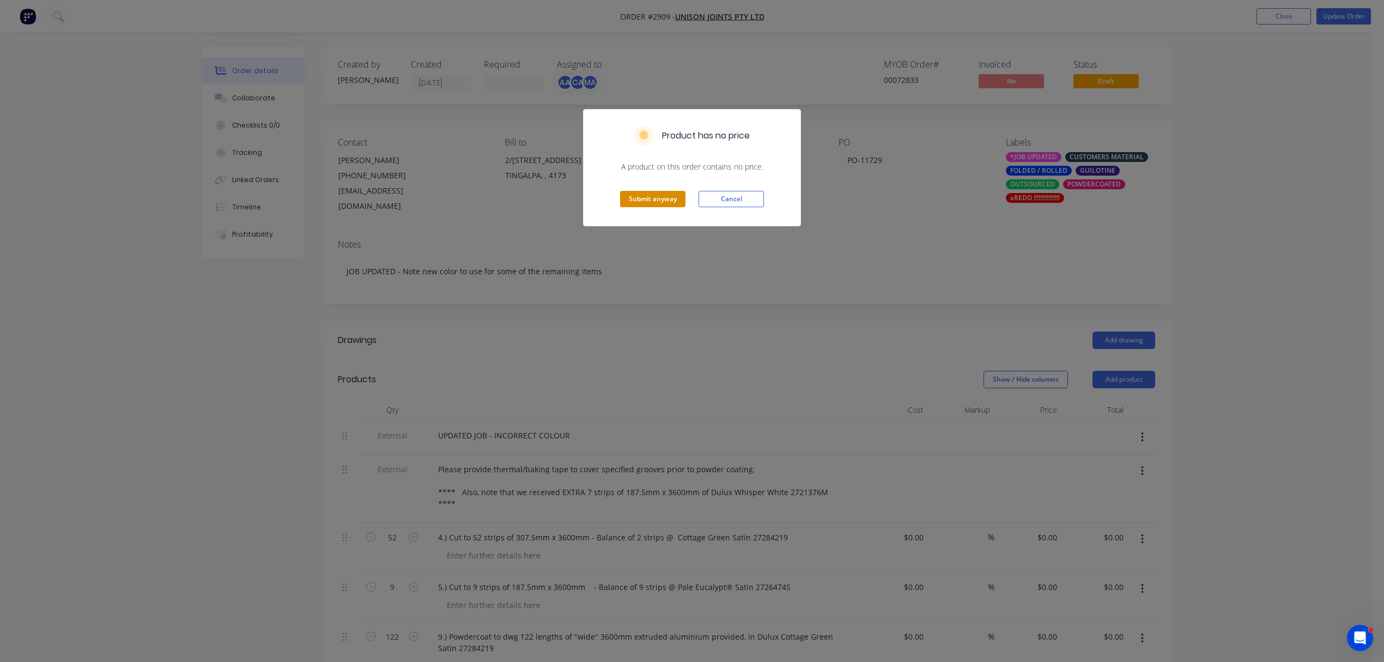
click at [655, 198] on button "Submit anyway" at bounding box center [652, 199] width 65 height 16
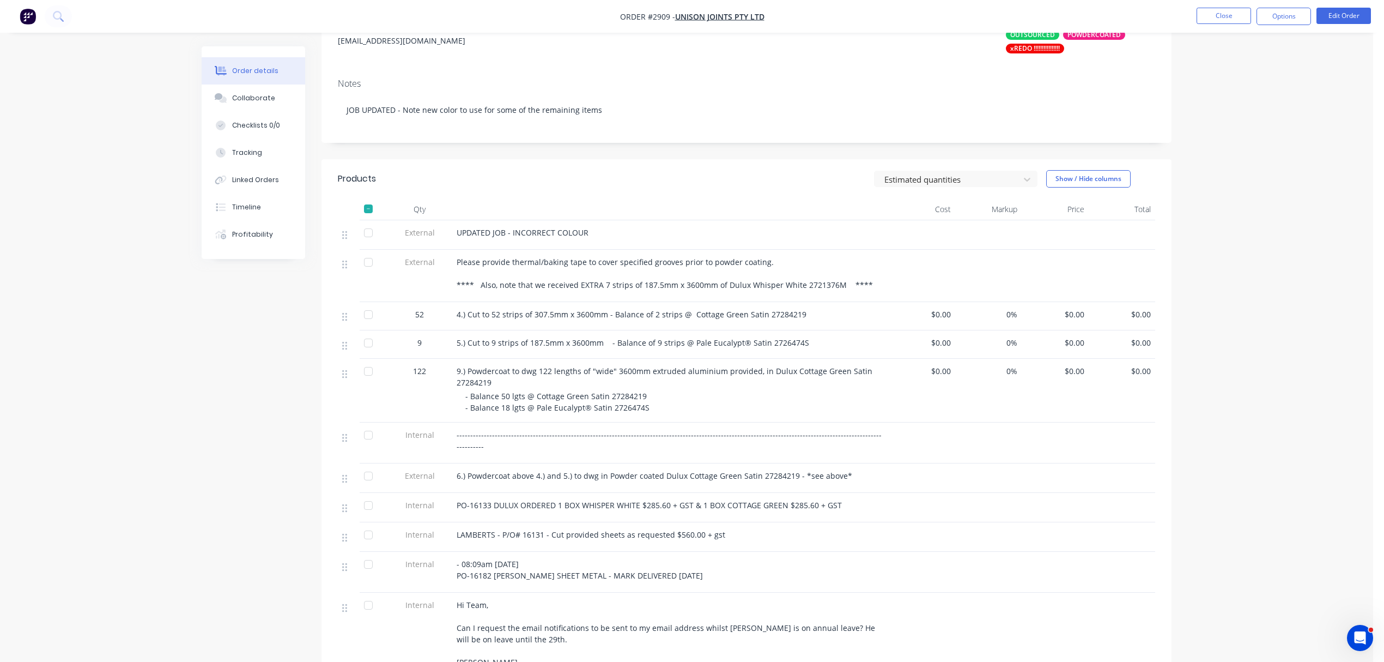
scroll to position [145, 0]
click at [1283, 15] on button "Options" at bounding box center [1284, 16] width 55 height 17
click at [1228, 129] on div "Work Order" at bounding box center [1251, 132] width 100 height 16
click at [1226, 107] on div "Without pricing" at bounding box center [1251, 110] width 100 height 16
click at [1232, 16] on button "Close" at bounding box center [1224, 16] width 55 height 16
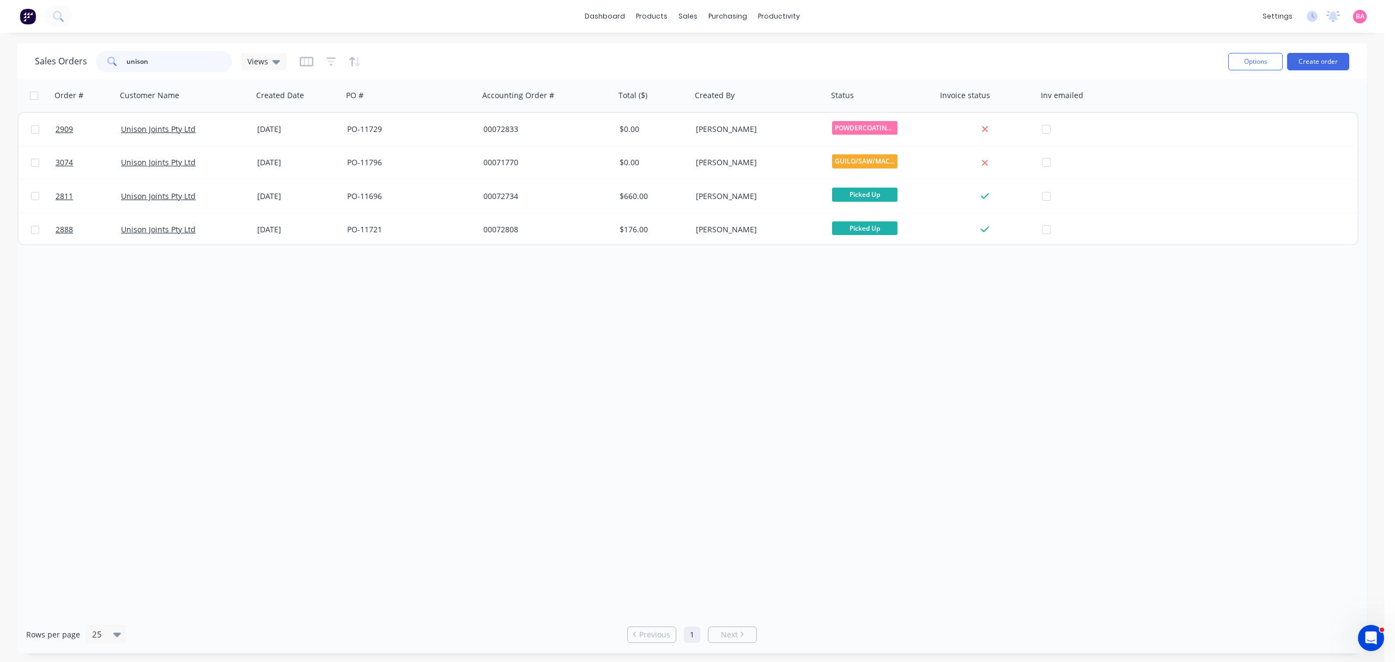
drag, startPoint x: 162, startPoint y: 59, endPoint x: 51, endPoint y: 59, distance: 111.2
click at [51, 59] on div "Sales Orders unison Views" at bounding box center [161, 62] width 252 height 22
type input "Y"
type input "JILA"
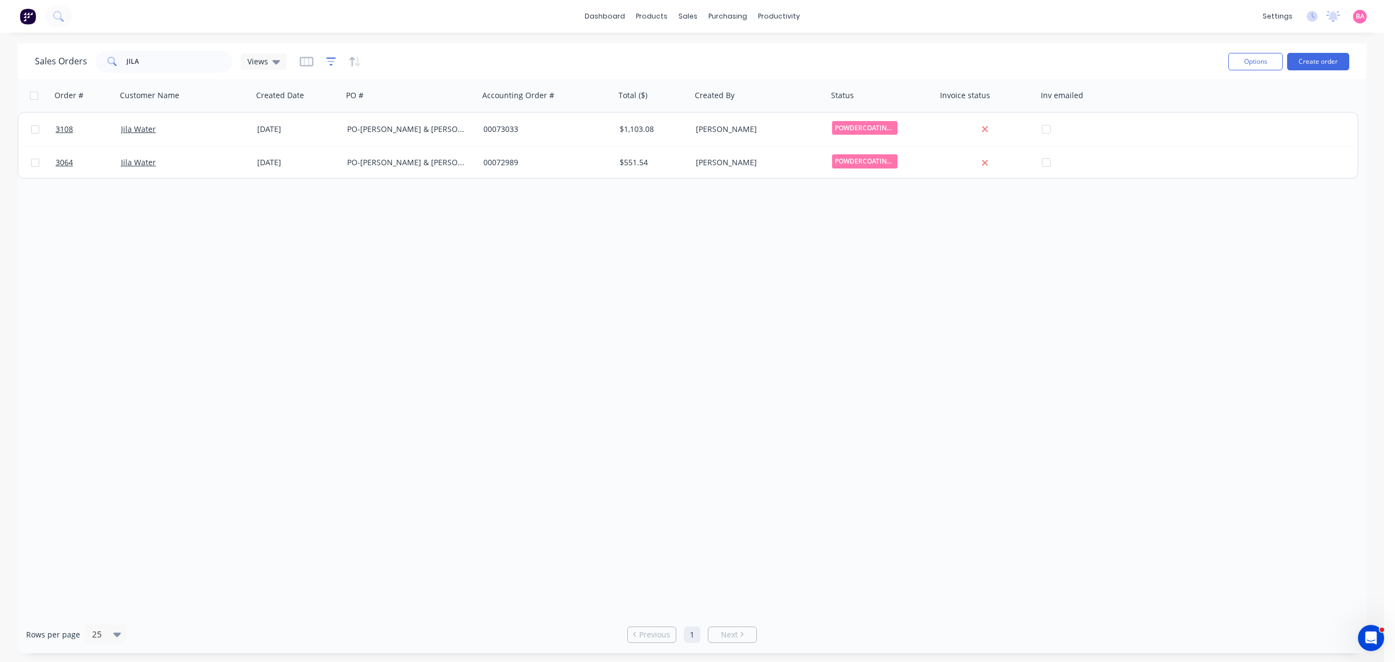
click at [326, 60] on icon "button" at bounding box center [331, 61] width 10 height 11
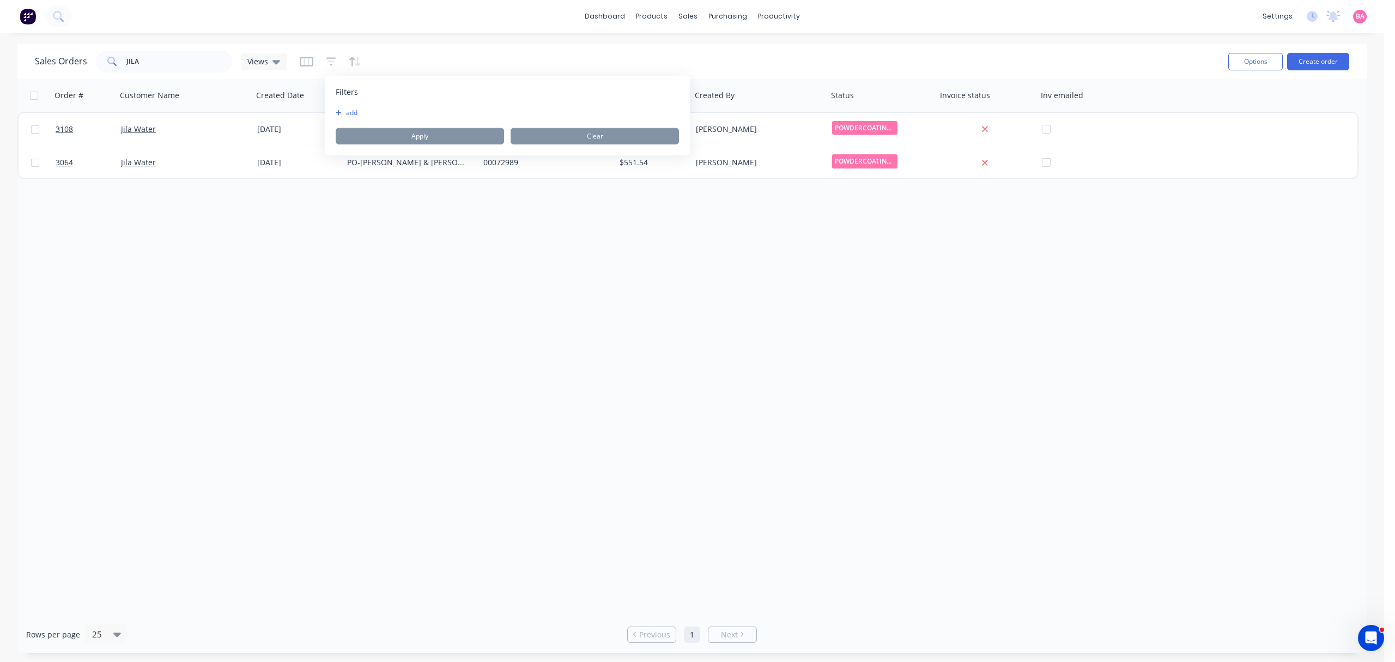
click at [349, 110] on button "add" at bounding box center [349, 112] width 27 height 9
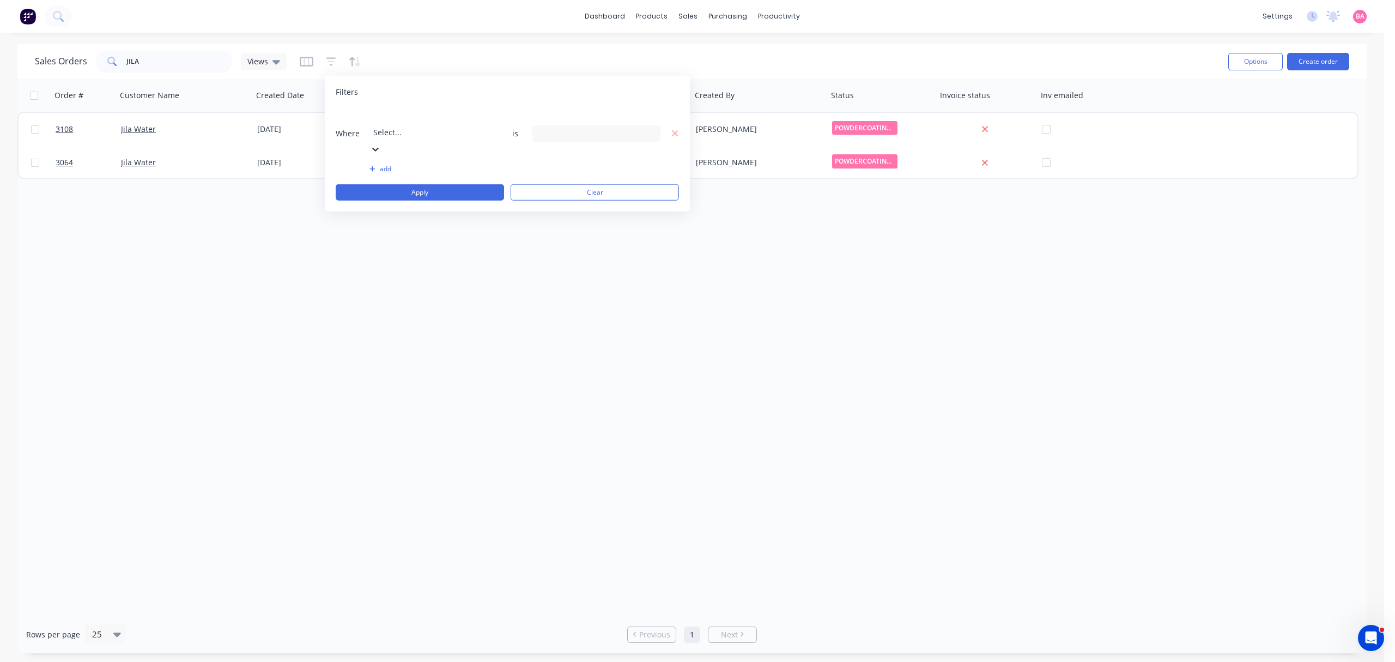
click at [433, 119] on div at bounding box center [451, 118] width 157 height 14
drag, startPoint x: 400, startPoint y: 281, endPoint x: 614, endPoint y: 162, distance: 244.9
click at [651, 131] on icon at bounding box center [650, 133] width 8 height 4
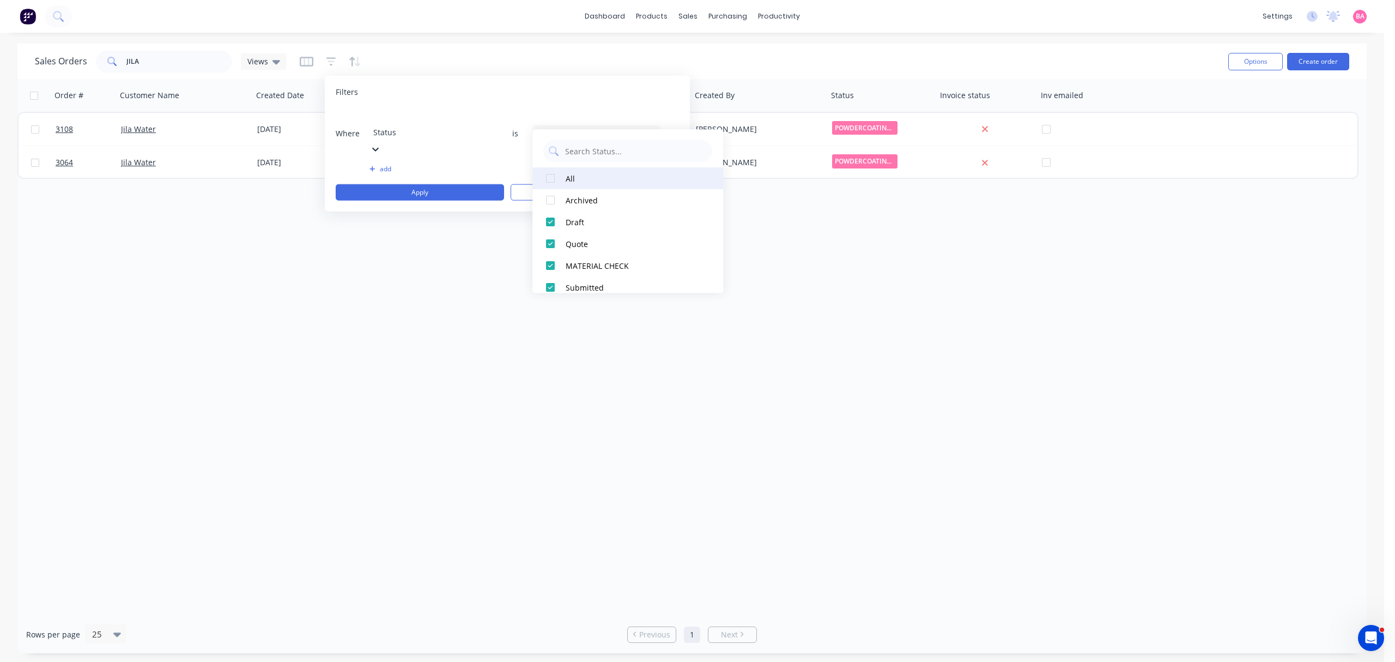
click at [550, 177] on div at bounding box center [551, 178] width 22 height 22
click at [425, 184] on button "Apply" at bounding box center [420, 192] width 168 height 16
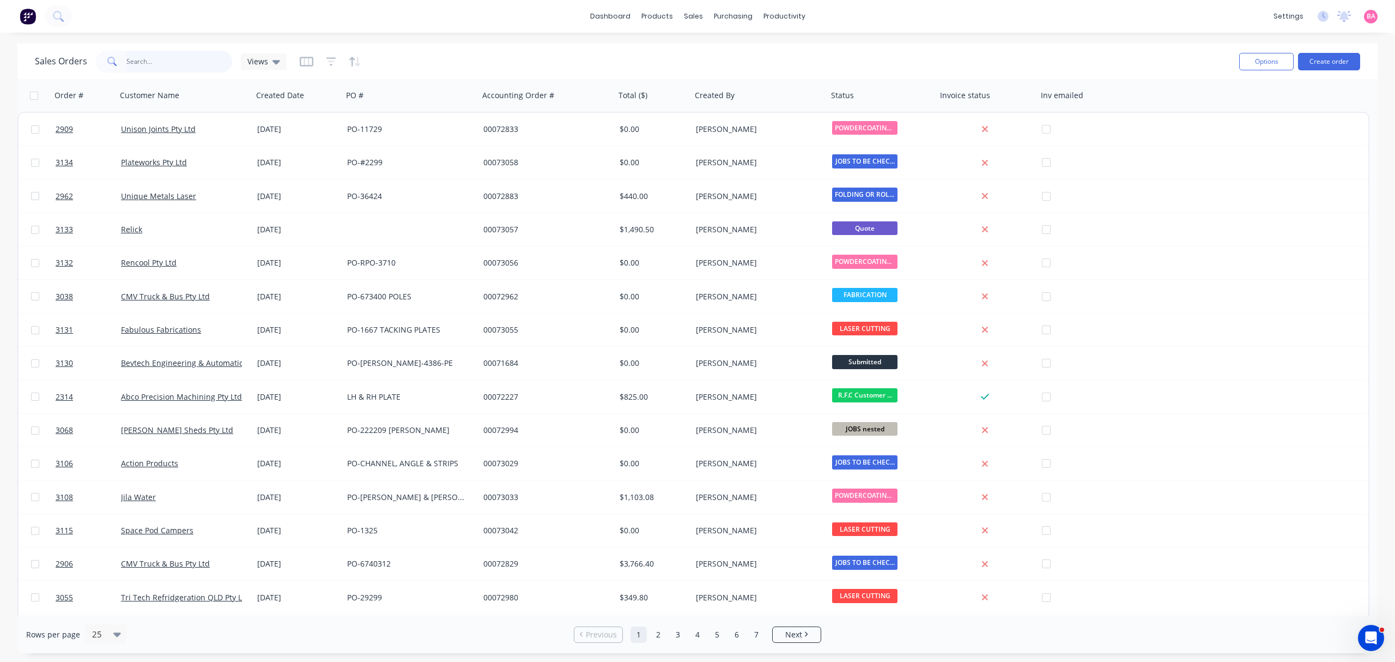
click at [169, 64] on input "text" at bounding box center [179, 62] width 106 height 22
click at [160, 65] on input "text" at bounding box center [179, 62] width 106 height 22
type input "INNERSPACE"
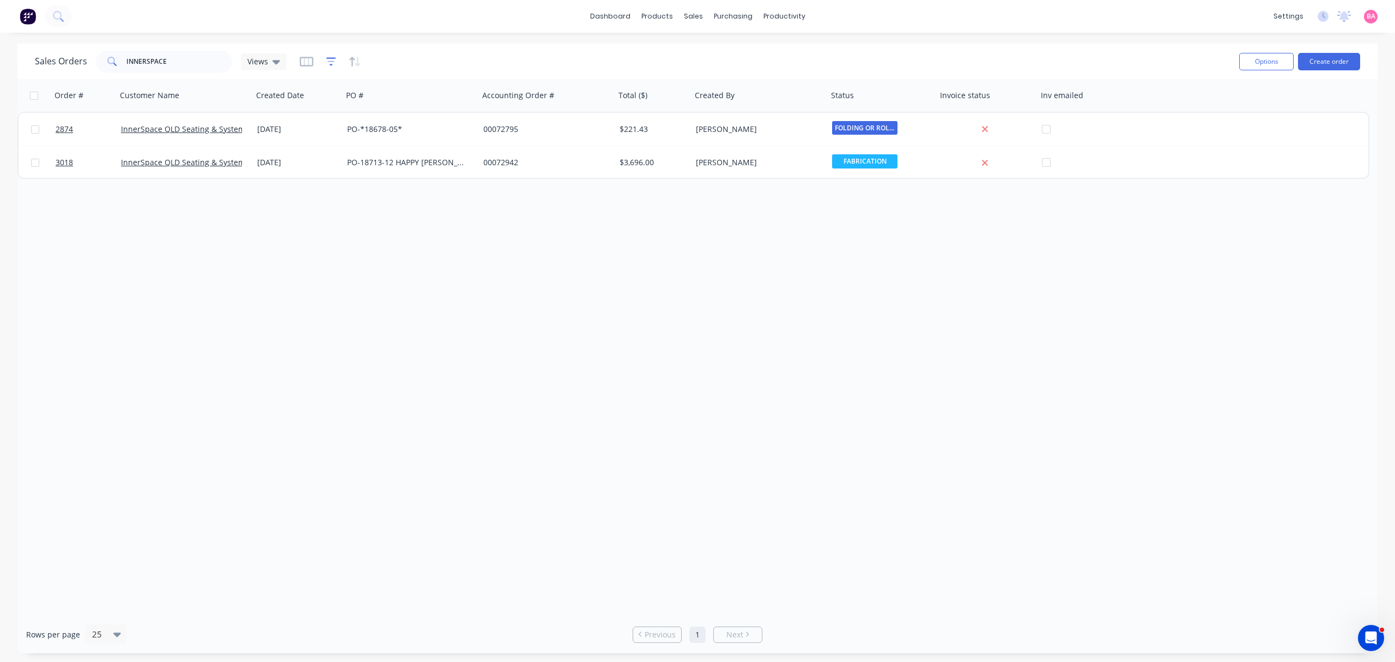
click at [330, 60] on icon "button" at bounding box center [331, 61] width 10 height 11
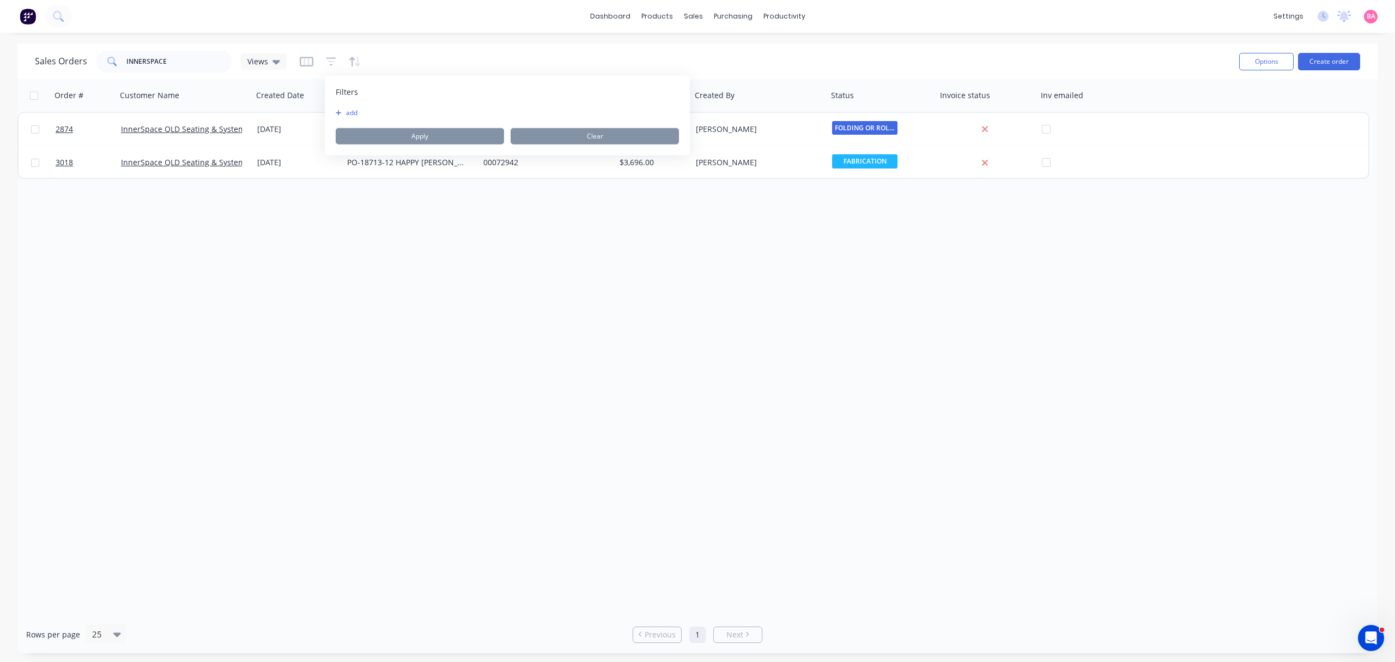
click at [351, 112] on button "add" at bounding box center [349, 112] width 27 height 9
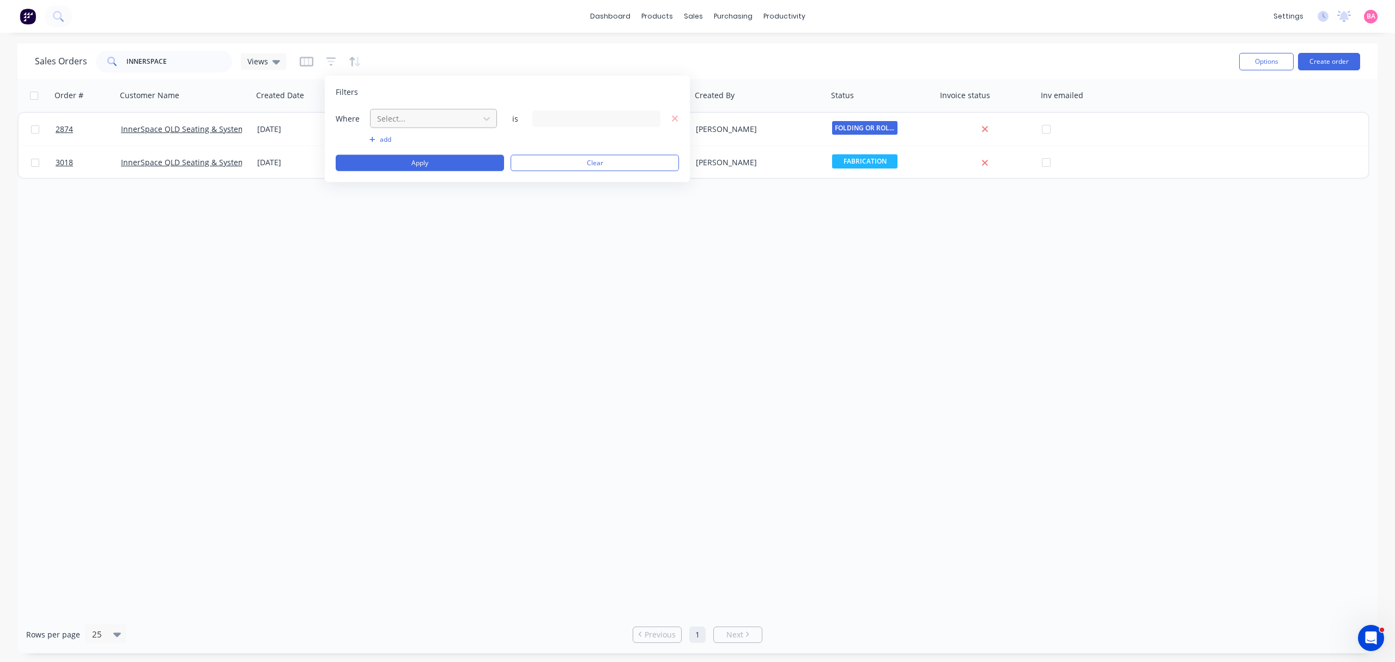
click at [434, 124] on div at bounding box center [425, 119] width 98 height 14
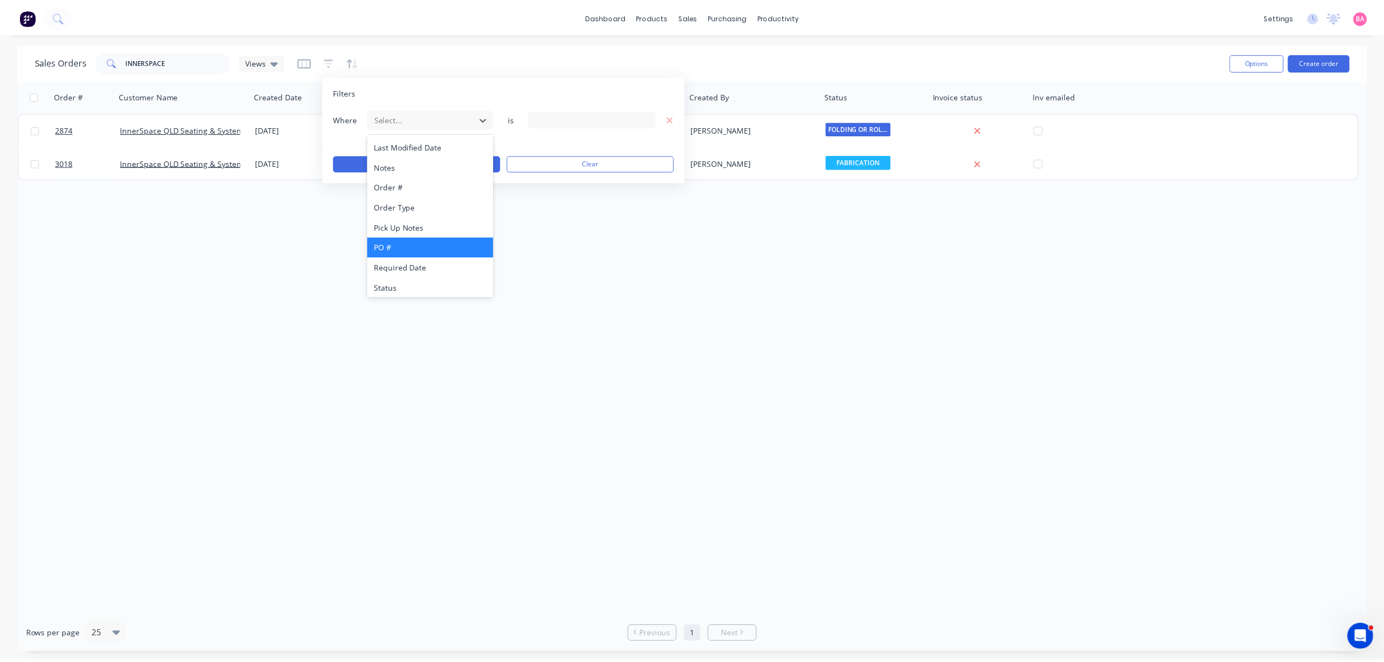
scroll to position [284, 0]
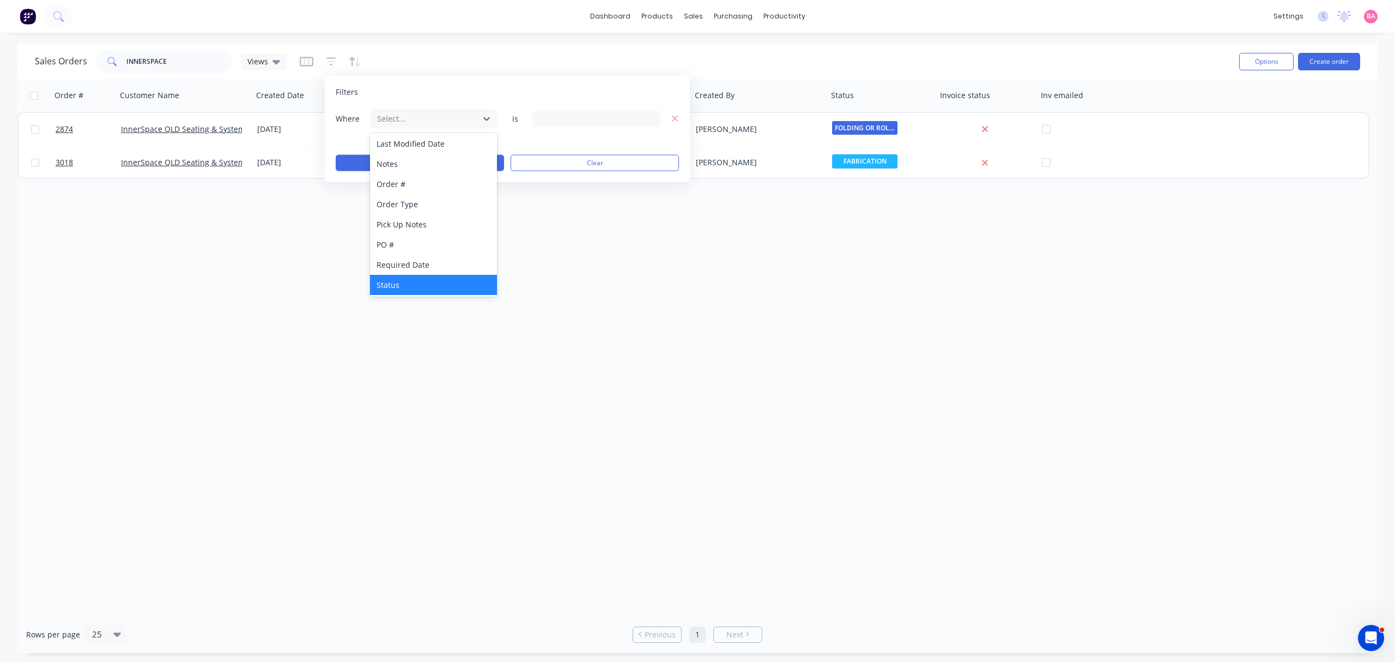
click at [393, 287] on div "Status" at bounding box center [433, 285] width 126 height 20
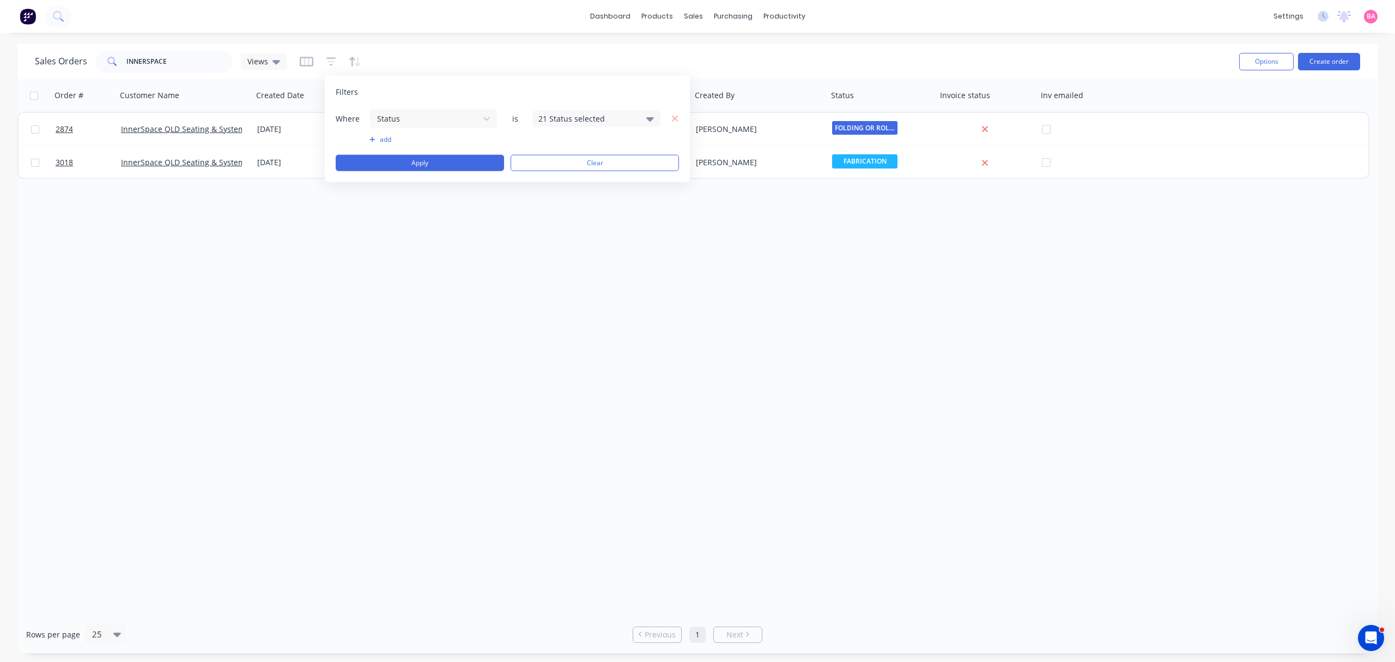
click at [649, 117] on icon at bounding box center [650, 118] width 8 height 12
click at [554, 180] on div at bounding box center [551, 178] width 22 height 22
click at [433, 157] on button "Apply" at bounding box center [420, 163] width 168 height 16
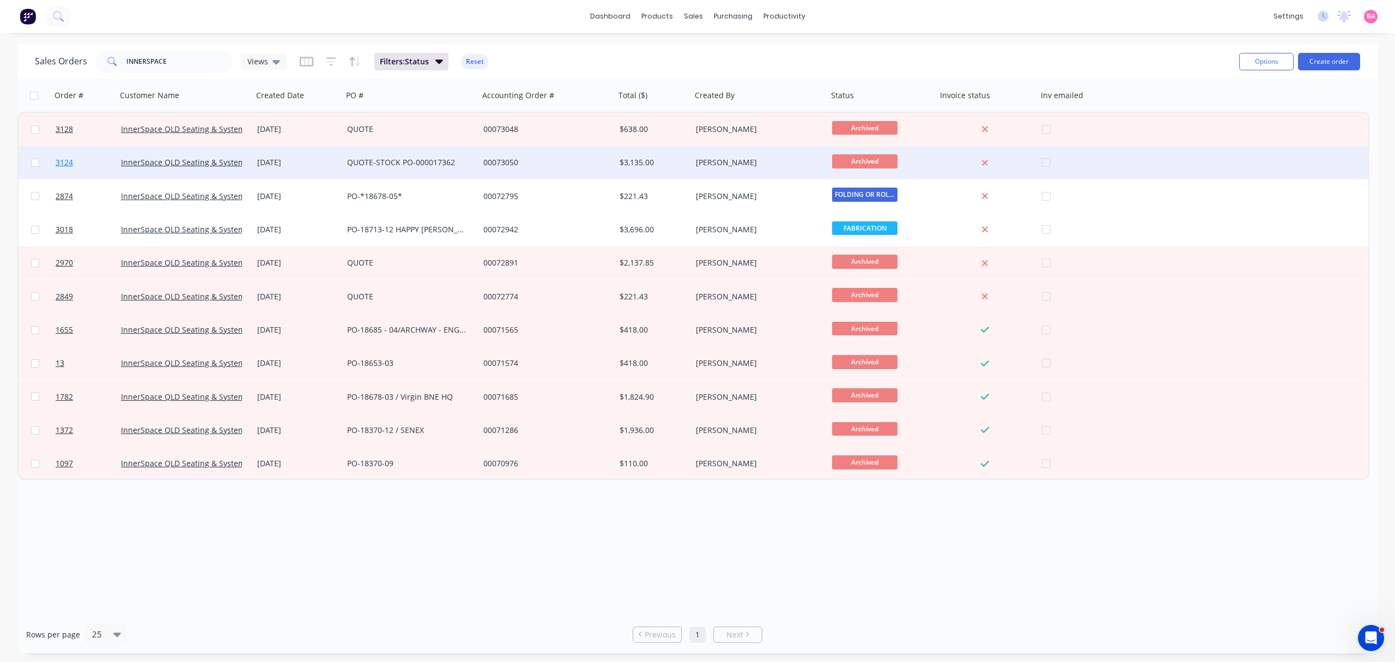
click at [64, 160] on span "3124" at bounding box center [64, 162] width 17 height 11
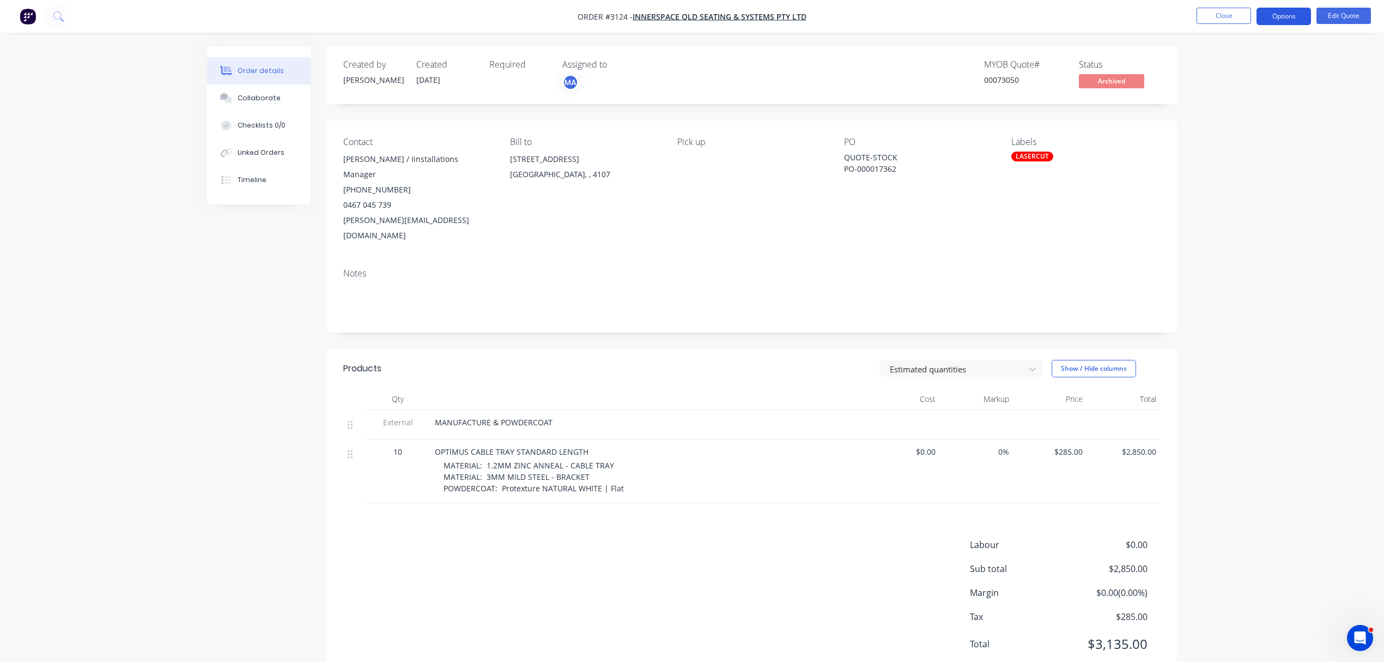
click at [1291, 15] on button "Options" at bounding box center [1284, 16] width 55 height 17
click at [1215, 241] on div "Unarchive" at bounding box center [1251, 241] width 100 height 16
click at [665, 268] on div "Notes" at bounding box center [752, 273] width 818 height 10
click at [1288, 14] on button "Options" at bounding box center [1284, 16] width 55 height 17
click at [1344, 14] on button "Edit Quote" at bounding box center [1344, 16] width 55 height 16
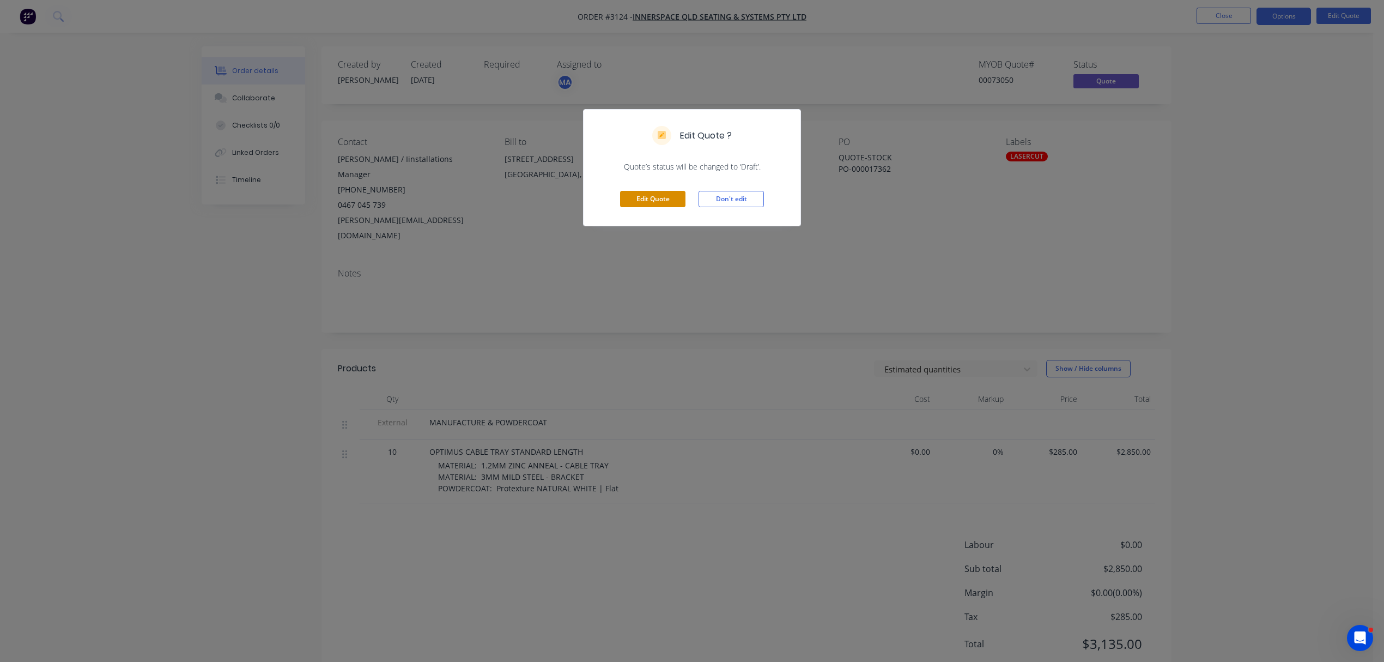
click at [636, 195] on button "Edit Quote" at bounding box center [652, 199] width 65 height 16
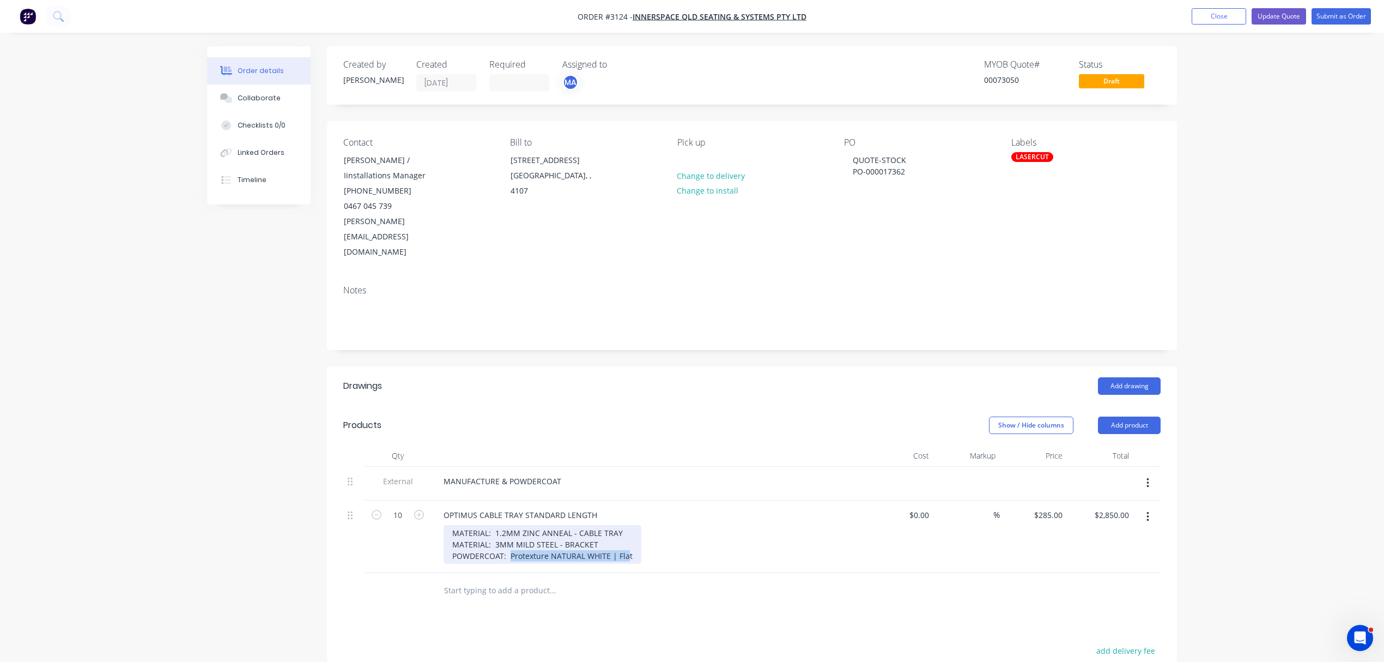
drag, startPoint x: 511, startPoint y: 526, endPoint x: 624, endPoint y: 530, distance: 112.9
click at [624, 530] on div "MATERIAL: 1.2MM ZINC ANNEAL - CABLE TRAY MATERIAL: 3MM MILD STEEL - BRACKET POW…" at bounding box center [543, 544] width 198 height 39
click at [1279, 16] on button "Update Quote" at bounding box center [1279, 16] width 55 height 16
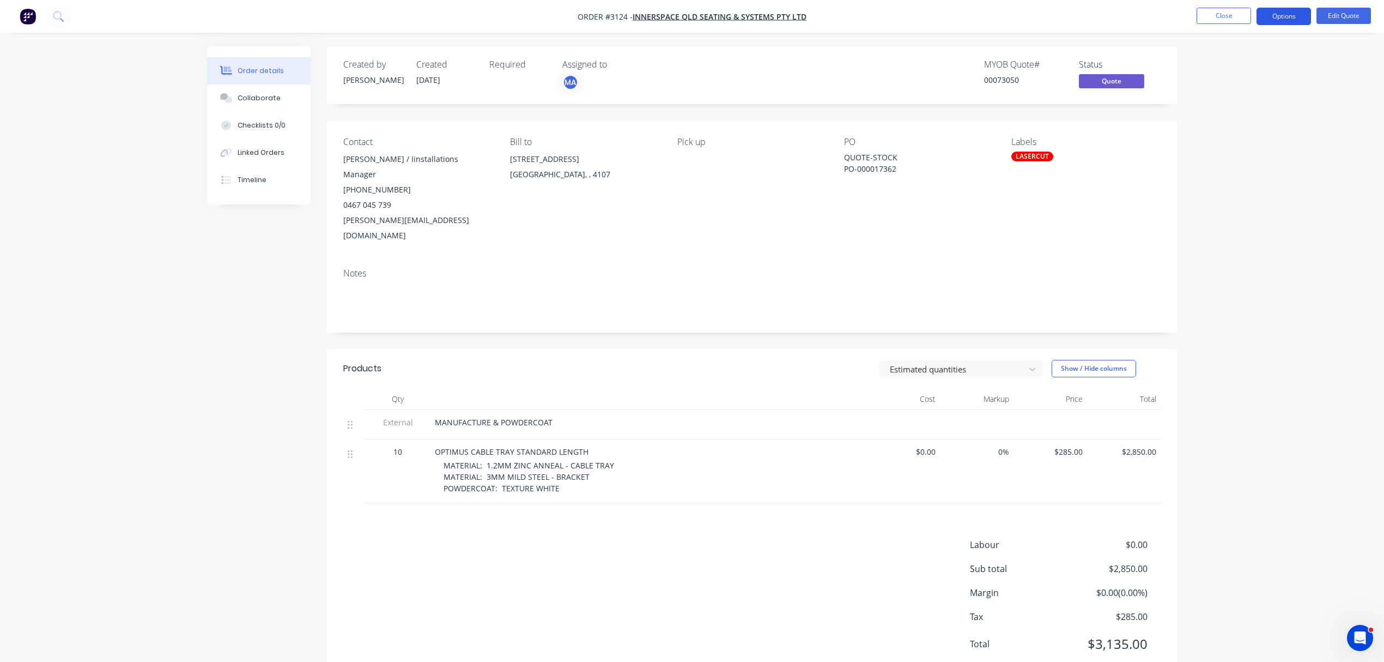
click at [1293, 12] on button "Options" at bounding box center [1284, 16] width 55 height 17
click at [1219, 62] on div "Quote" at bounding box center [1251, 66] width 100 height 16
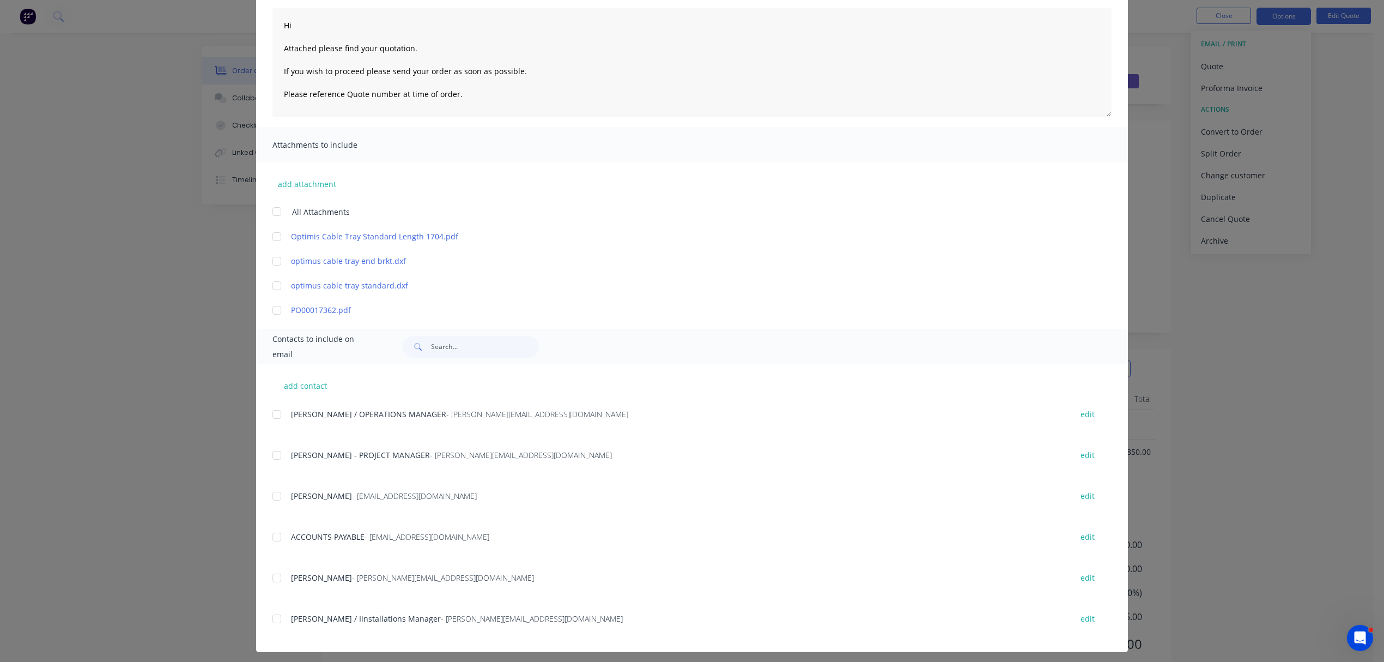
scroll to position [121, 0]
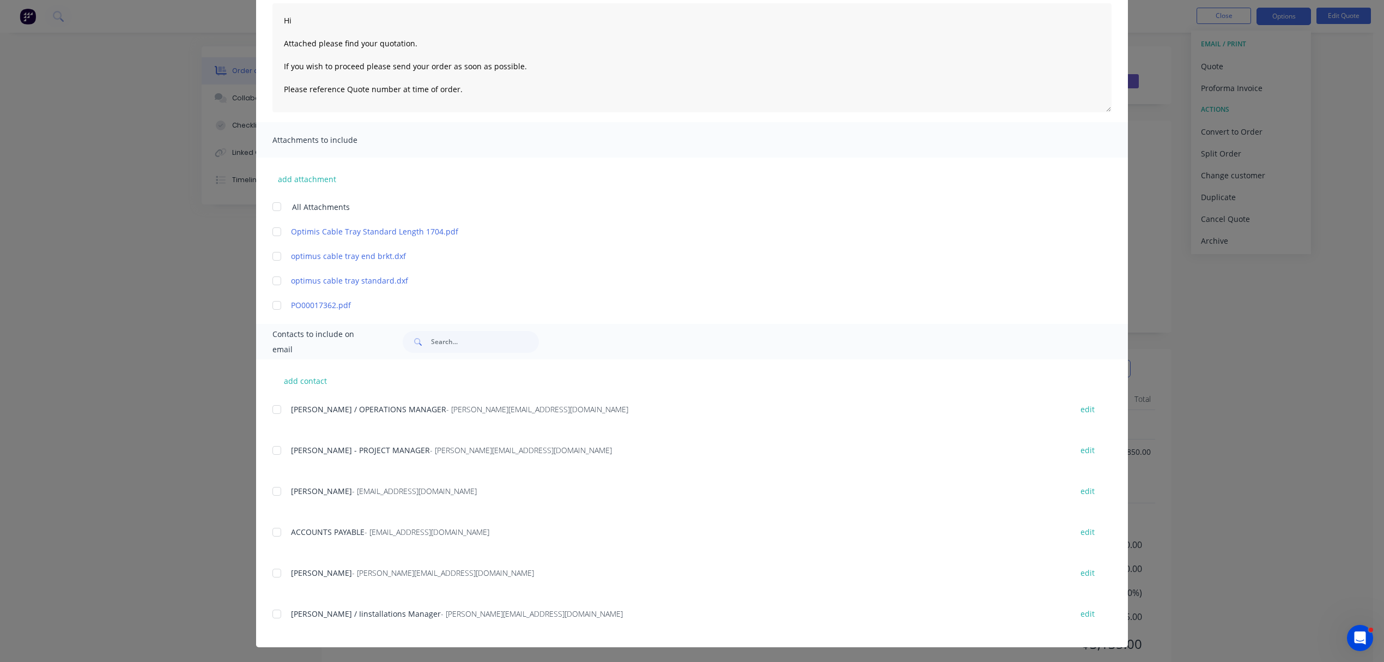
click at [267, 613] on div at bounding box center [277, 614] width 22 height 22
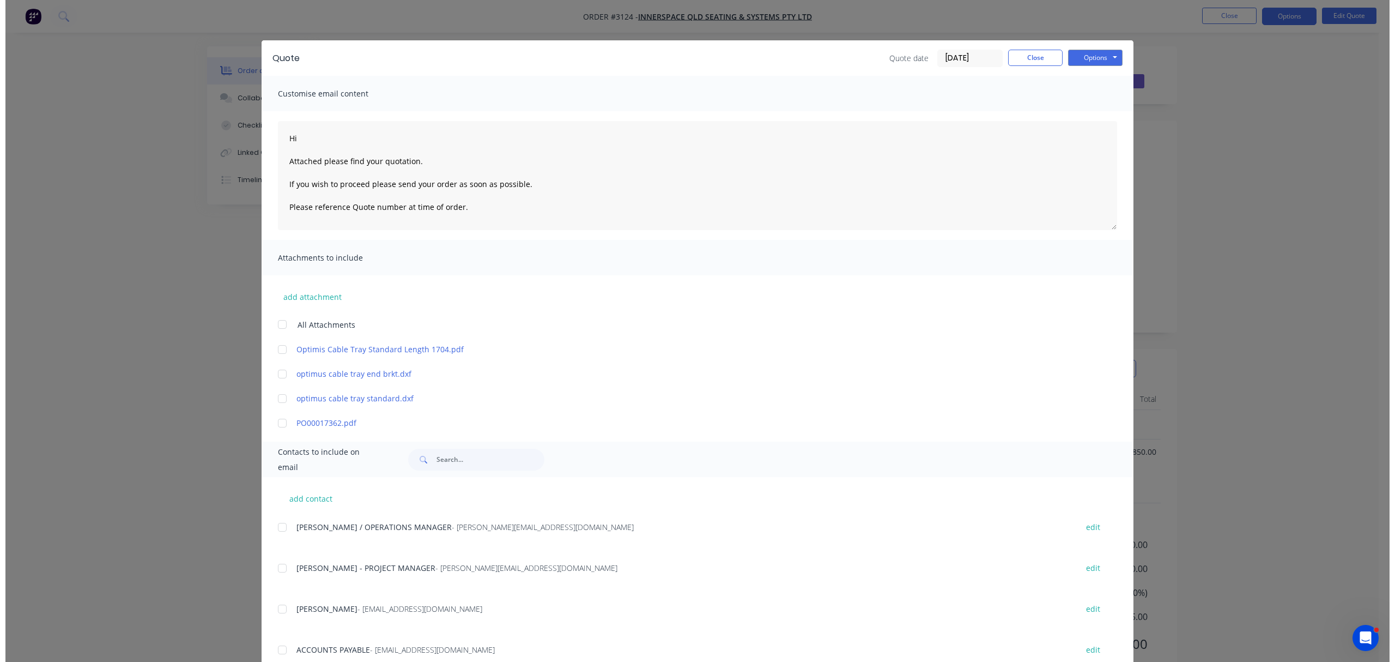
scroll to position [0, 0]
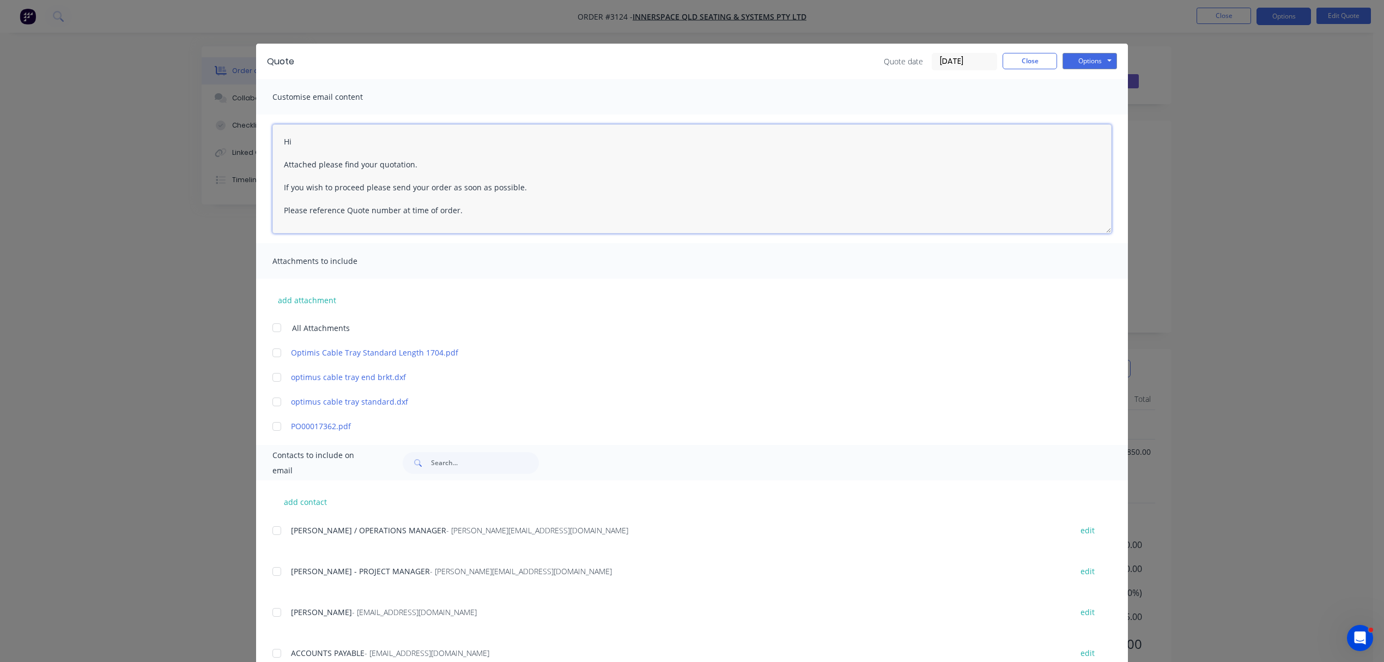
click at [319, 143] on textarea "Hi Attached please find your quotation. If you wish to proceed please send your…" at bounding box center [692, 178] width 839 height 109
type textarea "Hi Garth Attached please find your quotation. If you wish to proceed please sen…"
click at [1080, 63] on button "Options" at bounding box center [1090, 61] width 55 height 16
click at [1078, 114] on button "Email" at bounding box center [1098, 116] width 70 height 18
click at [1021, 59] on button "Close" at bounding box center [1030, 61] width 55 height 16
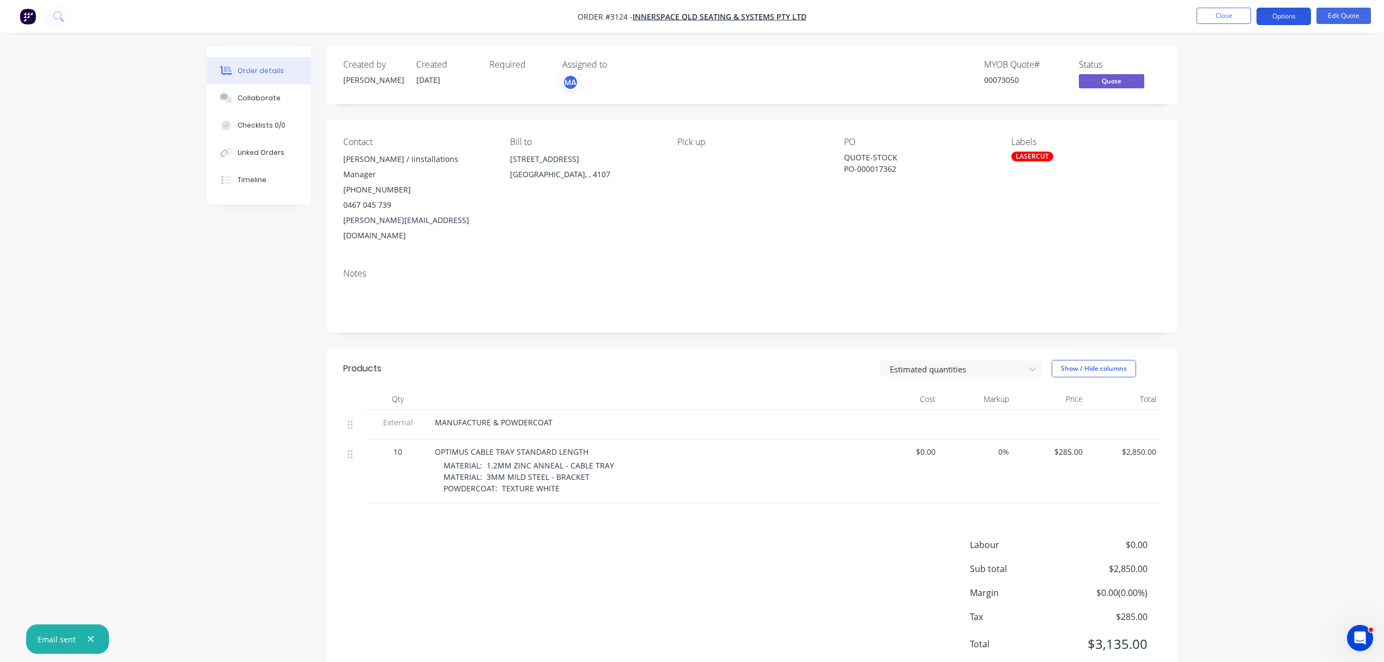
click at [1285, 16] on button "Options" at bounding box center [1284, 16] width 55 height 17
click at [1221, 243] on div "Archive" at bounding box center [1251, 241] width 100 height 16
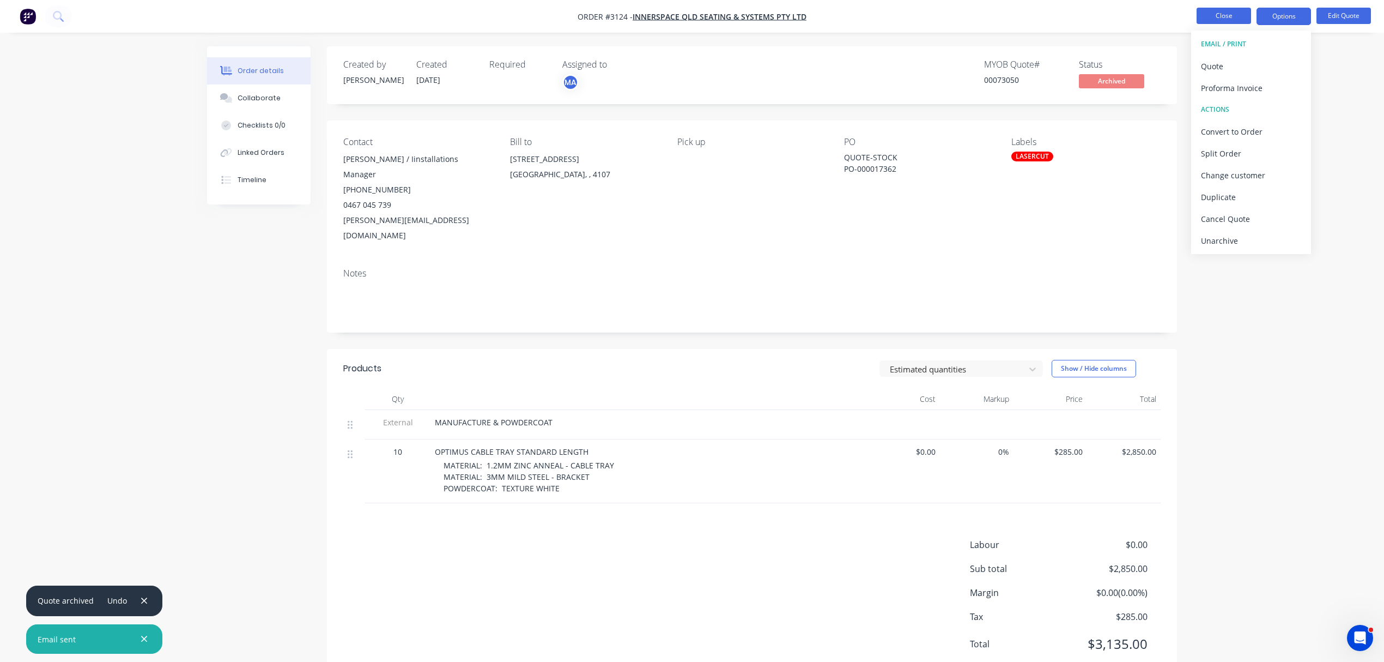
click at [1219, 15] on button "Close" at bounding box center [1224, 16] width 55 height 16
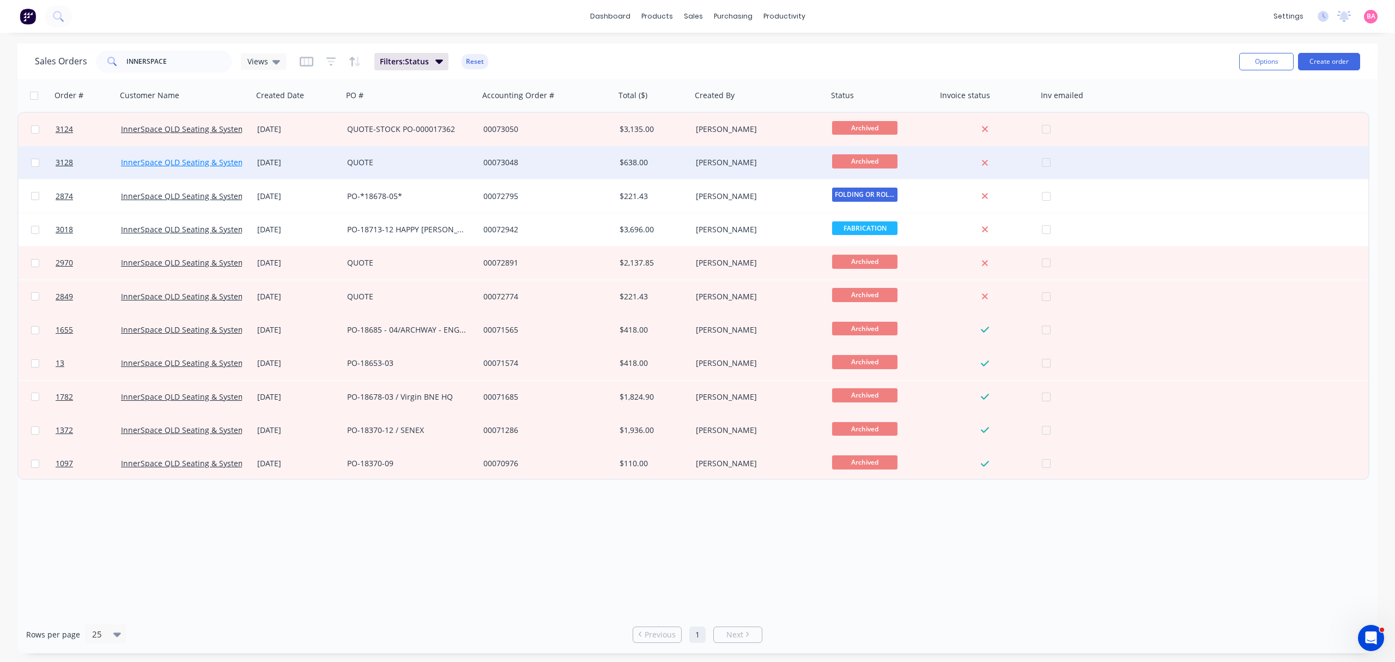
click at [155, 160] on link "InnerSpace QLD Seating & Systems Pty Ltd" at bounding box center [198, 162] width 155 height 10
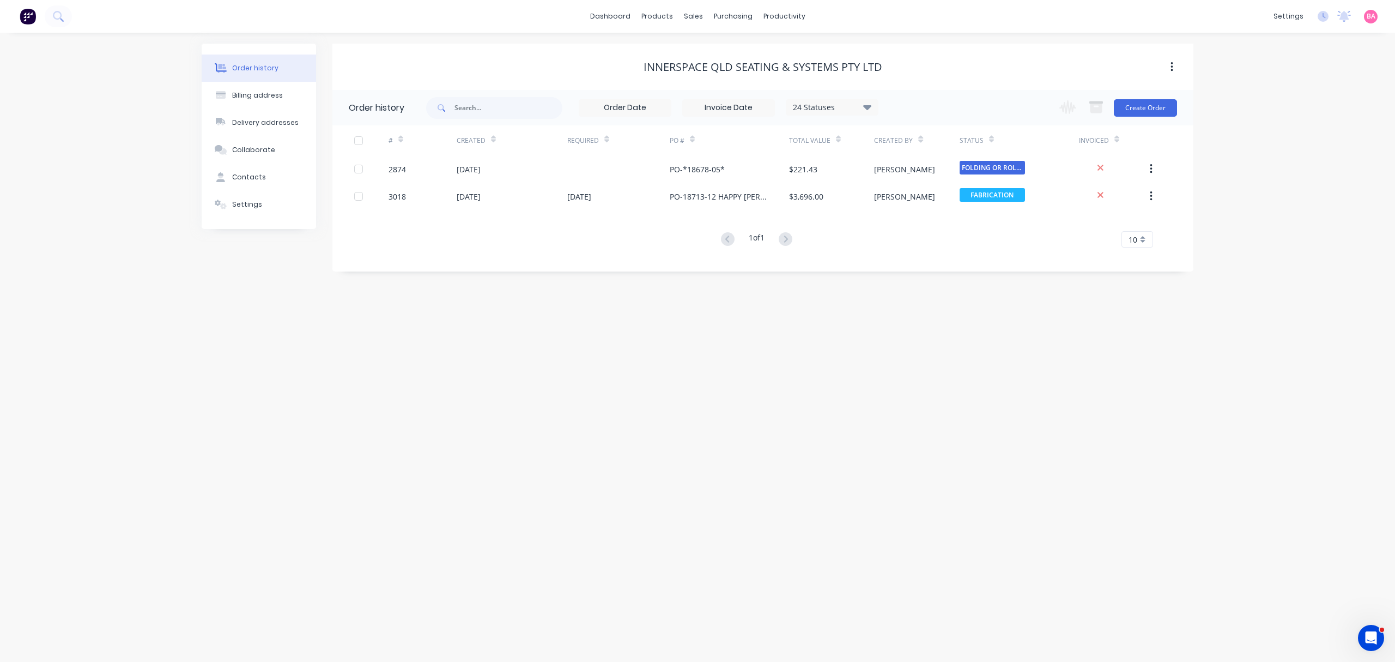
click at [376, 334] on div "Order history Billing address Delivery addresses Collaborate Contacts Settings …" at bounding box center [697, 347] width 1395 height 629
click at [735, 51] on div "Sales Orders" at bounding box center [733, 52] width 45 height 10
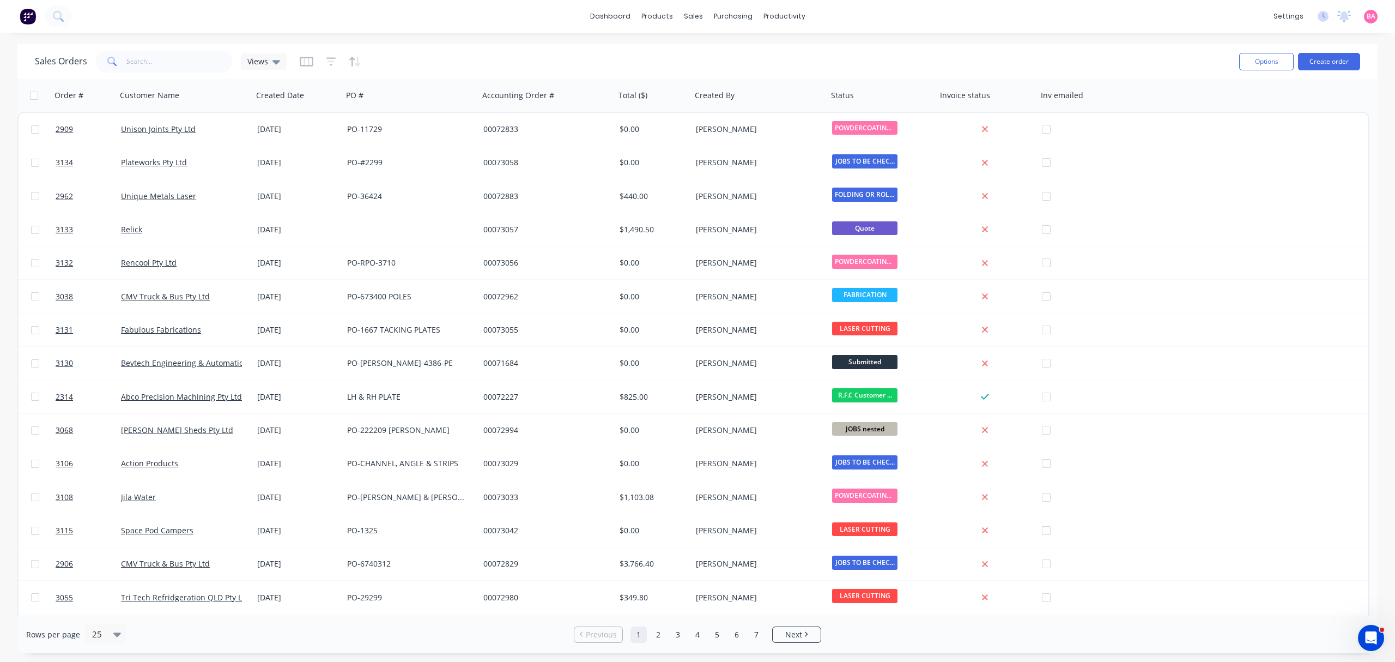
click at [330, 66] on button "button" at bounding box center [331, 61] width 10 height 17
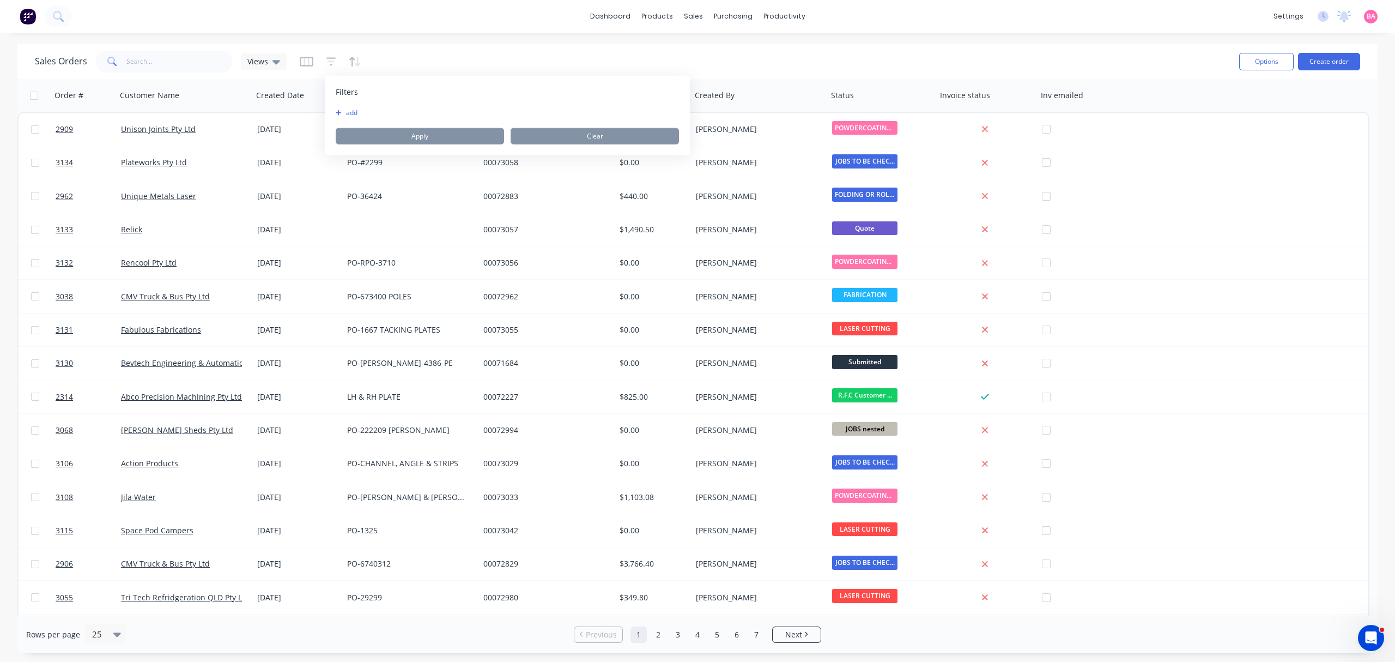
click at [353, 114] on button "add" at bounding box center [349, 112] width 27 height 9
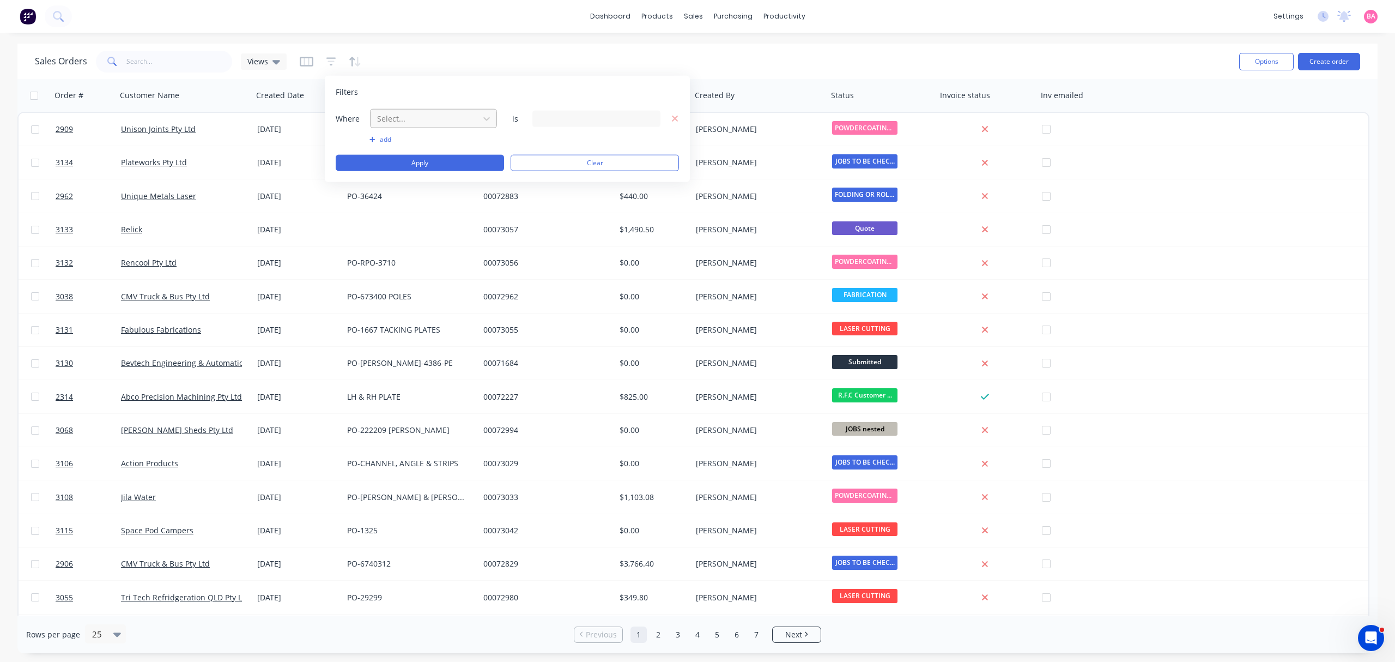
click at [436, 124] on div at bounding box center [425, 119] width 98 height 14
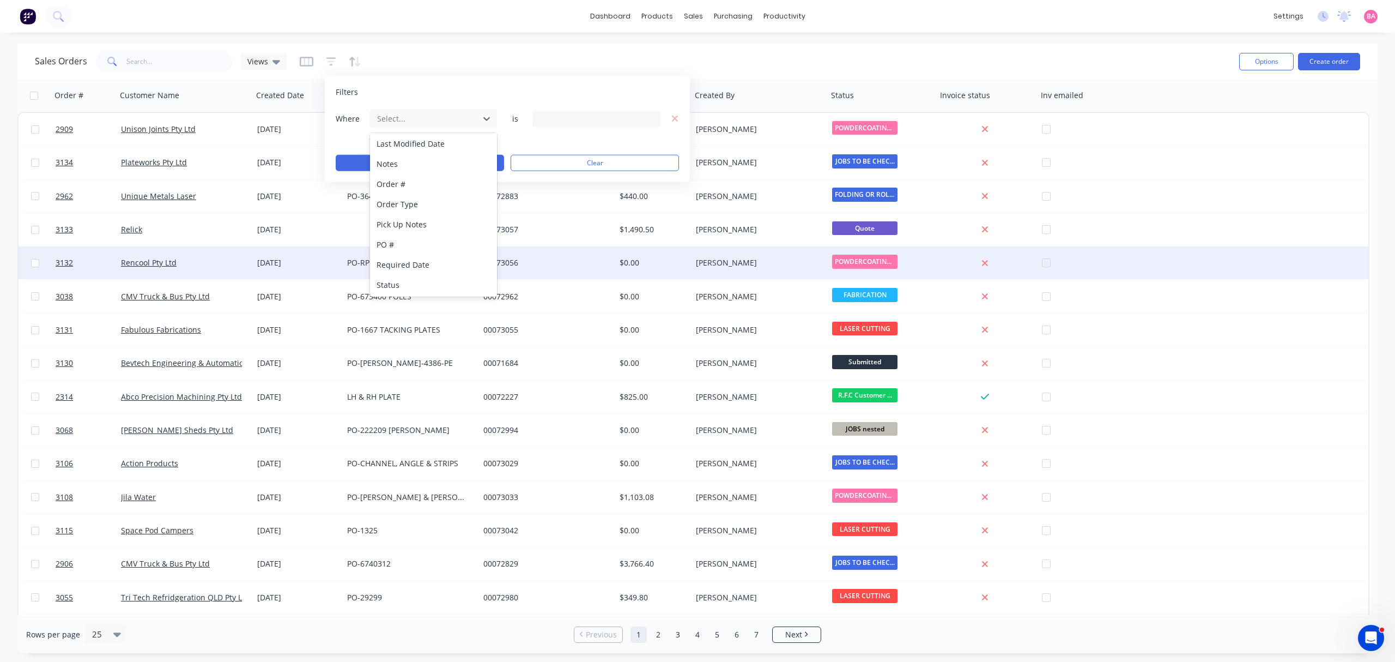
drag, startPoint x: 392, startPoint y: 282, endPoint x: 436, endPoint y: 279, distance: 43.7
click at [392, 283] on div "Status" at bounding box center [433, 285] width 126 height 20
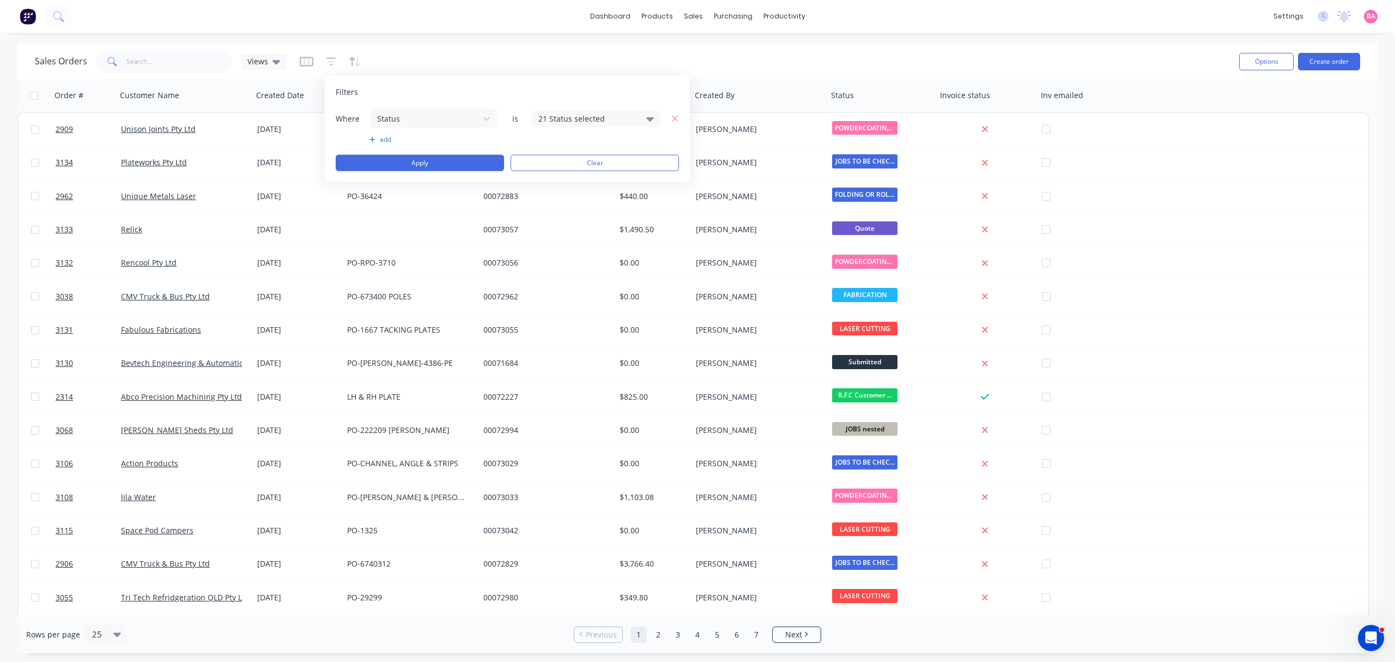
click at [648, 112] on icon at bounding box center [650, 118] width 8 height 12
click at [552, 175] on div at bounding box center [551, 178] width 22 height 22
click at [424, 162] on button "Apply" at bounding box center [420, 163] width 168 height 16
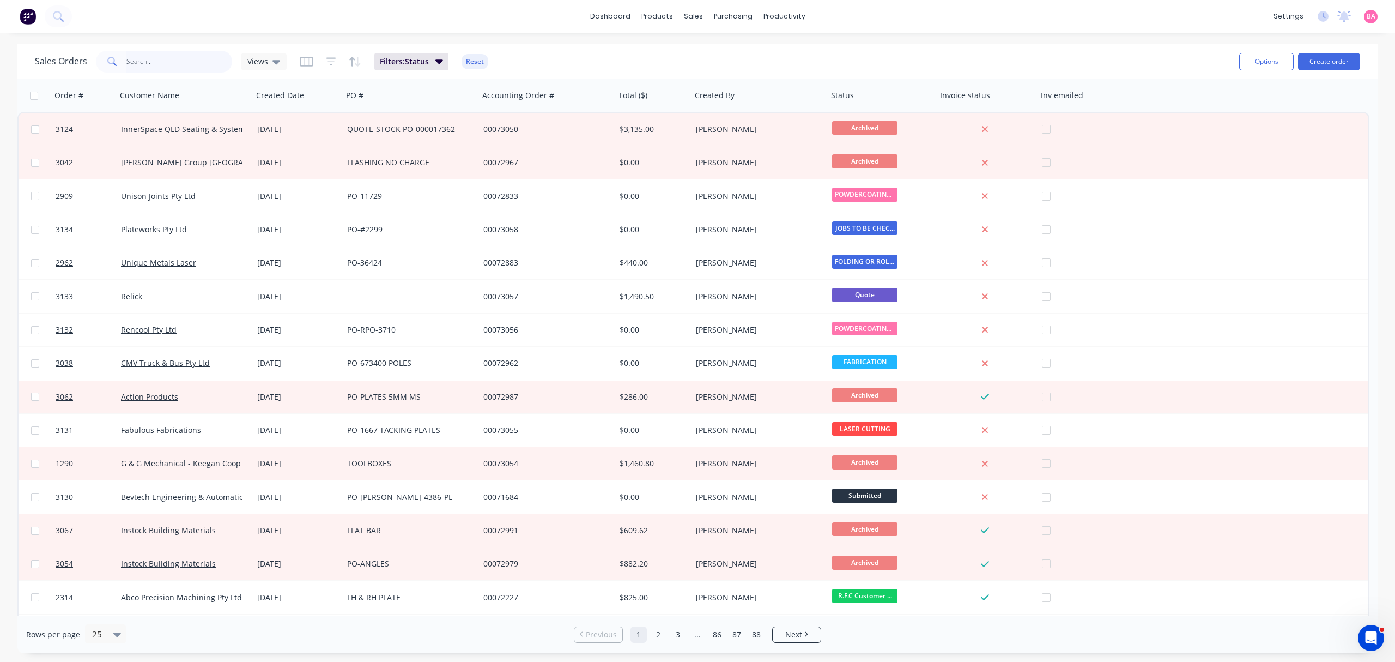
click at [173, 61] on input "text" at bounding box center [179, 62] width 106 height 22
type input "3128"
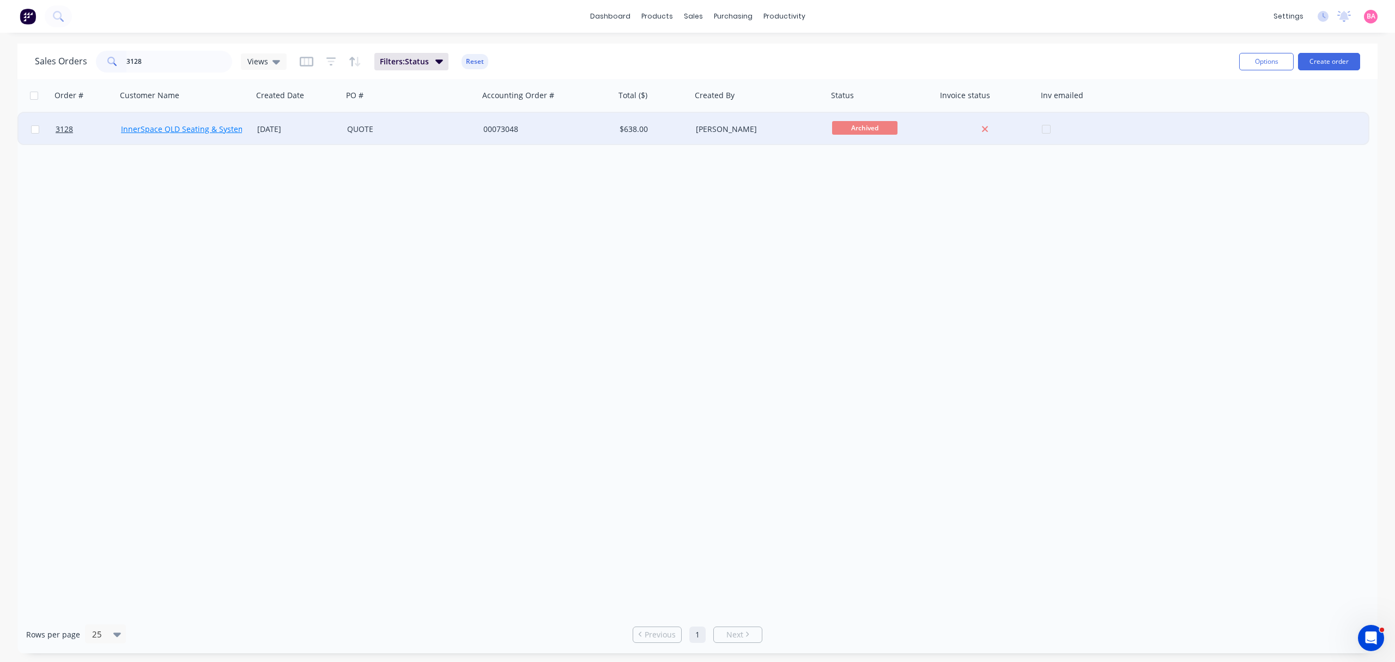
click at [173, 125] on link "InnerSpace QLD Seating & Systems Pty Ltd" at bounding box center [198, 129] width 155 height 10
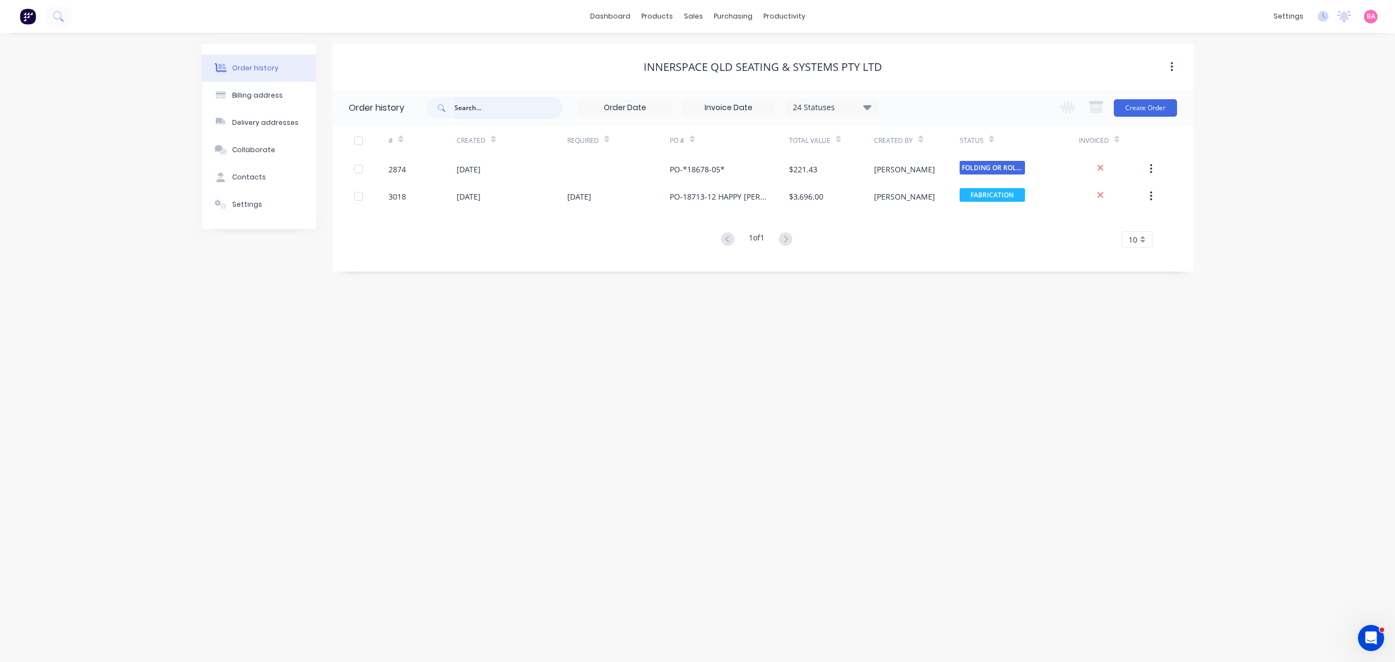
click at [502, 105] on input "text" at bounding box center [509, 108] width 108 height 22
type input "3128"
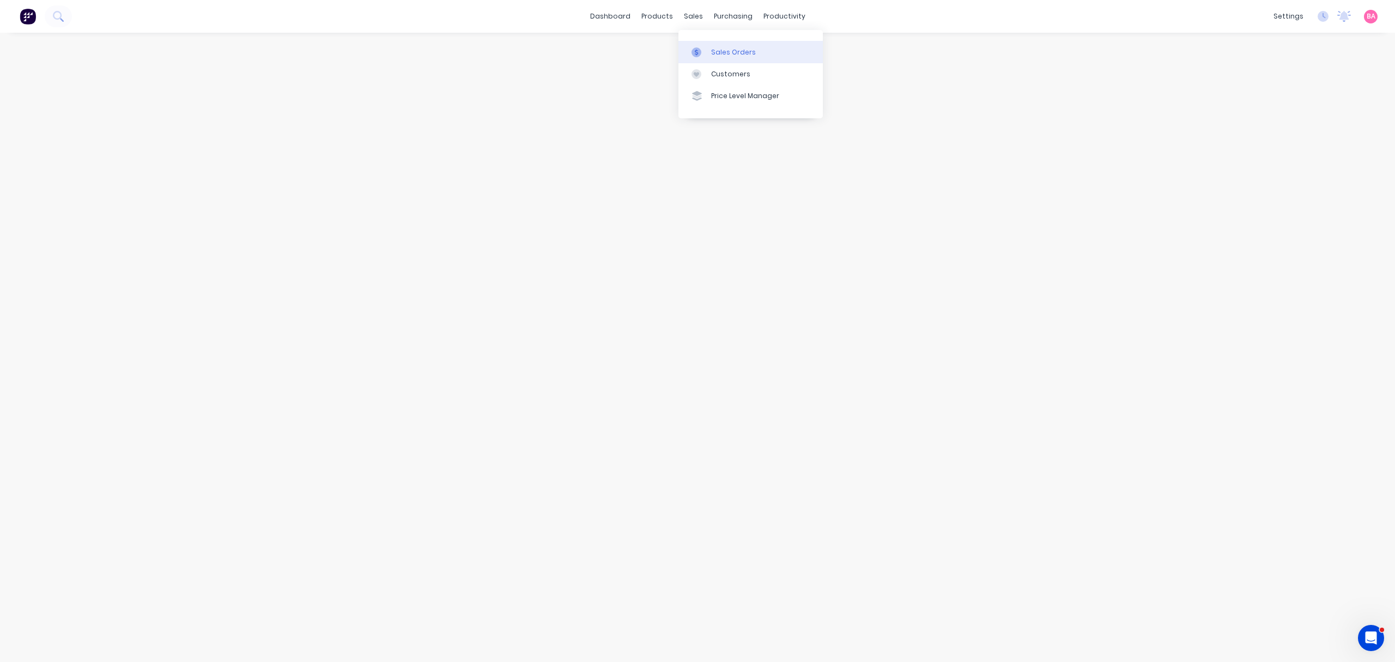
click at [723, 51] on div "Sales Orders" at bounding box center [733, 52] width 45 height 10
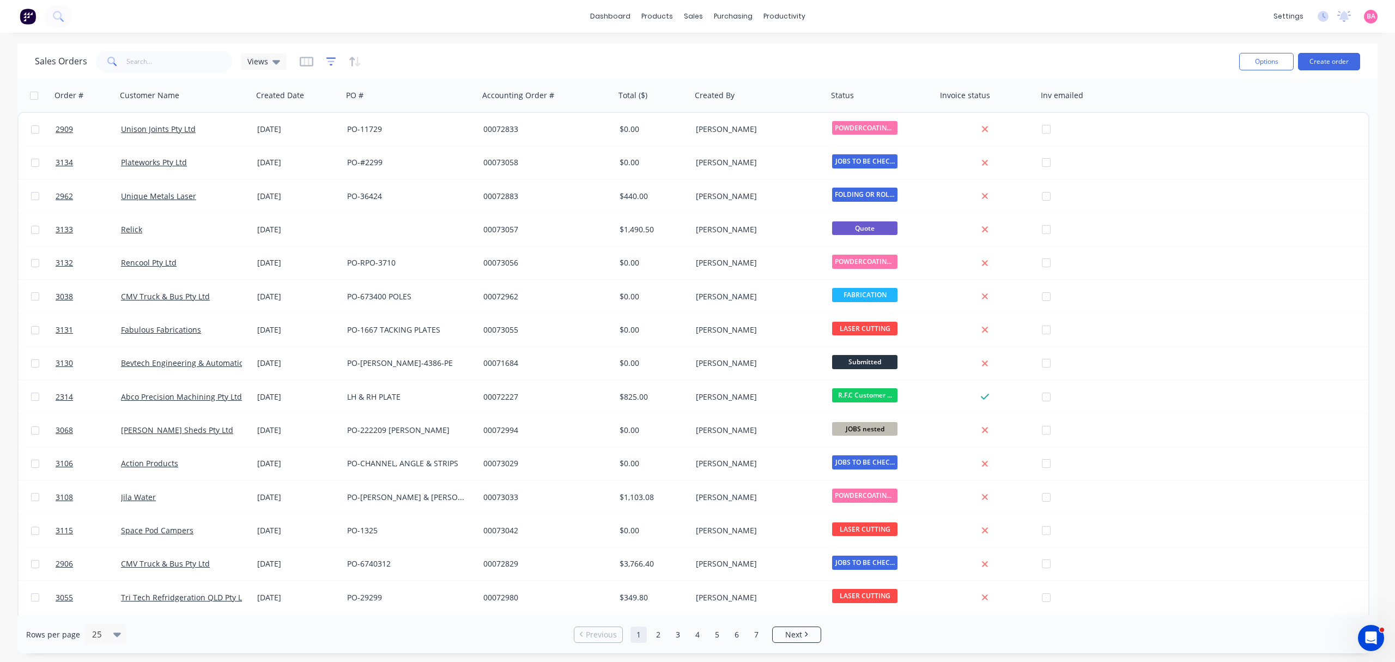
click at [328, 61] on icon "button" at bounding box center [331, 61] width 7 height 2
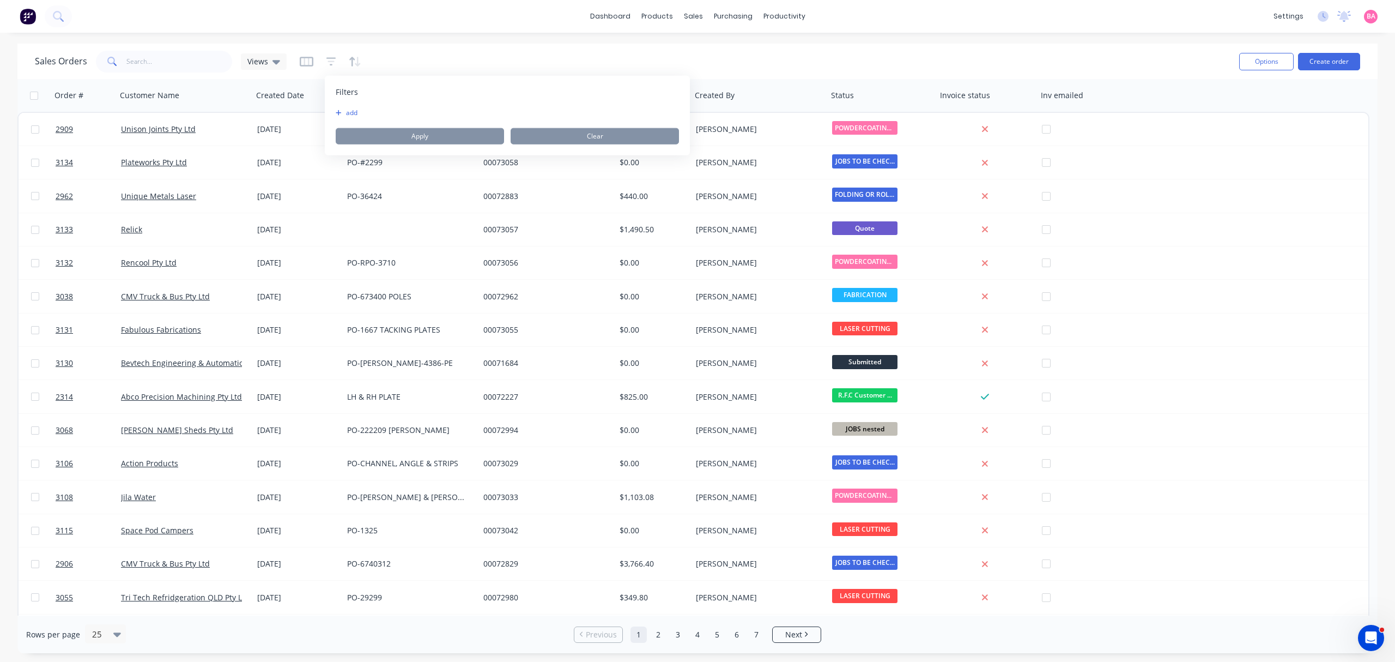
click at [352, 112] on button "add" at bounding box center [349, 112] width 27 height 9
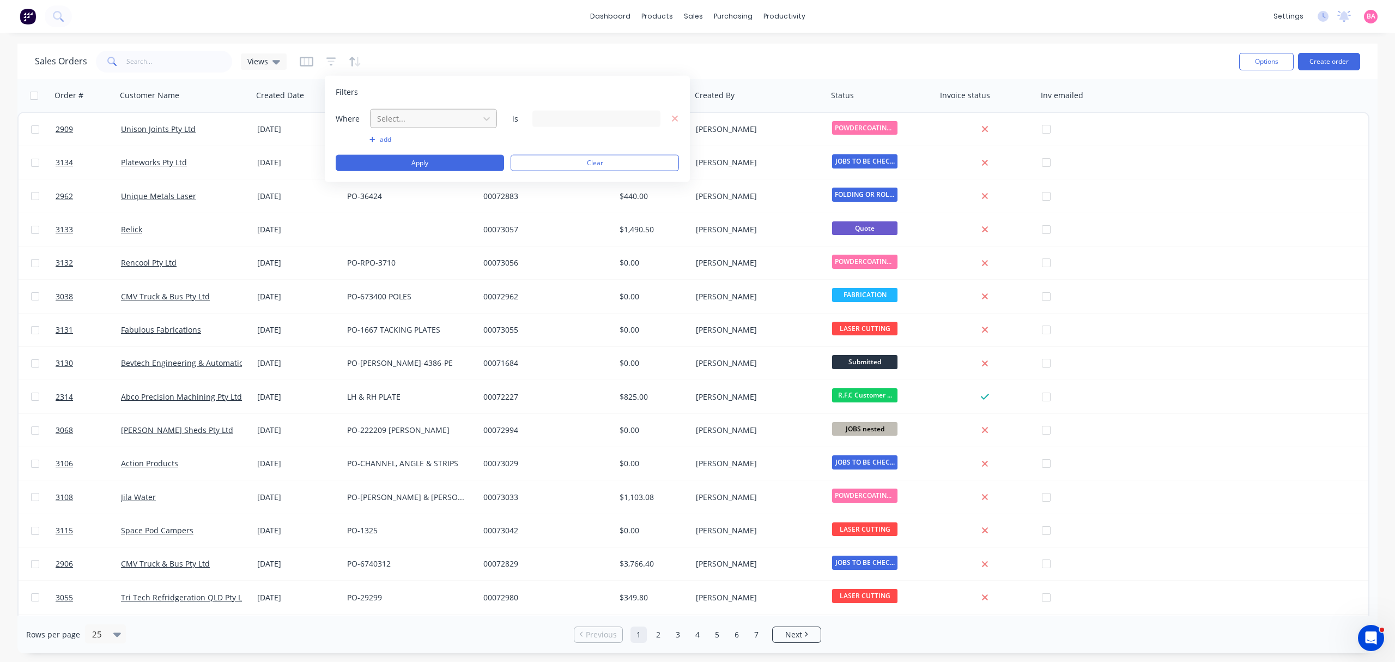
click at [447, 120] on div at bounding box center [425, 119] width 98 height 14
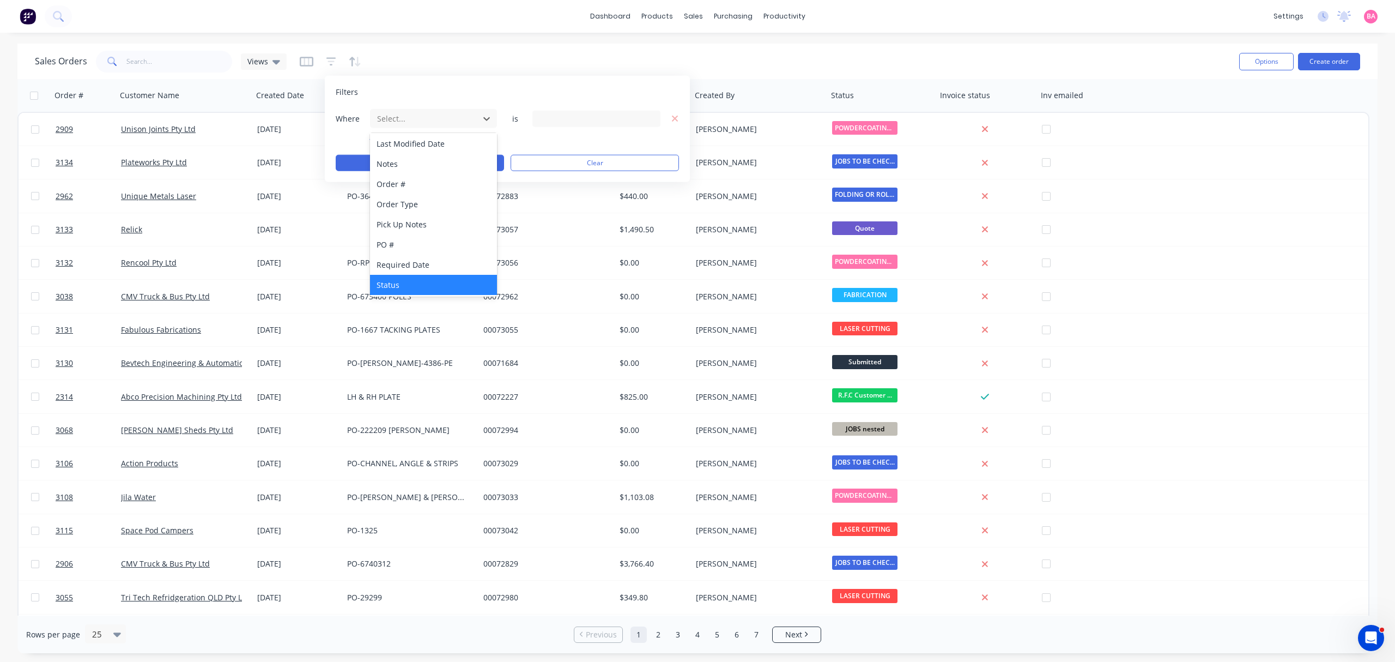
click at [397, 282] on div "Status" at bounding box center [433, 285] width 126 height 20
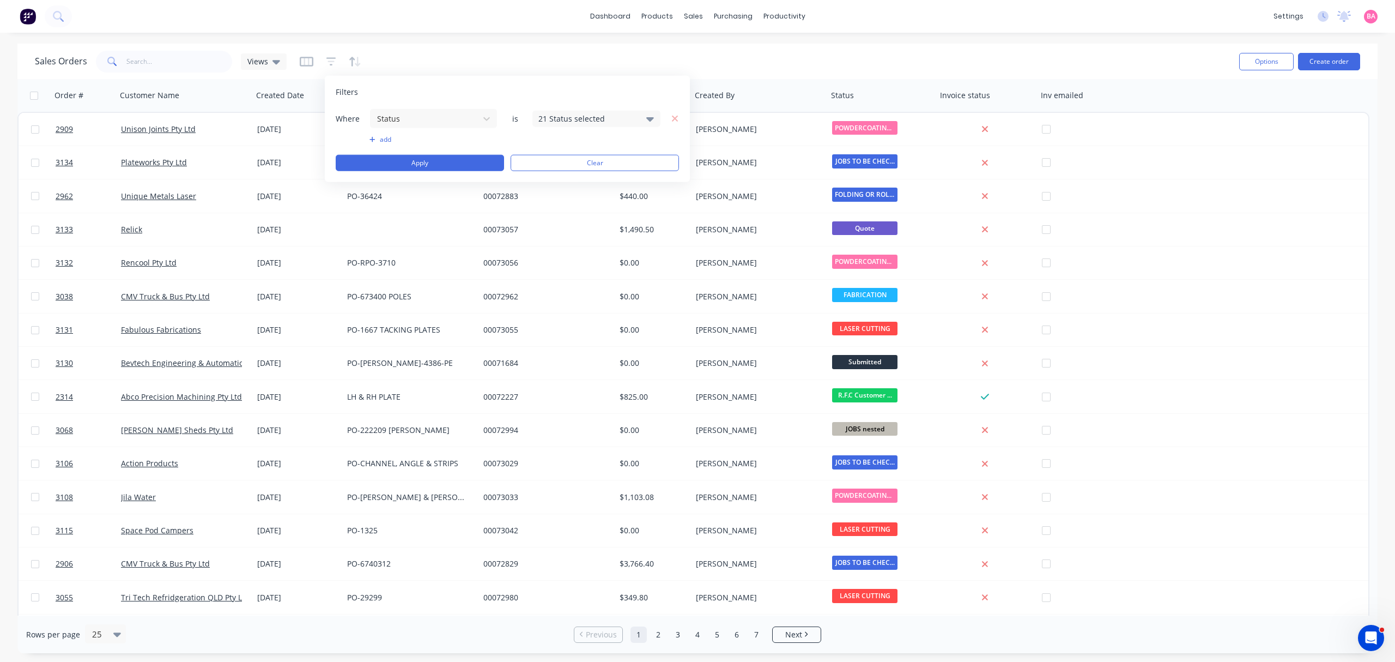
click at [646, 117] on icon at bounding box center [650, 118] width 8 height 12
click at [556, 179] on div at bounding box center [551, 178] width 22 height 22
click at [421, 160] on button "Apply" at bounding box center [420, 163] width 168 height 16
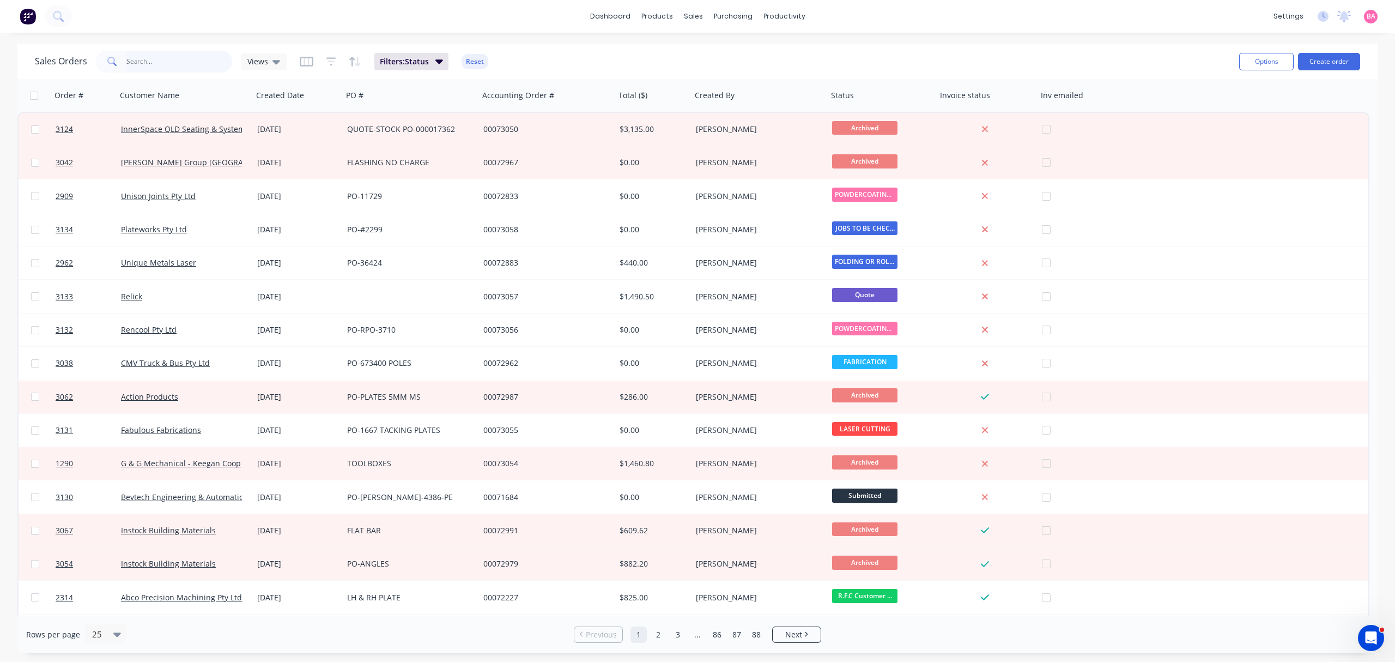
click at [153, 57] on input "text" at bounding box center [179, 62] width 106 height 22
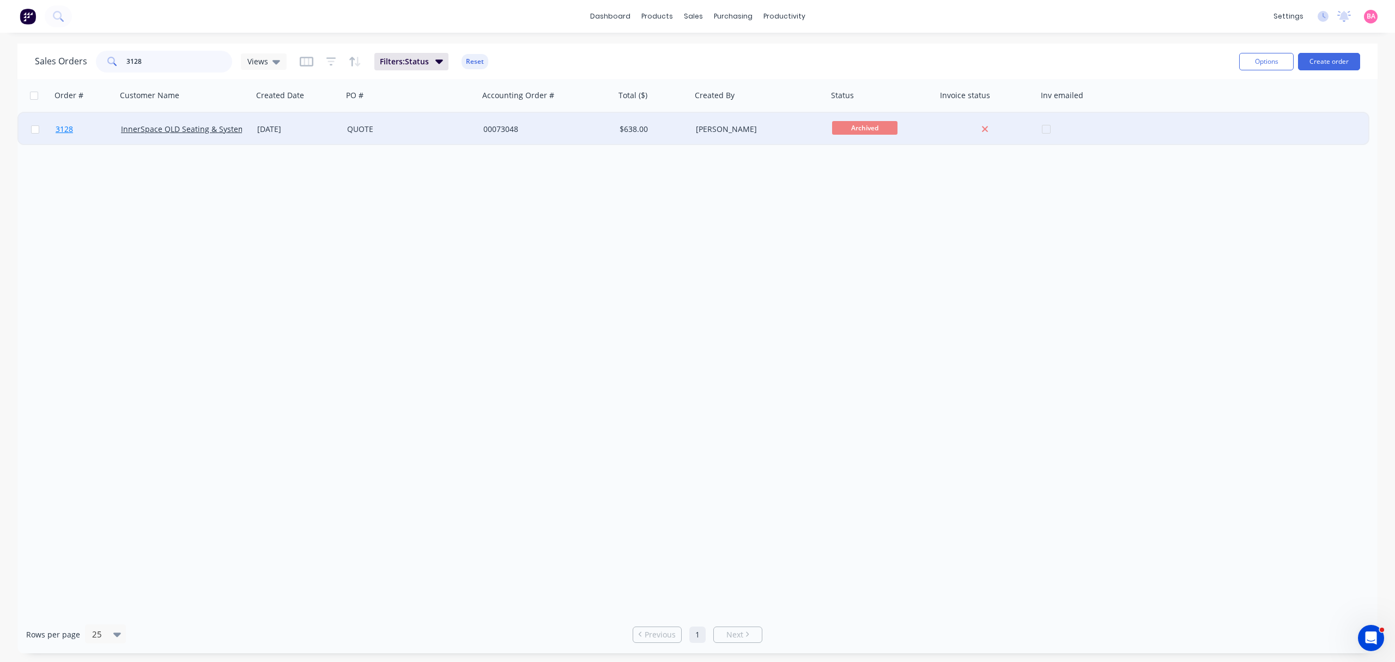
type input "3128"
click at [63, 129] on span "3128" at bounding box center [64, 129] width 17 height 11
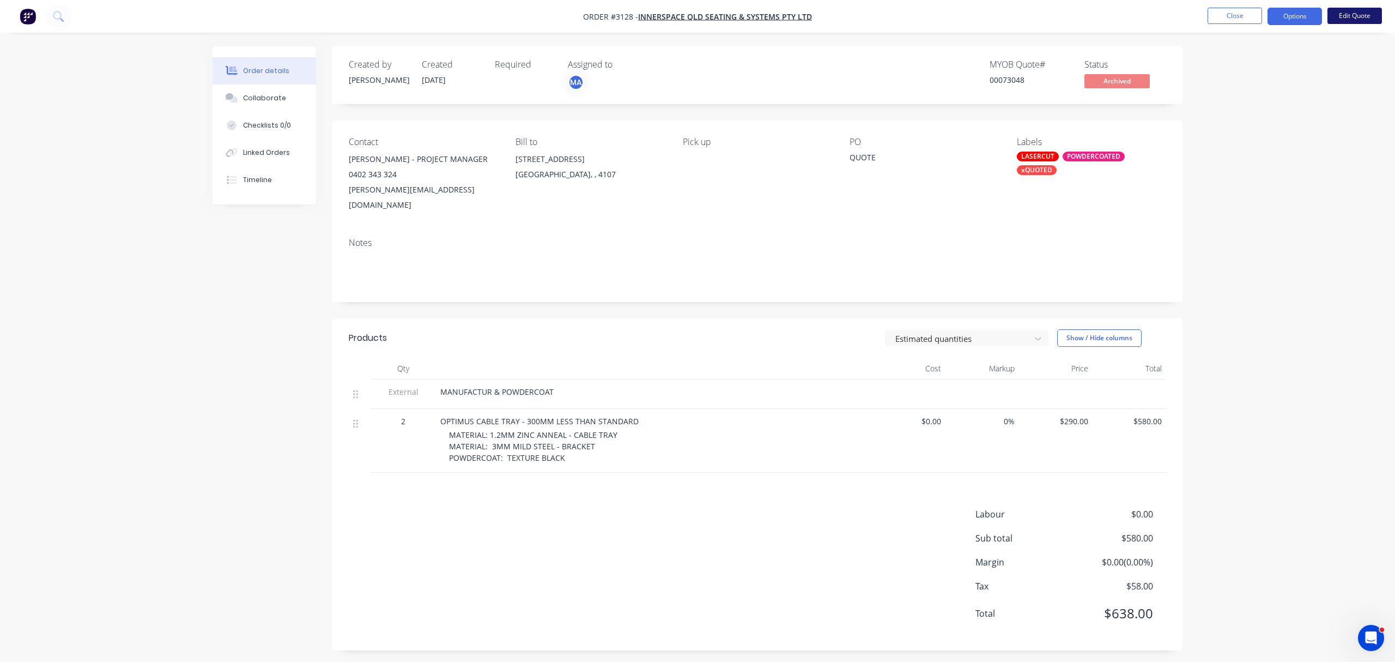
click at [1350, 10] on button "Edit Quote" at bounding box center [1355, 16] width 55 height 16
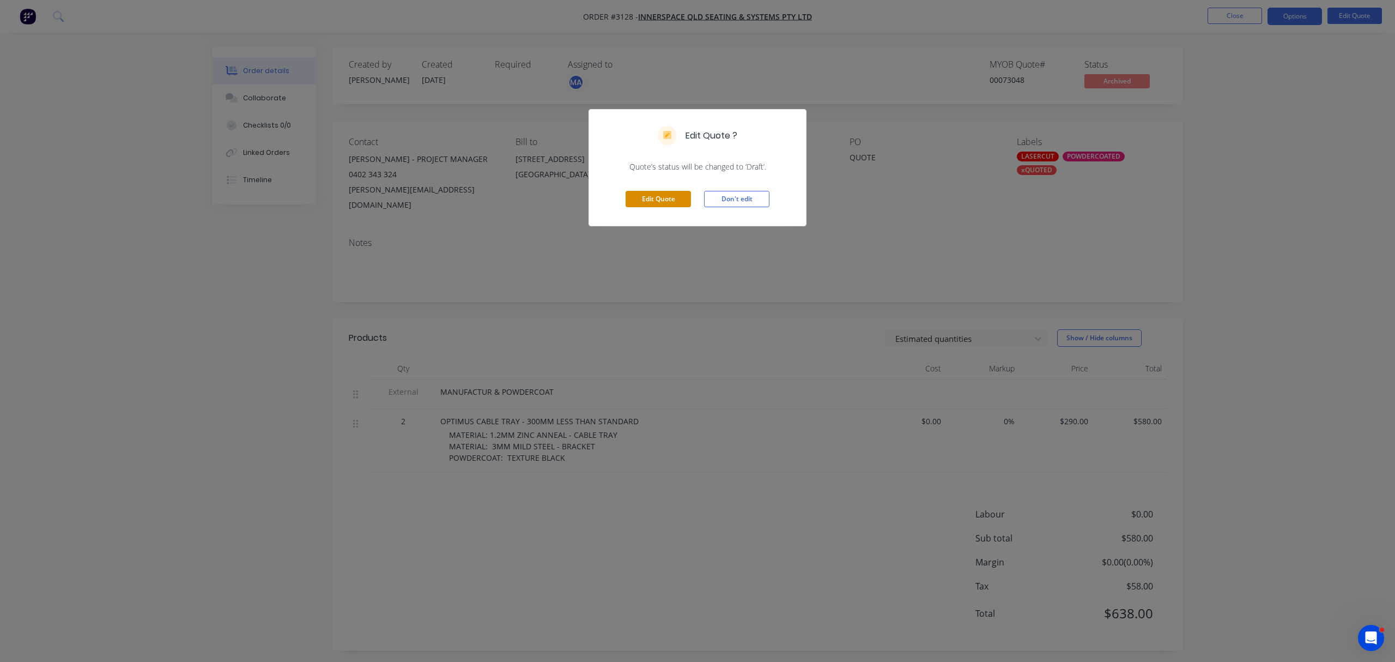
click at [661, 196] on button "Edit Quote" at bounding box center [658, 199] width 65 height 16
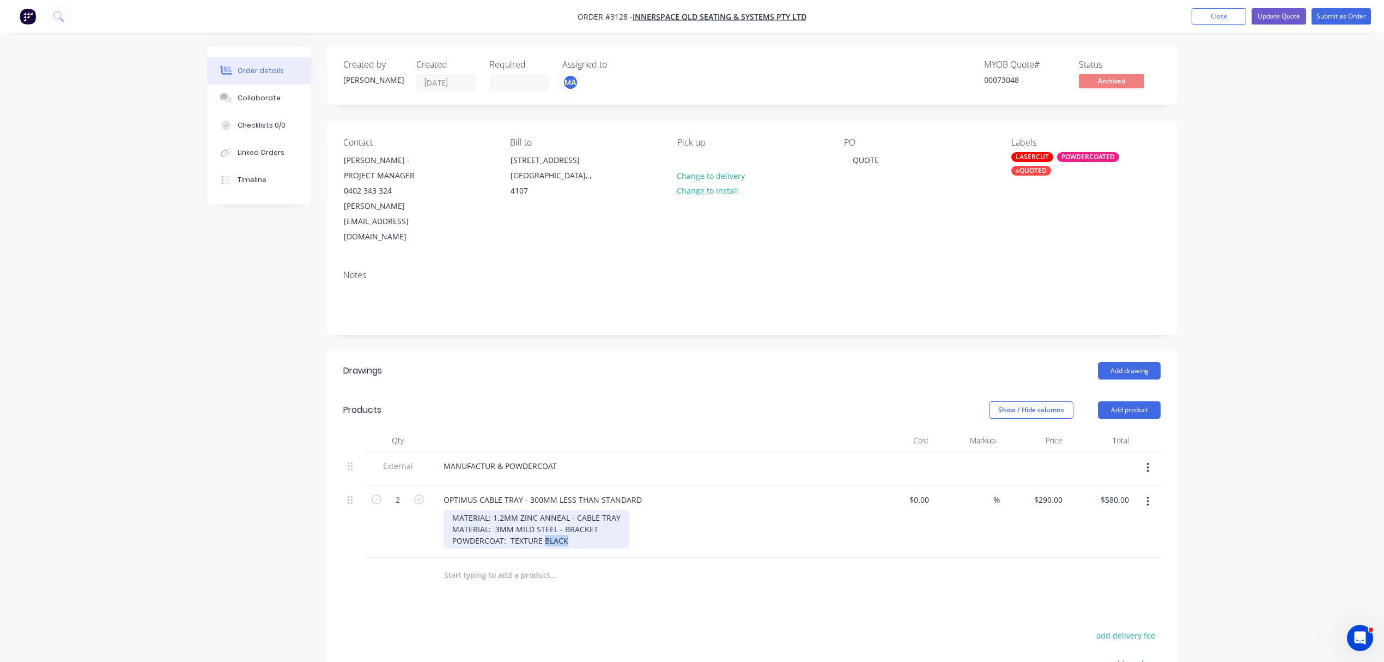
drag, startPoint x: 543, startPoint y: 509, endPoint x: 696, endPoint y: 507, distance: 152.6
click at [697, 510] on div "MATERIAL: 1.2MM ZINC ANNEAL - CABLE TRAY MATERIAL: 3MM MILD STEEL - BRACKET POW…" at bounding box center [653, 529] width 419 height 39
click at [1273, 14] on button "Update Quote" at bounding box center [1279, 16] width 55 height 16
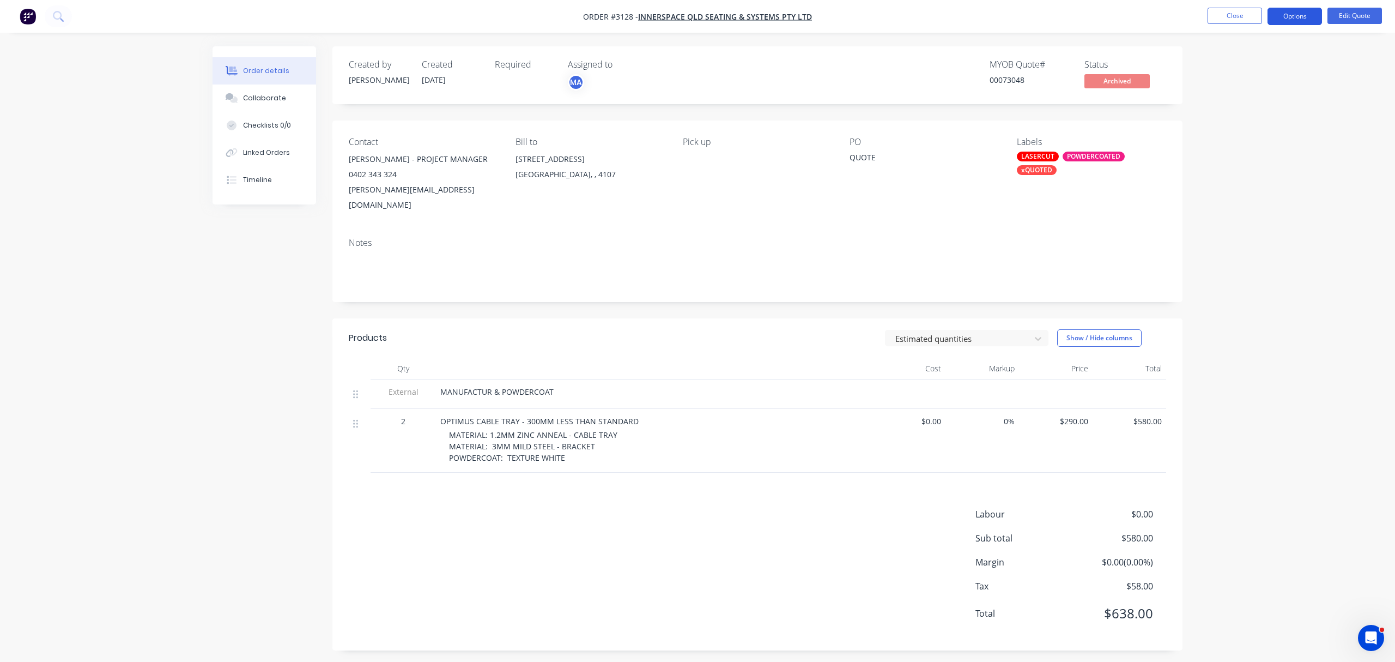
click at [1297, 17] on button "Options" at bounding box center [1295, 16] width 55 height 17
click at [1230, 62] on div "Quote" at bounding box center [1262, 66] width 100 height 16
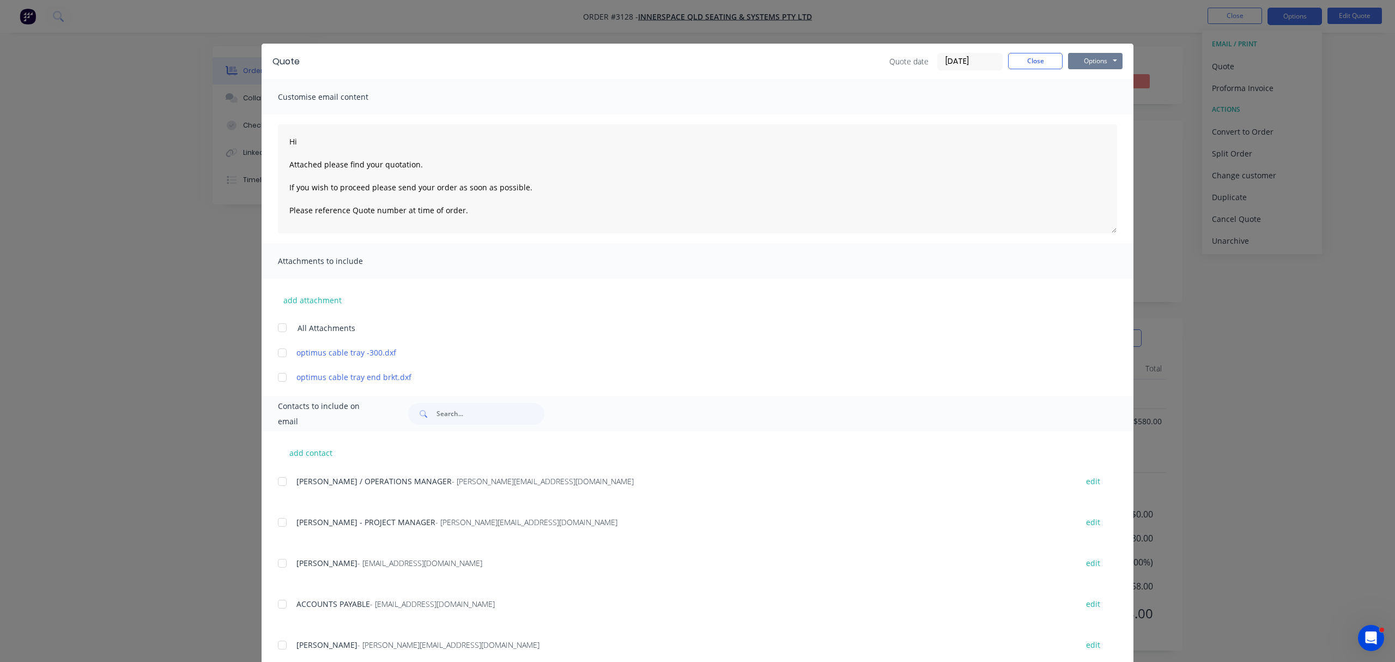
click at [1097, 62] on button "Options" at bounding box center [1095, 61] width 55 height 16
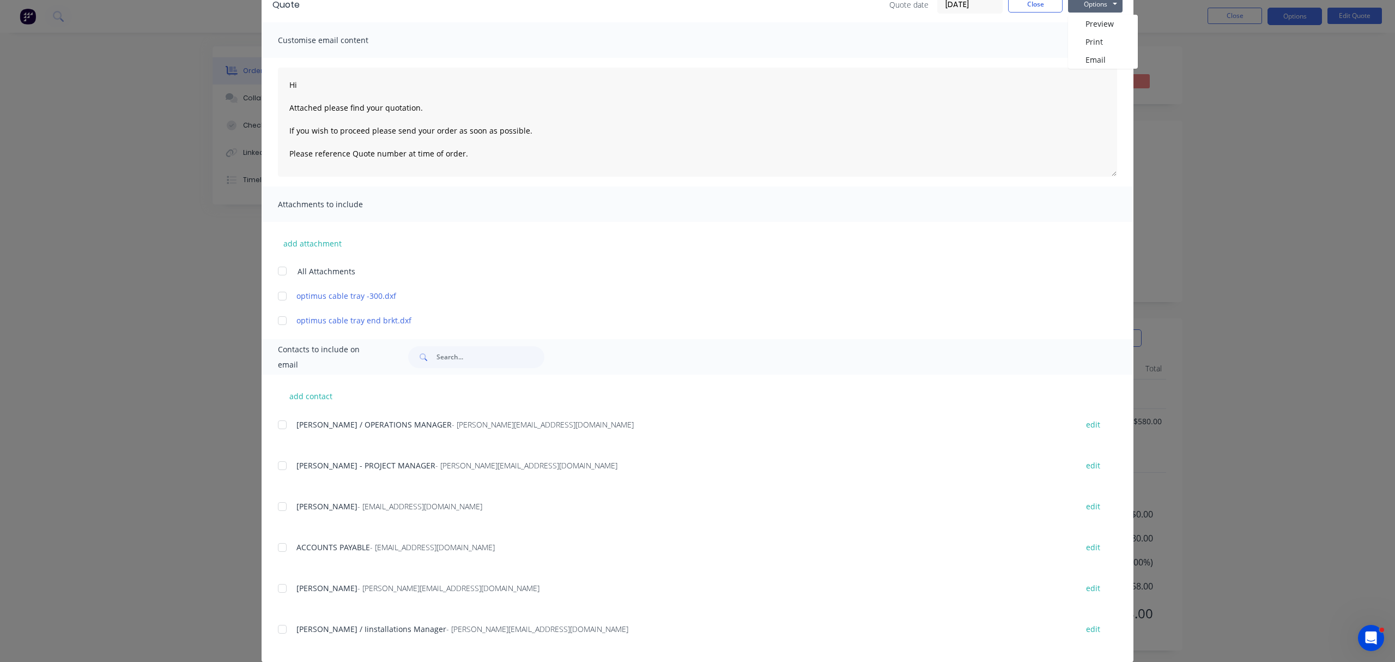
scroll to position [72, 0]
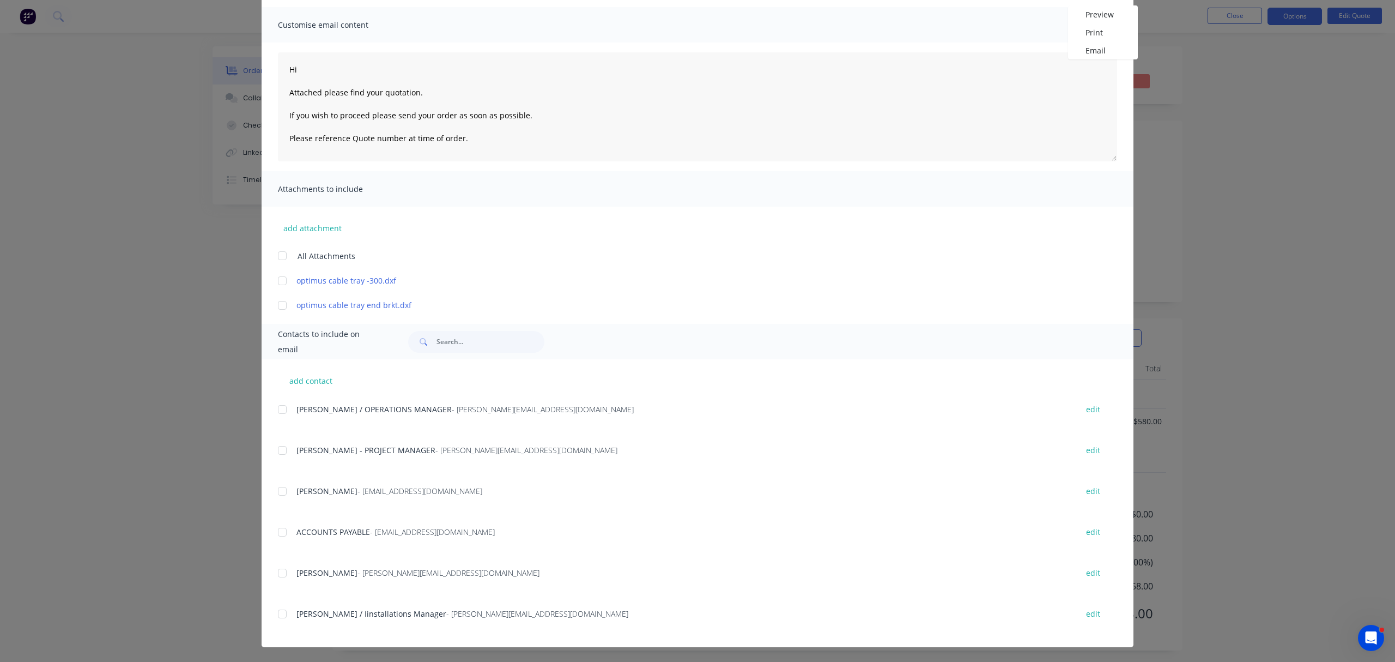
click at [276, 452] on div at bounding box center [282, 450] width 22 height 22
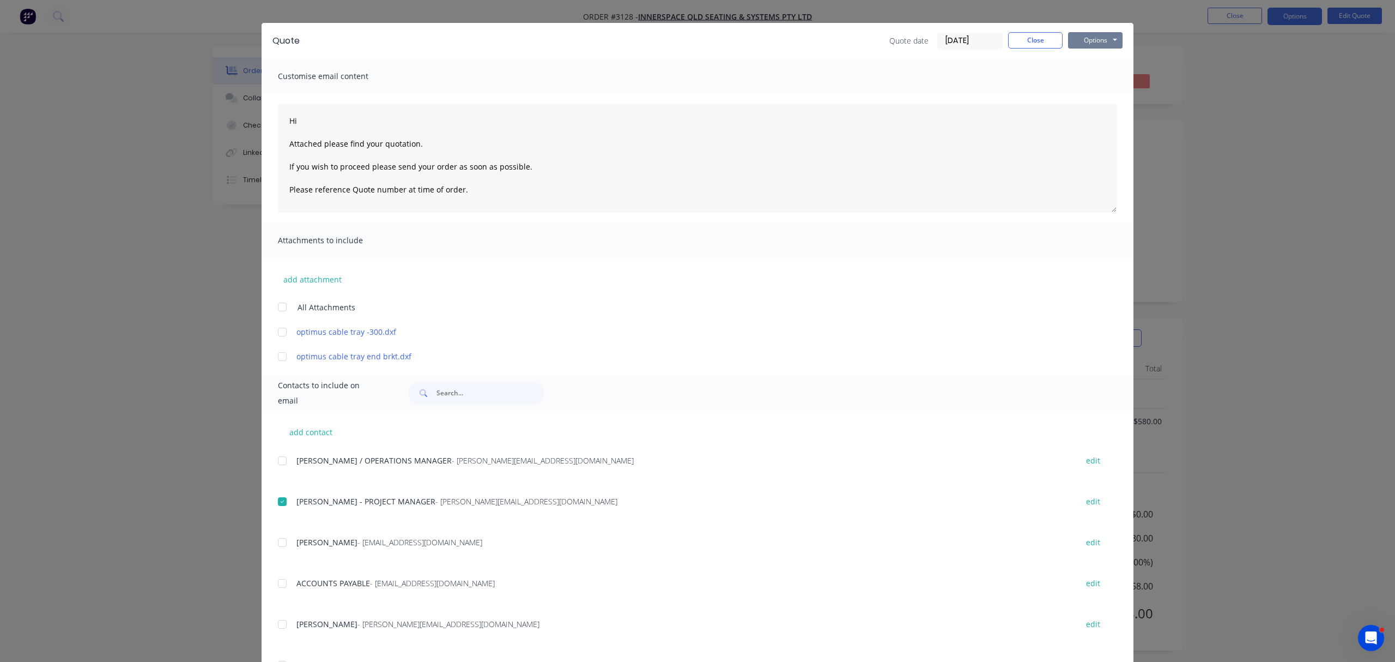
scroll to position [0, 0]
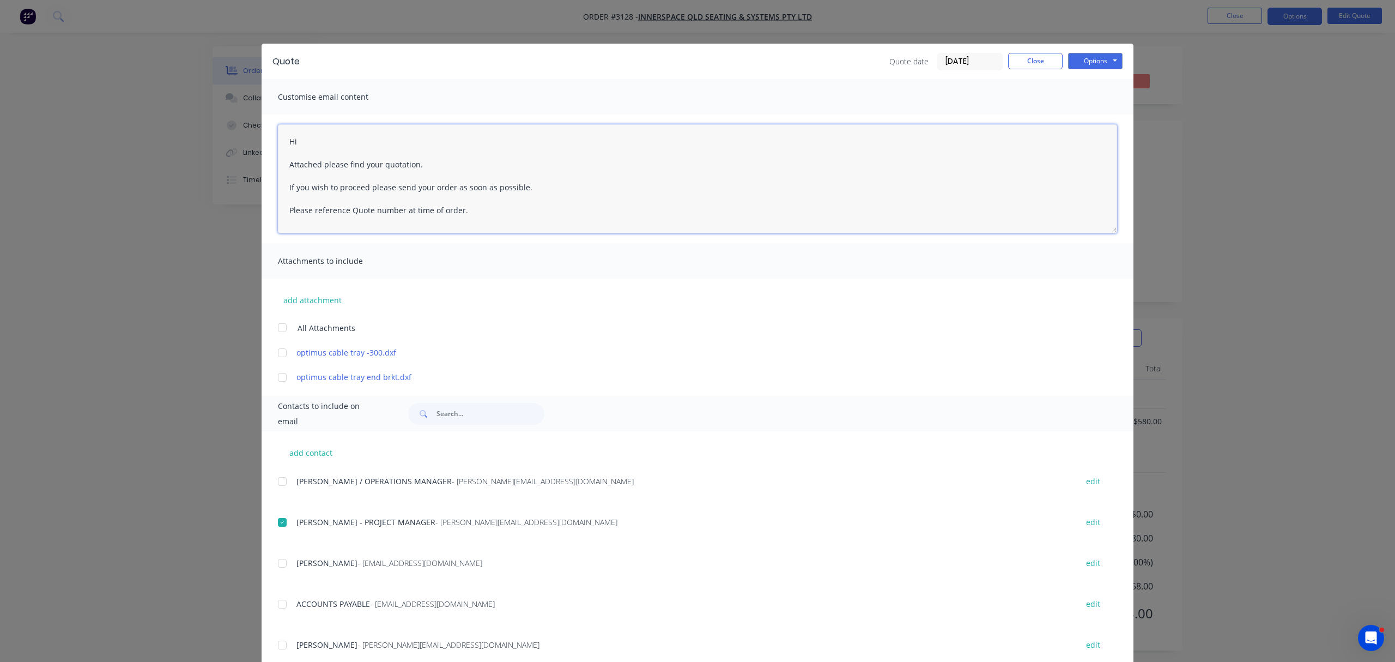
click at [312, 134] on textarea "Hi Attached please find your quotation. If you wish to proceed please send your…" at bounding box center [697, 178] width 839 height 109
type textarea "Hi Alexander Attached please find your quotation. If you wish to proceed please…"
click at [1078, 56] on button "Options" at bounding box center [1095, 61] width 55 height 16
click at [1088, 114] on button "Email" at bounding box center [1103, 116] width 70 height 18
click at [1030, 63] on button "Close" at bounding box center [1035, 61] width 55 height 16
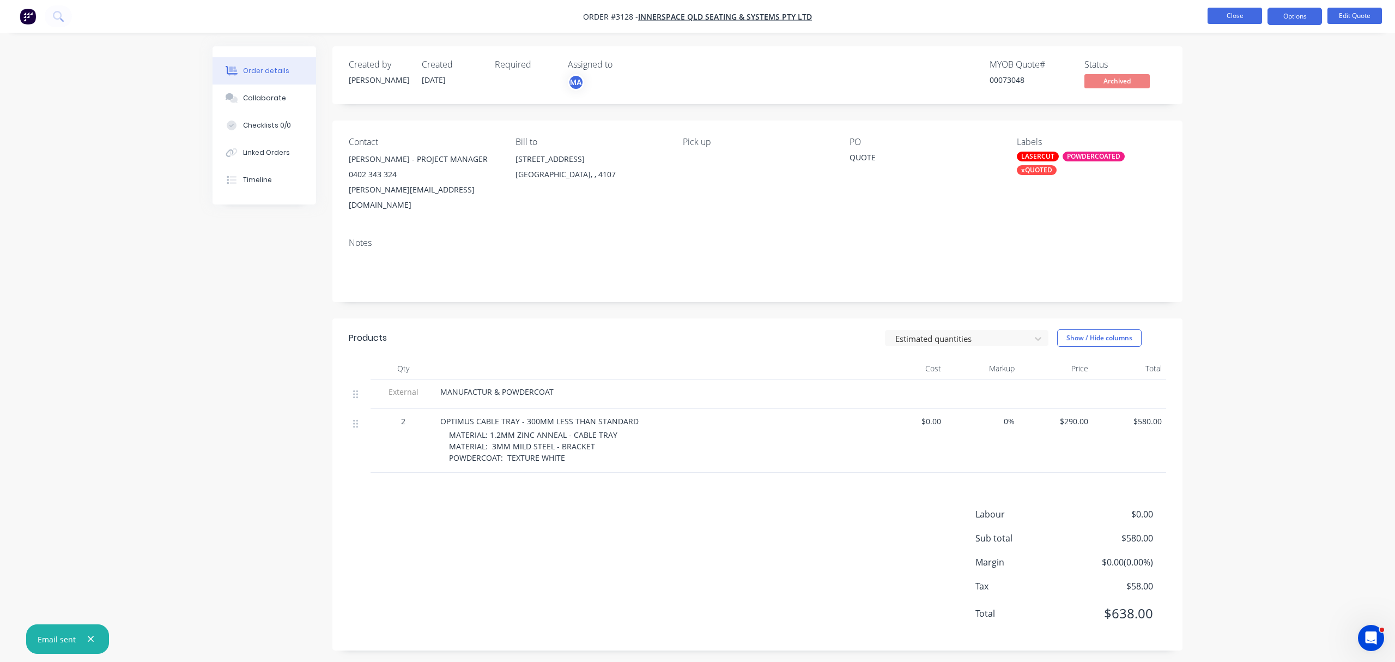
click at [1231, 9] on button "Close" at bounding box center [1235, 16] width 55 height 16
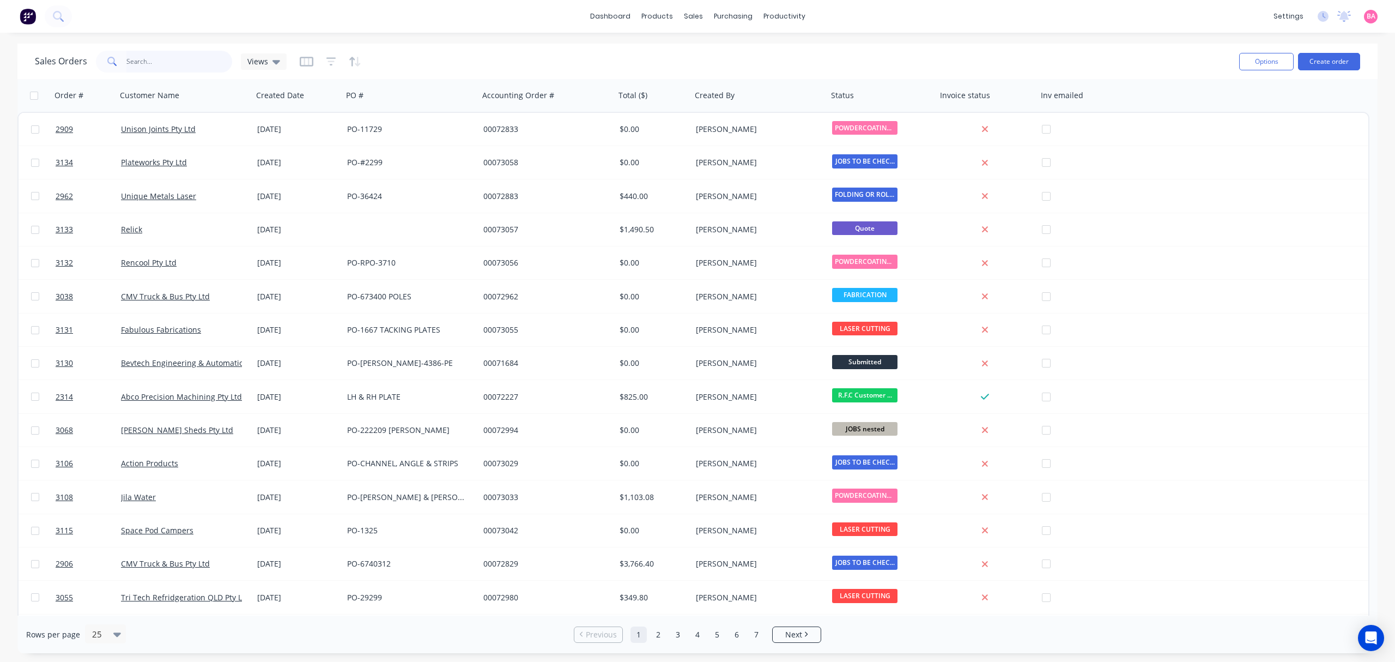
click at [159, 59] on input "text" at bounding box center [179, 62] width 106 height 22
type input "innerspace"
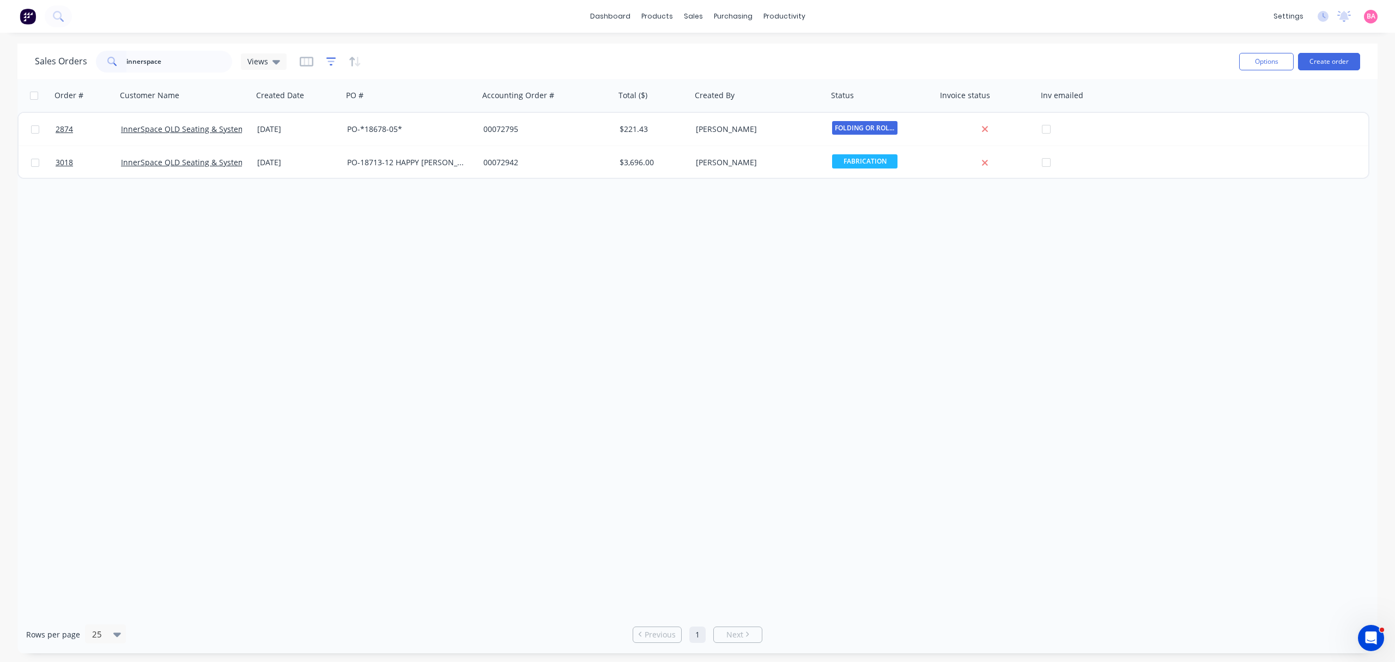
click at [328, 56] on icon "button" at bounding box center [331, 61] width 10 height 11
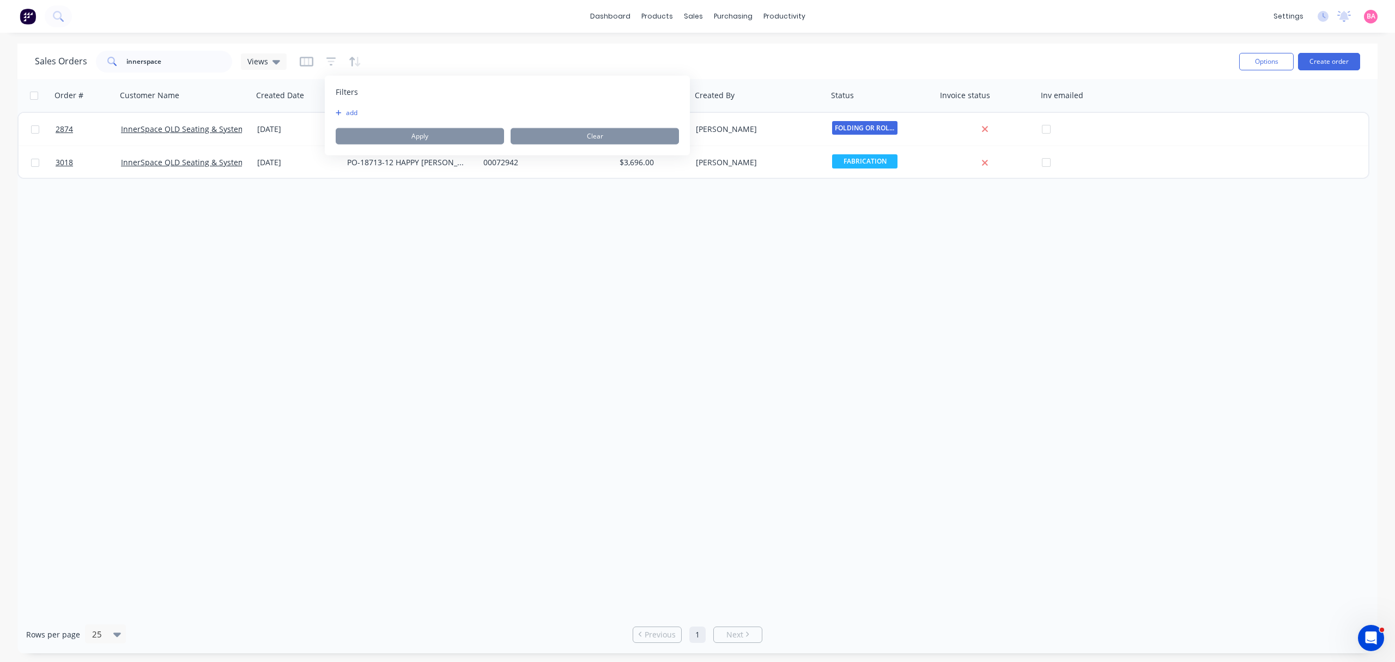
click at [350, 110] on button "add" at bounding box center [349, 112] width 27 height 9
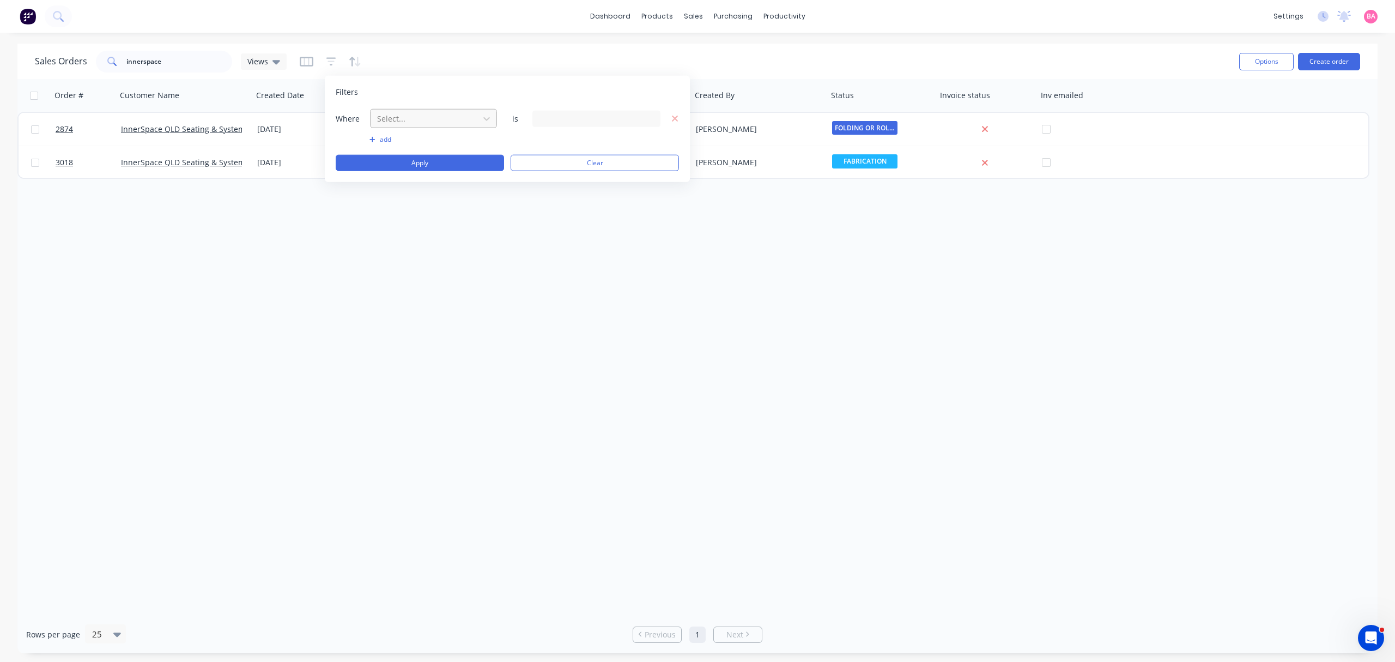
click at [417, 119] on div at bounding box center [425, 119] width 98 height 14
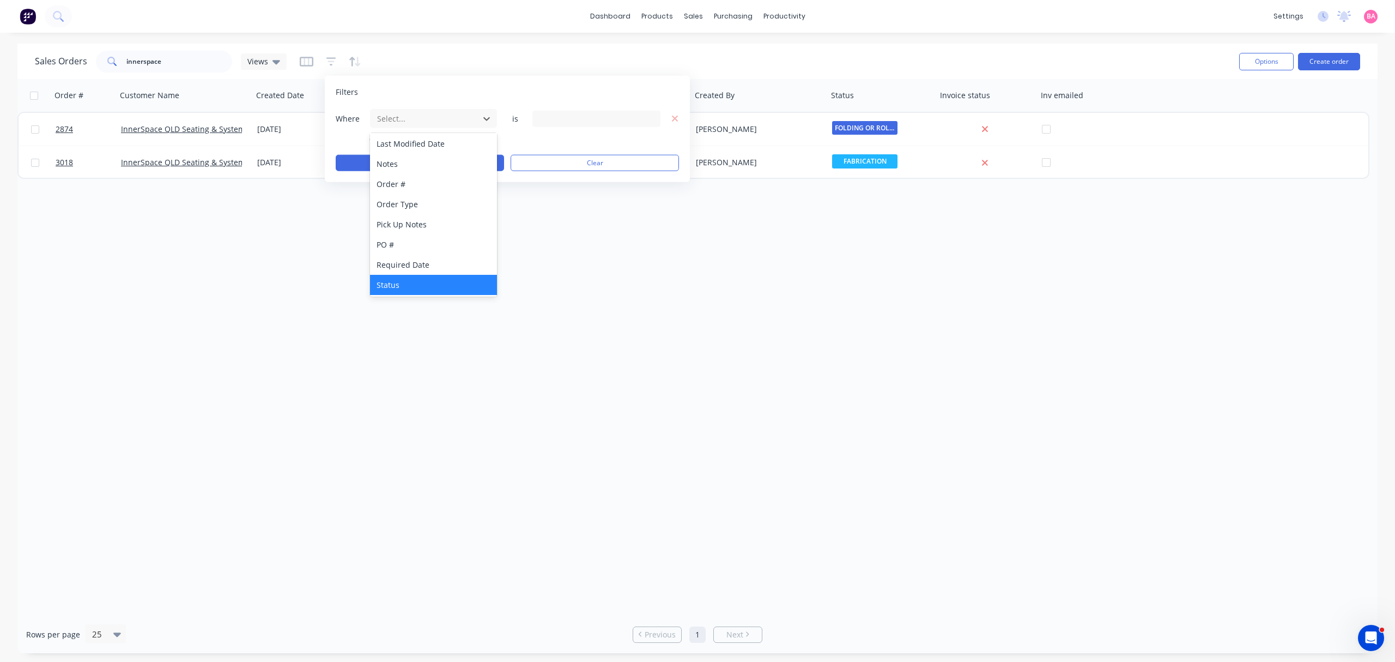
click at [395, 281] on div "Status" at bounding box center [433, 285] width 126 height 20
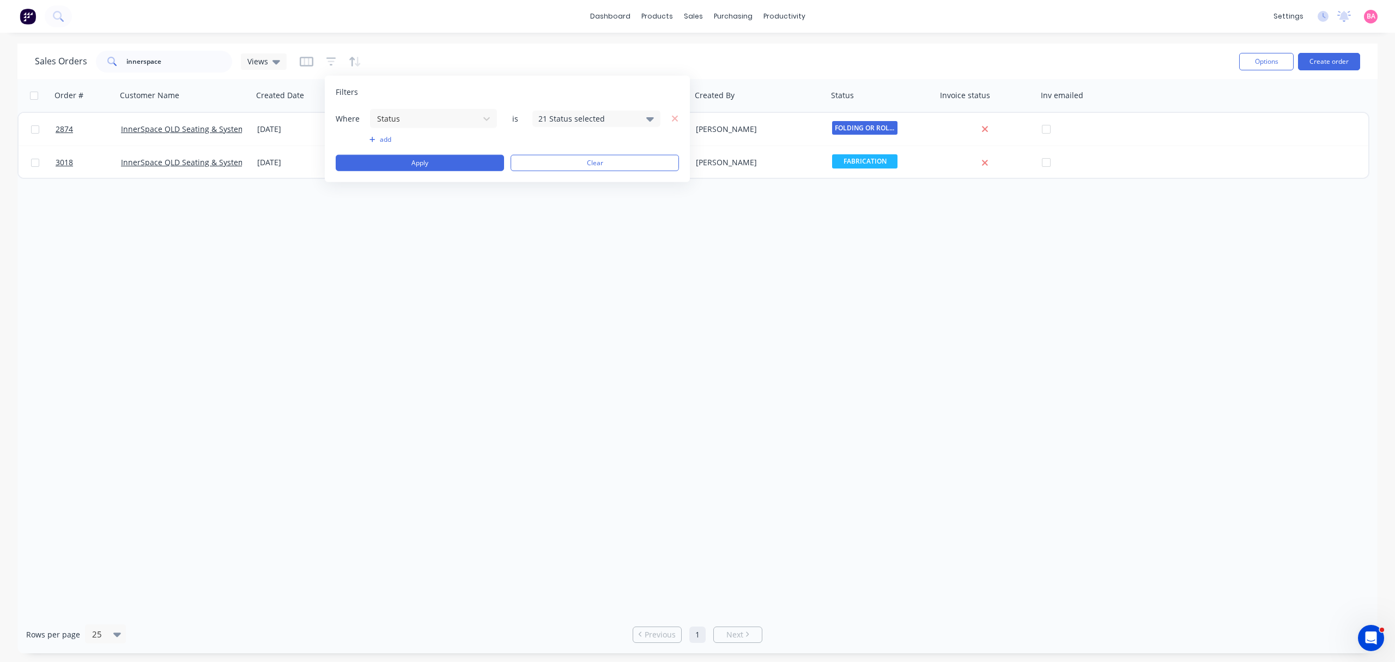
click at [650, 118] on icon at bounding box center [650, 119] width 8 height 4
click at [550, 180] on div at bounding box center [551, 178] width 22 height 22
click at [412, 164] on button "Apply" at bounding box center [420, 163] width 168 height 16
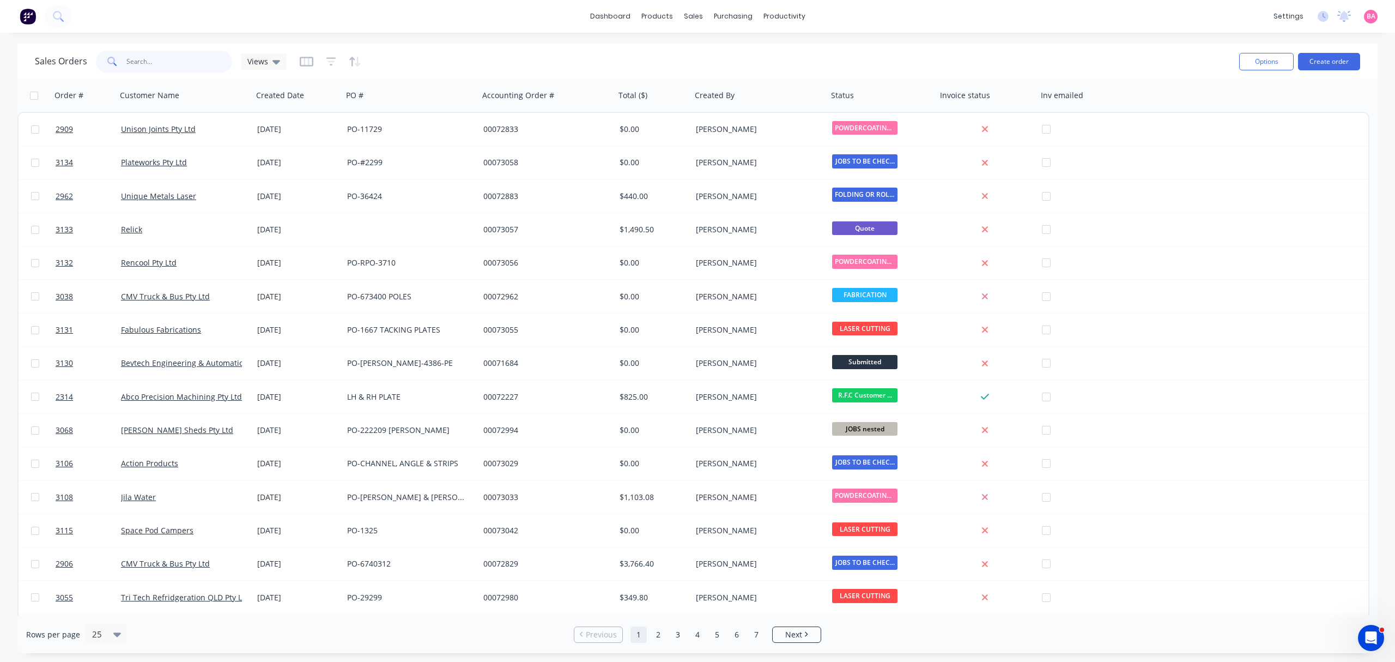
click at [152, 61] on input "text" at bounding box center [179, 62] width 106 height 22
type input "2780"
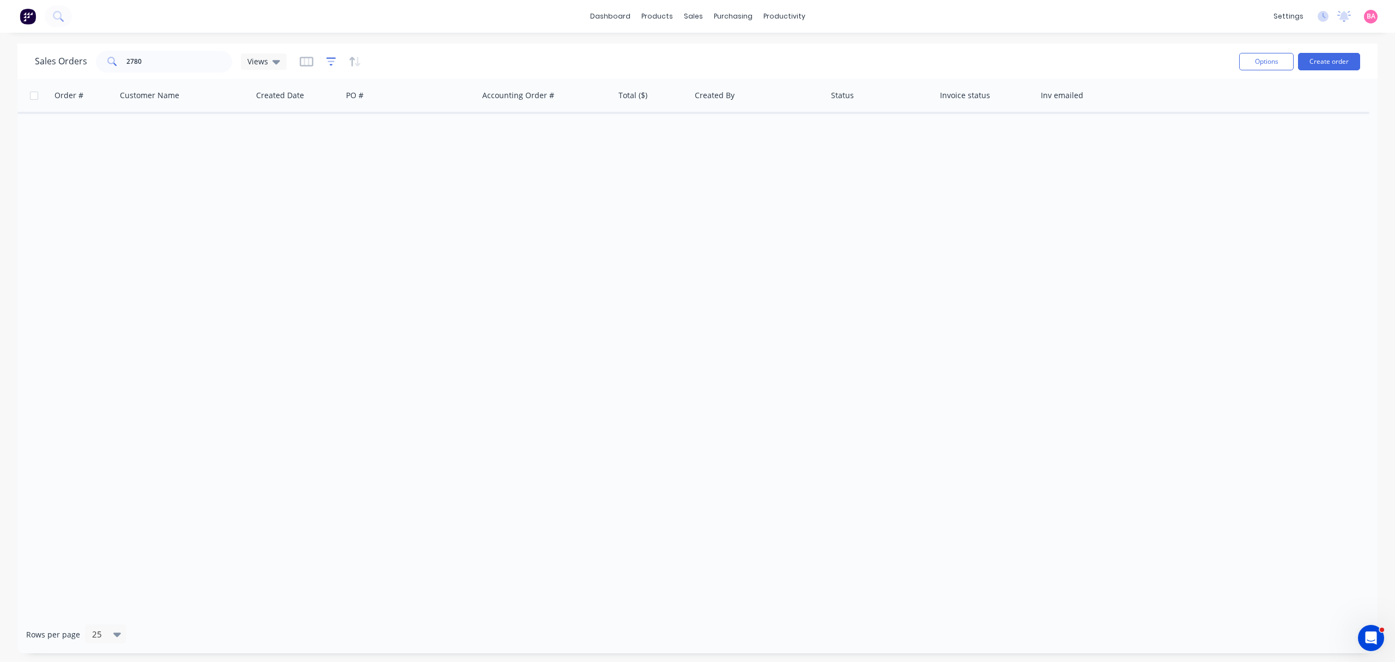
click at [328, 59] on icon "button" at bounding box center [331, 61] width 10 height 11
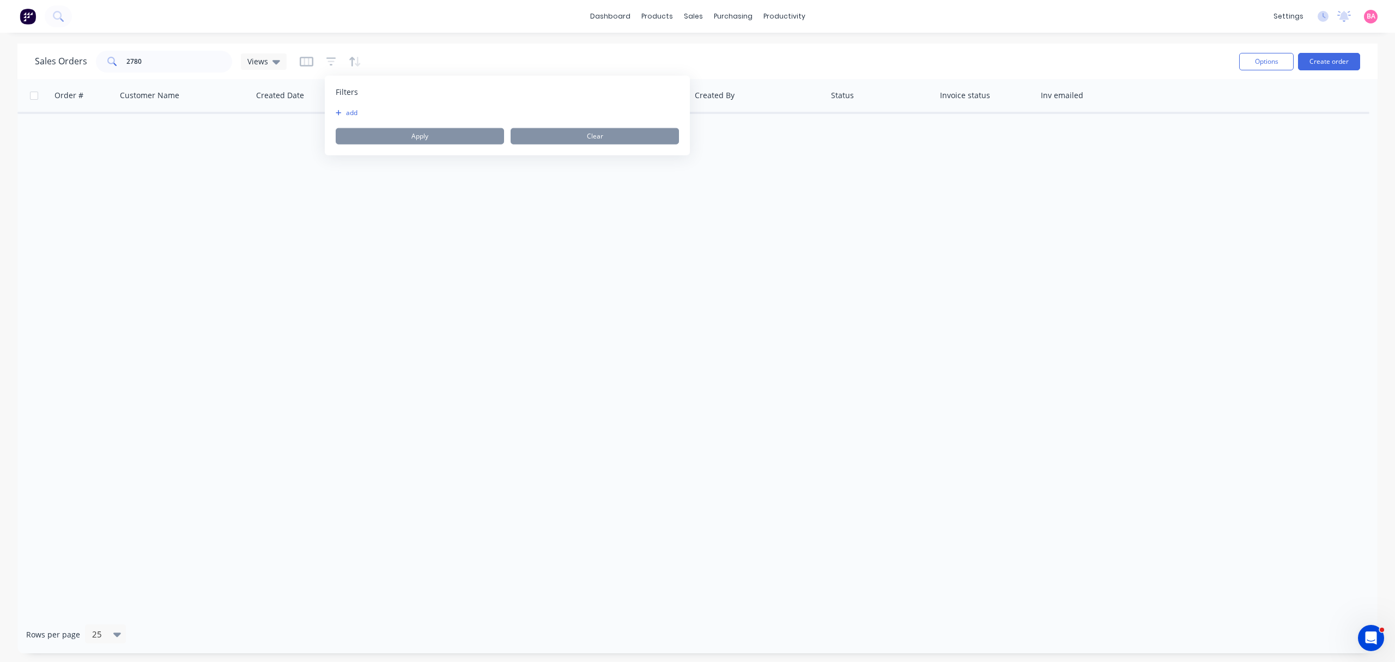
click at [343, 110] on button "add" at bounding box center [349, 112] width 27 height 9
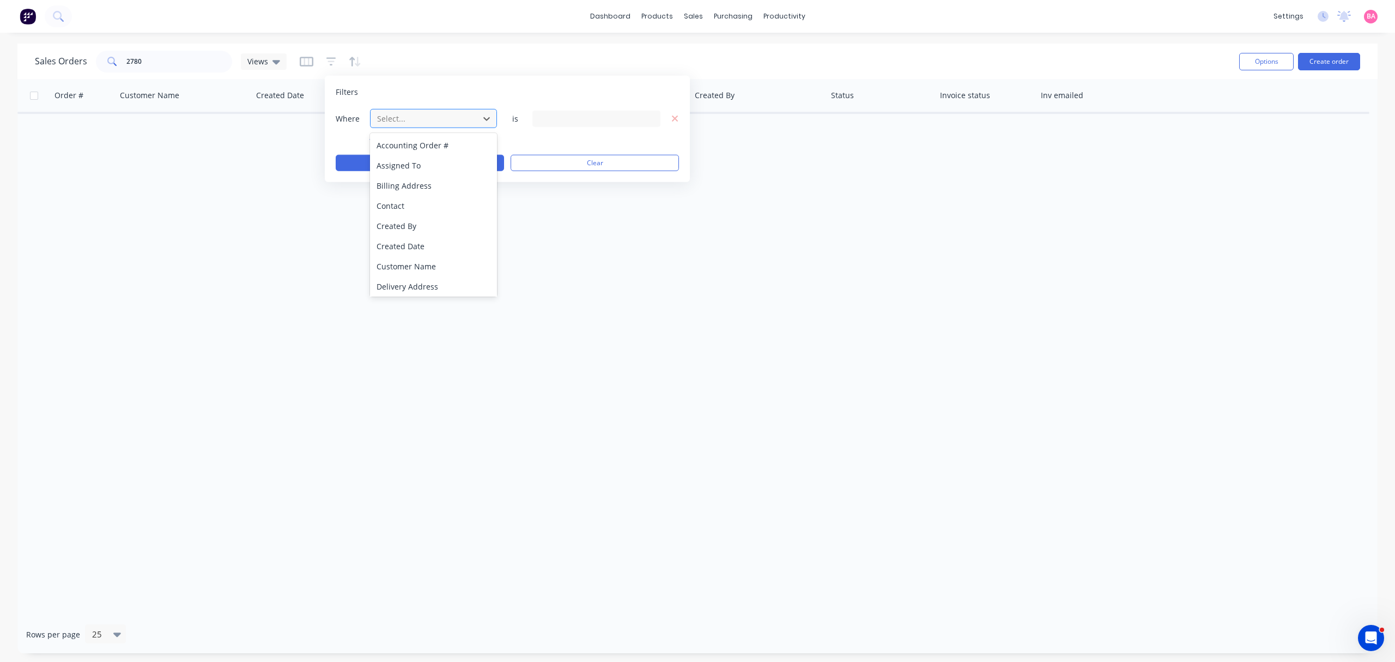
click at [428, 121] on div at bounding box center [425, 119] width 98 height 14
click at [390, 284] on div "Status" at bounding box center [433, 285] width 126 height 20
click at [652, 114] on icon at bounding box center [650, 118] width 8 height 12
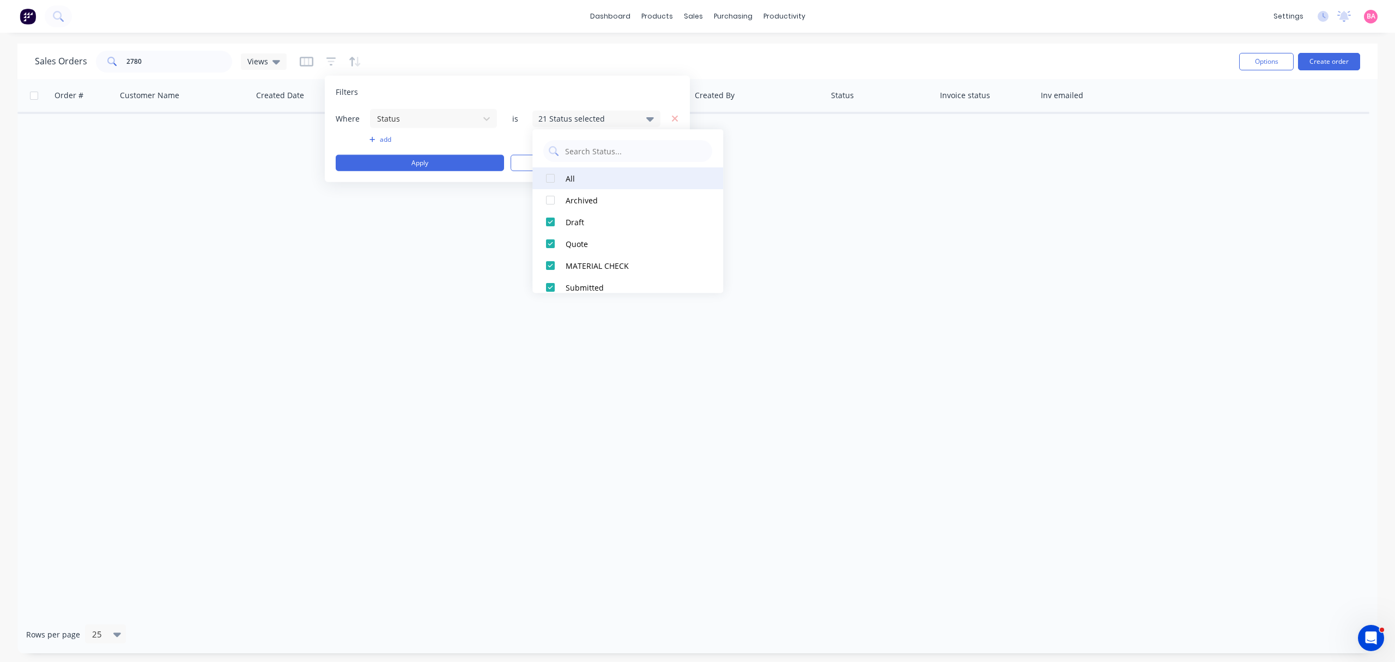
click at [553, 179] on div at bounding box center [551, 178] width 22 height 22
click at [441, 165] on button "Apply" at bounding box center [420, 163] width 168 height 16
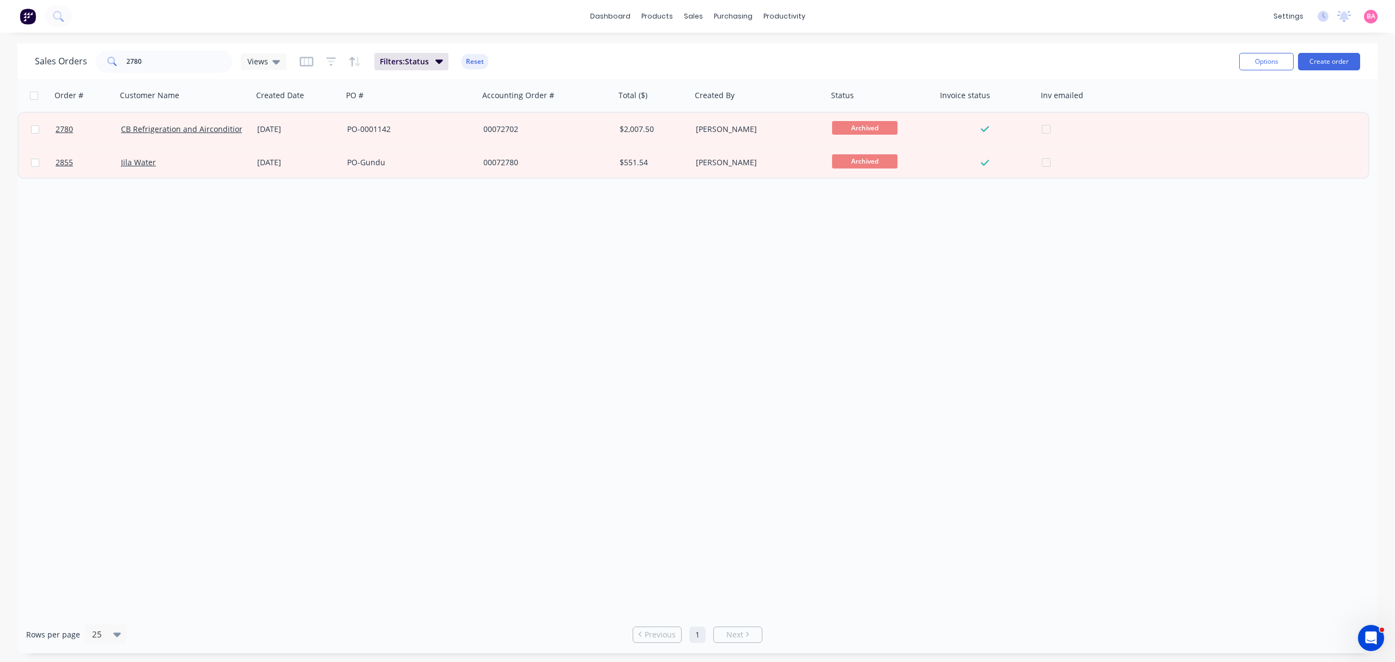
click at [650, 417] on div "Order # Customer Name Created Date PO # Accounting Order # Total ($) Created By…" at bounding box center [697, 347] width 1360 height 536
click at [737, 50] on div "Sales Orders" at bounding box center [733, 52] width 45 height 10
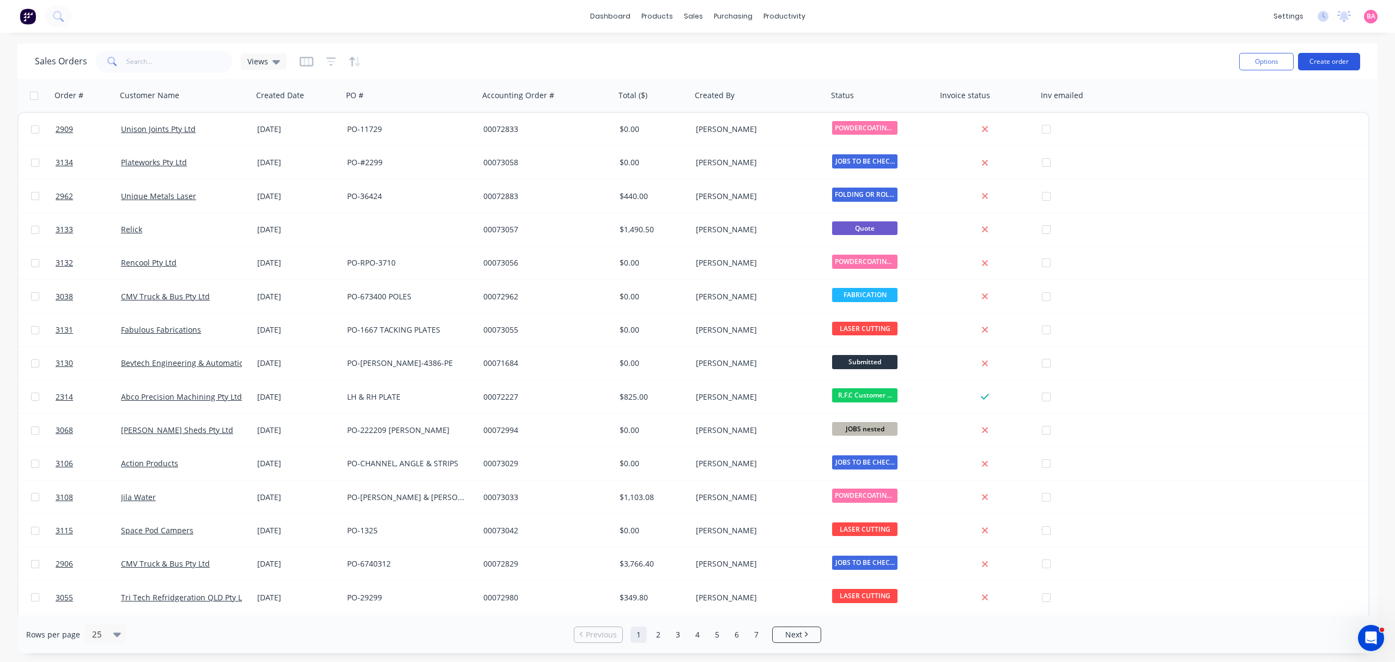
click at [1333, 56] on button "Create order" at bounding box center [1329, 61] width 62 height 17
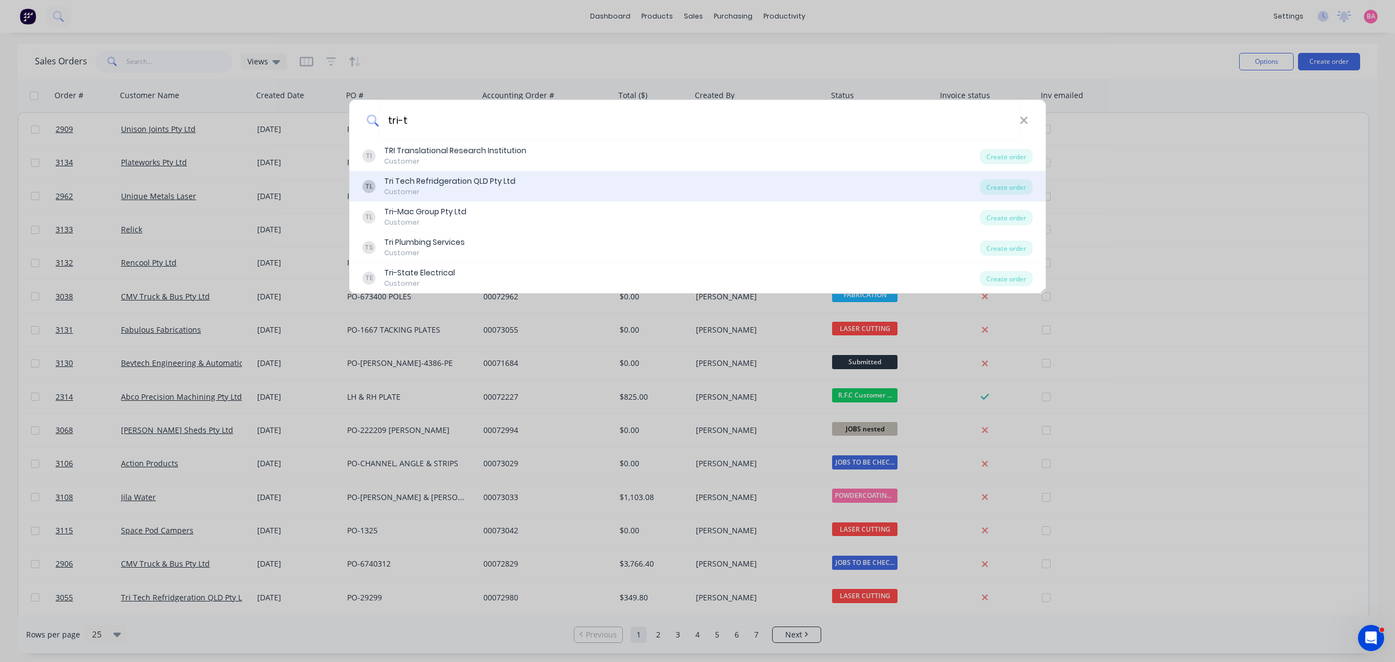
type input "tri-t"
click at [449, 189] on div "Customer" at bounding box center [449, 192] width 131 height 10
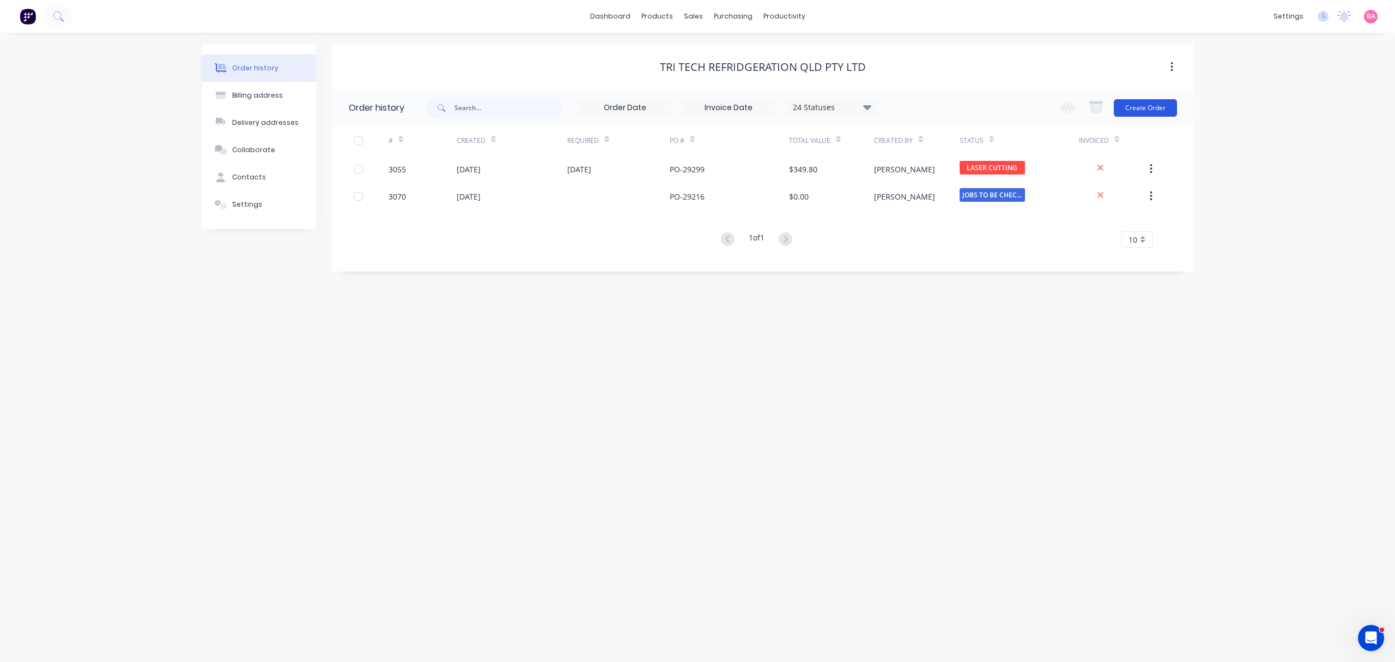
click at [1148, 110] on button "Create Order" at bounding box center [1145, 107] width 63 height 17
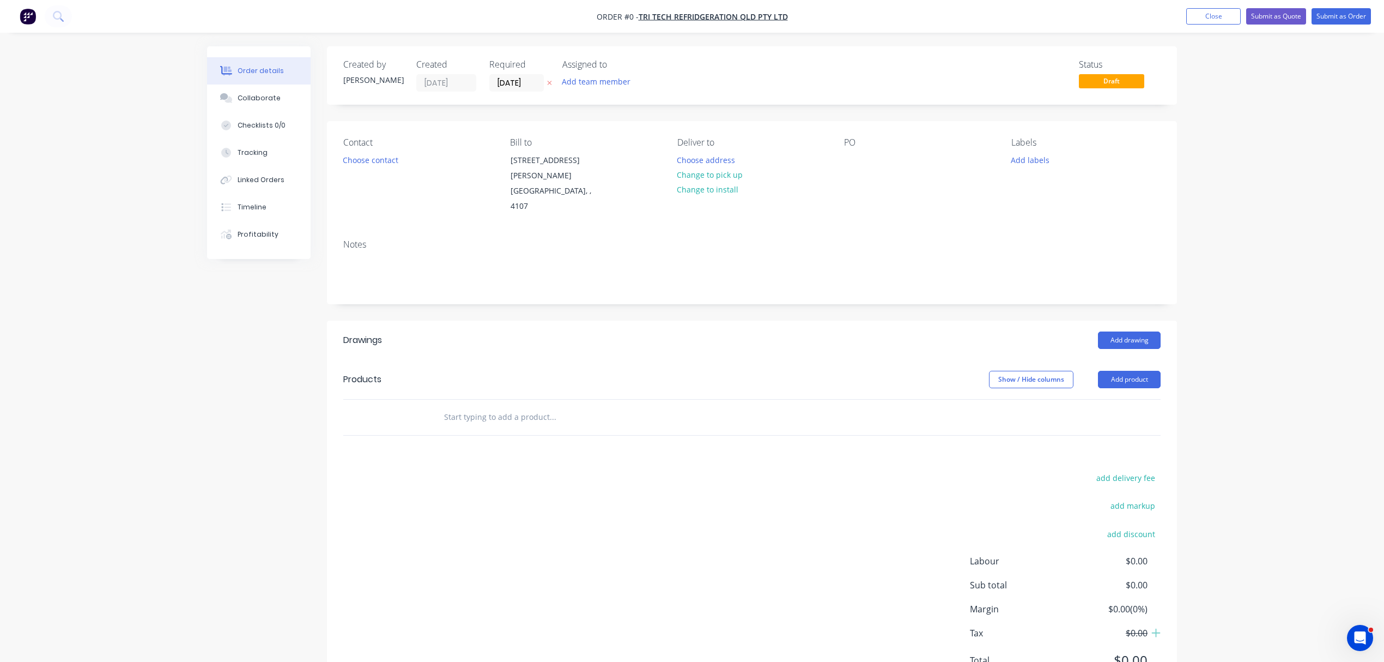
click at [550, 84] on icon "button" at bounding box center [549, 83] width 5 height 7
click at [589, 83] on button "Add team member" at bounding box center [596, 81] width 80 height 15
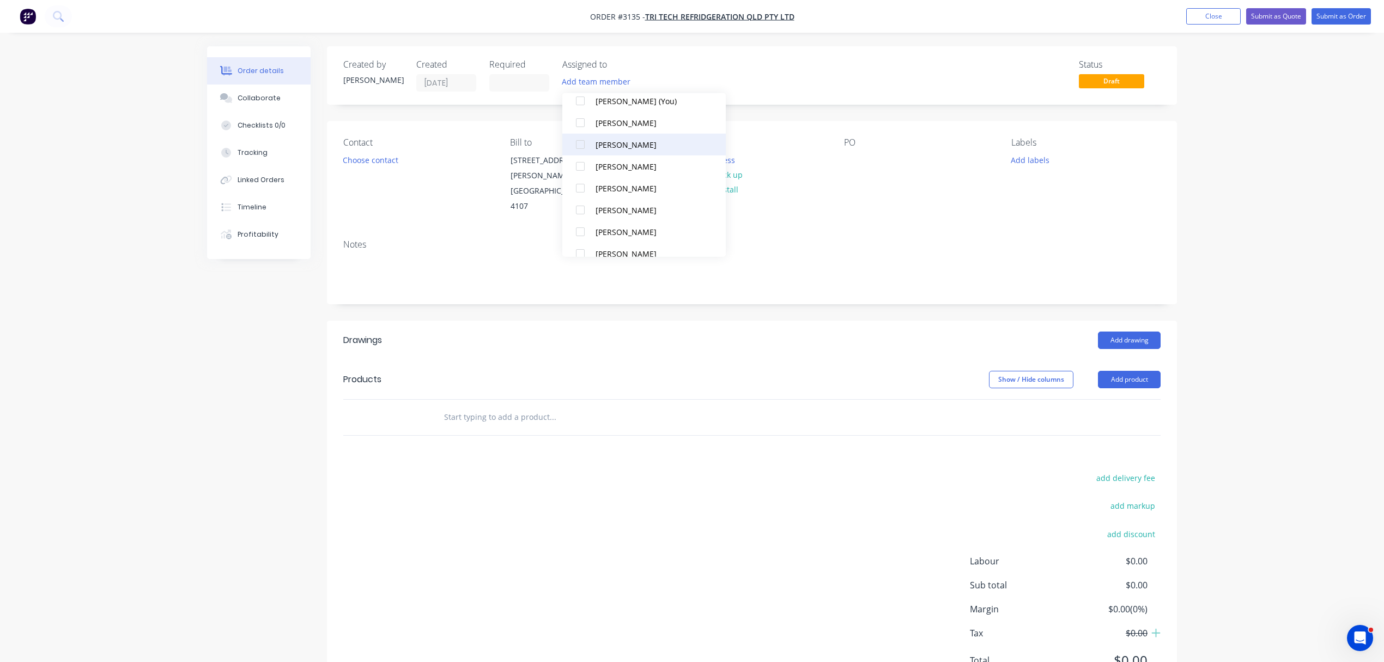
scroll to position [72, 0]
click at [627, 195] on div "Mark Abrahams" at bounding box center [650, 200] width 109 height 11
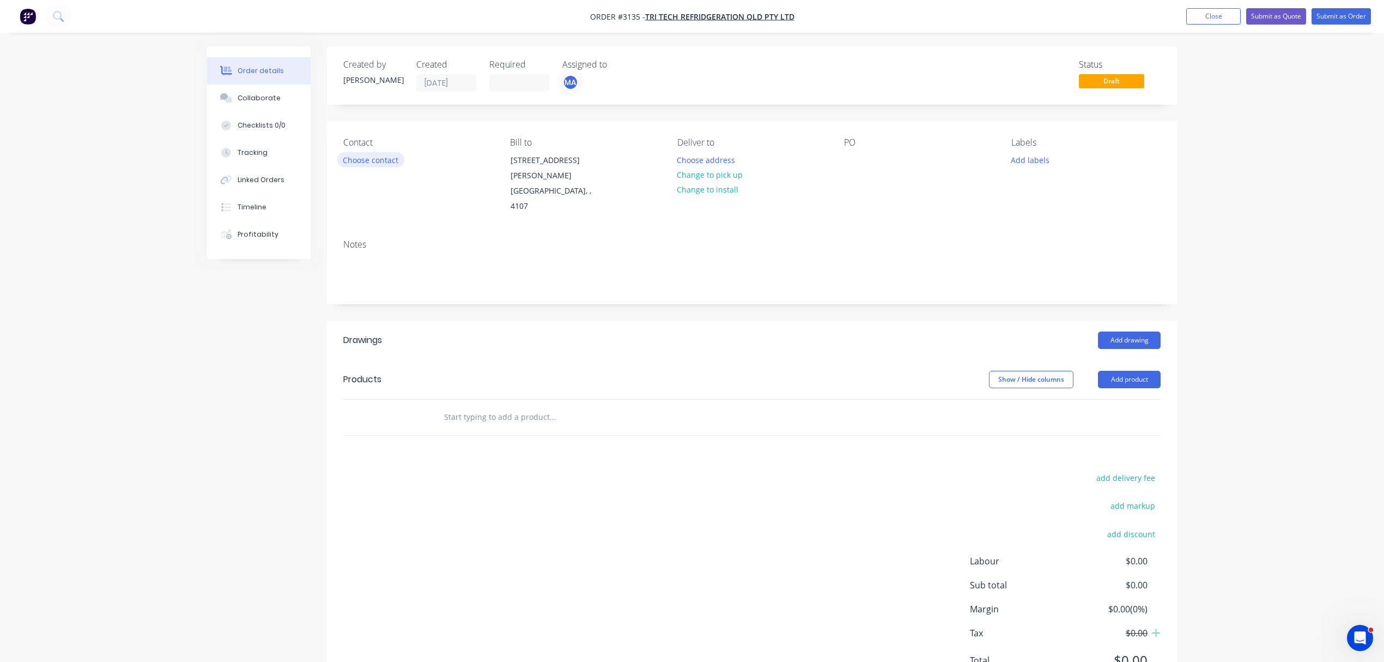
click at [371, 155] on button "Choose contact" at bounding box center [370, 159] width 67 height 15
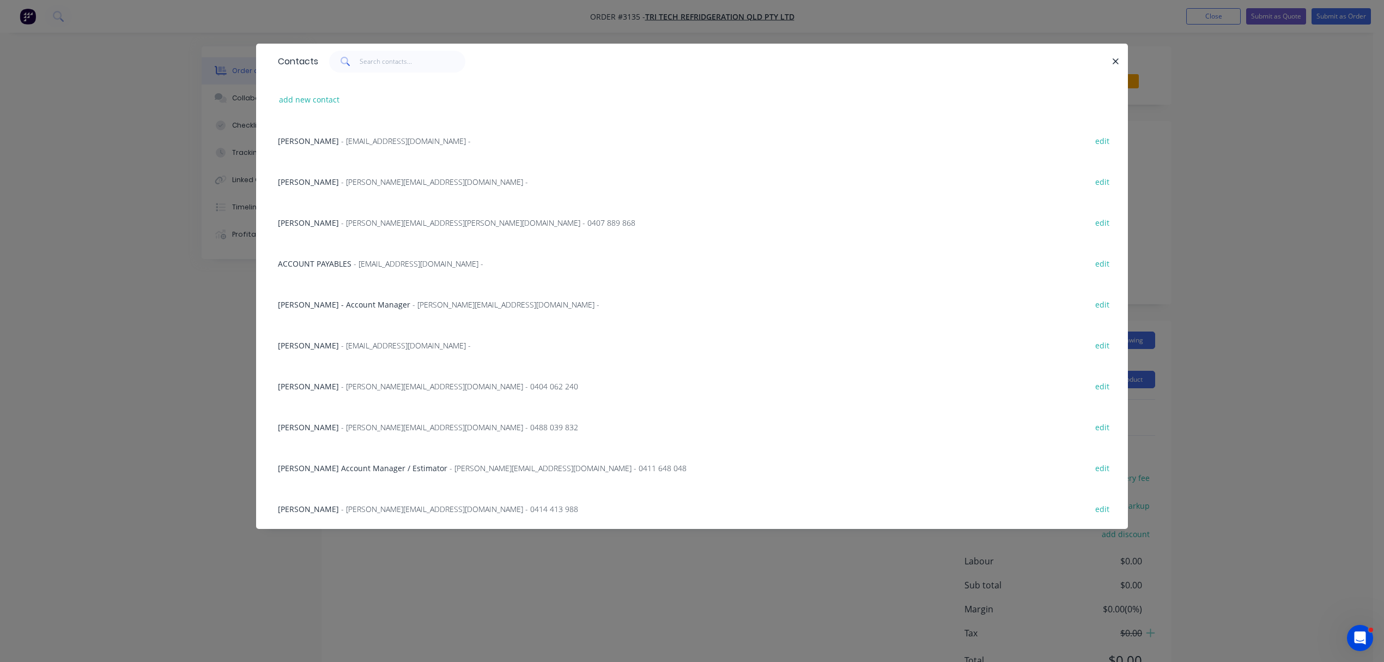
click at [319, 219] on span "Graham Young" at bounding box center [308, 222] width 61 height 10
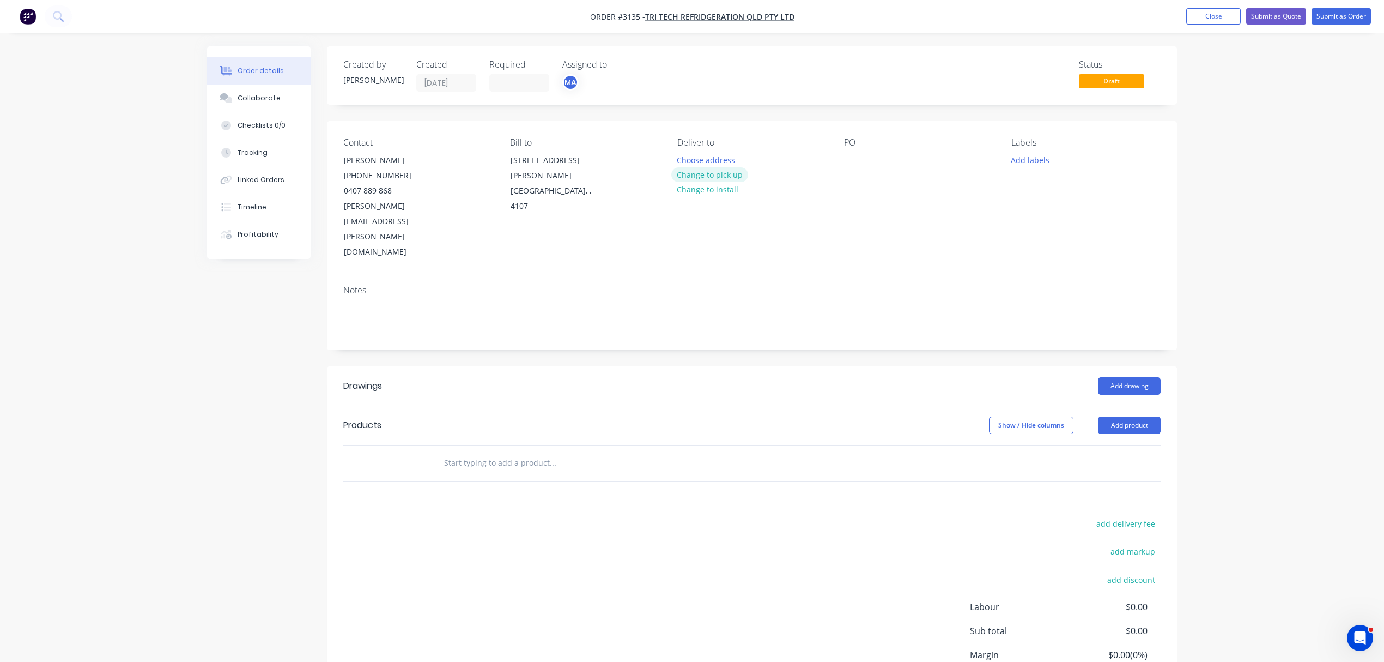
click at [729, 174] on button "Change to pick up" at bounding box center [709, 174] width 77 height 15
click at [852, 158] on div at bounding box center [852, 160] width 17 height 16
click at [1040, 162] on button "Add labels" at bounding box center [1030, 159] width 50 height 15
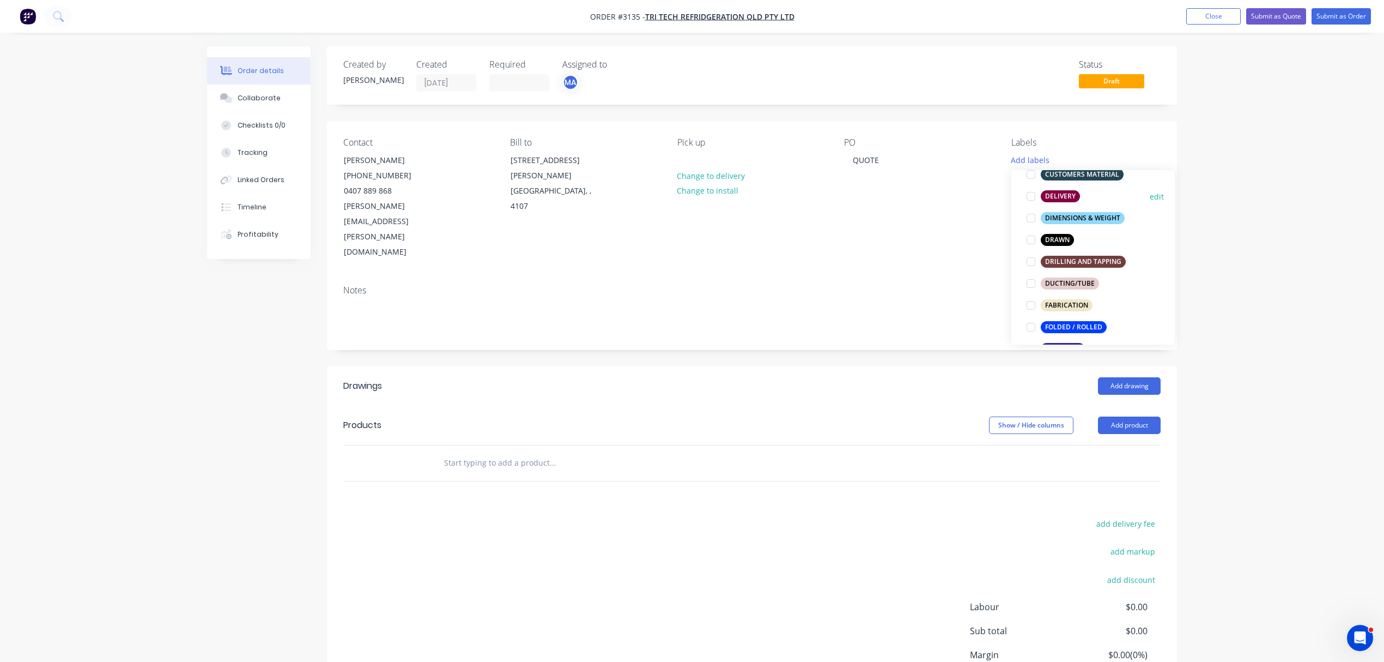
scroll to position [194, 0]
click at [1032, 238] on div at bounding box center [1031, 238] width 22 height 22
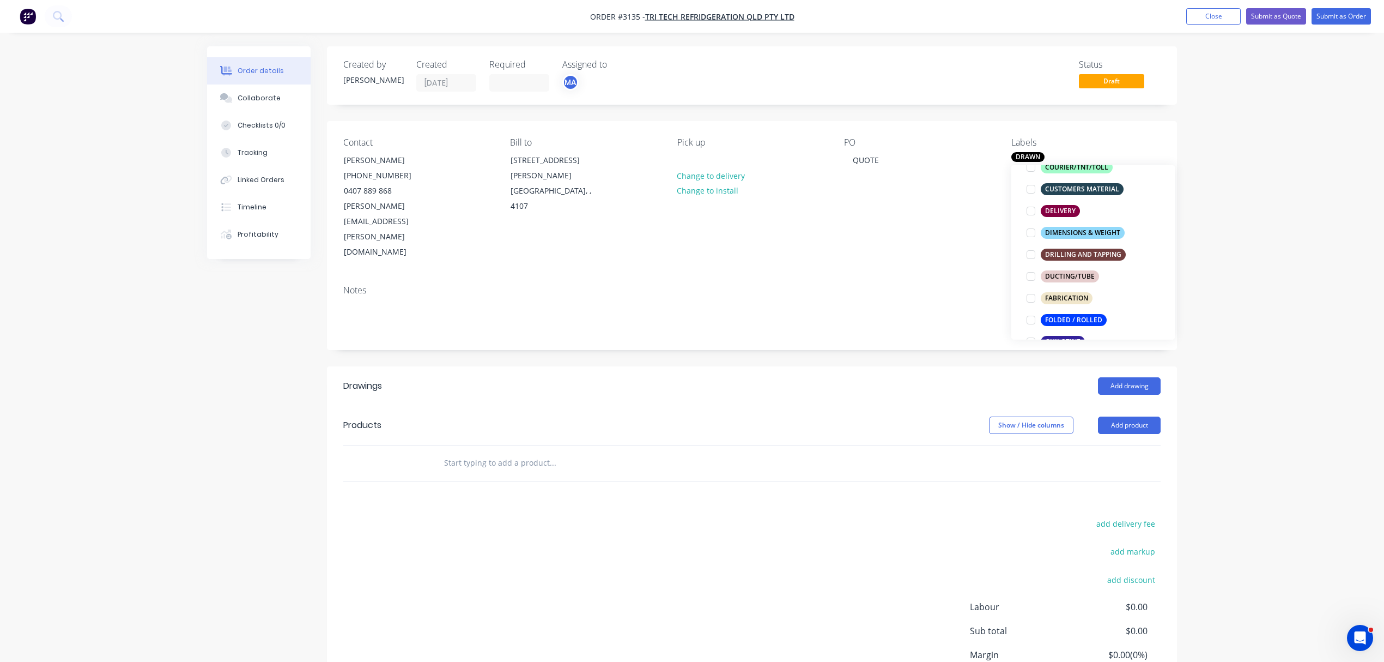
scroll to position [20, 0]
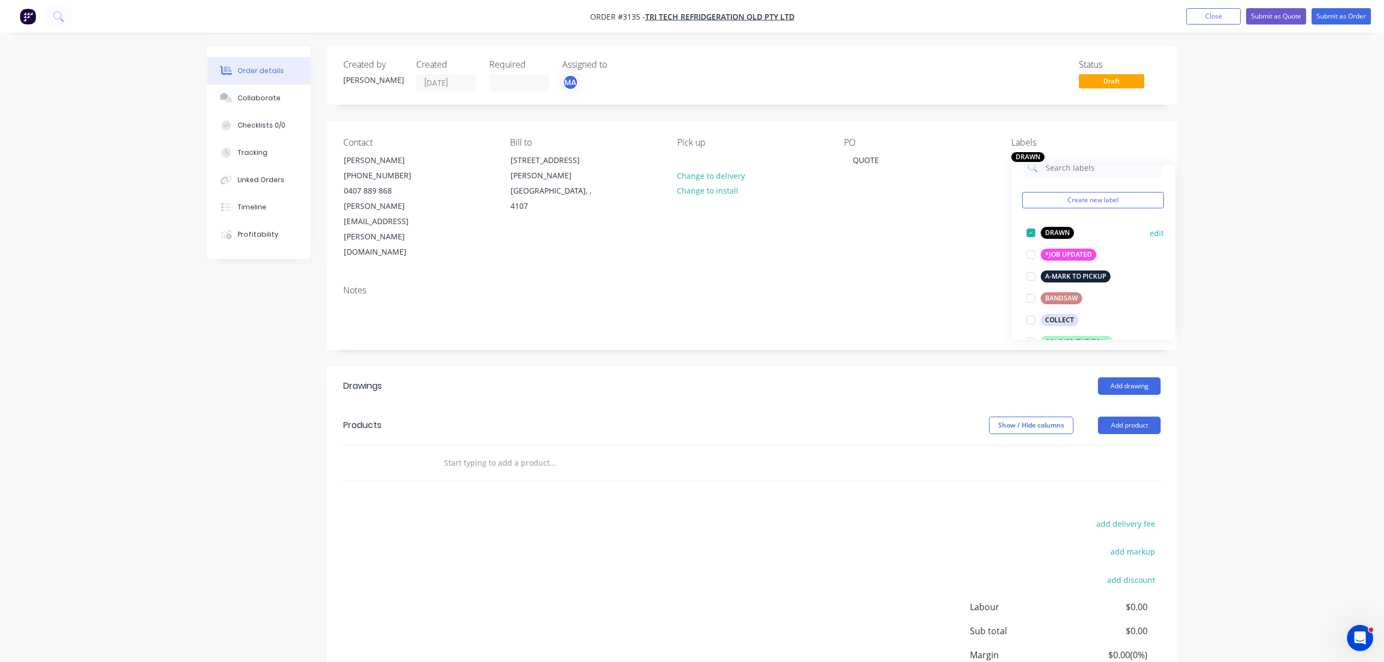
click at [1032, 232] on div at bounding box center [1031, 233] width 22 height 22
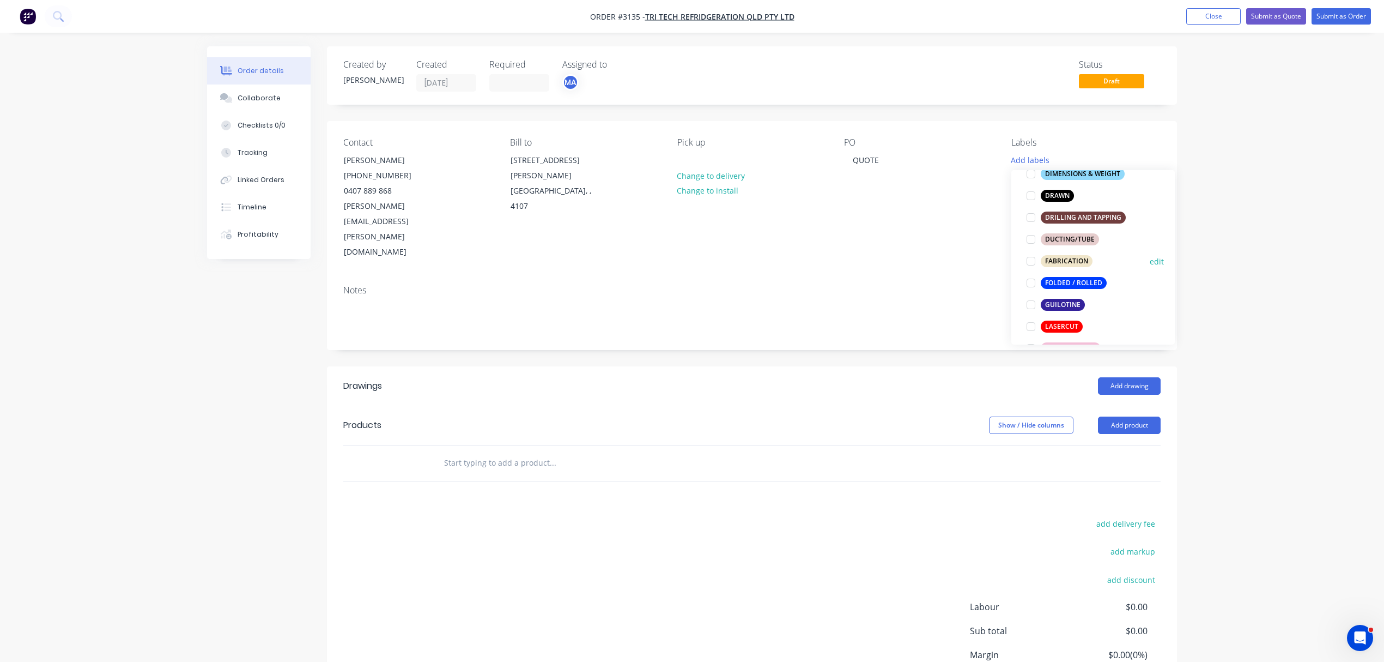
scroll to position [238, 0]
click at [1029, 302] on div at bounding box center [1031, 303] width 22 height 22
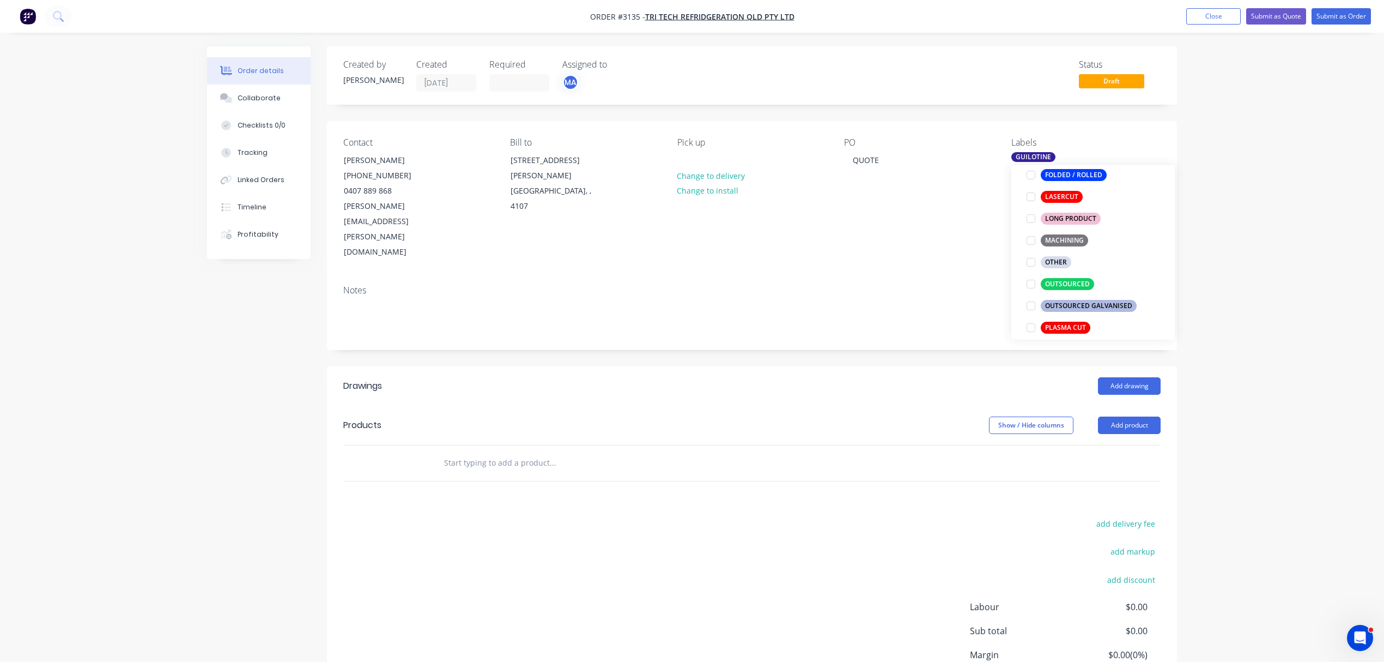
scroll to position [363, 0]
click at [1081, 280] on div "OUTSOURCED" at bounding box center [1067, 282] width 53 height 12
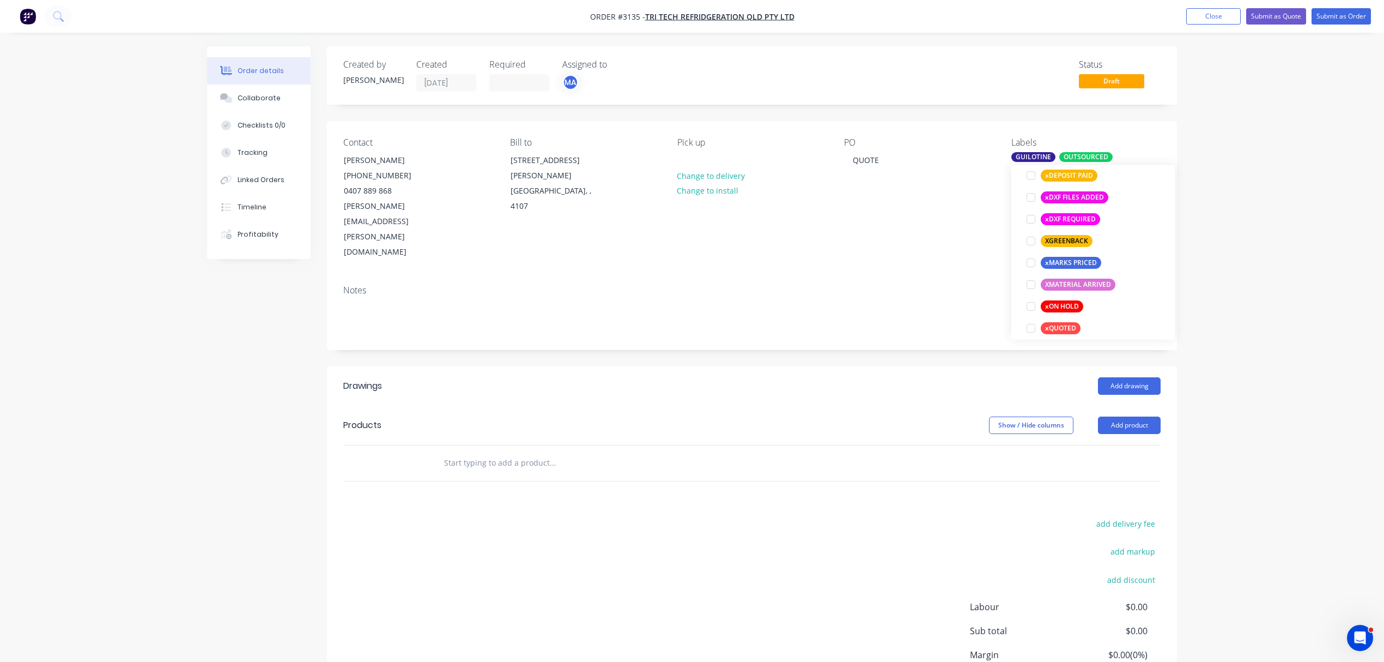
scroll to position [920, 0]
click at [1030, 312] on div at bounding box center [1031, 313] width 22 height 22
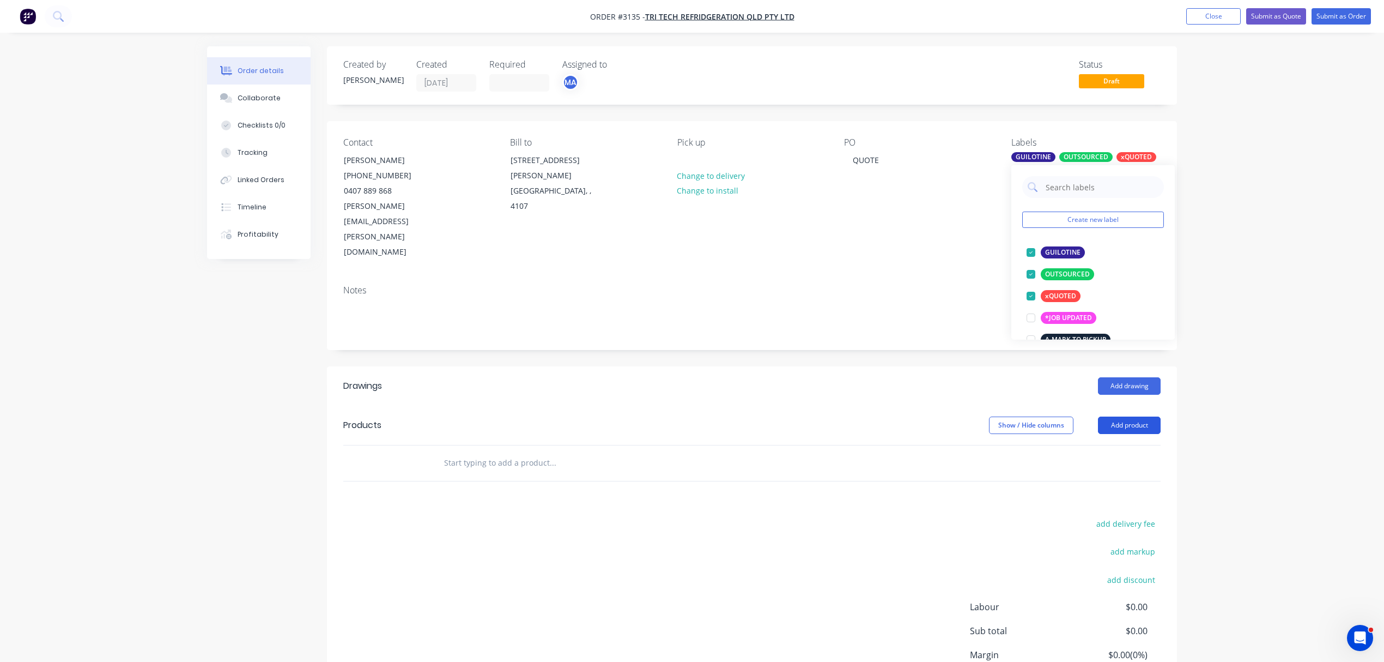
click at [1125, 416] on button "Add product" at bounding box center [1129, 424] width 63 height 17
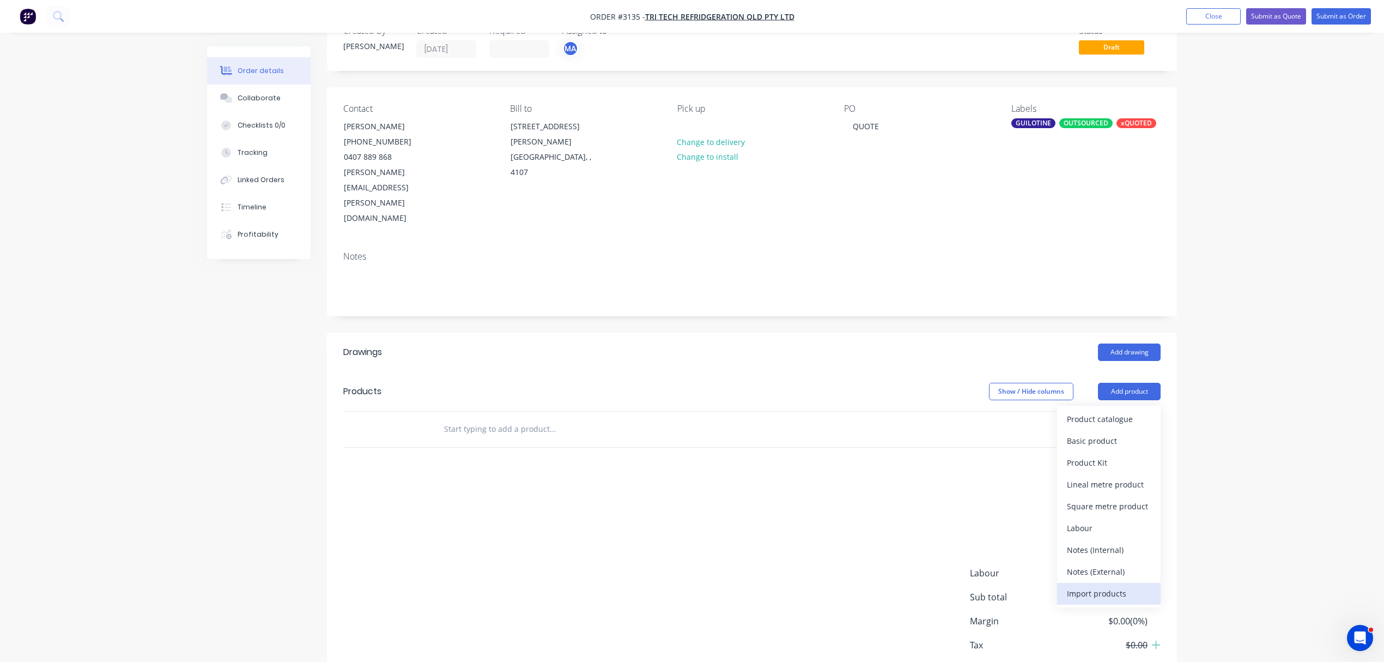
scroll to position [53, 0]
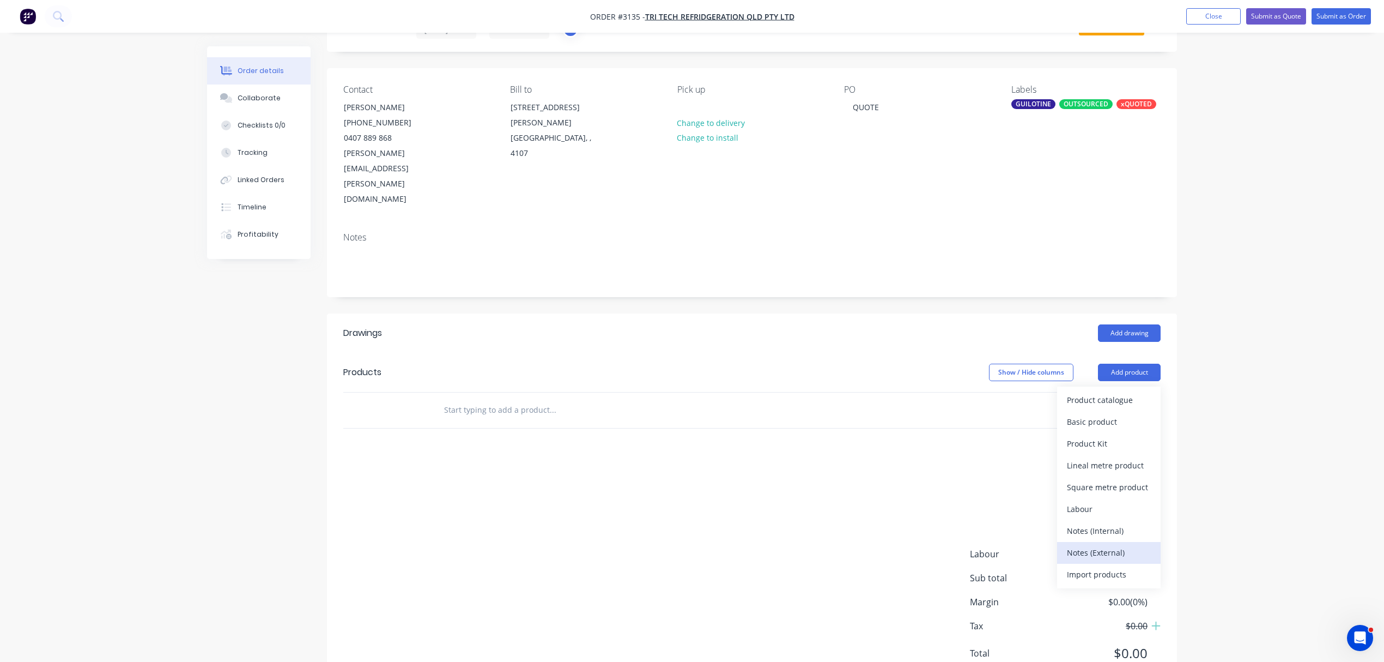
click at [1102, 544] on div "Notes (External)" at bounding box center [1109, 552] width 84 height 16
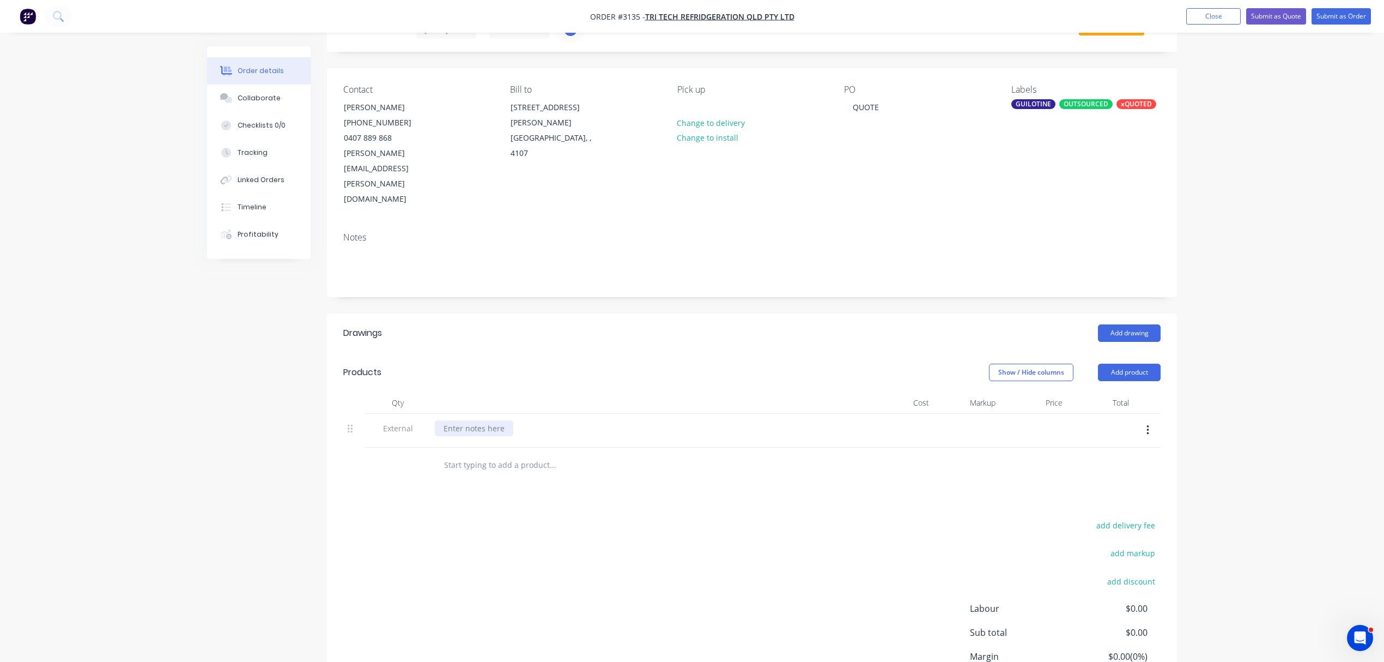
click at [482, 420] on div at bounding box center [474, 428] width 78 height 16
click at [488, 454] on input "text" at bounding box center [553, 465] width 218 height 22
click at [1128, 364] on button "Add product" at bounding box center [1129, 372] width 63 height 17
click at [1112, 523] on div "Notes (Internal)" at bounding box center [1109, 531] width 84 height 16
click at [463, 454] on div at bounding box center [474, 462] width 78 height 16
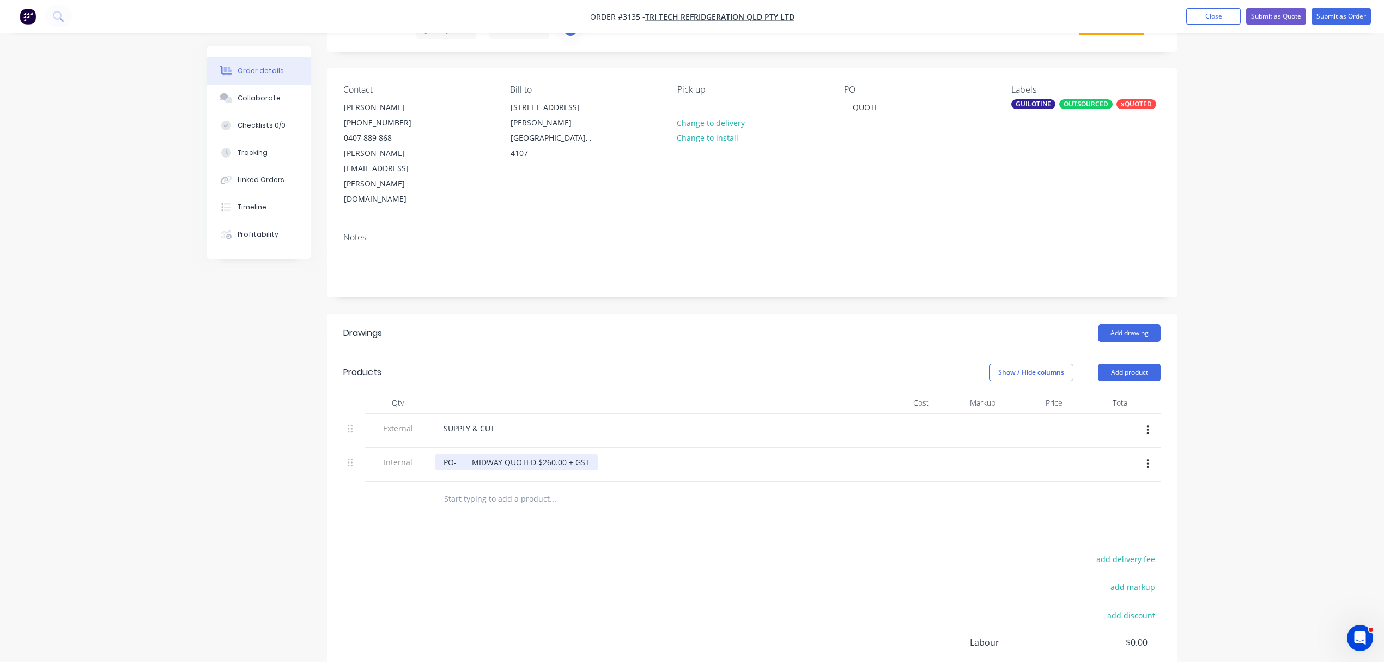
click at [470, 454] on div "PO- MIDWAY QUOTED $260.00 + GST" at bounding box center [517, 462] width 164 height 16
click at [628, 454] on div "PO- NATHAN - MIDWAY QUOTED $260.00 + GST" at bounding box center [536, 462] width 203 height 16
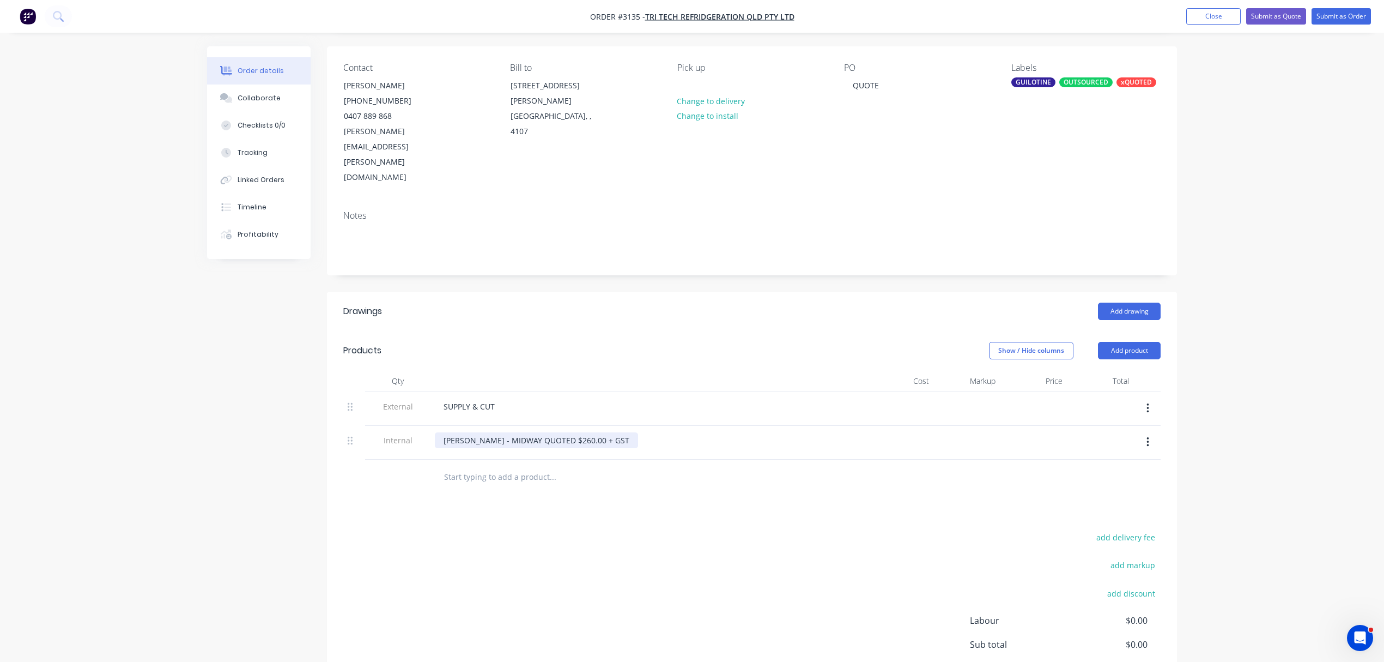
scroll to position [77, 0]
click at [470, 430] on div "PO- NATHAN - MIDWAY QUOTED $260.00 + GST PO- ATLAS -" at bounding box center [536, 443] width 203 height 27
click at [532, 430] on div "PO- NATHAN - MIDWAY QUOTED $260.00 + GST PO- GAIL ATLAS -" at bounding box center [536, 443] width 203 height 27
click at [487, 430] on div "PO- NATHAN - MIDWAY QUOTED $260.00 + GST PO- GAIL ATLAS -" at bounding box center [536, 443] width 203 height 27
click at [556, 430] on div "PO- NATHAN - MIDWAY QUOTED $260.00 + GST PO- GAIL - ATLAS -" at bounding box center [536, 443] width 203 height 27
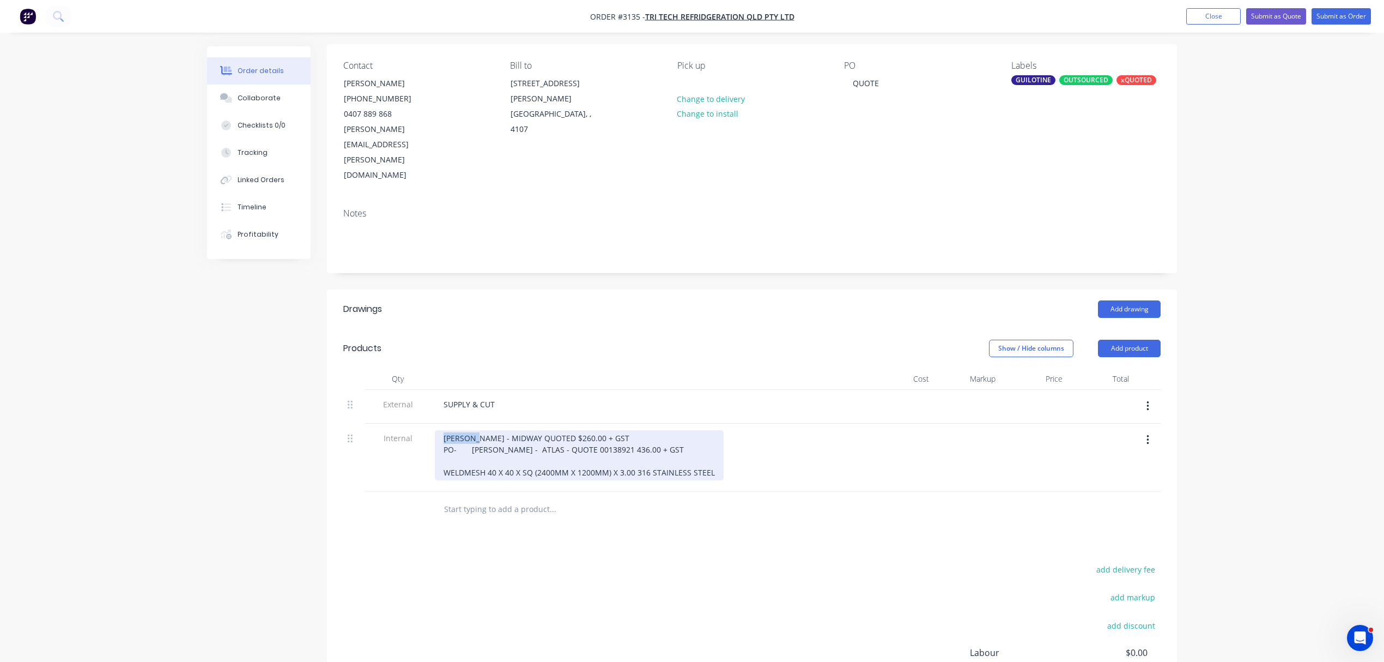
drag, startPoint x: 467, startPoint y: 396, endPoint x: 426, endPoint y: 396, distance: 40.9
click at [426, 423] on div "Internal PO- NATHAN - MIDWAY QUOTED $260.00 + GST PO- GAIL - ATLAS - QUOTE 0013…" at bounding box center [752, 457] width 818 height 68
drag, startPoint x: 465, startPoint y: 402, endPoint x: 425, endPoint y: 404, distance: 39.8
click at [425, 423] on div "Internal NATHAN - MIDWAY QUOTED $260.00 + GST PO- GAIL - ATLAS - QUOTE 00138921…" at bounding box center [752, 457] width 818 height 68
click at [511, 498] on input "text" at bounding box center [553, 509] width 218 height 22
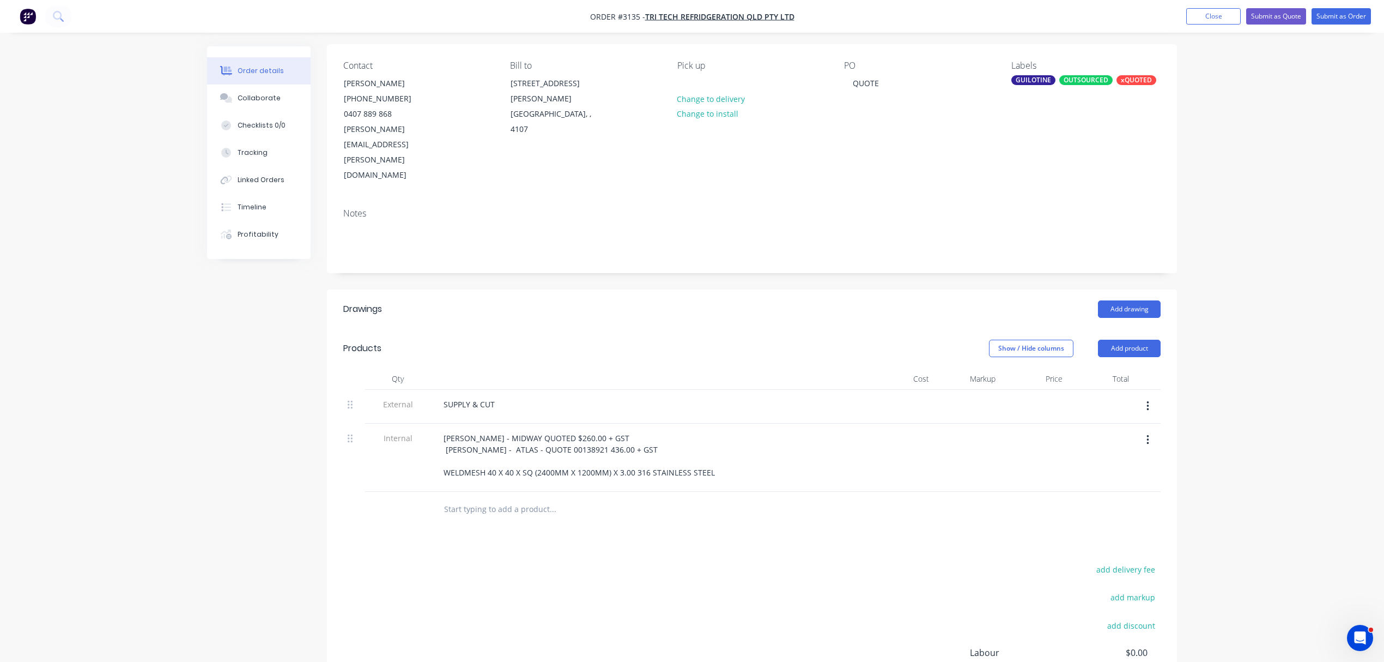
click at [347, 423] on div at bounding box center [354, 457] width 22 height 68
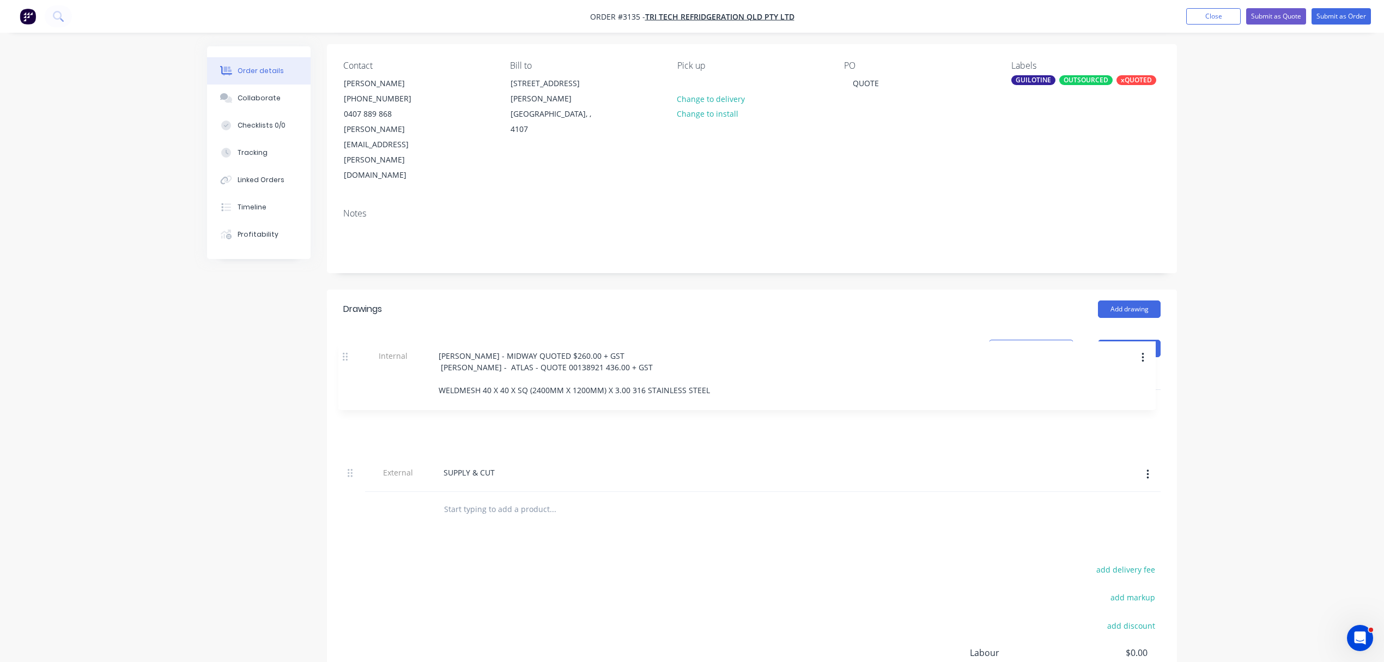
drag, startPoint x: 352, startPoint y: 394, endPoint x: 349, endPoint y: 347, distance: 47.0
click at [349, 390] on div "External SUPPLY & CUT Internal NATHAN - MIDWAY QUOTED $260.00 + GST GAIL - ATLA…" at bounding box center [752, 441] width 818 height 102
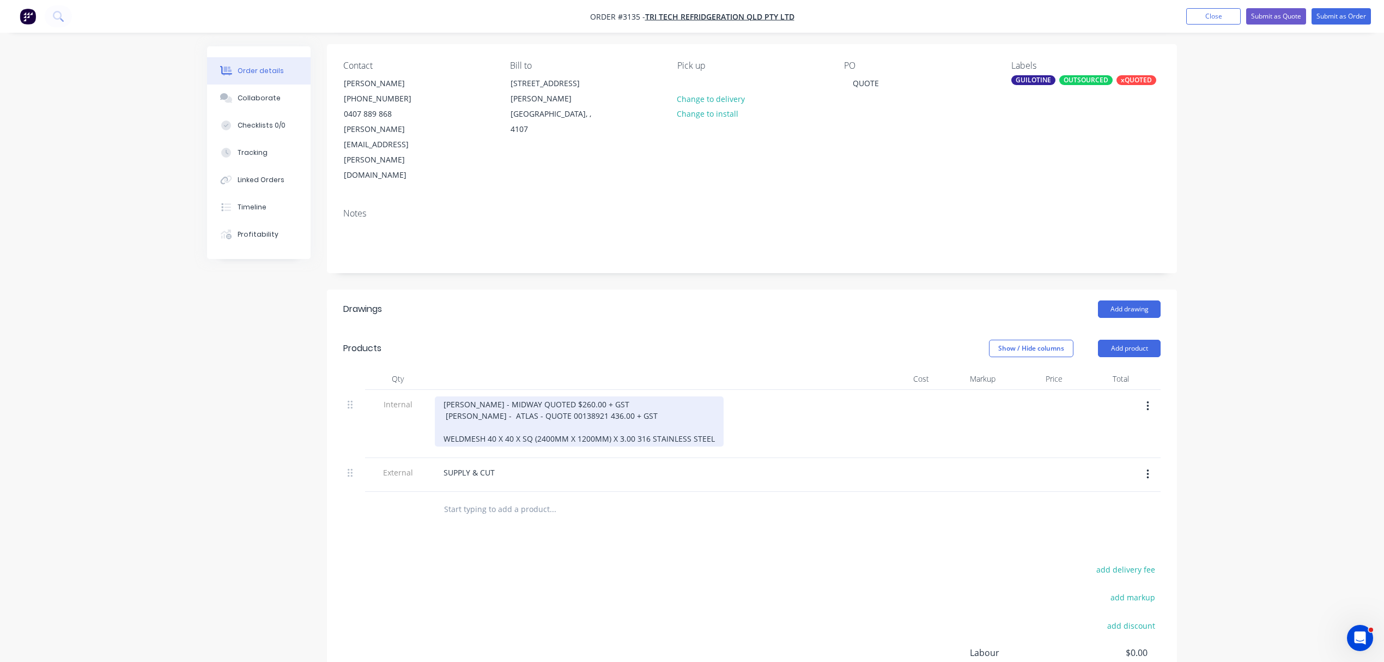
click at [443, 396] on div "NATHAN - MIDWAY QUOTED $260.00 + GST GAIL - ATLAS - QUOTE 00138921 436.00 + GST…" at bounding box center [579, 421] width 289 height 50
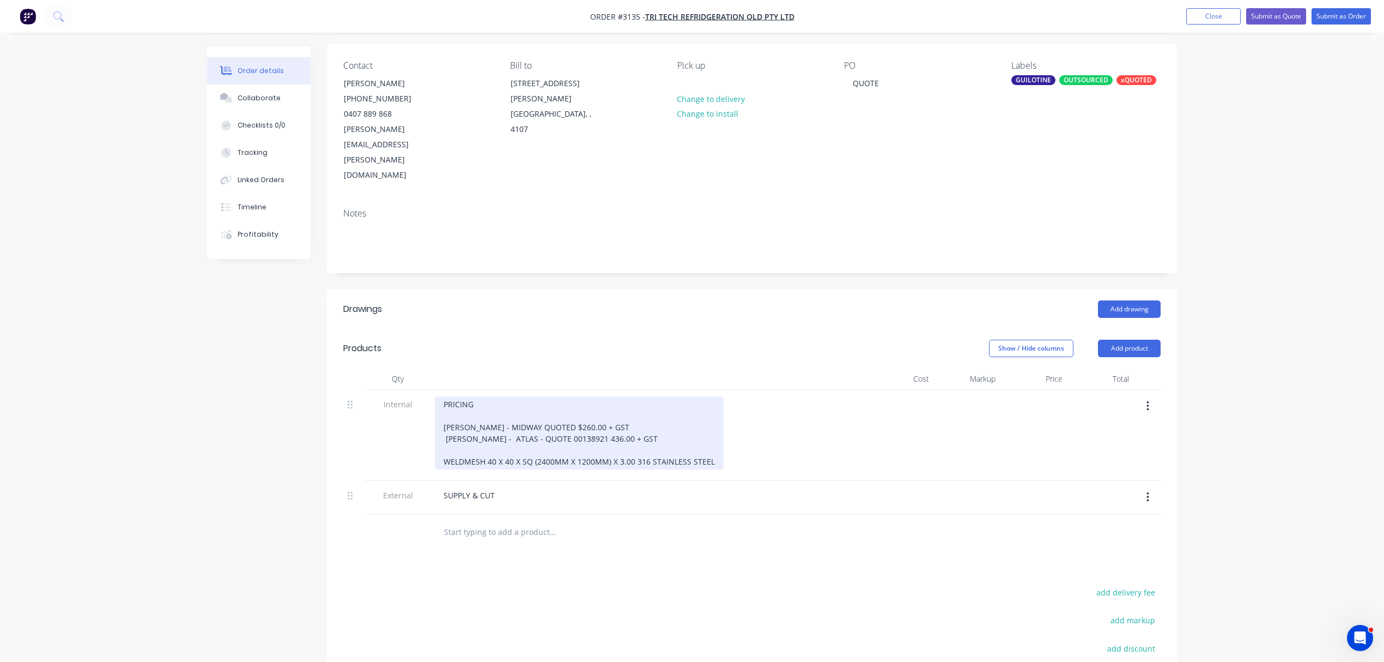
click at [495, 396] on div "PRICING NATHAN - MIDWAY QUOTED $260.00 + GST GAIL - ATLAS - QUOTE 00138921 436.…" at bounding box center [579, 432] width 289 height 73
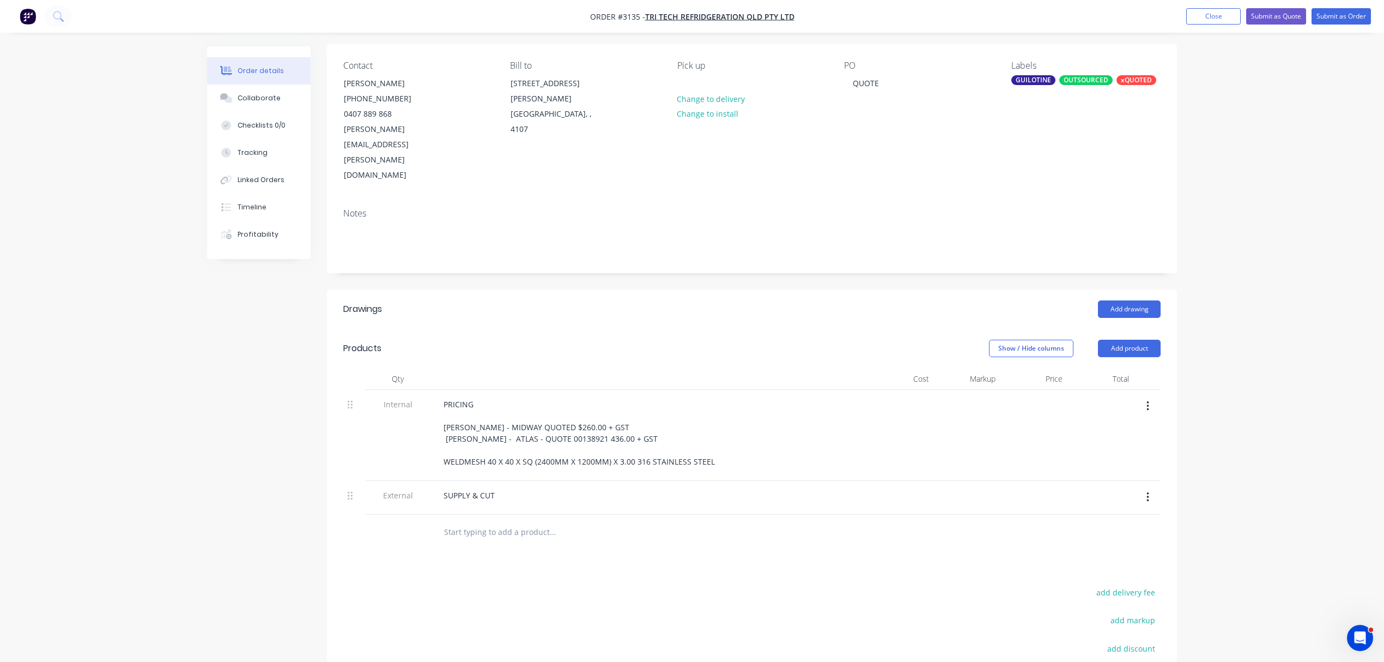
click at [482, 521] on input "text" at bounding box center [553, 532] width 218 height 22
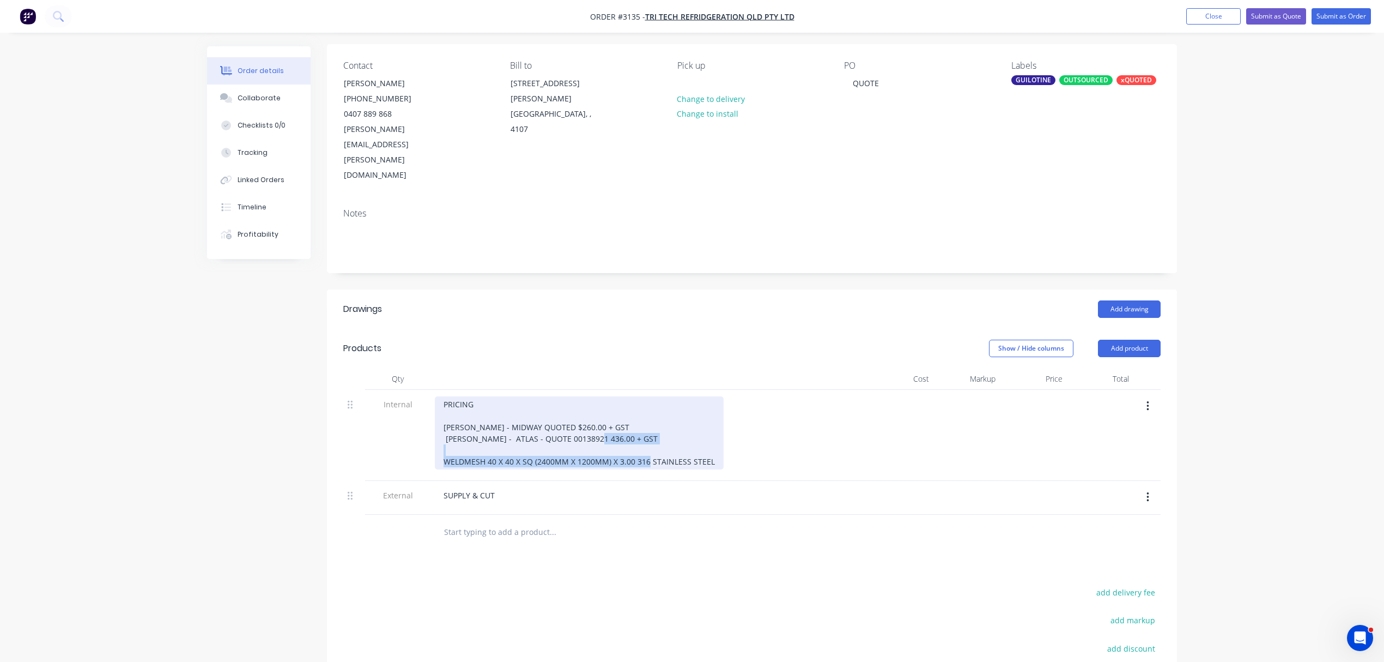
drag, startPoint x: 443, startPoint y: 413, endPoint x: 713, endPoint y: 417, distance: 269.8
click at [713, 417] on div "PRICING NATHAN - MIDWAY QUOTED $260.00 + GST GAIL - ATLAS - QUOTE 00138921 436.…" at bounding box center [579, 432] width 289 height 73
copy div "WELDMESH 40 X 40 X SQ (2400MM X 1200MM) X 3.00 316 STAINLESS STEEL"
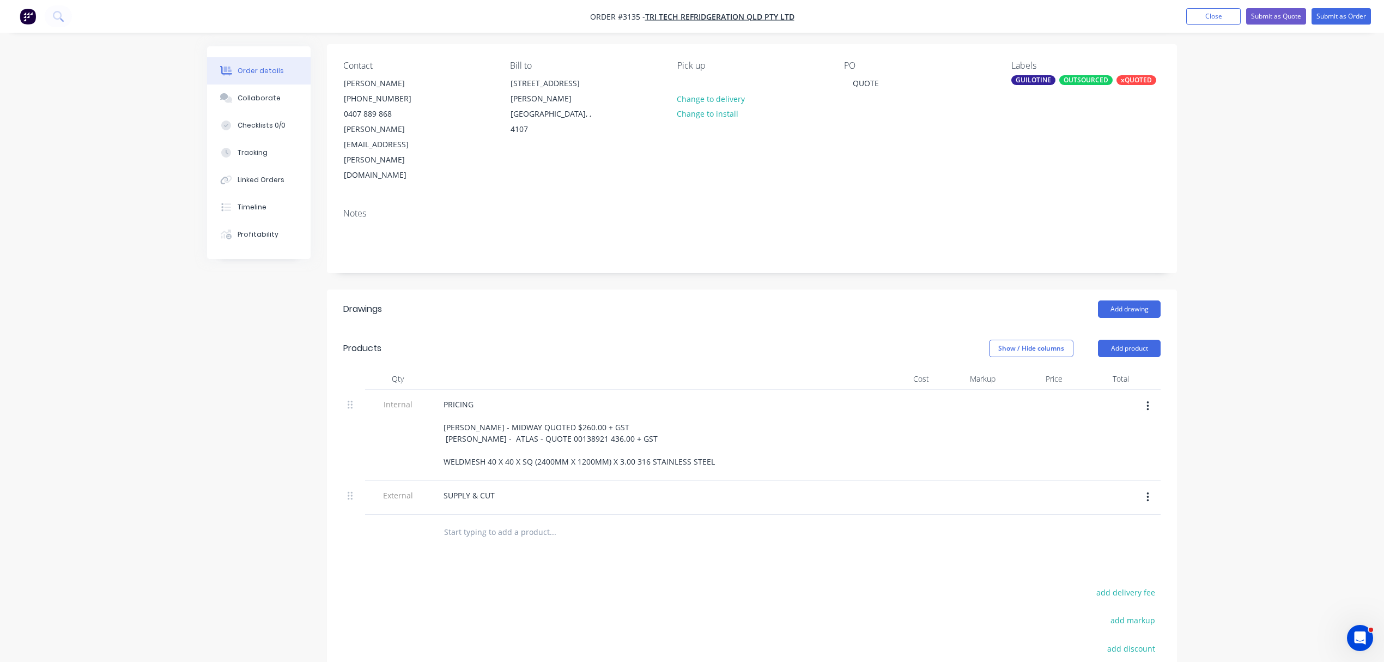
click at [510, 521] on input "text" at bounding box center [553, 532] width 218 height 22
paste input "WELDMESH 40 X 40 X SQ (2400MM X 1200MM) X 3.00 316 STAINLESS STEEL"
click at [515, 521] on input "WELDMESH 40 X 40 X SQ (2400MM X 1200MM) X 3.00 316 STAINLESS STEEL" at bounding box center [553, 532] width 218 height 22
click at [504, 521] on input "WELDMESH 40 X 40 X SQ (2400MM X 1200MM) X 3.00 316 STAINLESS STEEL" at bounding box center [553, 532] width 218 height 22
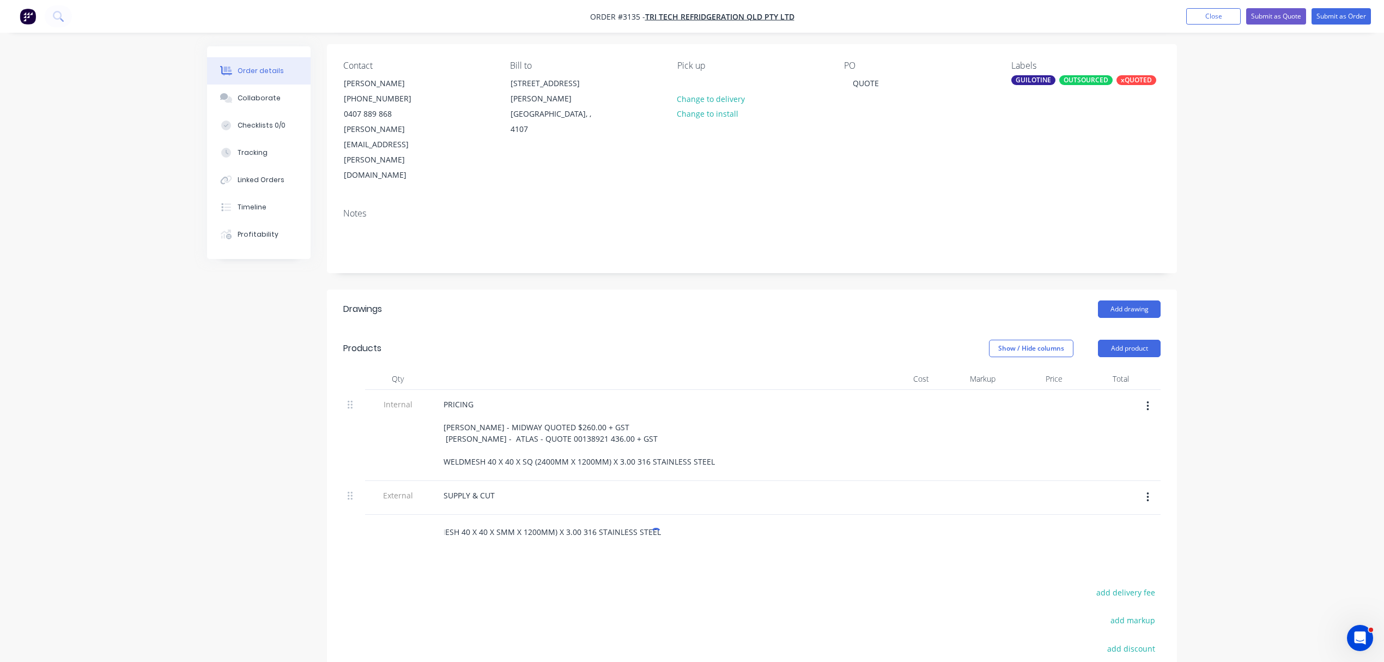
scroll to position [0, 22]
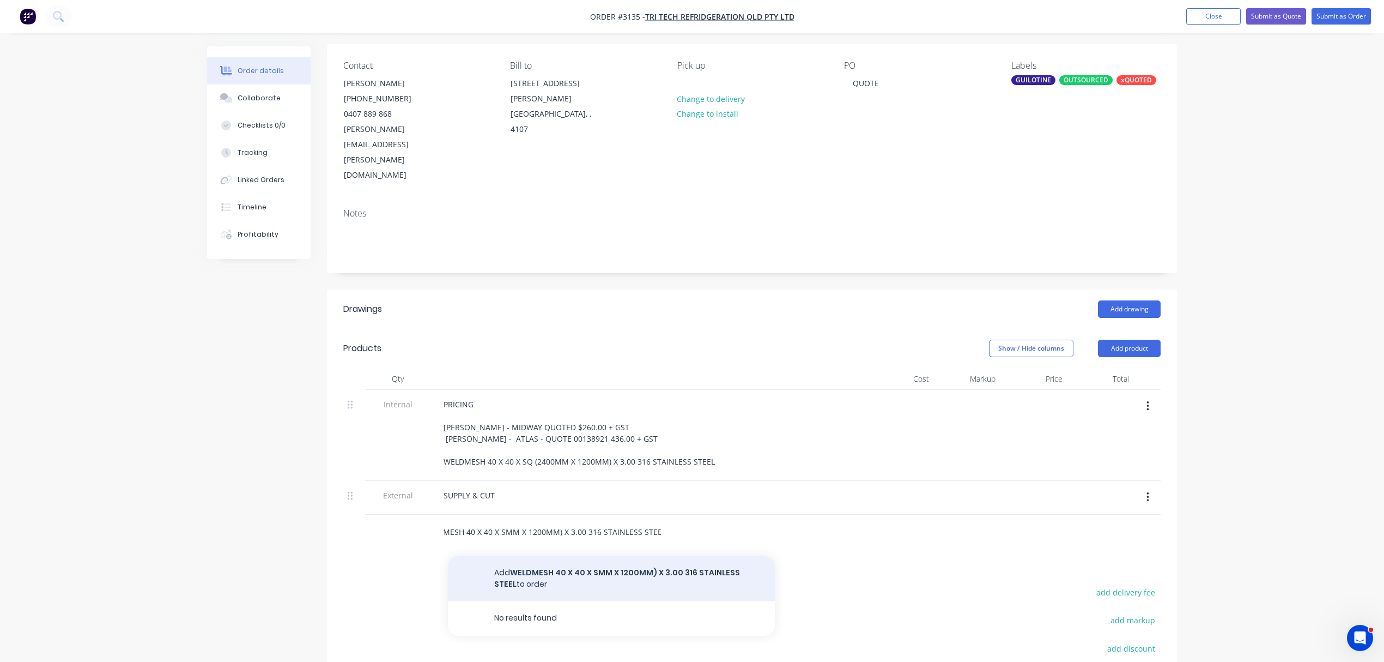
type input "WELDMESH 40 X 40 X SMM X 1200MM) X 3.00 316 STAINLESS STEEL"
click at [554, 556] on button "Add WELDMESH 40 X 40 X SMM X 1200MM) X 3.00 316 STAINLESS STEEL to order" at bounding box center [611, 578] width 327 height 45
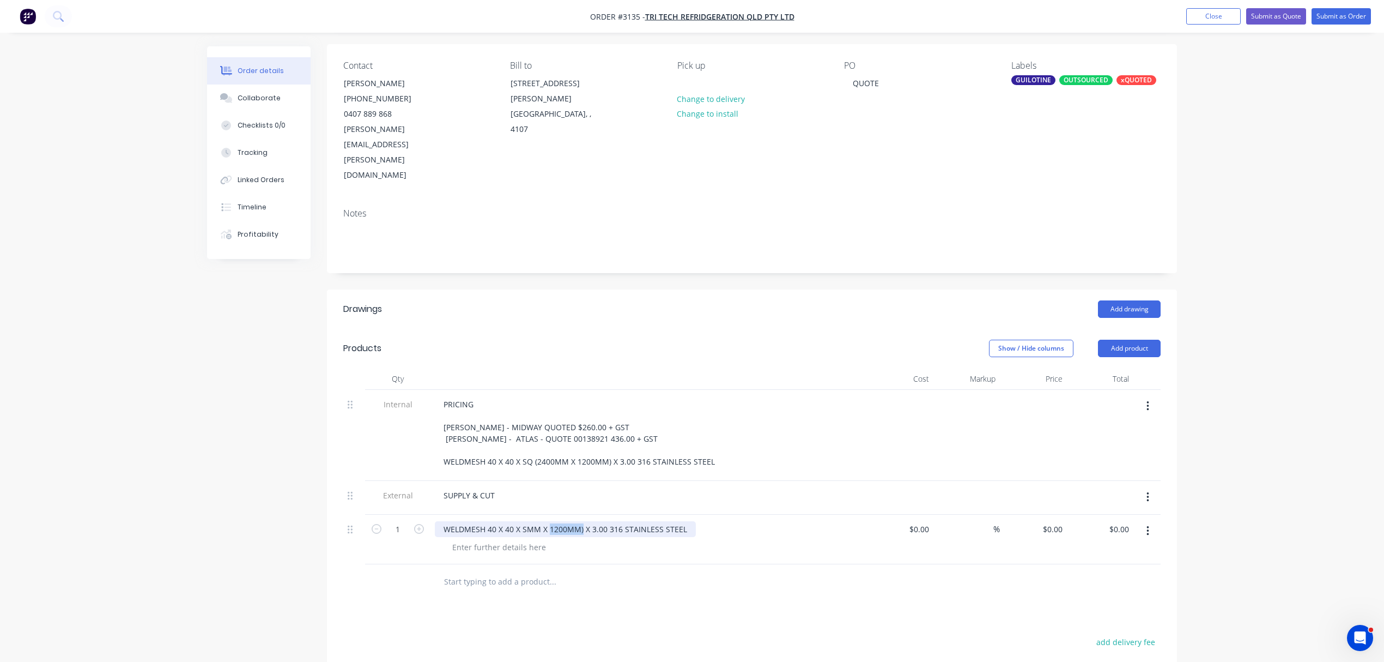
drag, startPoint x: 582, startPoint y: 484, endPoint x: 547, endPoint y: 483, distance: 34.9
click at [547, 521] on div "WELDMESH 40 X 40 X SMM X 1200MM) X 3.00 316 STAINLESS STEEL" at bounding box center [565, 529] width 261 height 16
click at [525, 521] on div "WELDMESH 40 X 40 X SMM X 780MM X 780MM X 3.00 316 STAINLESS STEEL" at bounding box center [581, 529] width 293 height 16
click at [549, 521] on div "WELDMESH 40 X 40 X 3MM X 780MM X 780MM X 3.00 316 STAINLESS STEEL" at bounding box center [581, 529] width 293 height 16
click at [613, 521] on div "WELDMESH 40 X 40 X 3MM X (780MM X 780MM X 3.00 316 STAINLESS STEEL" at bounding box center [582, 529] width 295 height 16
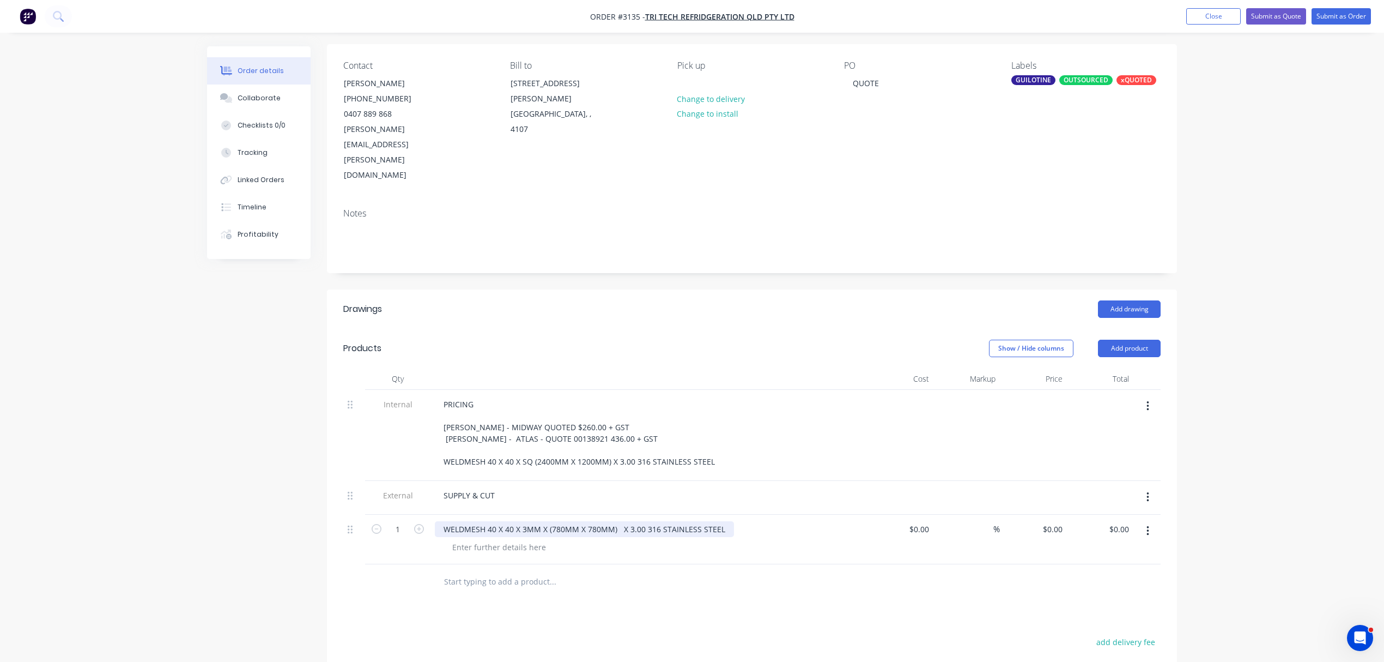
click at [646, 521] on div "WELDMESH 40 X 40 X 3MM X (780MM X 780MM) X 3.00 316 STAINLESS STEEL" at bounding box center [584, 529] width 299 height 16
click at [422, 524] on icon "button" at bounding box center [419, 529] width 10 height 10
type input "2"
click at [1127, 521] on input "0.00" at bounding box center [1123, 529] width 21 height 16
type input "540.00"
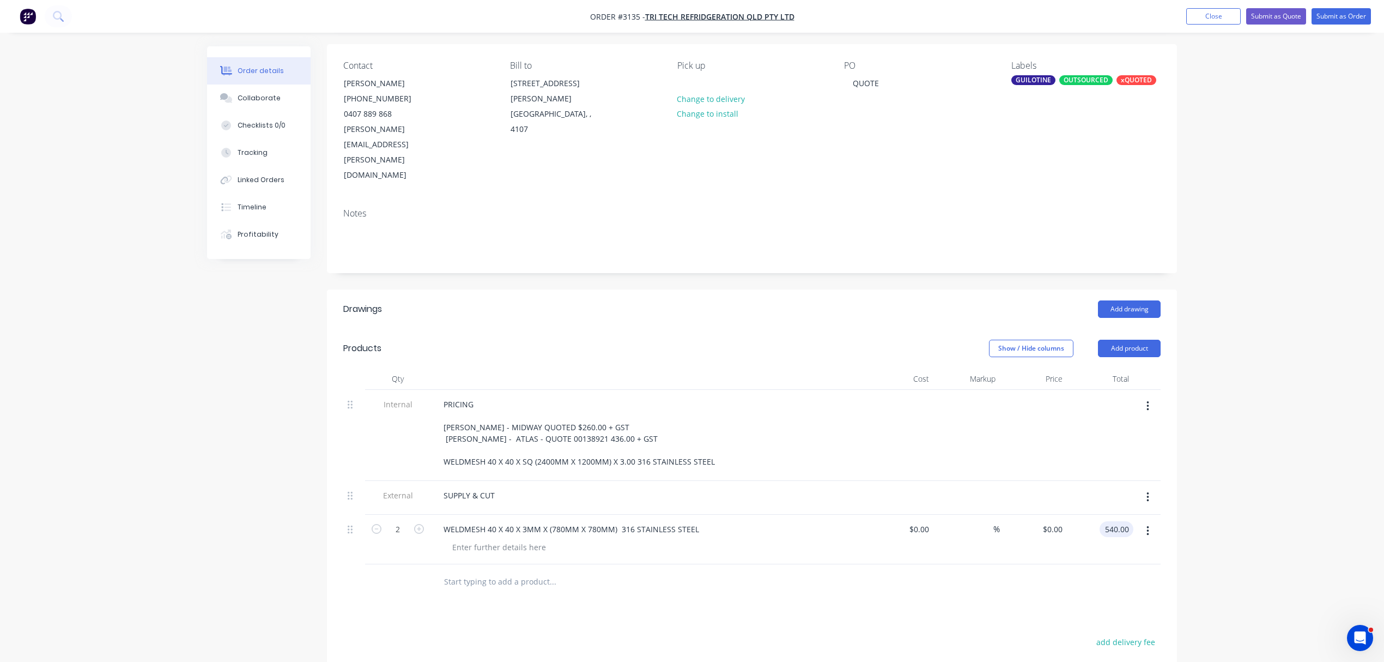
type input "$270.00"
type input "$540.00"
click at [264, 93] on div "Collaborate" at bounding box center [259, 98] width 43 height 10
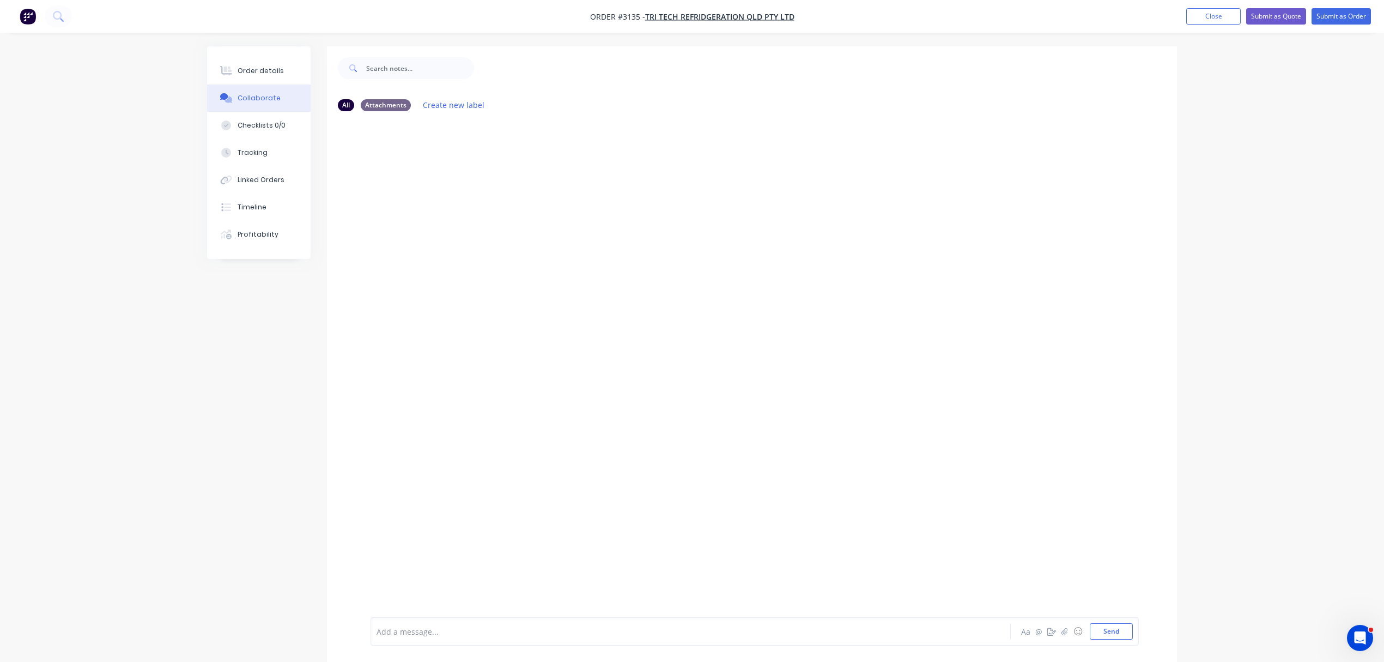
click at [474, 626] on div at bounding box center [660, 631] width 567 height 11
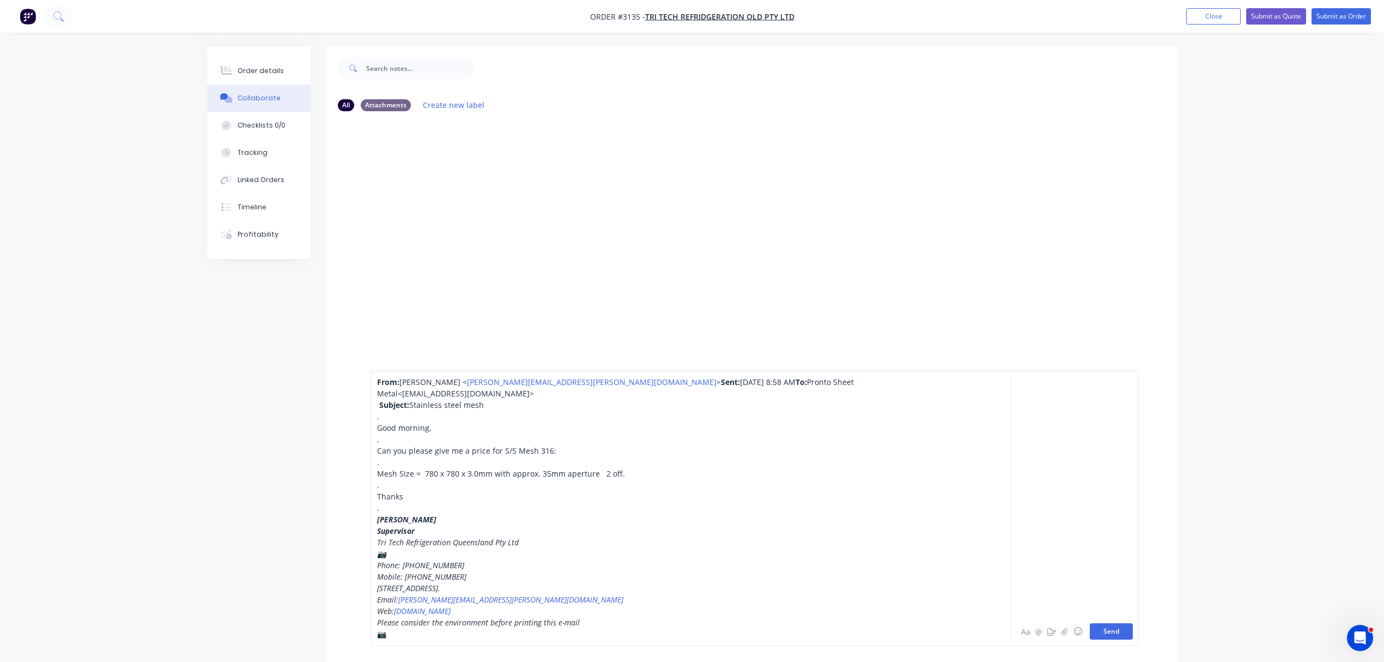
click at [1110, 632] on button "Send" at bounding box center [1111, 631] width 43 height 16
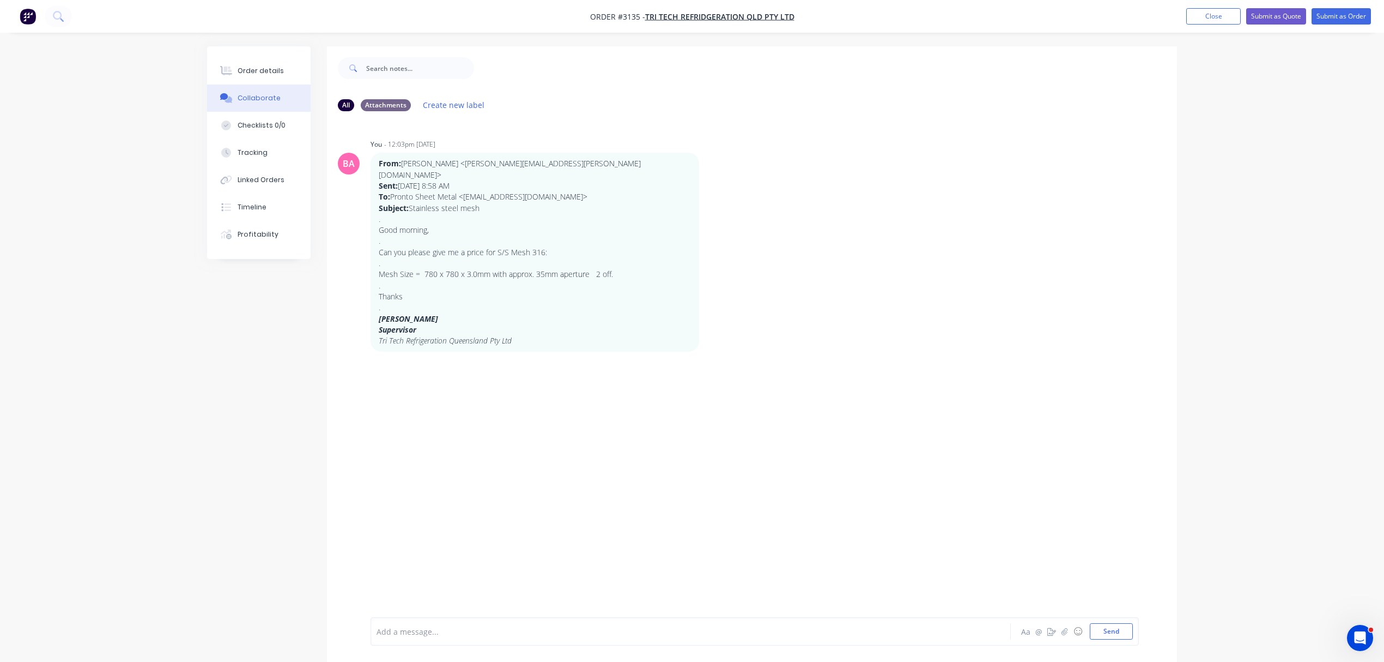
click at [408, 626] on div at bounding box center [660, 631] width 567 height 11
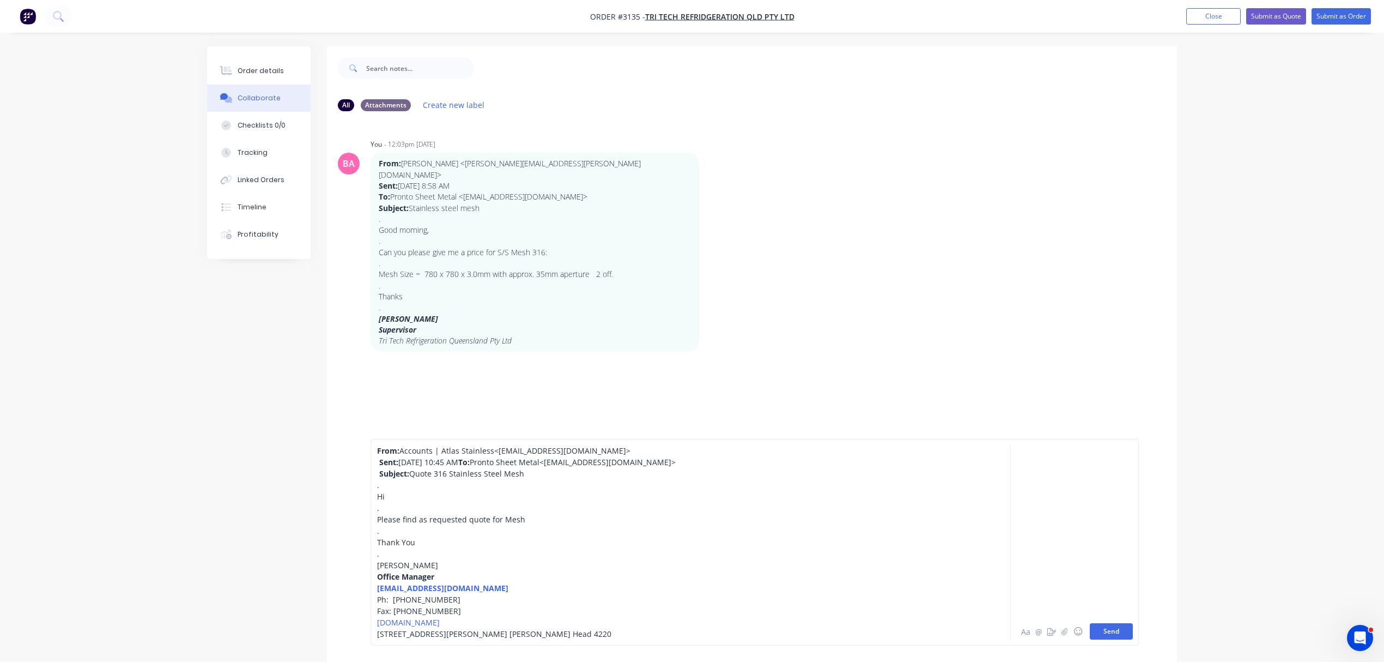
click at [1116, 631] on button "Send" at bounding box center [1111, 631] width 43 height 16
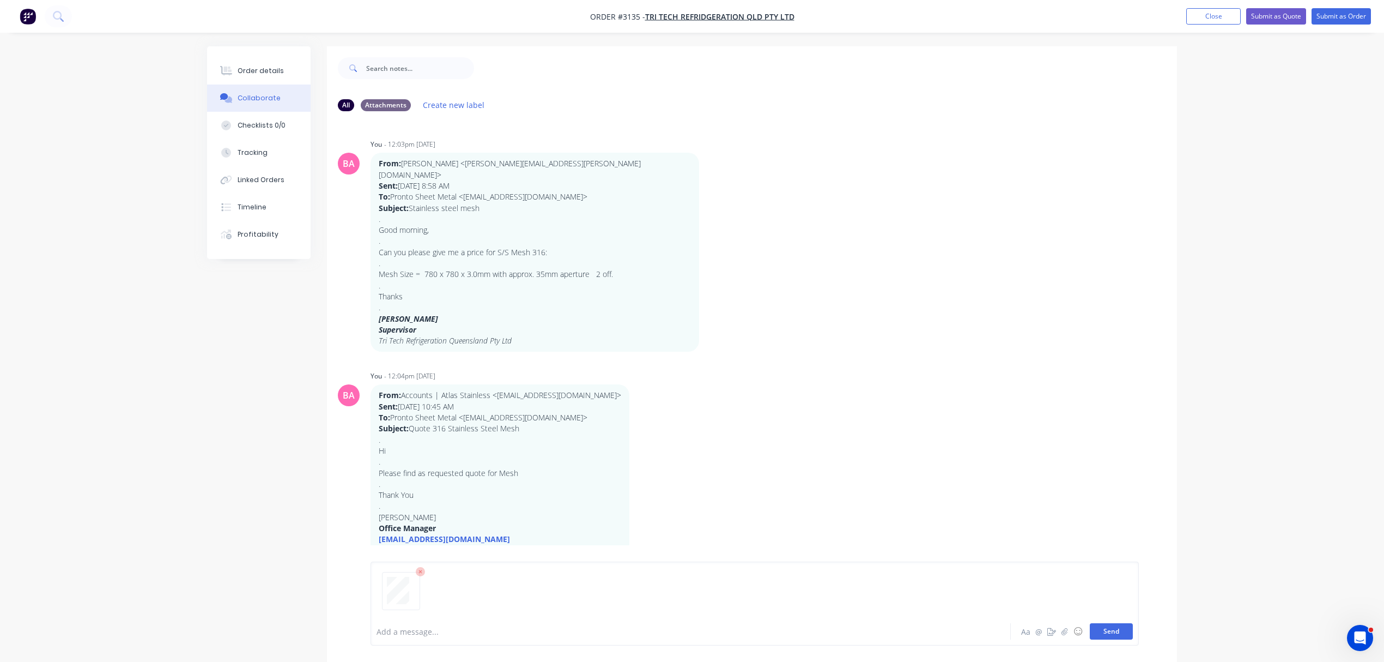
click at [1110, 629] on button "Send" at bounding box center [1111, 631] width 43 height 16
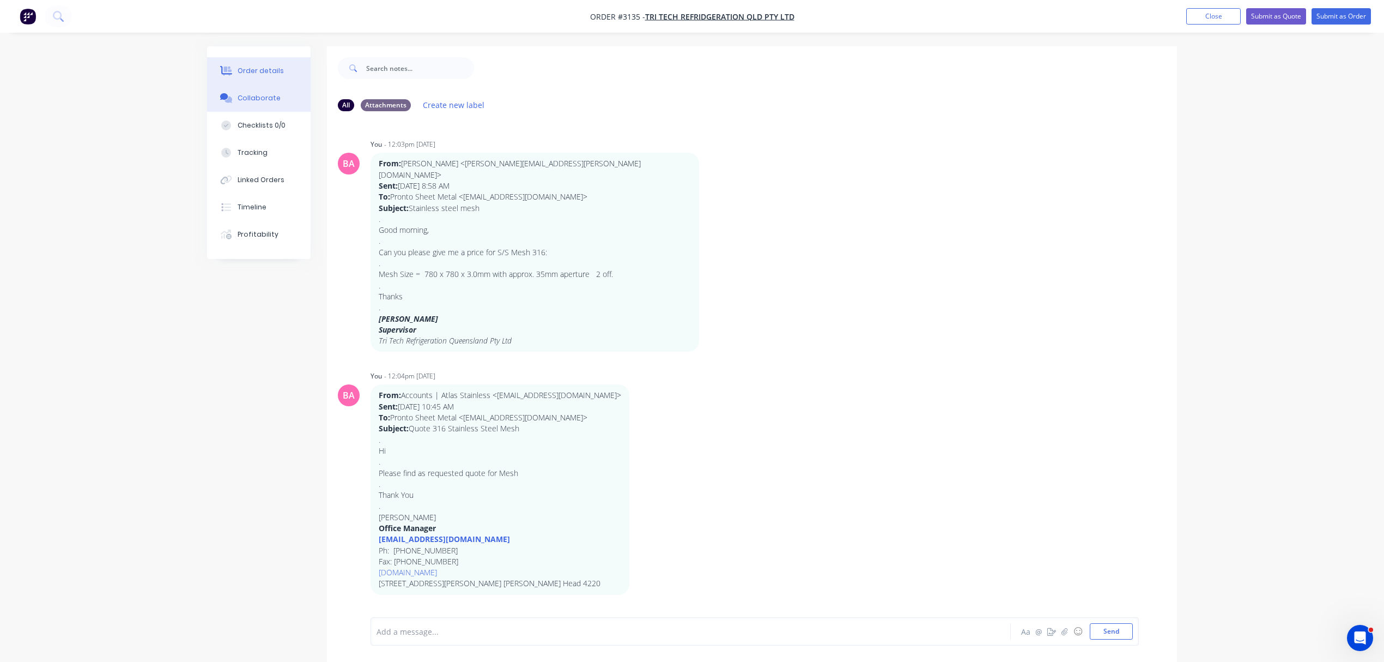
click at [255, 69] on div "Order details" at bounding box center [261, 71] width 46 height 10
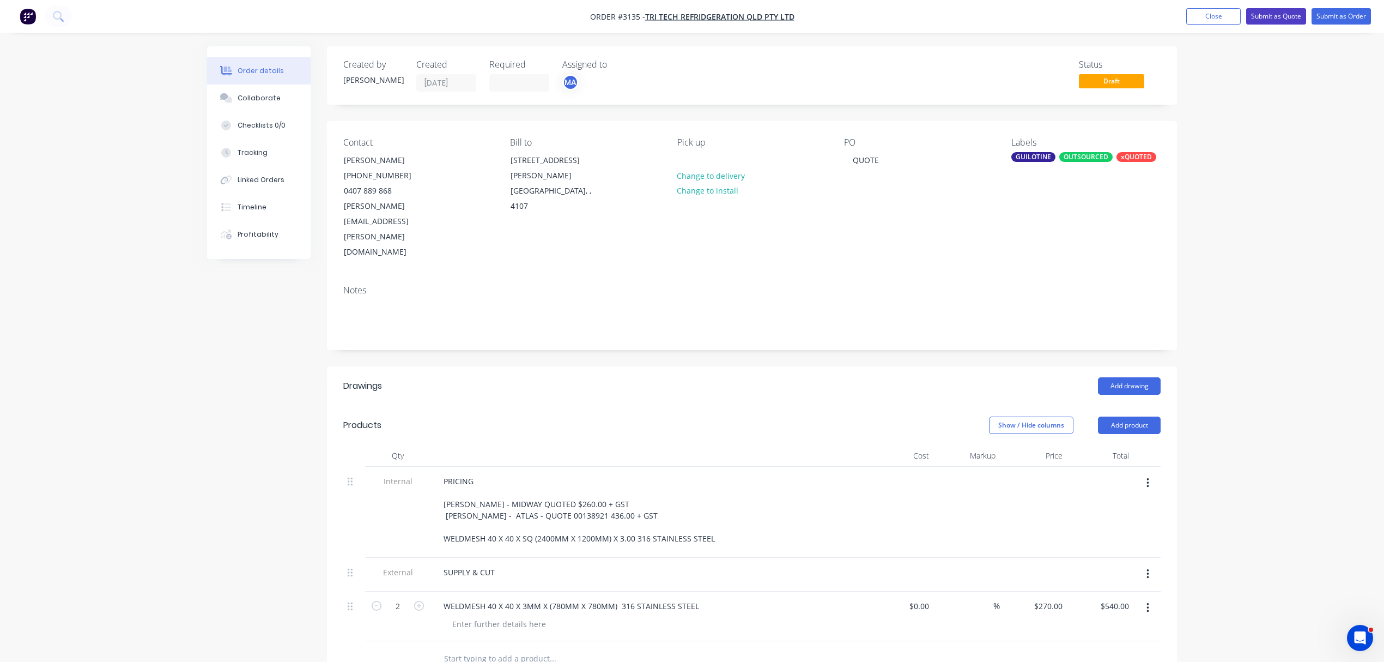
click at [1282, 13] on button "Submit as Quote" at bounding box center [1276, 16] width 60 height 16
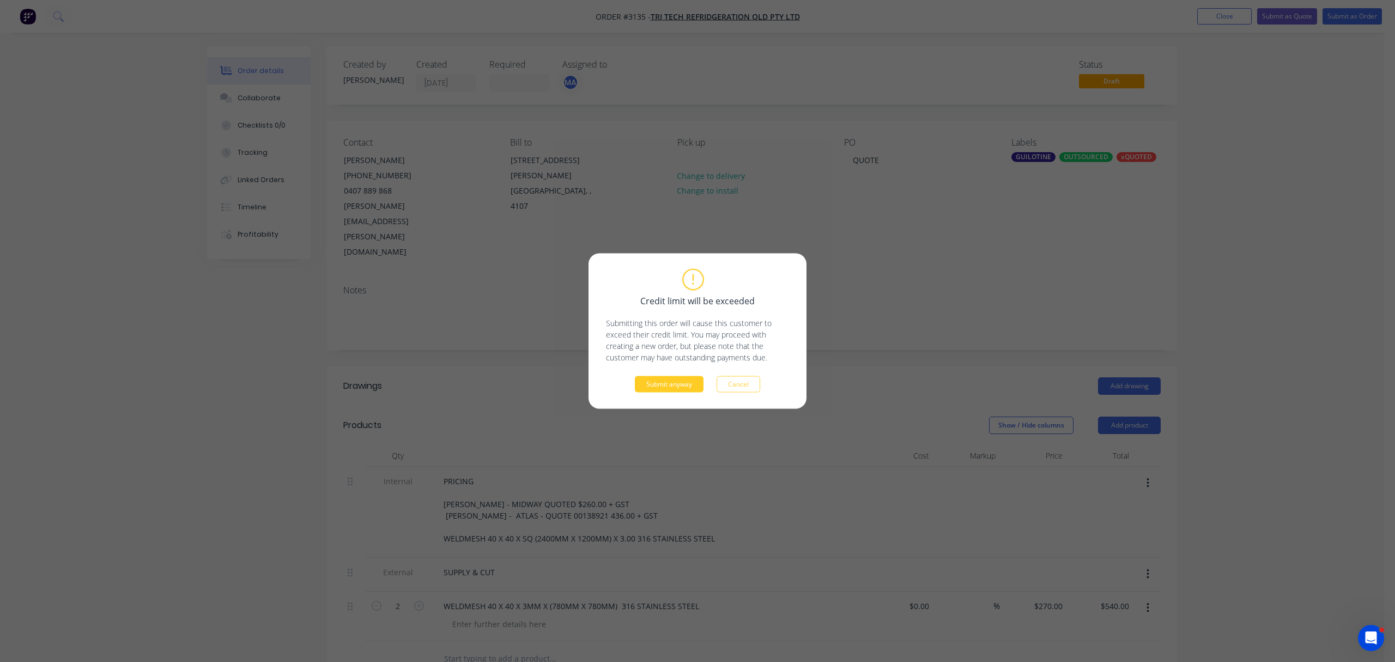
click at [677, 383] on button "Submit anyway" at bounding box center [669, 384] width 69 height 16
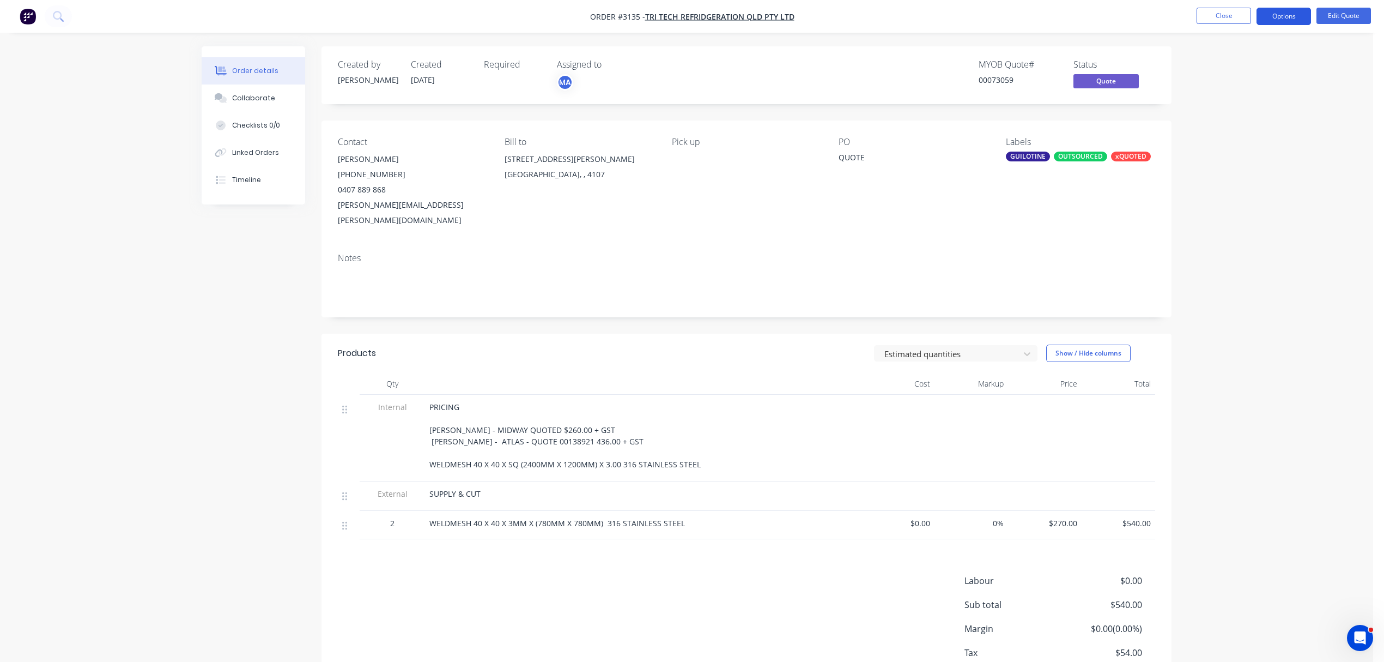
click at [1290, 14] on button "Options" at bounding box center [1284, 16] width 55 height 17
click at [1220, 64] on div "Quote" at bounding box center [1251, 66] width 100 height 16
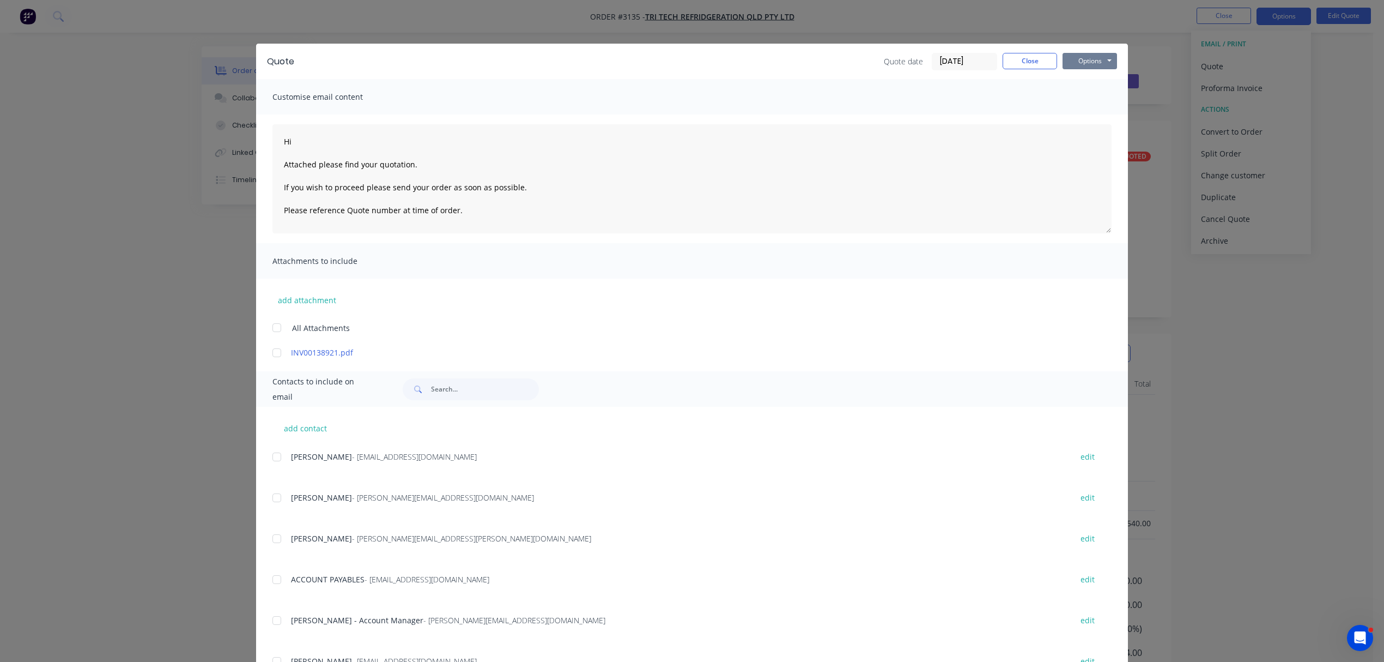
click at [1091, 57] on button "Options" at bounding box center [1090, 61] width 55 height 16
click at [1084, 97] on button "Print" at bounding box center [1098, 98] width 70 height 18
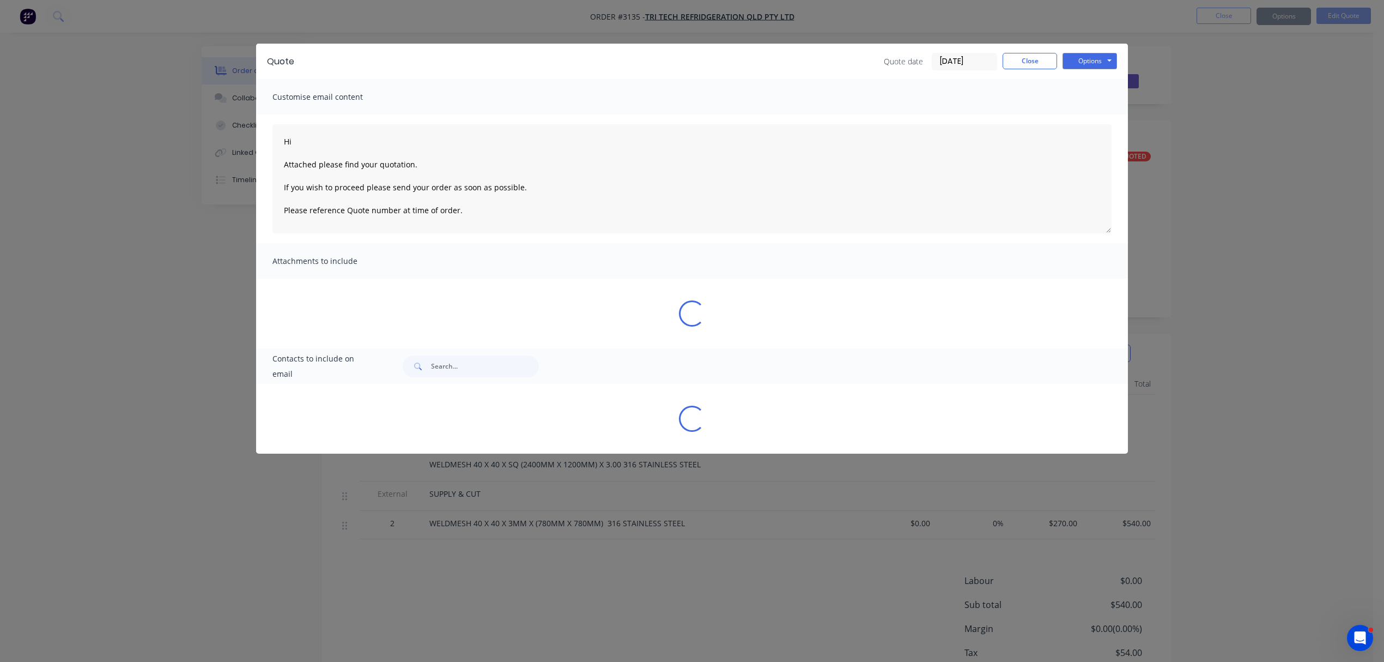
type textarea "Hi Attached please find your quotation. If you wish to proceed please send your…"
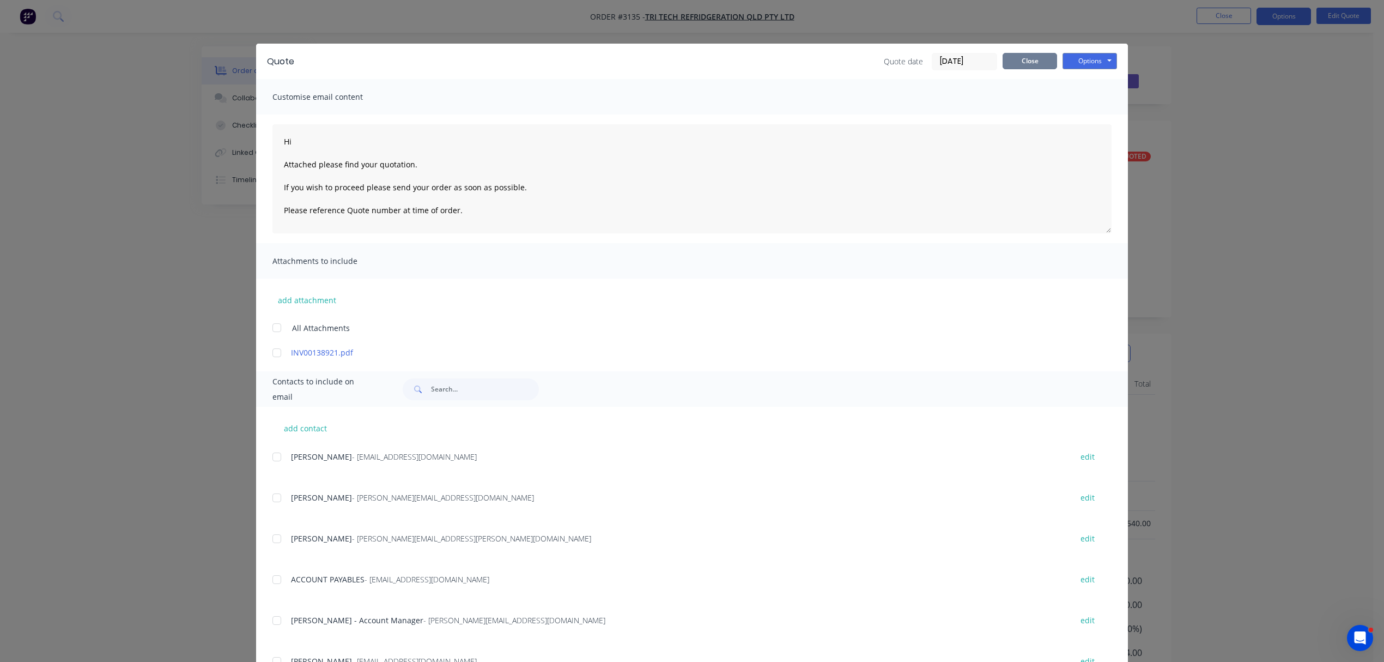
click at [1013, 61] on button "Close" at bounding box center [1030, 61] width 55 height 16
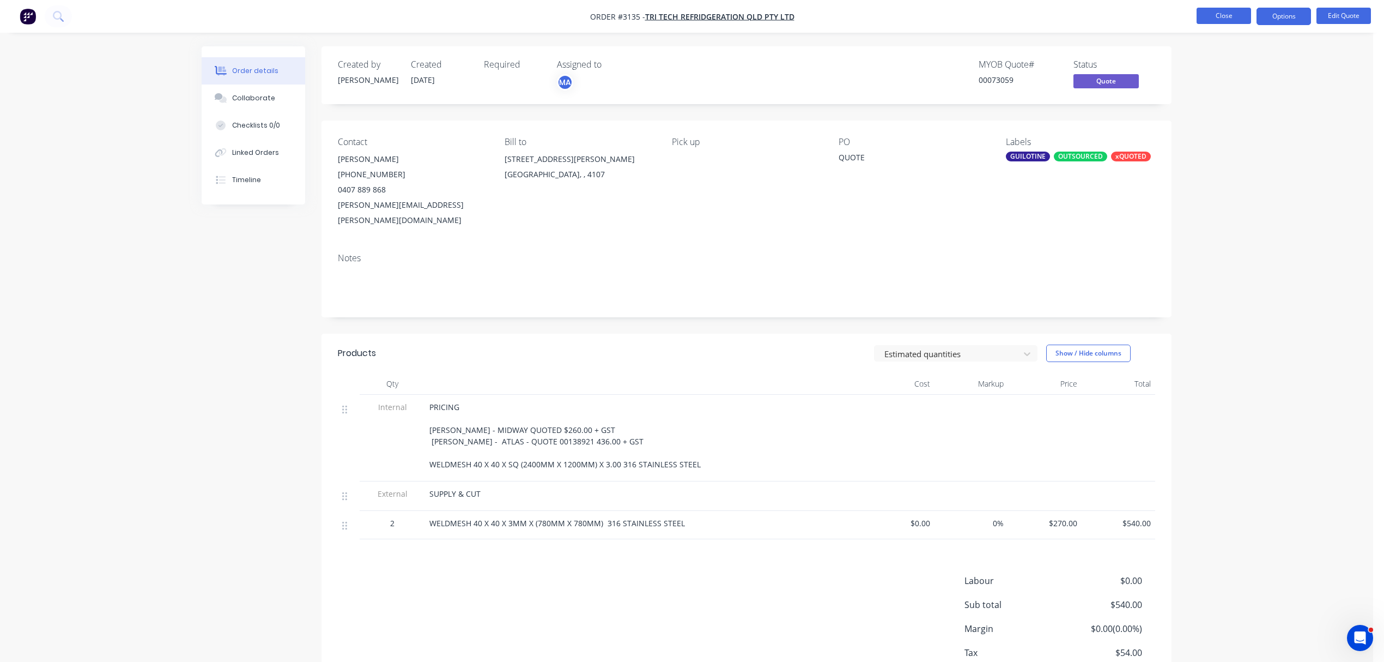
click at [1230, 11] on button "Close" at bounding box center [1224, 16] width 55 height 16
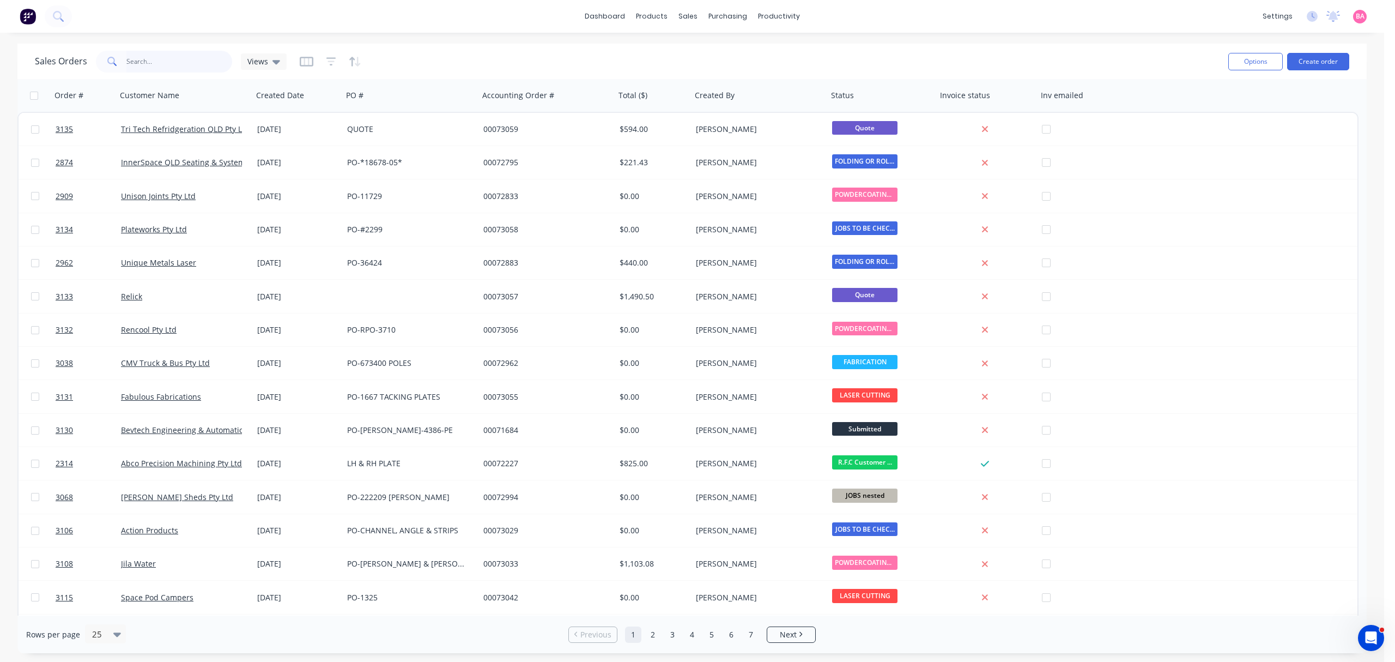
click at [158, 62] on input "text" at bounding box center [179, 62] width 106 height 22
type input "ROTRIX"
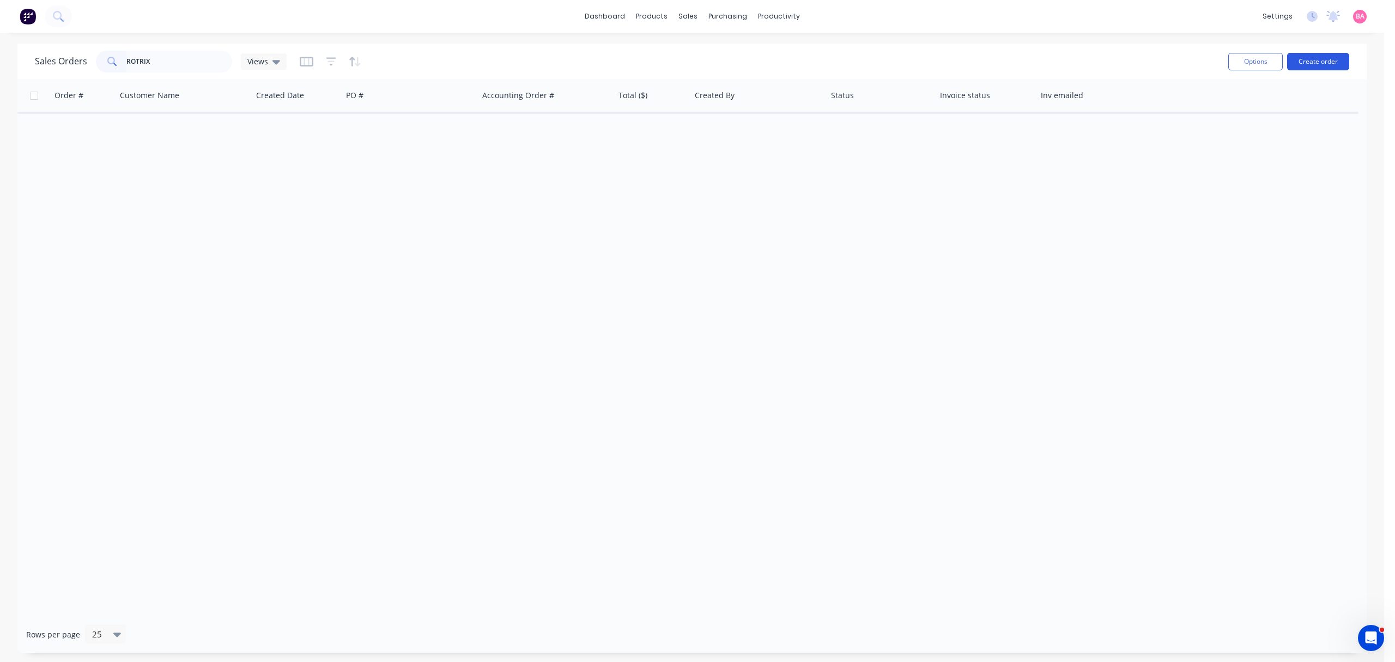
click at [1322, 55] on button "Create order" at bounding box center [1318, 61] width 62 height 17
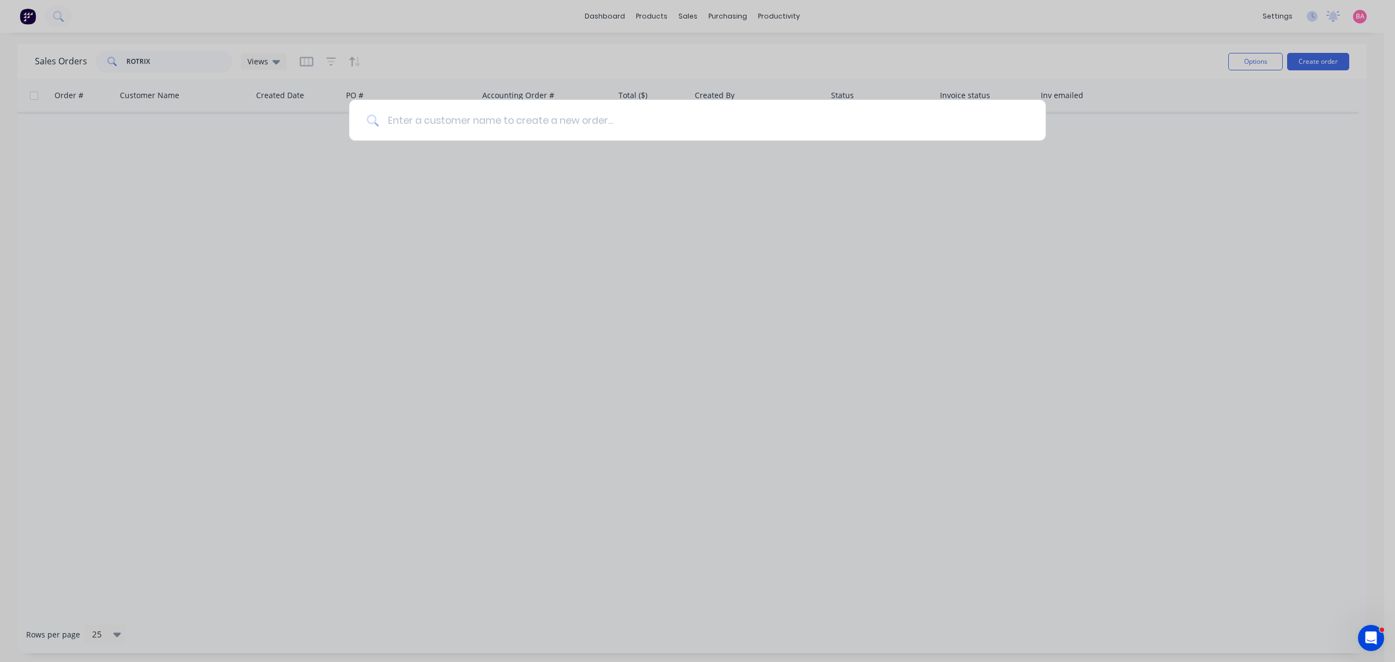
click at [585, 118] on input at bounding box center [704, 120] width 650 height 41
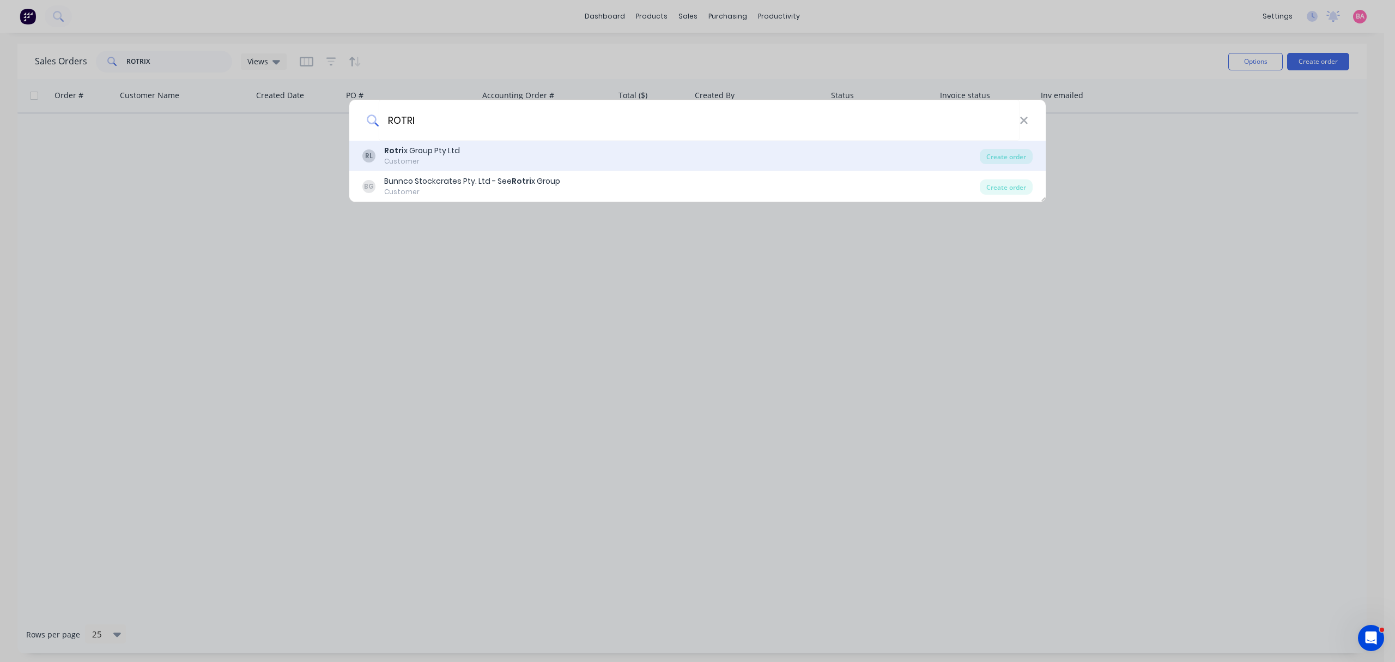
type input "ROTRI"
click at [434, 147] on div "Rotri x Group Pty Ltd" at bounding box center [422, 150] width 76 height 11
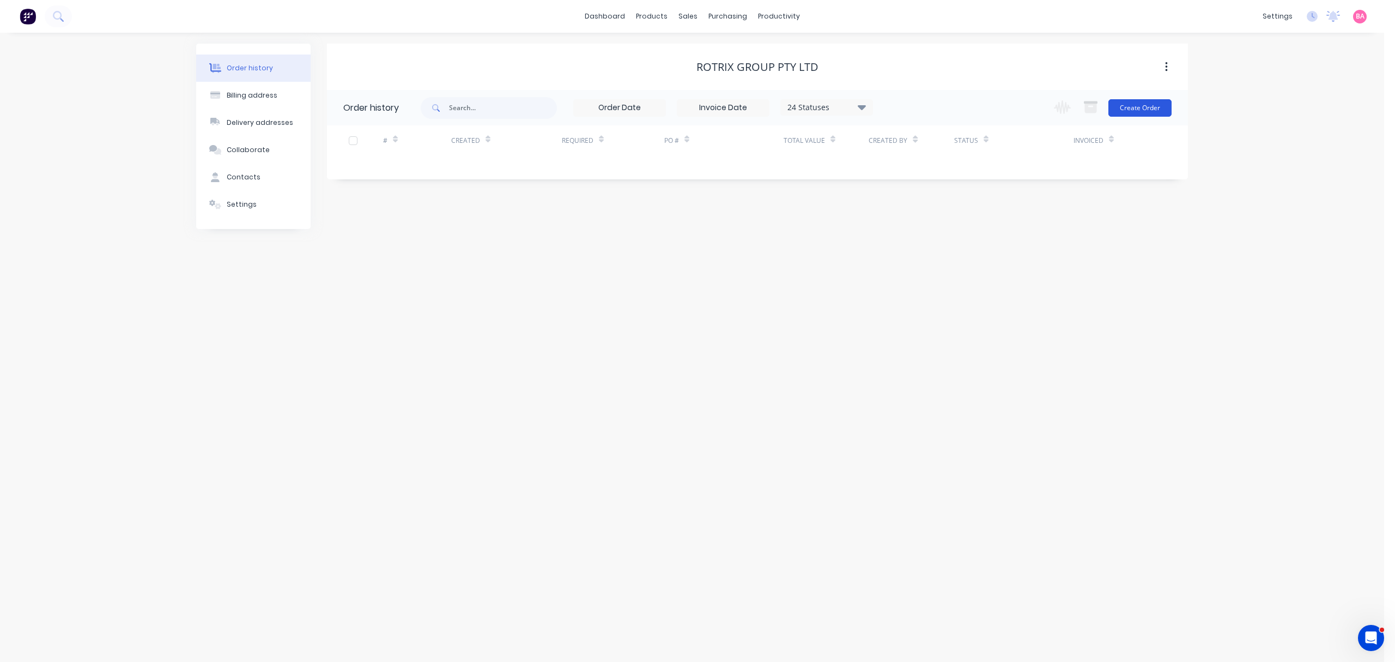
click at [1152, 102] on button "Create Order" at bounding box center [1140, 107] width 63 height 17
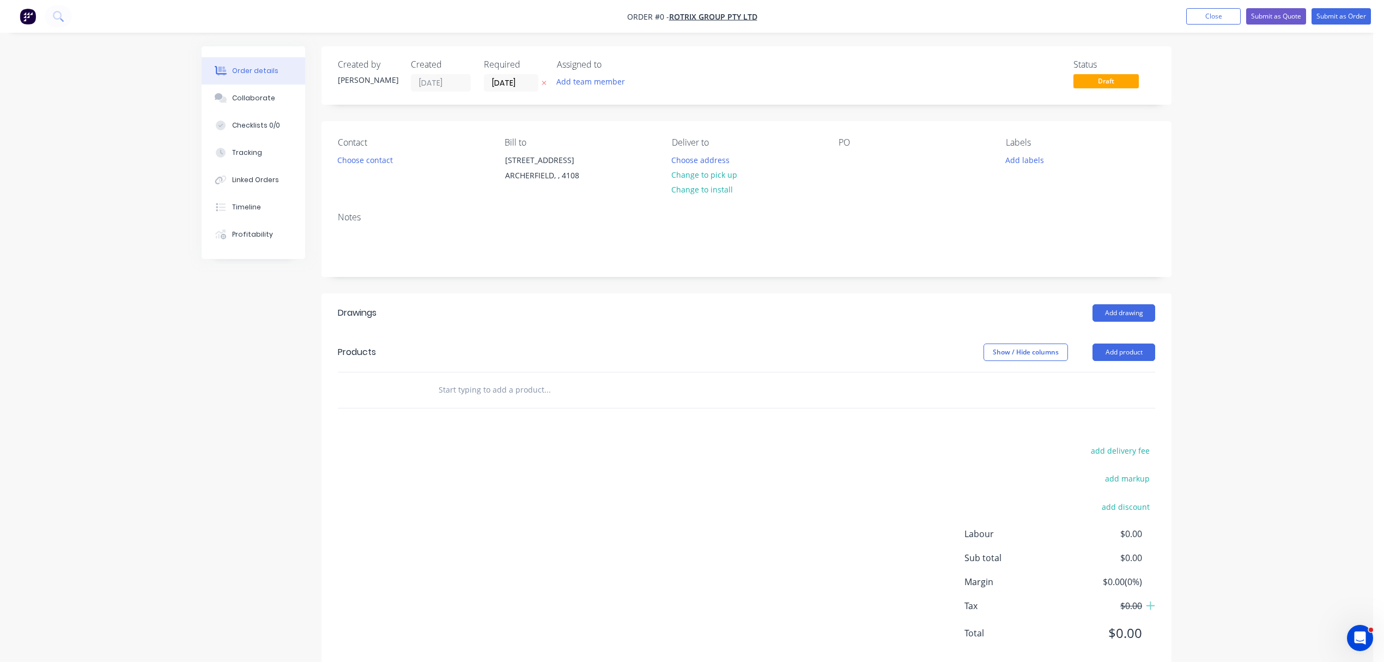
click at [545, 82] on icon "button" at bounding box center [544, 83] width 4 height 4
click at [589, 81] on button "Add team member" at bounding box center [591, 81] width 80 height 15
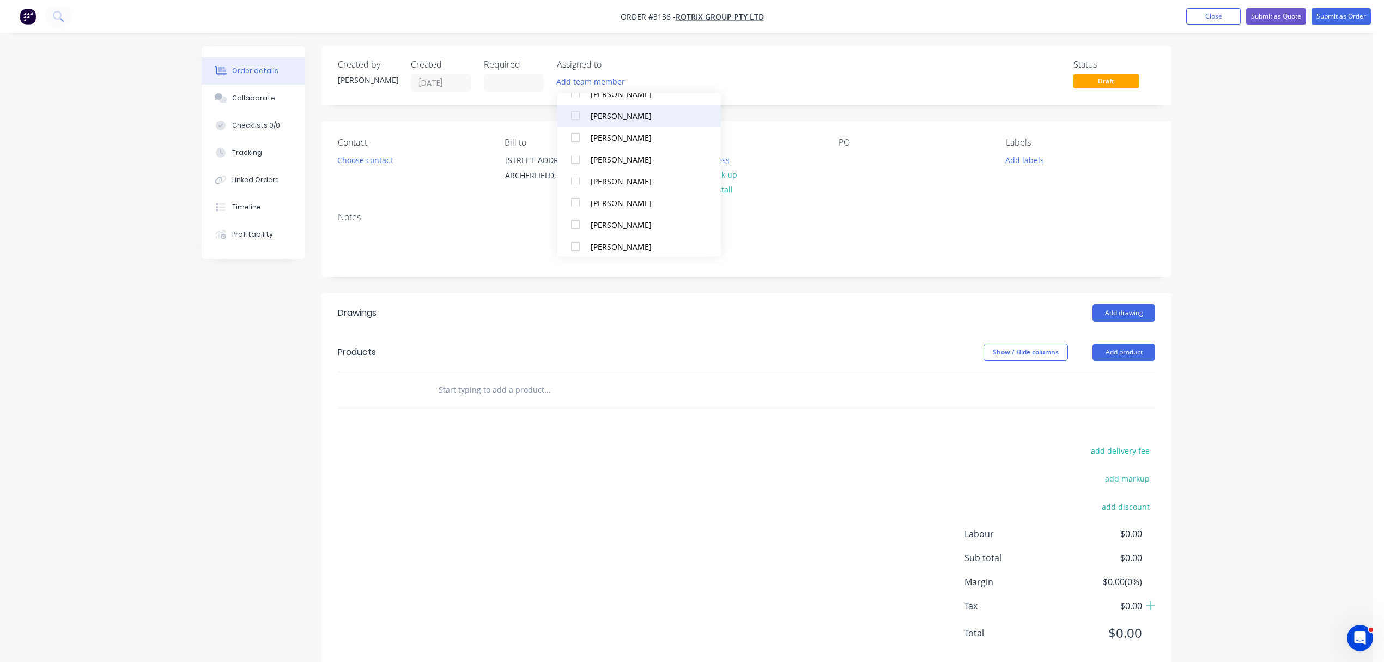
scroll to position [72, 0]
click at [613, 197] on div "Mark Abrahams" at bounding box center [645, 200] width 109 height 11
click at [334, 156] on button "Choose contact" at bounding box center [365, 159] width 67 height 15
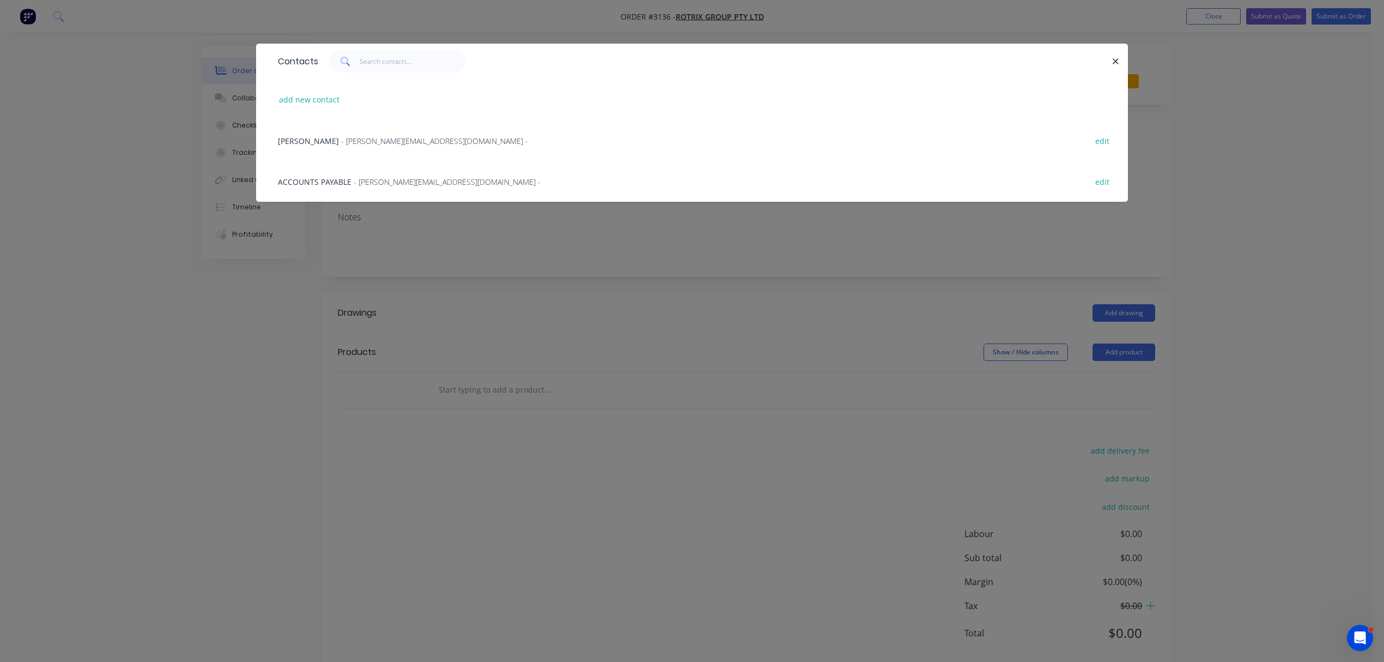
click at [341, 136] on span "- Shane@rotrix.com.au -" at bounding box center [434, 141] width 187 height 10
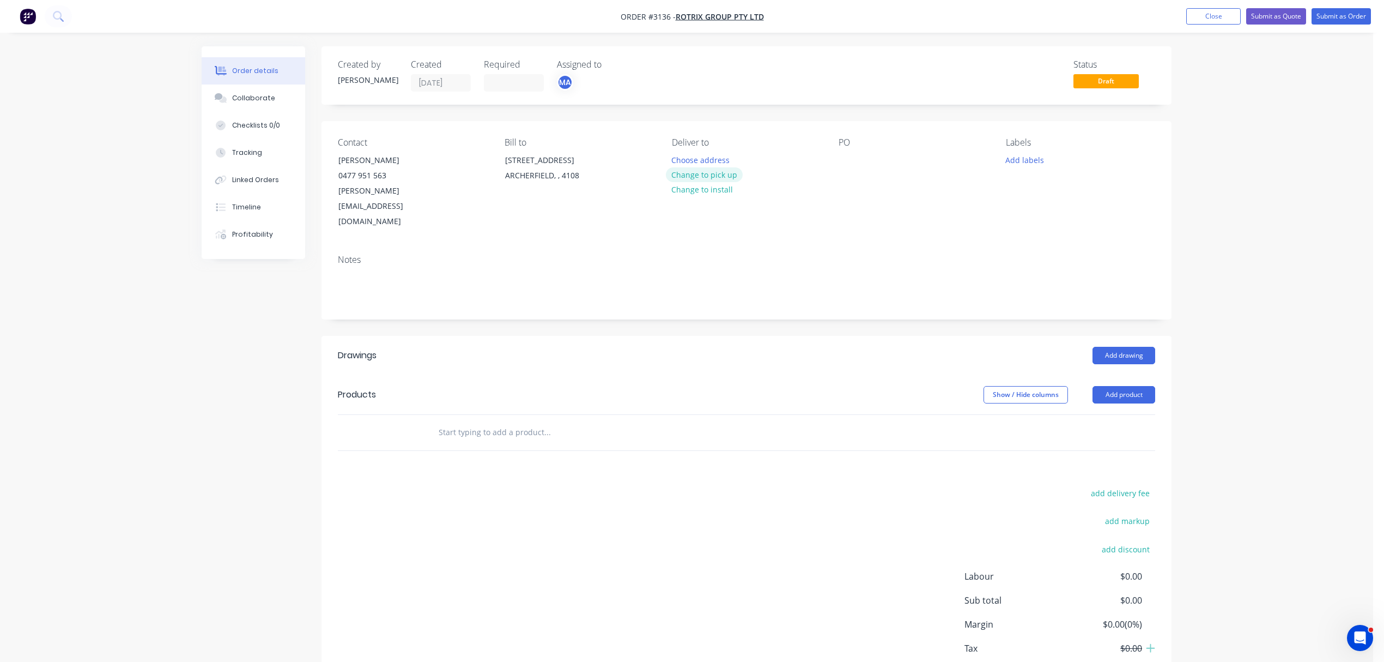
click at [704, 172] on button "Change to pick up" at bounding box center [704, 174] width 77 height 15
click at [842, 161] on div at bounding box center [847, 160] width 17 height 16
click at [1041, 153] on button "Add labels" at bounding box center [1025, 159] width 50 height 15
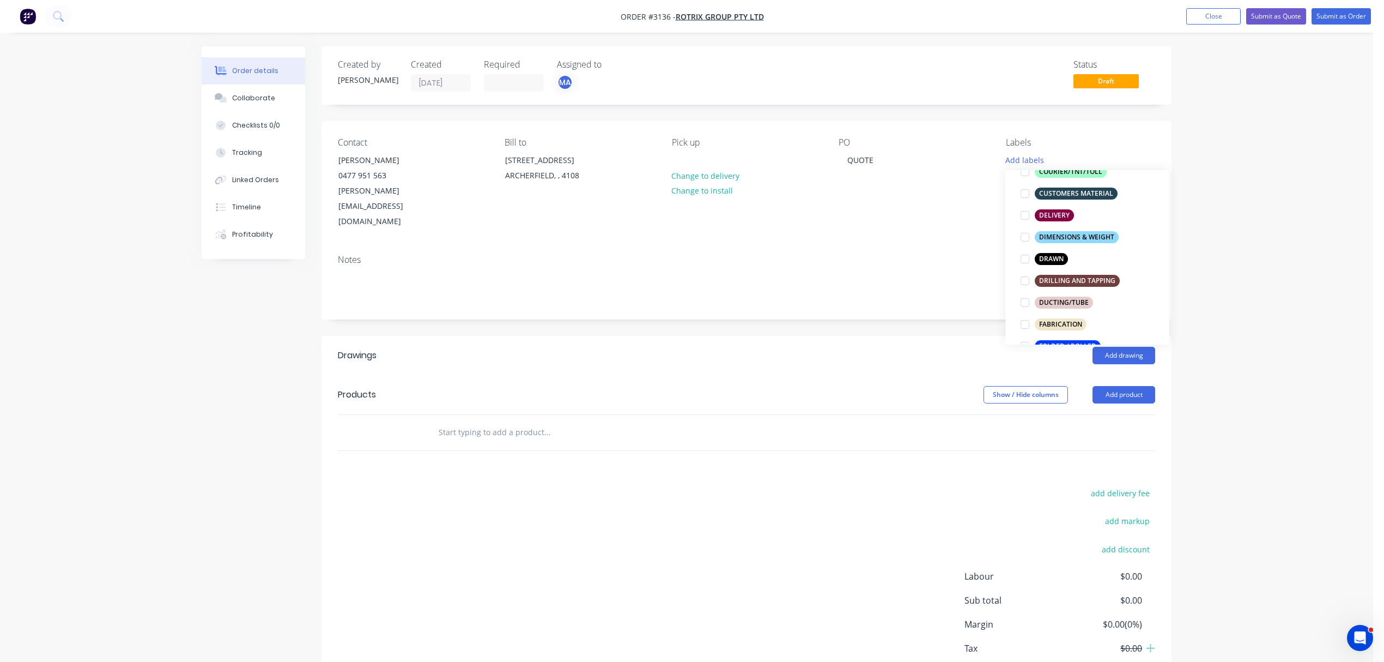
scroll to position [145, 0]
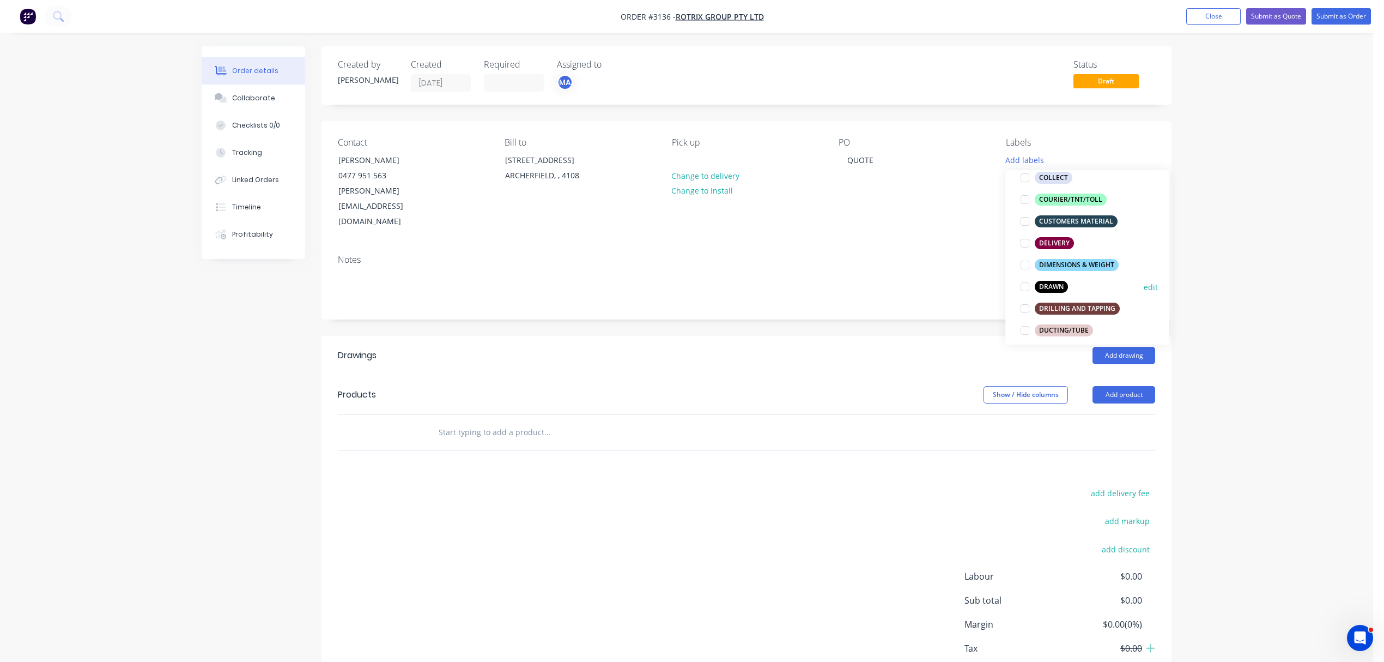
click at [1023, 286] on div at bounding box center [1025, 287] width 22 height 22
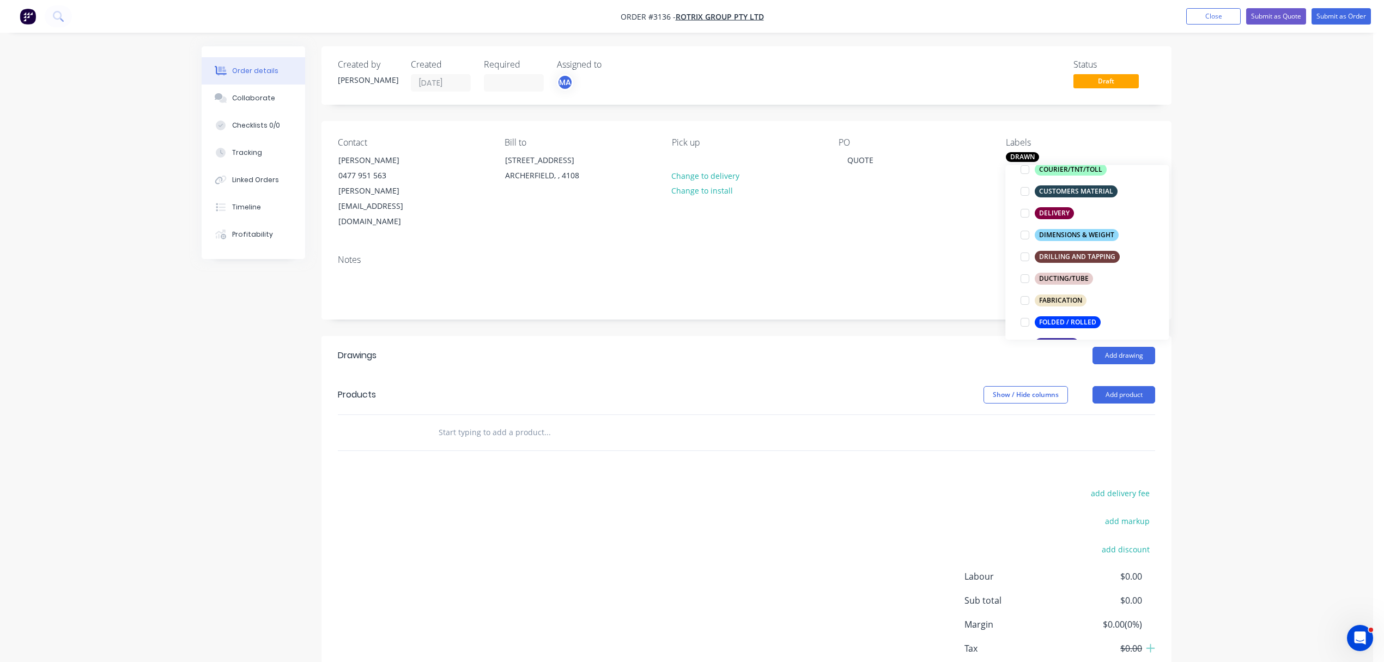
scroll to position [194, 0]
click at [1024, 299] on div at bounding box center [1025, 298] width 22 height 22
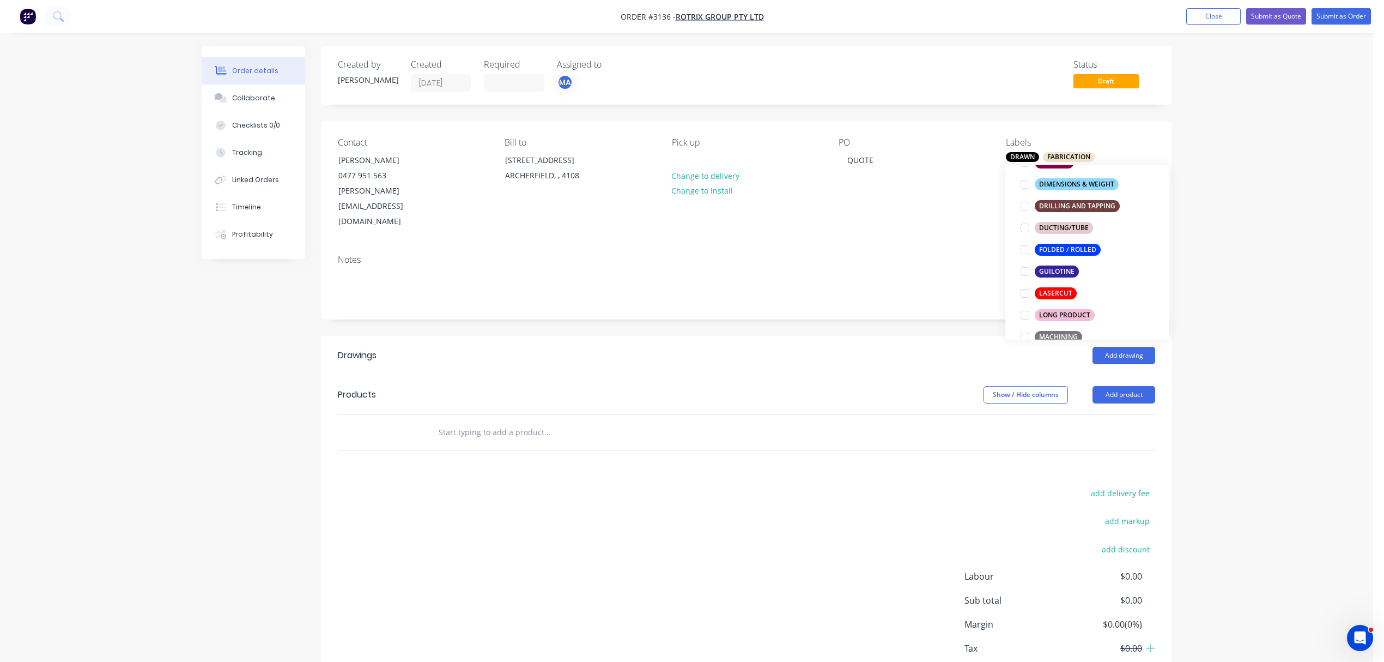
scroll to position [266, 0]
click at [1030, 249] on div at bounding box center [1025, 248] width 22 height 22
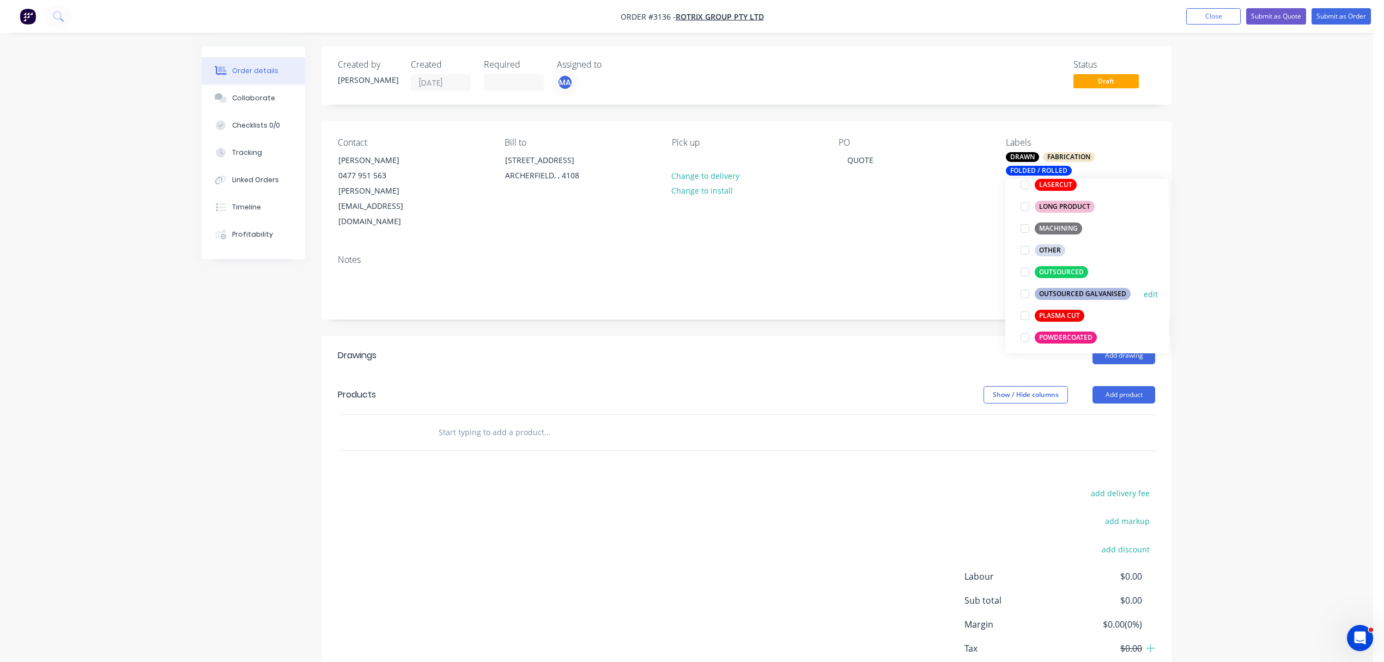
scroll to position [387, 0]
click at [1022, 269] on div at bounding box center [1025, 272] width 22 height 22
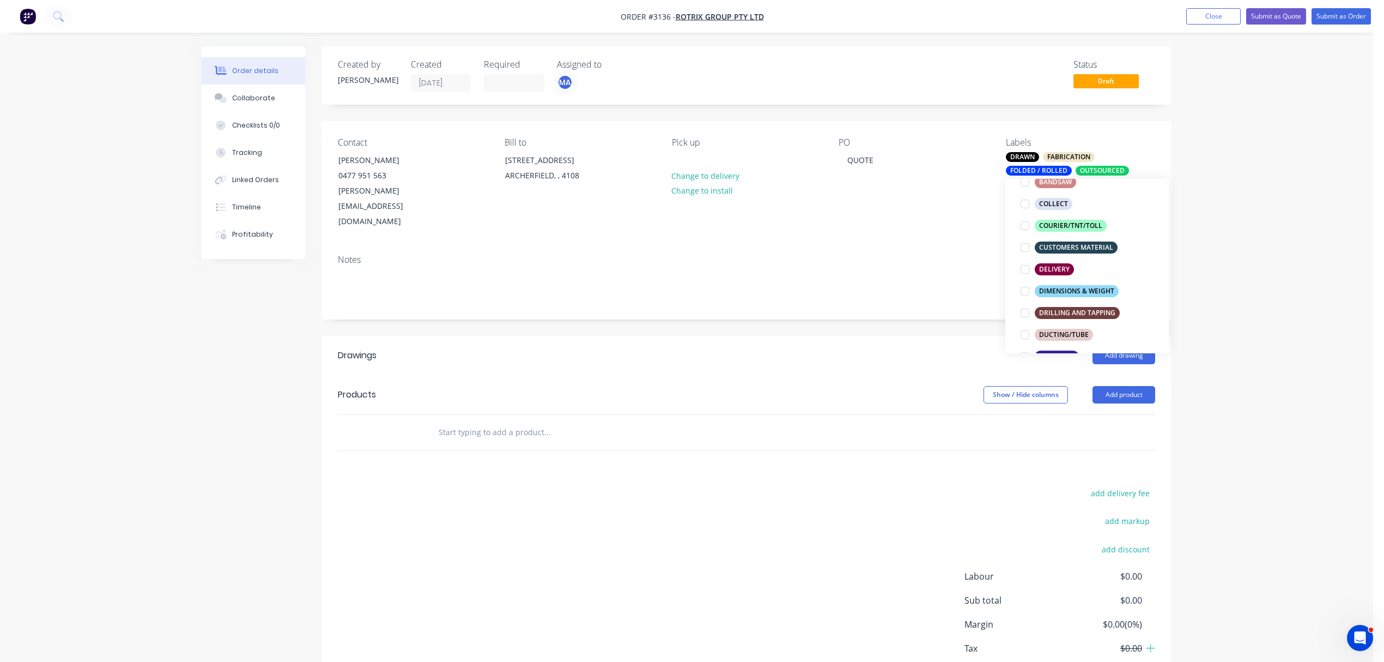
scroll to position [229, 0]
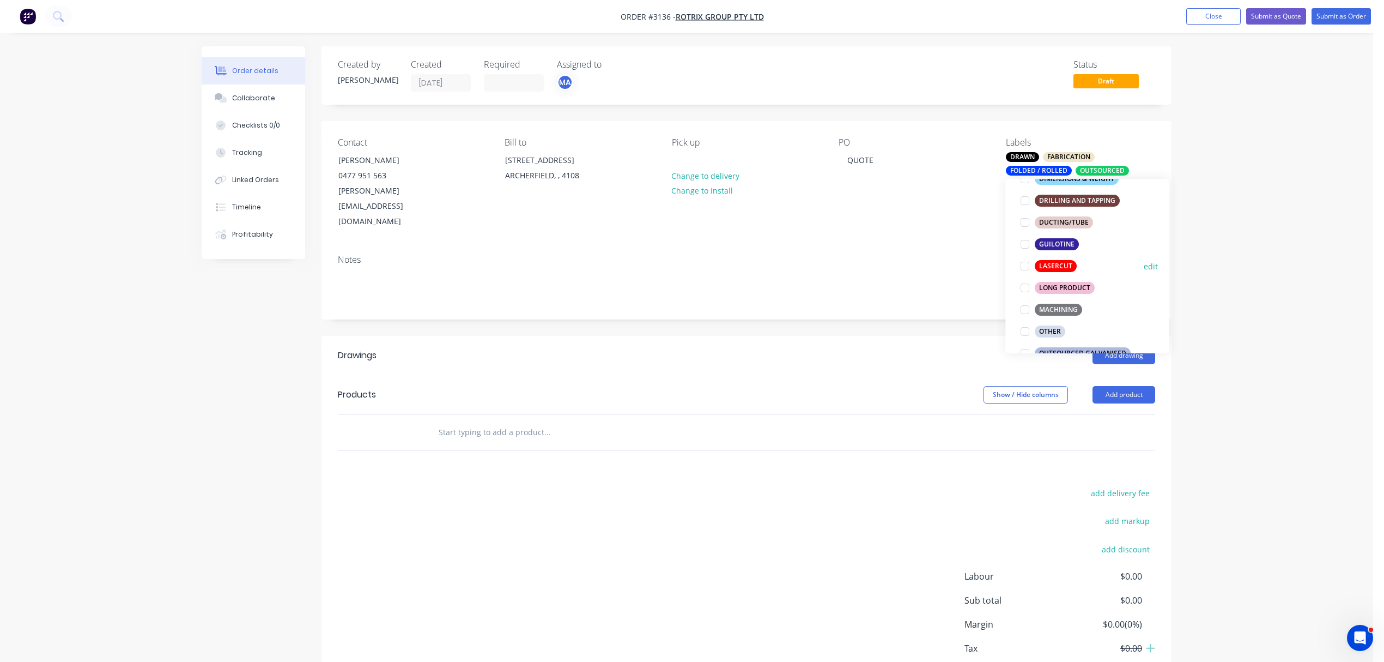
click at [1027, 267] on div at bounding box center [1025, 266] width 22 height 22
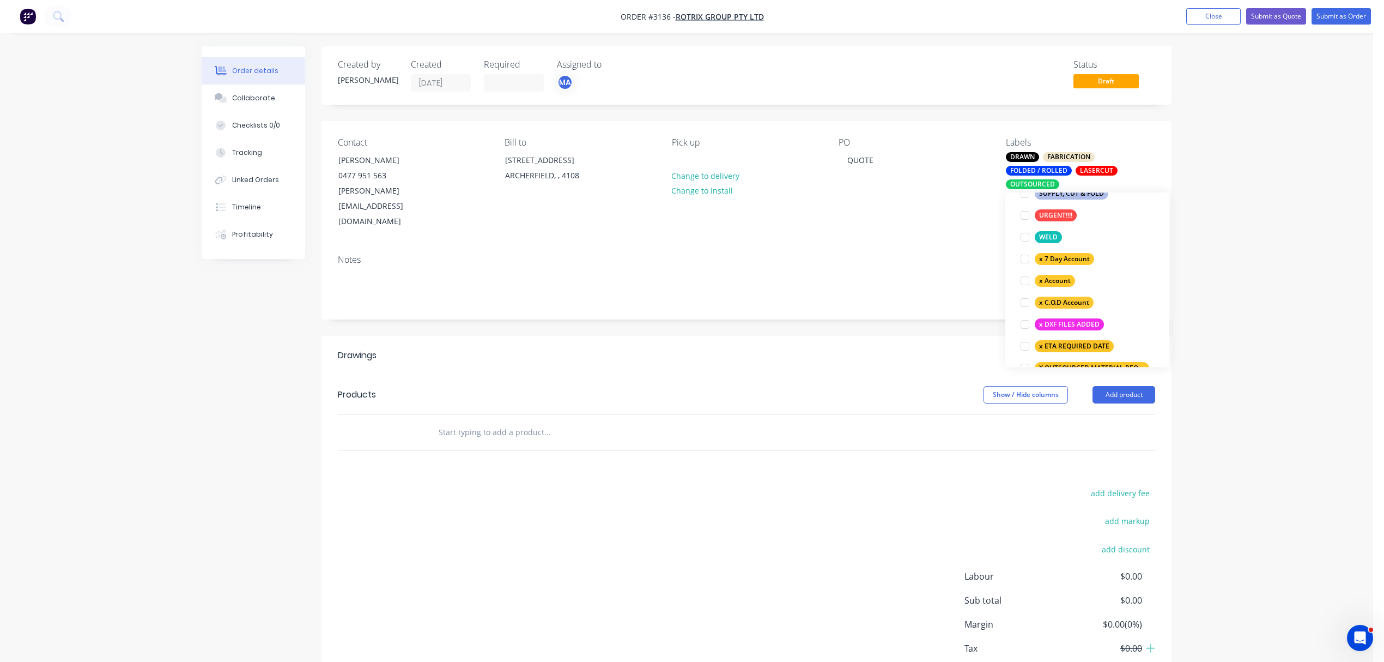
scroll to position [694, 0]
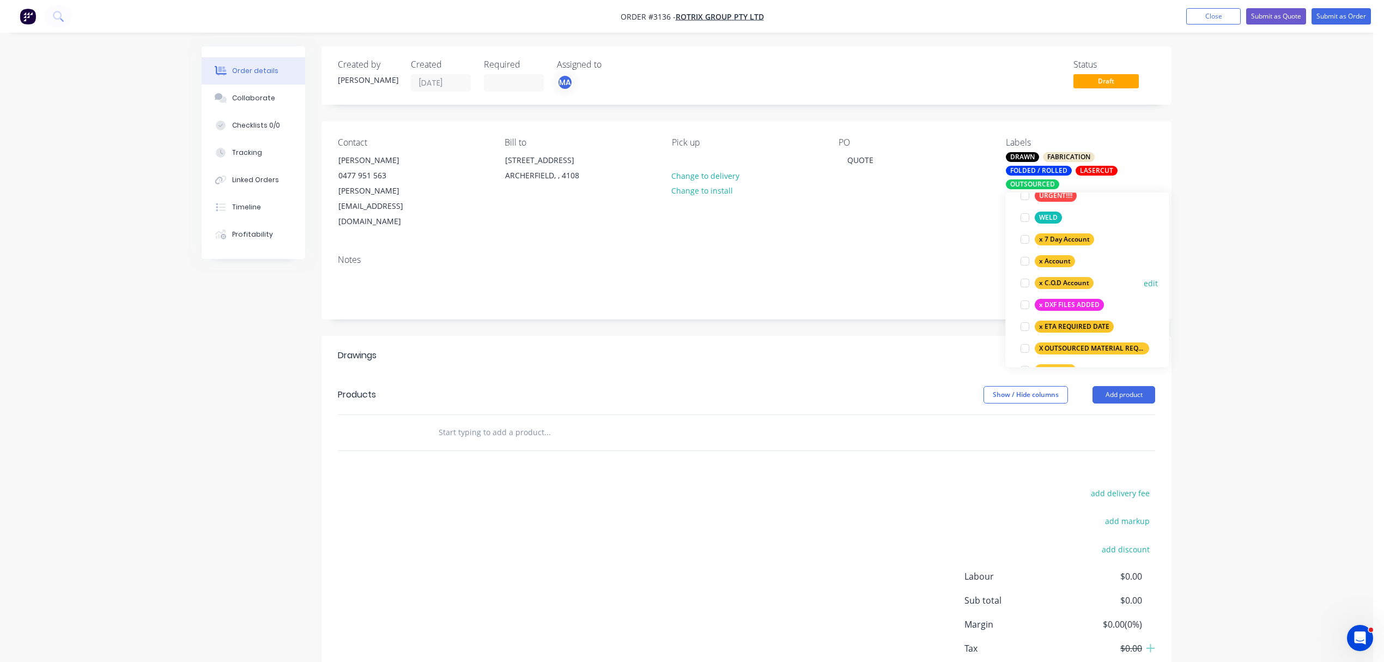
click at [1024, 282] on div at bounding box center [1025, 283] width 22 height 22
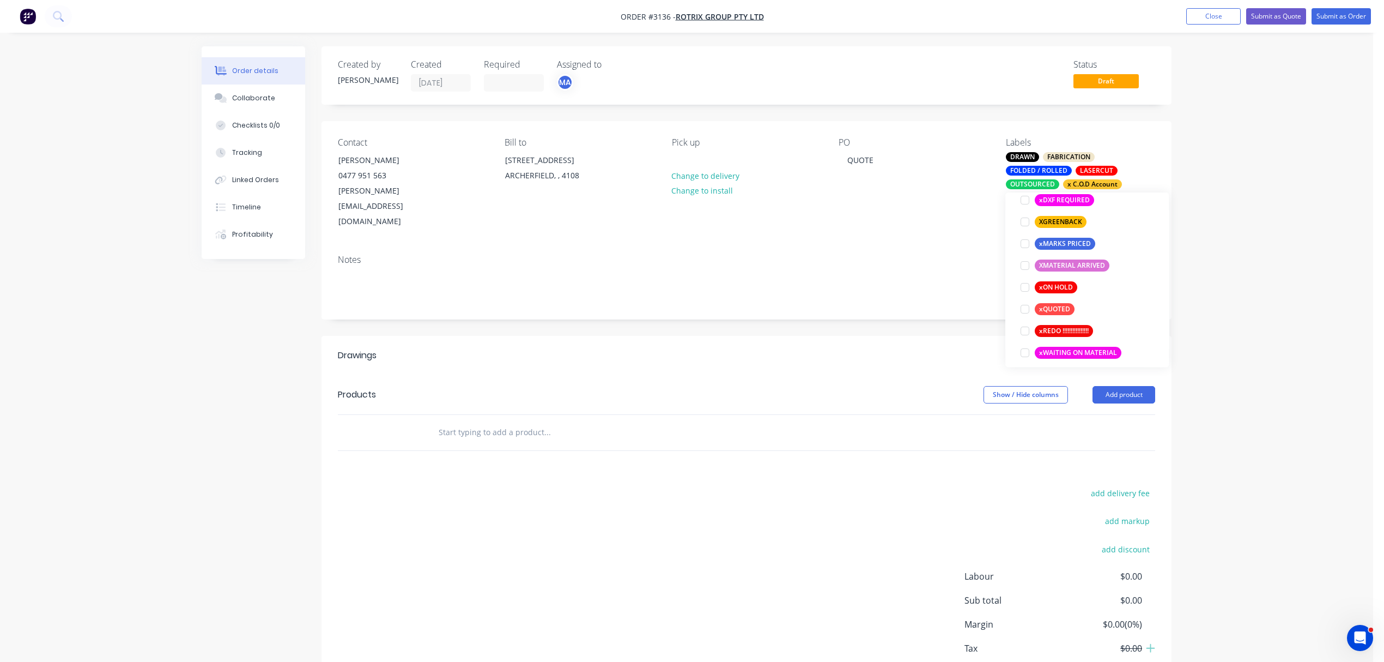
scroll to position [954, 0]
click at [1029, 306] on div at bounding box center [1025, 307] width 22 height 22
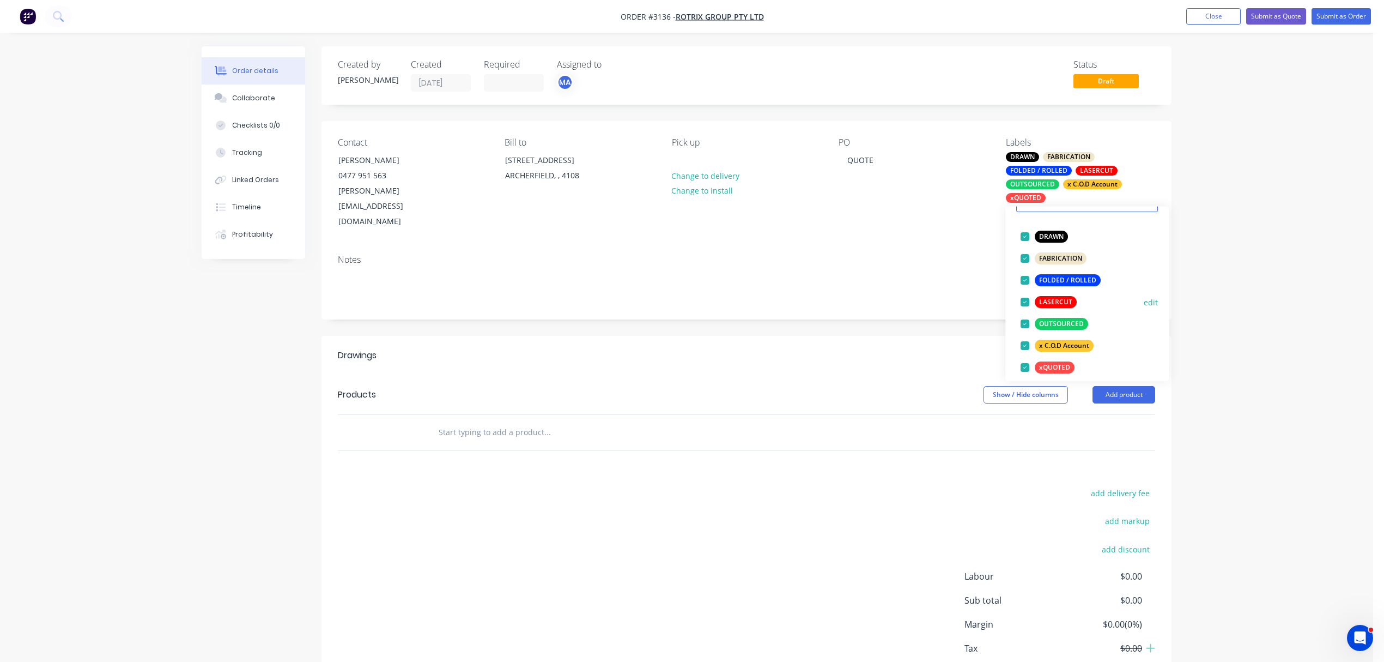
scroll to position [55, 0]
click at [509, 421] on input "text" at bounding box center [547, 432] width 218 height 22
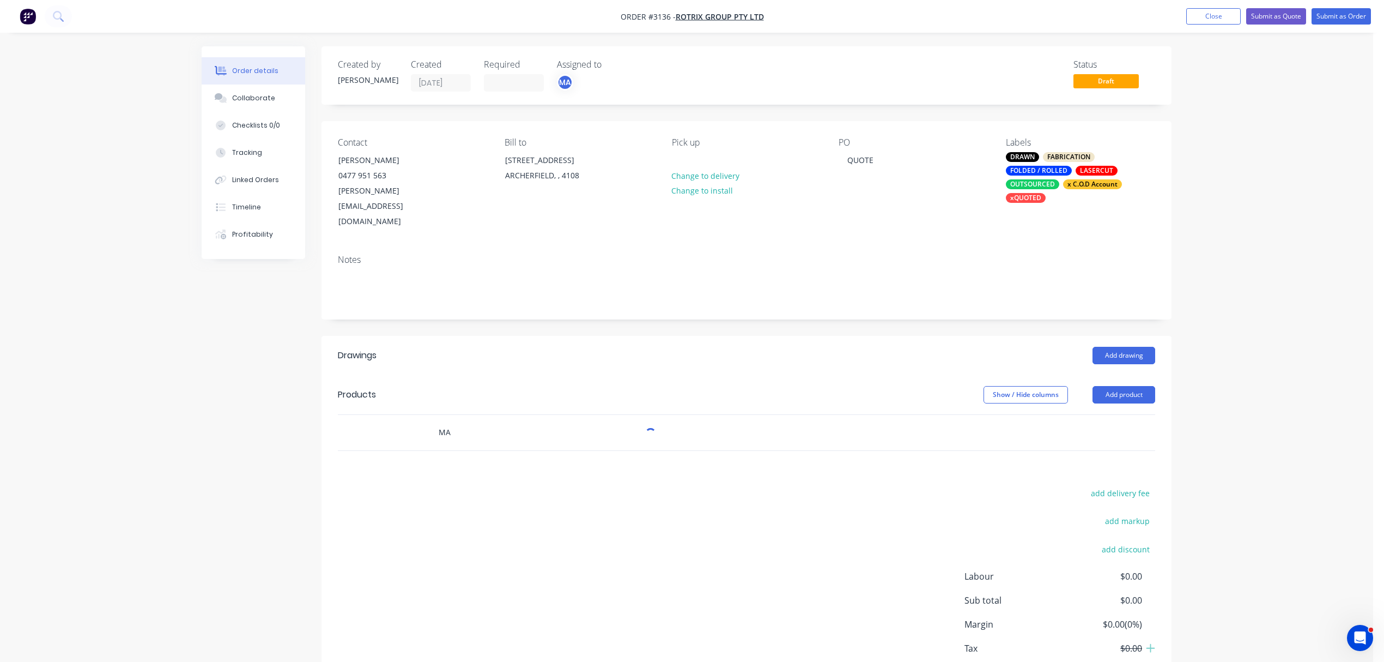
type input "M"
click at [1130, 386] on button "Add product" at bounding box center [1124, 394] width 63 height 17
click at [1103, 567] on div "Notes (External)" at bounding box center [1104, 575] width 84 height 16
drag, startPoint x: 486, startPoint y: 426, endPoint x: 461, endPoint y: 411, distance: 29.5
click at [485, 443] on div at bounding box center [468, 451] width 78 height 16
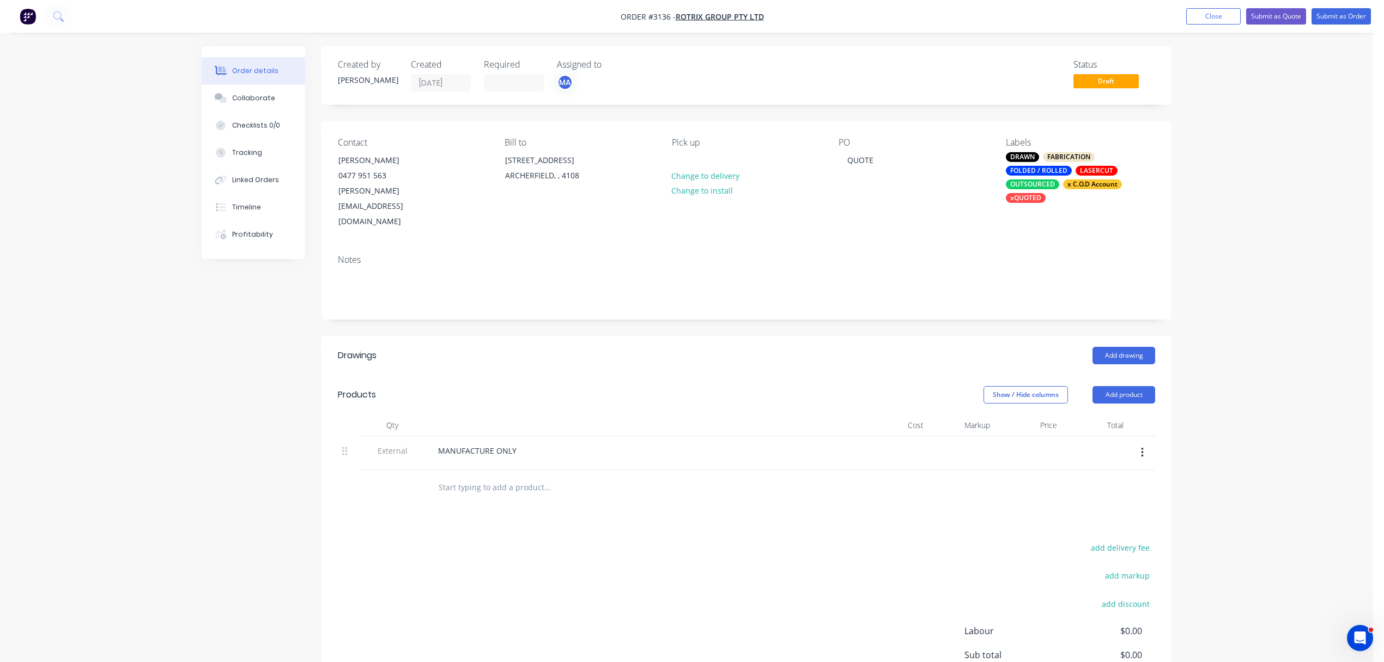
click at [476, 476] on input "text" at bounding box center [547, 487] width 218 height 22
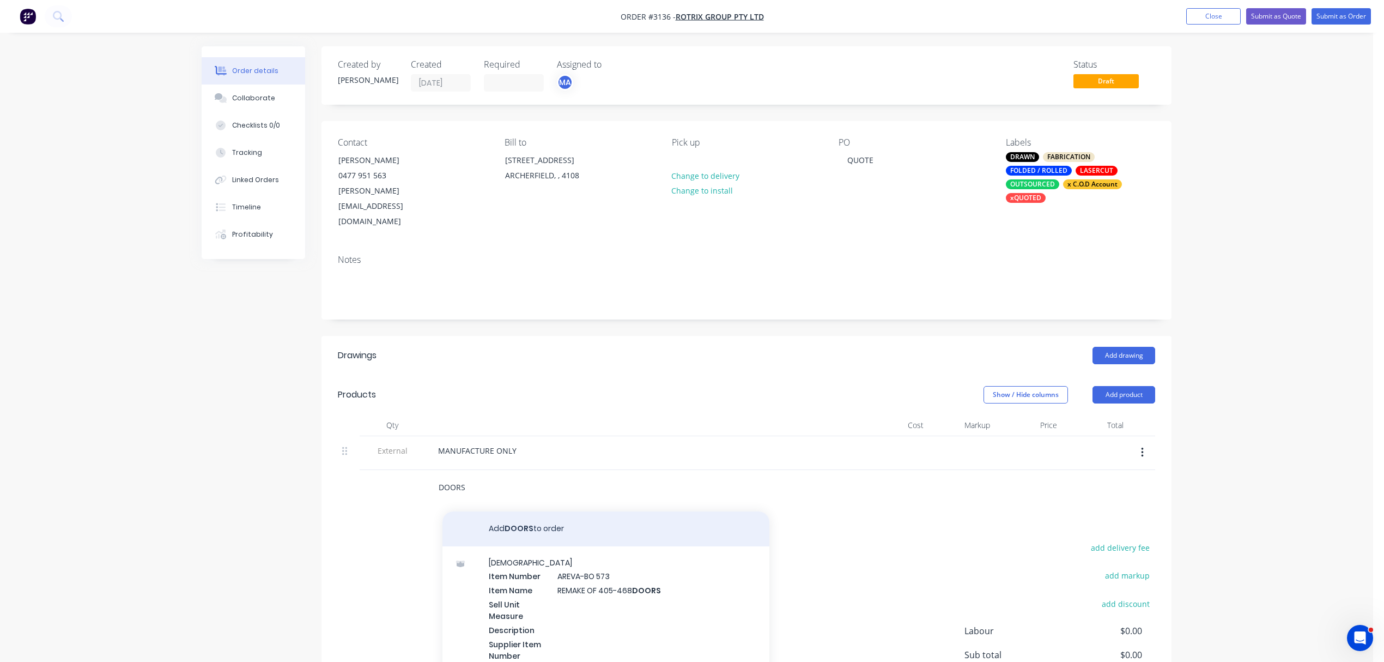
type input "DOORS"
click at [499, 511] on button "Add DOORS to order" at bounding box center [606, 528] width 327 height 35
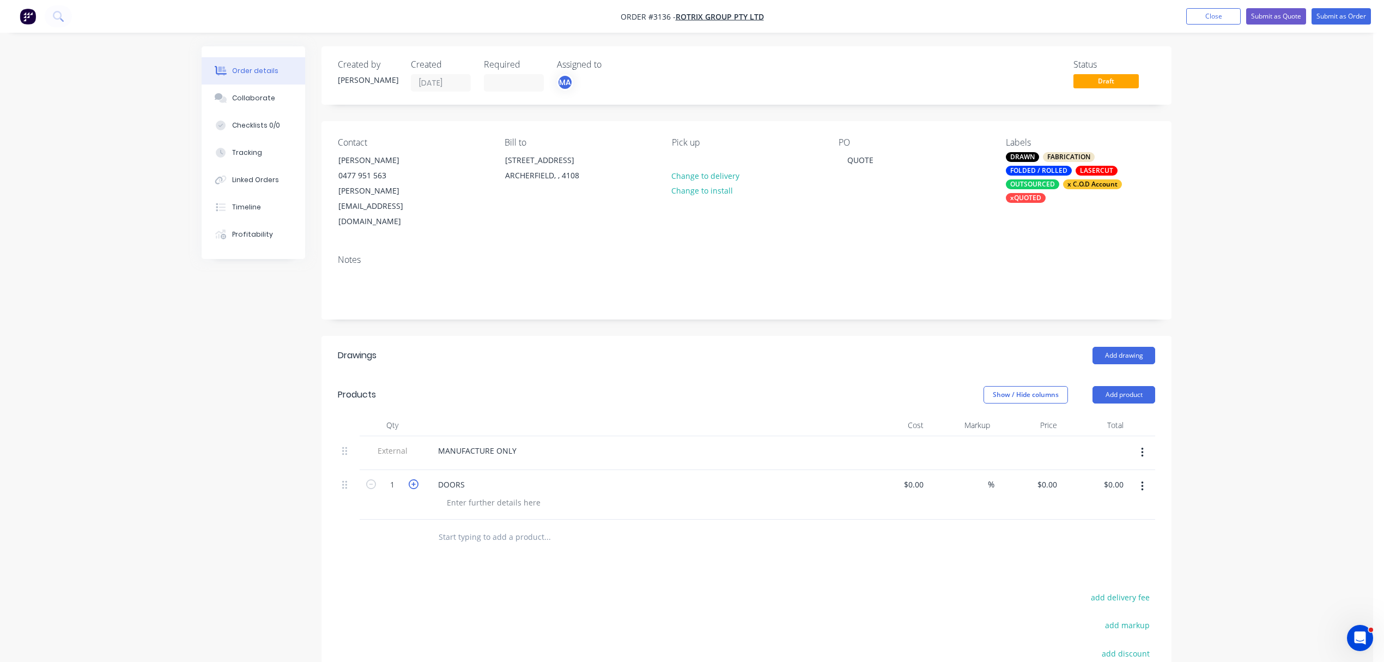
click at [413, 479] on icon "button" at bounding box center [414, 484] width 10 height 10
type input "3"
click at [469, 494] on div at bounding box center [493, 502] width 111 height 16
click at [476, 476] on div "DOORS" at bounding box center [642, 484] width 427 height 16
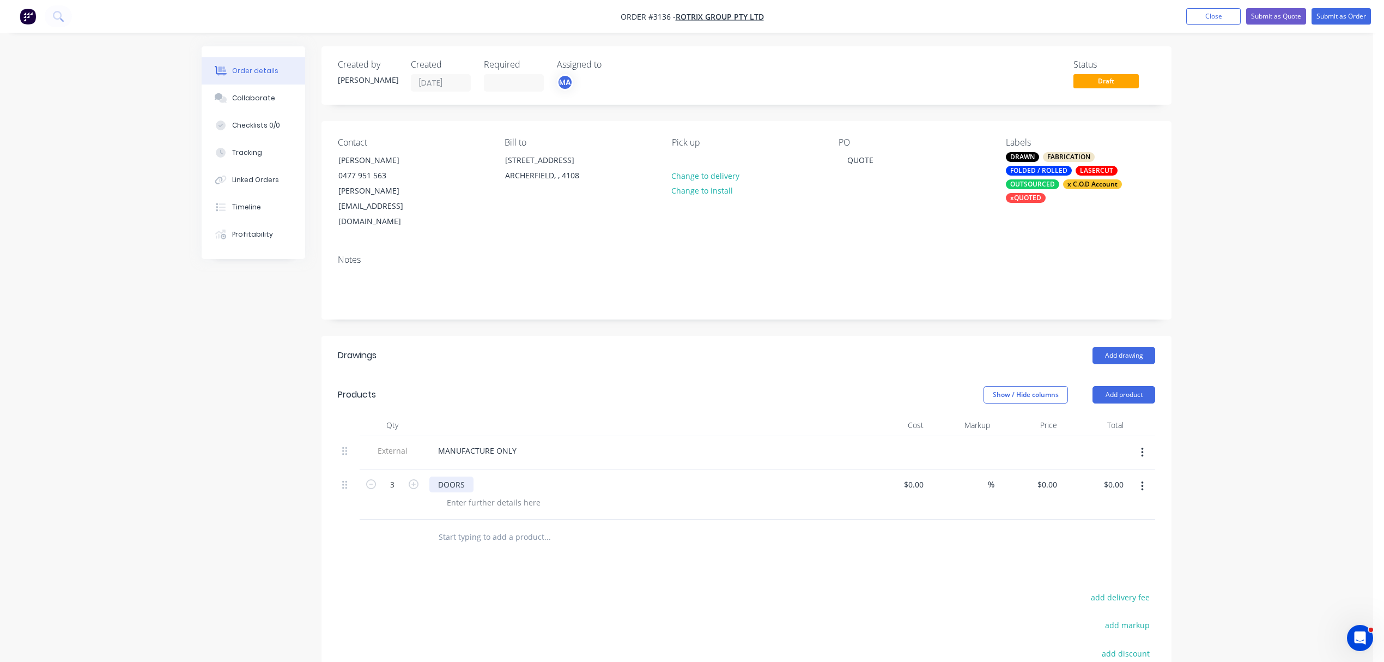
click at [471, 476] on div "DOORS" at bounding box center [451, 484] width 44 height 16
click at [495, 494] on div at bounding box center [493, 502] width 111 height 16
click at [511, 526] on input "text" at bounding box center [547, 537] width 218 height 22
type input "INSTALLATION BY ROTRIX"
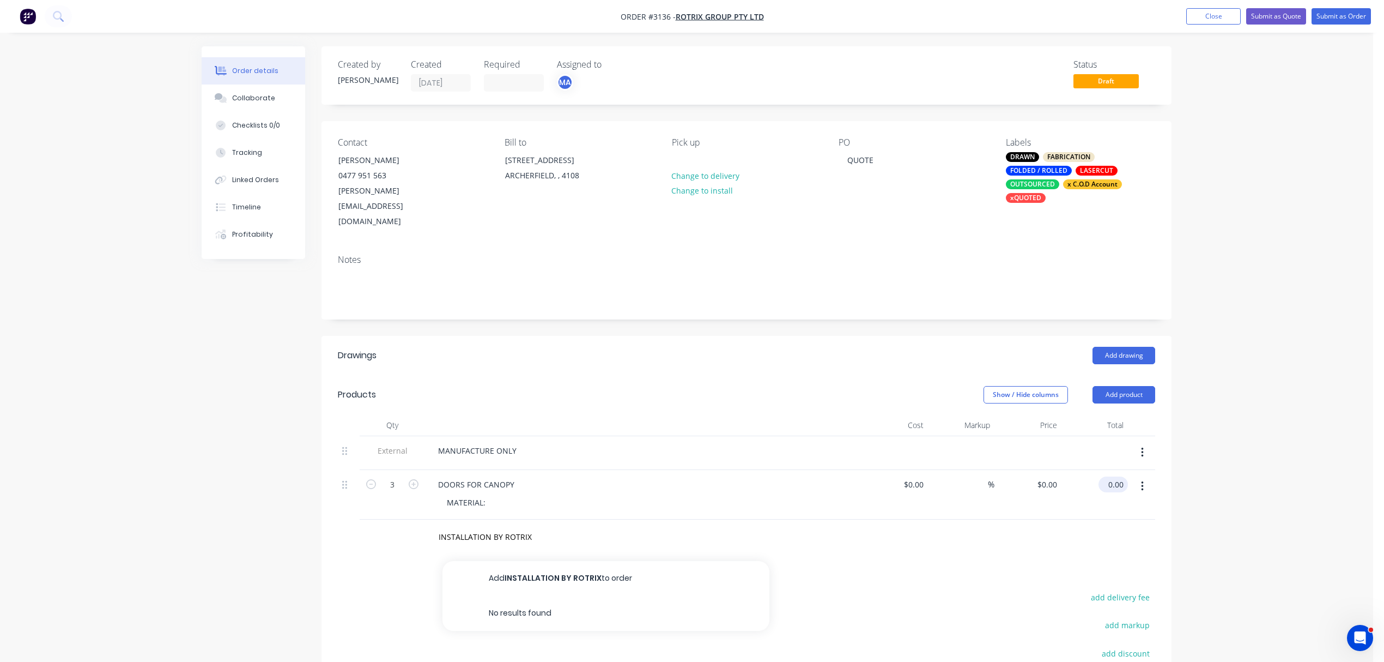
click at [1115, 476] on input "0.00" at bounding box center [1115, 484] width 25 height 16
click at [1124, 476] on input "4500." at bounding box center [1115, 484] width 25 height 16
type input "."
type input "4500.00"
type input "$1,500.00"
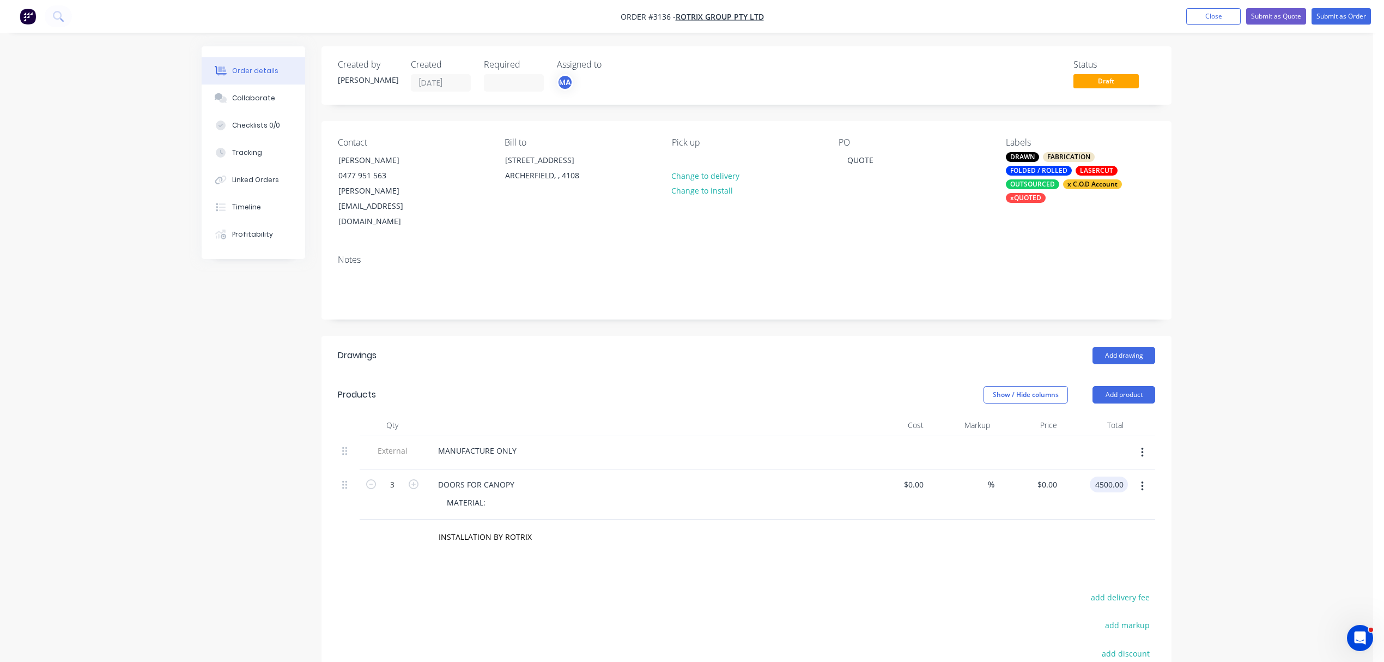
type input "$4,500.00"
click at [267, 87] on button "Collaborate" at bounding box center [254, 97] width 104 height 27
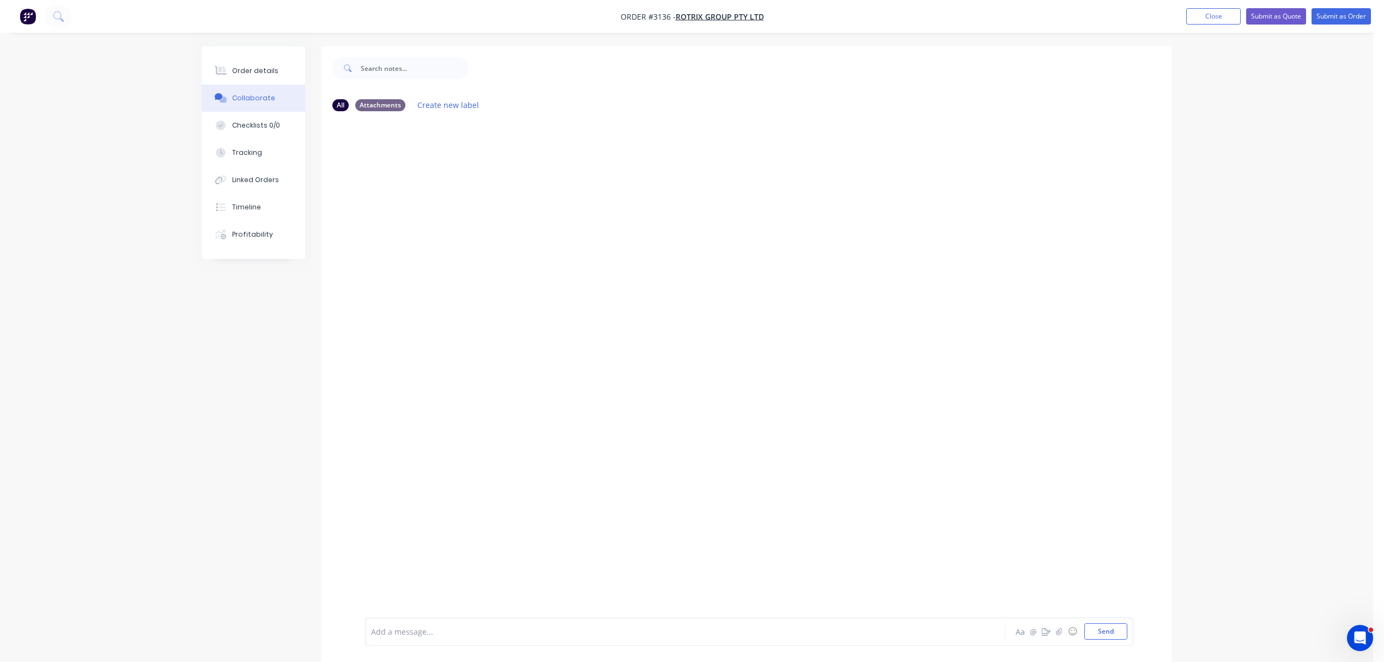
click at [474, 629] on div at bounding box center [655, 631] width 567 height 11
click at [486, 631] on span "NO HINGES ETC ADVISED BY M ARK" at bounding box center [436, 631] width 129 height 10
click at [1104, 633] on button "Send" at bounding box center [1106, 631] width 43 height 16
click at [249, 68] on div "Order details" at bounding box center [255, 71] width 46 height 10
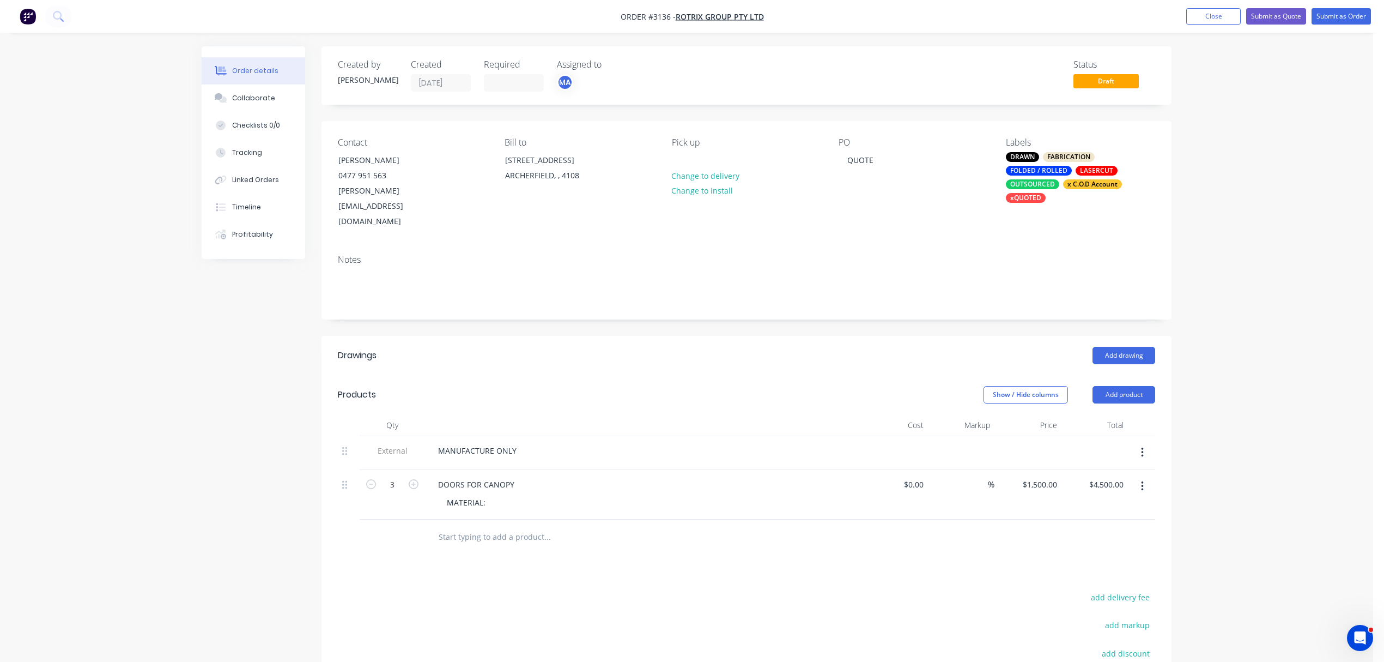
drag, startPoint x: 252, startPoint y: 96, endPoint x: 0, endPoint y: 137, distance: 255.2
click at [252, 96] on div "Collaborate" at bounding box center [253, 98] width 43 height 10
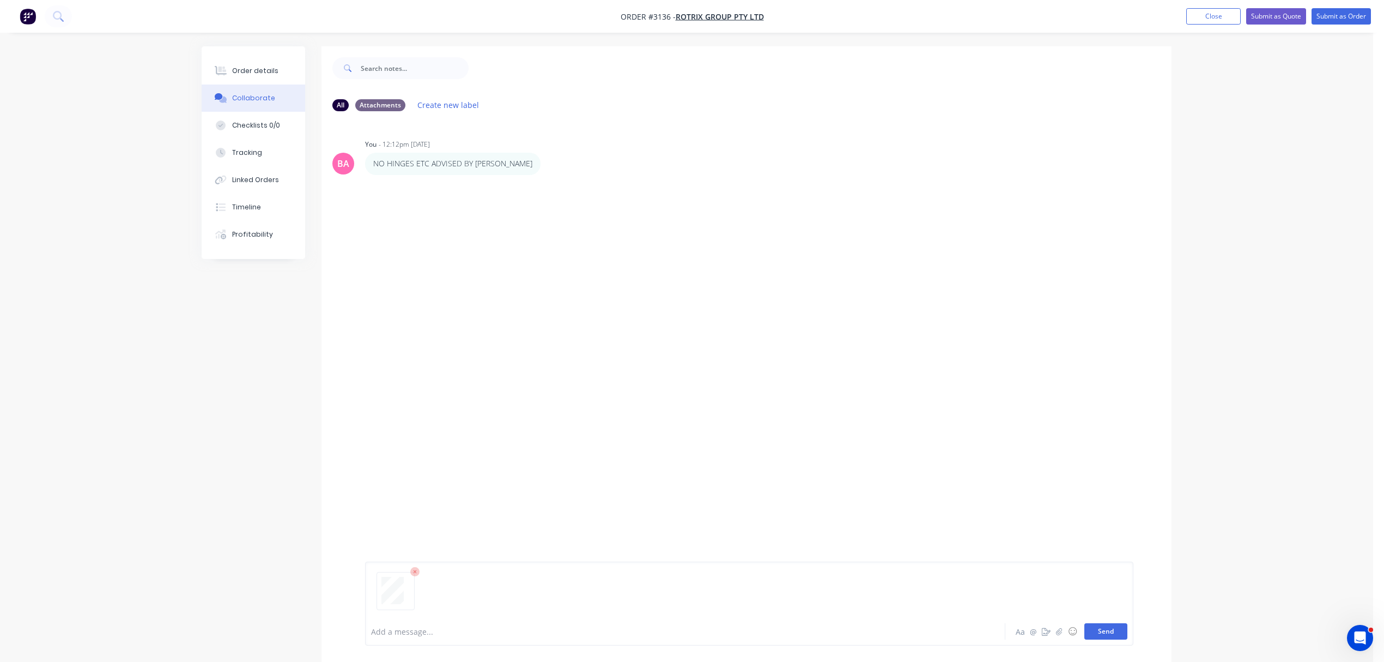
click at [1108, 631] on button "Send" at bounding box center [1106, 631] width 43 height 16
click at [262, 70] on div "Order details" at bounding box center [255, 71] width 46 height 10
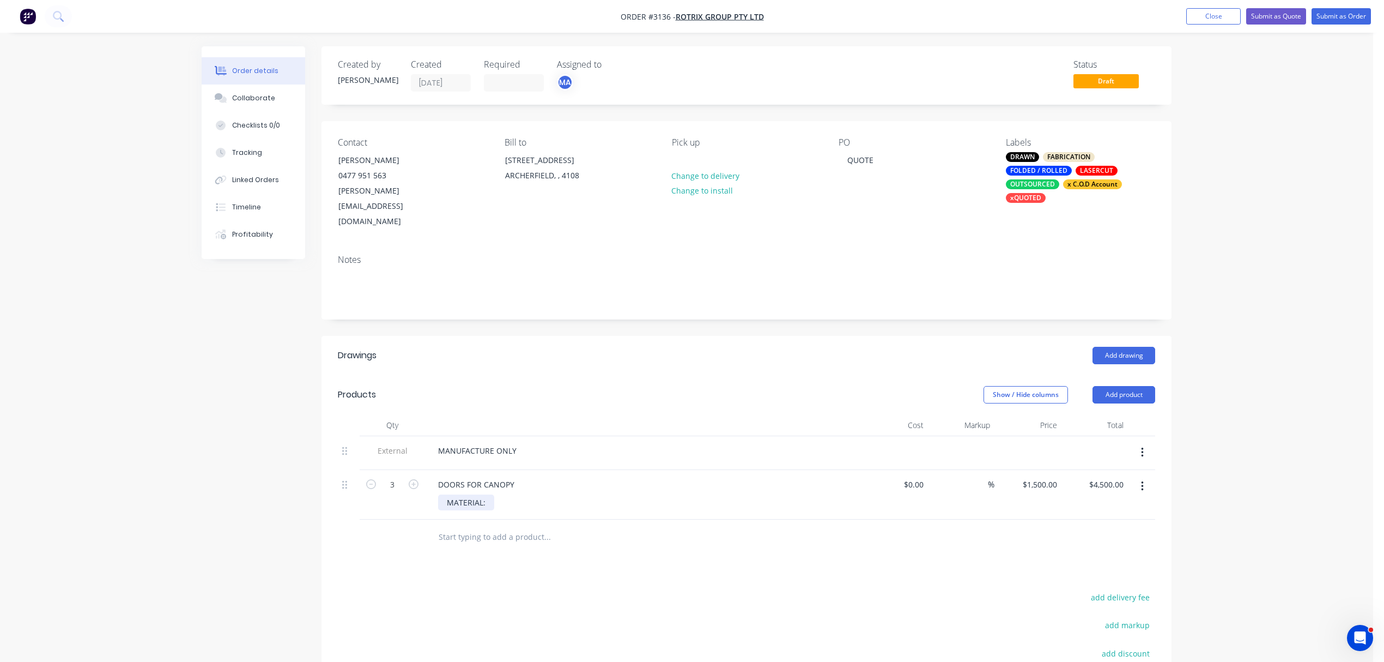
click at [491, 494] on div "MATERIAL:" at bounding box center [466, 502] width 56 height 16
click at [1279, 14] on button "Submit as Quote" at bounding box center [1276, 16] width 60 height 16
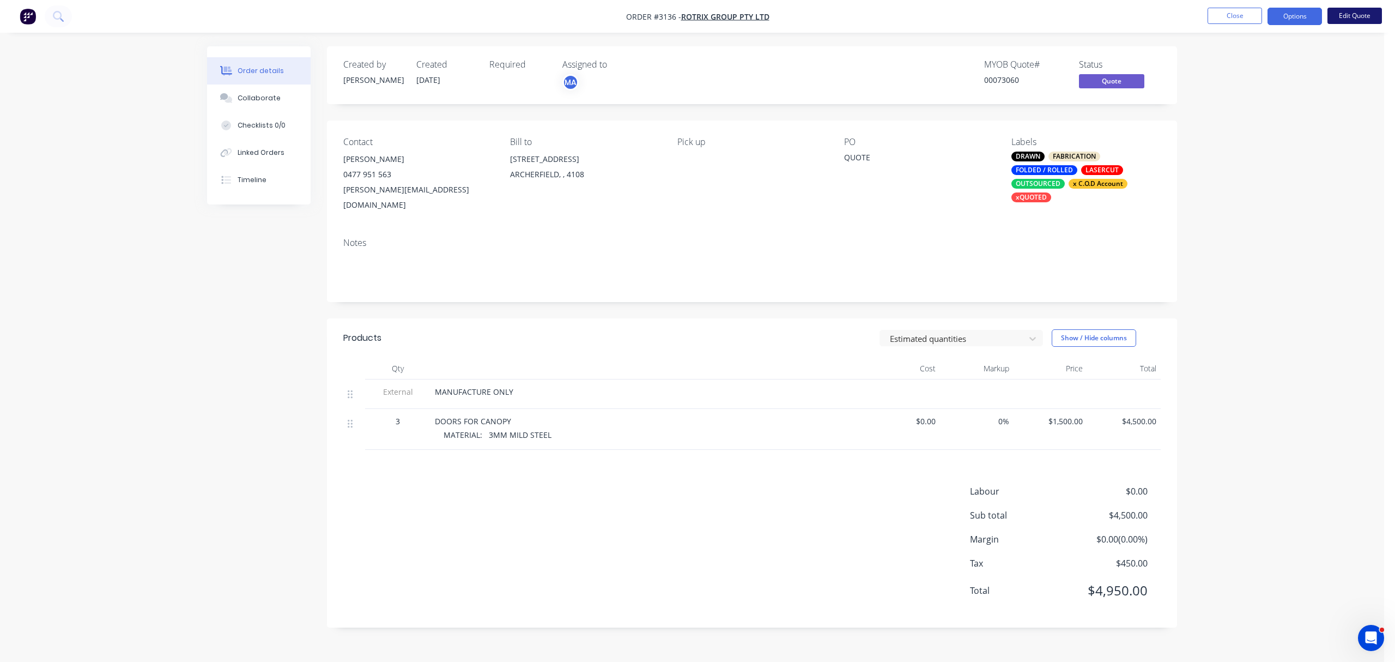
click at [1359, 14] on button "Edit Quote" at bounding box center [1355, 16] width 55 height 16
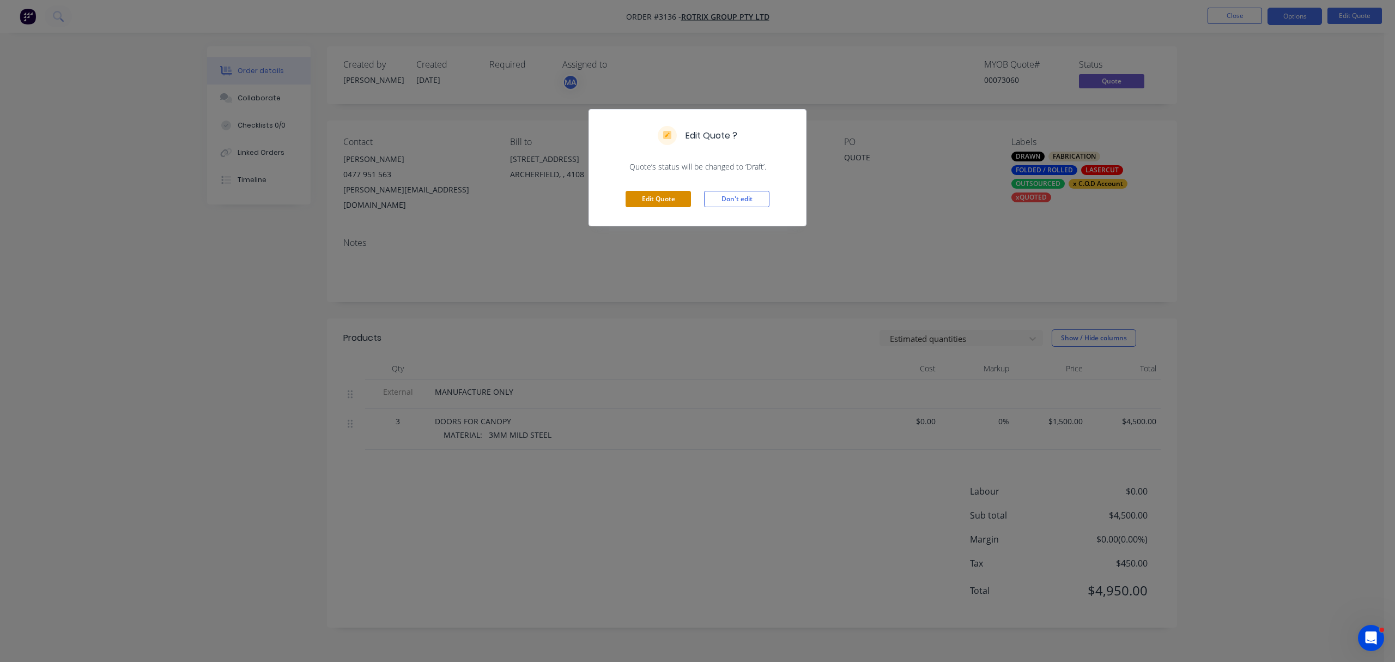
click at [657, 199] on button "Edit Quote" at bounding box center [658, 199] width 65 height 16
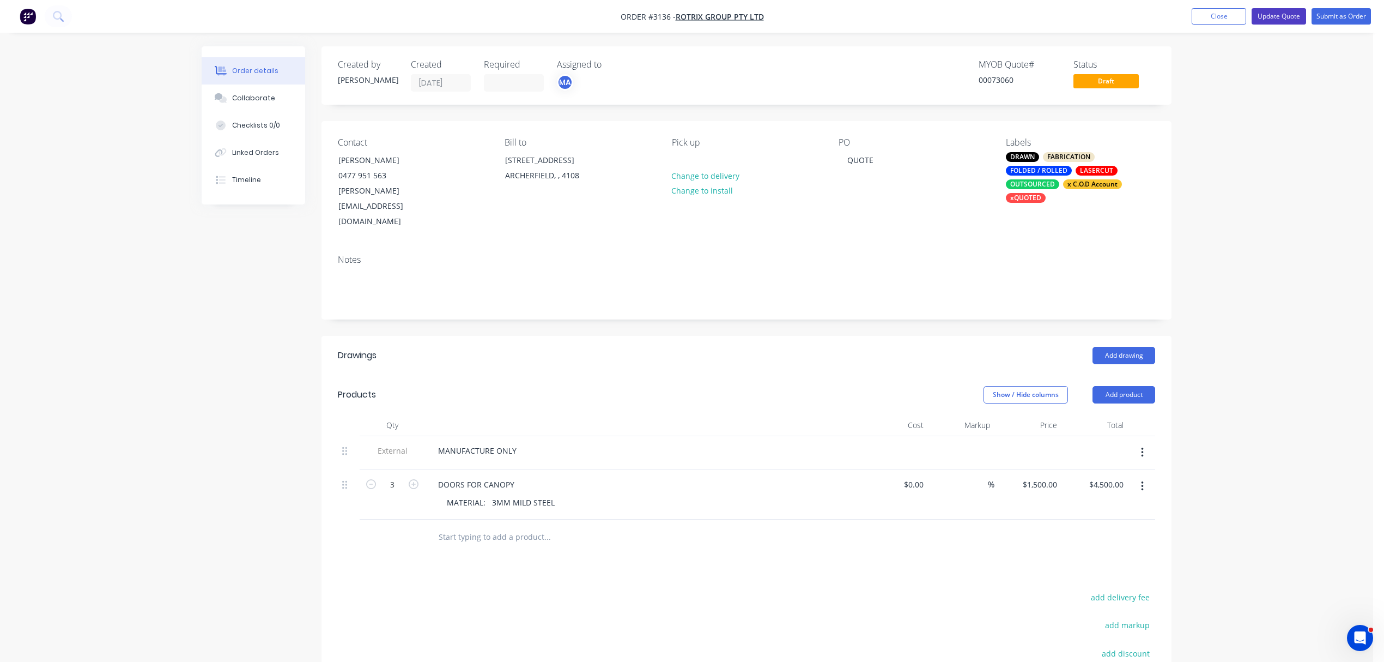
click at [1272, 16] on button "Update Quote" at bounding box center [1279, 16] width 55 height 16
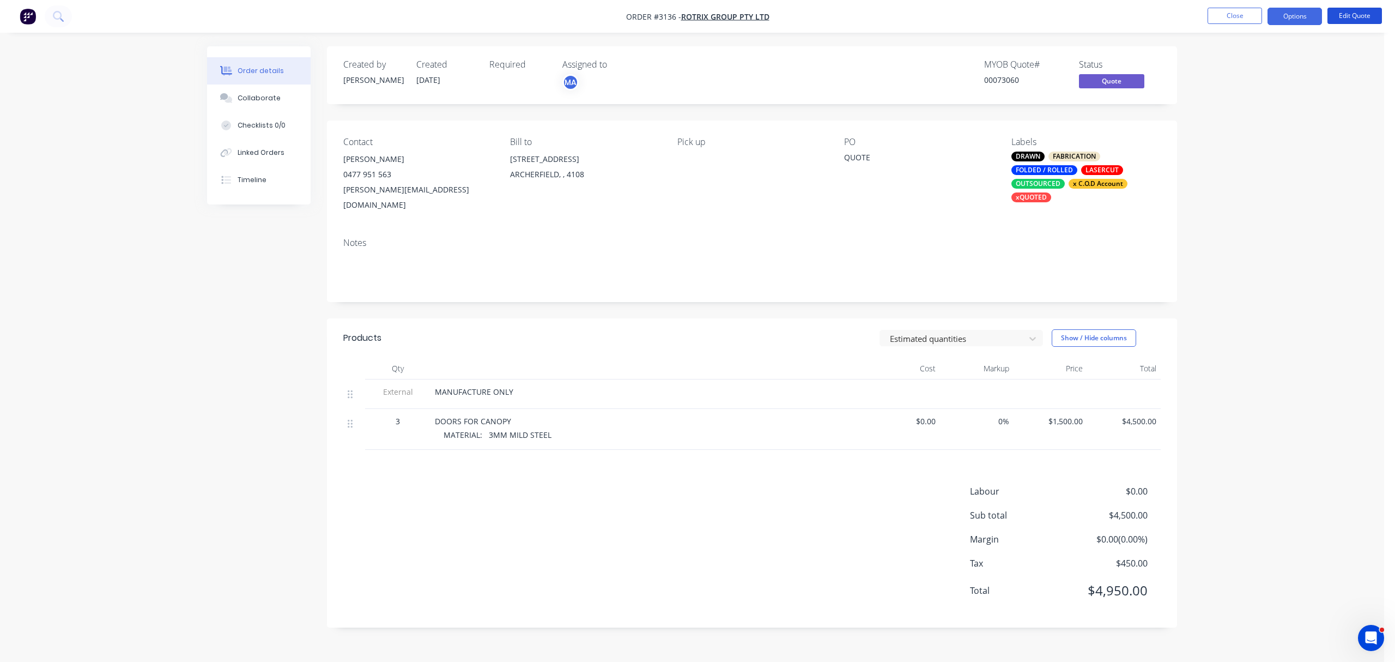
click at [1359, 17] on button "Edit Quote" at bounding box center [1355, 16] width 55 height 16
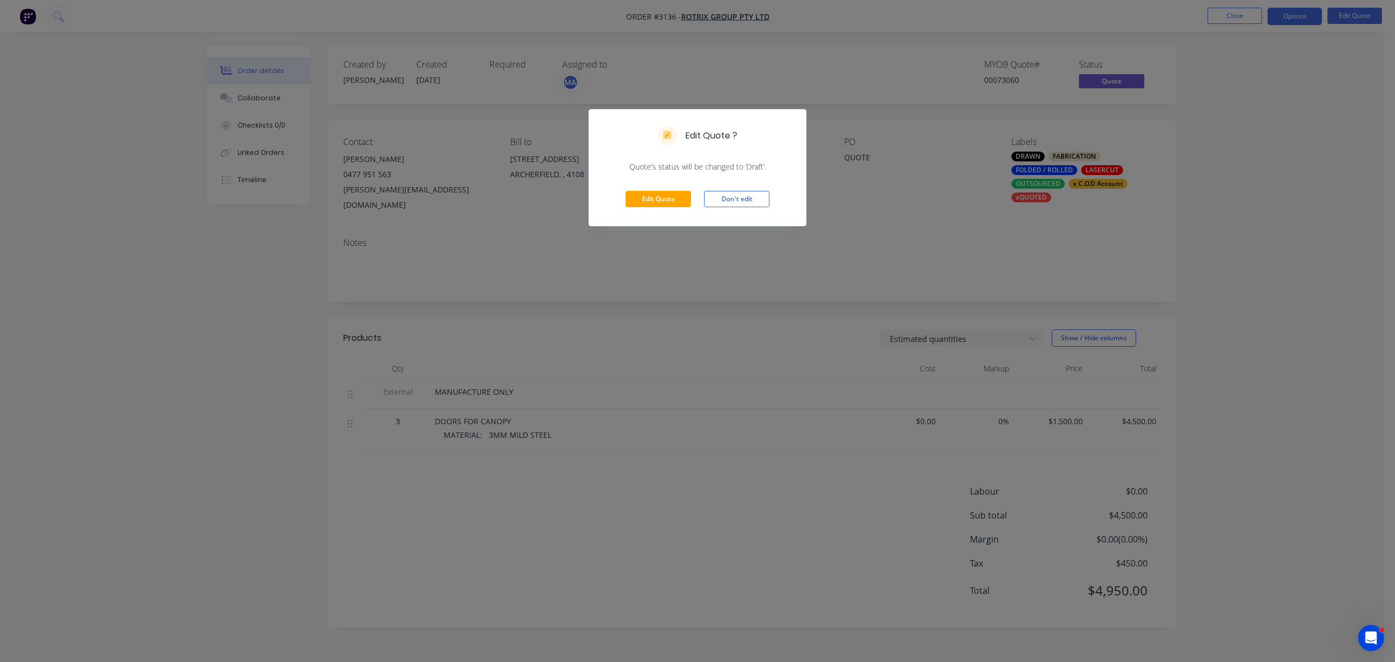
click at [685, 256] on div "Edit Quote ? Quote’s status will be changed to ‘Draft’. Edit Quote Don't edit" at bounding box center [697, 331] width 1395 height 662
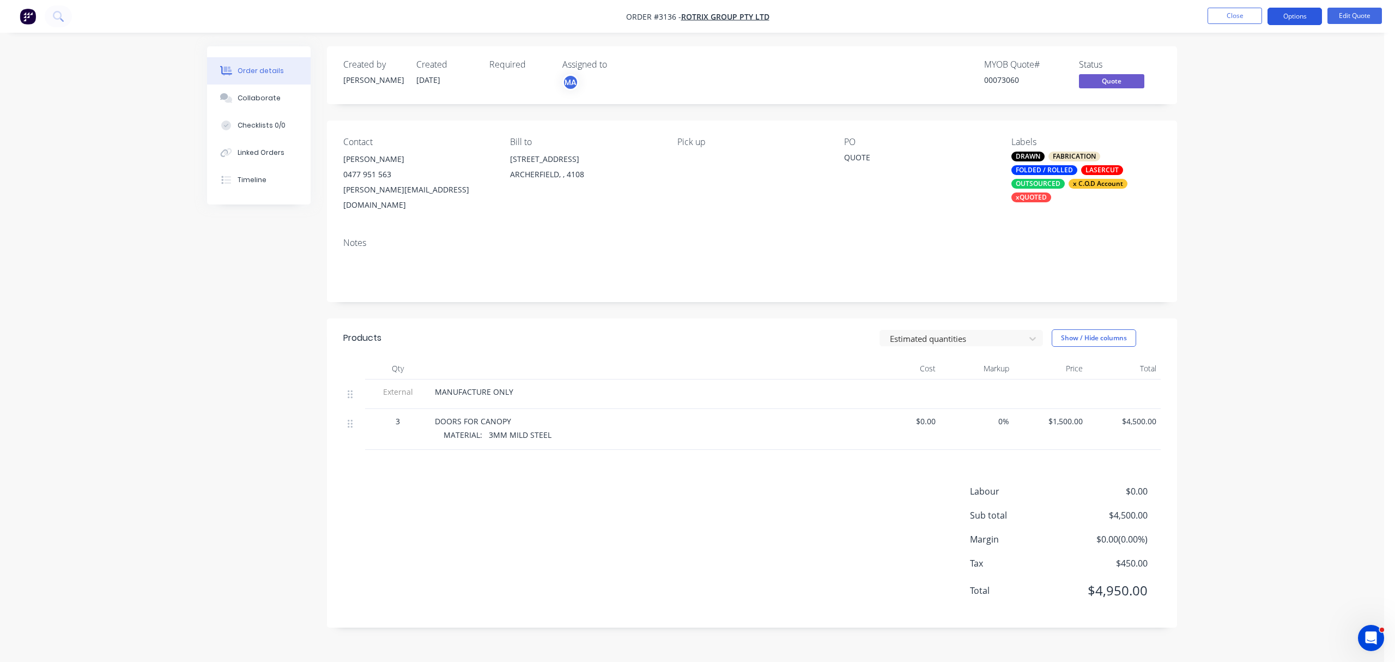
click at [1296, 10] on button "Options" at bounding box center [1295, 16] width 55 height 17
click at [1232, 64] on div "Quote" at bounding box center [1262, 66] width 100 height 16
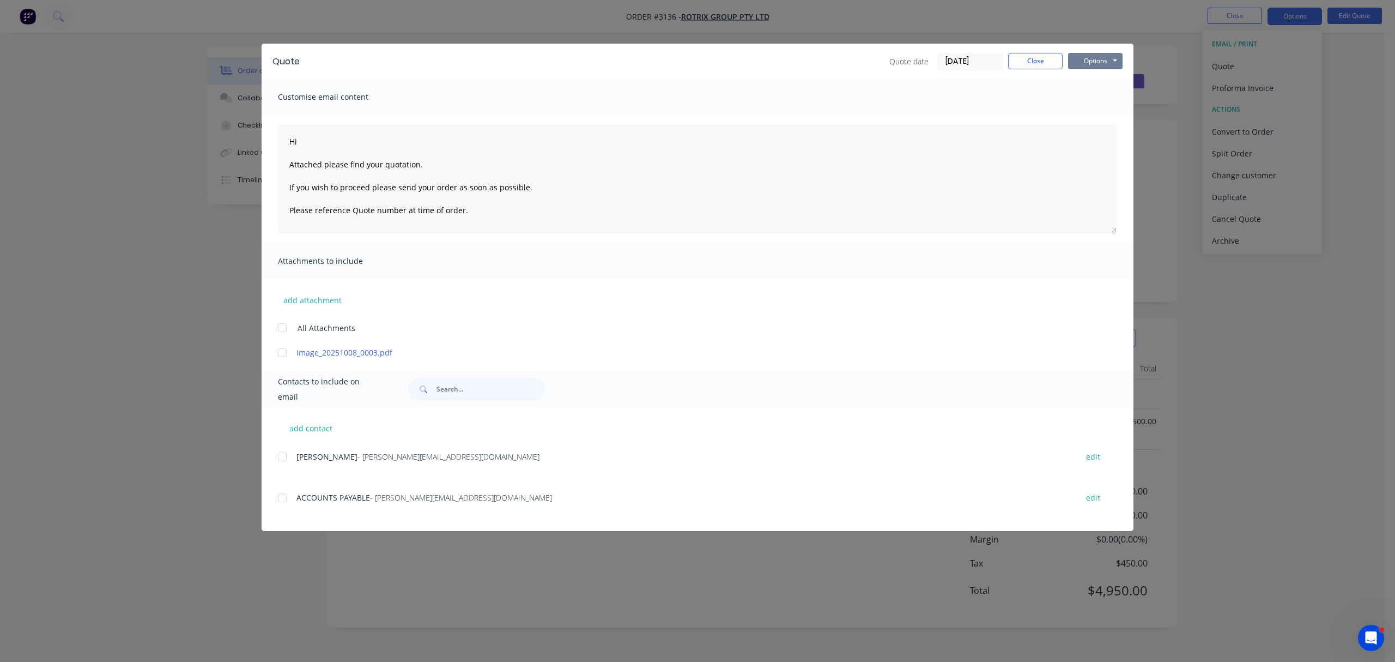
click at [1095, 61] on button "Options" at bounding box center [1095, 61] width 55 height 16
click at [1098, 96] on button "Print" at bounding box center [1103, 98] width 70 height 18
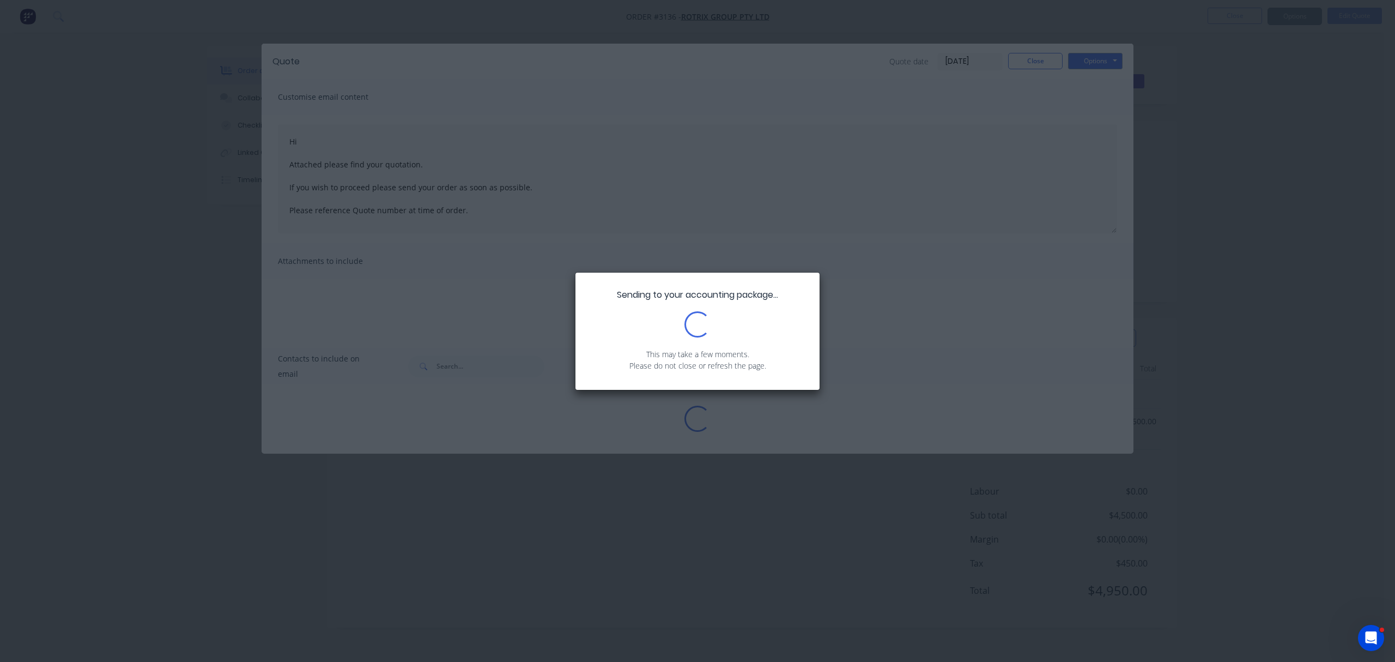
type textarea "Hi Attached please find your quotation. If you wish to proceed please send your…"
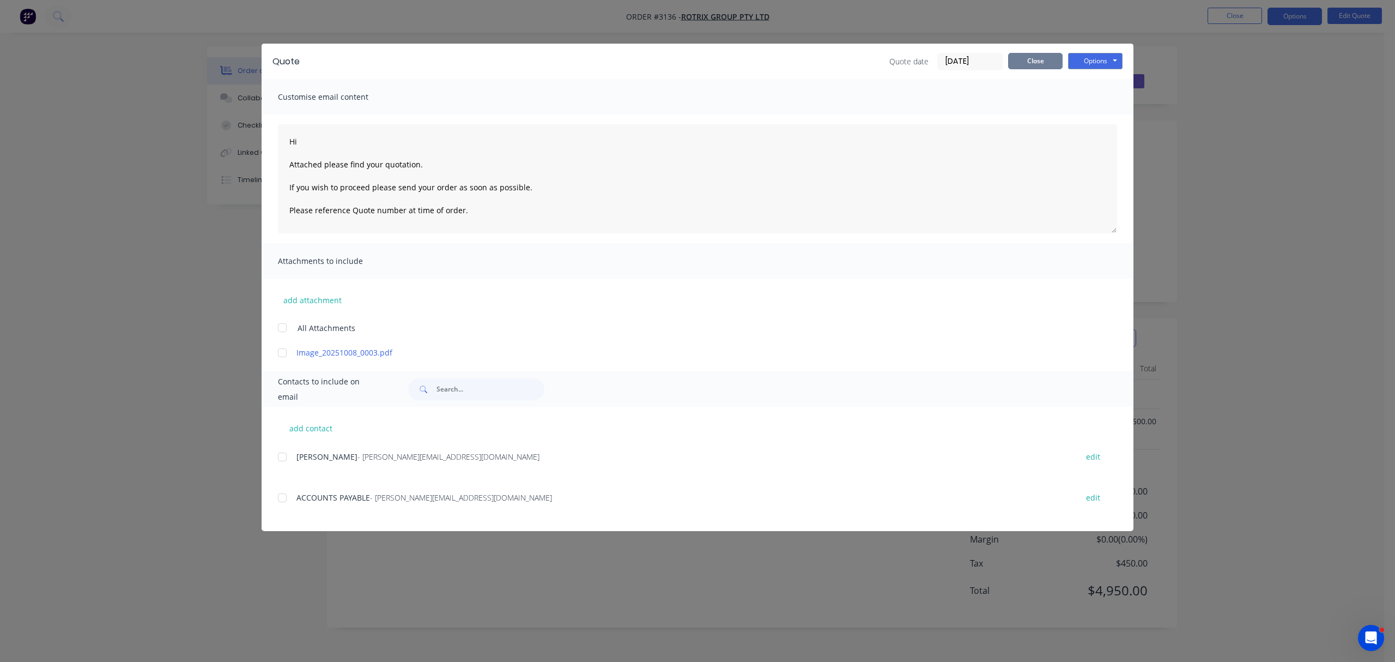
click at [1044, 64] on button "Close" at bounding box center [1035, 61] width 55 height 16
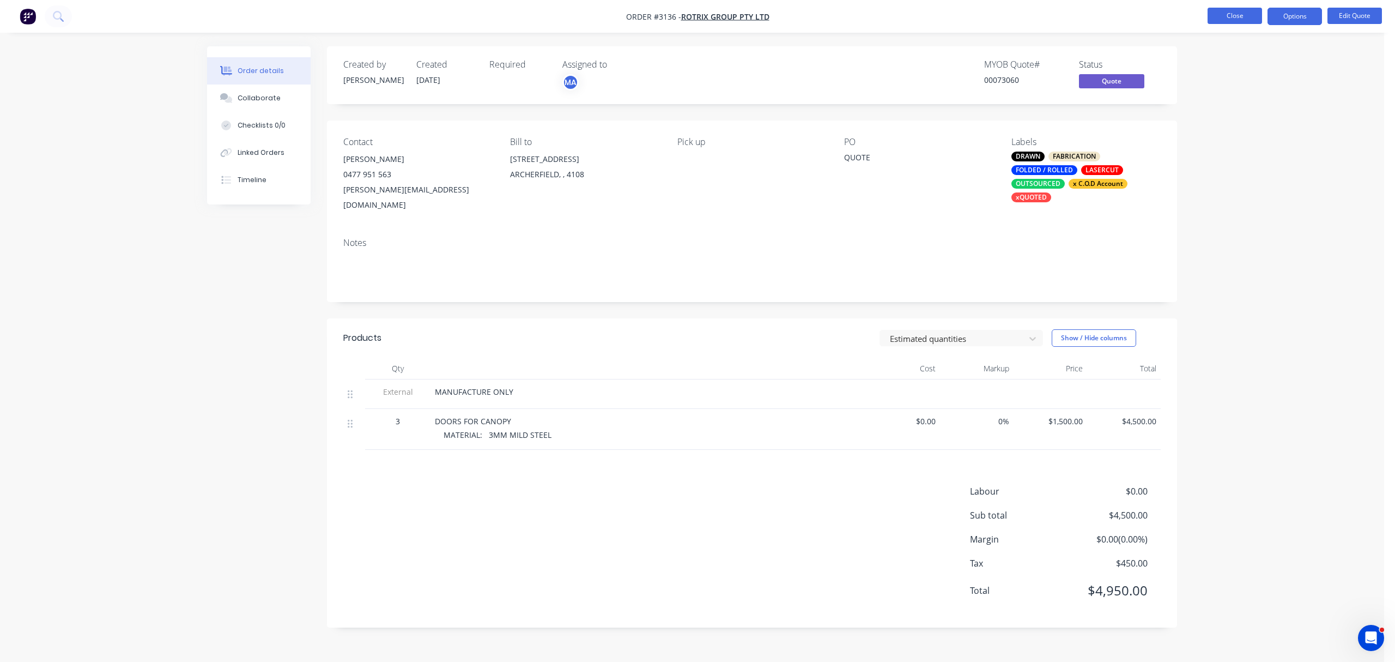
click at [1245, 14] on button "Close" at bounding box center [1235, 16] width 55 height 16
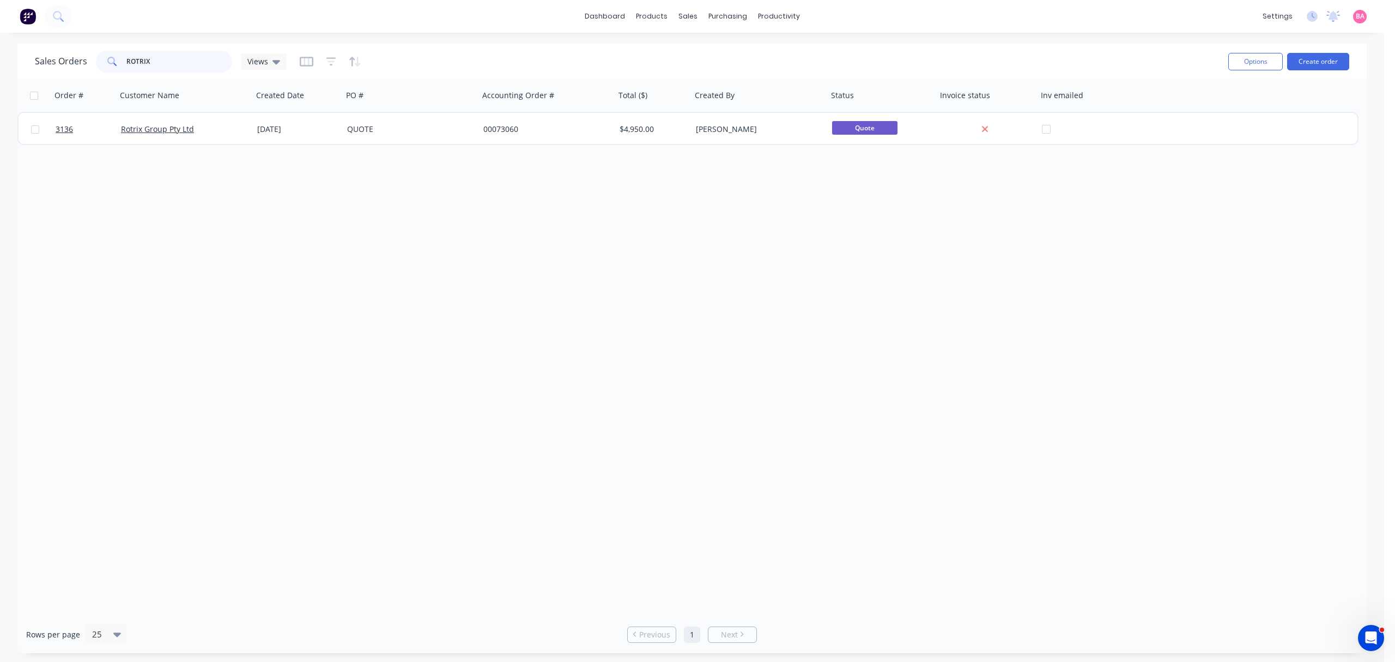
click at [99, 53] on div "ROTRIX" at bounding box center [164, 62] width 136 height 22
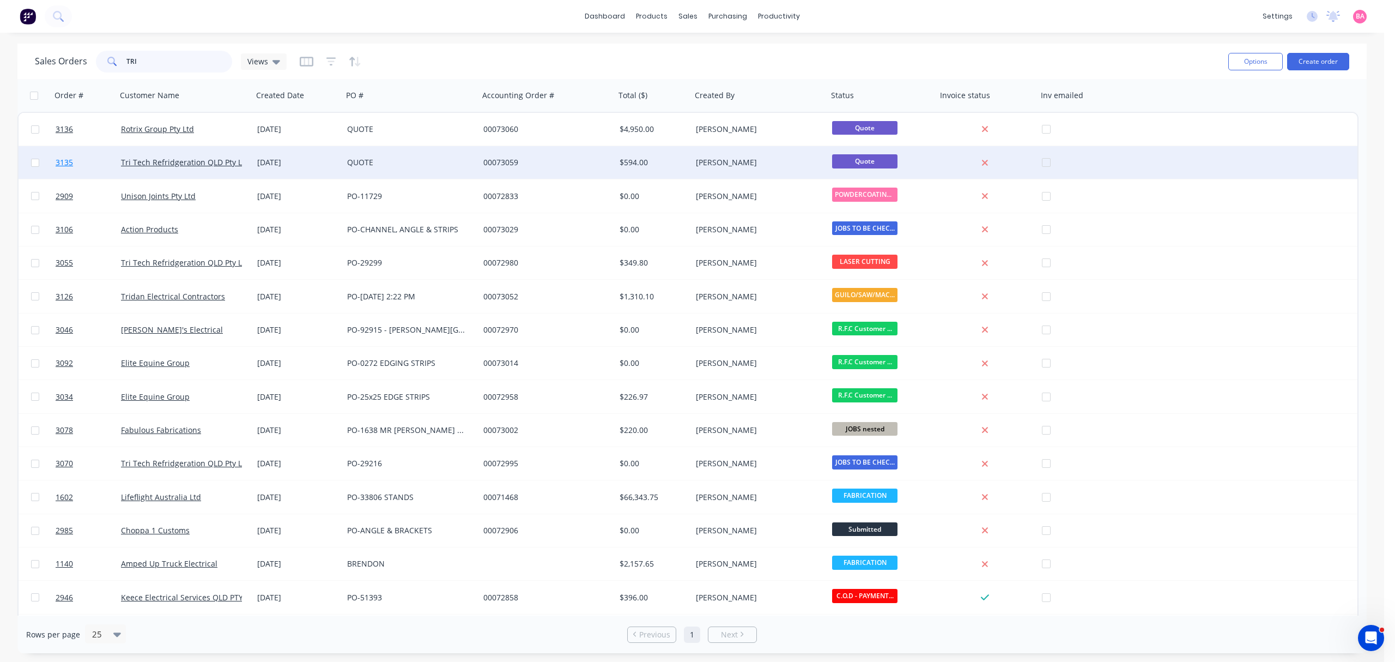
type input "TRI"
click at [62, 160] on span "3135" at bounding box center [64, 162] width 17 height 11
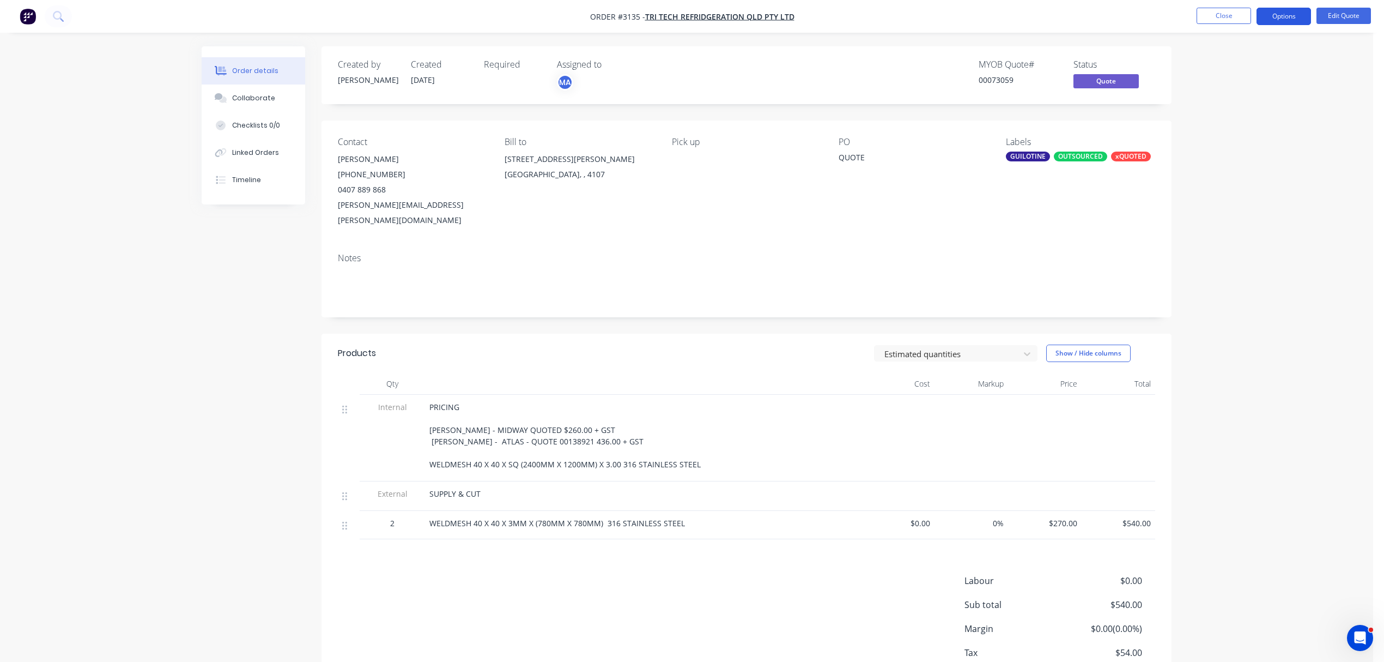
click at [1296, 9] on button "Options" at bounding box center [1284, 16] width 55 height 17
click at [1217, 62] on div "Quote" at bounding box center [1251, 66] width 100 height 16
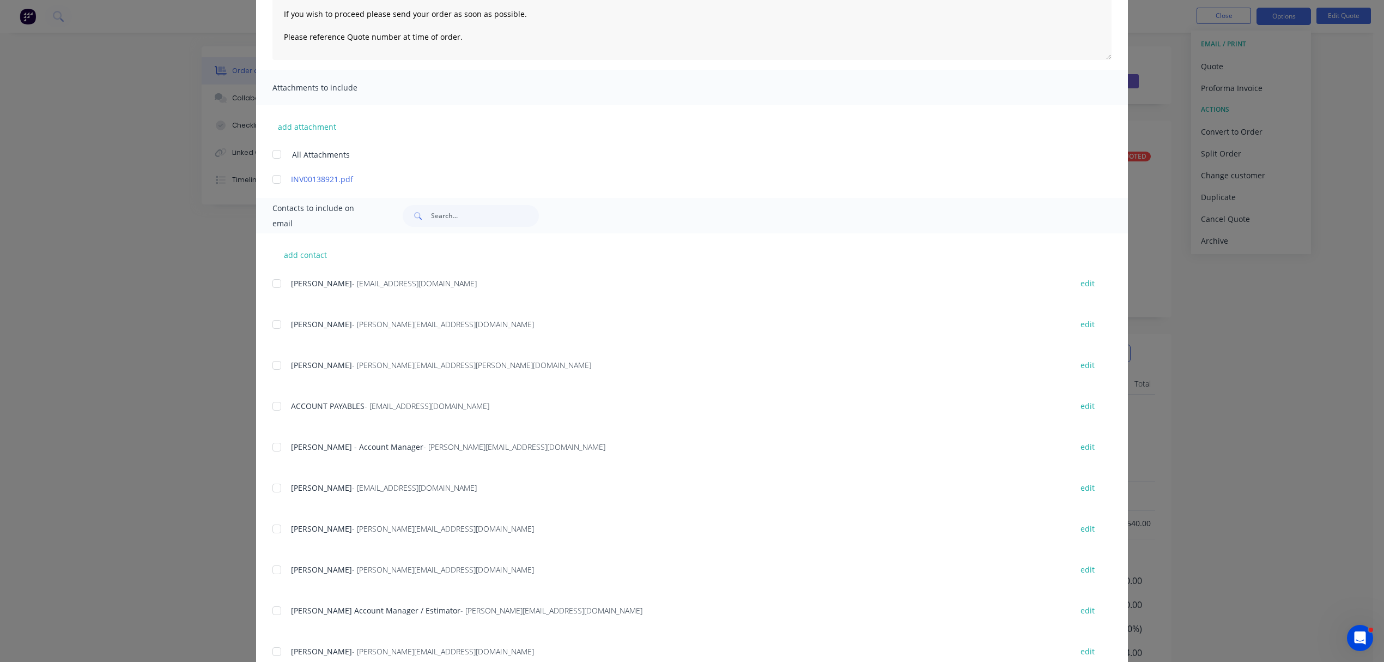
scroll to position [194, 0]
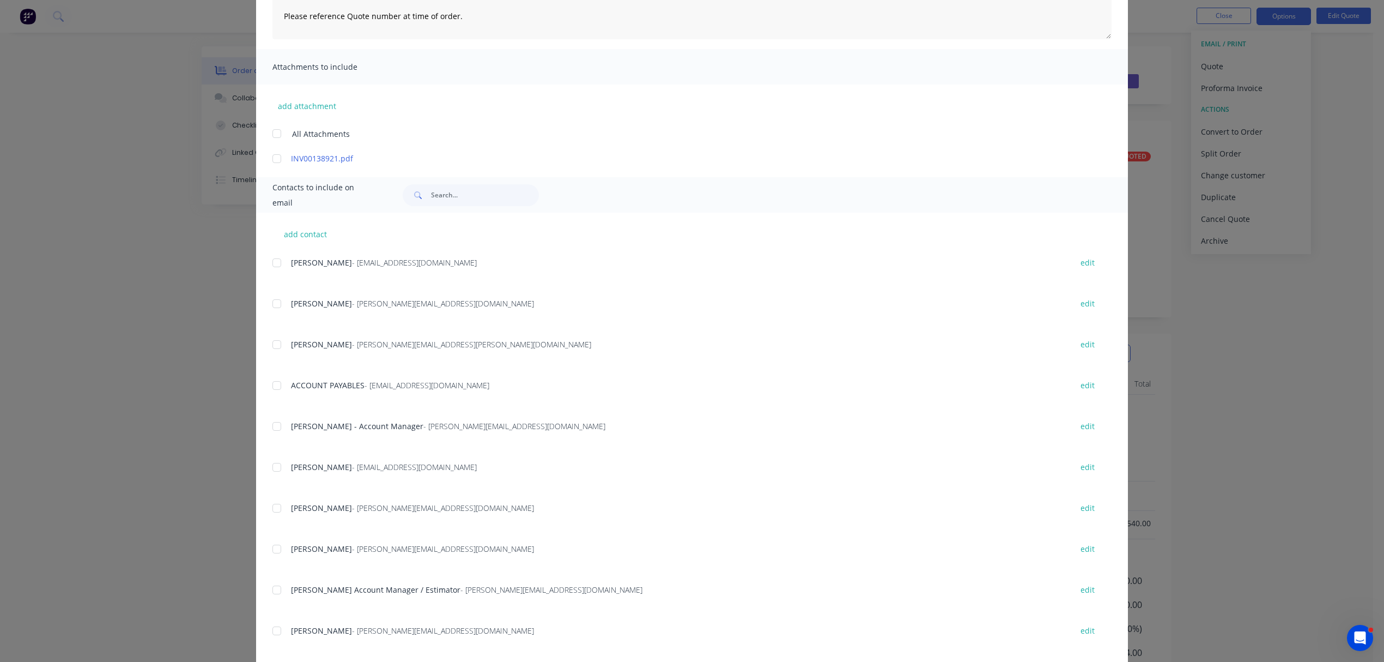
click at [269, 341] on div at bounding box center [277, 345] width 22 height 22
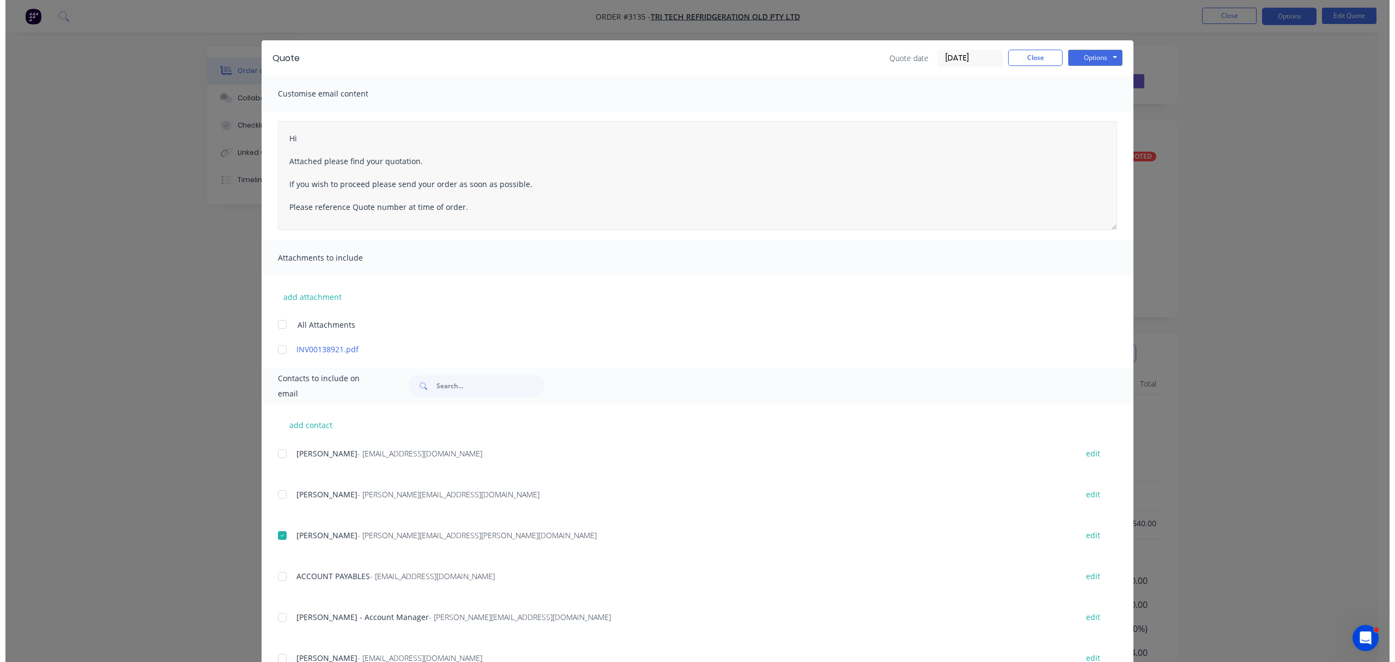
scroll to position [0, 0]
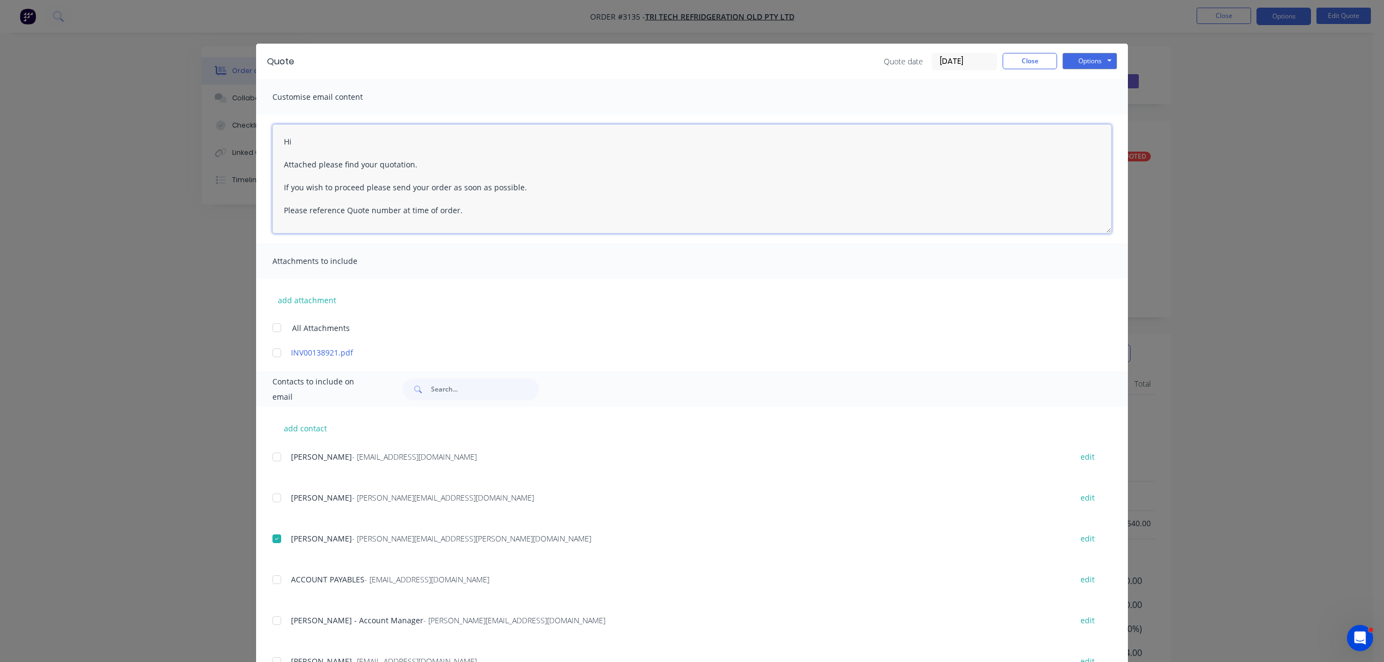
click at [332, 141] on textarea "Hi Attached please find your quotation. If you wish to proceed please send your…" at bounding box center [692, 178] width 839 height 109
type textarea "Hi Graham Attached please find your quotation. If you wish to proceed please se…"
click at [1090, 57] on button "Options" at bounding box center [1090, 61] width 55 height 16
click at [1086, 117] on button "Email" at bounding box center [1098, 116] width 70 height 18
click at [1021, 57] on button "Close" at bounding box center [1030, 61] width 55 height 16
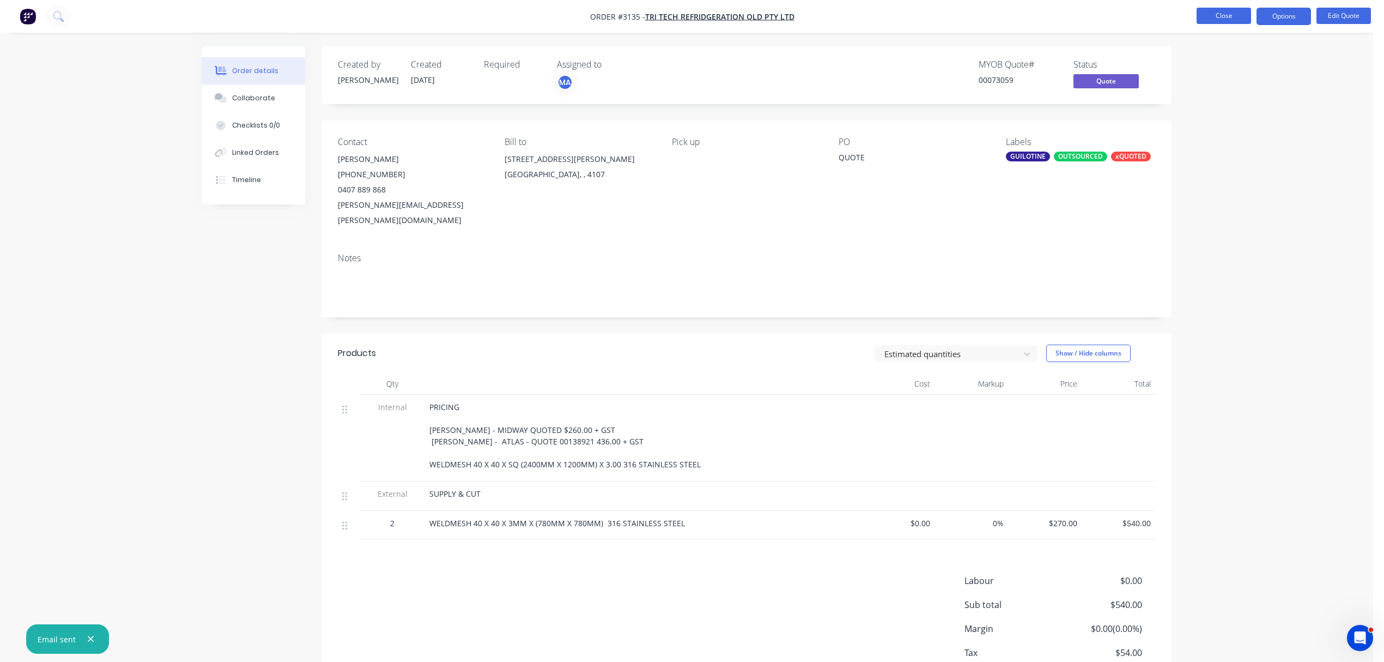
click at [1225, 10] on button "Close" at bounding box center [1224, 16] width 55 height 16
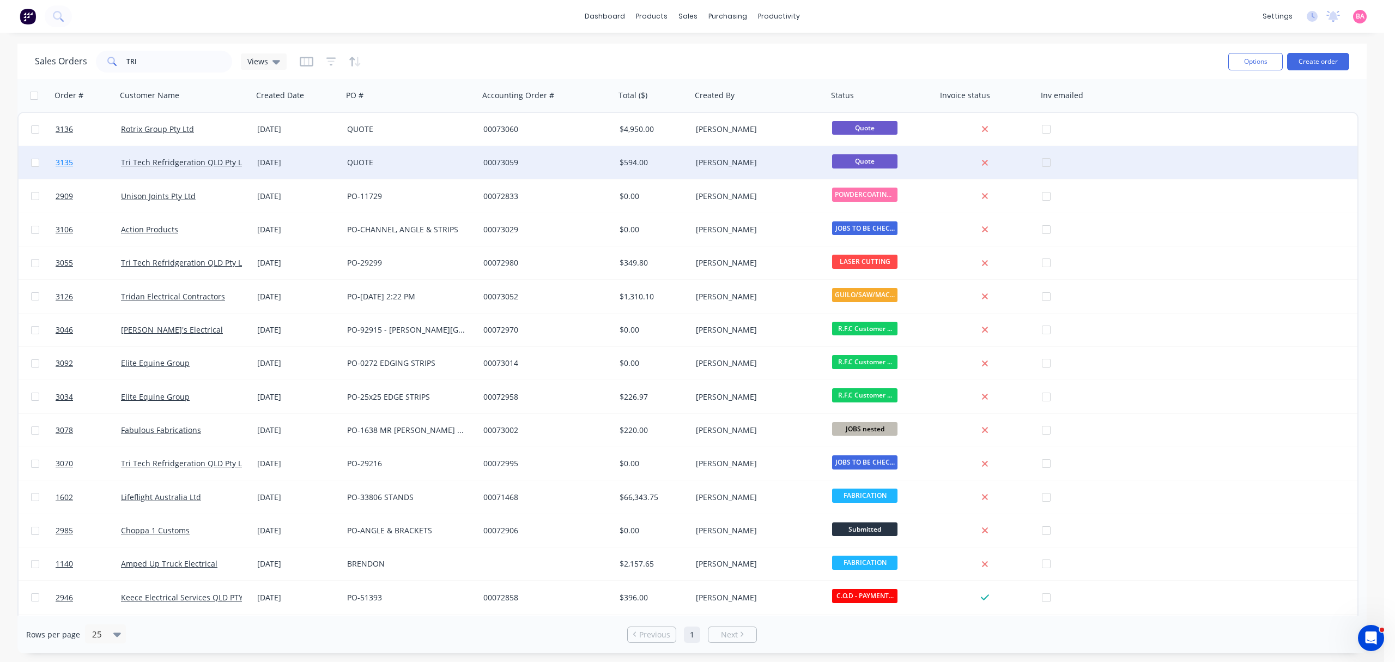
click at [59, 158] on span "3135" at bounding box center [64, 162] width 17 height 11
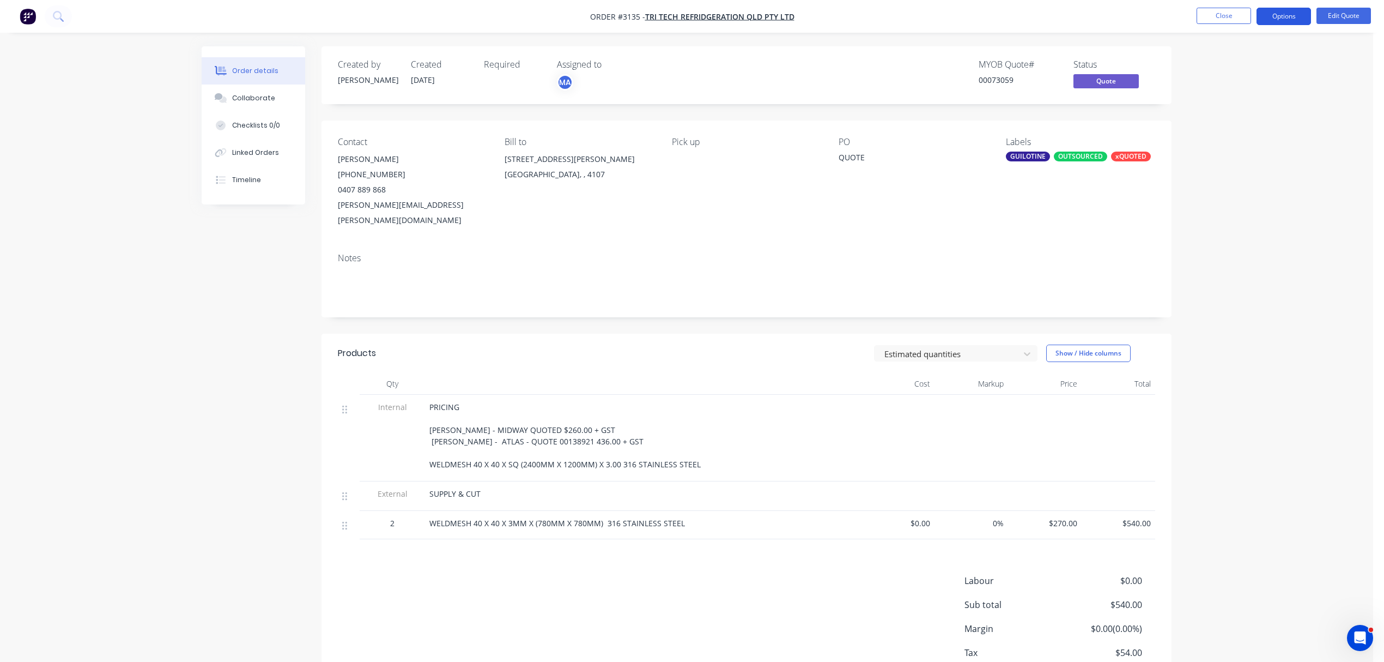
click at [1282, 10] on button "Options" at bounding box center [1284, 16] width 55 height 17
click at [1211, 236] on div "Archive" at bounding box center [1251, 241] width 100 height 16
click at [1225, 14] on button "Close" at bounding box center [1224, 16] width 55 height 16
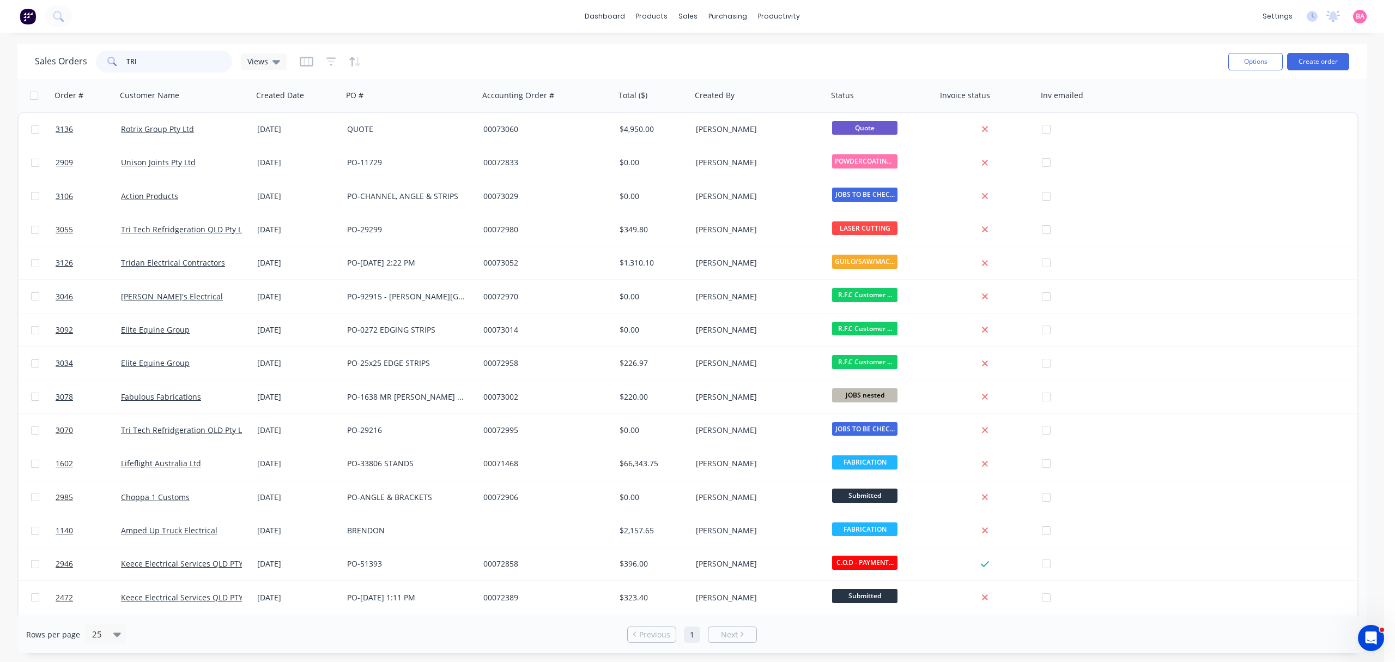
drag, startPoint x: 157, startPoint y: 62, endPoint x: -28, endPoint y: 24, distance: 189.2
click at [0, 24] on html "dashboard products sales purchasing productivity dashboard products Product Cat…" at bounding box center [697, 331] width 1395 height 662
type input "2439"
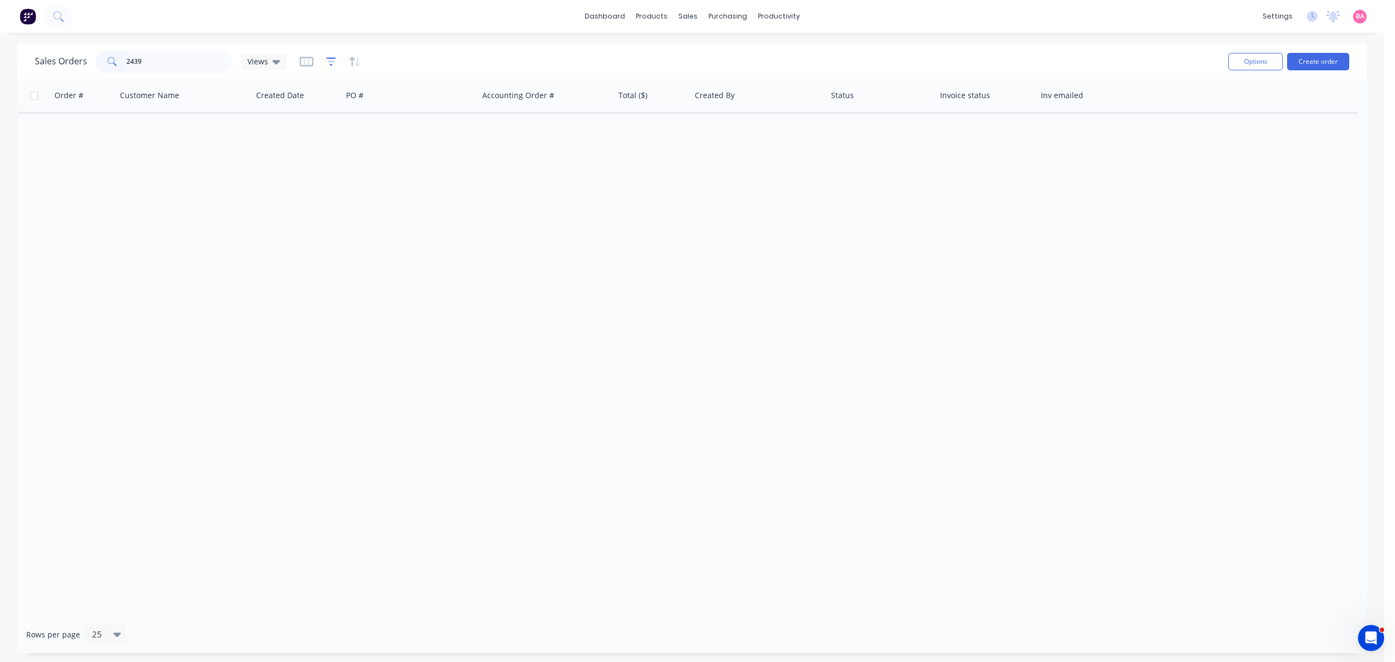
click at [326, 57] on icon "button" at bounding box center [331, 61] width 10 height 11
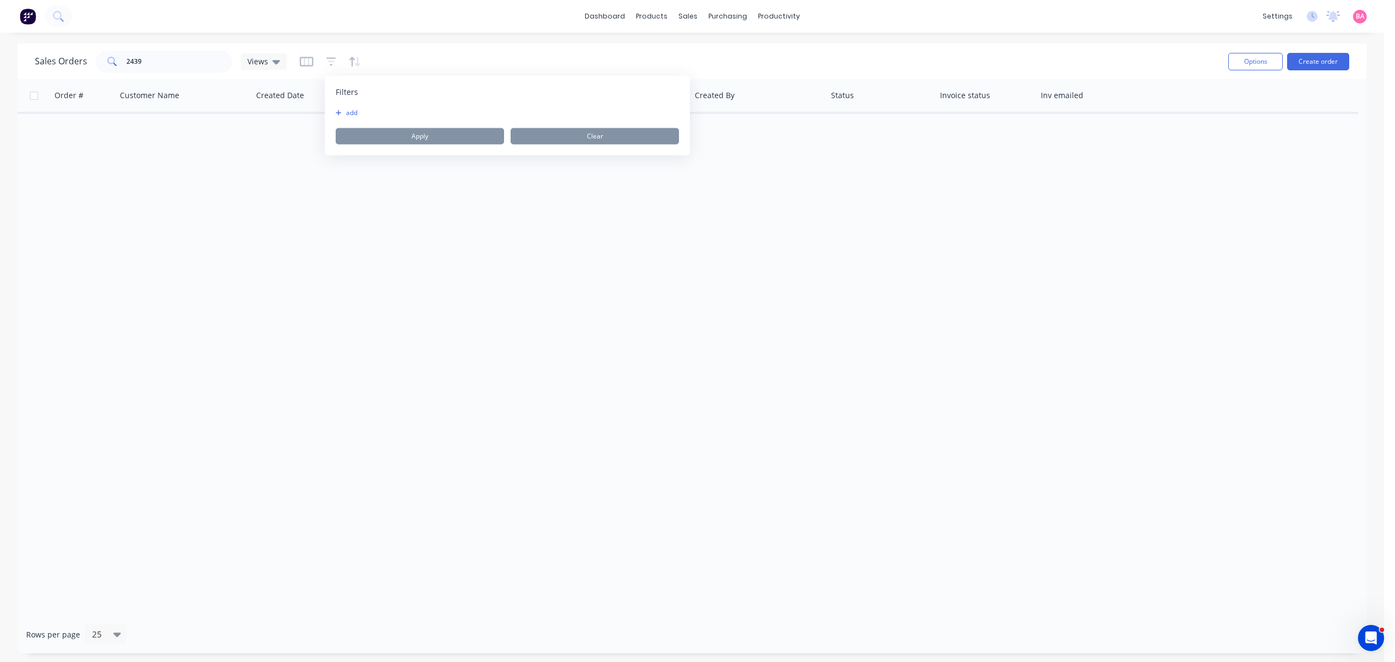
click at [349, 116] on button "add" at bounding box center [349, 112] width 27 height 9
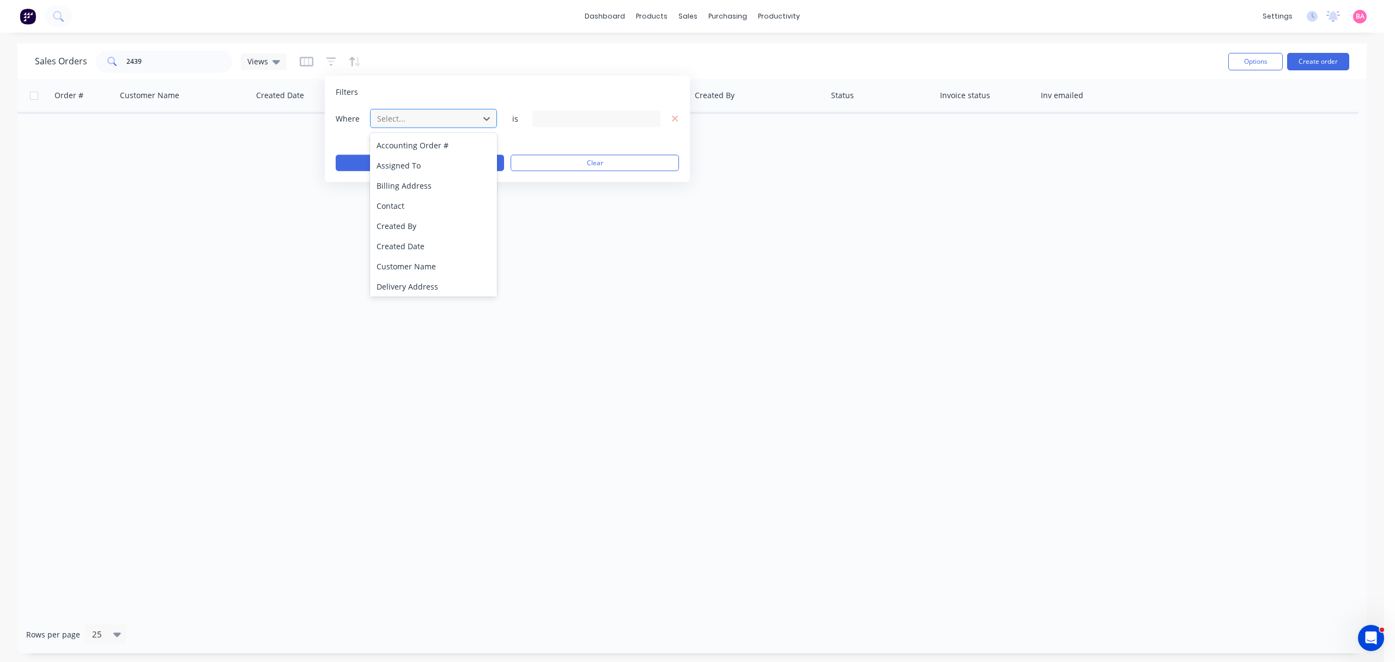
click at [432, 116] on div at bounding box center [425, 119] width 98 height 14
click at [394, 285] on div "Status" at bounding box center [433, 285] width 126 height 20
click at [652, 116] on icon at bounding box center [650, 118] width 8 height 12
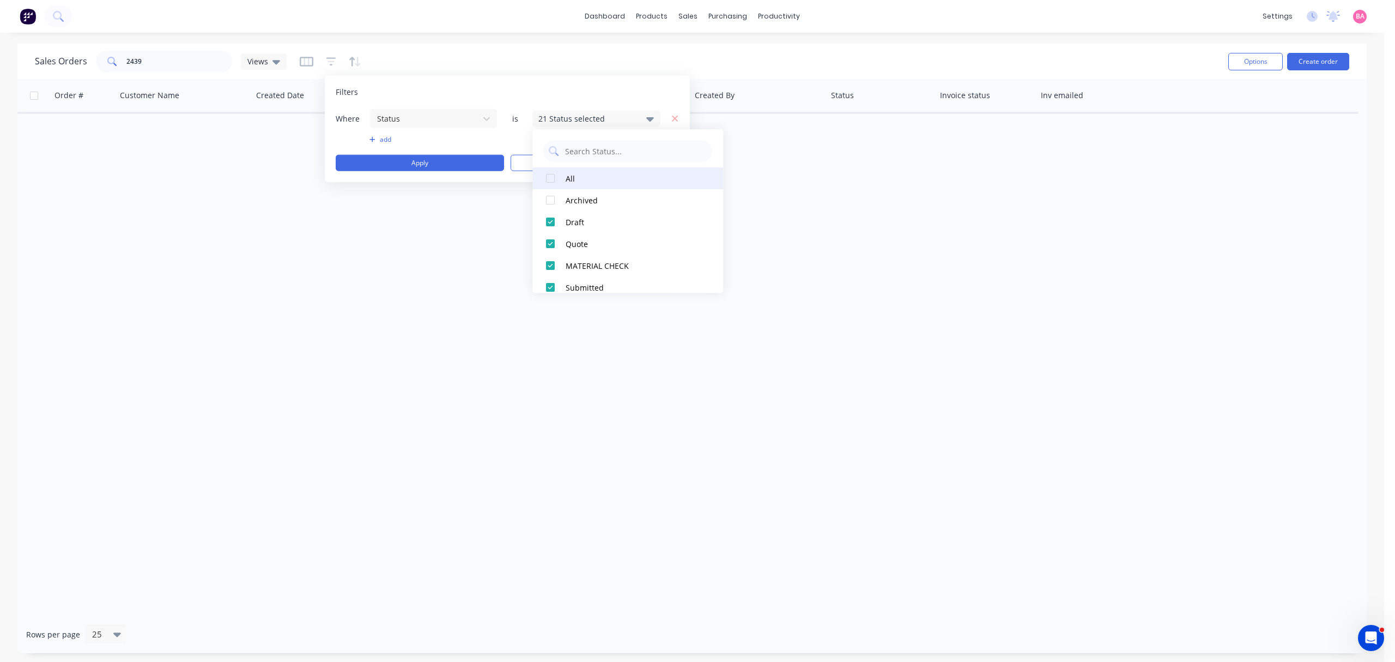
click at [550, 177] on div at bounding box center [551, 178] width 22 height 22
click at [438, 166] on button "Apply" at bounding box center [420, 163] width 168 height 16
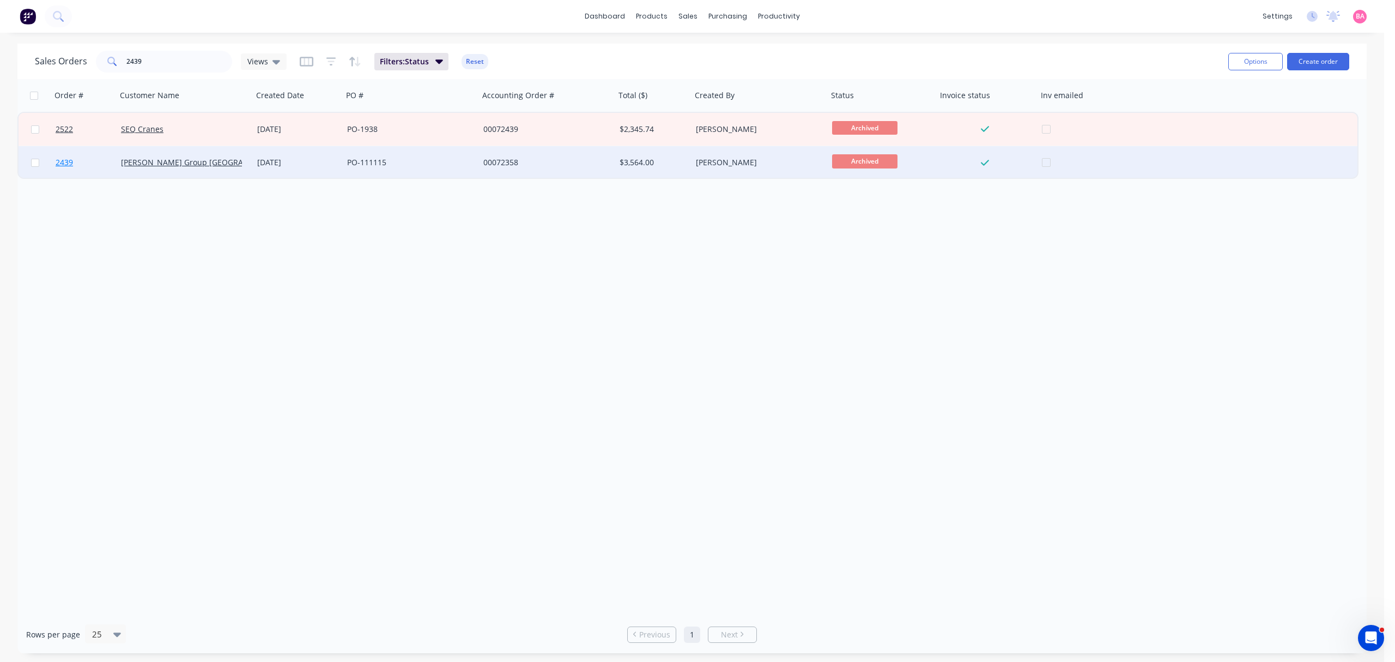
click at [59, 159] on span "2439" at bounding box center [64, 162] width 17 height 11
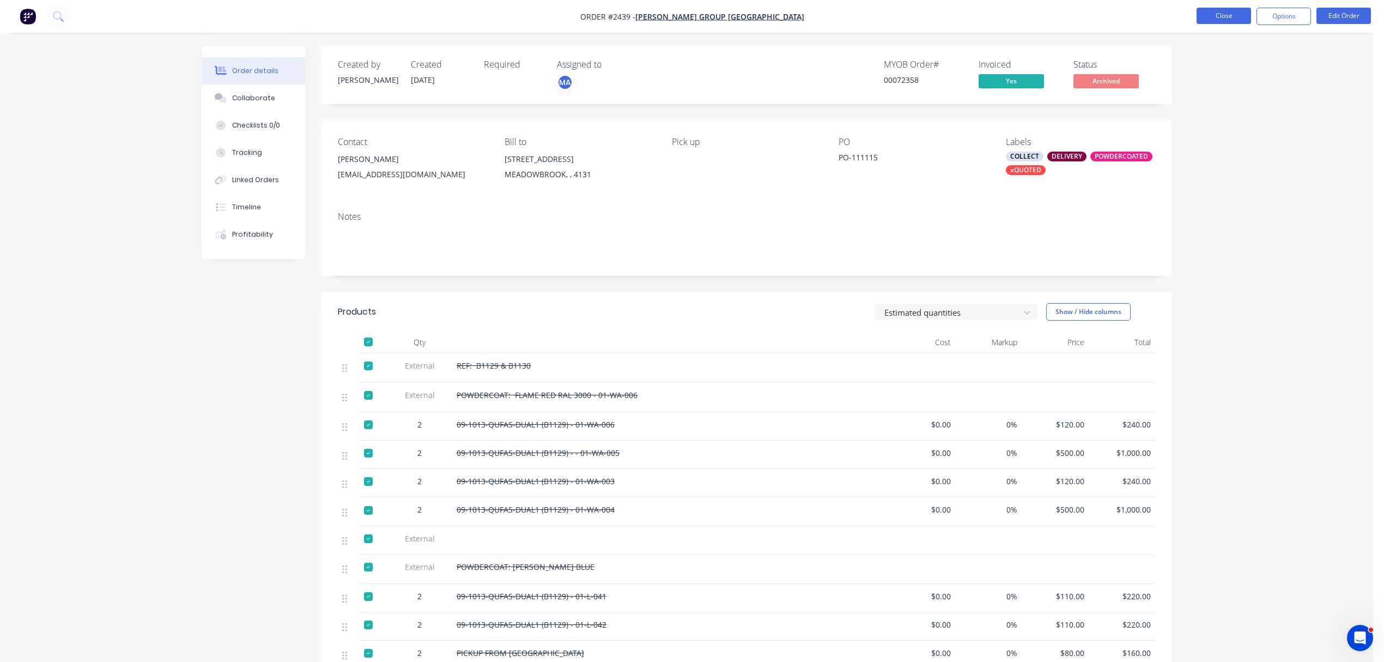
click at [1224, 12] on button "Close" at bounding box center [1224, 16] width 55 height 16
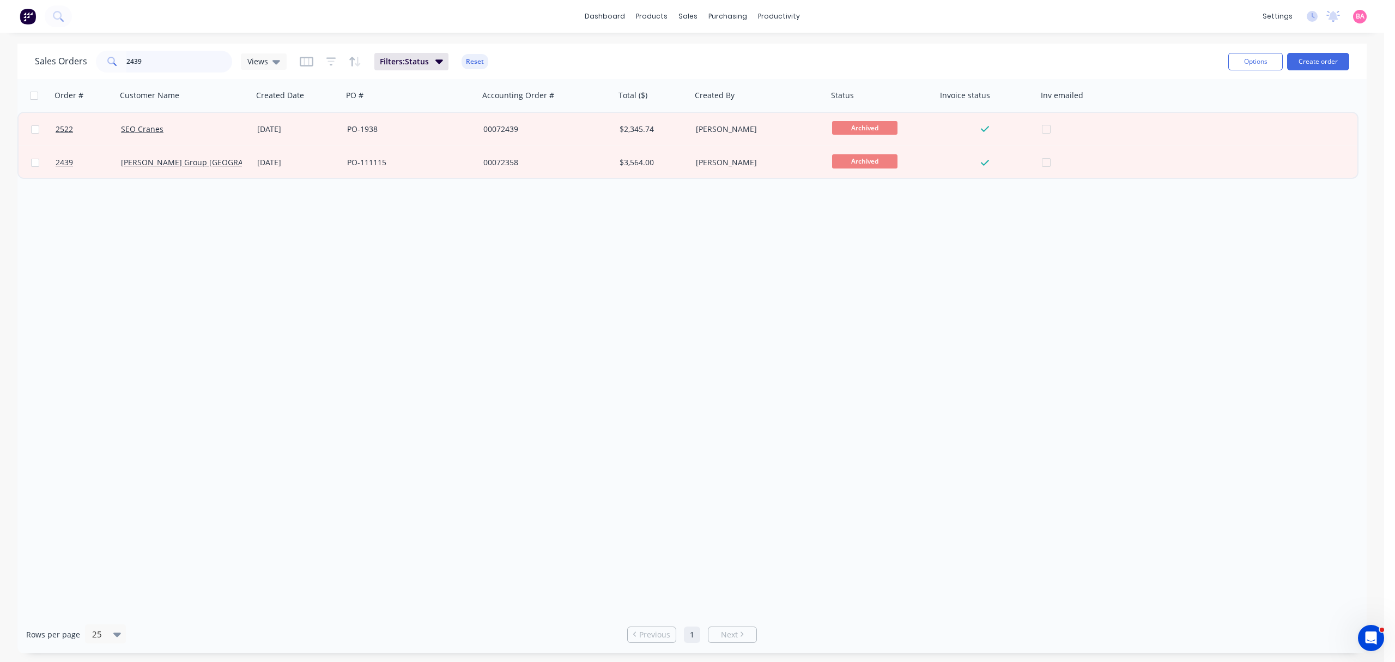
drag, startPoint x: 158, startPoint y: 63, endPoint x: -17, endPoint y: 46, distance: 176.3
click at [0, 46] on html "dashboard products sales purchasing productivity dashboard products Product Cat…" at bounding box center [697, 331] width 1395 height 662
type input "3136"
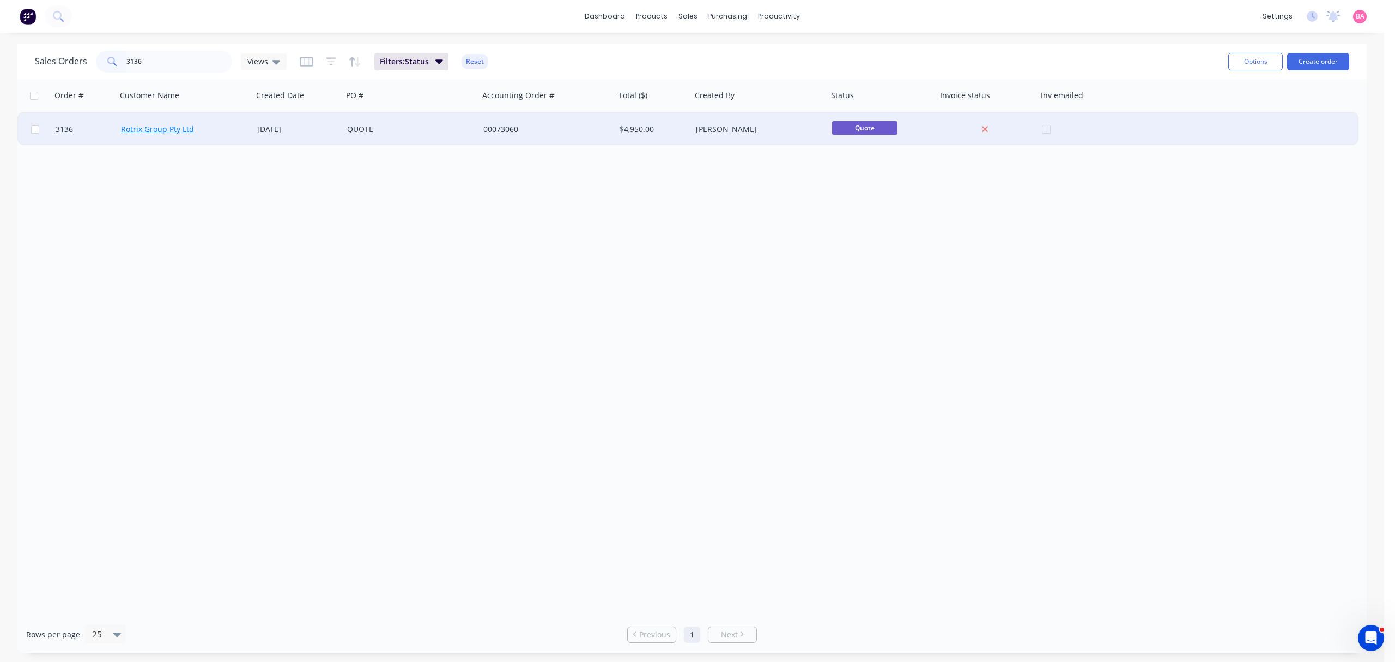
click at [147, 126] on link "Rotrix Group Pty Ltd" at bounding box center [157, 129] width 73 height 10
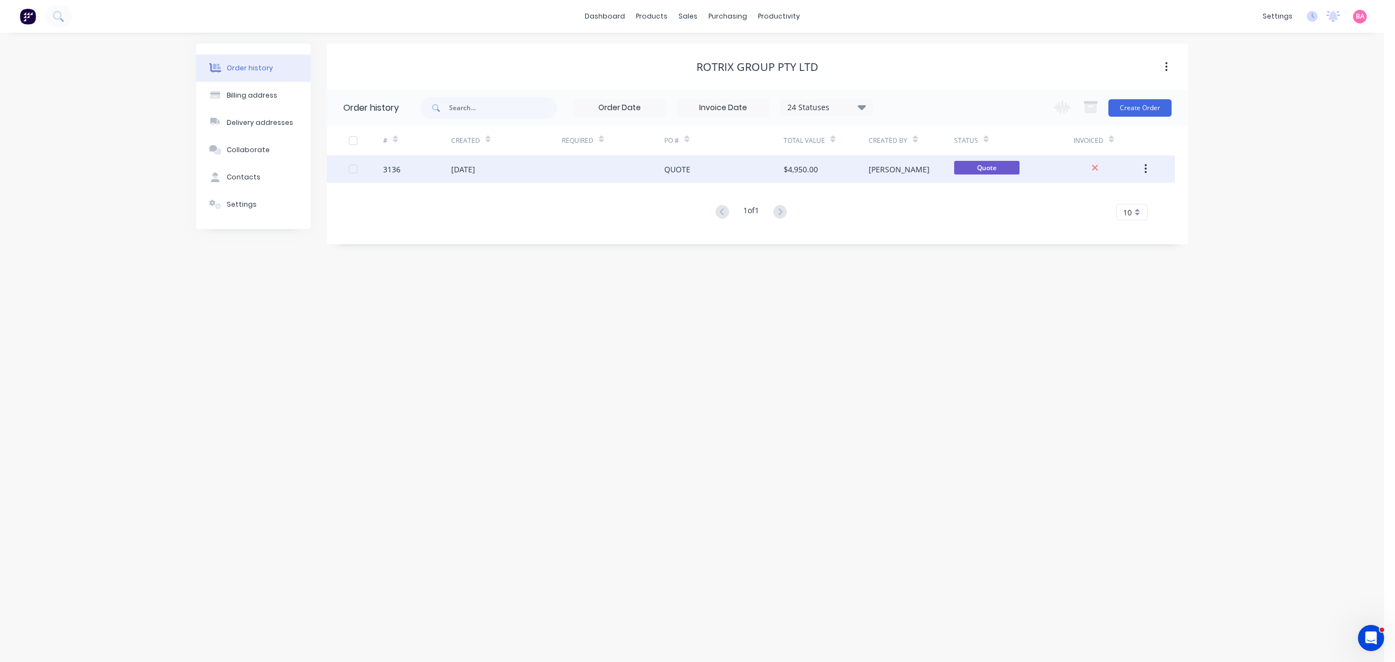
click at [475, 171] on div "[DATE]" at bounding box center [463, 169] width 24 height 11
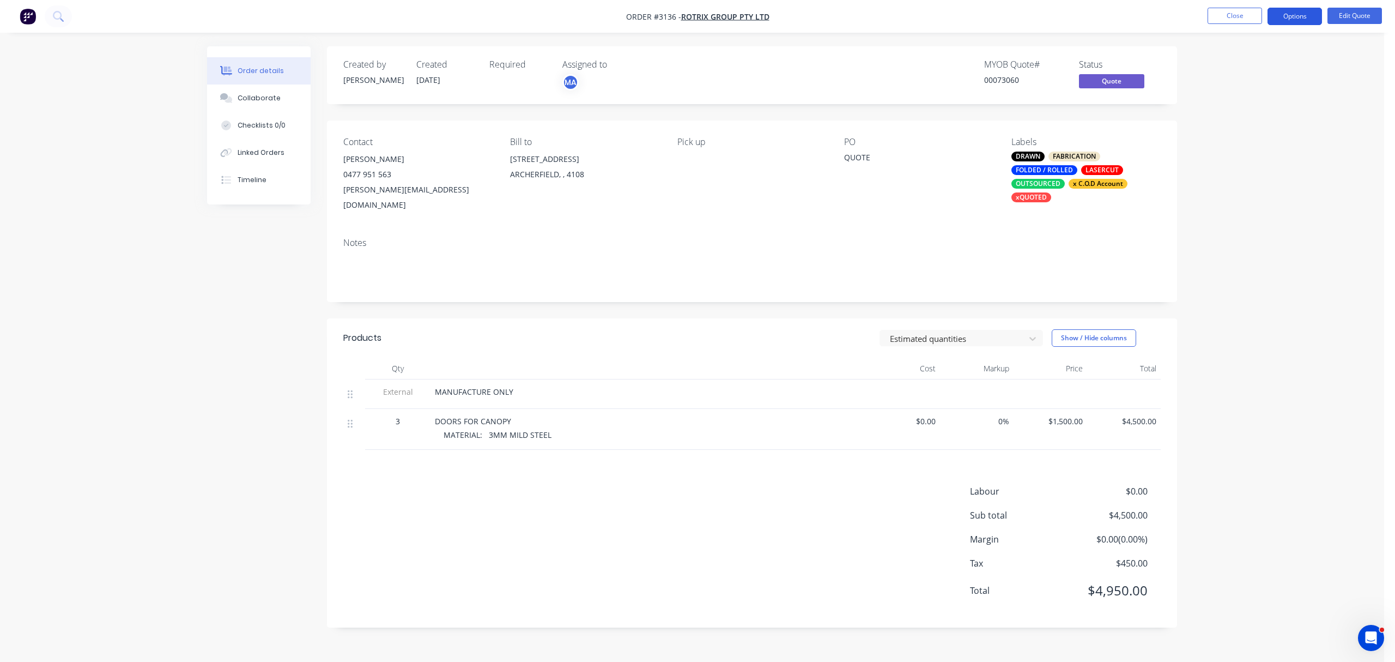
click at [1300, 17] on button "Options" at bounding box center [1295, 16] width 55 height 17
click at [1233, 64] on div "Quote" at bounding box center [1262, 66] width 100 height 16
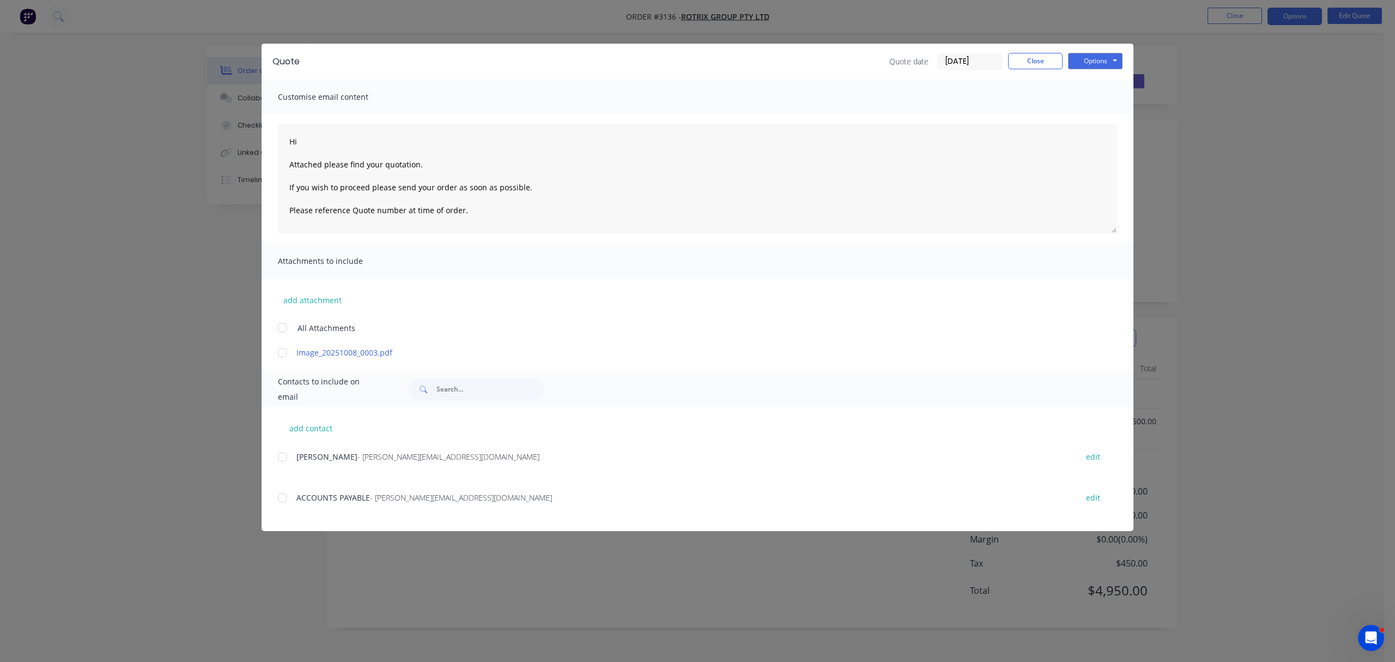
click at [281, 456] on div at bounding box center [282, 457] width 22 height 22
click at [337, 142] on textarea "Hi Attached please find your quotation. If you wish to proceed please send your…" at bounding box center [697, 178] width 839 height 109
type textarea "Hi Shane Attached please find your quotation. If you wish to proceed please sen…"
click at [1104, 62] on button "Options" at bounding box center [1095, 61] width 55 height 16
click at [1103, 118] on button "Email" at bounding box center [1103, 116] width 70 height 18
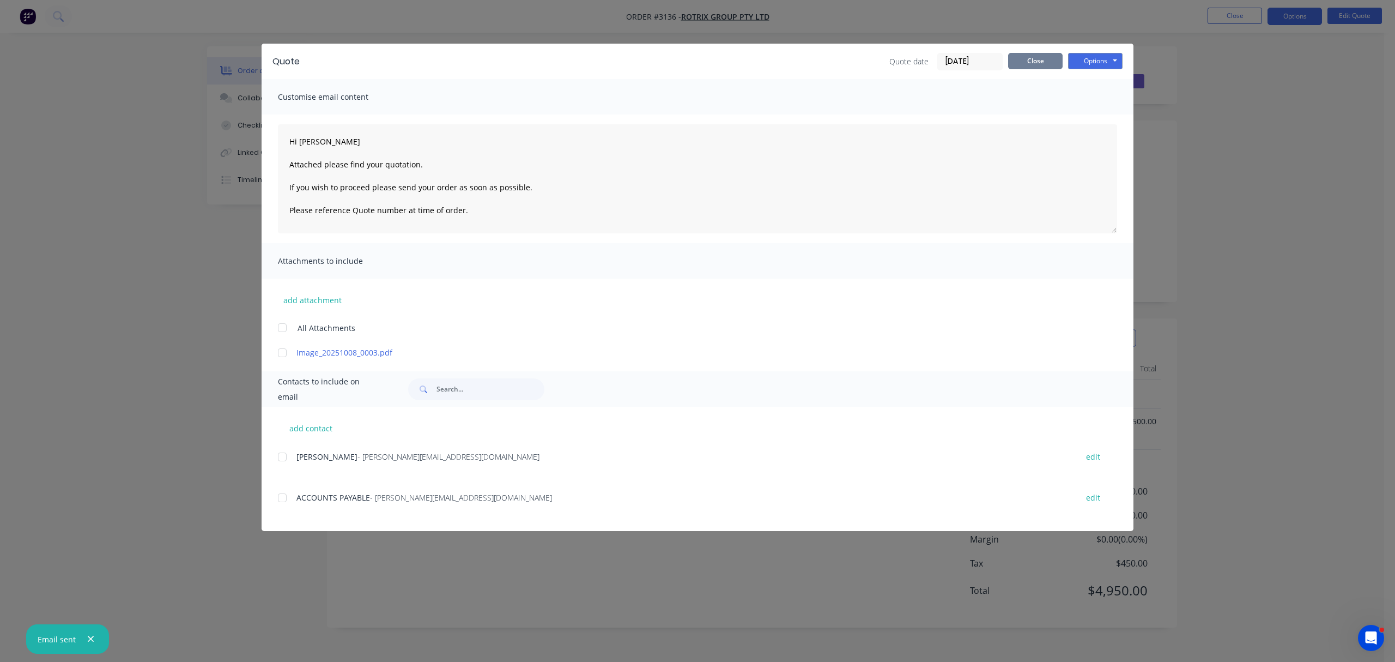
click at [1024, 57] on button "Close" at bounding box center [1035, 61] width 55 height 16
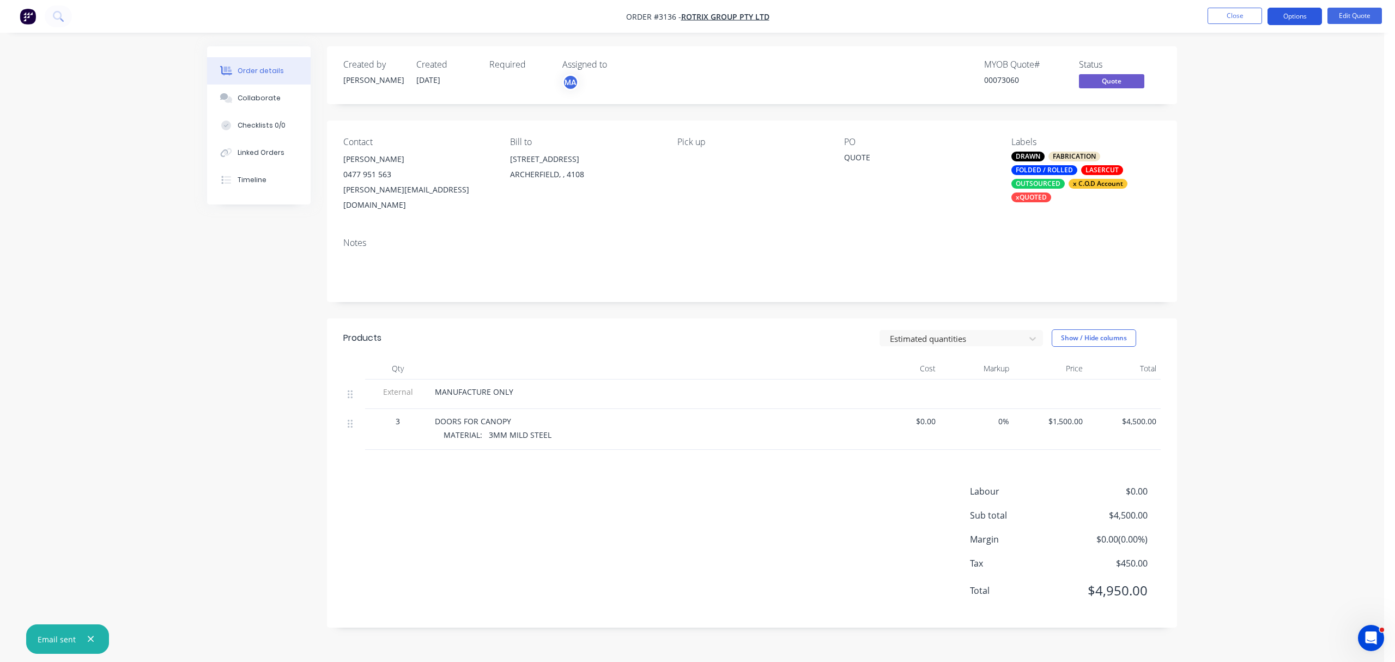
click at [1292, 14] on button "Options" at bounding box center [1295, 16] width 55 height 17
click at [1234, 238] on div "Archive" at bounding box center [1262, 241] width 100 height 16
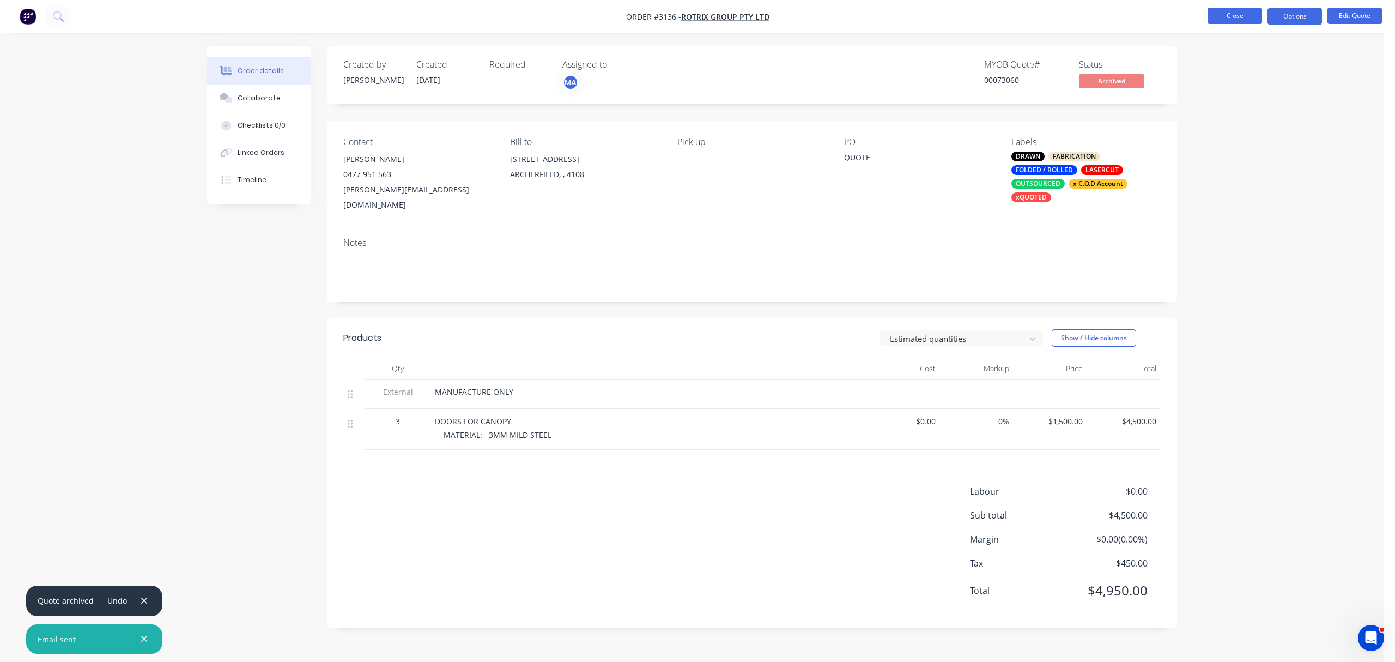
click at [1239, 13] on button "Close" at bounding box center [1235, 16] width 55 height 16
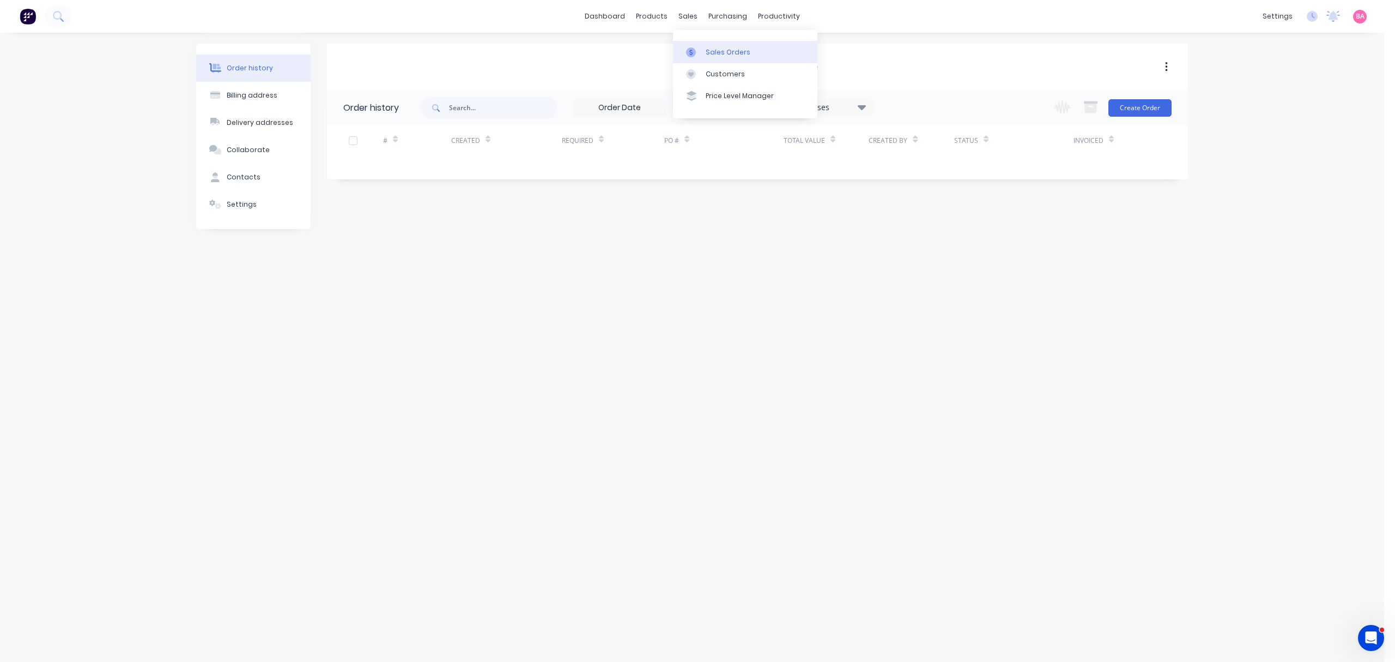
click at [719, 50] on div "Sales Orders" at bounding box center [728, 52] width 45 height 10
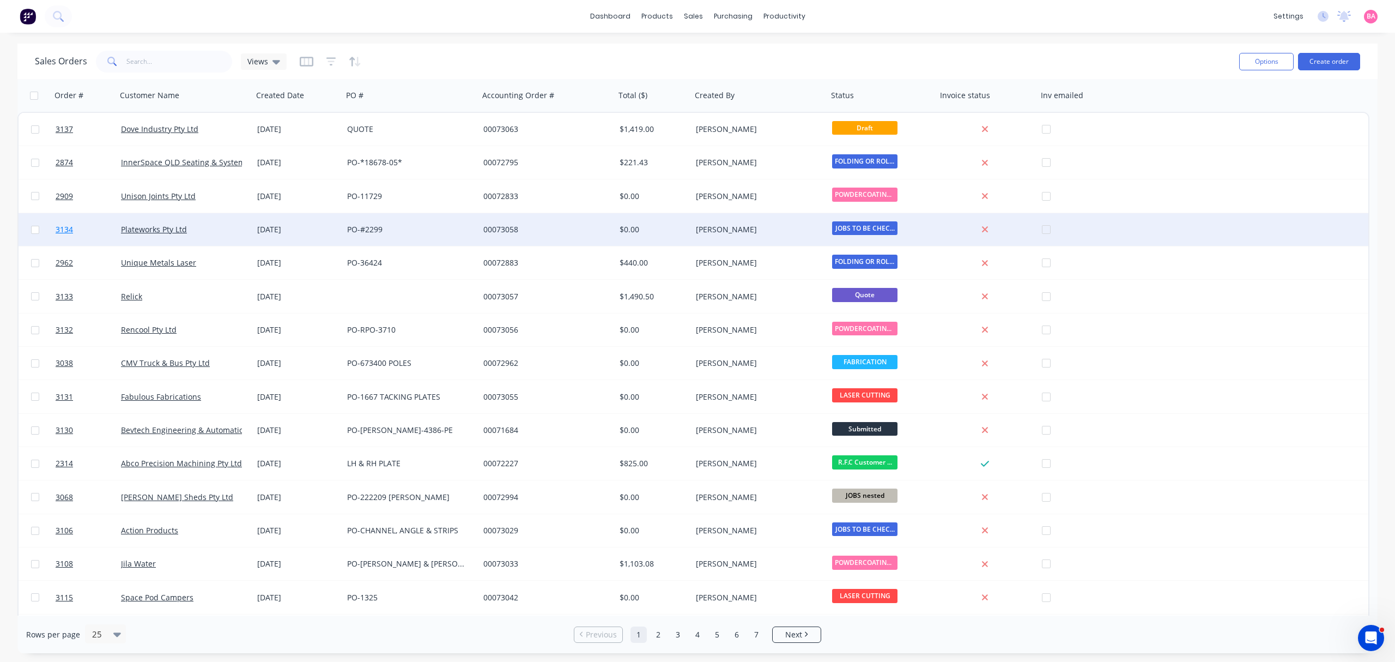
click at [61, 227] on span "3134" at bounding box center [64, 229] width 17 height 11
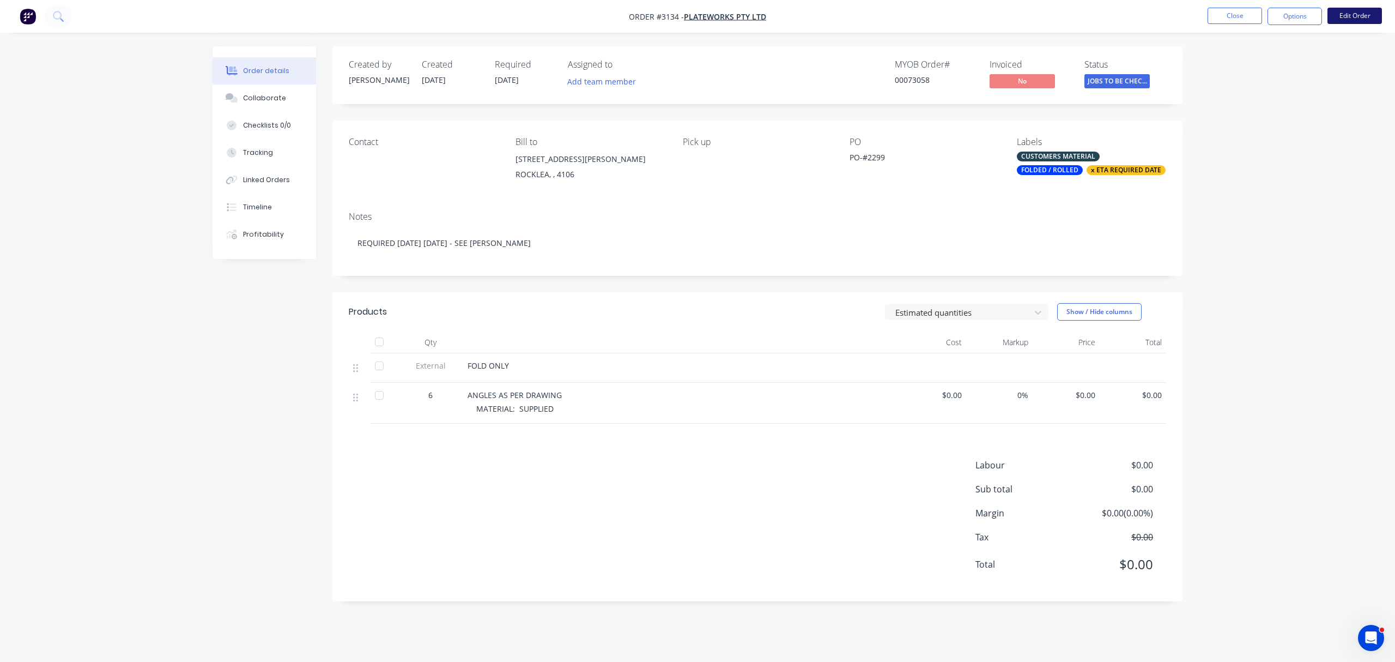
click at [1349, 13] on button "Edit Order" at bounding box center [1355, 16] width 55 height 16
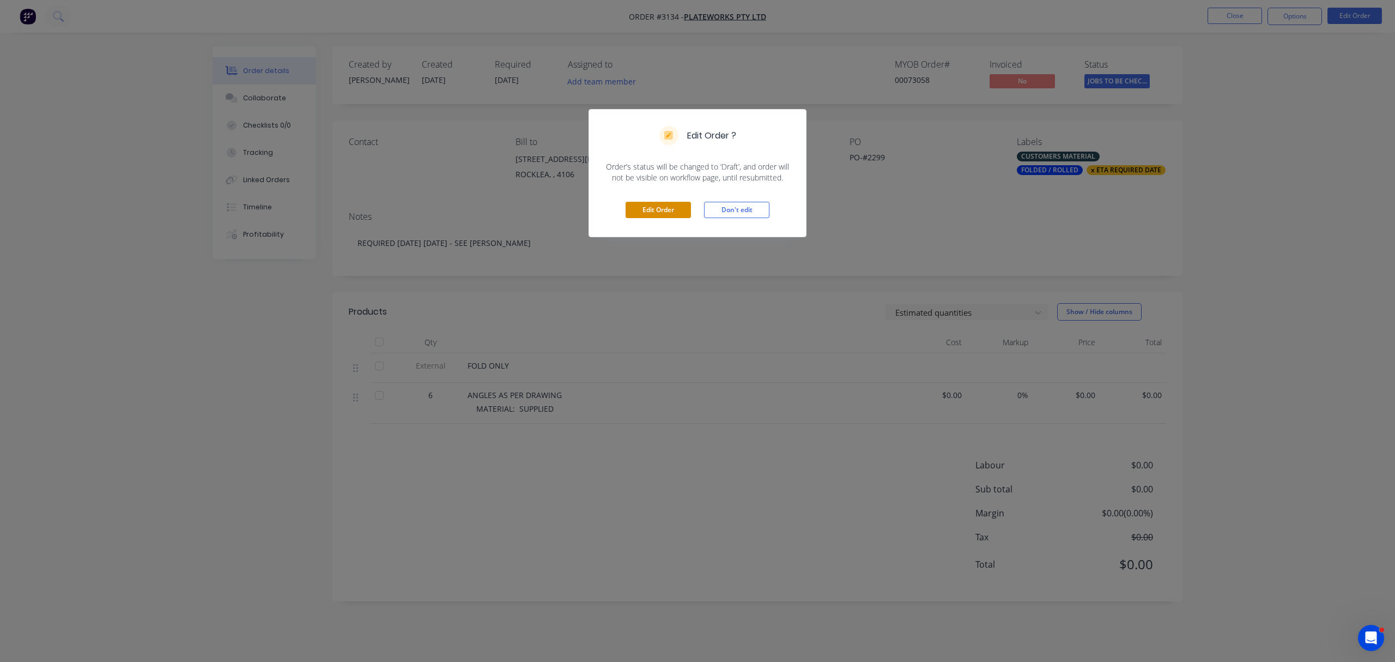
click at [661, 206] on button "Edit Order" at bounding box center [658, 210] width 65 height 16
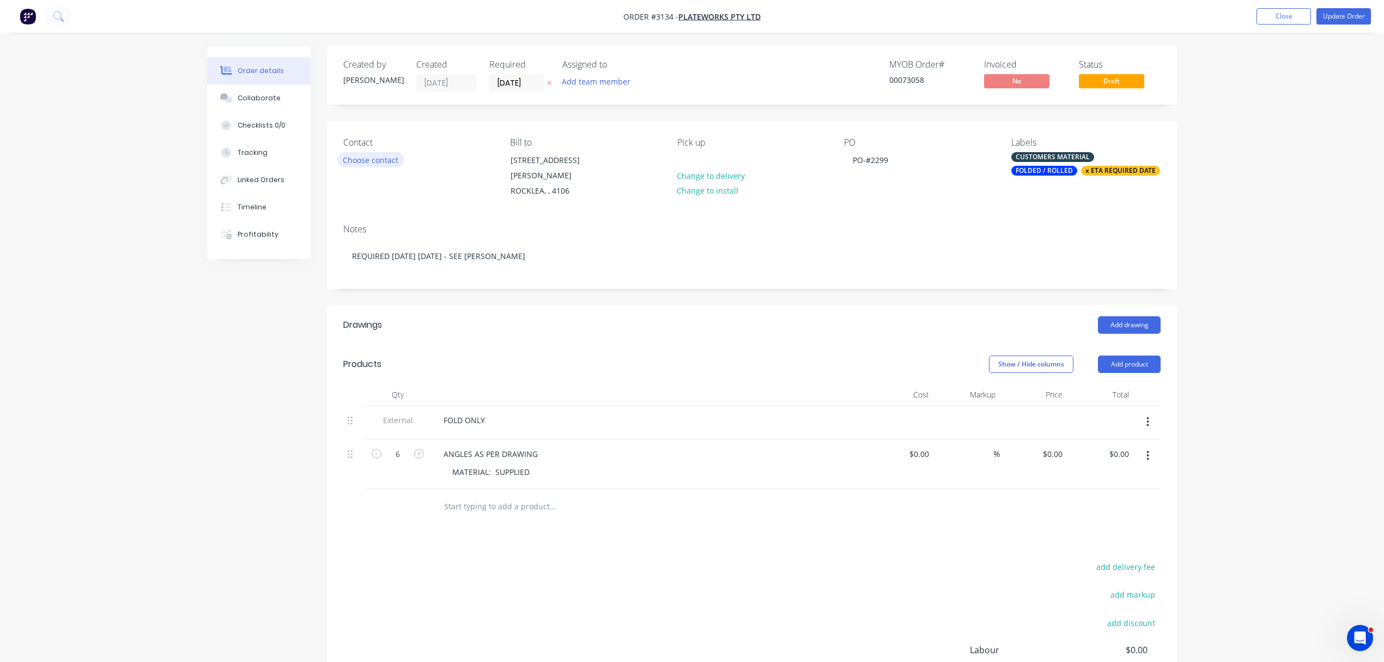
click at [376, 162] on button "Choose contact" at bounding box center [370, 159] width 67 height 15
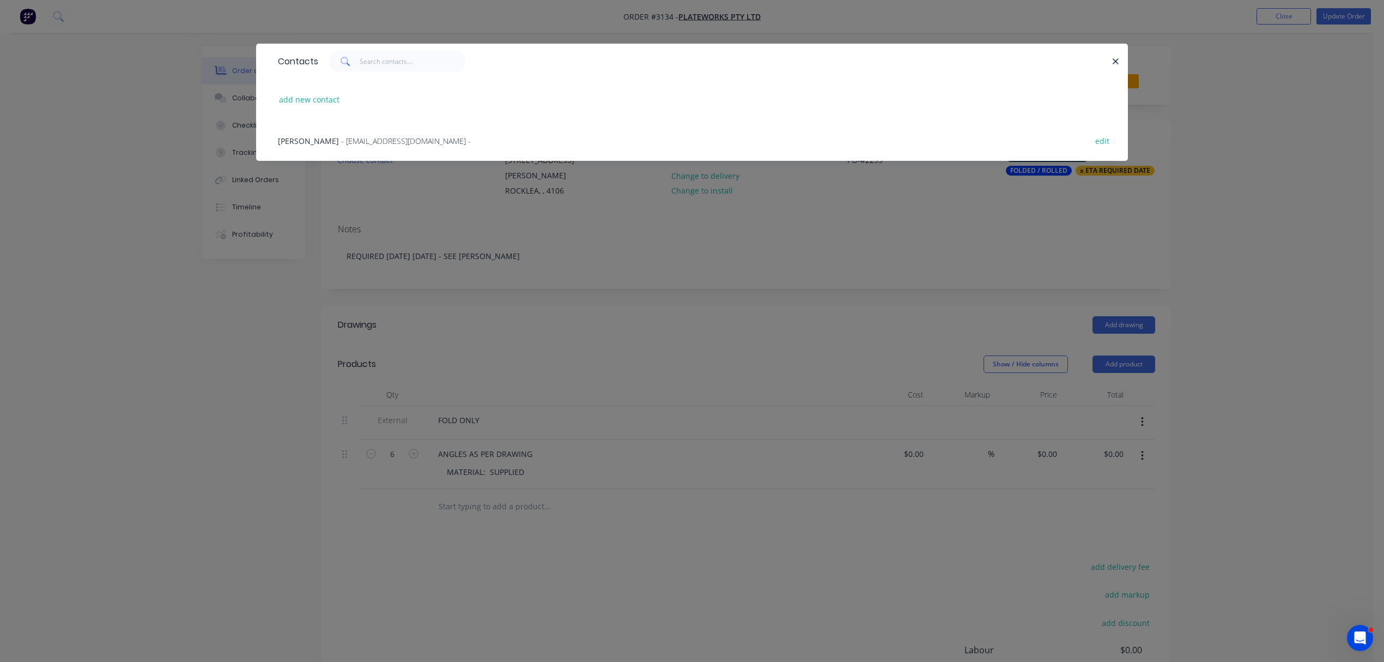
click at [341, 136] on span "- [EMAIL_ADDRESS][DOMAIN_NAME] -" at bounding box center [406, 141] width 130 height 10
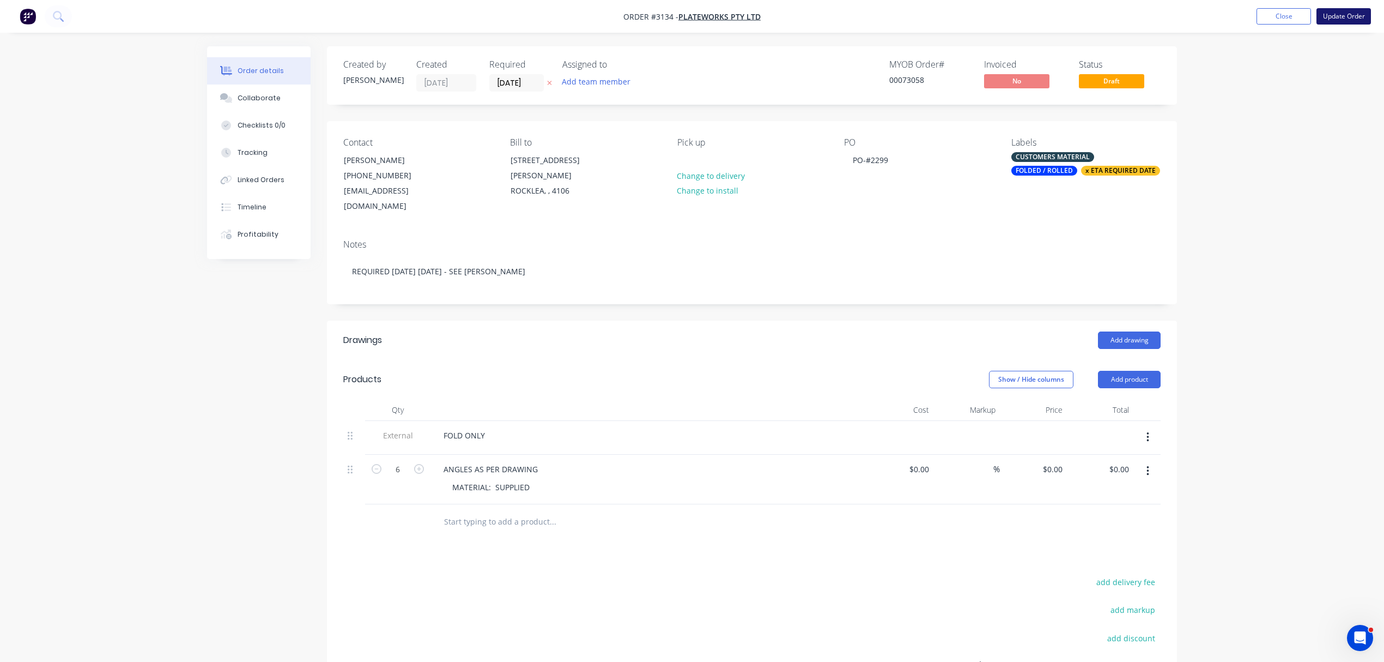
click at [1341, 14] on button "Update Order" at bounding box center [1344, 16] width 55 height 16
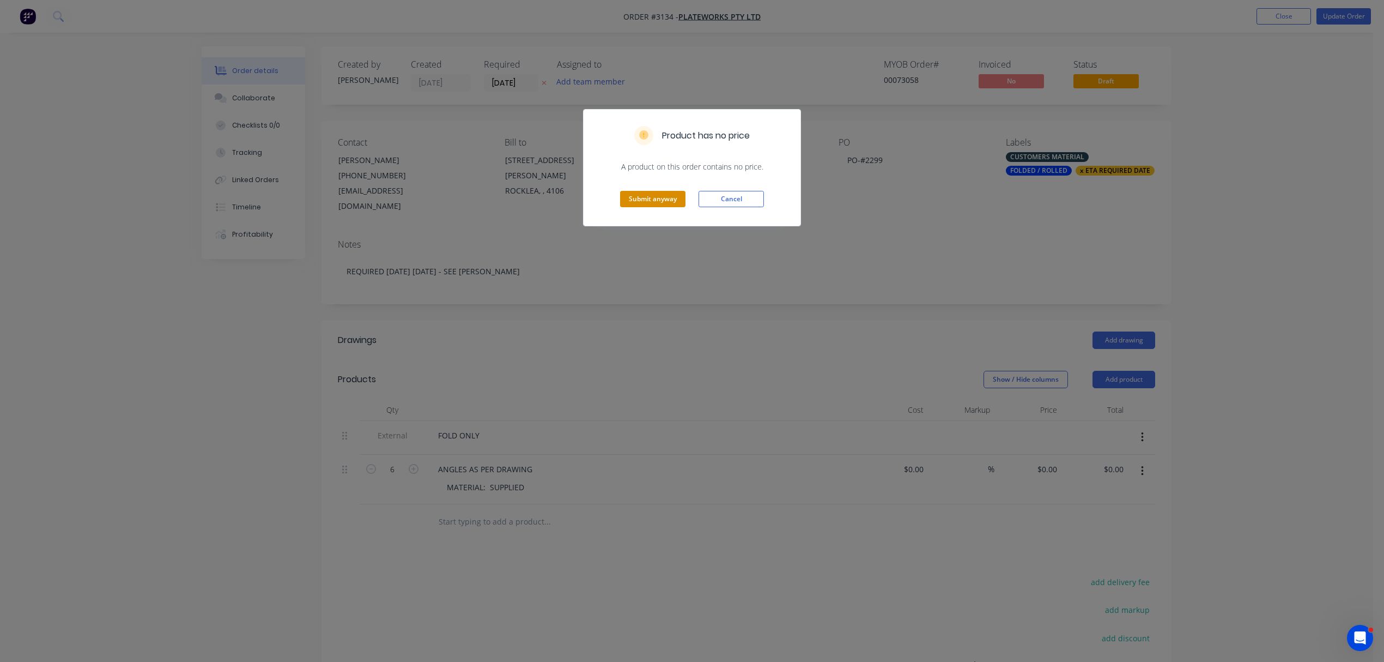
click at [663, 198] on button "Submit anyway" at bounding box center [652, 199] width 65 height 16
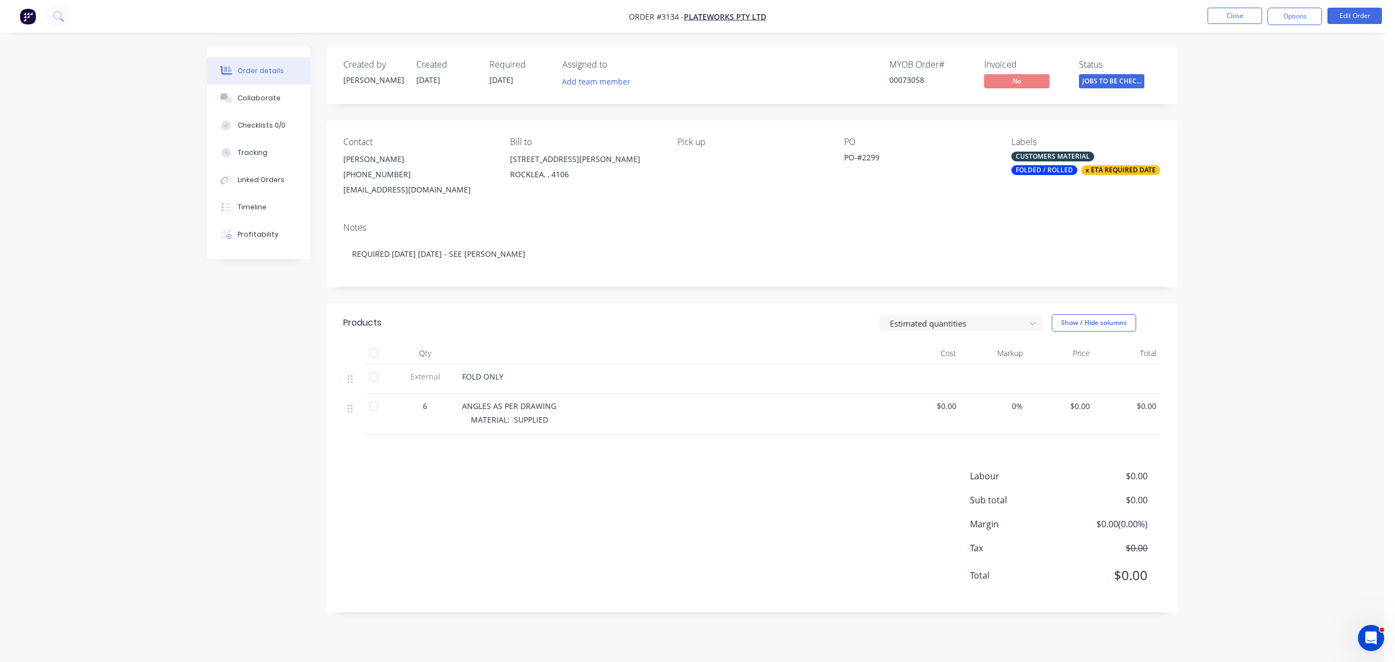
click at [259, 94] on div "Collaborate" at bounding box center [259, 98] width 43 height 10
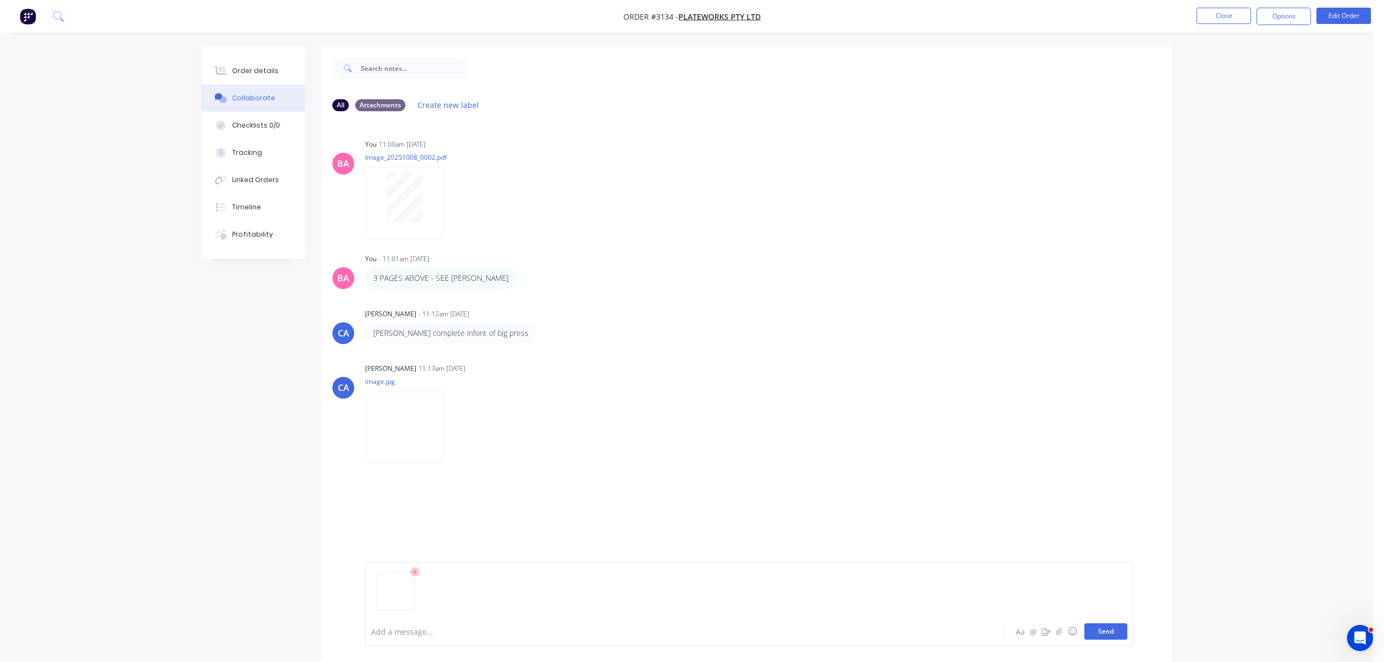
click at [1113, 632] on button "Send" at bounding box center [1106, 631] width 43 height 16
click at [417, 624] on div "Add a message..." at bounding box center [654, 631] width 567 height 16
click at [1100, 633] on button "Send" at bounding box center [1106, 631] width 43 height 16
click at [256, 66] on div "Order details" at bounding box center [255, 71] width 46 height 10
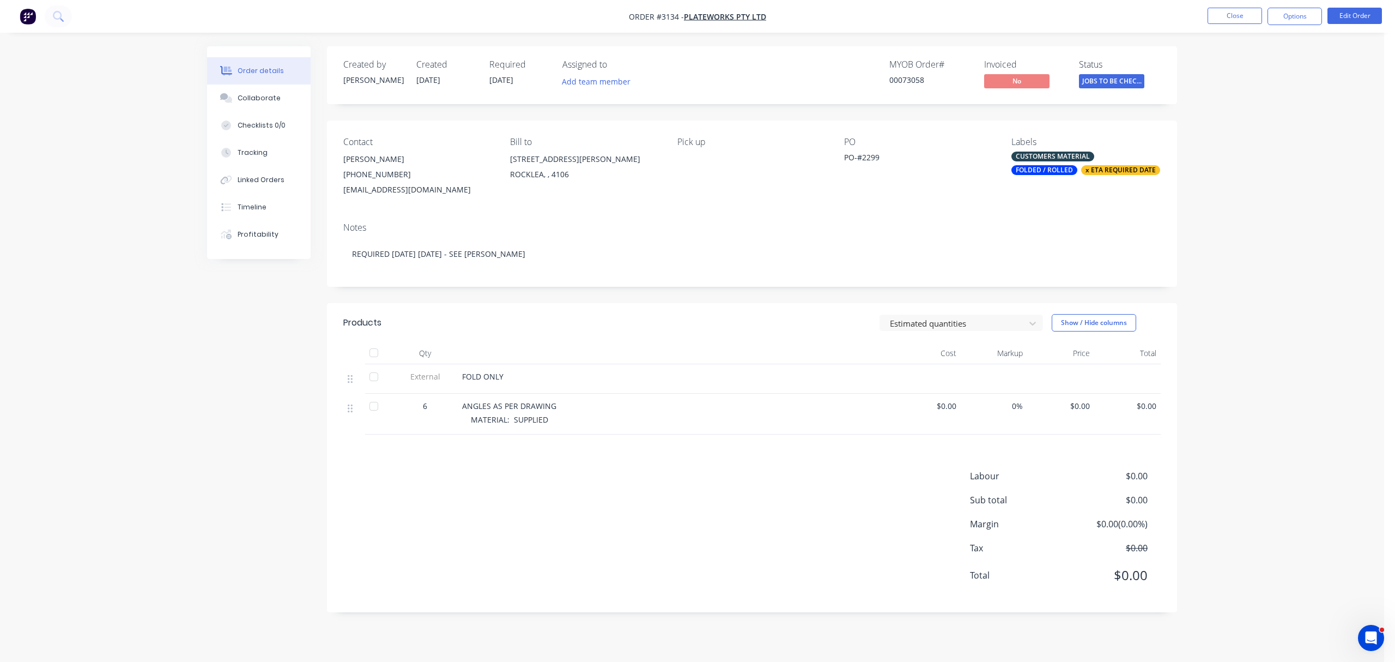
click at [1116, 80] on span "JOBS TO BE CHEC..." at bounding box center [1111, 81] width 65 height 14
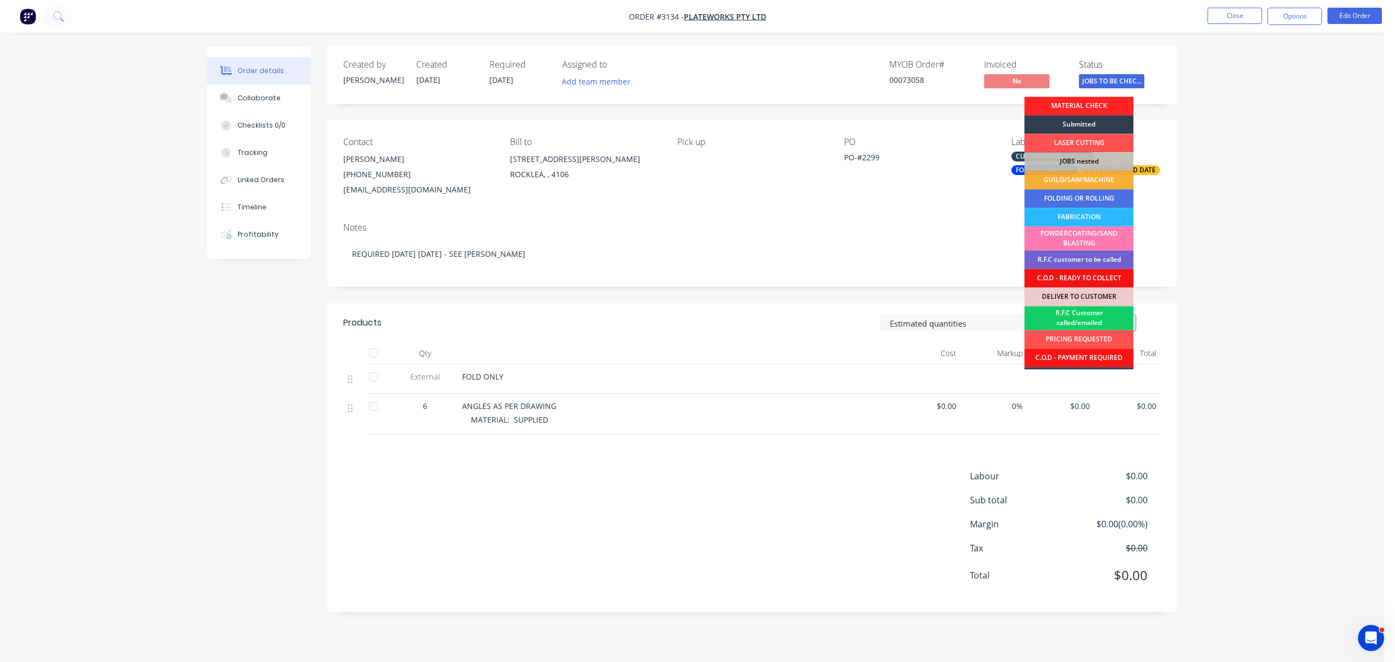
click at [1087, 313] on div "R.F.C Customer called/emailed" at bounding box center [1079, 318] width 109 height 24
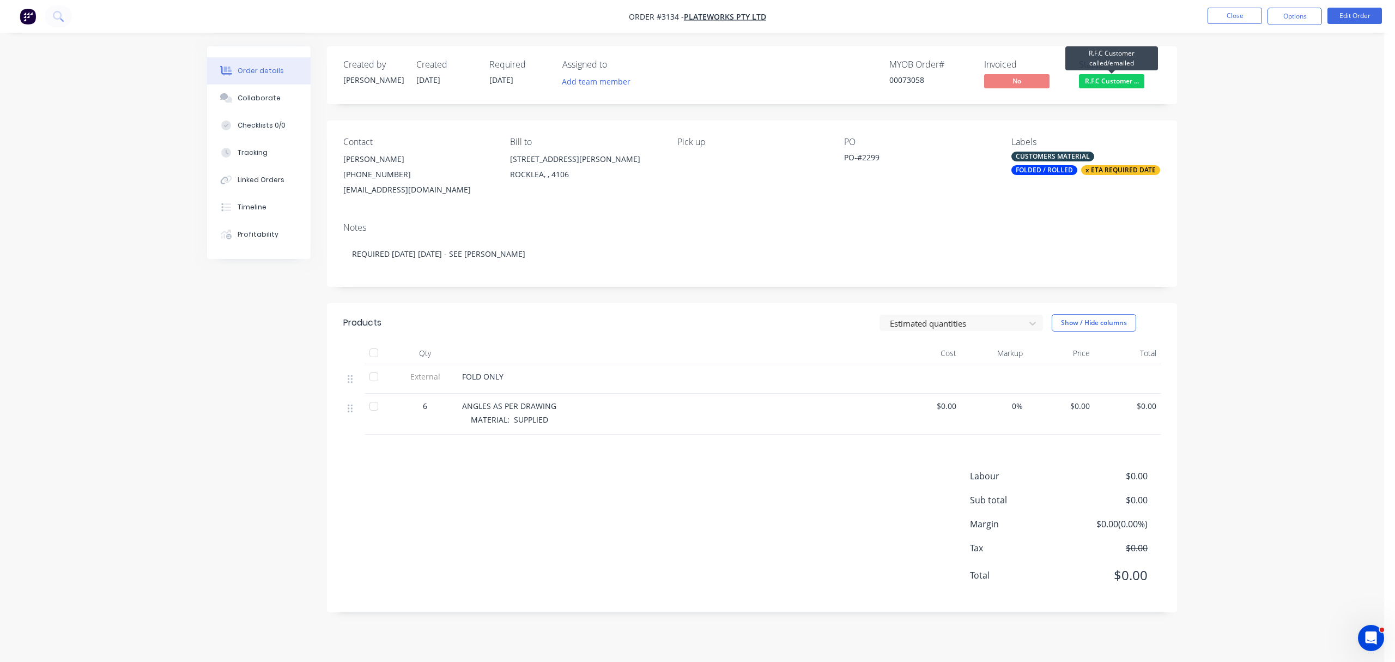
click at [1112, 81] on span "R.F.C Customer ..." at bounding box center [1111, 81] width 65 height 14
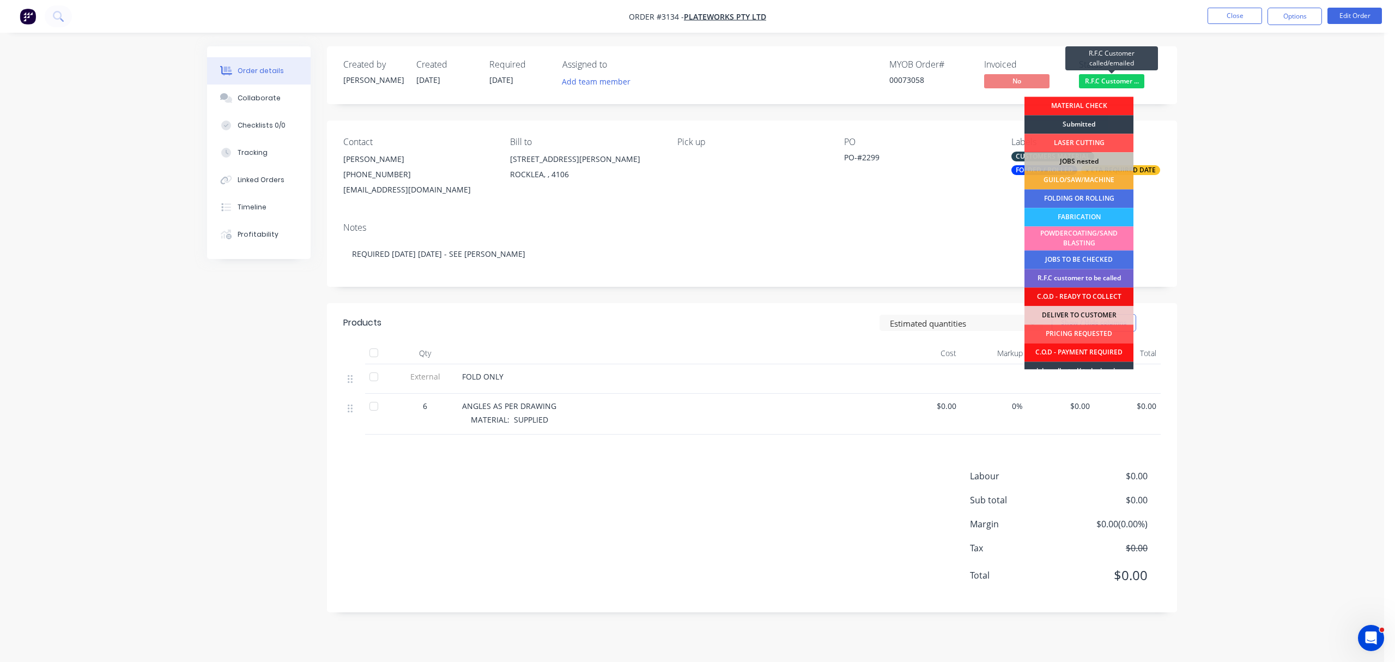
click at [1112, 81] on span "R.F.C Customer ..." at bounding box center [1111, 81] width 65 height 14
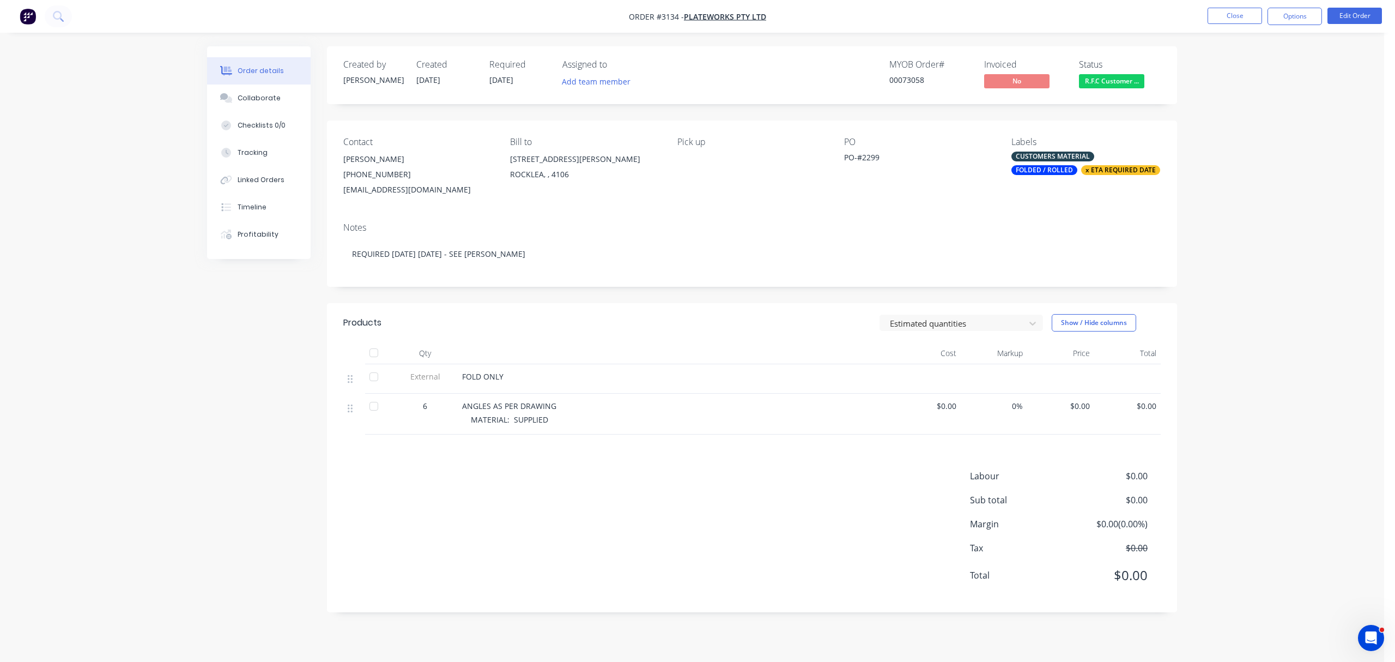
click at [378, 170] on div "[PHONE_NUMBER]" at bounding box center [417, 174] width 149 height 15
click at [379, 185] on div "[EMAIL_ADDRESS][DOMAIN_NAME]" at bounding box center [417, 189] width 149 height 15
click at [1358, 15] on button "Edit Order" at bounding box center [1355, 16] width 55 height 16
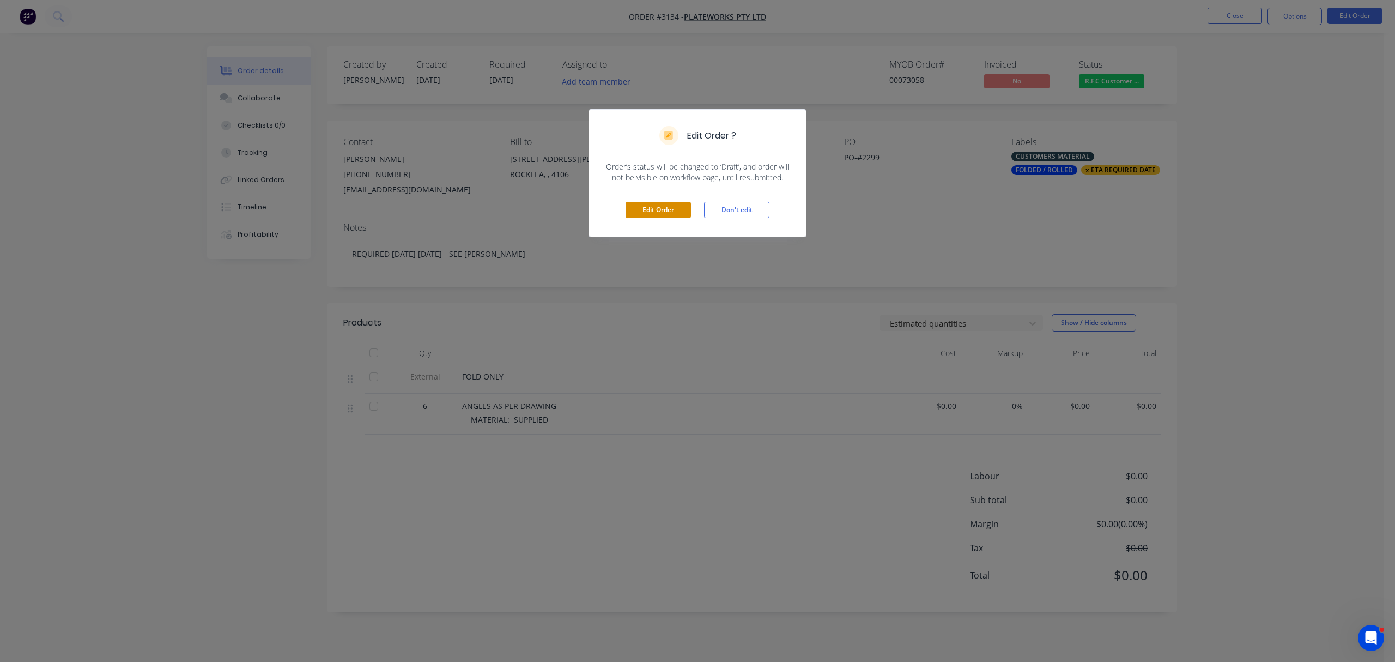
click at [668, 205] on button "Edit Order" at bounding box center [658, 210] width 65 height 16
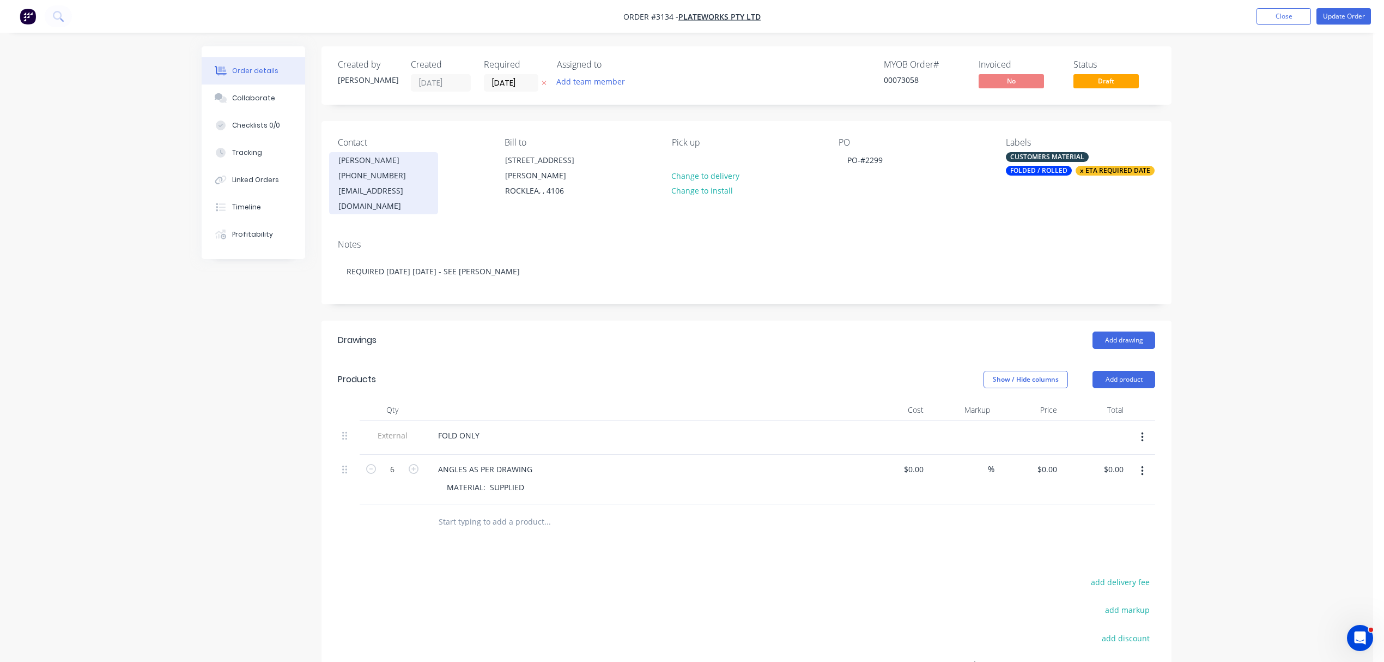
click at [378, 181] on div "[PHONE_NUMBER]" at bounding box center [383, 175] width 90 height 15
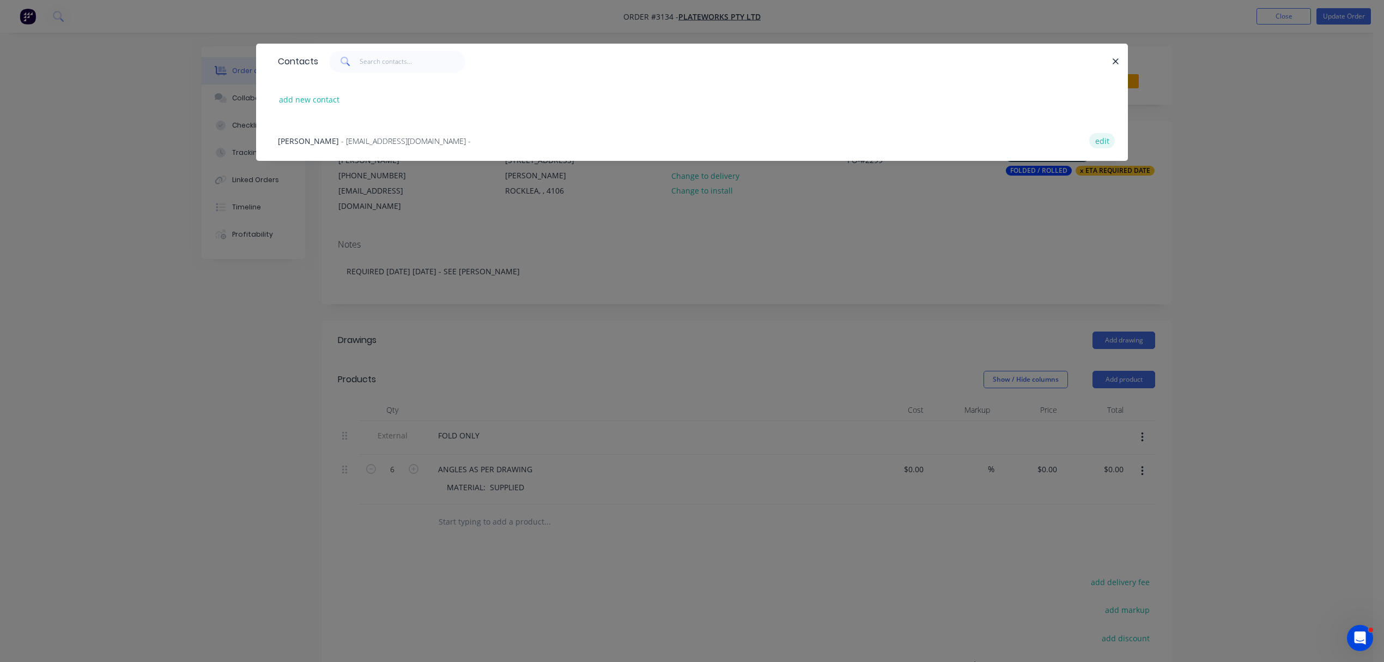
click at [1096, 136] on button "edit" at bounding box center [1103, 140] width 26 height 15
select select "AU"
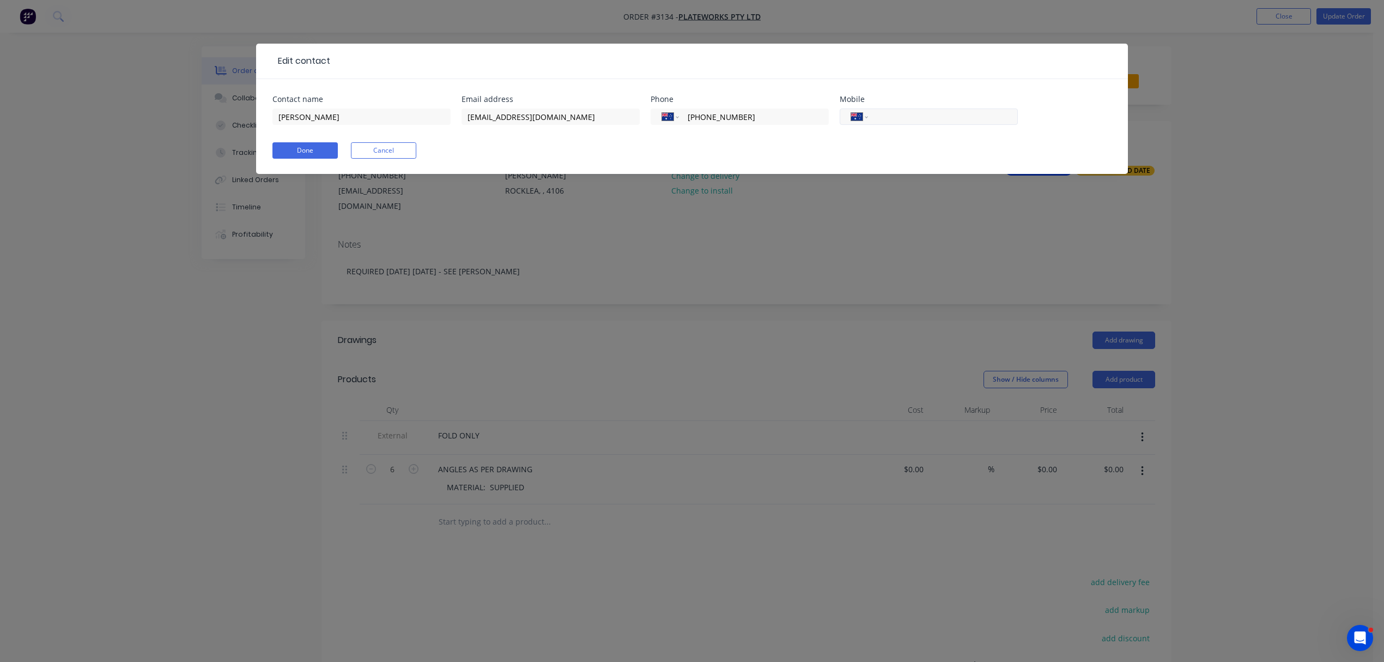
click at [944, 118] on input "tel" at bounding box center [941, 117] width 131 height 13
paste input "0467 599 821"
type input "0467 599 821"
click at [294, 149] on button "Done" at bounding box center [305, 150] width 65 height 16
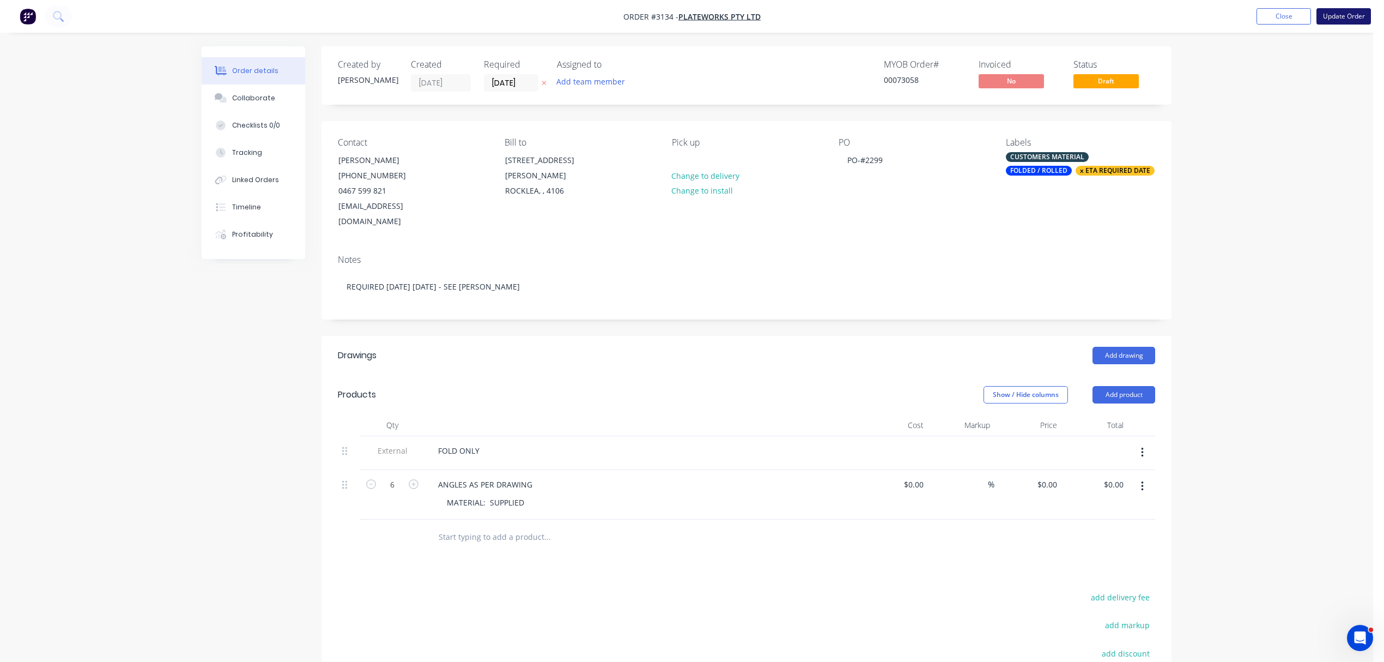
click at [1357, 16] on button "Update Order" at bounding box center [1344, 16] width 55 height 16
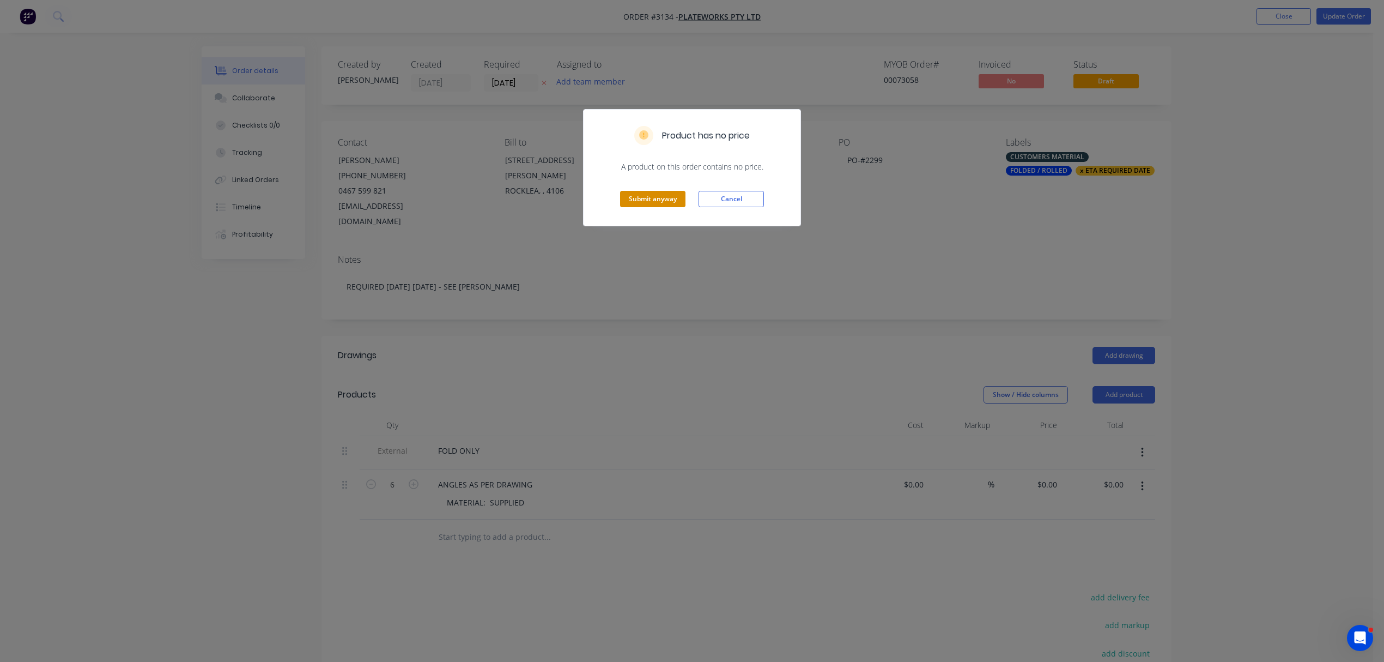
click at [653, 201] on button "Submit anyway" at bounding box center [652, 199] width 65 height 16
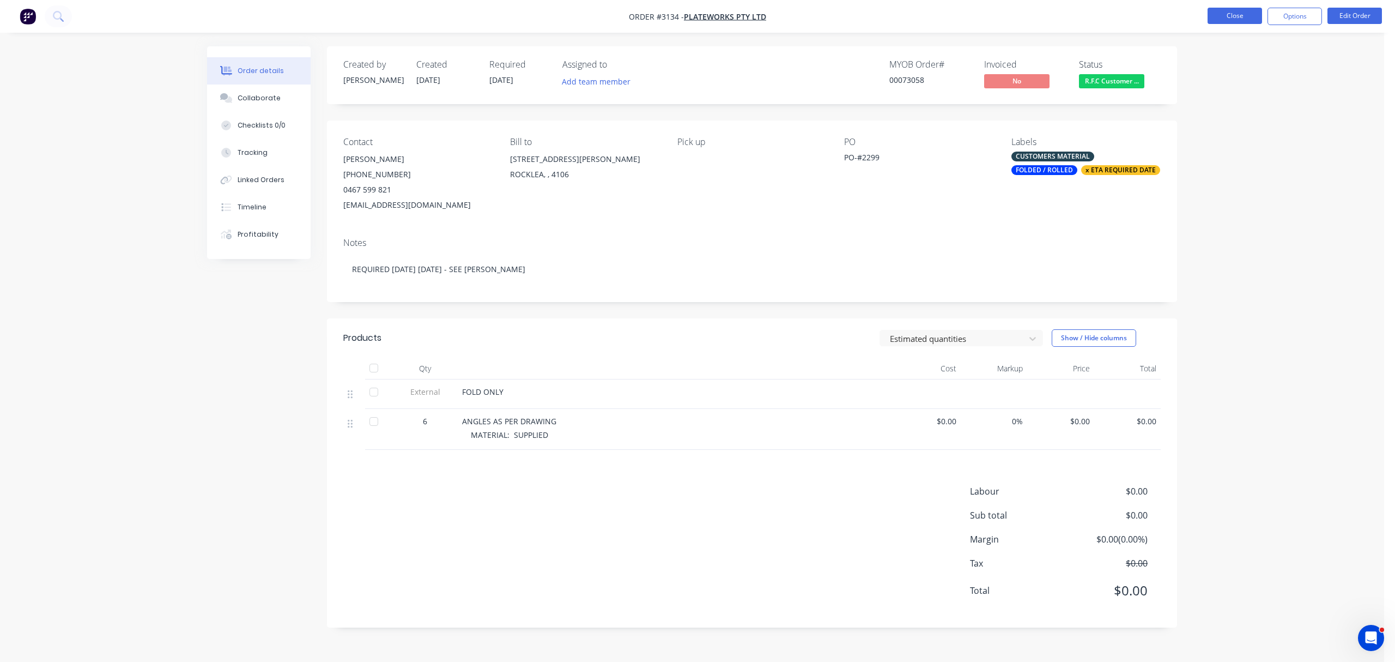
click at [1232, 13] on button "Close" at bounding box center [1235, 16] width 55 height 16
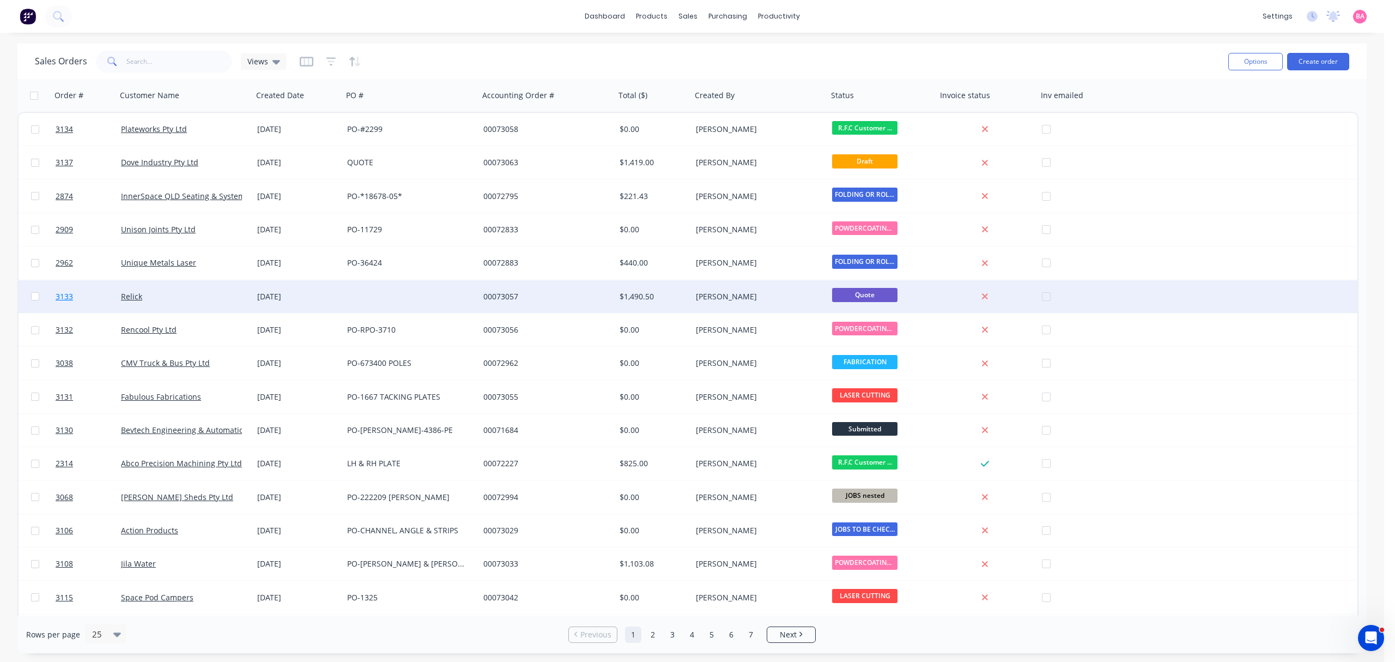
click at [62, 295] on span "3133" at bounding box center [64, 296] width 17 height 11
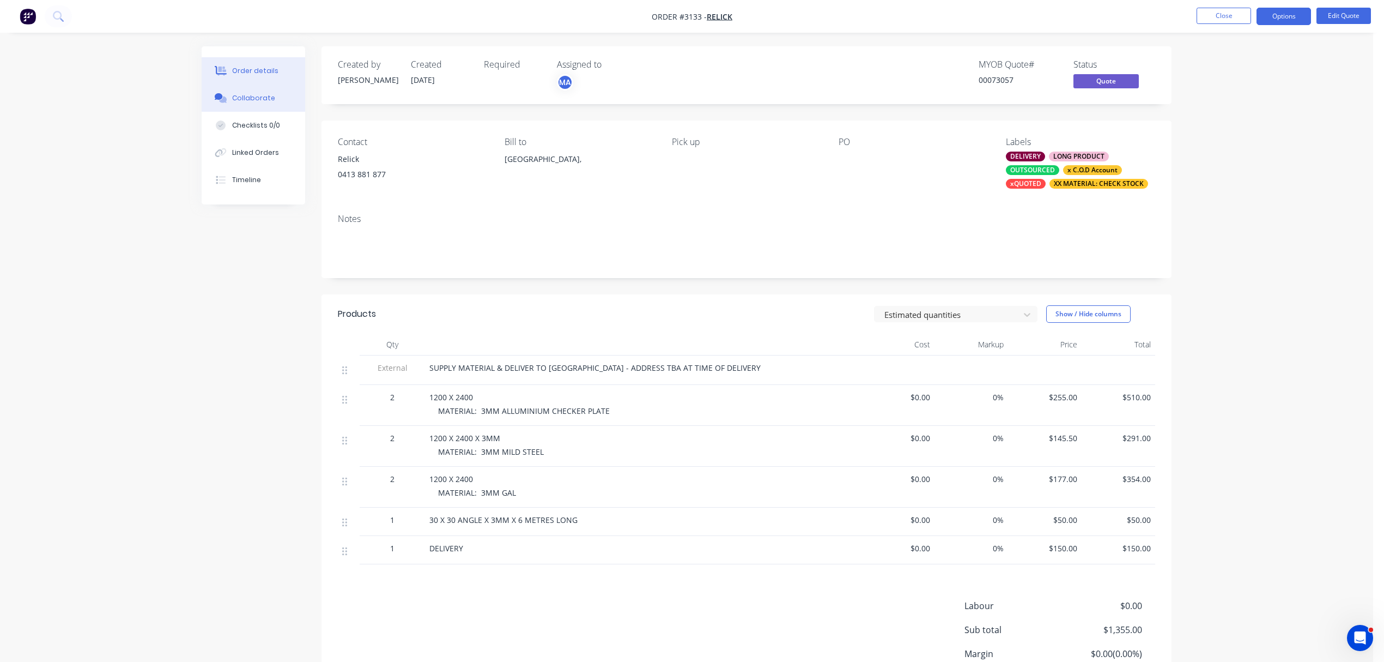
click at [249, 96] on div "Collaborate" at bounding box center [253, 98] width 43 height 10
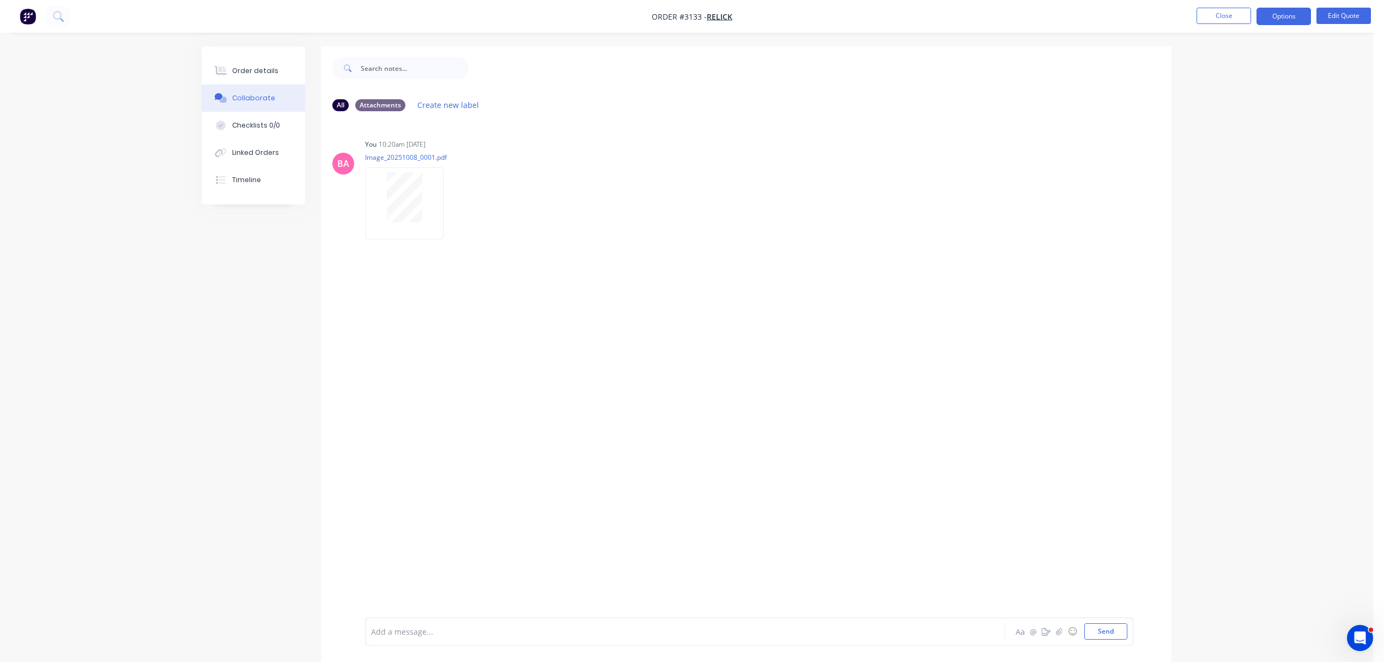
click at [417, 628] on div at bounding box center [655, 631] width 567 height 11
click at [1103, 628] on button "Send" at bounding box center [1106, 631] width 43 height 16
click at [244, 63] on button "Order details" at bounding box center [254, 70] width 104 height 27
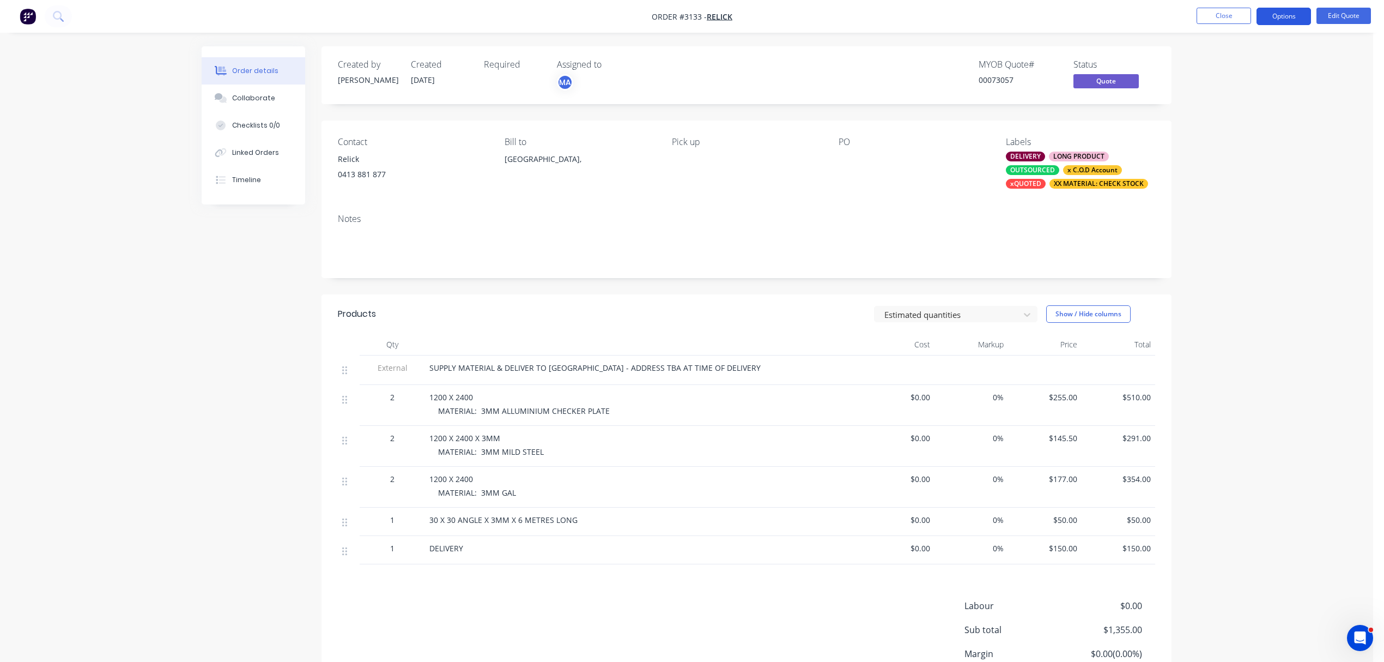
click at [1284, 14] on button "Options" at bounding box center [1284, 16] width 55 height 17
click at [1205, 60] on div "Quote" at bounding box center [1251, 66] width 100 height 16
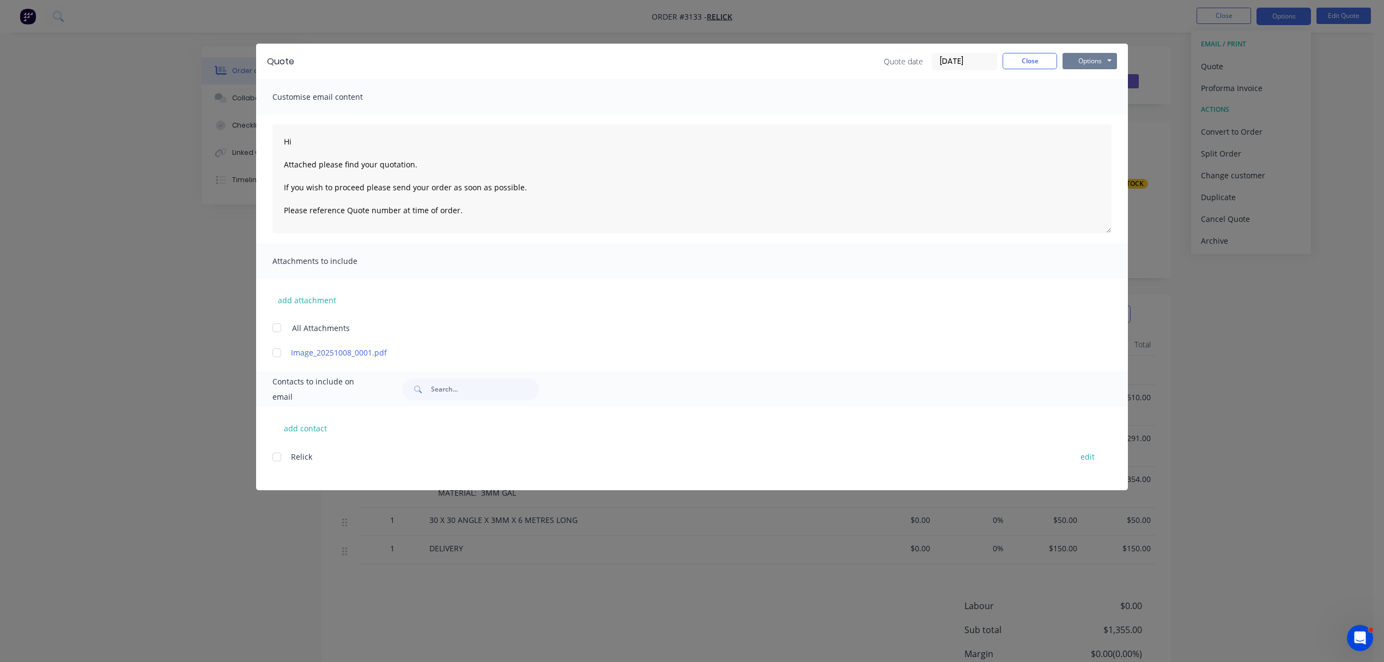
click at [1102, 60] on button "Options" at bounding box center [1090, 61] width 55 height 16
click at [1091, 95] on button "Print" at bounding box center [1098, 98] width 70 height 18
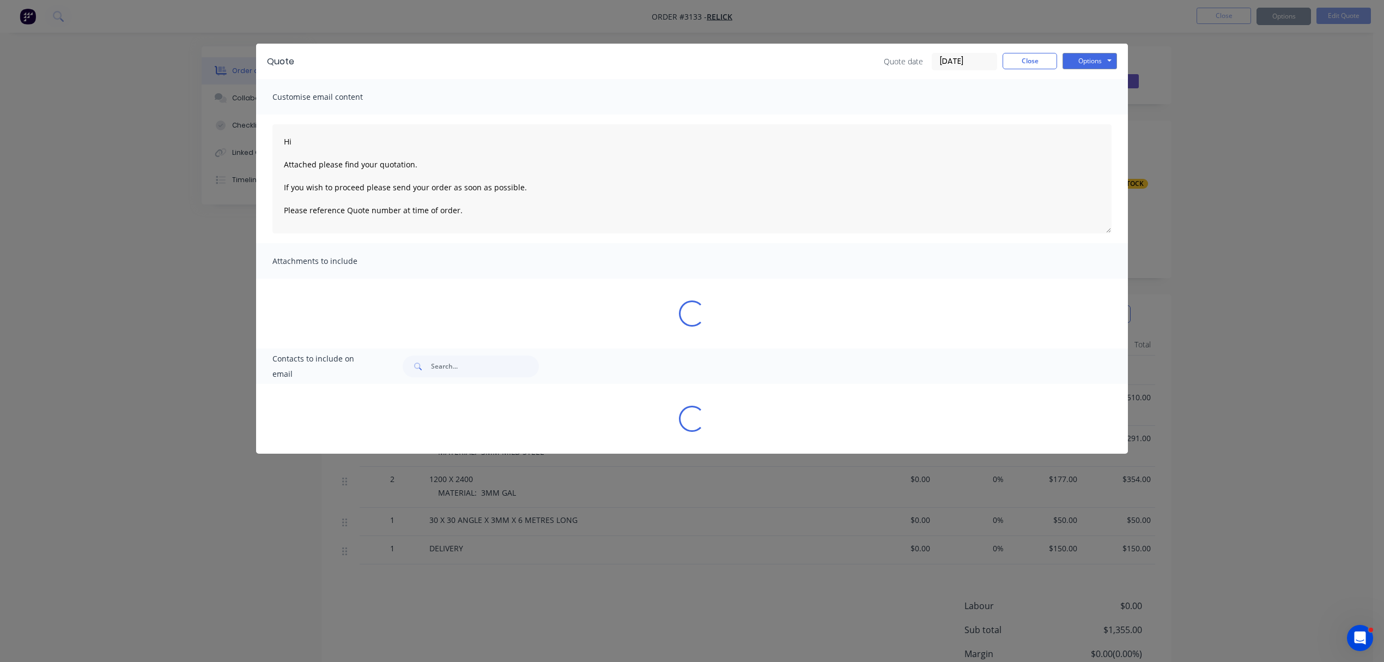
type textarea "Hi Attached please find your quotation. If you wish to proceed please send your…"
